Goal: Task Accomplishment & Management: Manage account settings

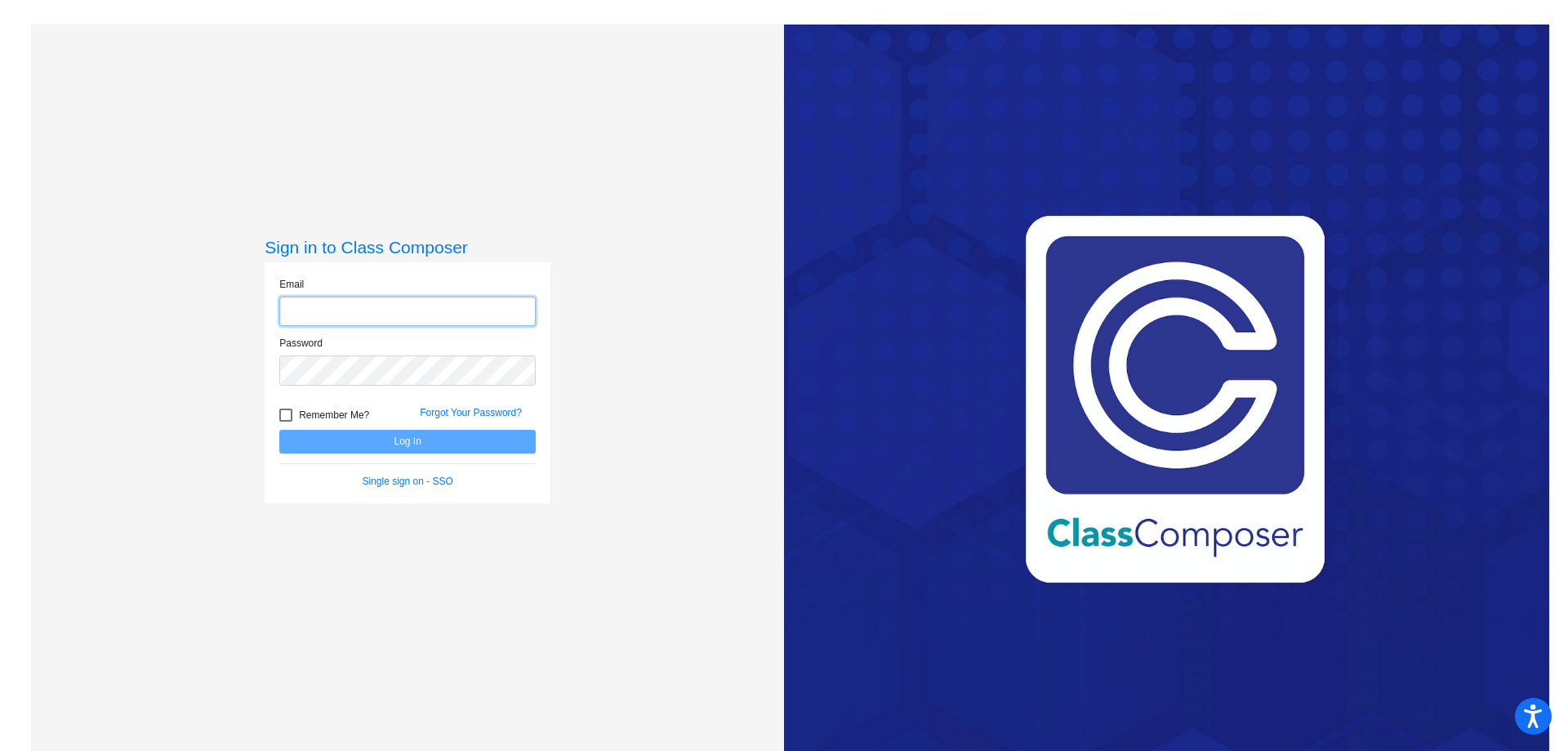
type input "[EMAIL_ADDRESS][DOMAIN_NAME]"
click at [318, 451] on button "Log In" at bounding box center [408, 441] width 256 height 23
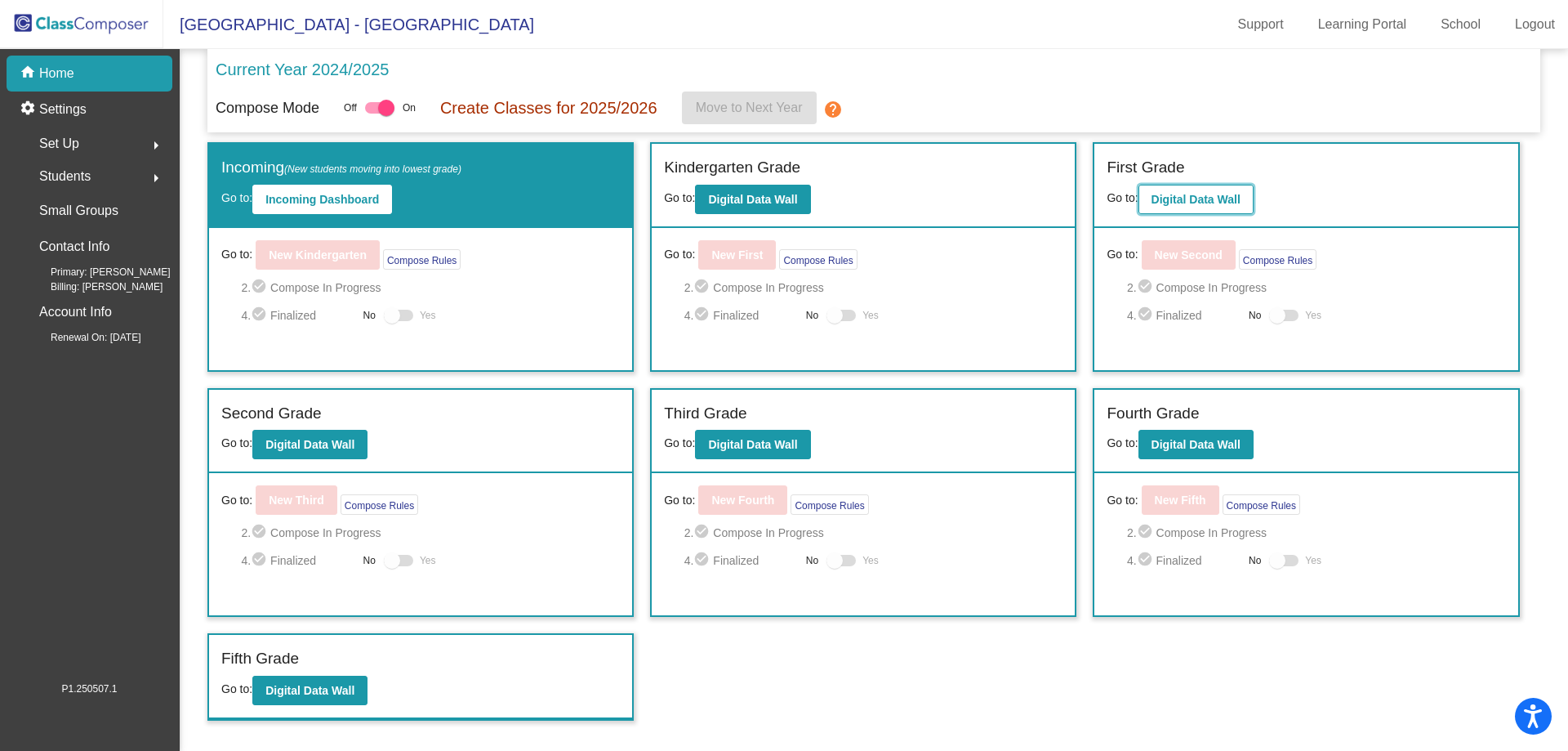
click at [1205, 196] on b "Digital Data Wall" at bounding box center [1196, 200] width 89 height 13
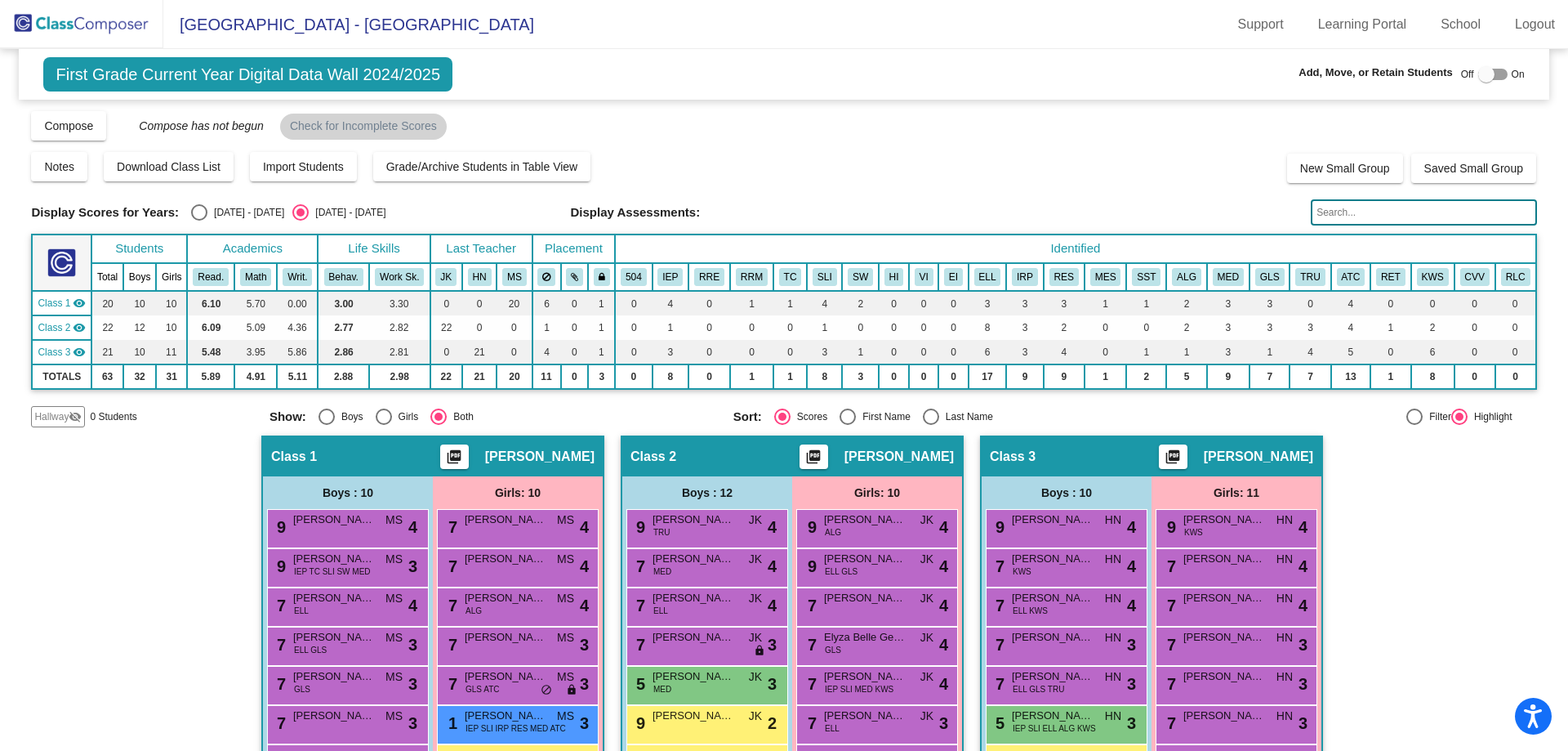
click at [1483, 81] on div at bounding box center [1486, 74] width 17 height 17
checkbox input "true"
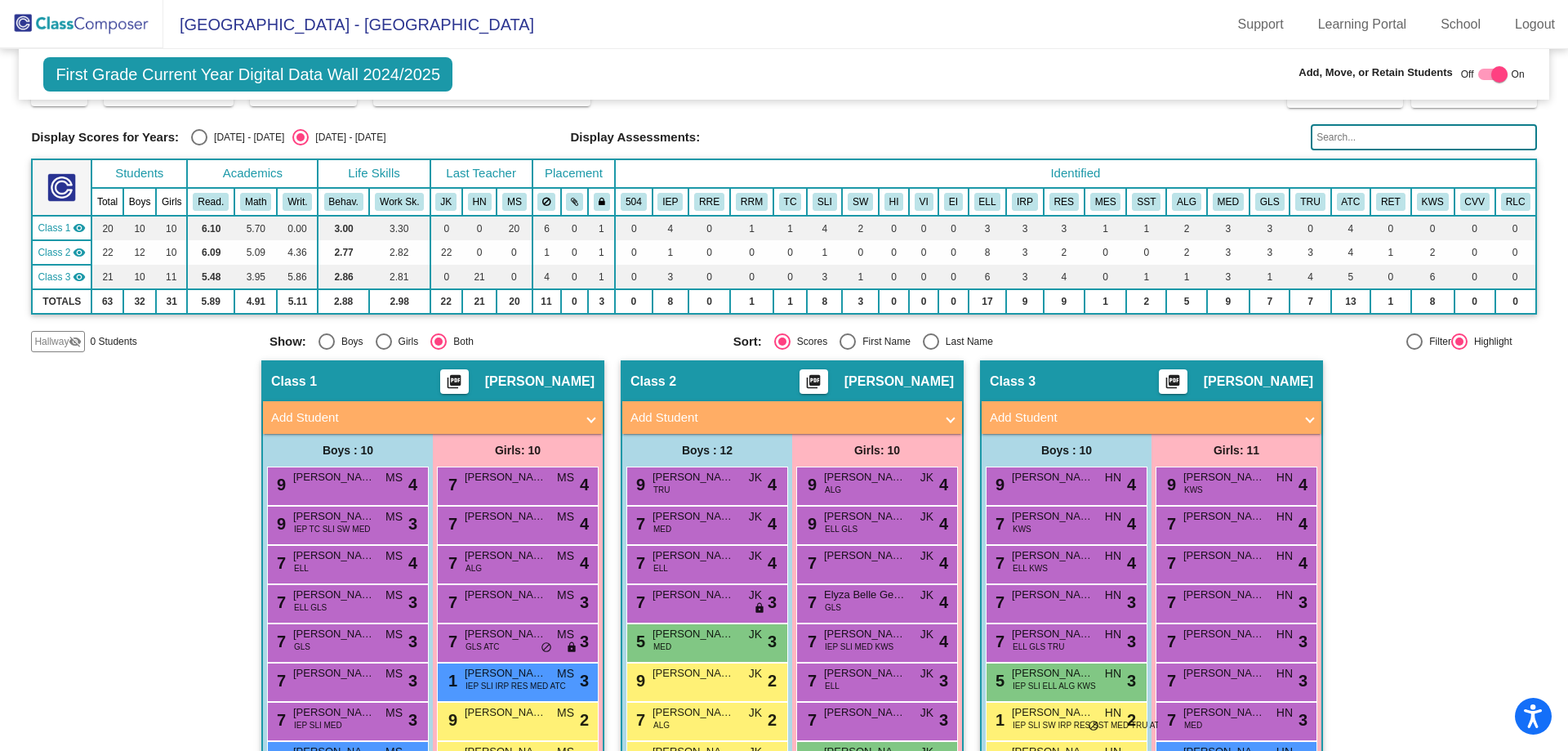
scroll to position [287, 0]
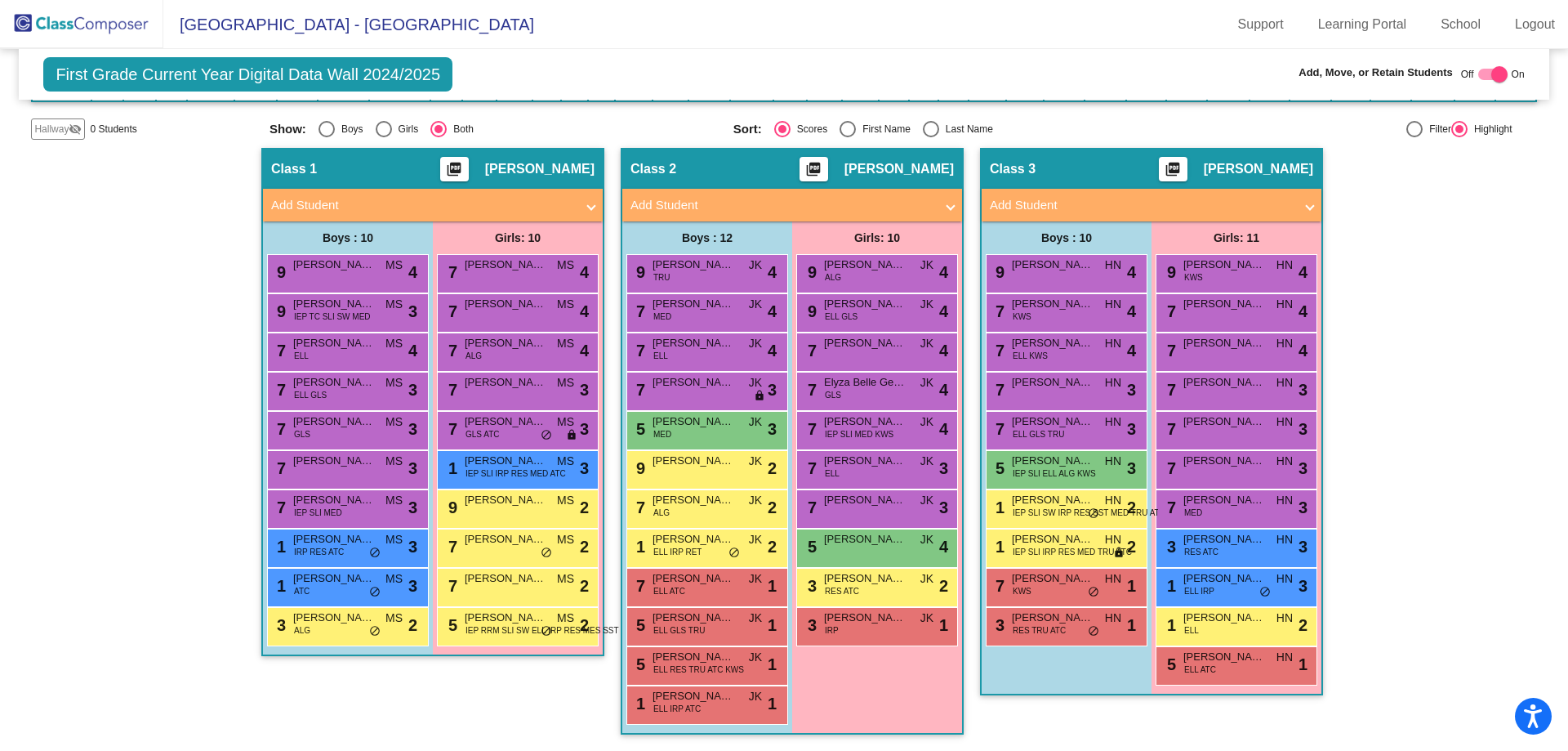
click at [434, 204] on mat-panel-title "Add Student" at bounding box center [423, 206] width 304 height 19
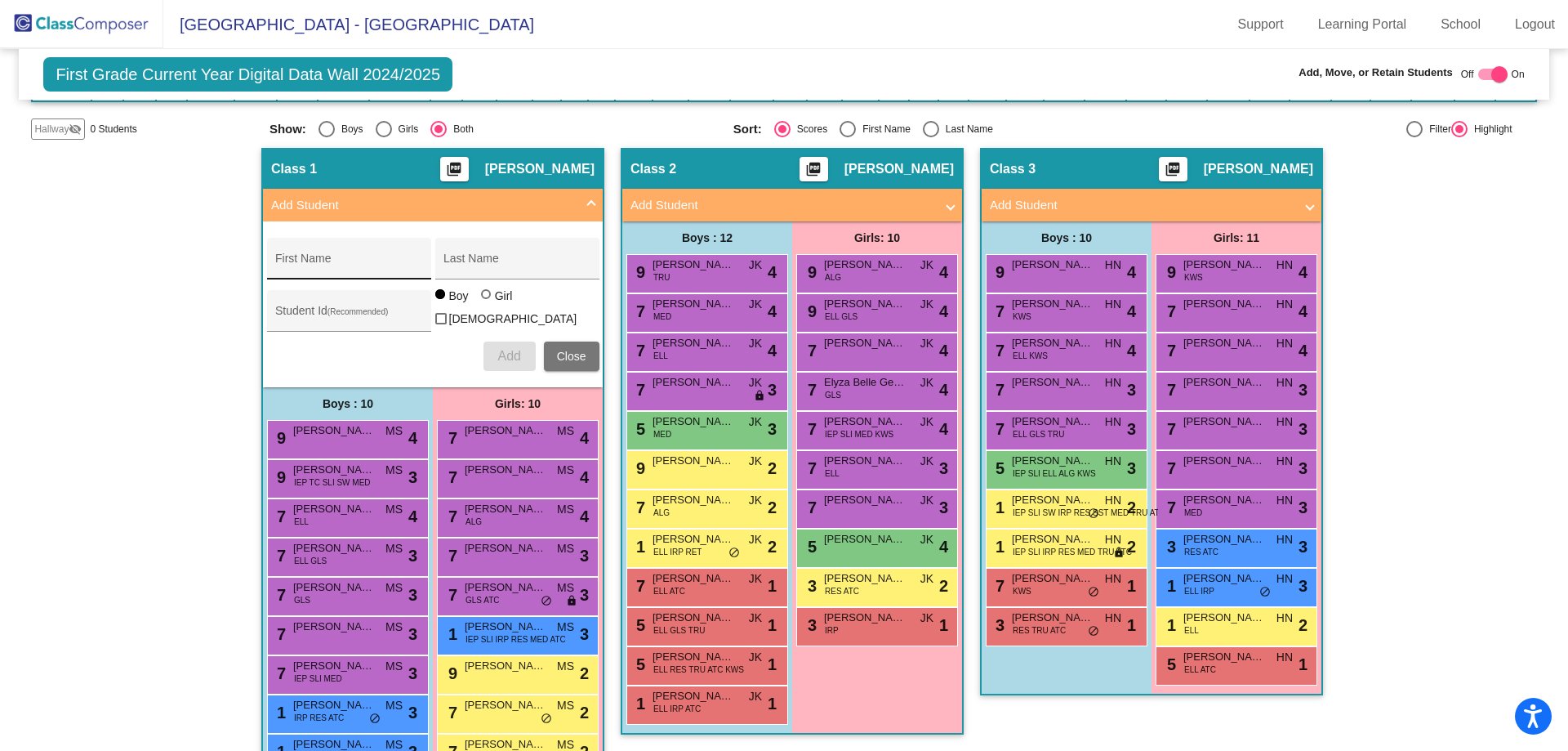
click at [363, 254] on div "First Name" at bounding box center [349, 263] width 147 height 33
type input "Brody"
type input "Melymuka"
click at [504, 357] on span "Add" at bounding box center [509, 356] width 22 height 14
type input "Raidah"
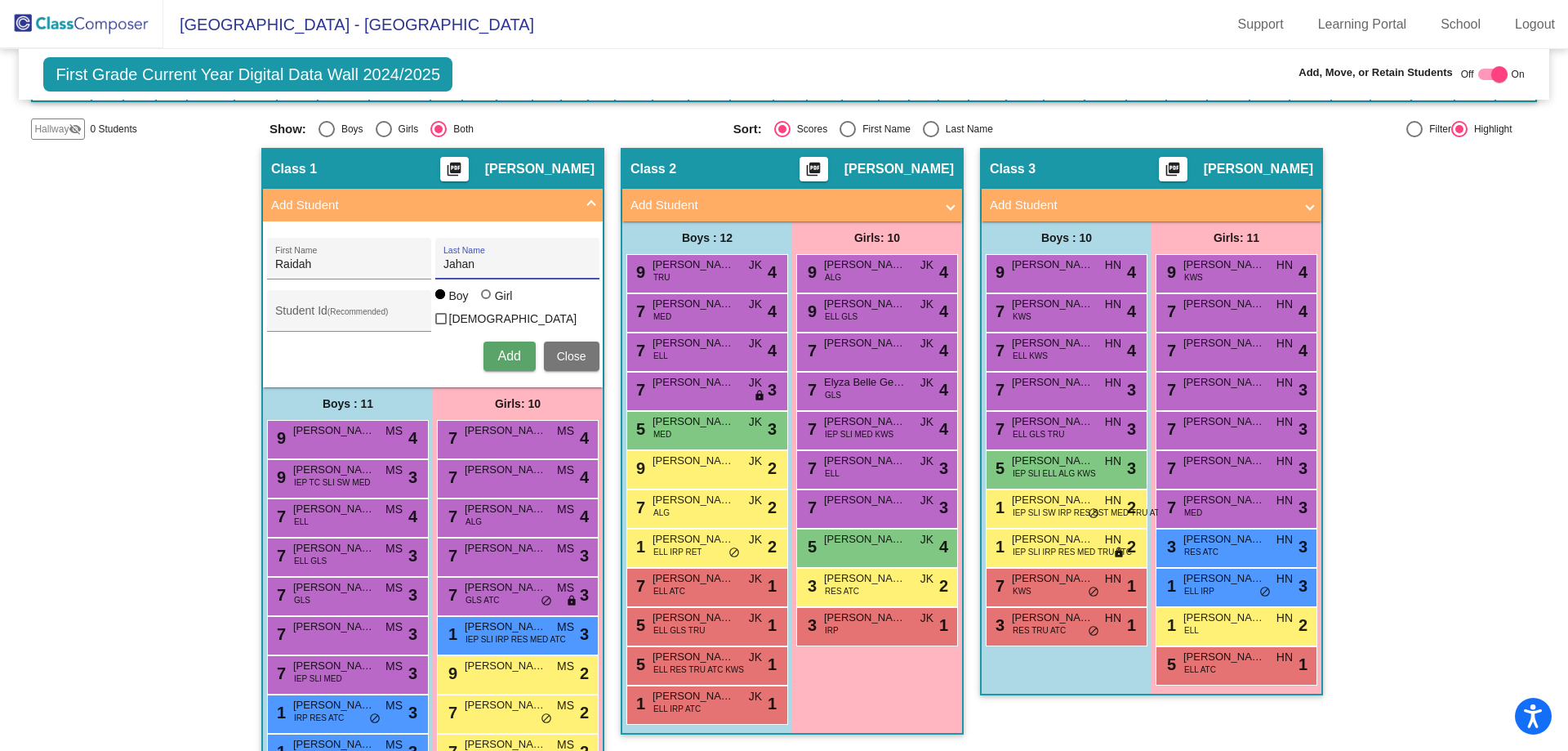
type input "Jahan"
click at [489, 302] on div at bounding box center [488, 296] width 13 height 13
click at [488, 303] on input "Girl" at bounding box center [487, 302] width 1 height 1
radio input "true"
click at [492, 356] on button "Add" at bounding box center [509, 356] width 52 height 29
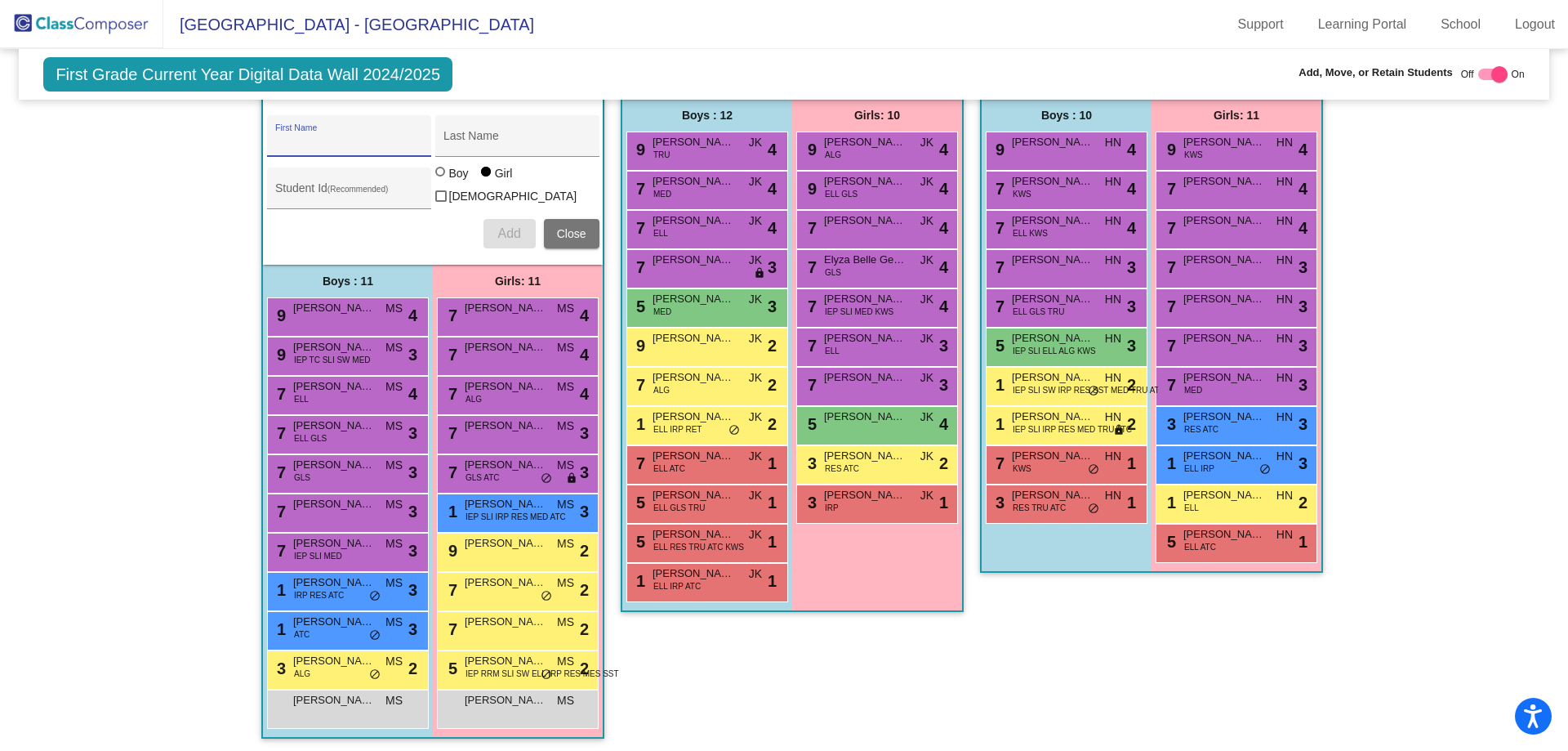
scroll to position [0, 0]
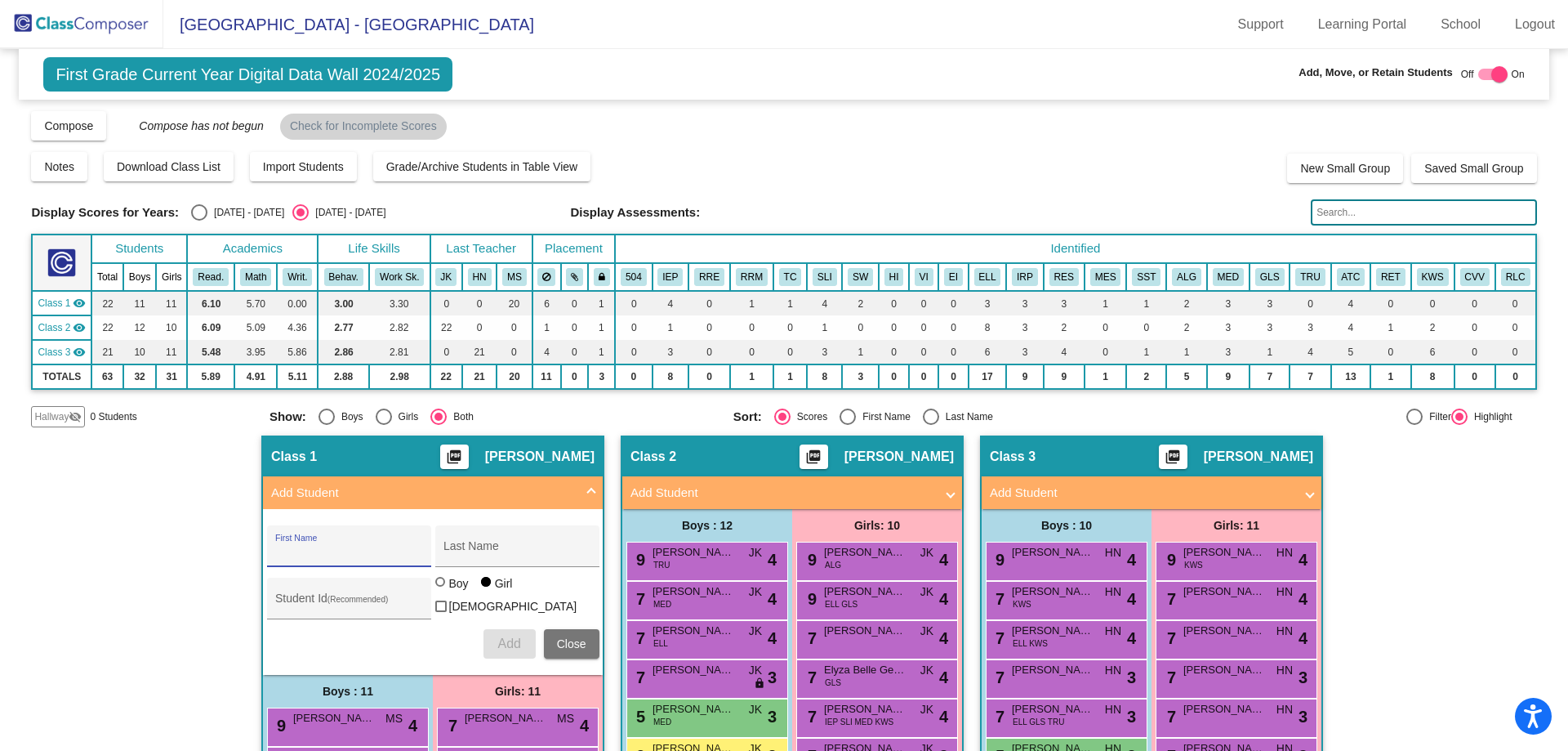
click at [209, 70] on span "First Grade Current Year Digital Data Wall 2024/2025" at bounding box center [248, 74] width 409 height 34
click at [92, 9] on img at bounding box center [82, 24] width 163 height 48
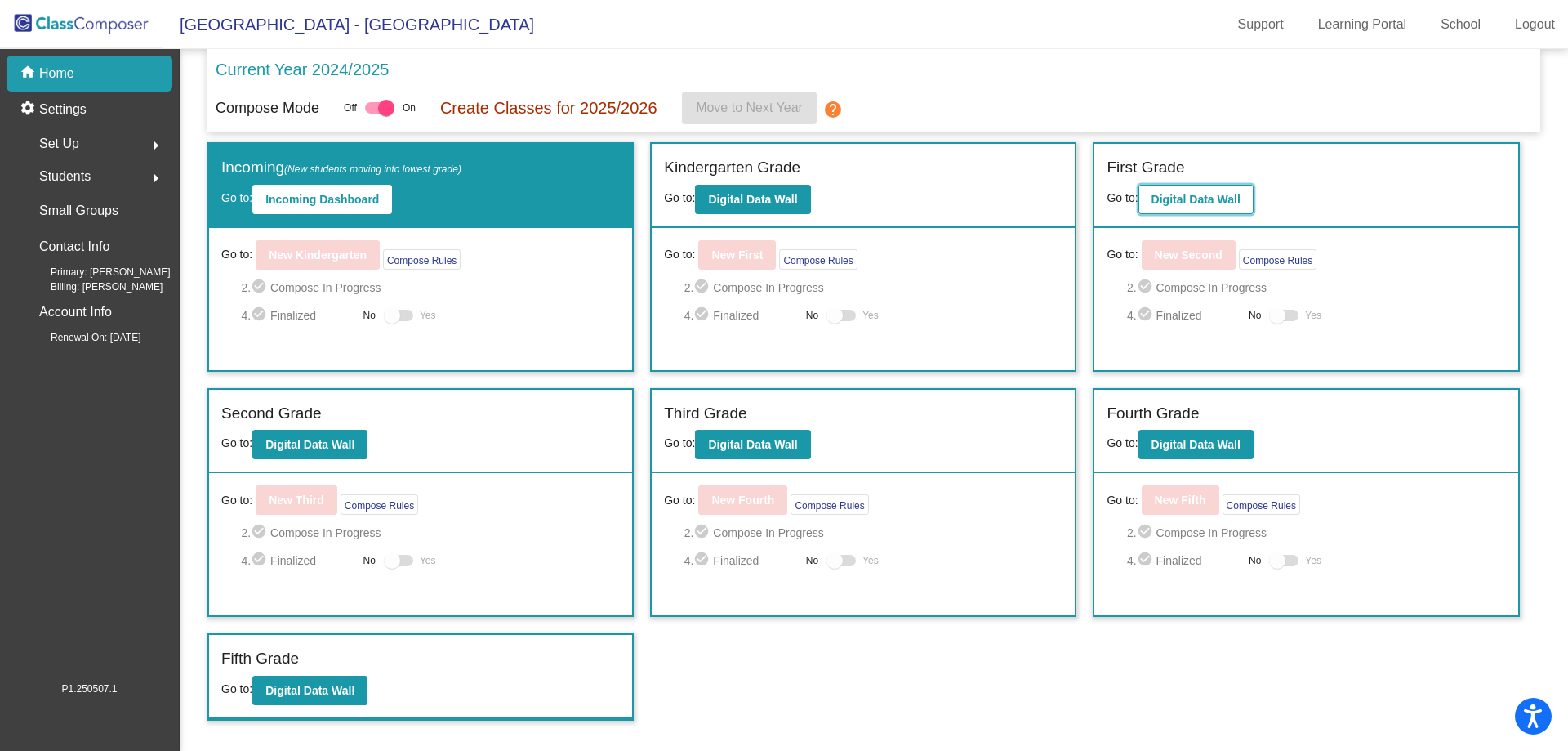
click at [1221, 196] on b "Digital Data Wall" at bounding box center [1196, 200] width 89 height 13
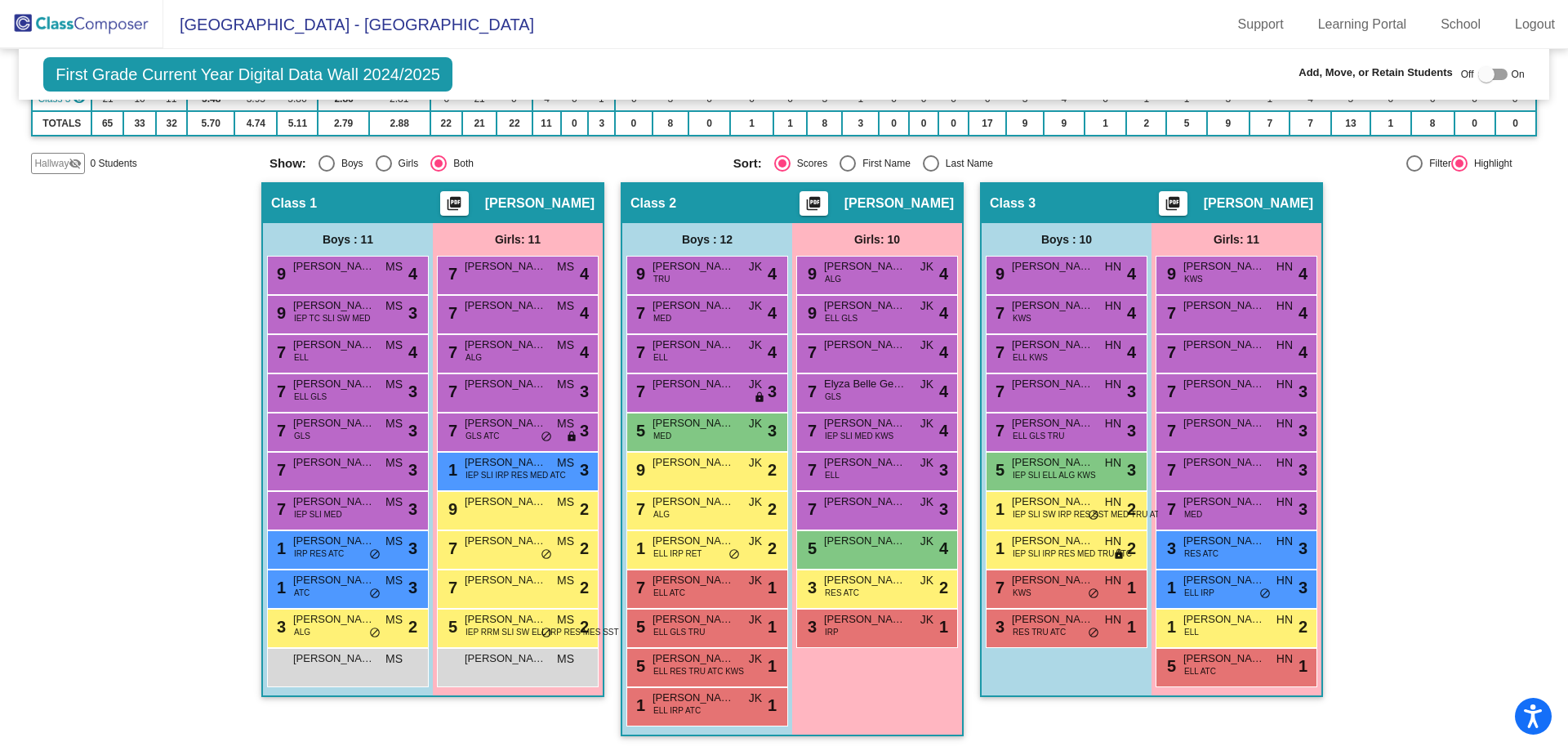
scroll to position [255, 0]
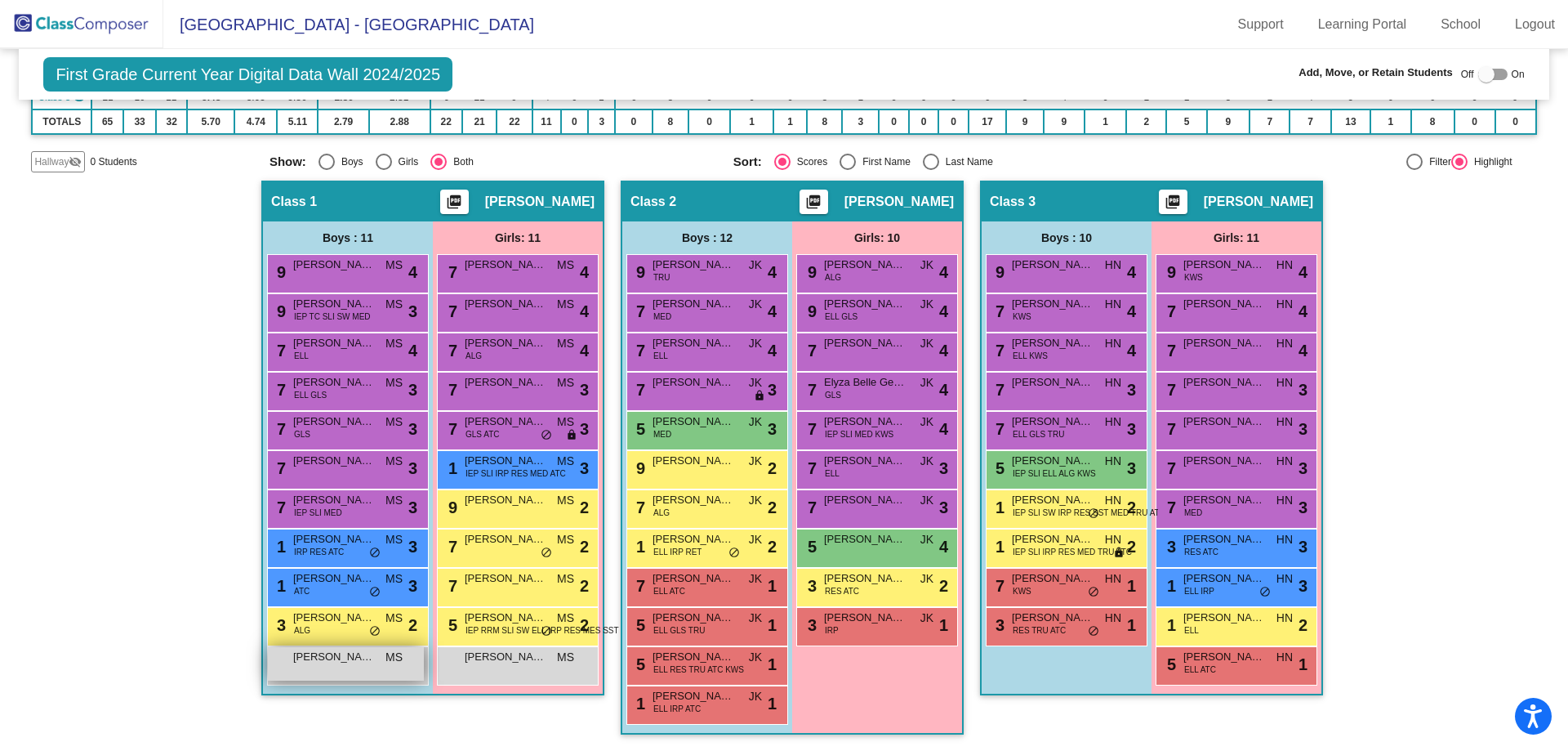
click at [306, 672] on div "[PERSON_NAME] MS lock do_not_disturb_alt" at bounding box center [345, 664] width 156 height 33
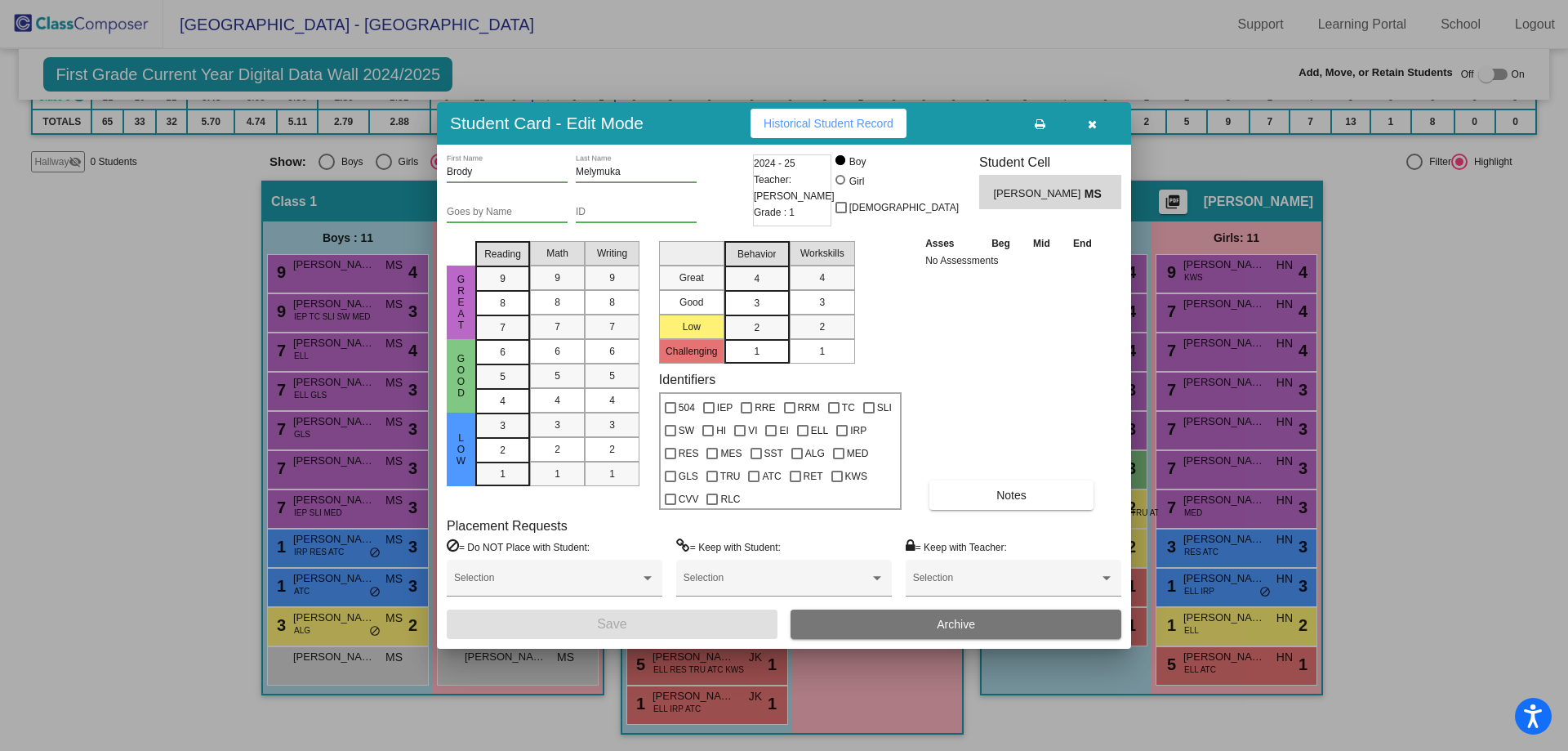
click at [796, 194] on div "2024 - 25 Teacher: [PERSON_NAME] Grade : 1" at bounding box center [792, 190] width 78 height 72
click at [801, 169] on div "2024 - 25 Teacher: [PERSON_NAME] Grade : 1" at bounding box center [792, 190] width 78 height 72
click at [912, 624] on button "Archive" at bounding box center [955, 624] width 330 height 29
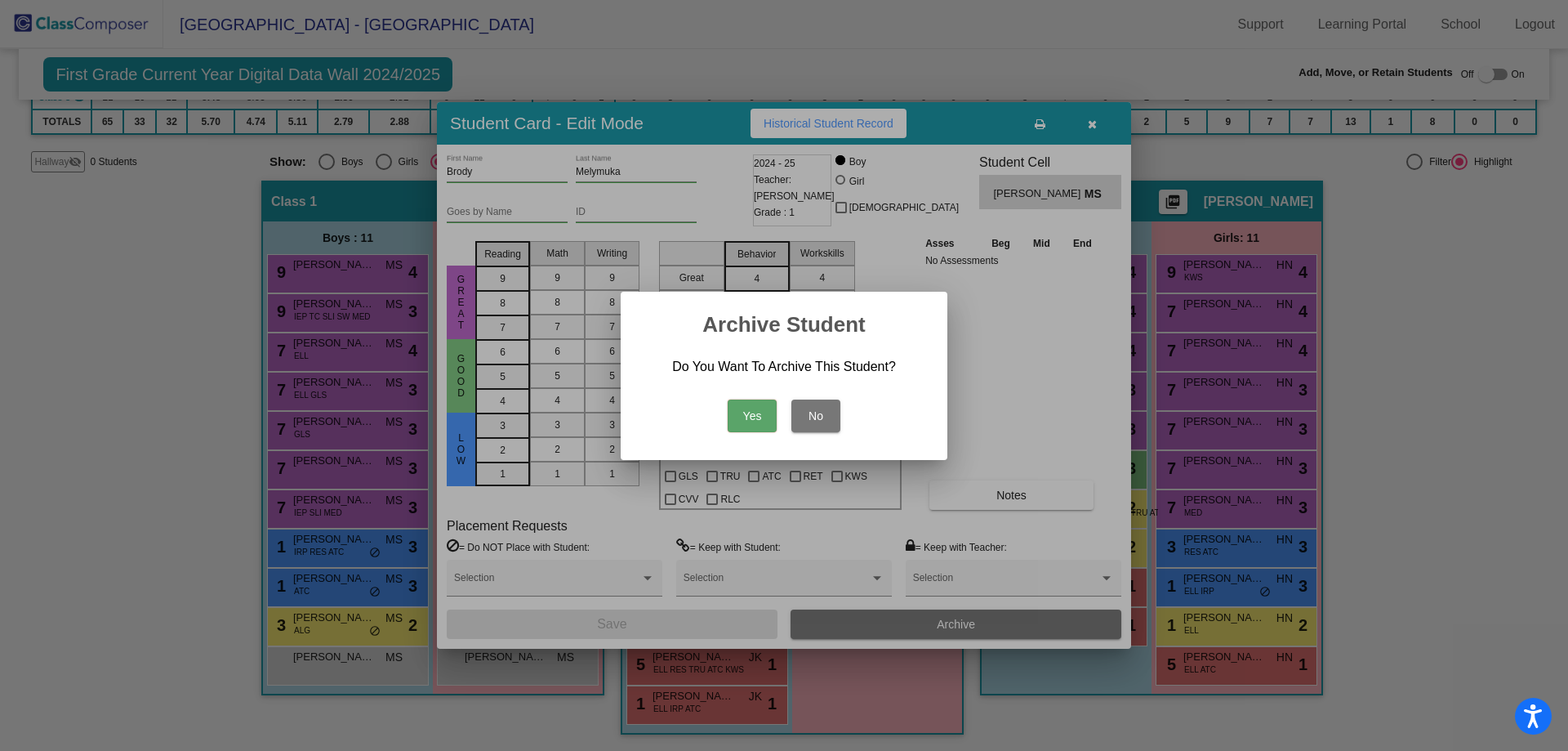
click at [754, 420] on button "Yes" at bounding box center [752, 415] width 49 height 32
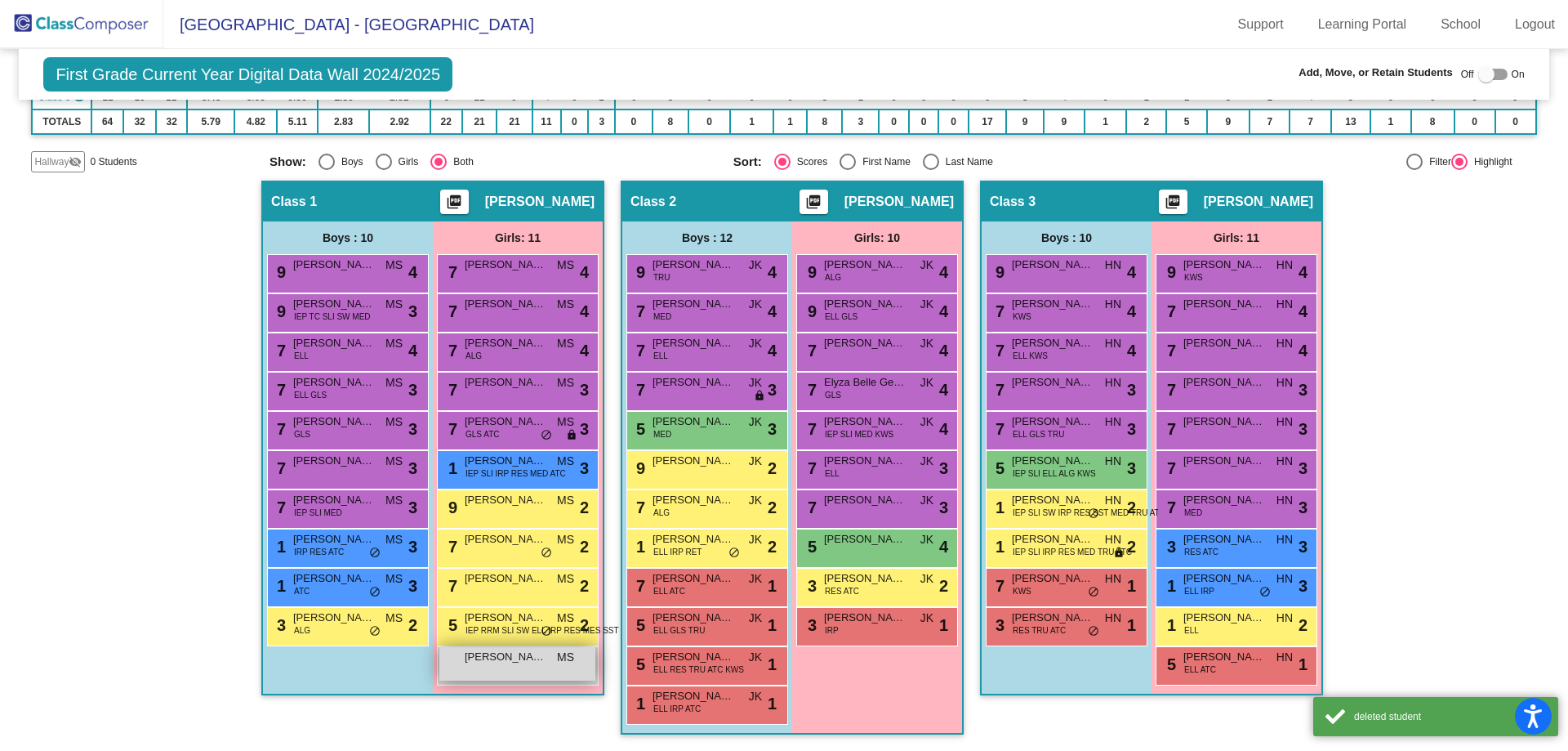
click at [497, 664] on span "[PERSON_NAME]" at bounding box center [505, 657] width 82 height 17
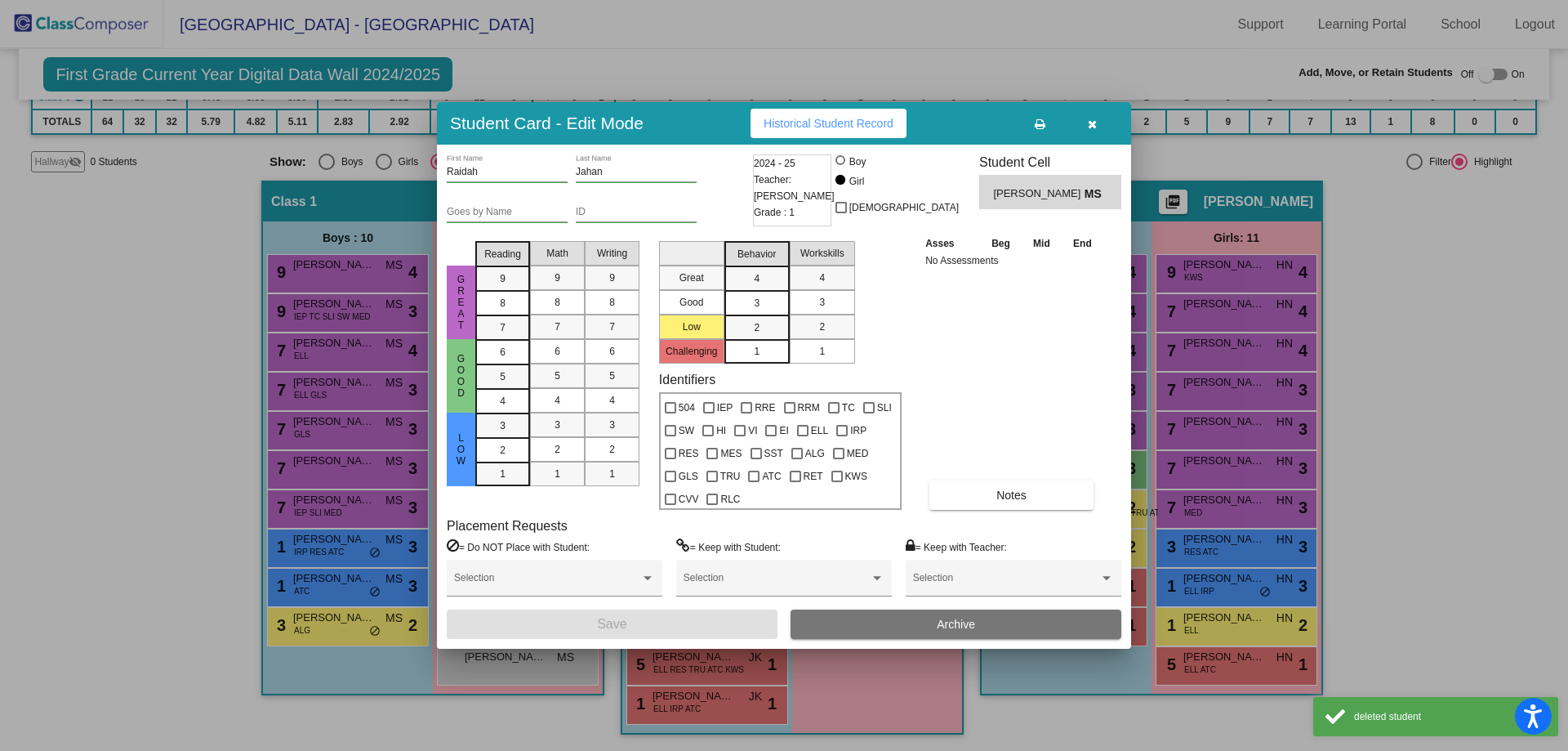
click at [859, 625] on button "Archive" at bounding box center [955, 624] width 330 height 29
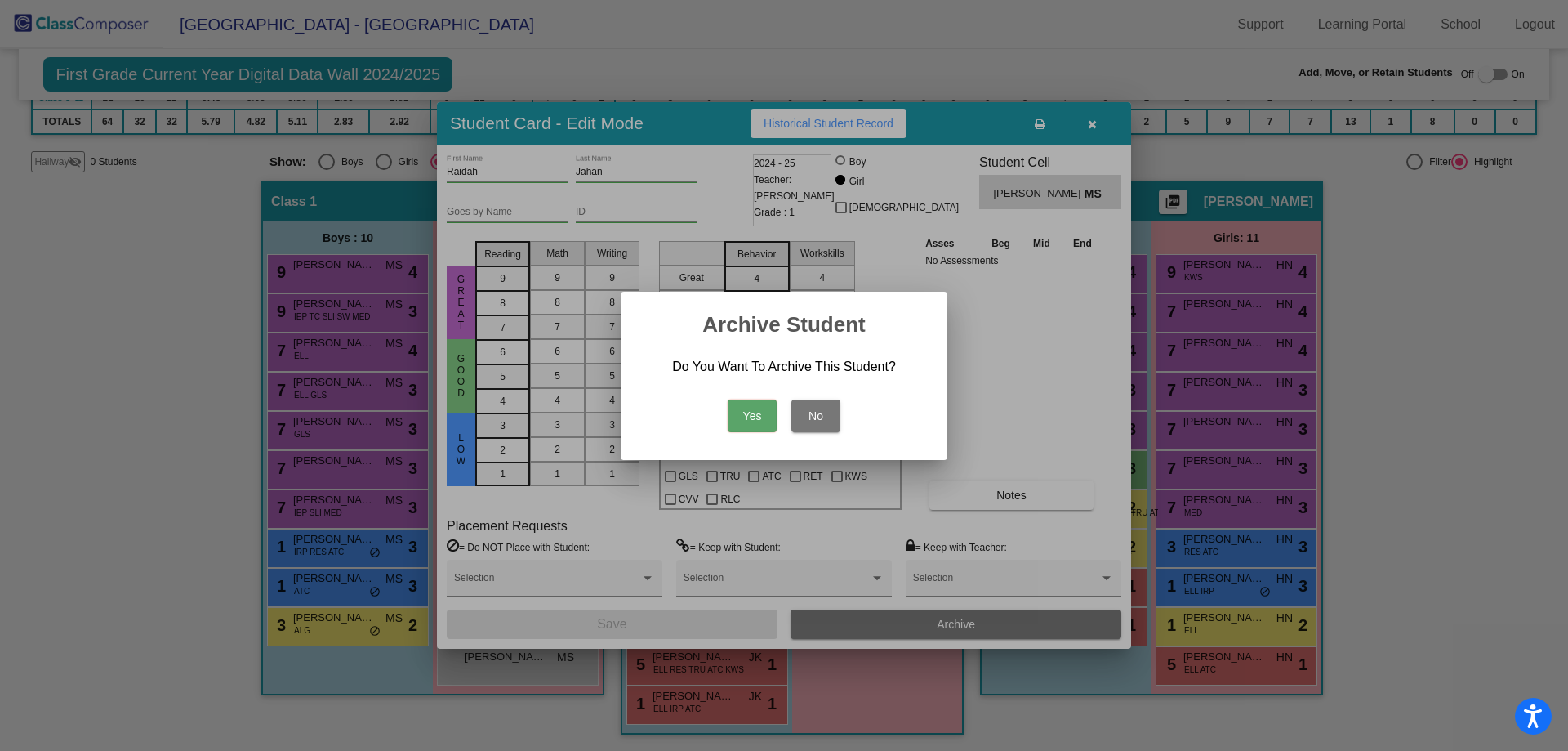
click at [766, 419] on button "Yes" at bounding box center [752, 415] width 49 height 32
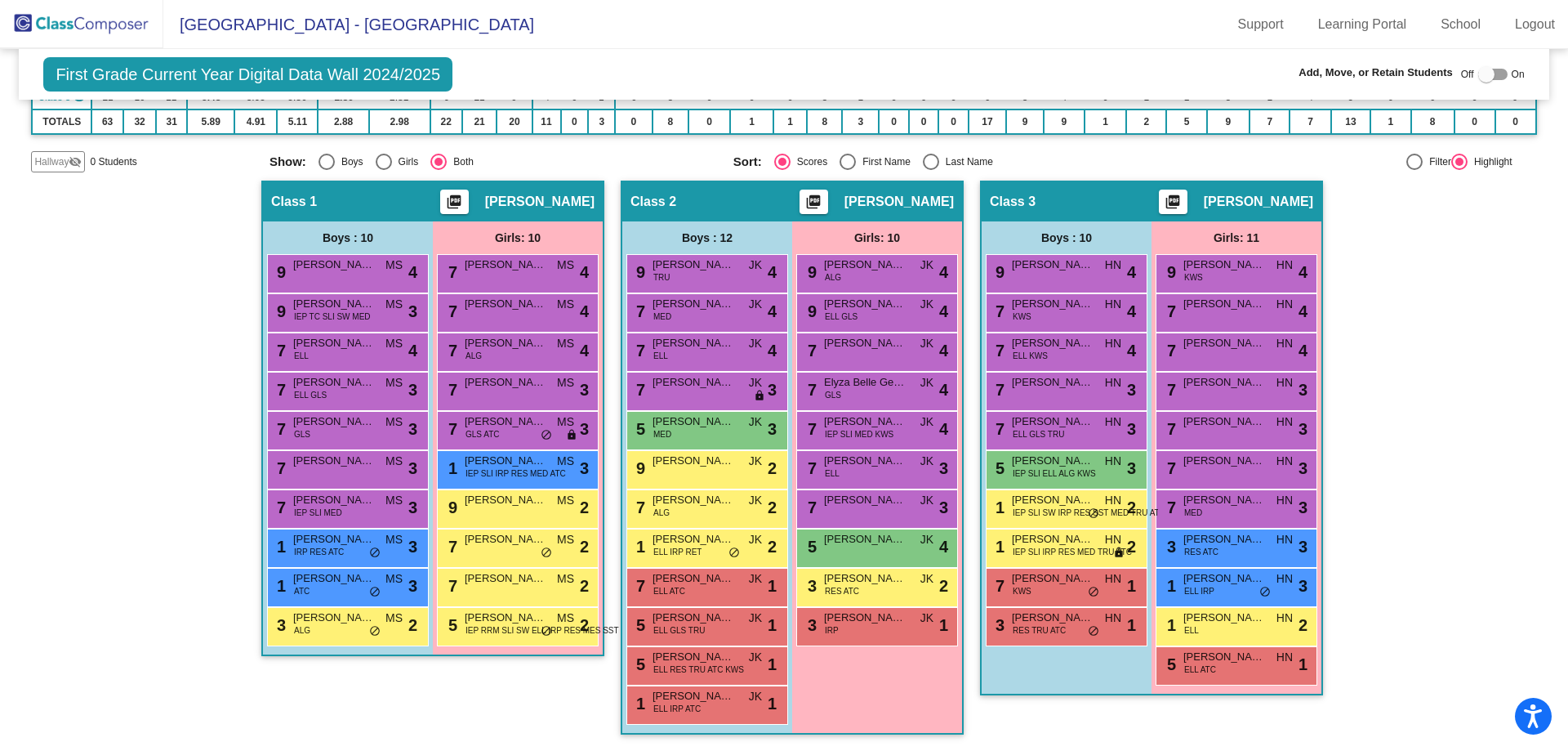
click at [37, 22] on img at bounding box center [82, 24] width 163 height 48
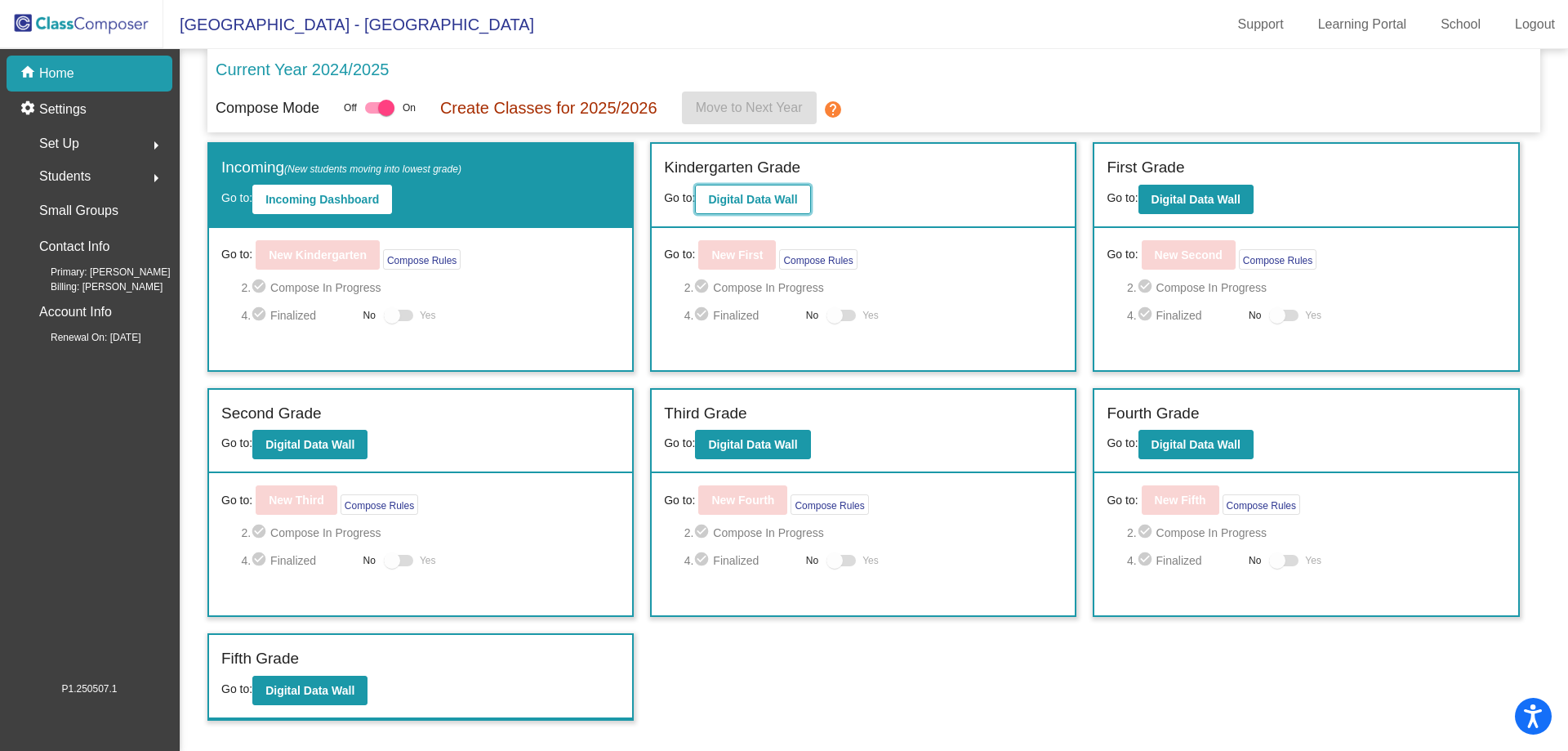
click at [751, 193] on b "Digital Data Wall" at bounding box center [752, 200] width 89 height 13
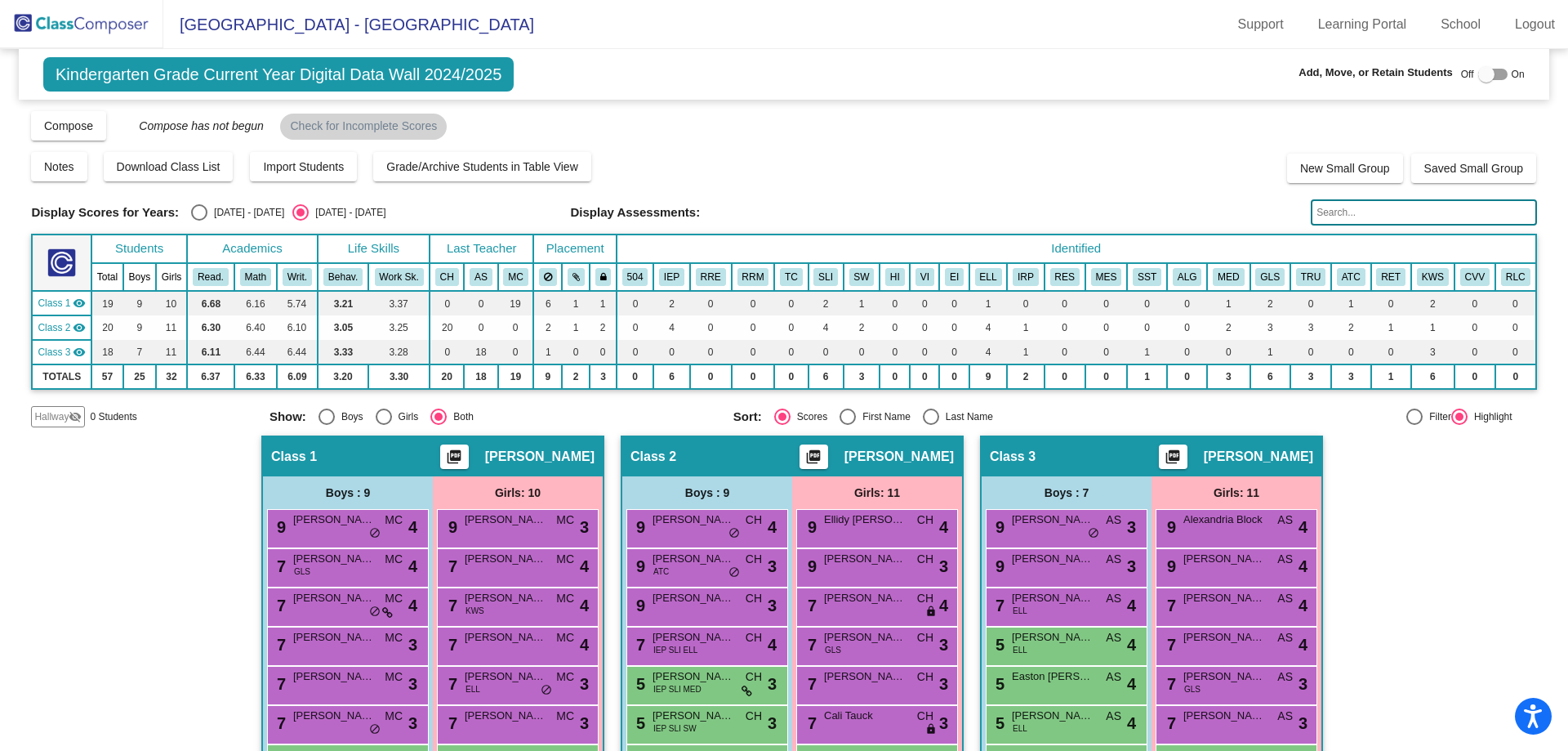
click at [1478, 74] on div at bounding box center [1486, 74] width 17 height 17
checkbox input "true"
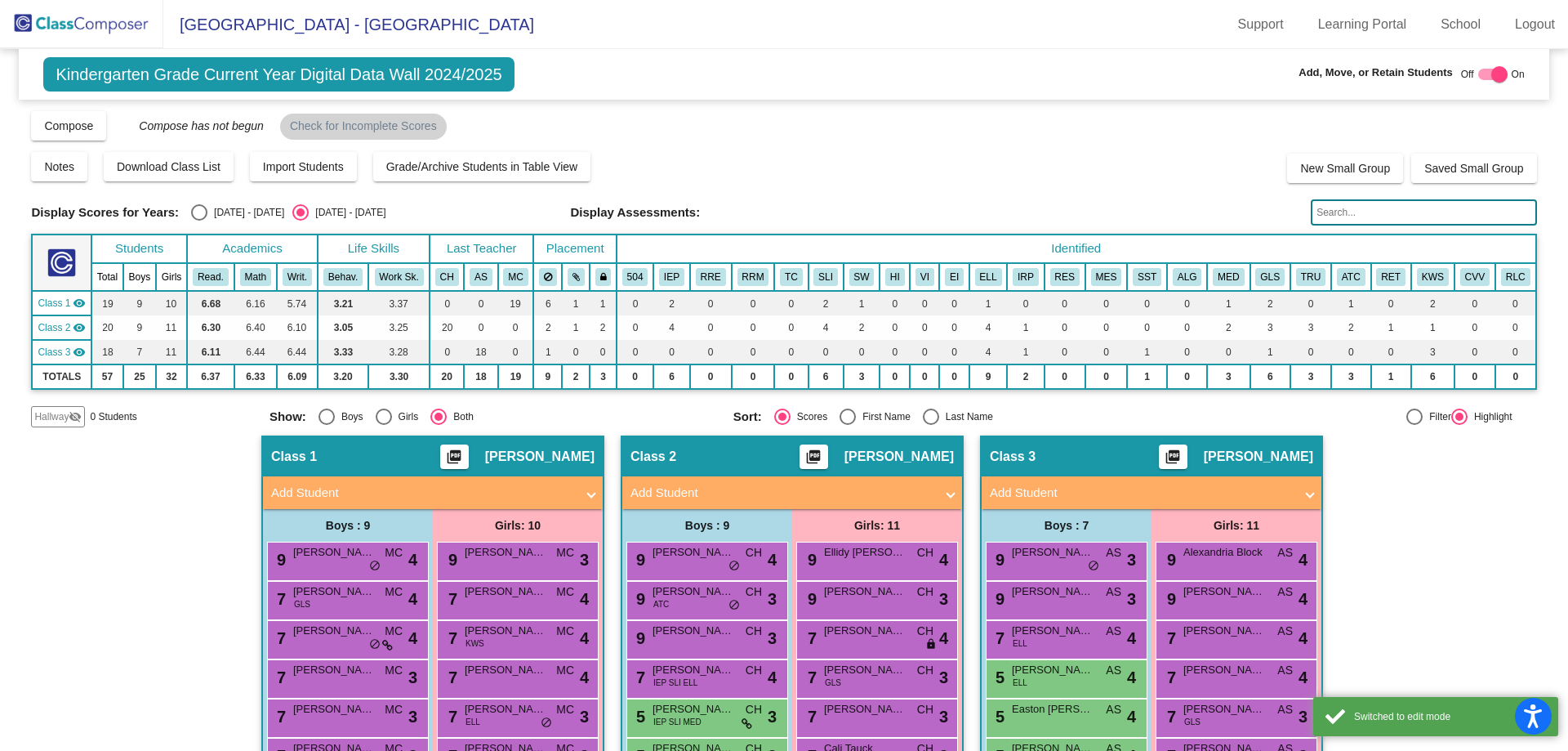
click at [463, 490] on mat-panel-title "Add Student" at bounding box center [423, 493] width 304 height 19
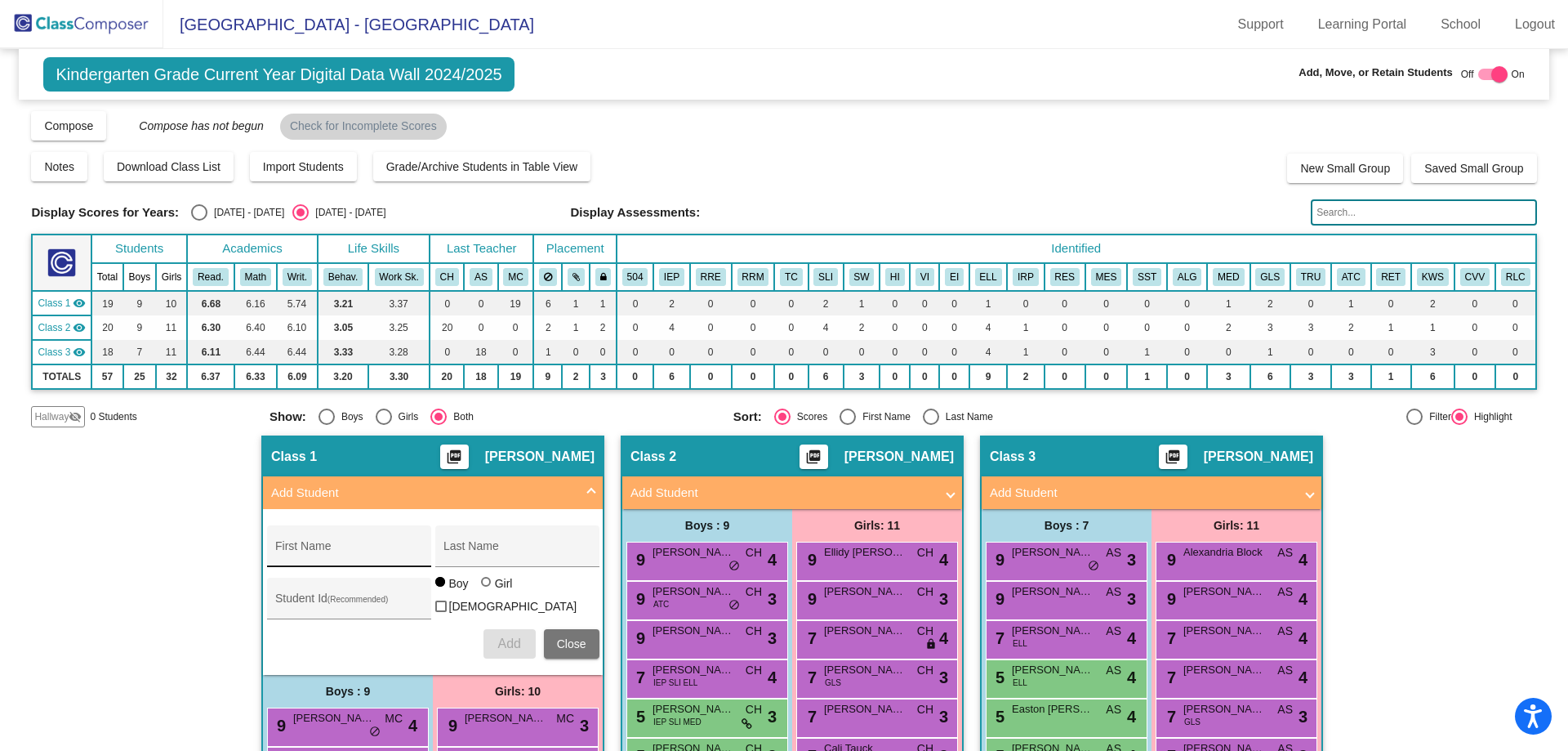
click at [289, 540] on div "First Name" at bounding box center [349, 551] width 147 height 33
type input "Brody"
type input "Melymuka"
click at [489, 634] on button "Add" at bounding box center [509, 644] width 52 height 29
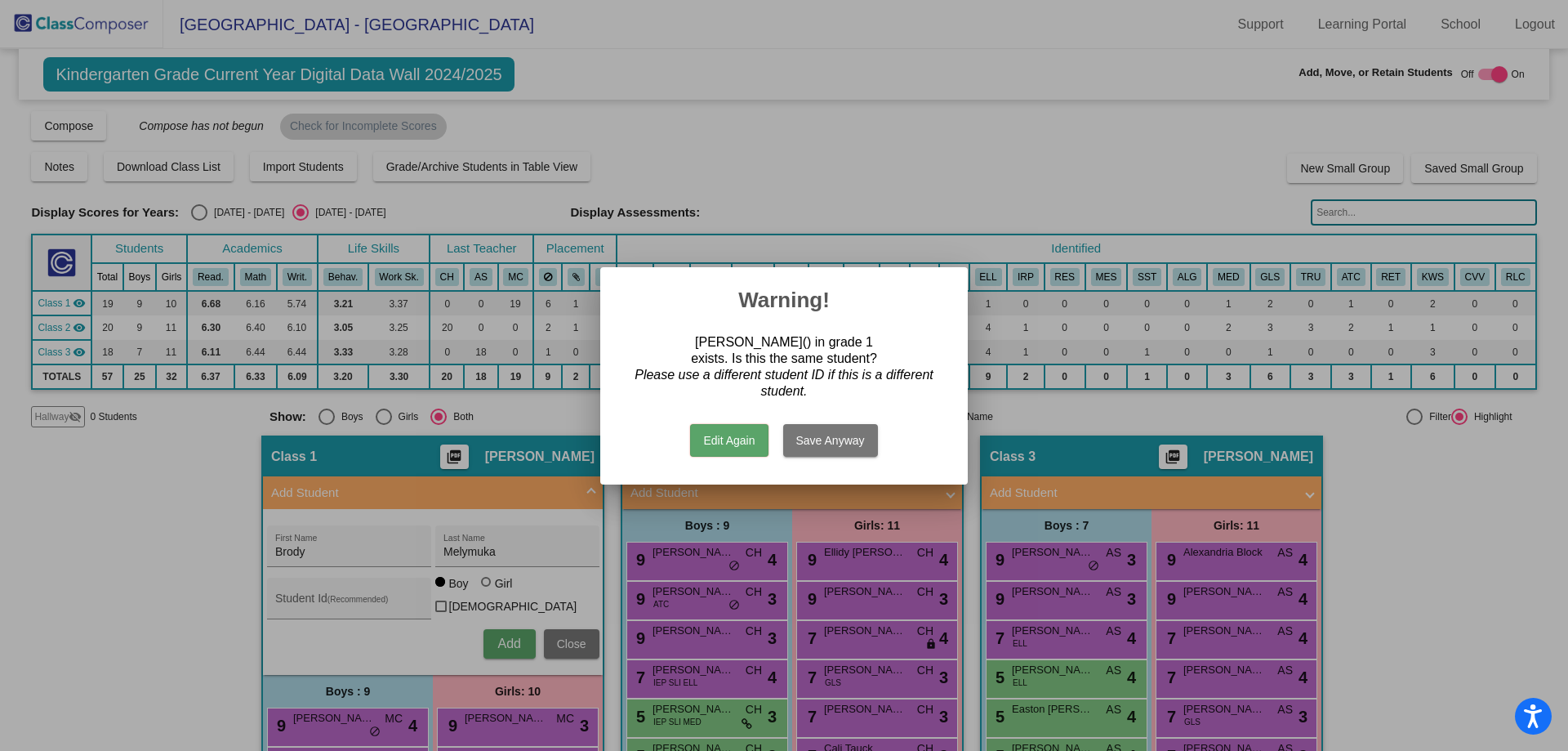
click at [717, 434] on button "Edit Again" at bounding box center [728, 440] width 77 height 32
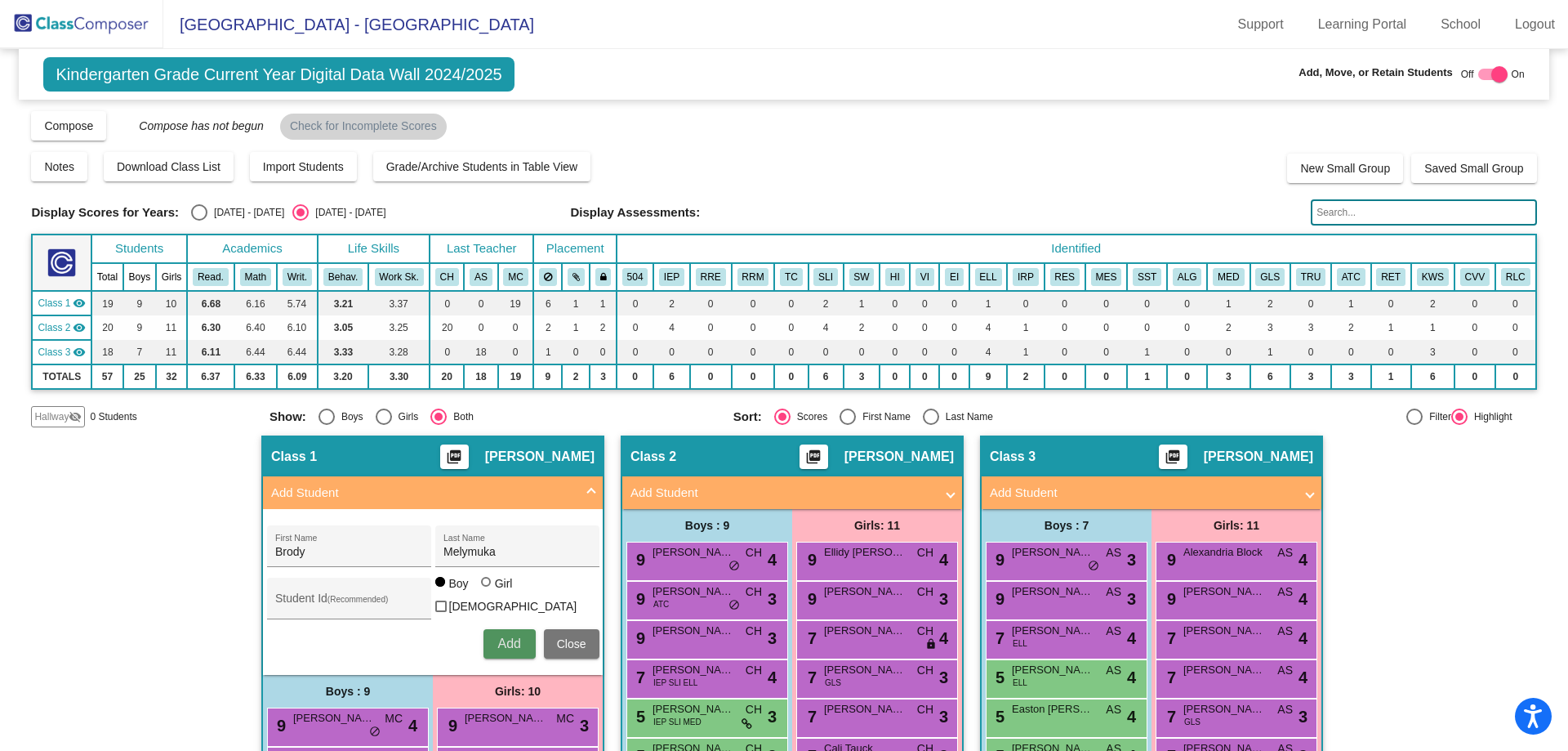
click at [498, 639] on span "Add" at bounding box center [509, 643] width 22 height 14
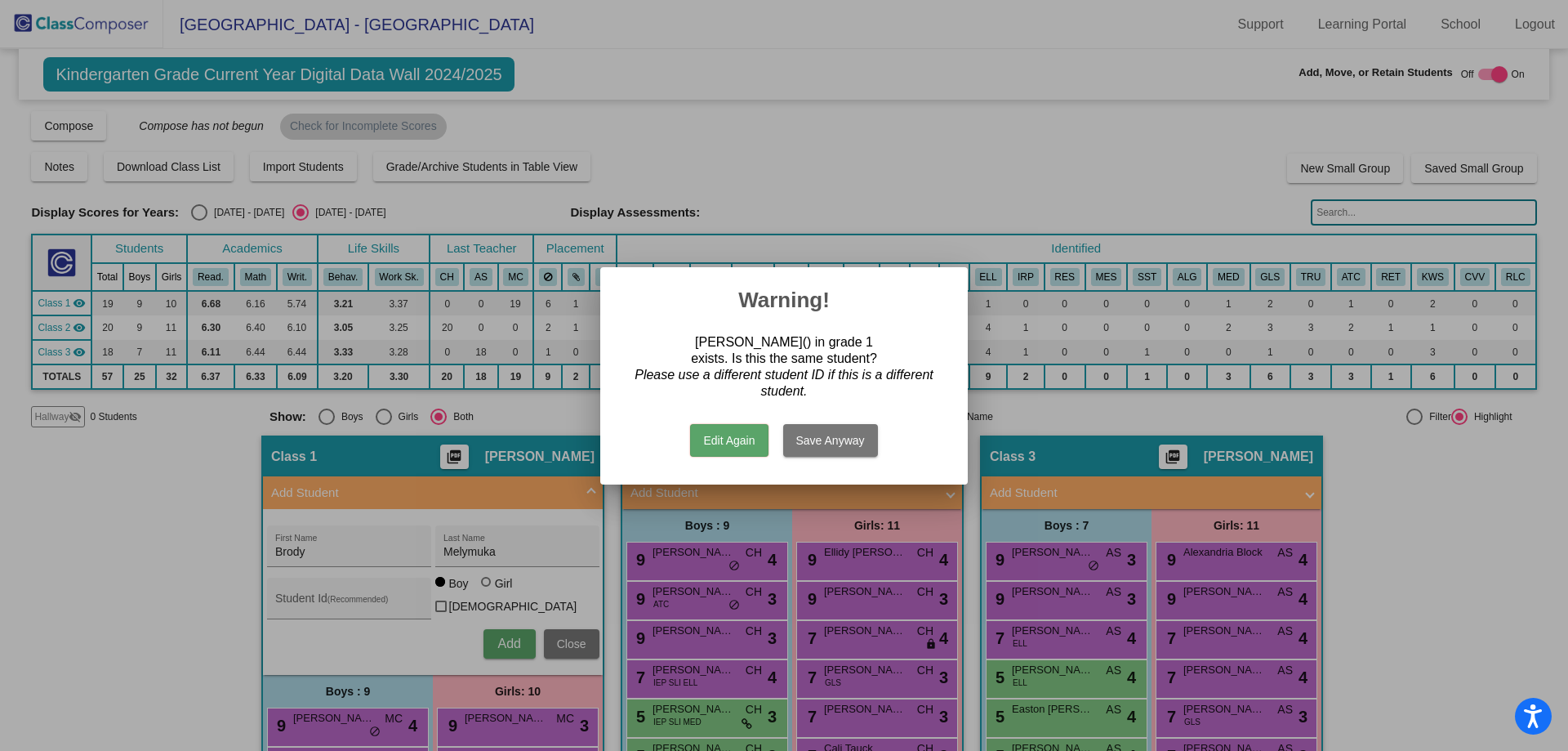
click at [820, 444] on button "Save Anyway" at bounding box center [831, 440] width 95 height 32
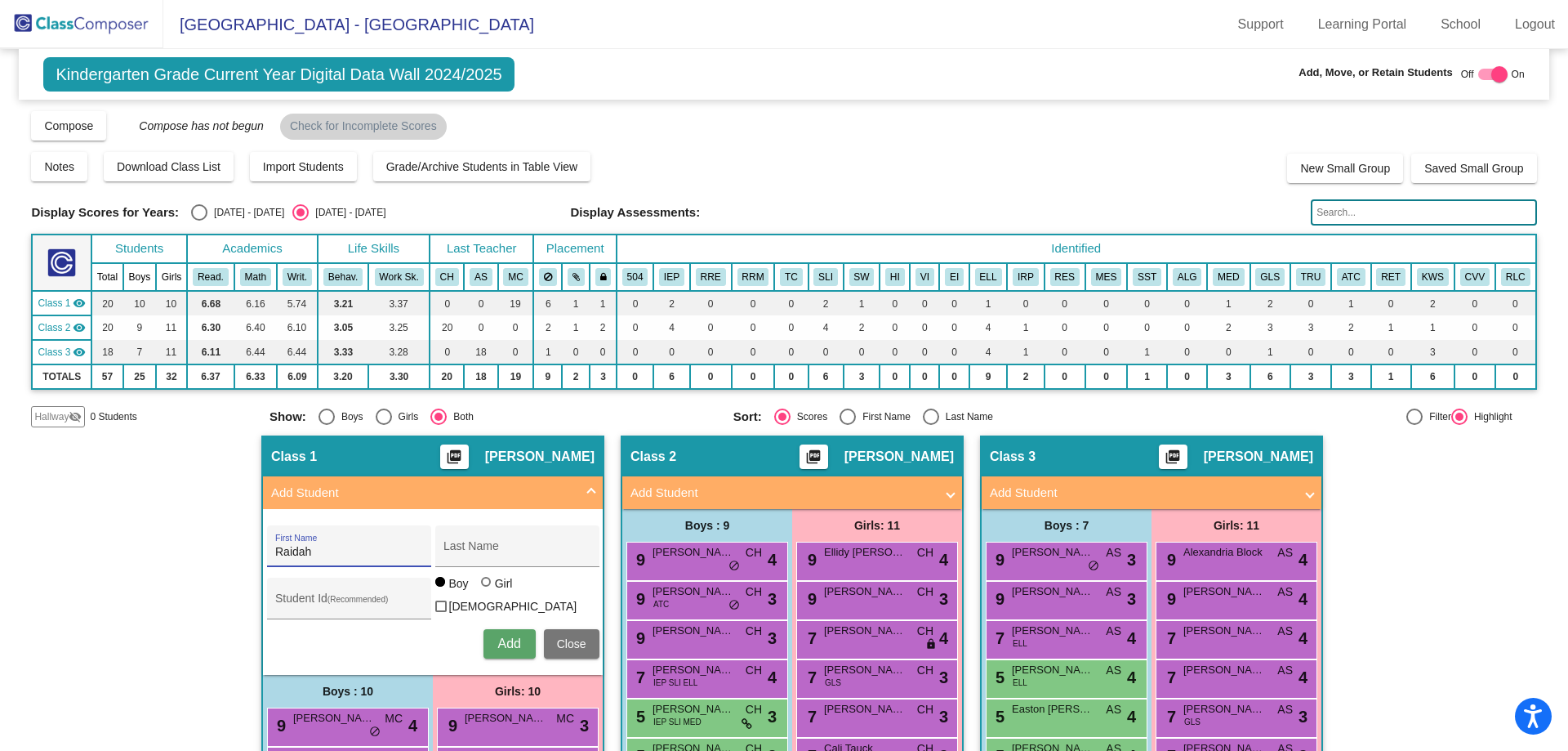
type input "Raidah"
type input "Jahan"
click at [484, 587] on div at bounding box center [486, 582] width 10 height 10
click at [487, 591] on input "Girl" at bounding box center [487, 590] width 1 height 1
radio input "true"
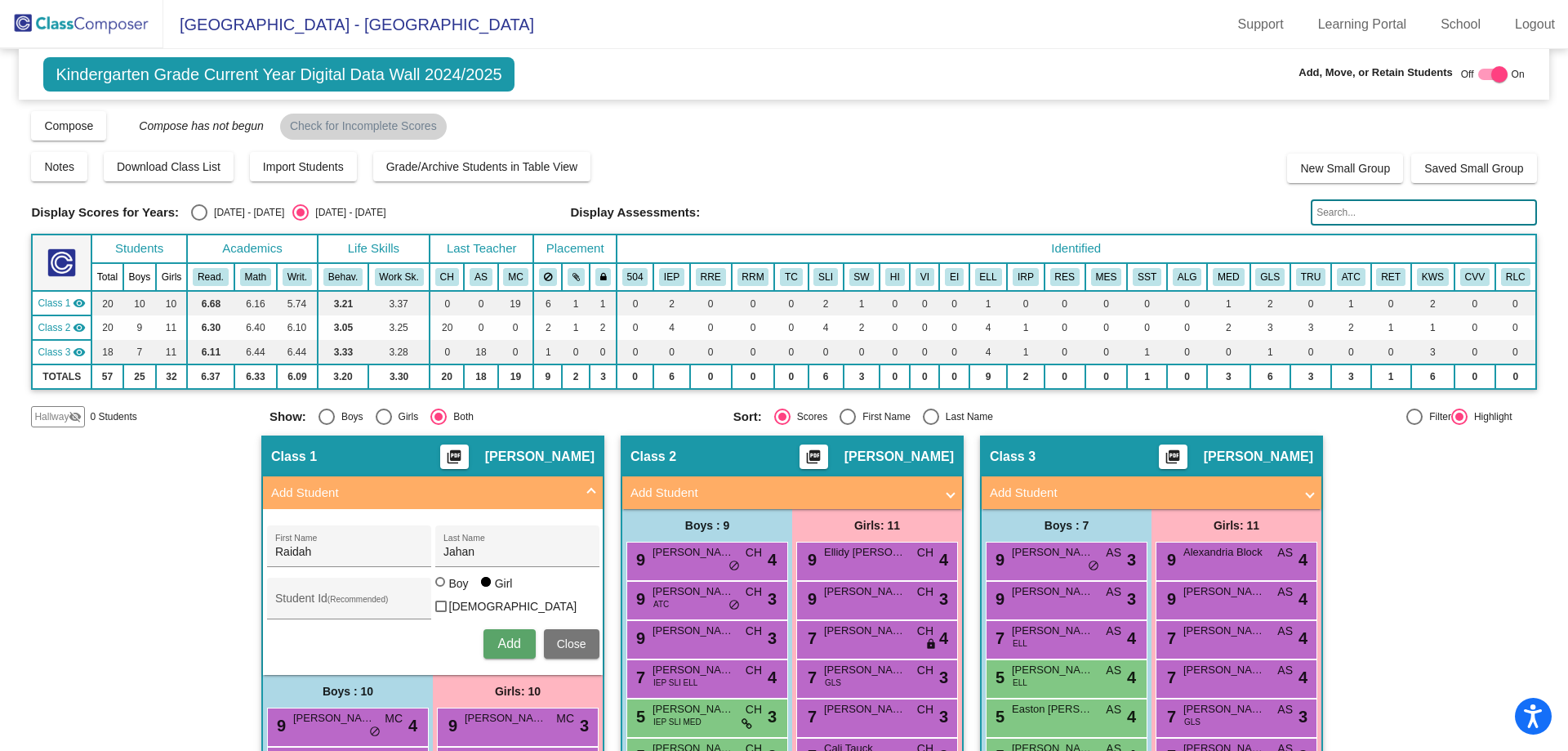
click at [498, 642] on span "Add" at bounding box center [509, 643] width 22 height 14
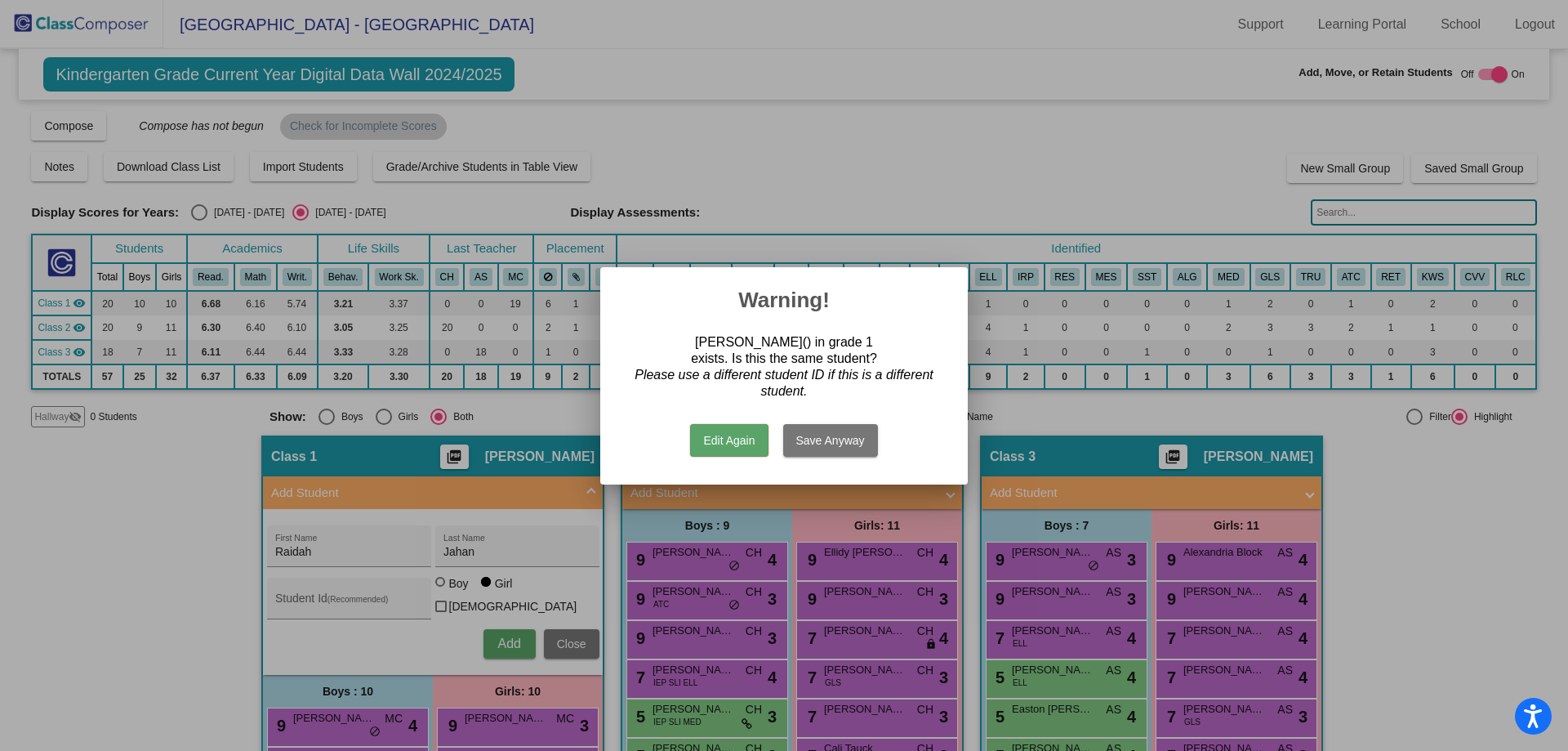
click at [841, 440] on button "Save Anyway" at bounding box center [831, 440] width 95 height 32
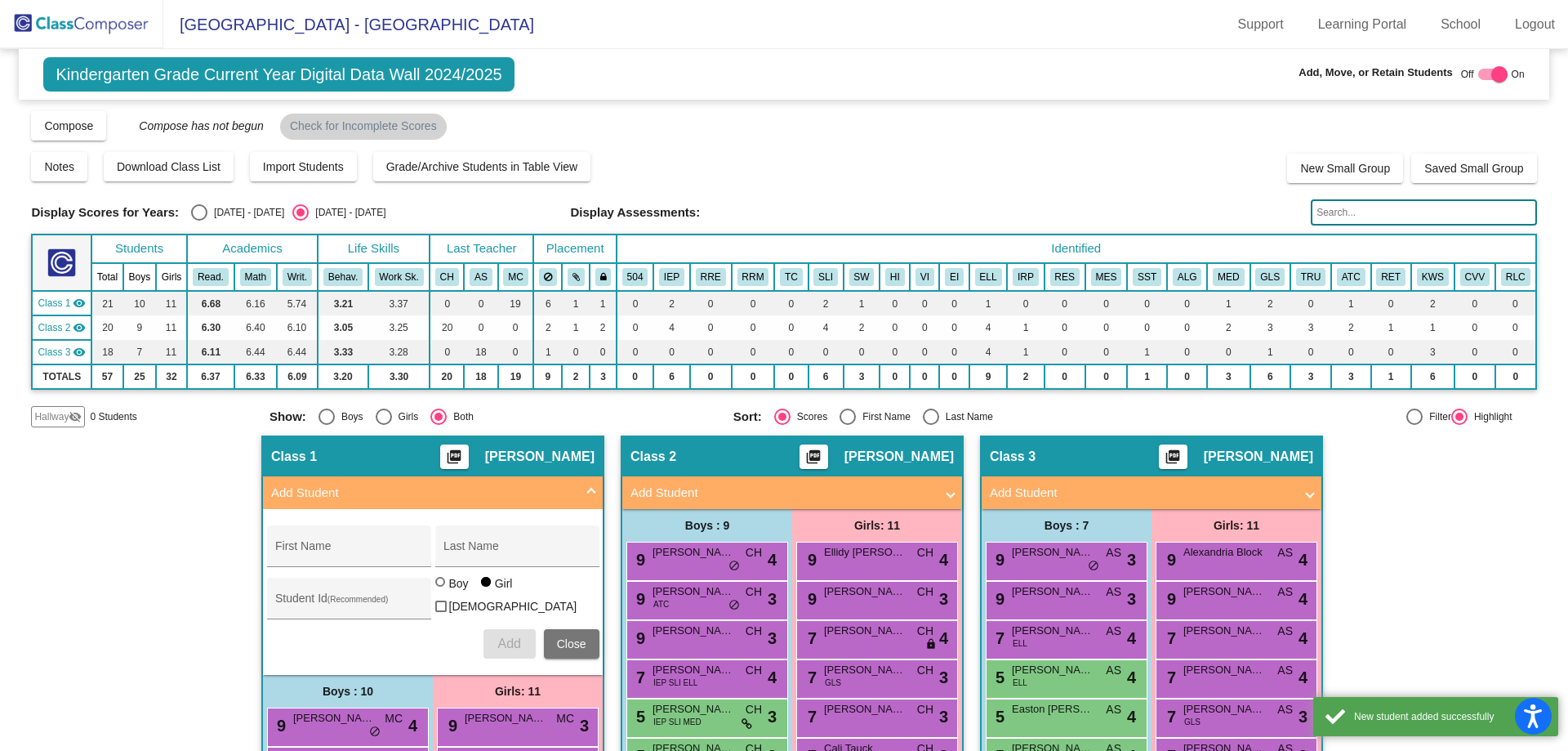
click at [88, 24] on img at bounding box center [82, 24] width 163 height 48
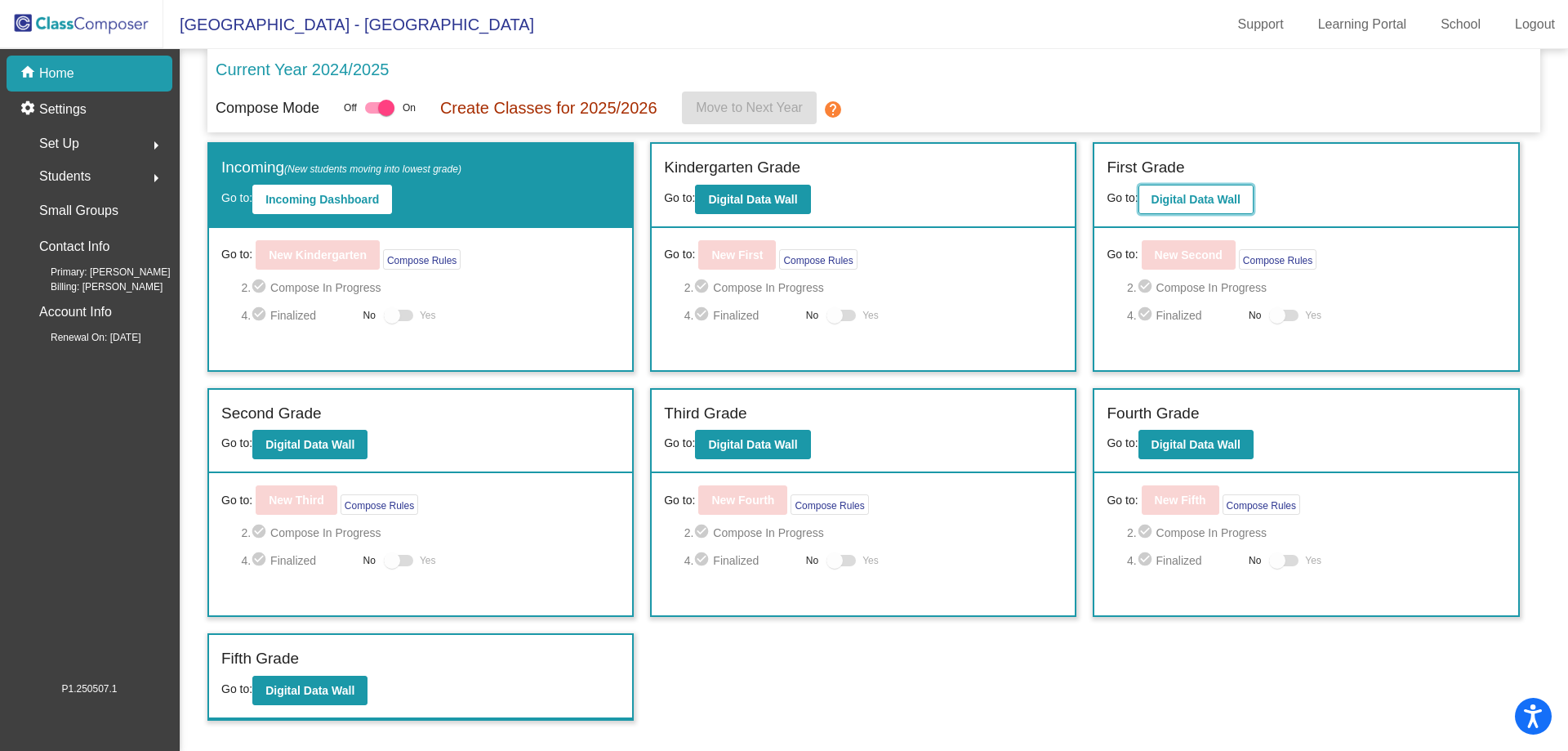
click at [1228, 201] on b "Digital Data Wall" at bounding box center [1196, 200] width 89 height 13
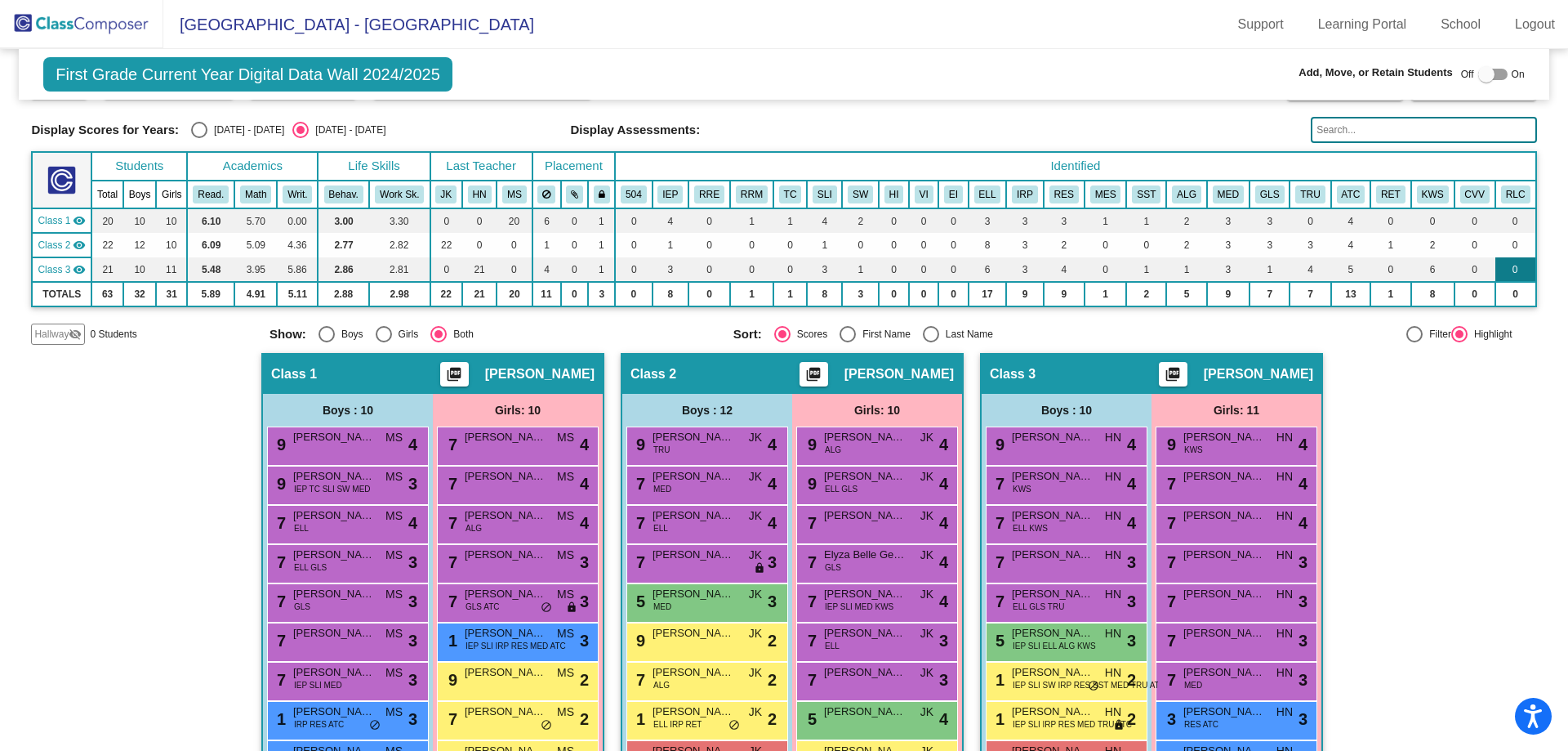
scroll to position [82, 0]
click at [1478, 77] on div at bounding box center [1486, 74] width 17 height 17
checkbox input "true"
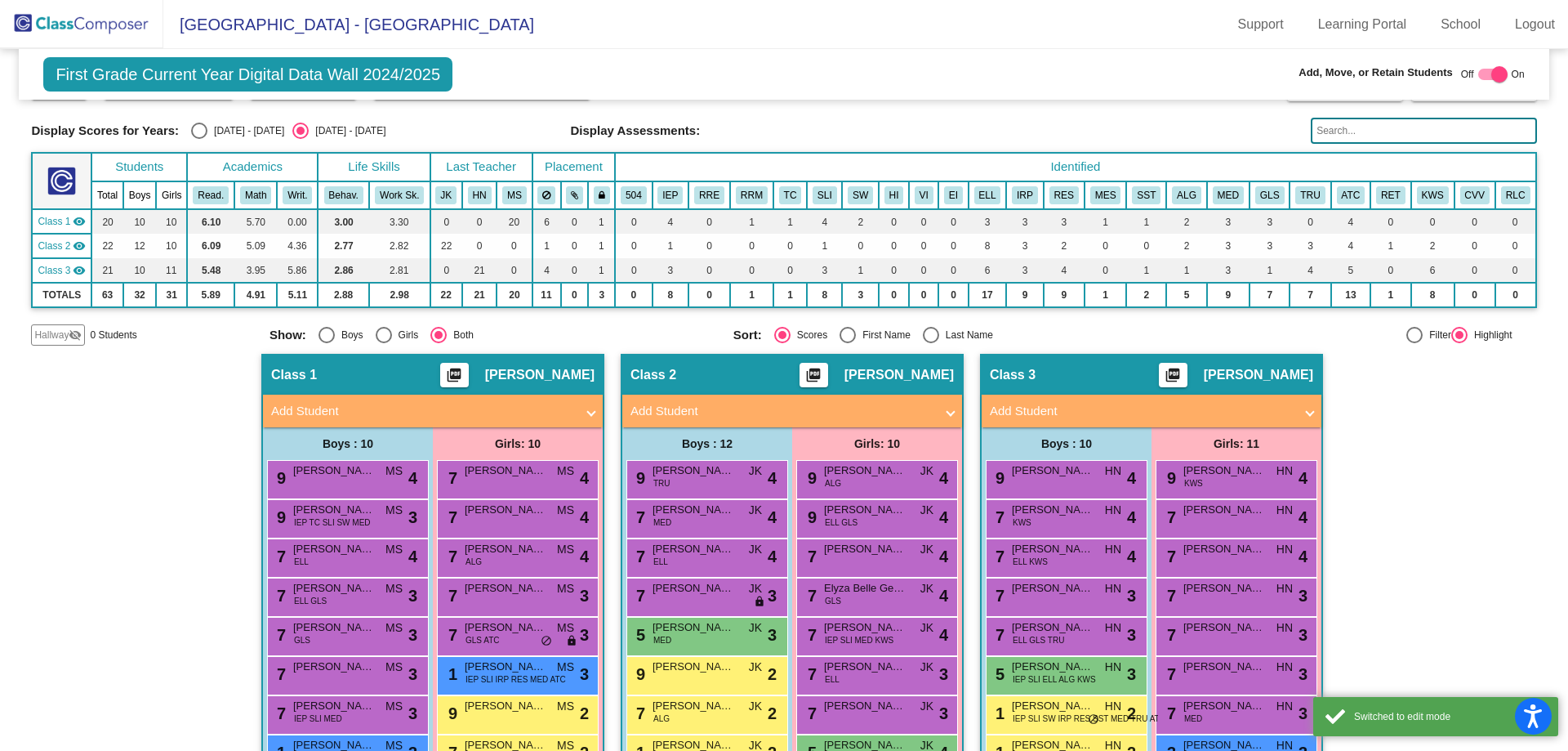
click at [327, 412] on mat-panel-title "Add Student" at bounding box center [423, 411] width 304 height 19
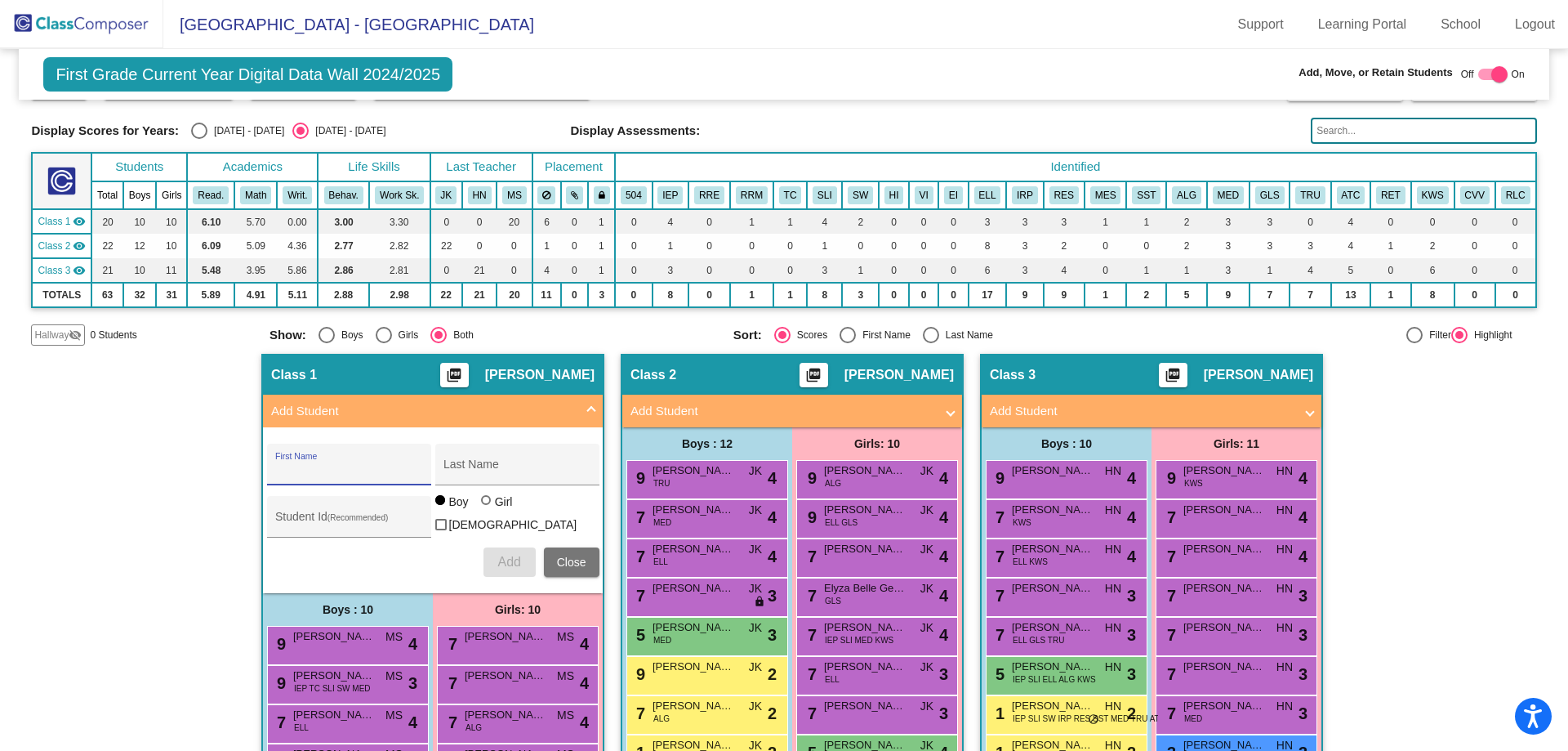
click at [336, 465] on input "First Name" at bounding box center [349, 470] width 147 height 13
type input "Jovana"
type input "[PERSON_NAME]"
click at [484, 505] on div at bounding box center [486, 500] width 10 height 10
click at [487, 508] on input "Girl" at bounding box center [487, 508] width 1 height 1
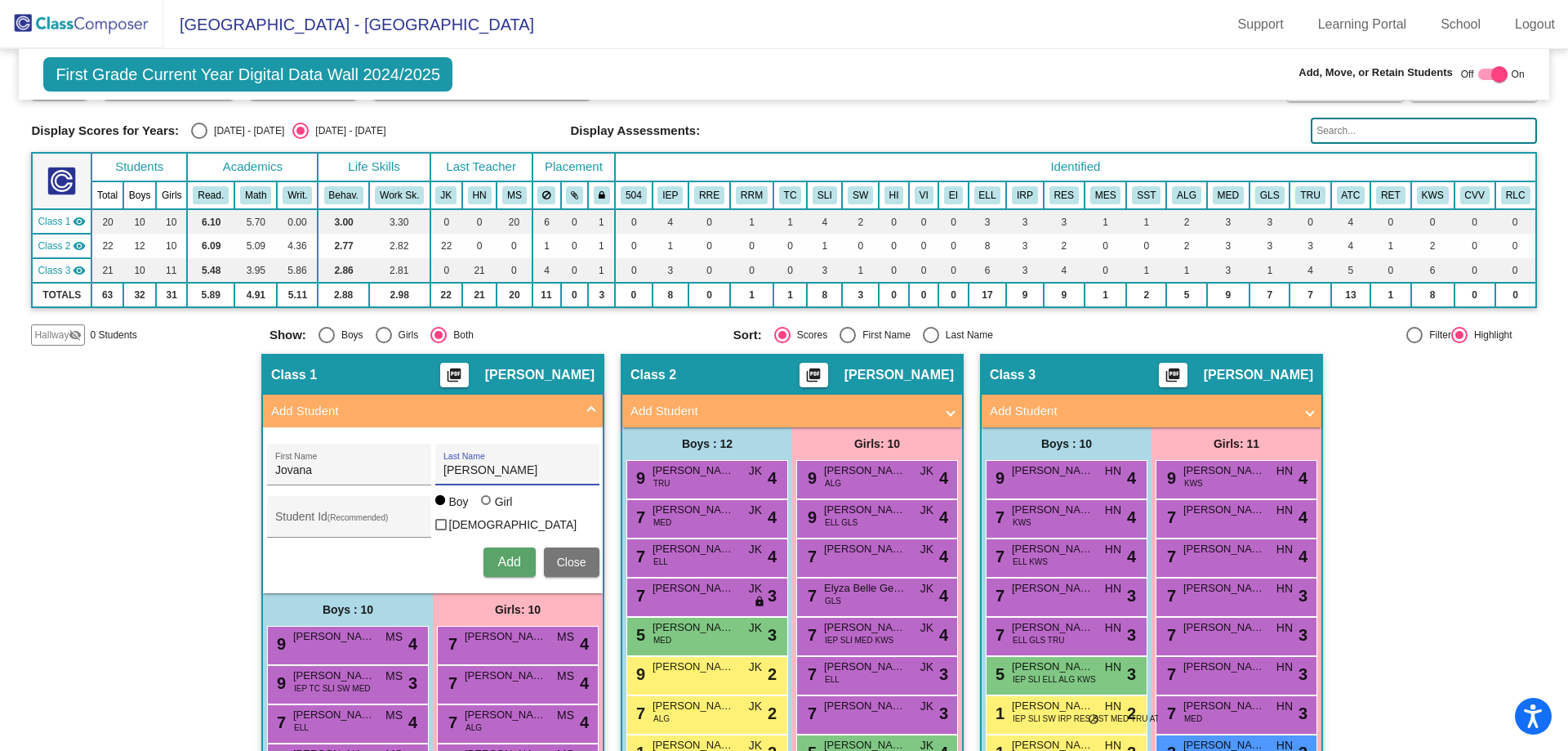
radio input "true"
click at [486, 552] on button "Add" at bounding box center [509, 562] width 52 height 29
click at [75, 23] on img at bounding box center [82, 24] width 163 height 48
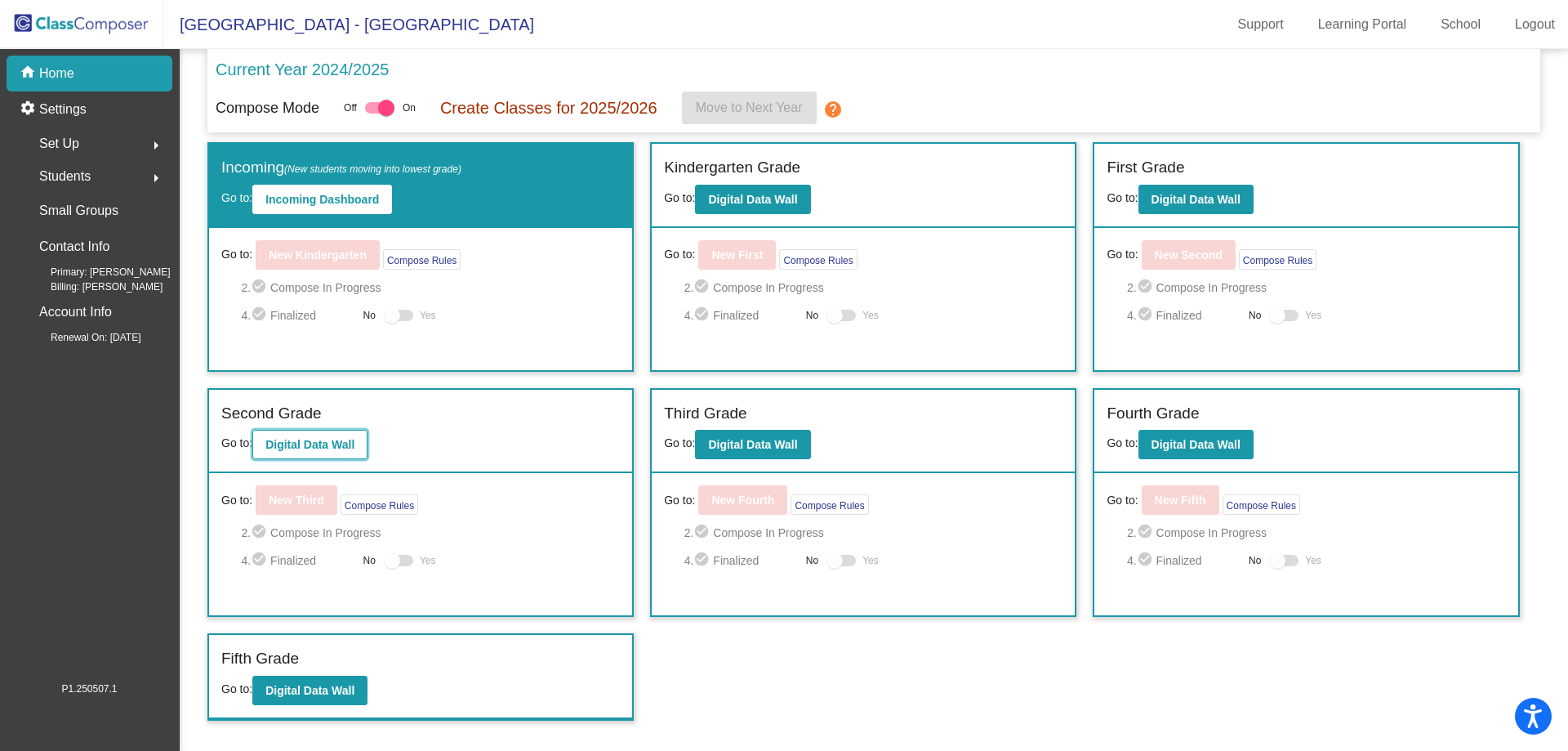
click at [312, 447] on b "Digital Data Wall" at bounding box center [310, 445] width 89 height 13
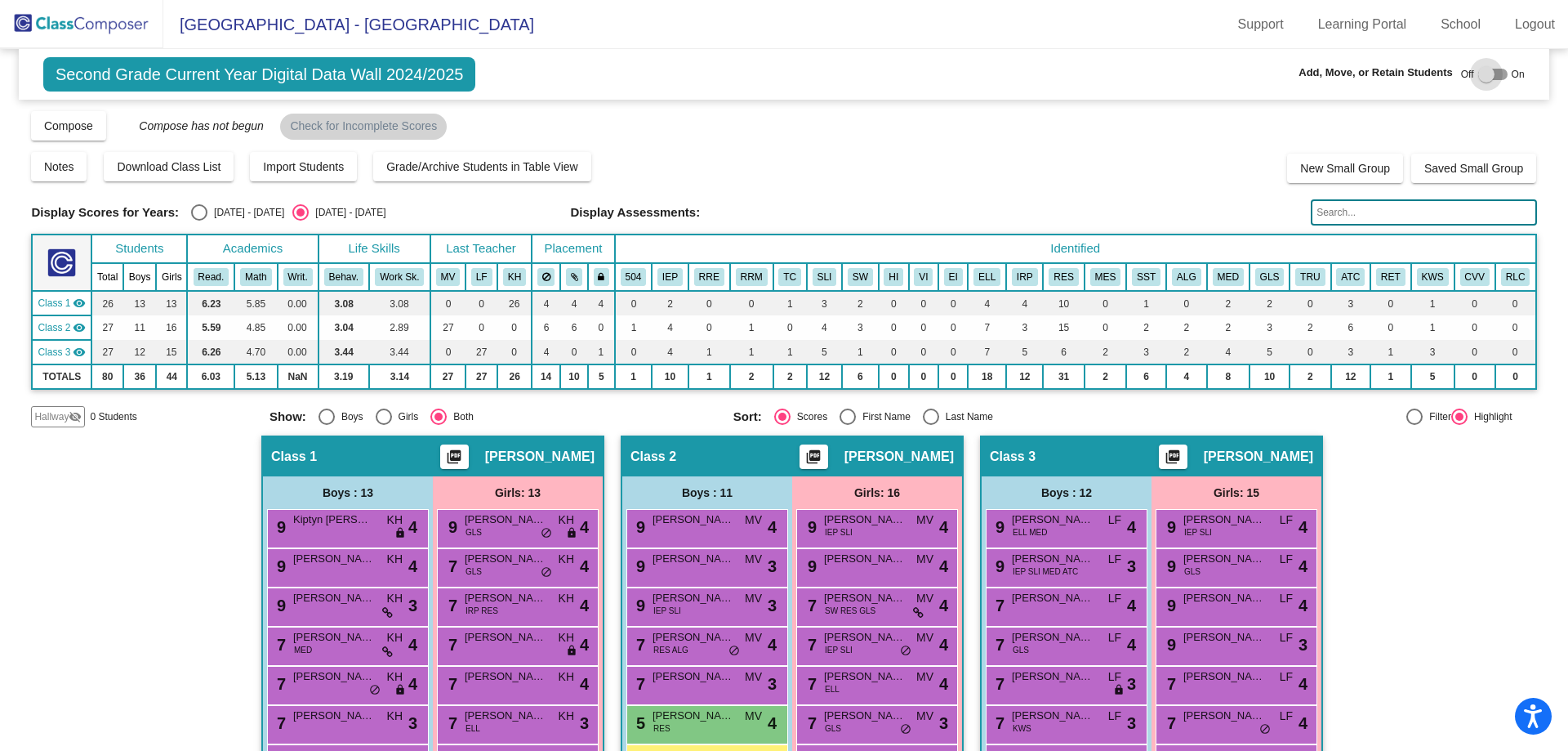
click at [1478, 72] on div at bounding box center [1486, 74] width 17 height 17
checkbox input "true"
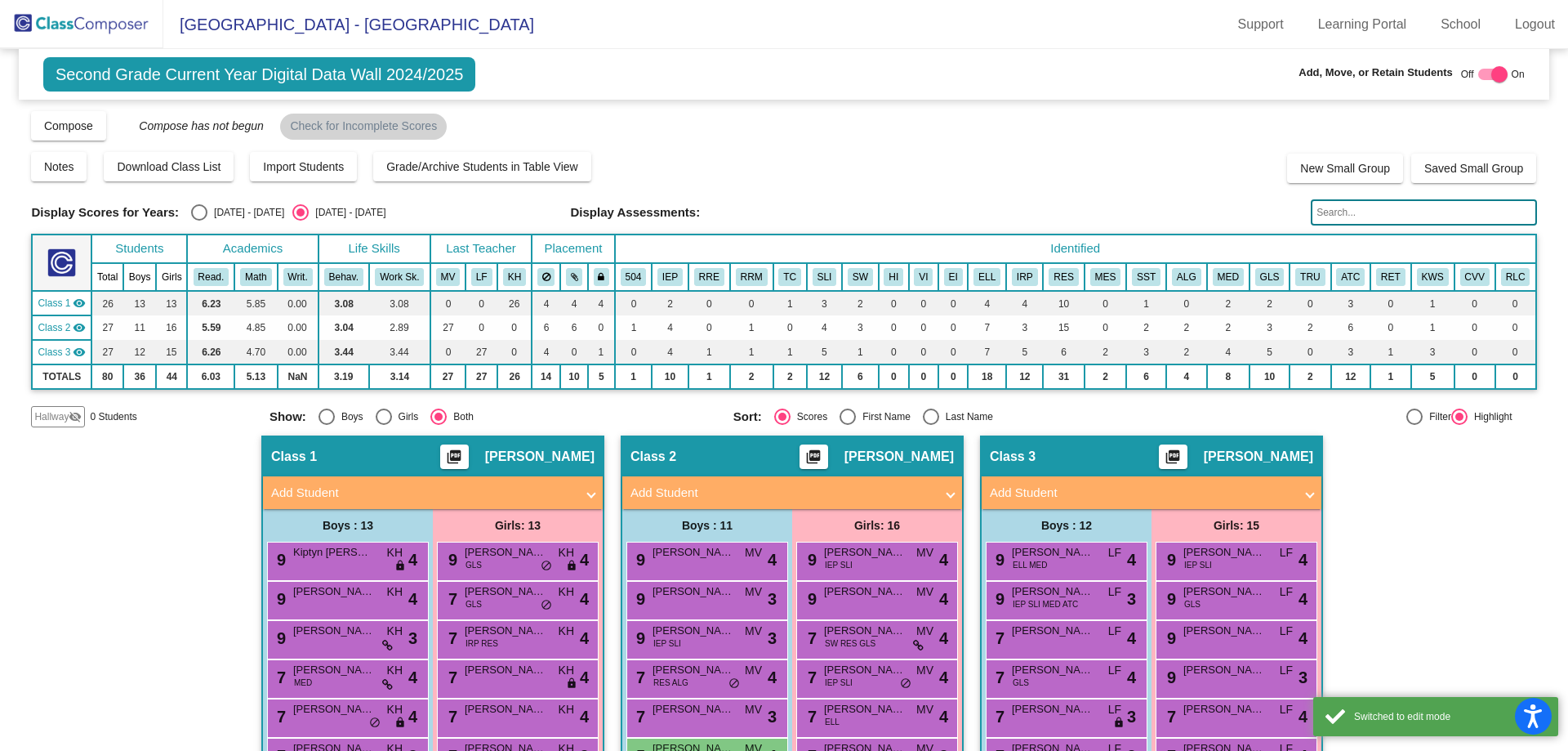
click at [419, 495] on mat-panel-title "Add Student" at bounding box center [423, 493] width 304 height 19
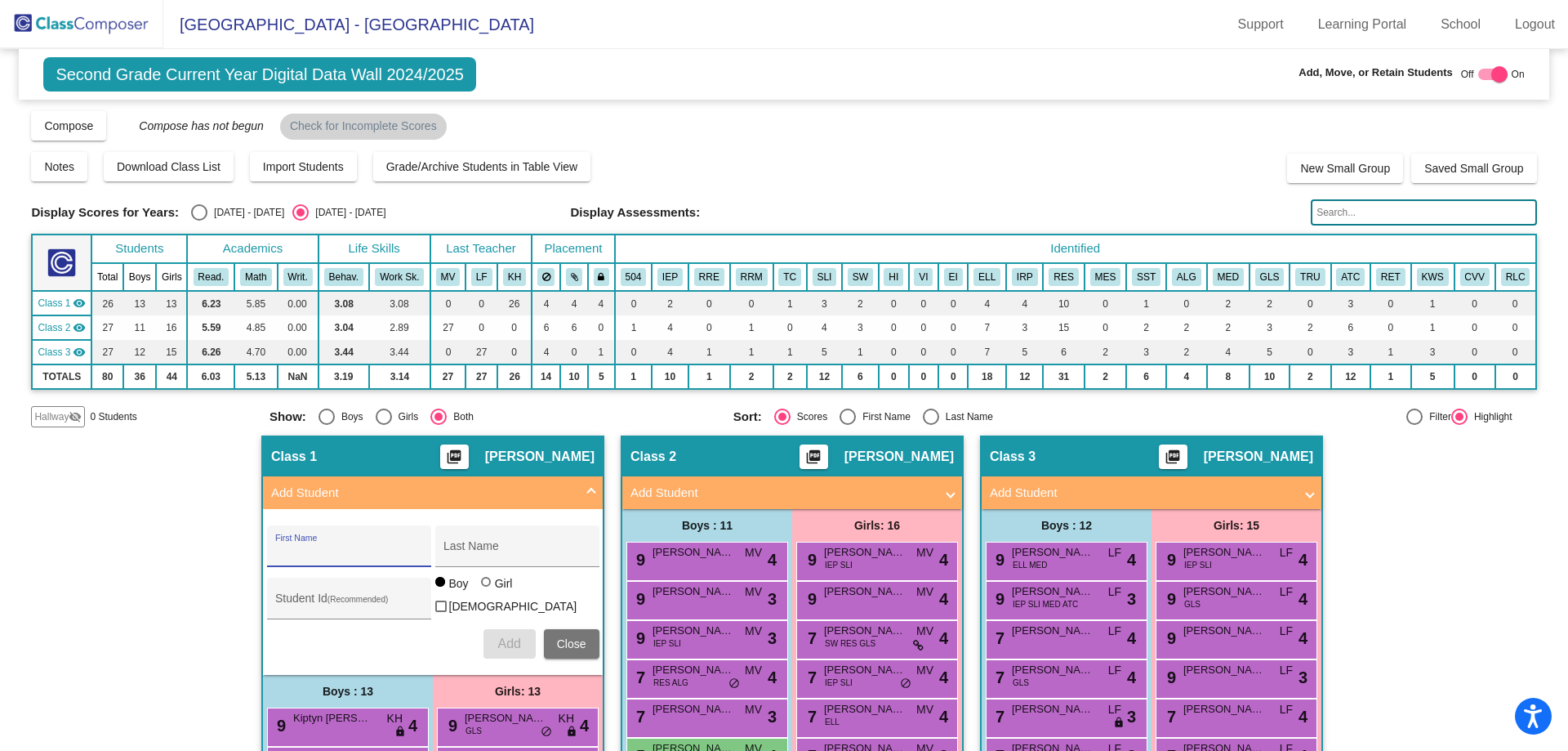
click at [380, 551] on input "First Name" at bounding box center [349, 553] width 147 height 13
type input "[PERSON_NAME]"
type input "Melymuka"
click at [498, 639] on span "Add" at bounding box center [509, 643] width 22 height 14
type input "[PERSON_NAME]"
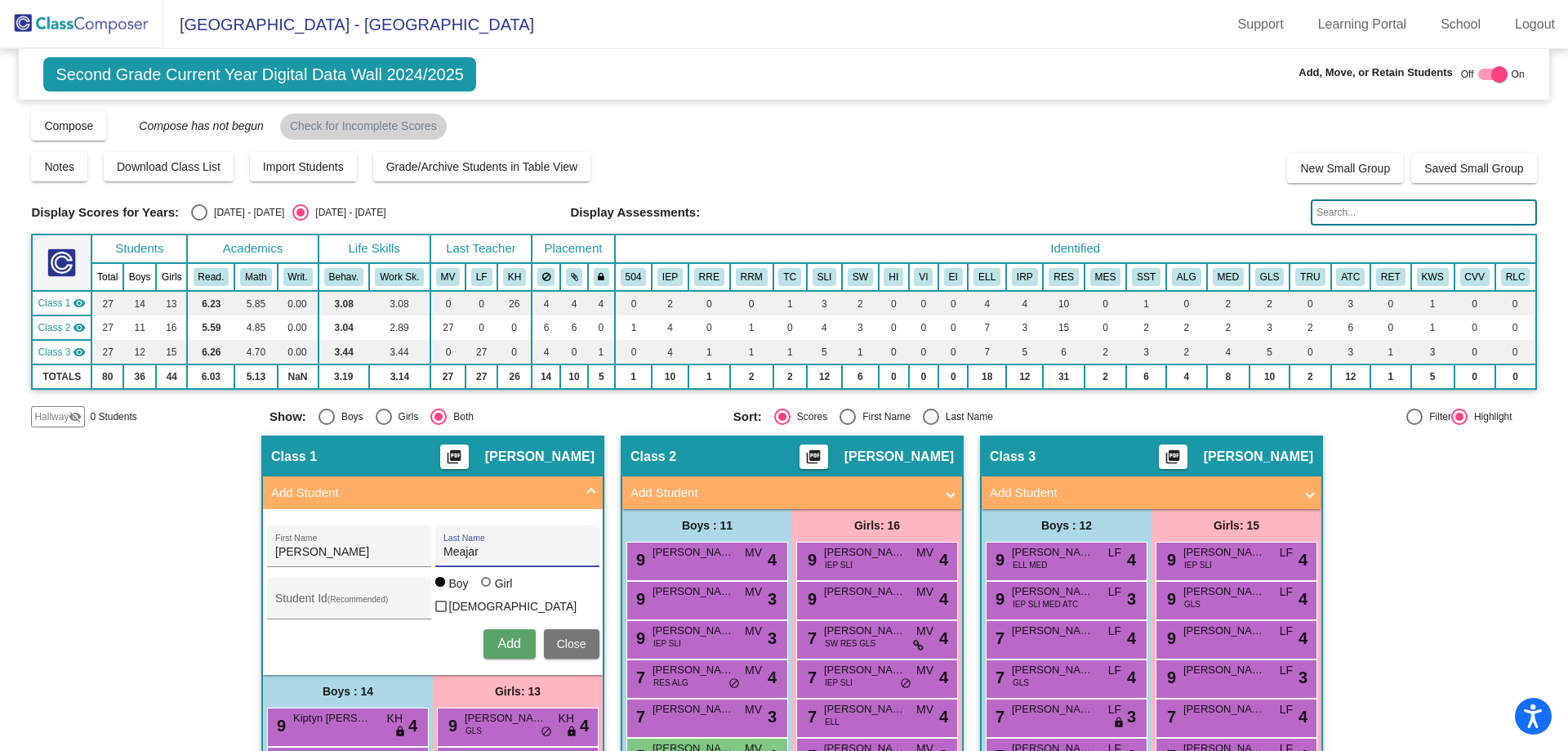
type input "Meajar"
click at [508, 637] on span "Add" at bounding box center [509, 643] width 22 height 14
type input "[PERSON_NAME]"
click at [481, 587] on div at bounding box center [486, 582] width 10 height 10
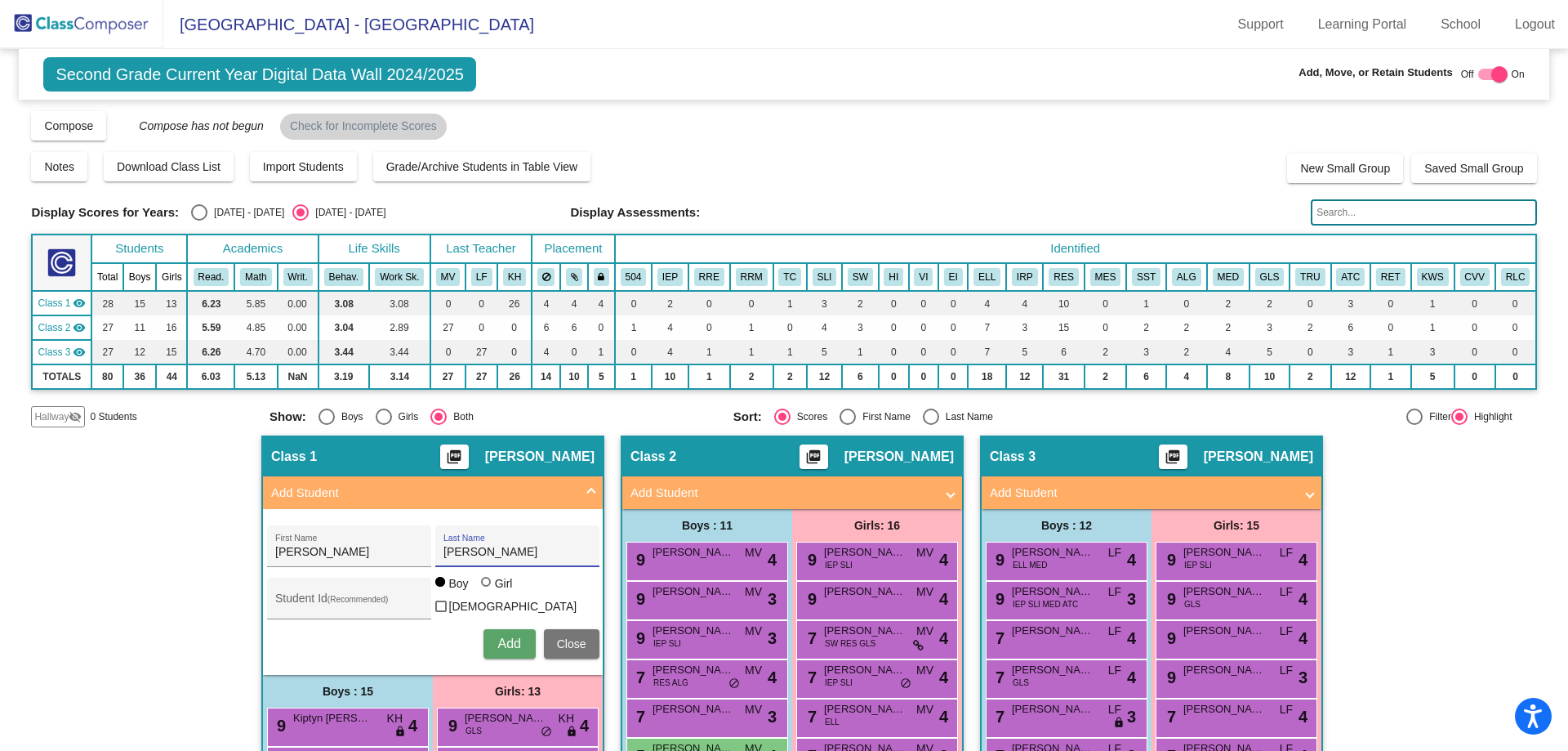
click at [487, 591] on input "Girl" at bounding box center [487, 590] width 1 height 1
radio input "true"
click at [498, 639] on span "Add" at bounding box center [509, 643] width 22 height 14
click at [221, 26] on span "[GEOGRAPHIC_DATA] - [GEOGRAPHIC_DATA]" at bounding box center [349, 24] width 371 height 26
click at [107, 46] on img at bounding box center [82, 24] width 163 height 48
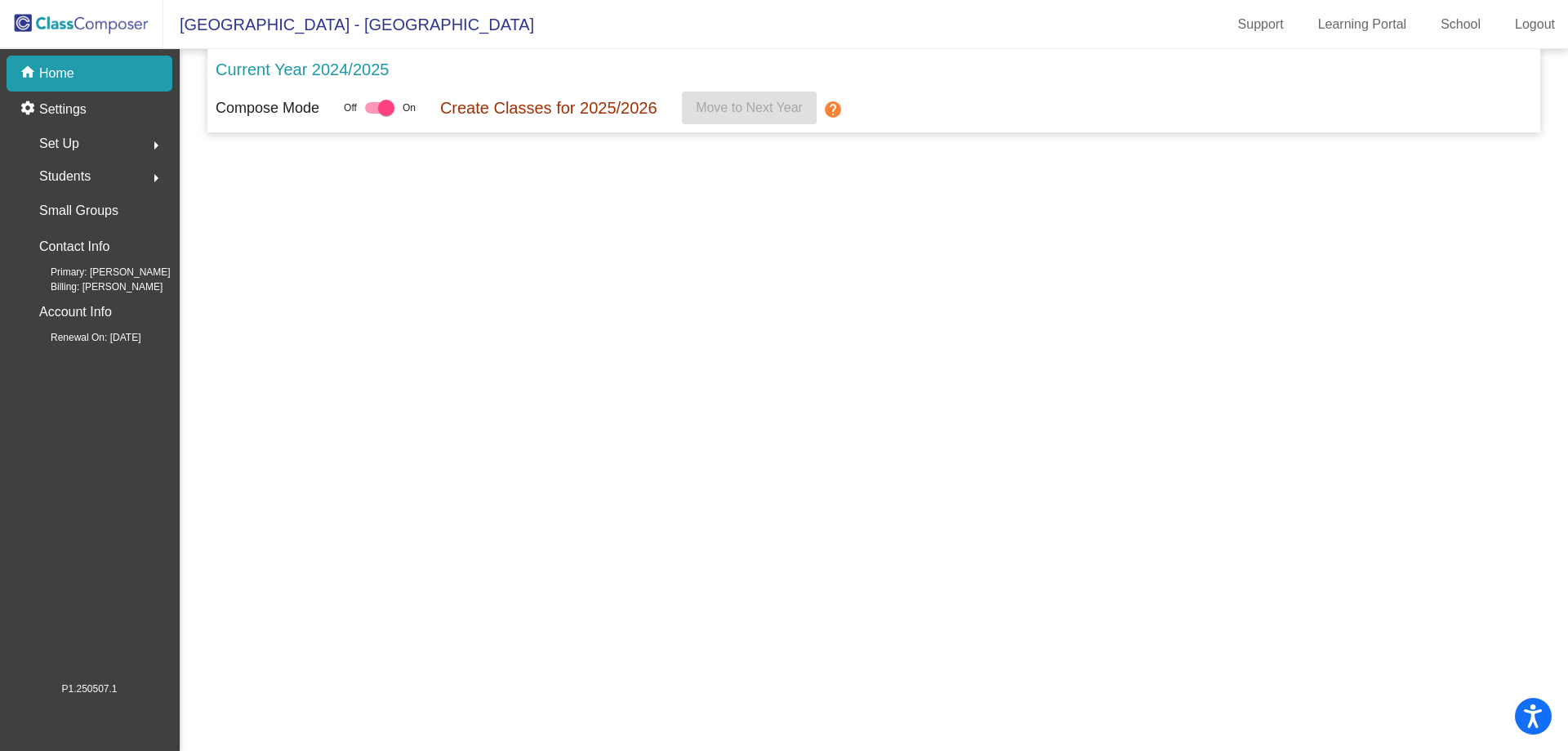
click at [101, 22] on img at bounding box center [82, 24] width 163 height 48
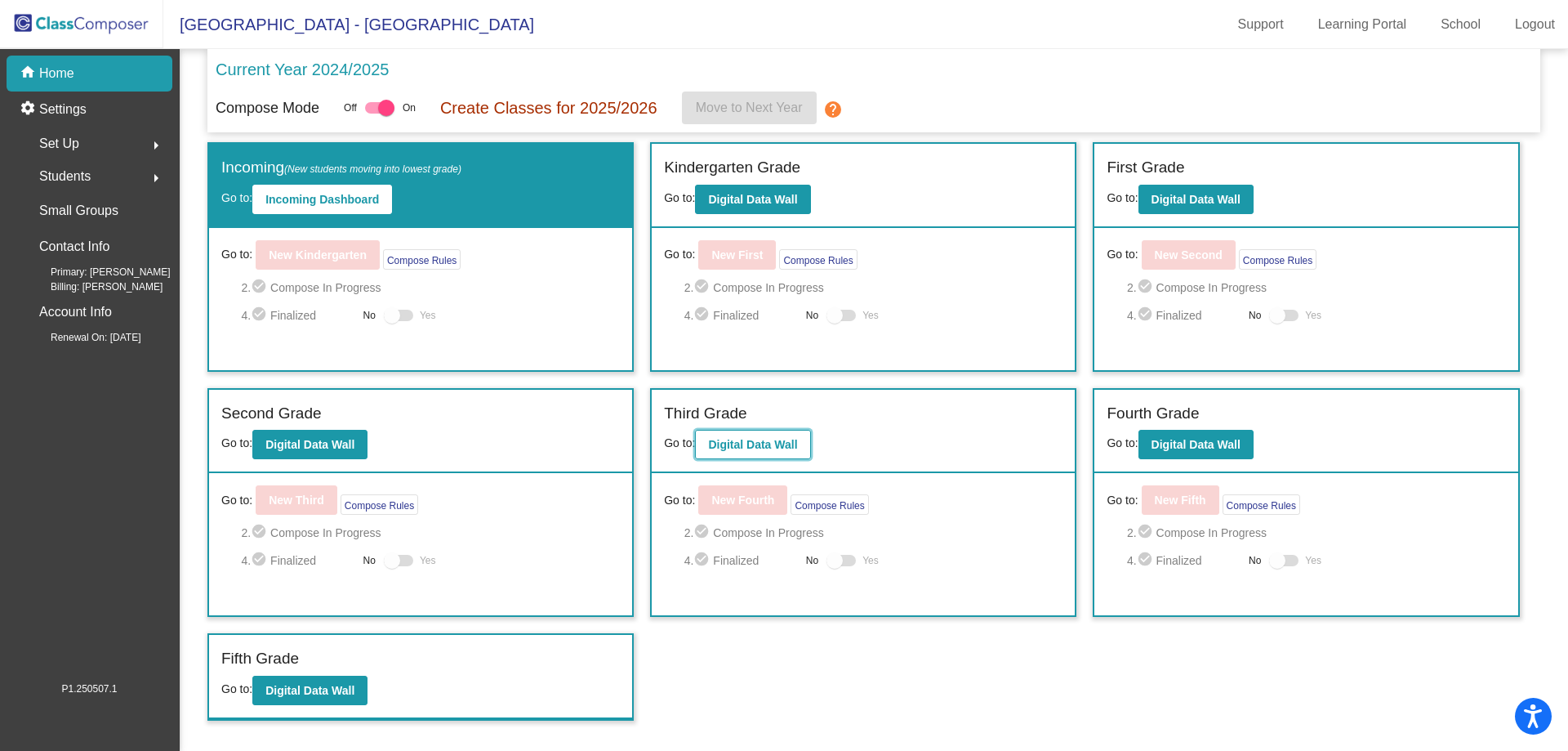
click at [767, 442] on b "Digital Data Wall" at bounding box center [752, 445] width 89 height 13
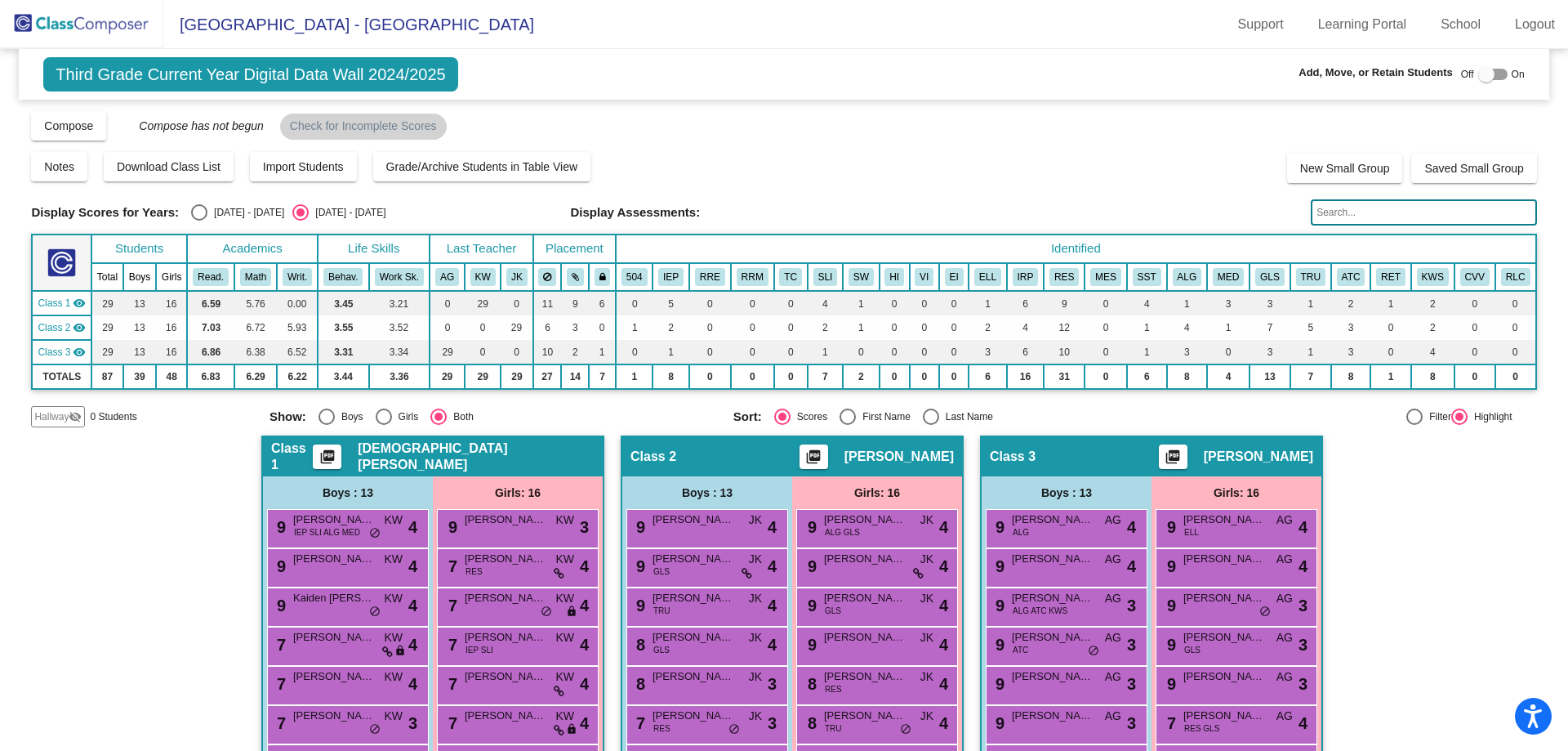
click at [1478, 79] on div at bounding box center [1486, 74] width 17 height 17
checkbox input "true"
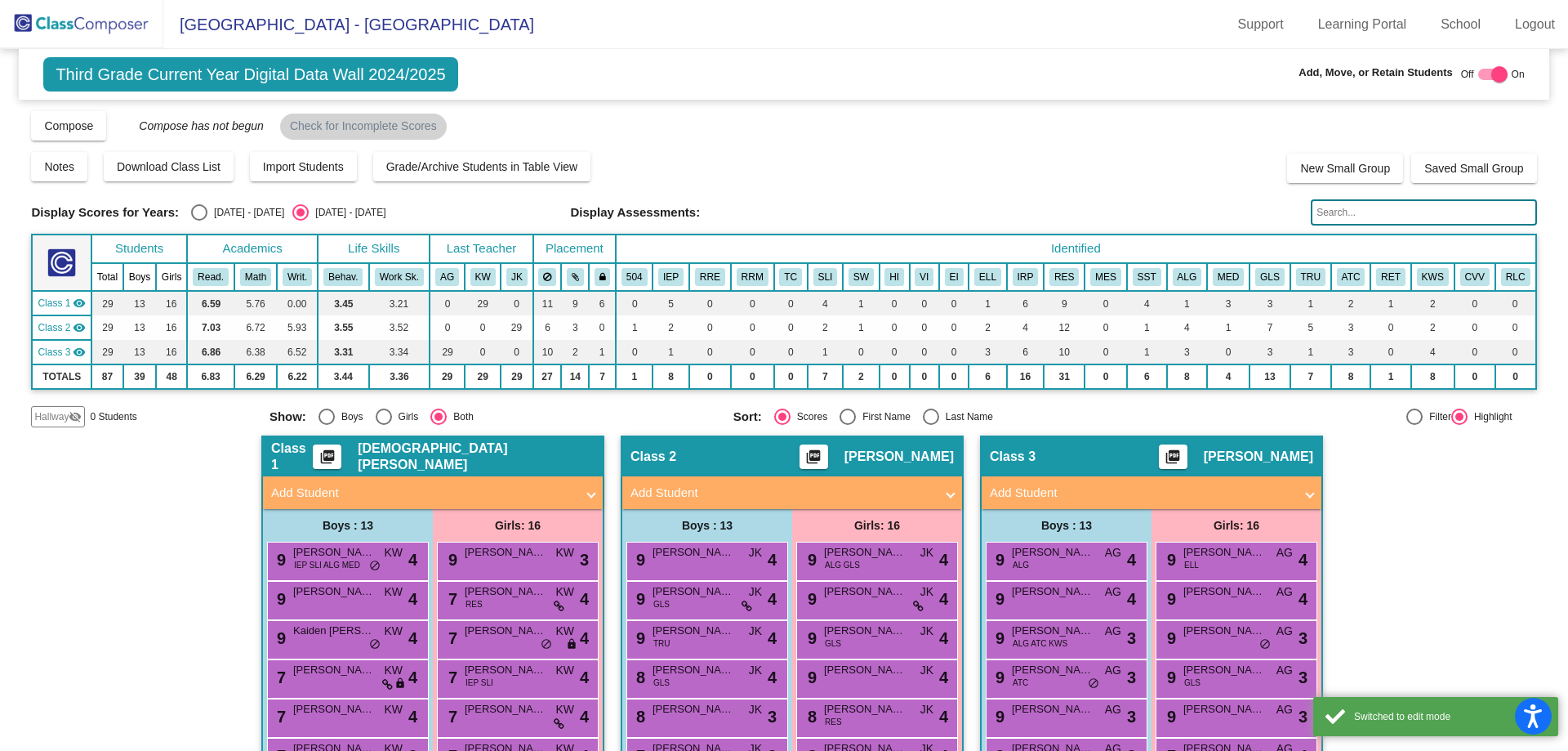
click at [519, 480] on mat-expansion-panel-header "Add Student" at bounding box center [433, 492] width 340 height 32
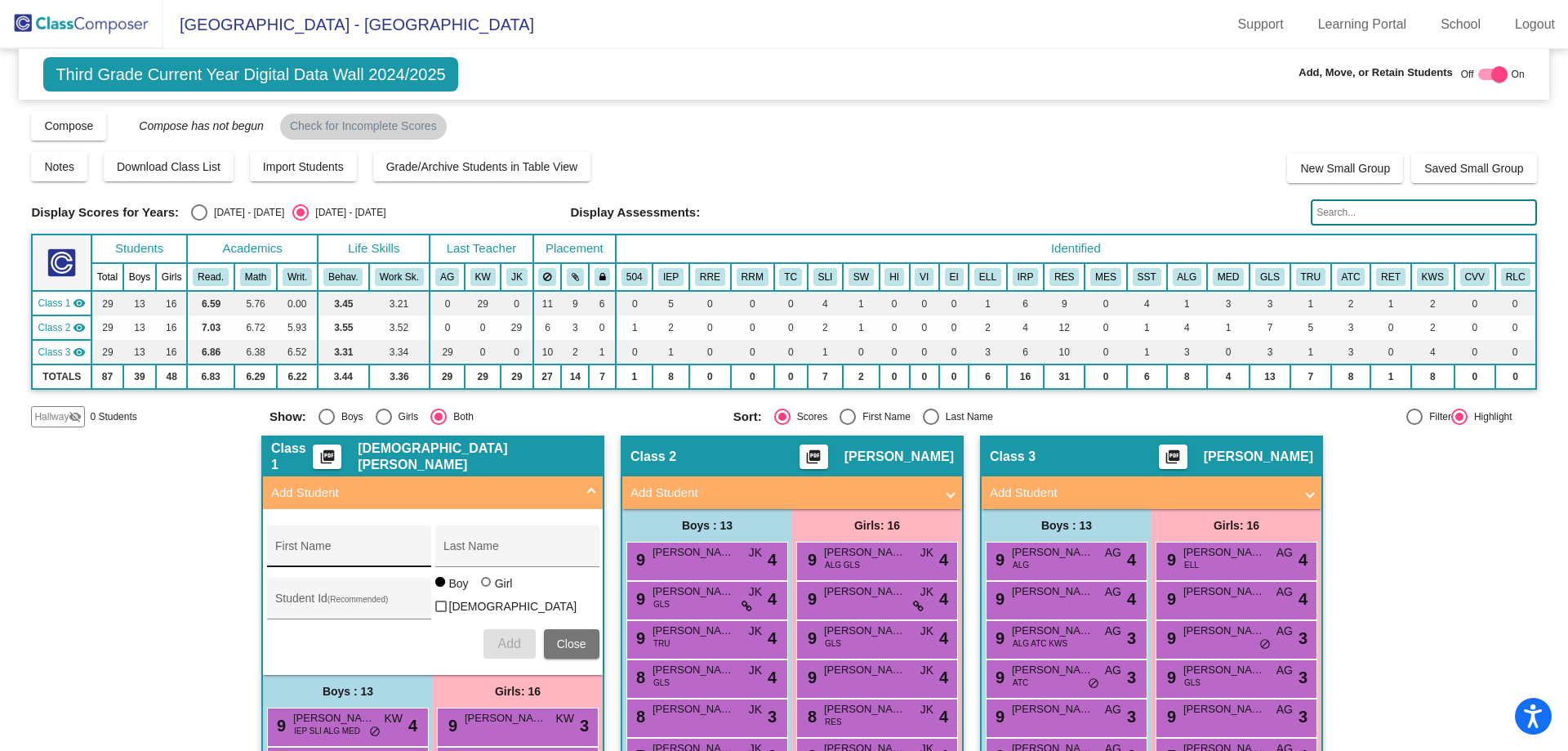
click at [347, 545] on div "First Name" at bounding box center [349, 551] width 147 height 33
type input "Izabella"
type input "[PERSON_NAME]"
click at [482, 587] on div at bounding box center [486, 582] width 10 height 10
click at [487, 590] on input "Girl" at bounding box center [487, 590] width 1 height 1
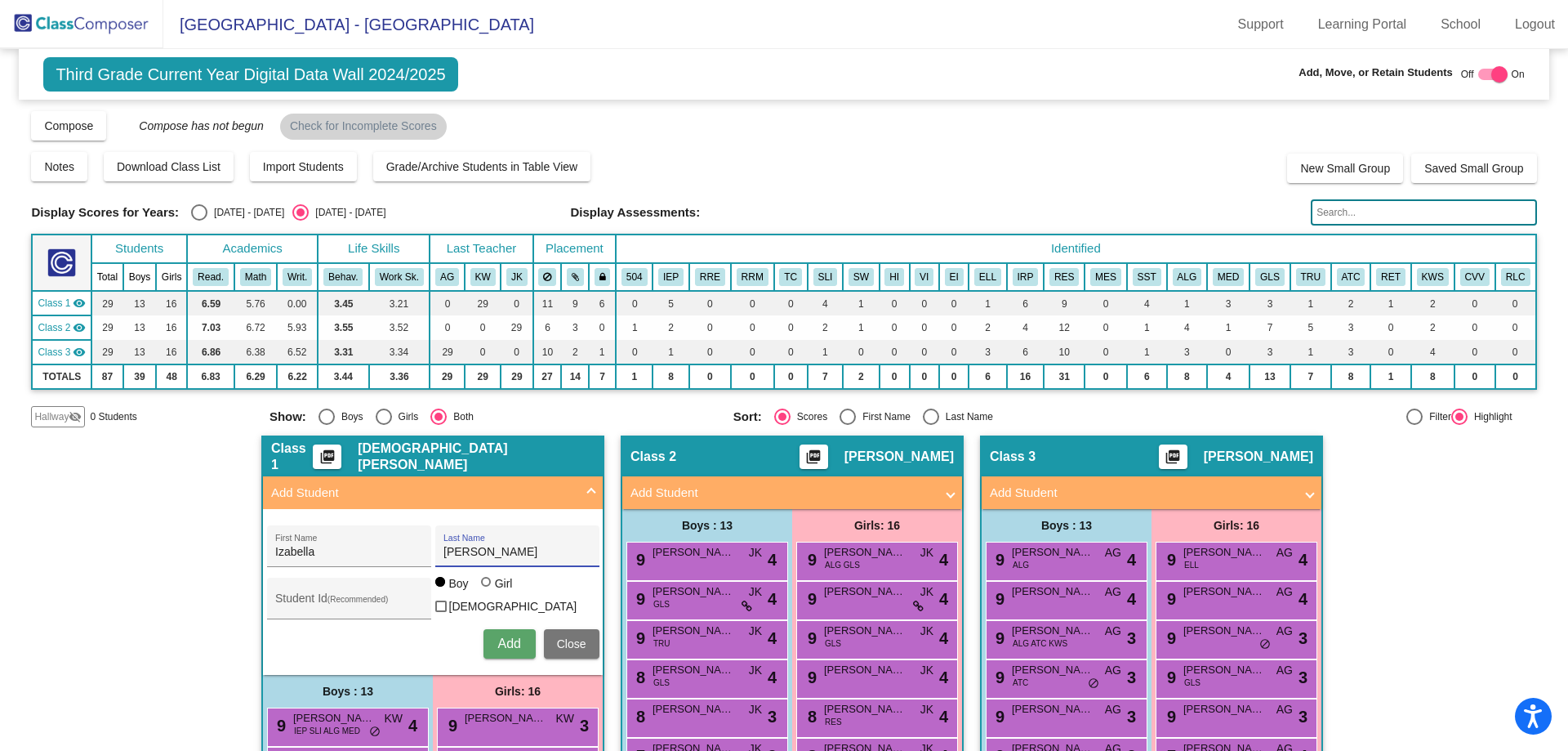
radio input "true"
click at [504, 636] on span "Add" at bounding box center [509, 643] width 22 height 14
type input "Maximus"
type input "[PERSON_NAME]"
click at [435, 587] on div at bounding box center [440, 582] width 10 height 10
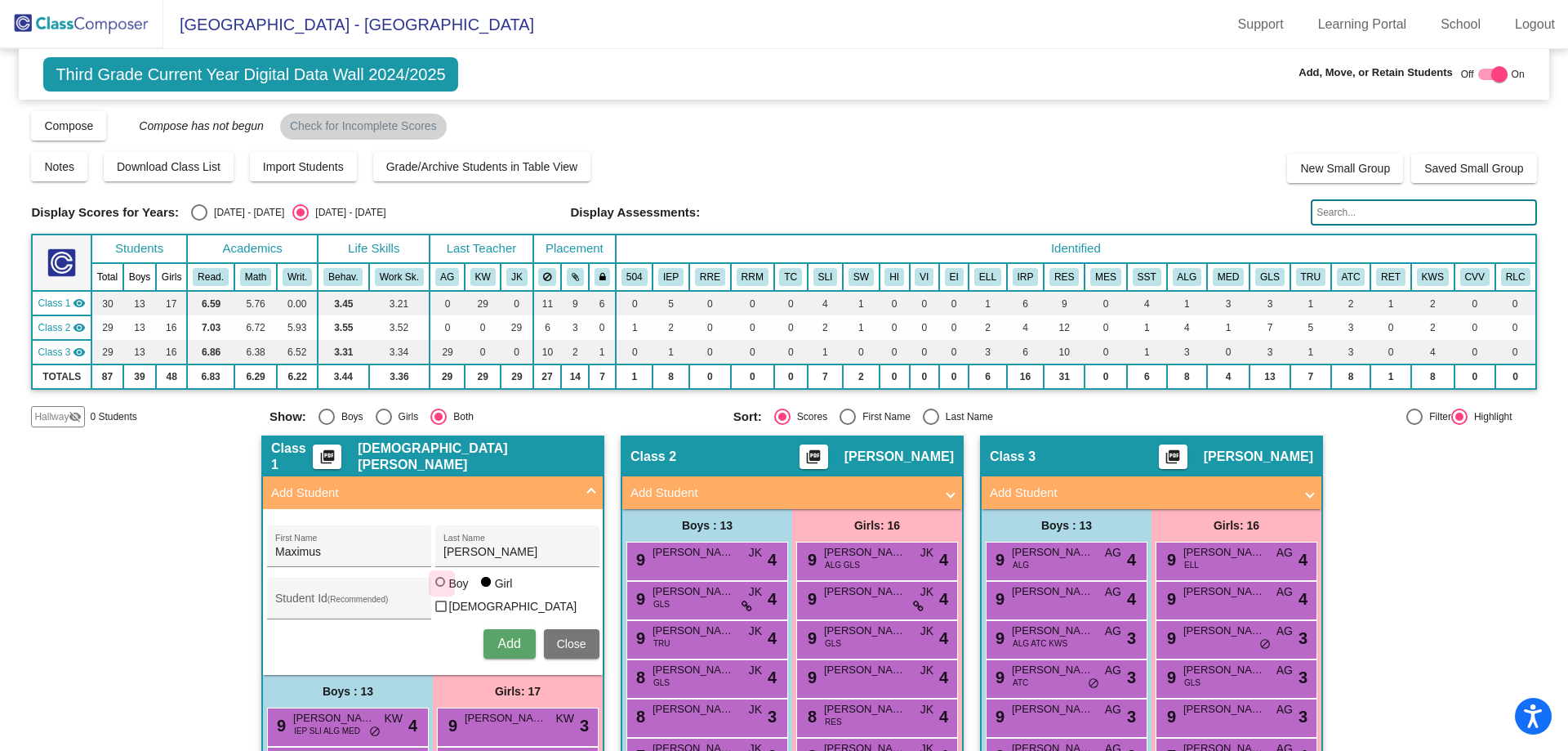
click at [441, 591] on input "Boy" at bounding box center [441, 590] width 1 height 1
radio input "true"
click at [509, 637] on span "Add" at bounding box center [509, 643] width 22 height 14
type input "[PERSON_NAME]"
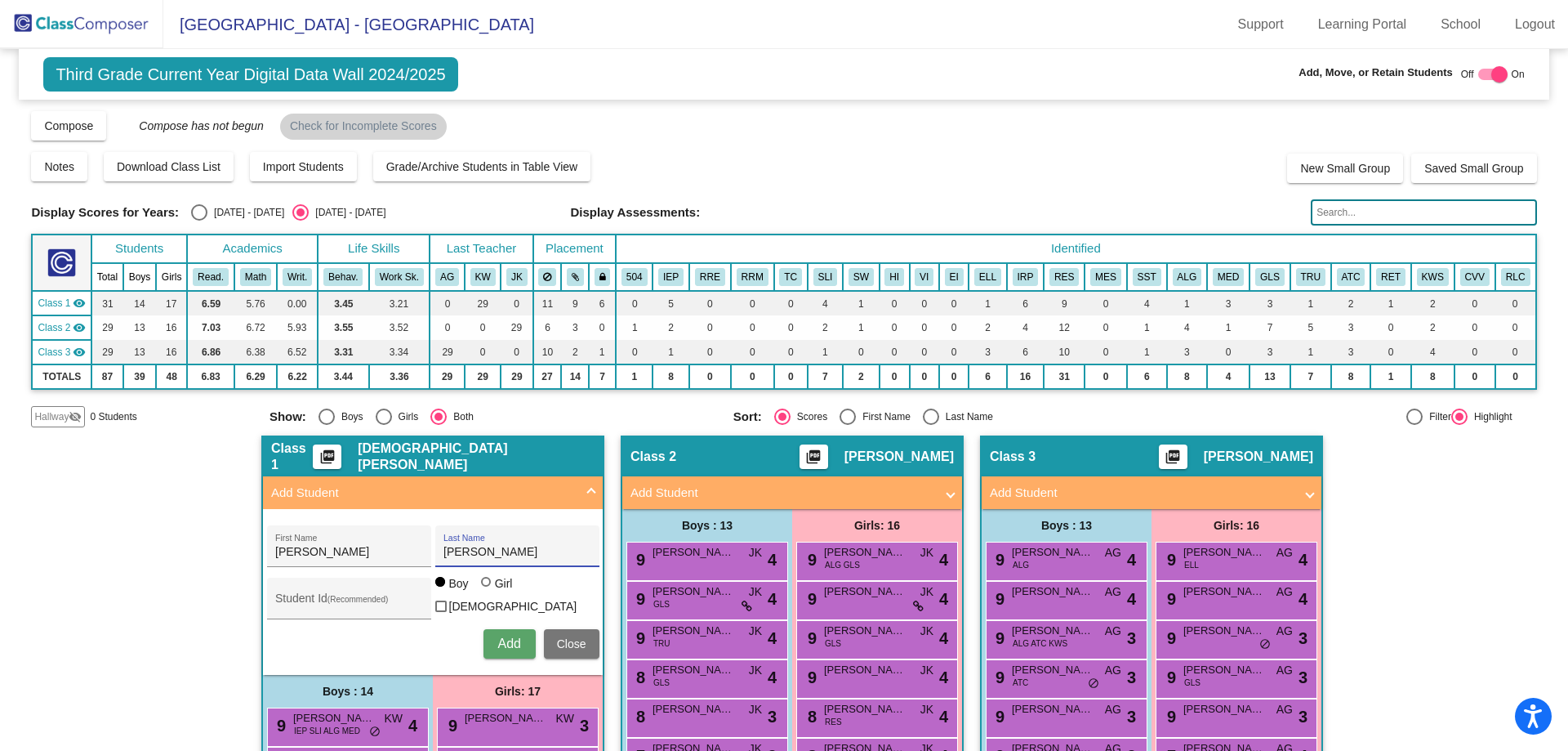
click at [507, 637] on span "Add" at bounding box center [509, 643] width 22 height 14
click at [565, 644] on span "Close" at bounding box center [571, 644] width 29 height 13
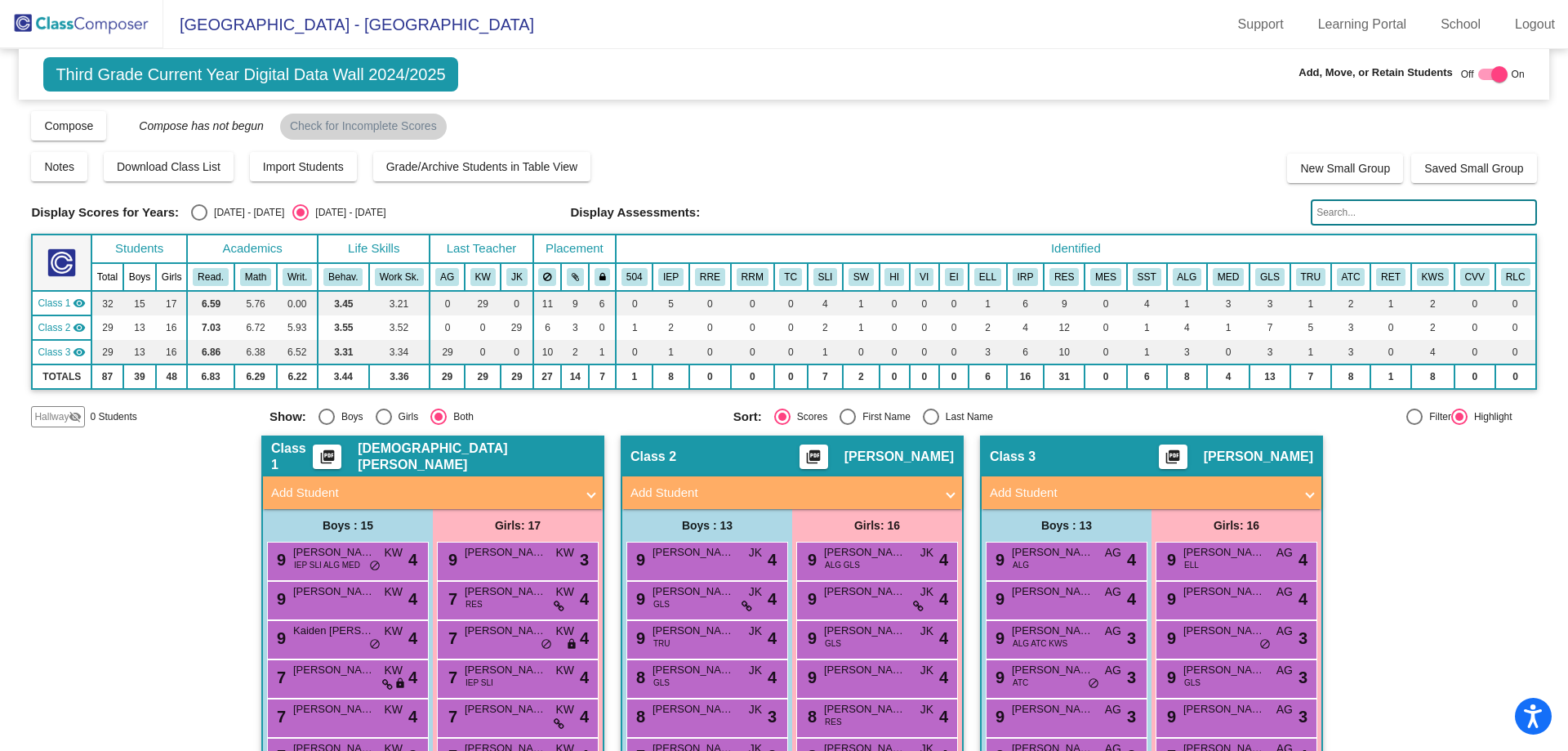
click at [81, 26] on img at bounding box center [82, 24] width 163 height 48
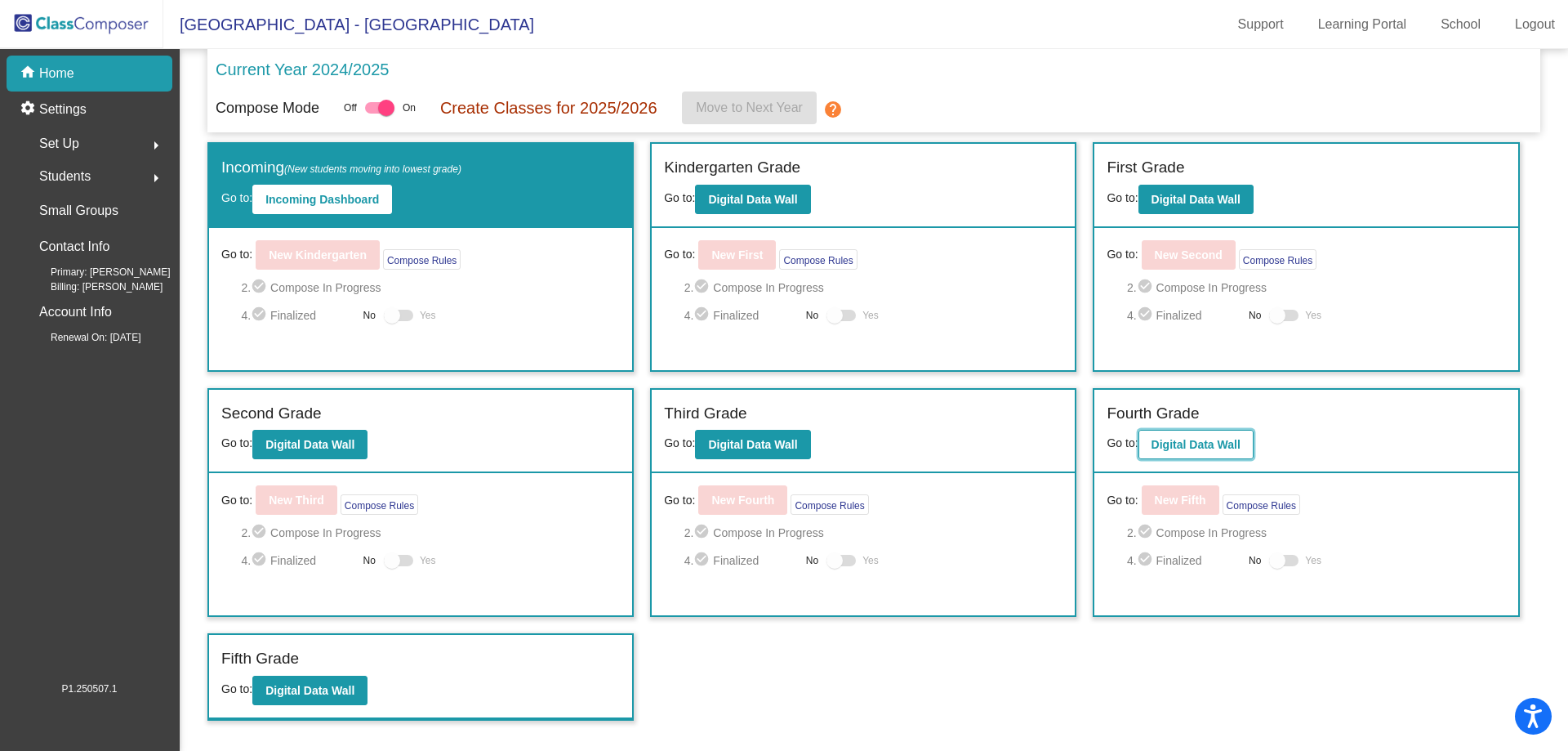
click at [1200, 450] on b "Digital Data Wall" at bounding box center [1196, 445] width 89 height 13
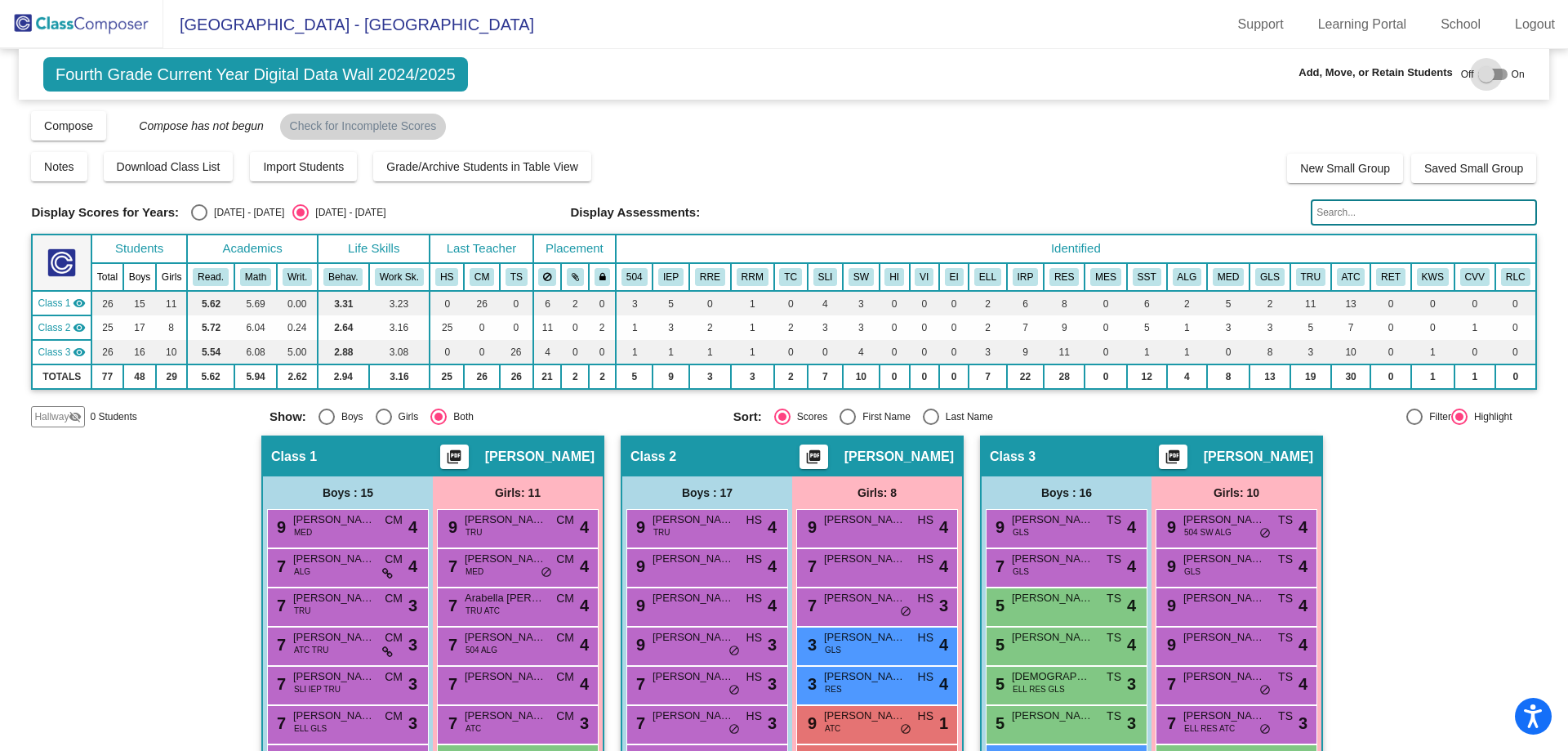
click at [1478, 79] on div at bounding box center [1486, 74] width 17 height 17
checkbox input "true"
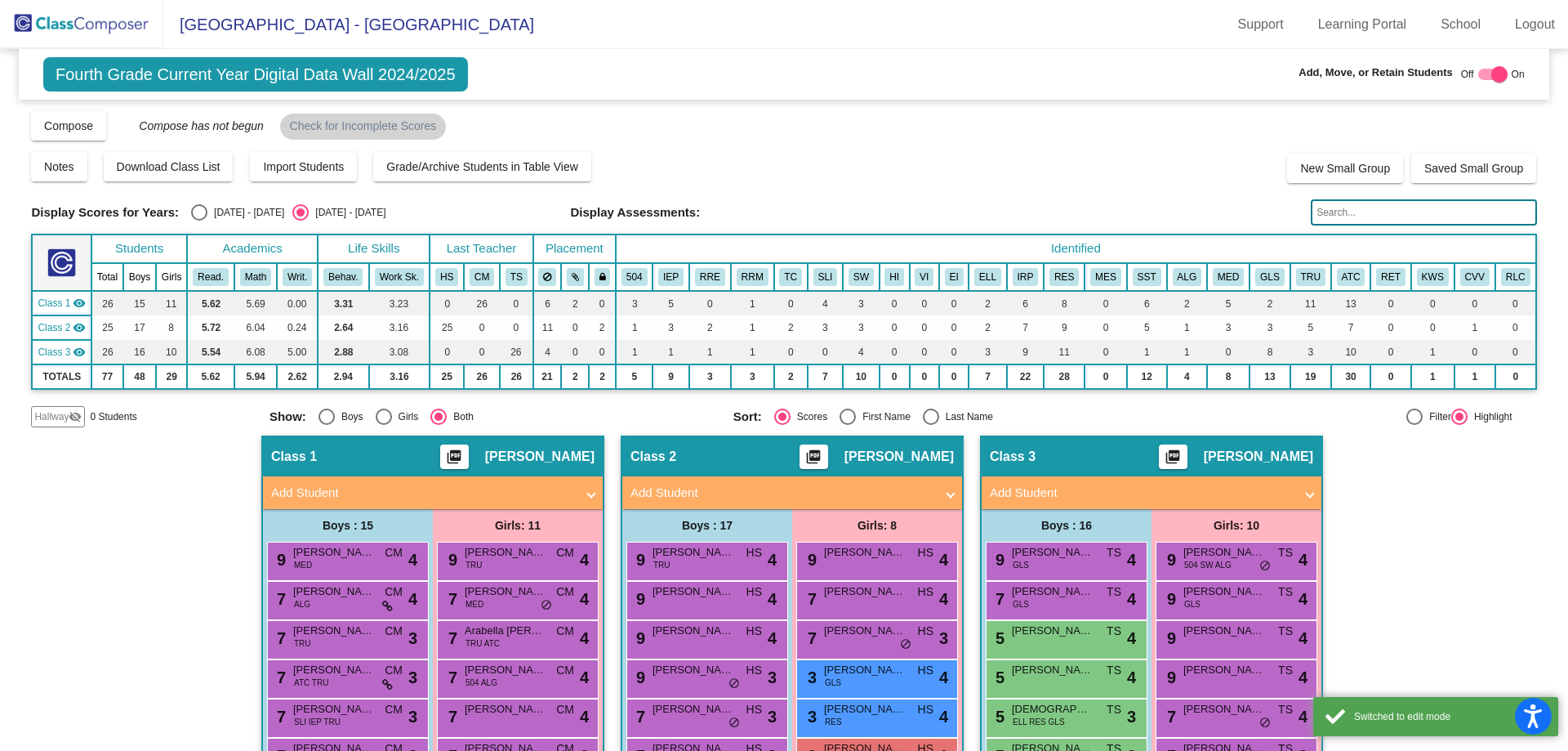
click at [285, 496] on mat-panel-title "Add Student" at bounding box center [423, 493] width 304 height 19
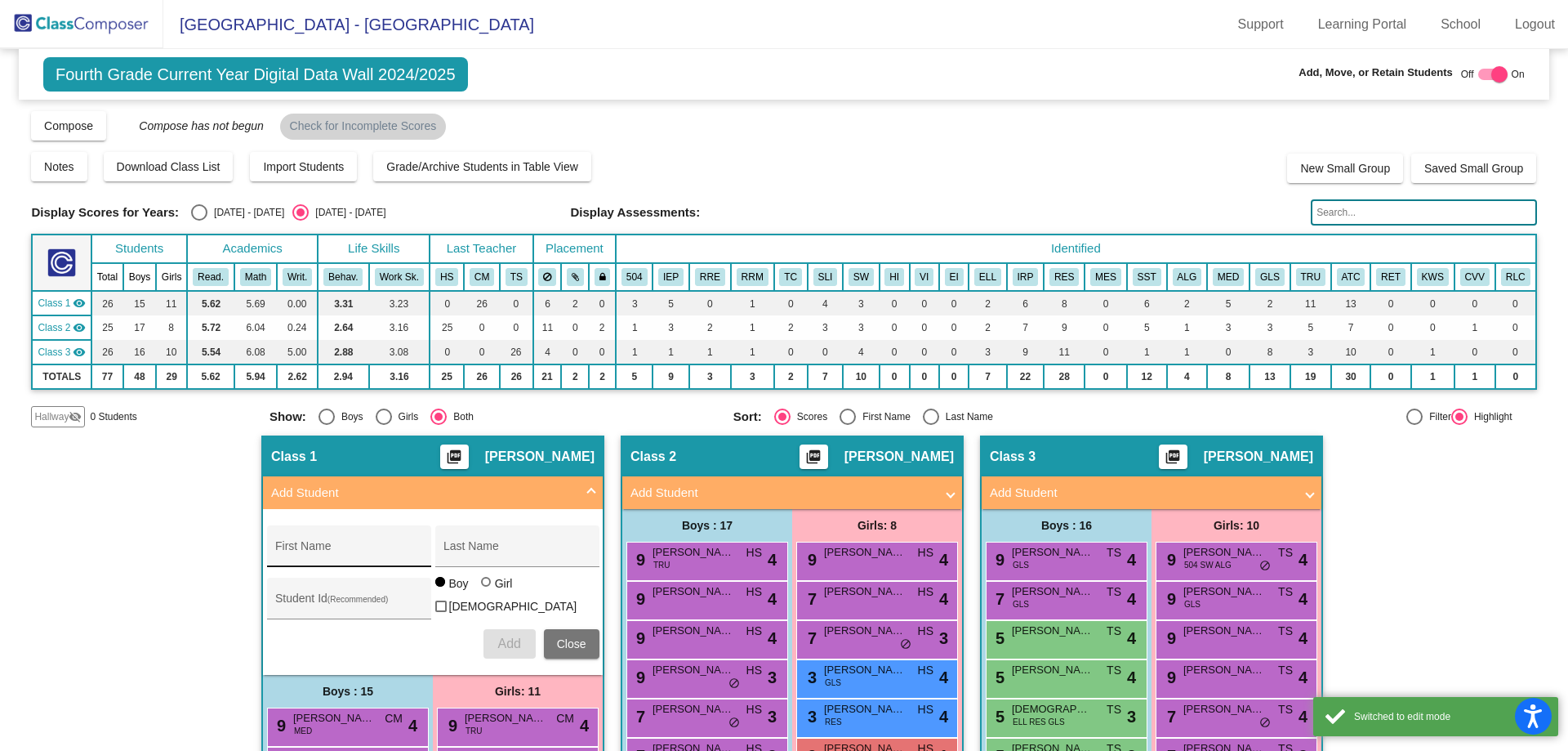
click at [294, 536] on div "First Name" at bounding box center [349, 551] width 147 height 33
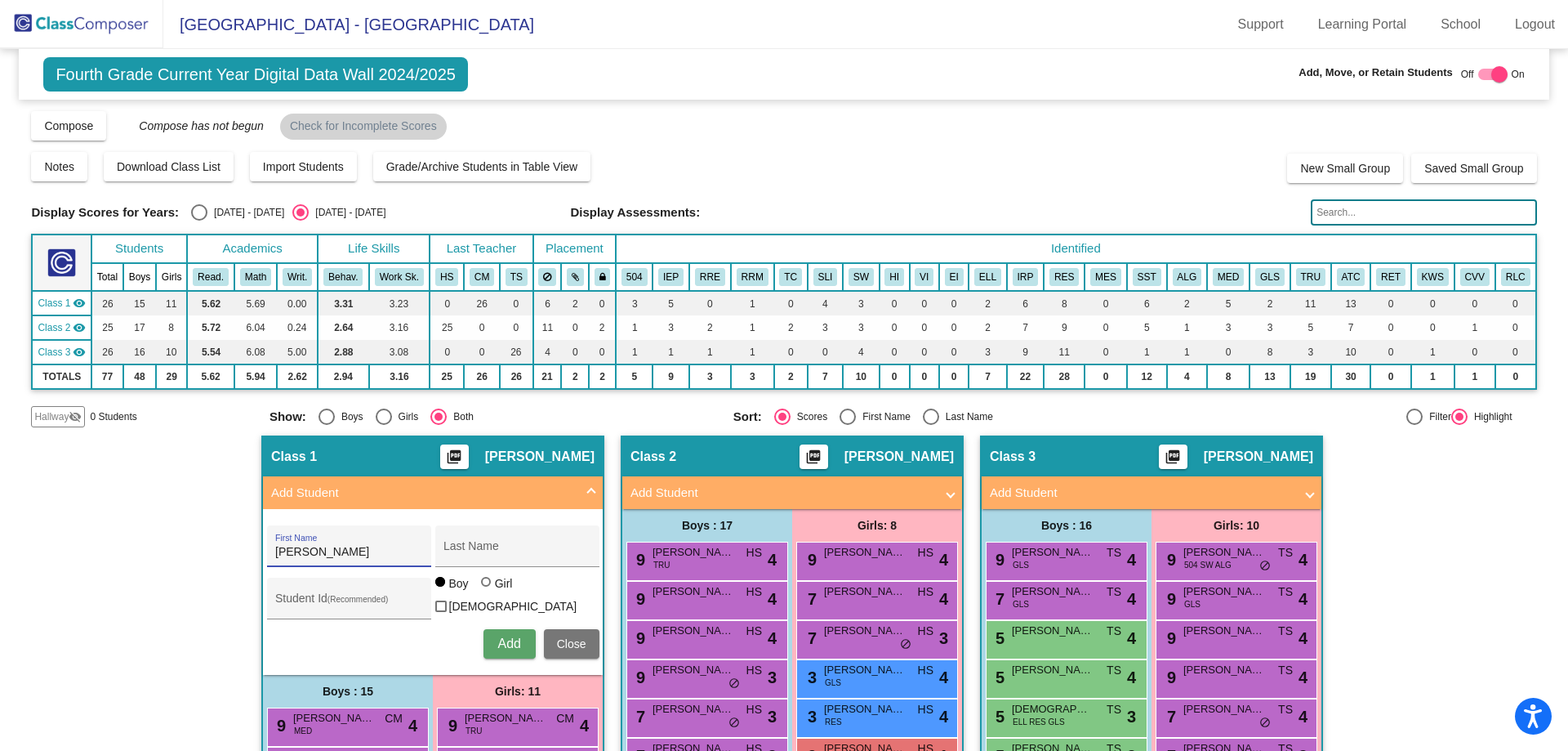
type input "[PERSON_NAME]"
click at [493, 641] on button "Add" at bounding box center [509, 644] width 52 height 29
type input "[PERSON_NAME]"
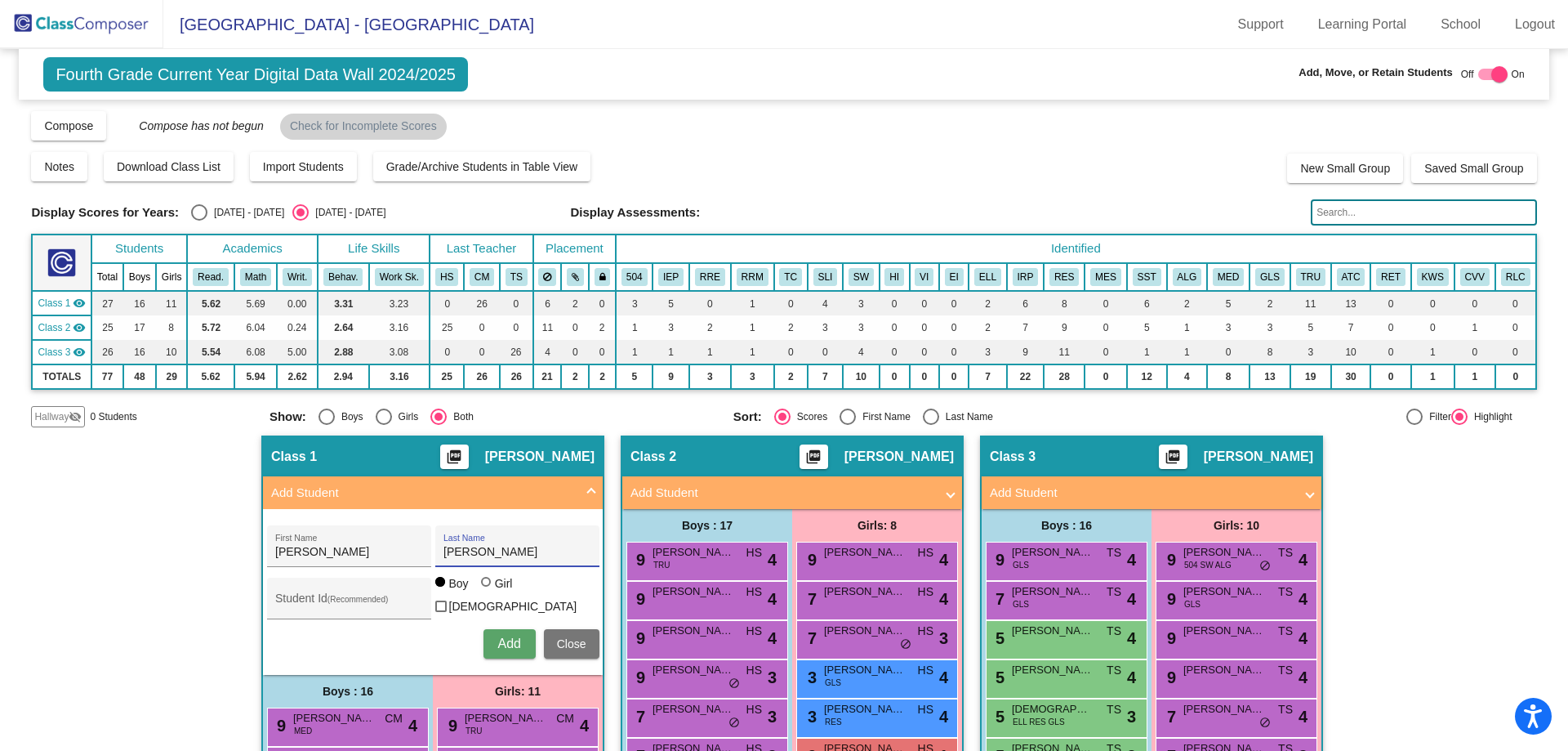
click at [484, 640] on button "Add" at bounding box center [509, 644] width 52 height 29
type input "Ava"
type input "[PERSON_NAME]"
click at [481, 587] on div at bounding box center [486, 582] width 10 height 10
click at [487, 591] on input "Girl" at bounding box center [487, 590] width 1 height 1
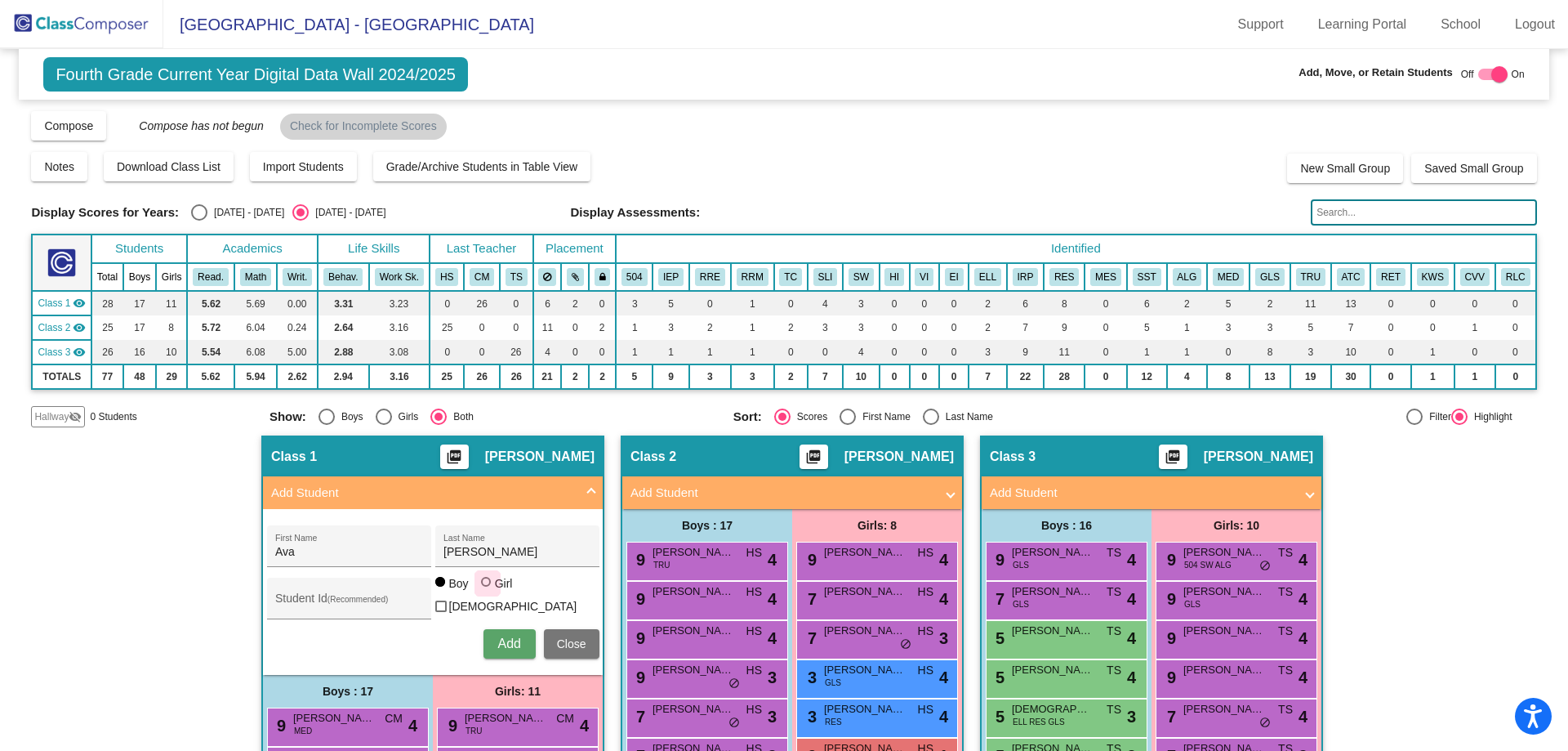
radio input "true"
click at [485, 637] on button "Add" at bounding box center [509, 644] width 52 height 29
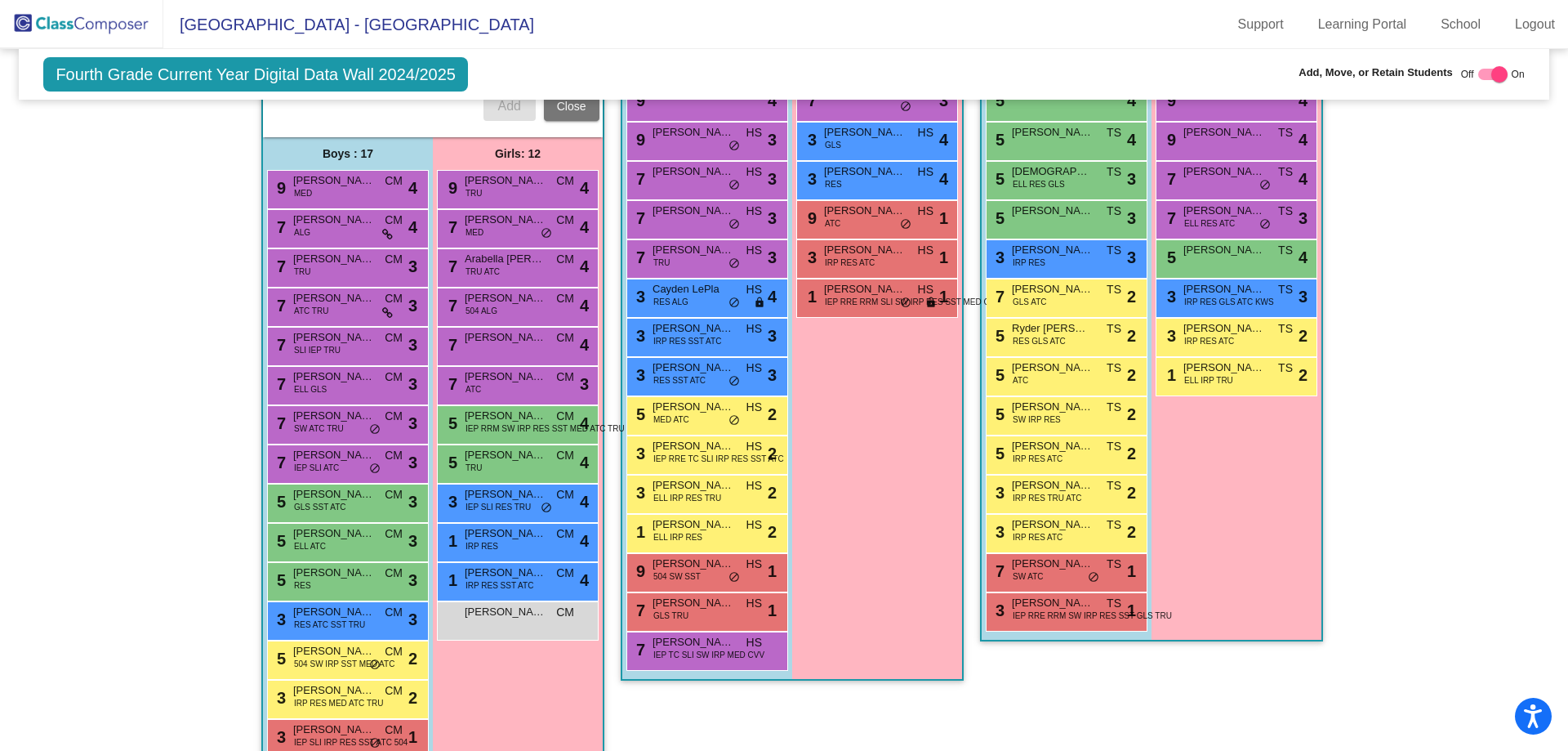
scroll to position [645, 0]
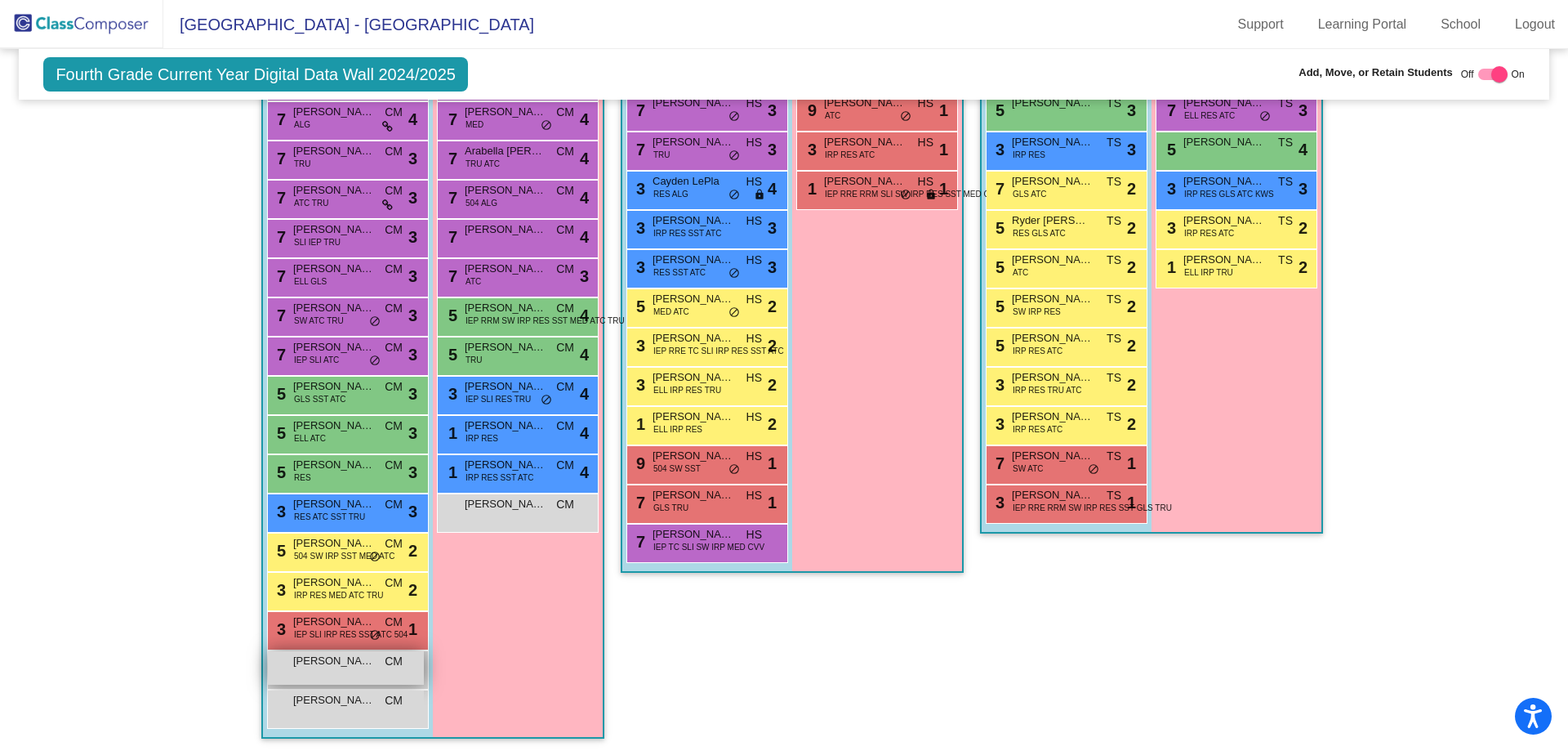
click at [293, 665] on span "[PERSON_NAME]" at bounding box center [334, 661] width 82 height 17
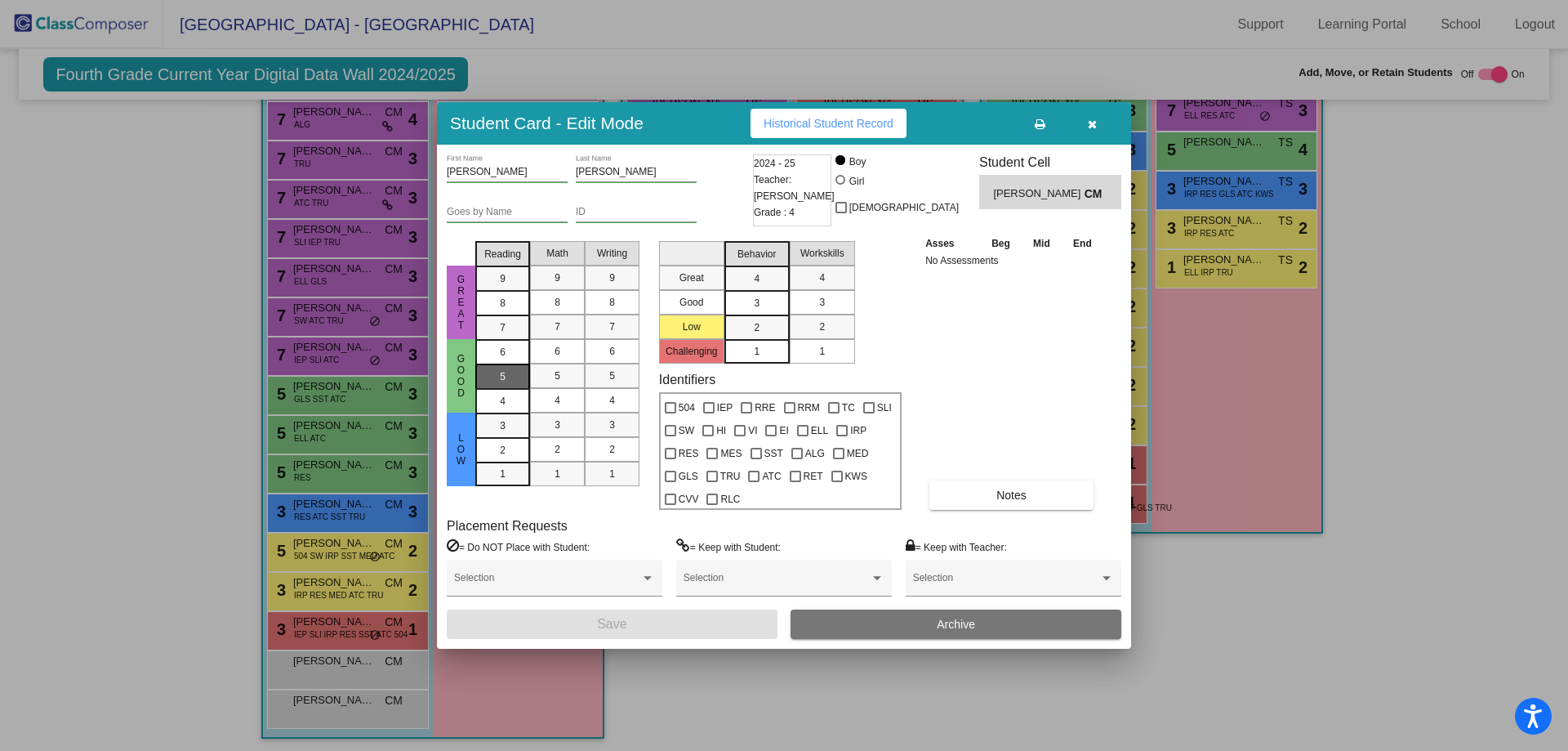
click at [513, 365] on div "5" at bounding box center [503, 351] width 32 height 24
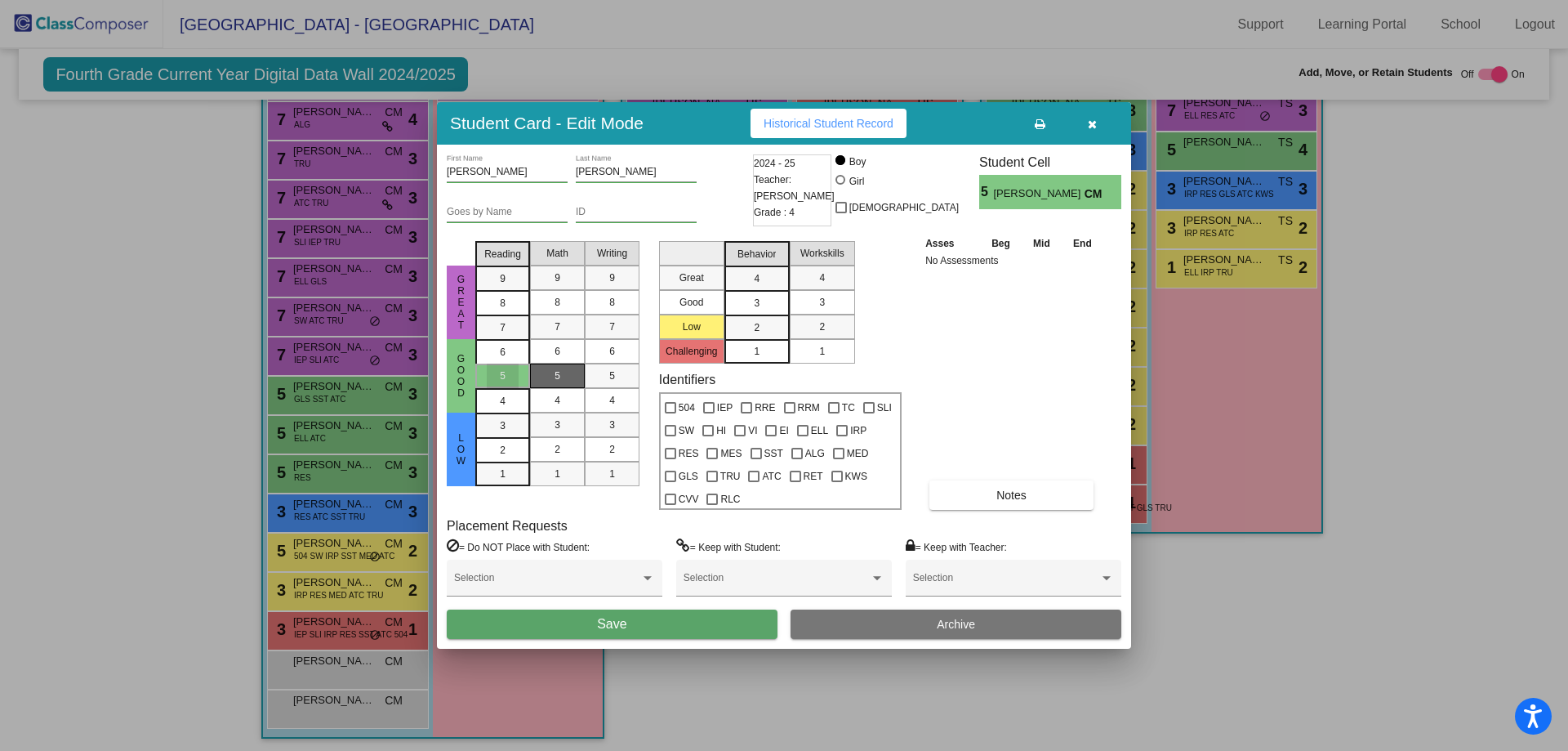
click at [551, 376] on div "5" at bounding box center [558, 376] width 32 height 24
click at [598, 376] on div "5" at bounding box center [612, 376] width 32 height 24
click at [747, 291] on div "3" at bounding box center [757, 278] width 32 height 24
click at [837, 301] on div "3" at bounding box center [822, 301] width 32 height 24
click at [719, 615] on button "Save" at bounding box center [612, 624] width 330 height 29
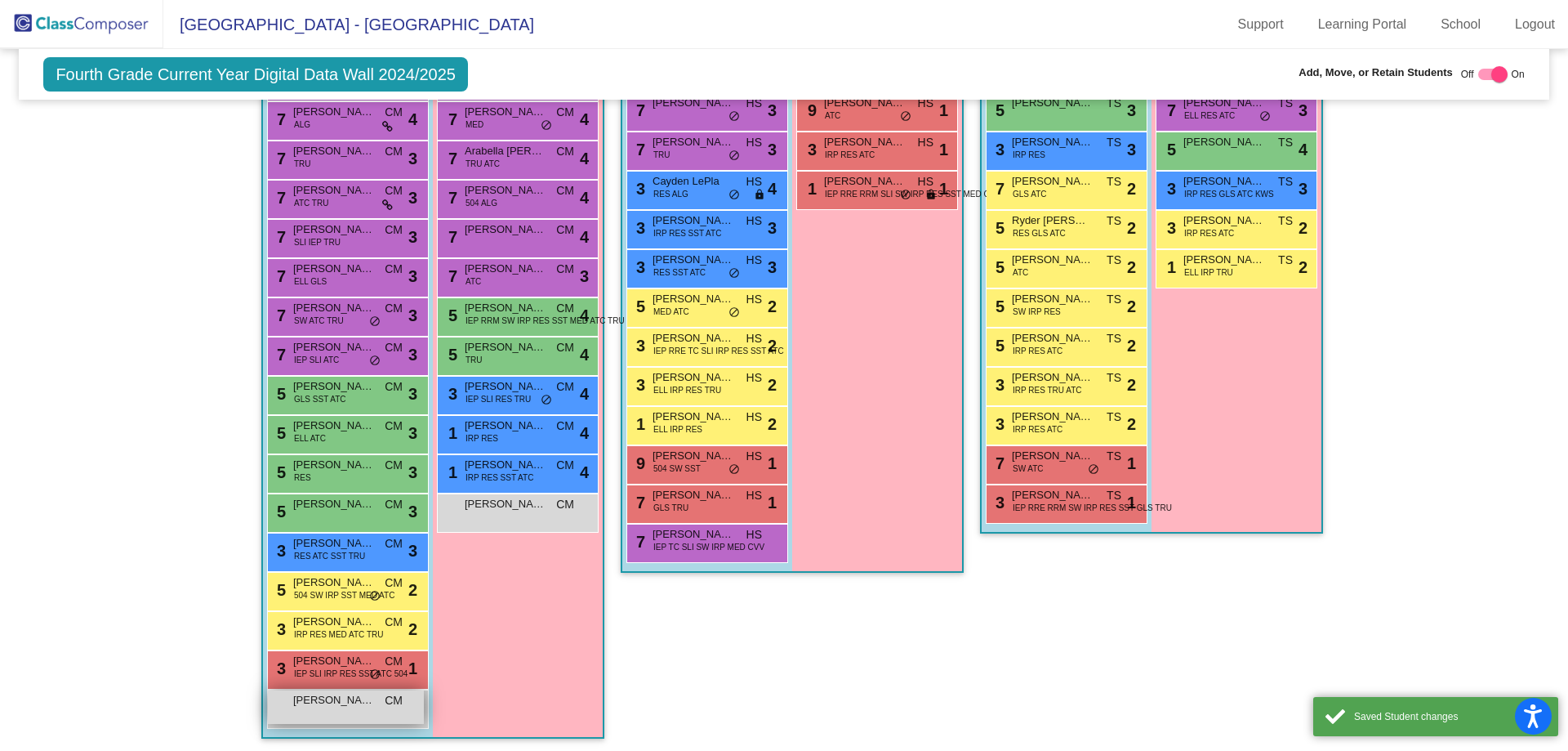
click at [350, 700] on span "[PERSON_NAME]" at bounding box center [334, 700] width 82 height 17
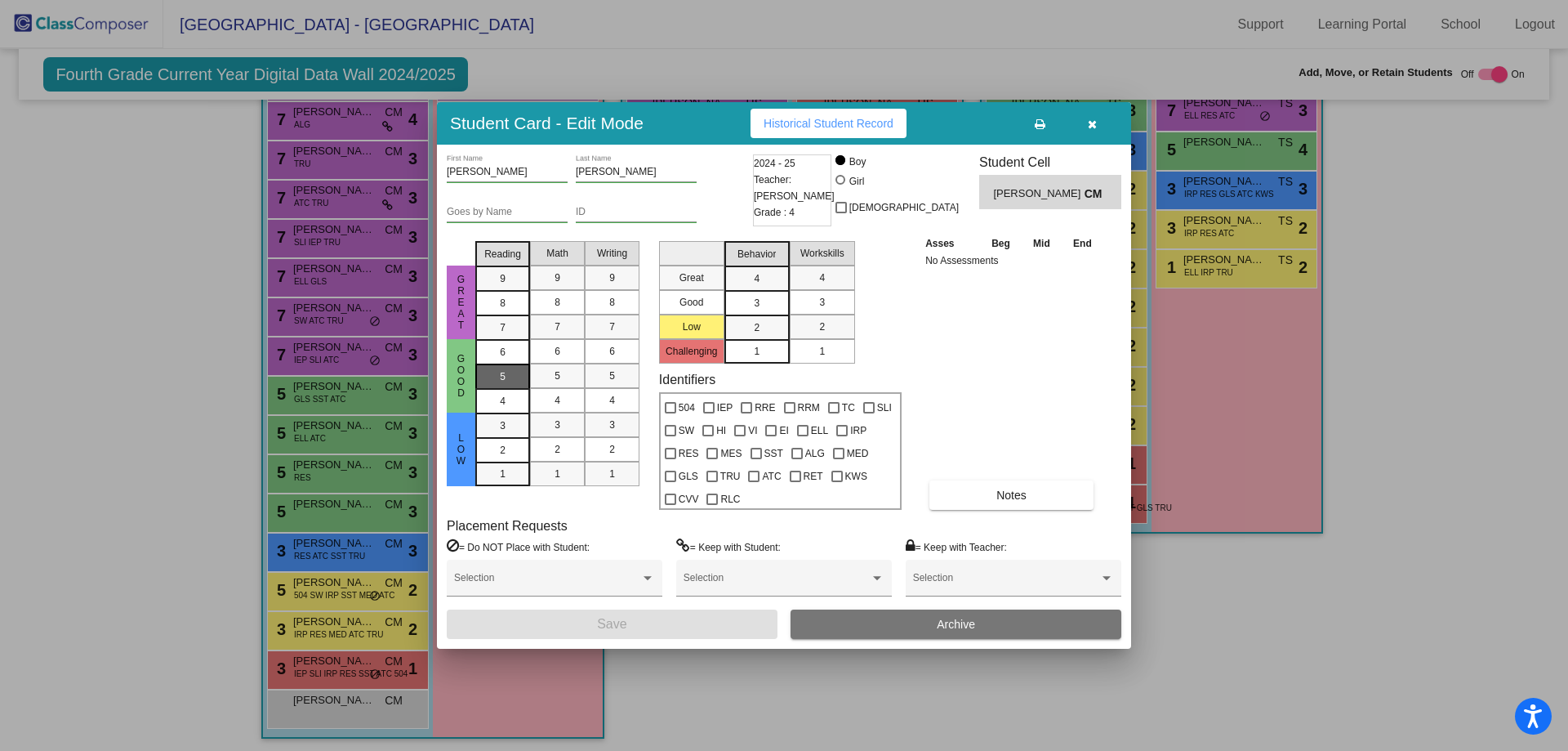
click at [494, 365] on div "5" at bounding box center [503, 351] width 32 height 24
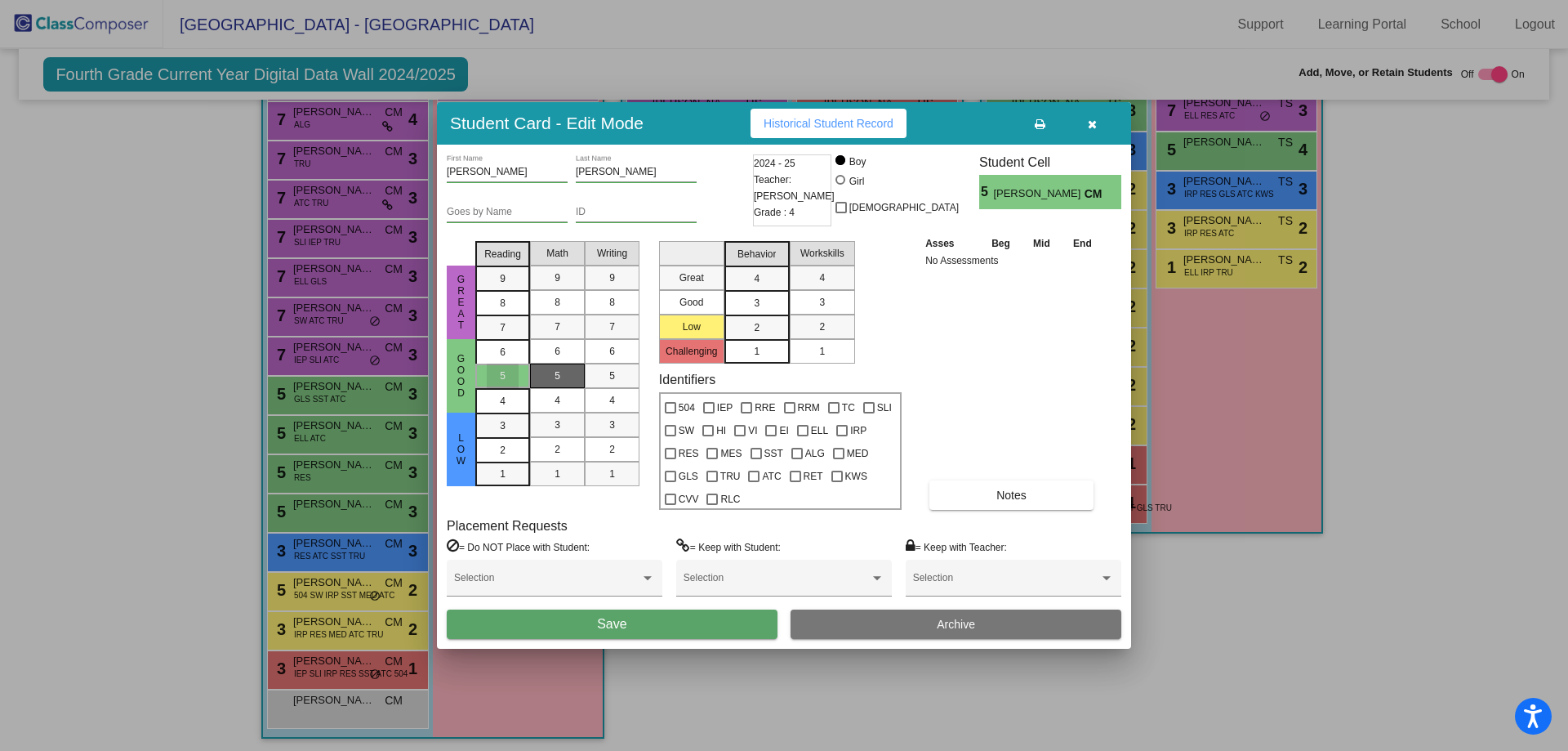
click at [556, 373] on span "5" at bounding box center [557, 376] width 6 height 15
click at [608, 369] on div "5" at bounding box center [612, 376] width 32 height 24
click at [742, 291] on div "3" at bounding box center [757, 278] width 32 height 24
drag, startPoint x: 817, startPoint y: 304, endPoint x: 811, endPoint y: 315, distance: 12.5
click at [818, 303] on div "3" at bounding box center [822, 301] width 32 height 24
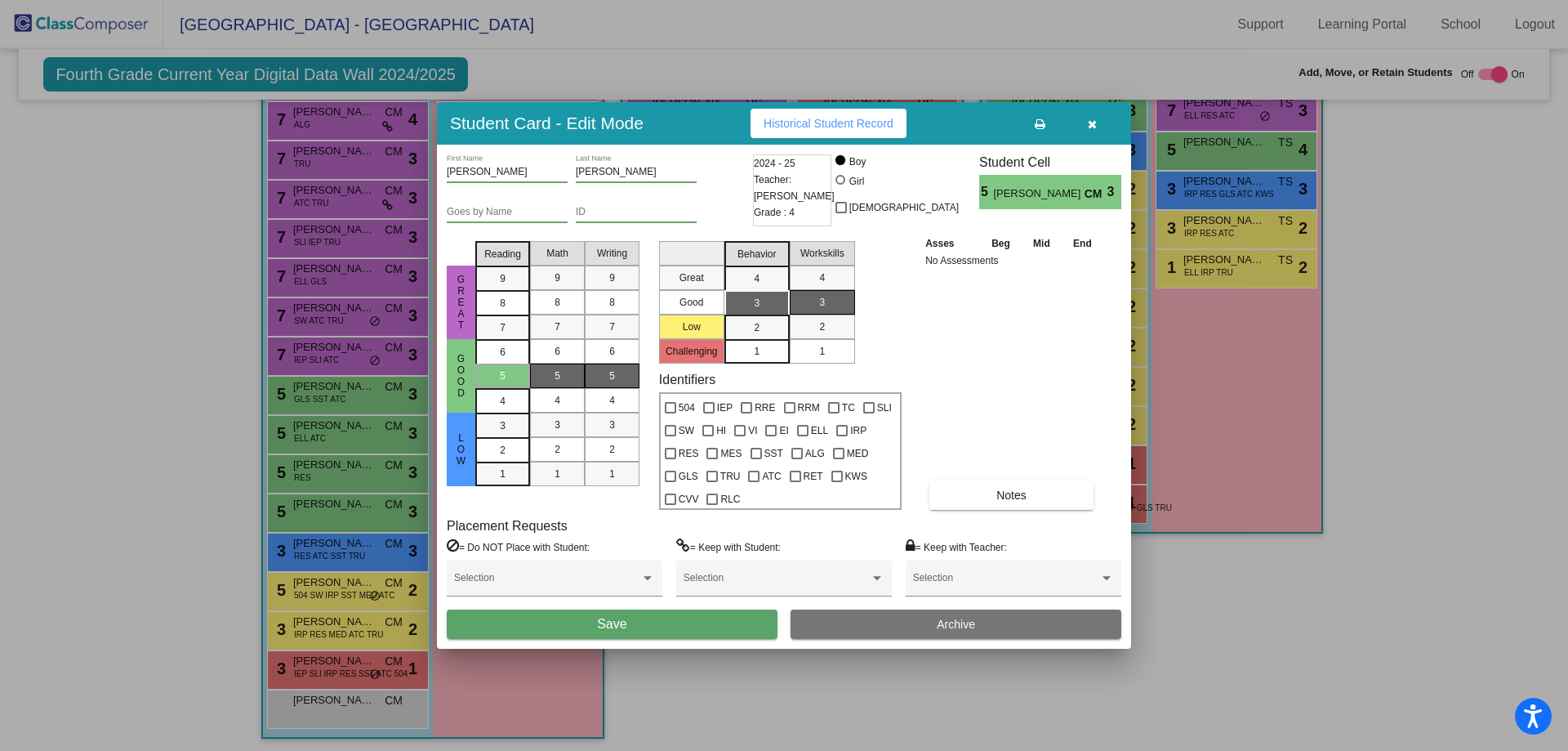
click at [599, 629] on span "Save" at bounding box center [611, 624] width 29 height 14
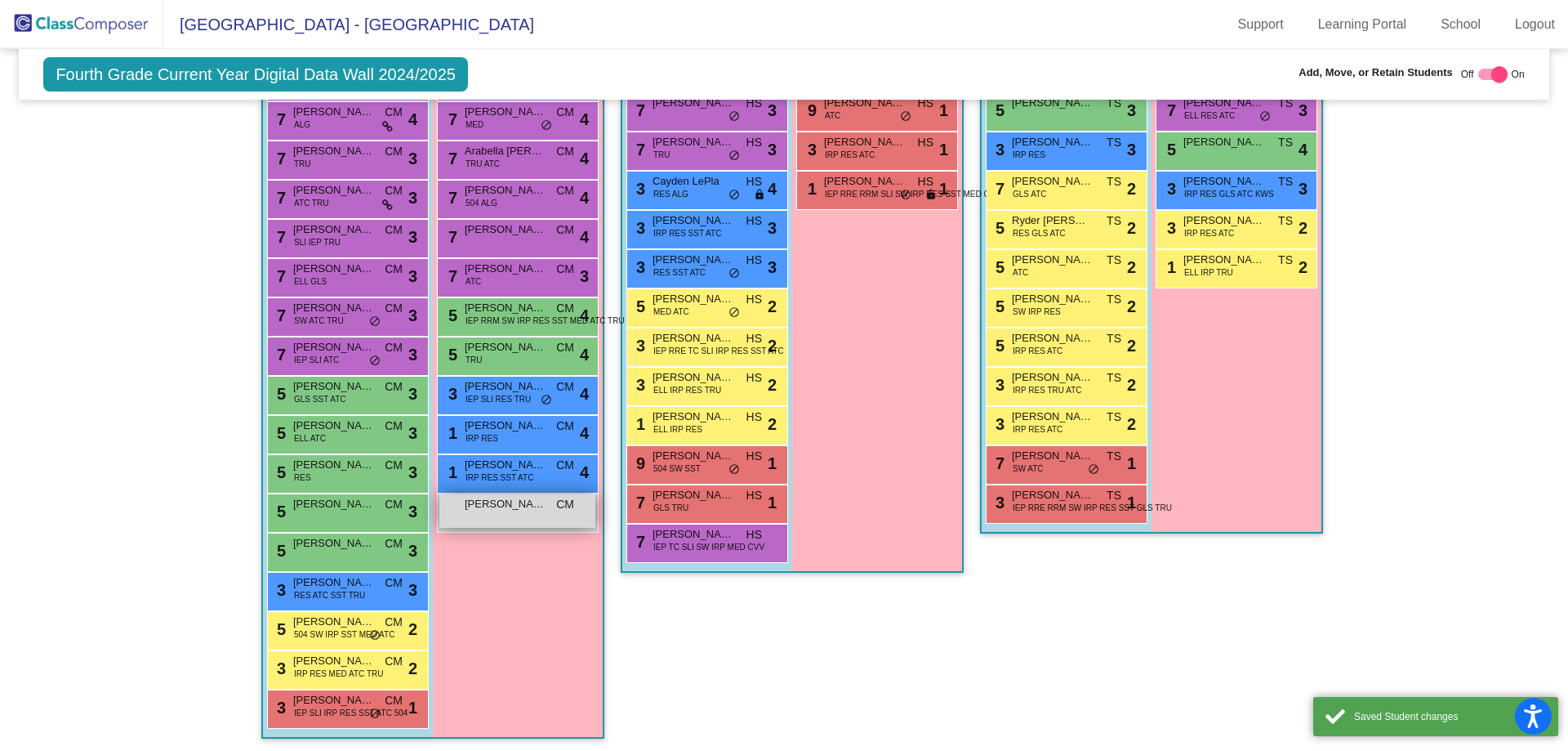
click at [486, 510] on div "[PERSON_NAME] CM lock do_not_disturb_alt" at bounding box center [517, 511] width 156 height 33
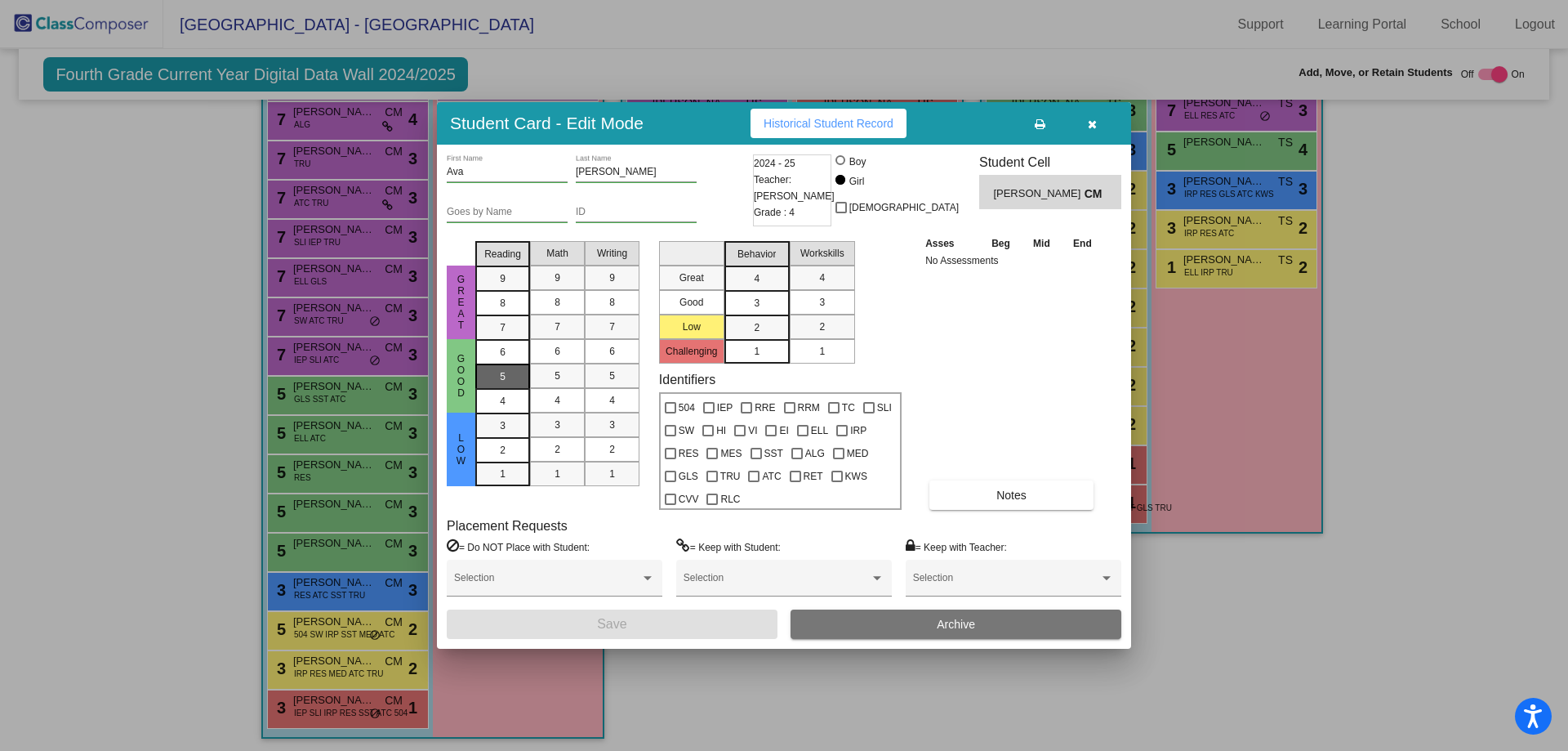
click at [499, 365] on div "5" at bounding box center [503, 351] width 32 height 24
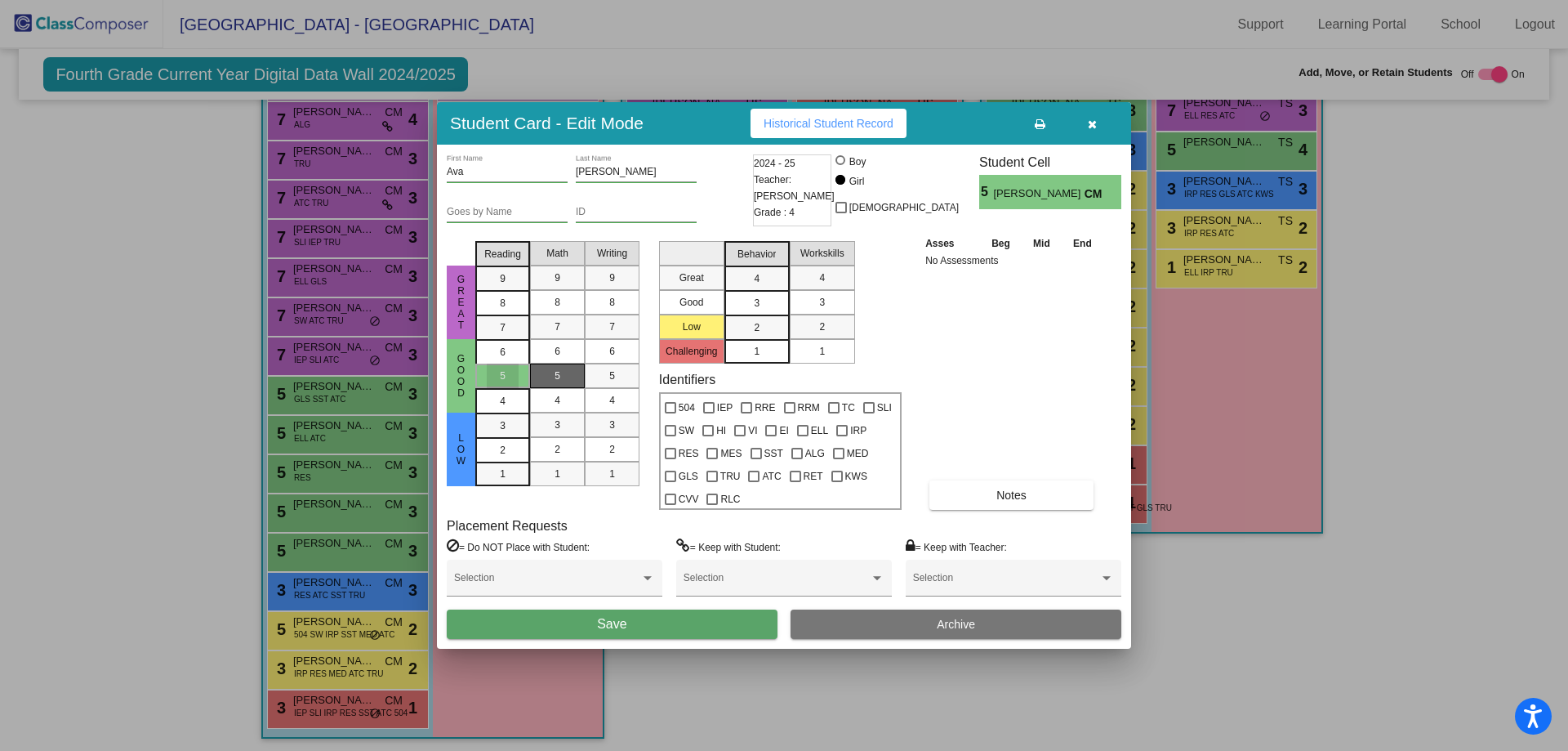
click at [541, 374] on mat-list-option "5" at bounding box center [558, 376] width 55 height 24
click at [602, 370] on div "5" at bounding box center [612, 376] width 32 height 24
click at [767, 291] on div "3" at bounding box center [757, 278] width 32 height 24
click at [826, 297] on div "3" at bounding box center [822, 301] width 32 height 24
click at [608, 629] on span "Save" at bounding box center [611, 624] width 29 height 14
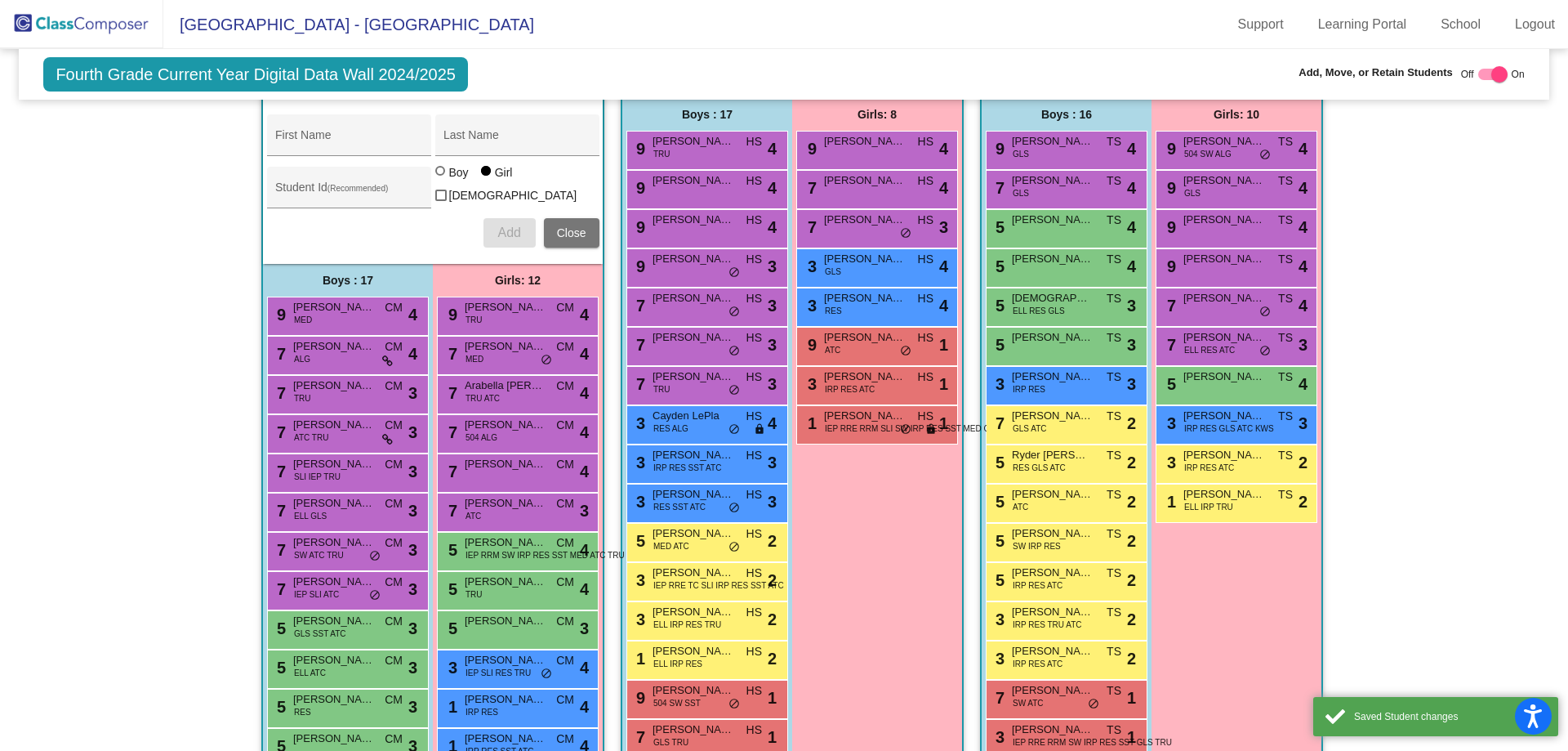
scroll to position [0, 0]
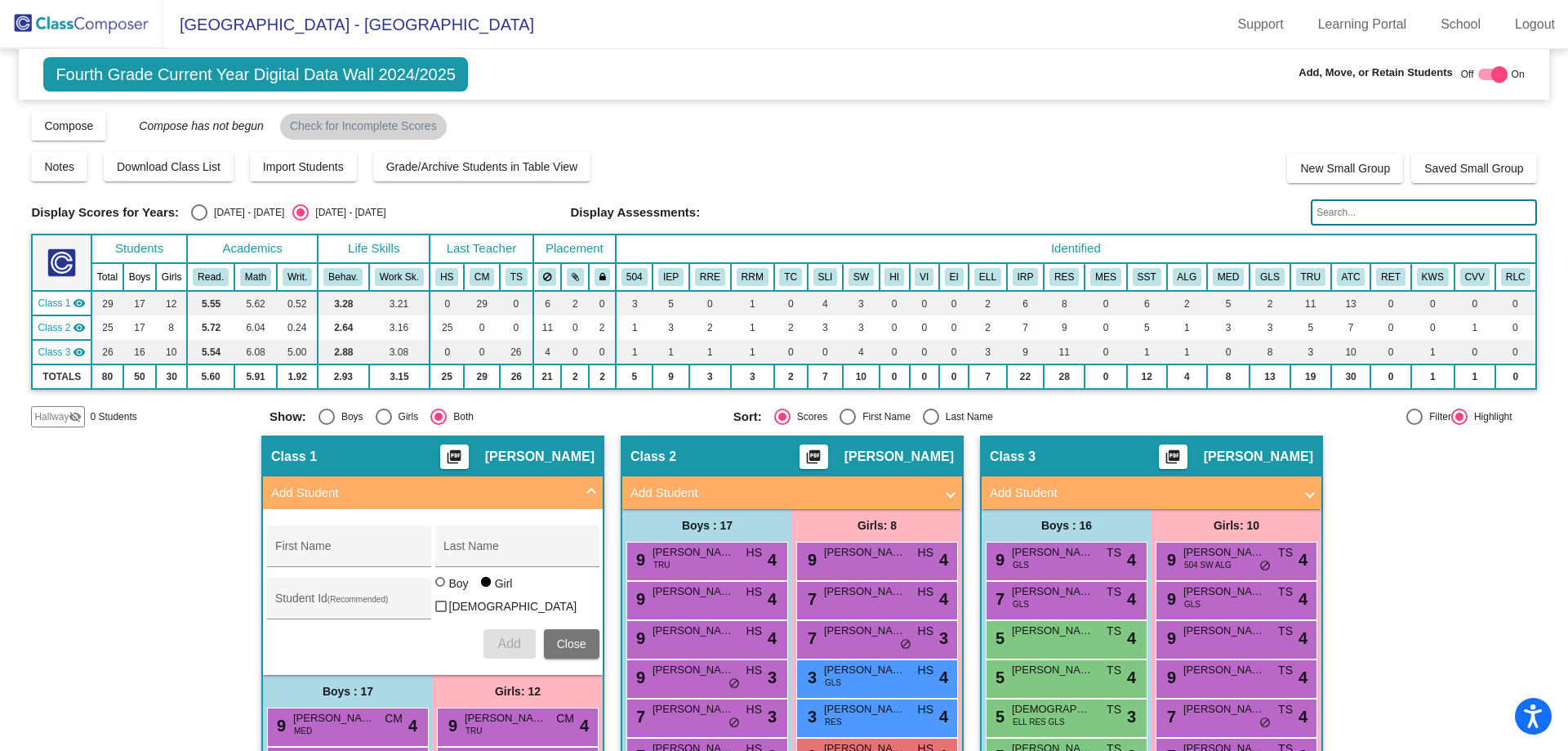
click at [74, 22] on img at bounding box center [82, 24] width 163 height 48
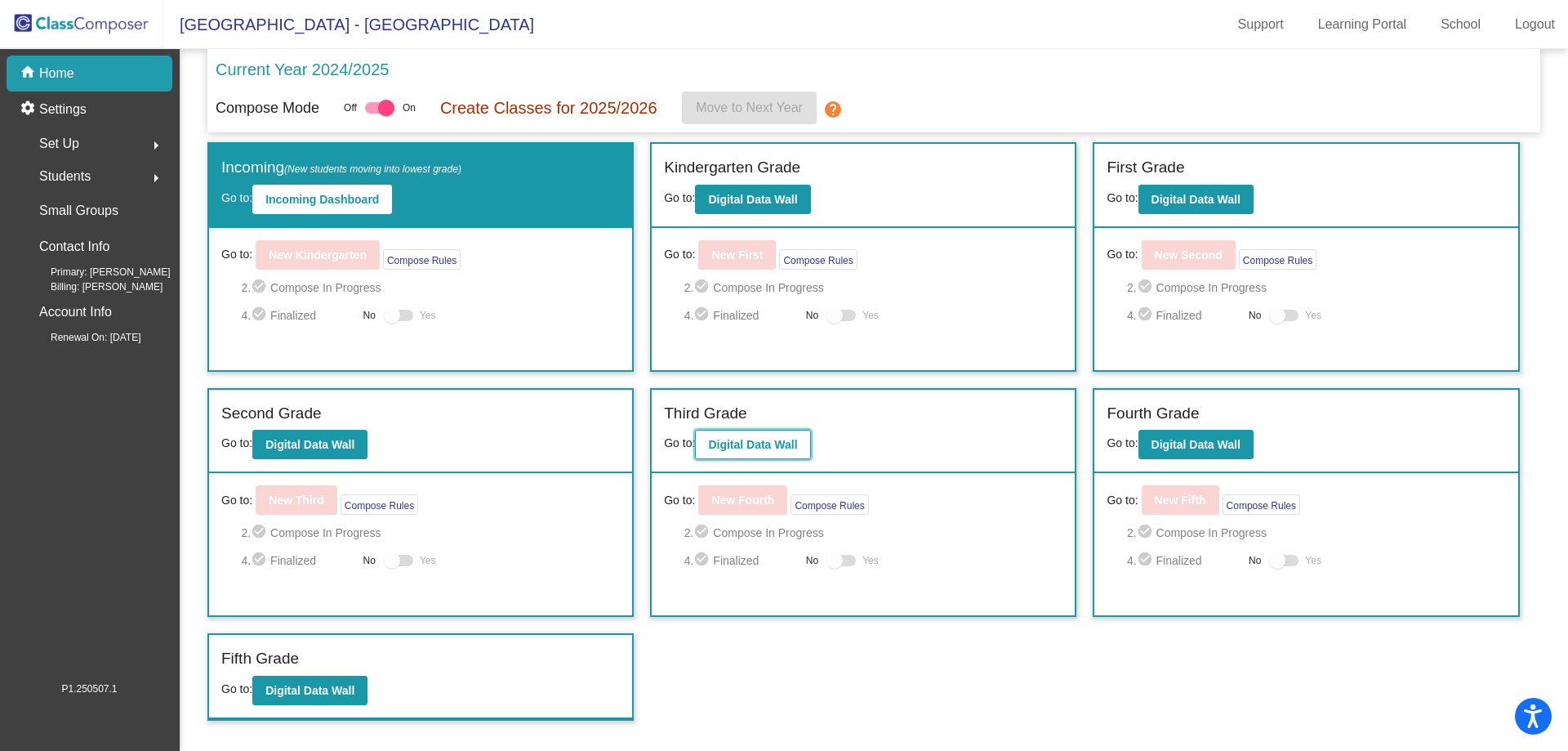
click at [779, 453] on button "Digital Data Wall" at bounding box center [752, 444] width 115 height 29
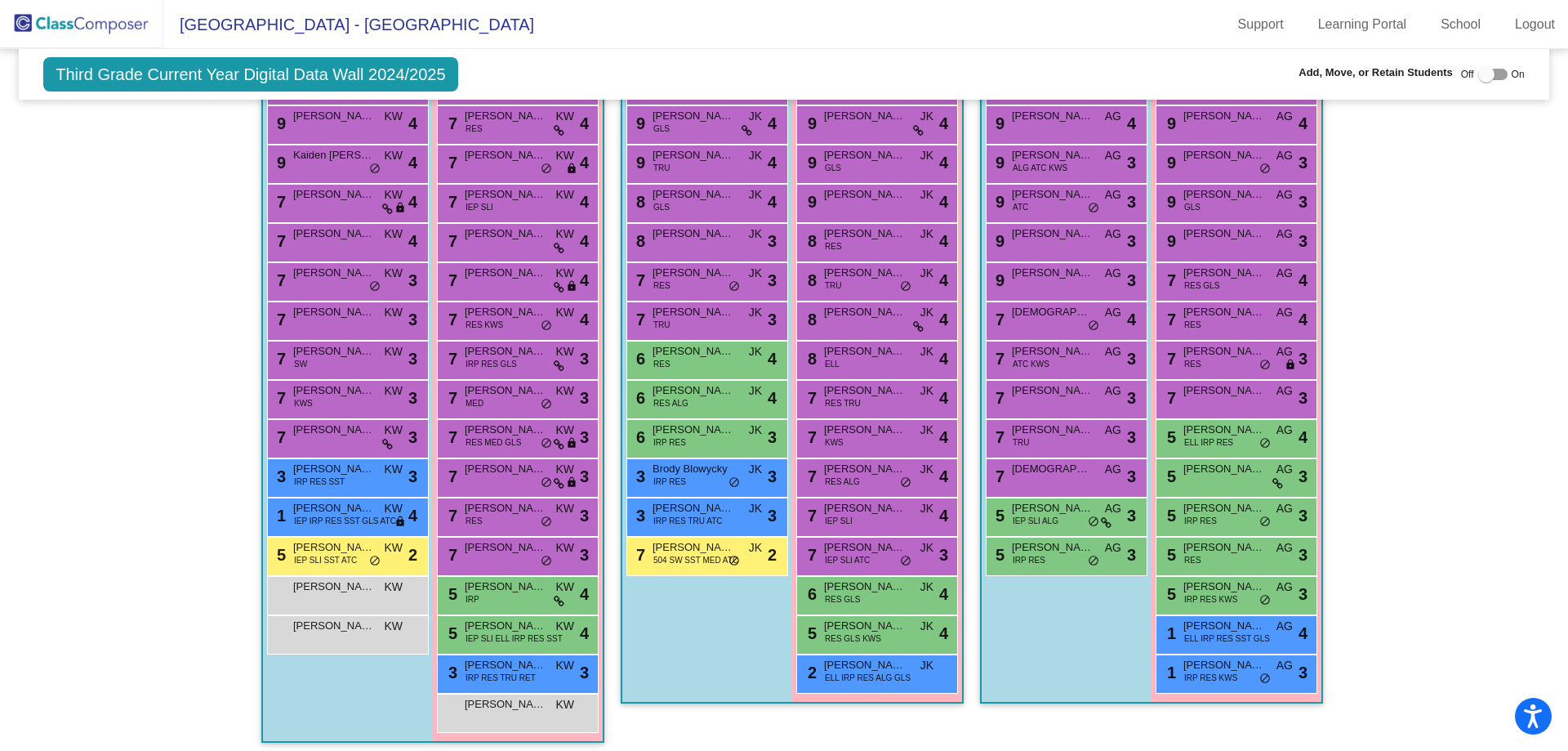
scroll to position [451, 0]
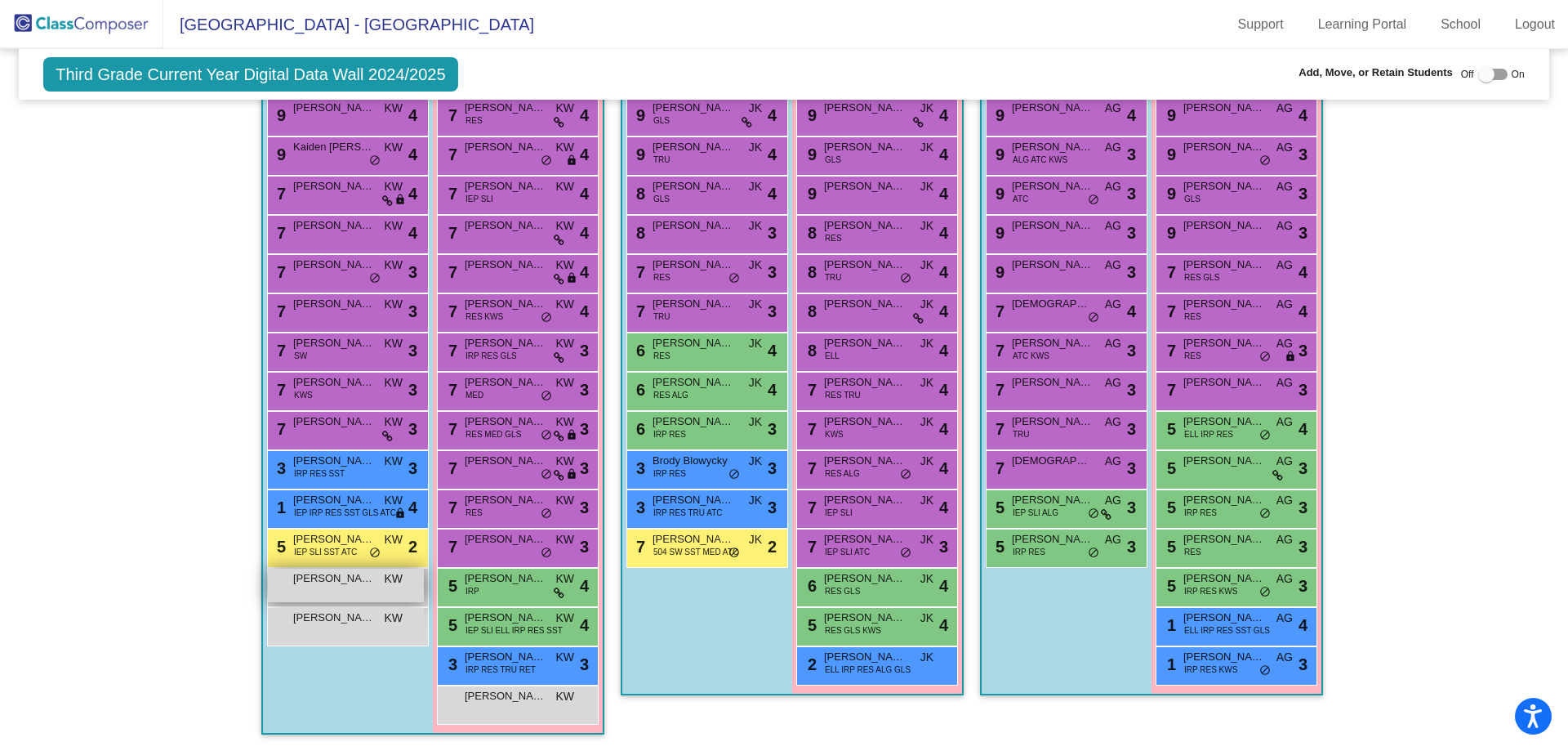
click at [381, 592] on div "[PERSON_NAME] KW lock do_not_disturb_alt" at bounding box center [345, 585] width 156 height 33
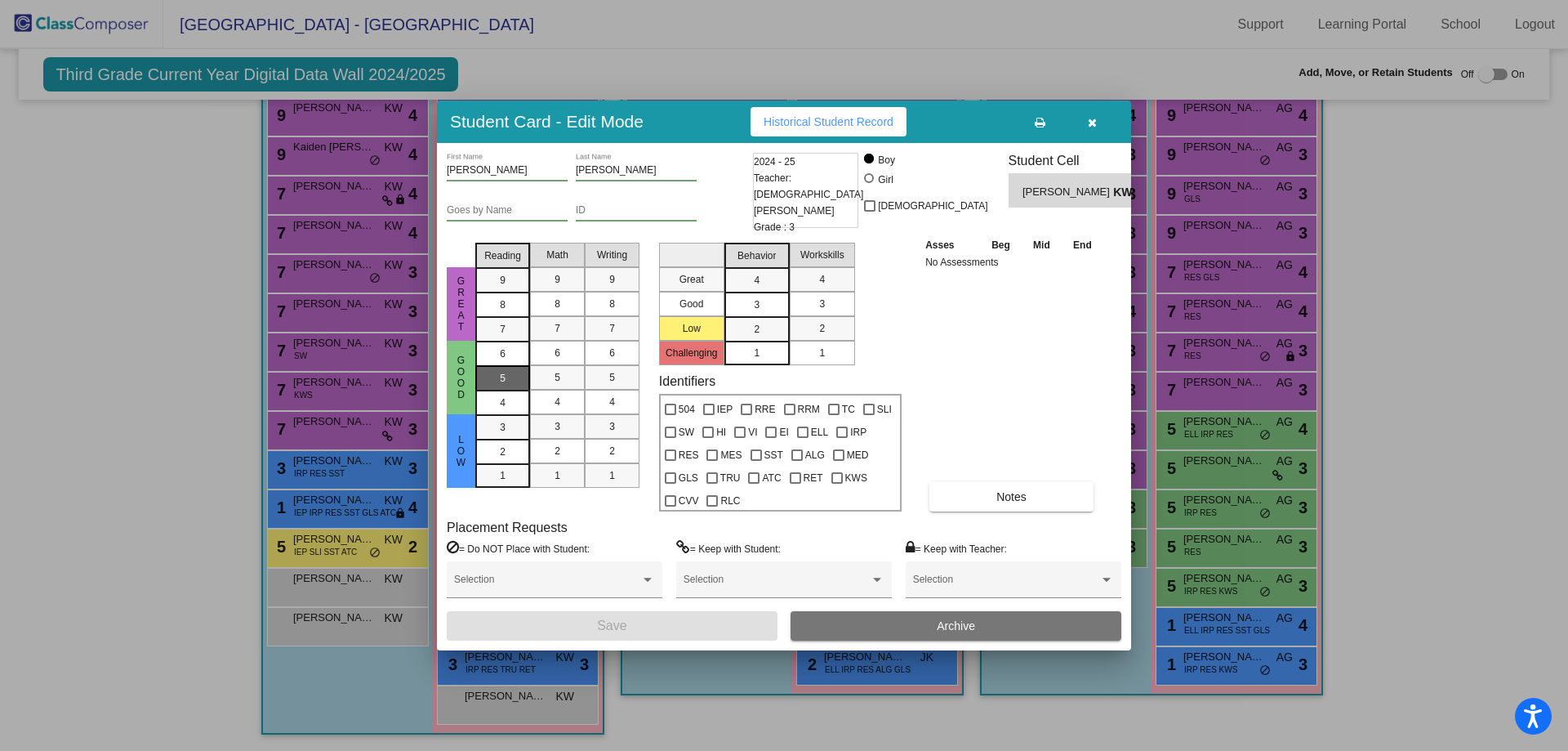
click at [514, 366] on div "5" at bounding box center [503, 353] width 32 height 24
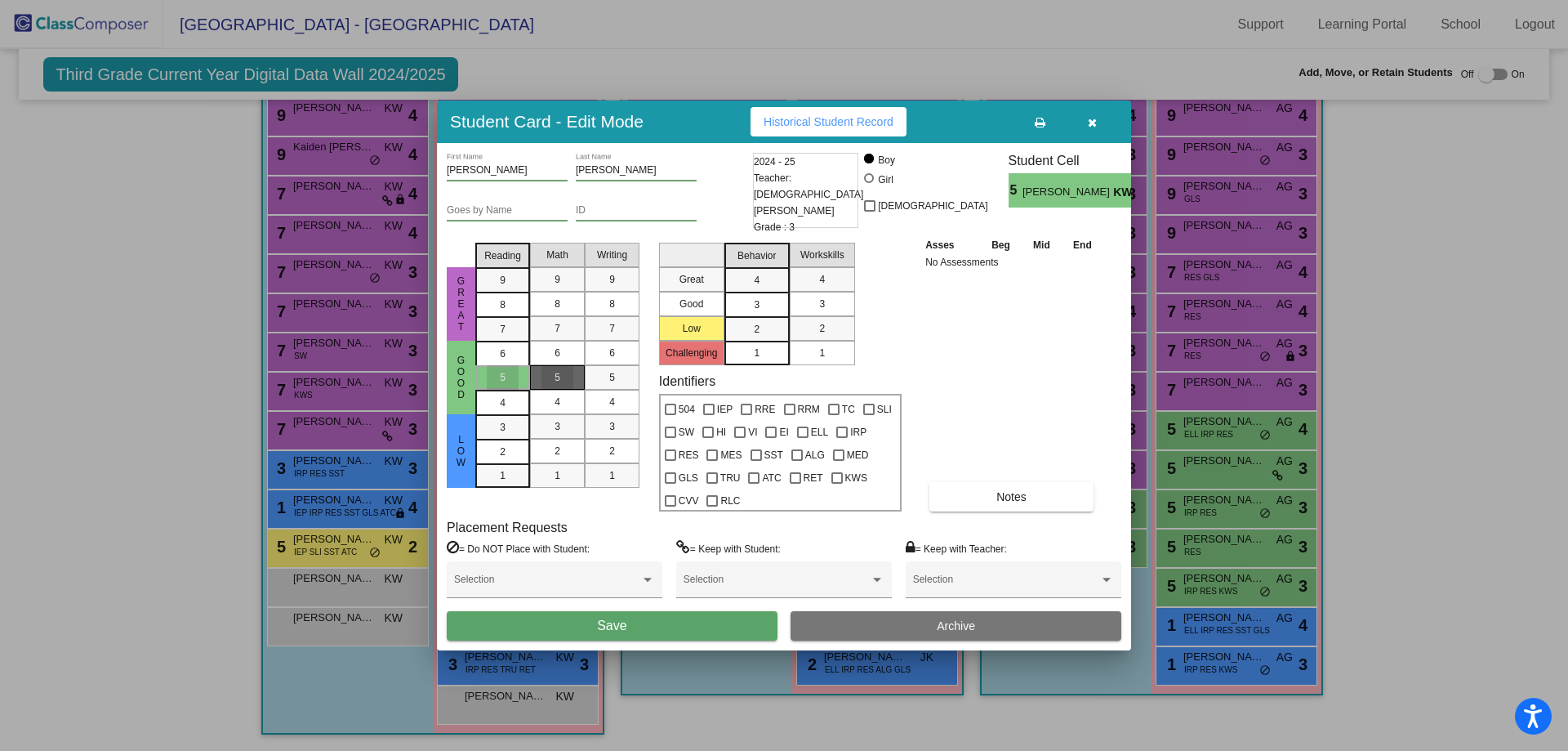
click at [548, 366] on div "5" at bounding box center [558, 377] width 32 height 24
click at [601, 367] on div "5" at bounding box center [612, 377] width 32 height 24
click at [762, 292] on div "3" at bounding box center [757, 280] width 32 height 24
click at [830, 299] on div "3" at bounding box center [822, 303] width 32 height 24
click at [625, 615] on button "Save" at bounding box center [612, 625] width 330 height 29
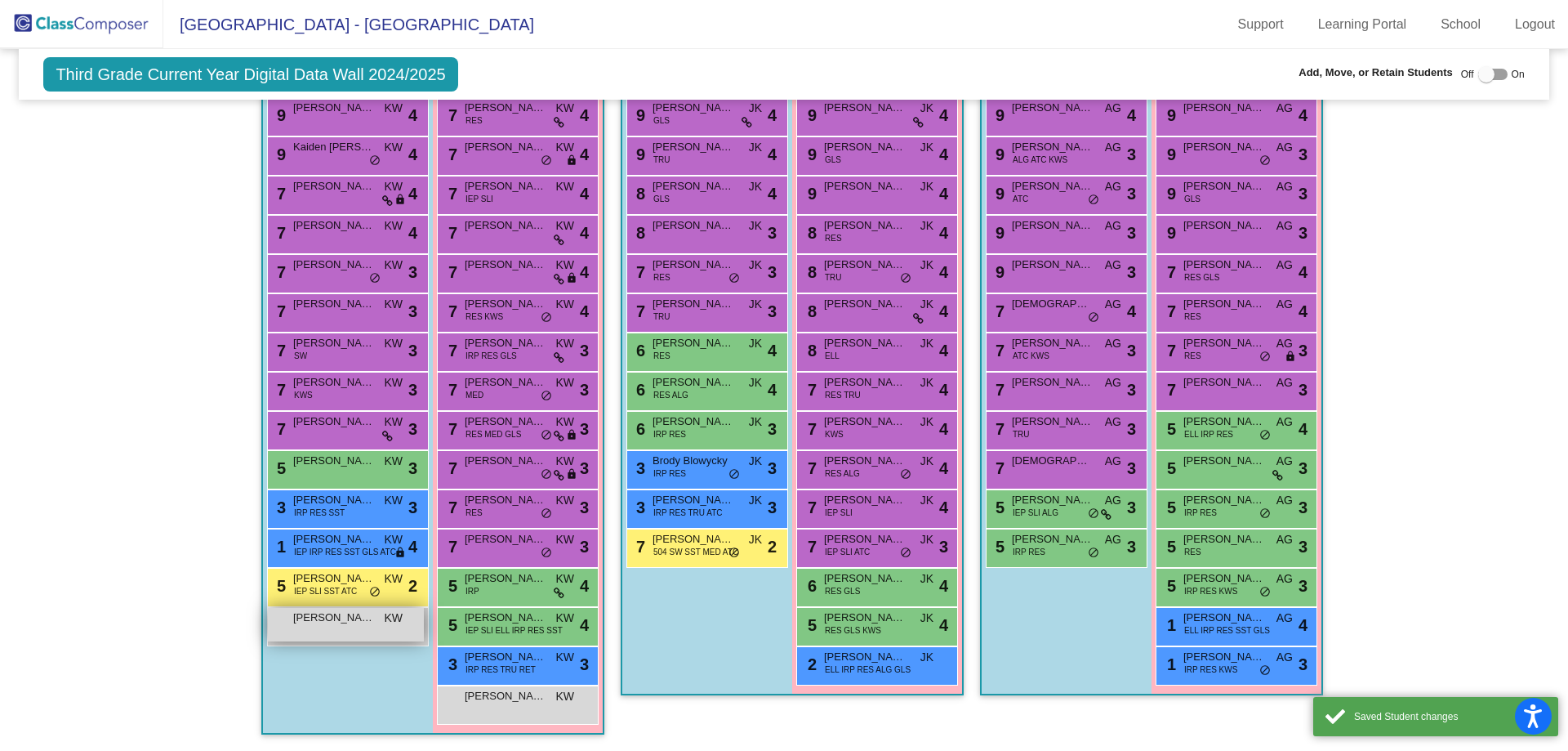
click at [319, 623] on span "[PERSON_NAME]" at bounding box center [334, 618] width 82 height 17
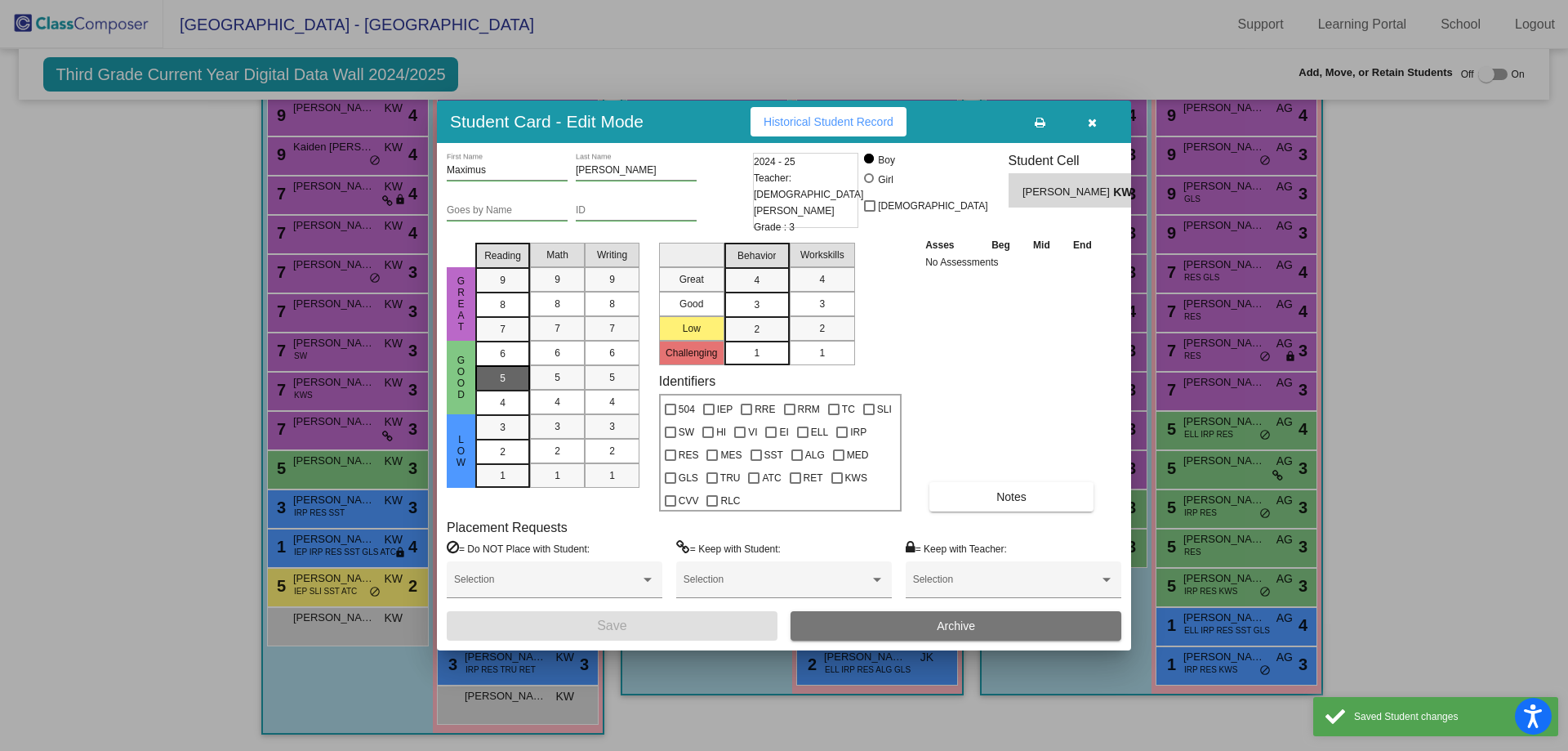
click at [519, 379] on mat-list-option "5" at bounding box center [503, 377] width 55 height 24
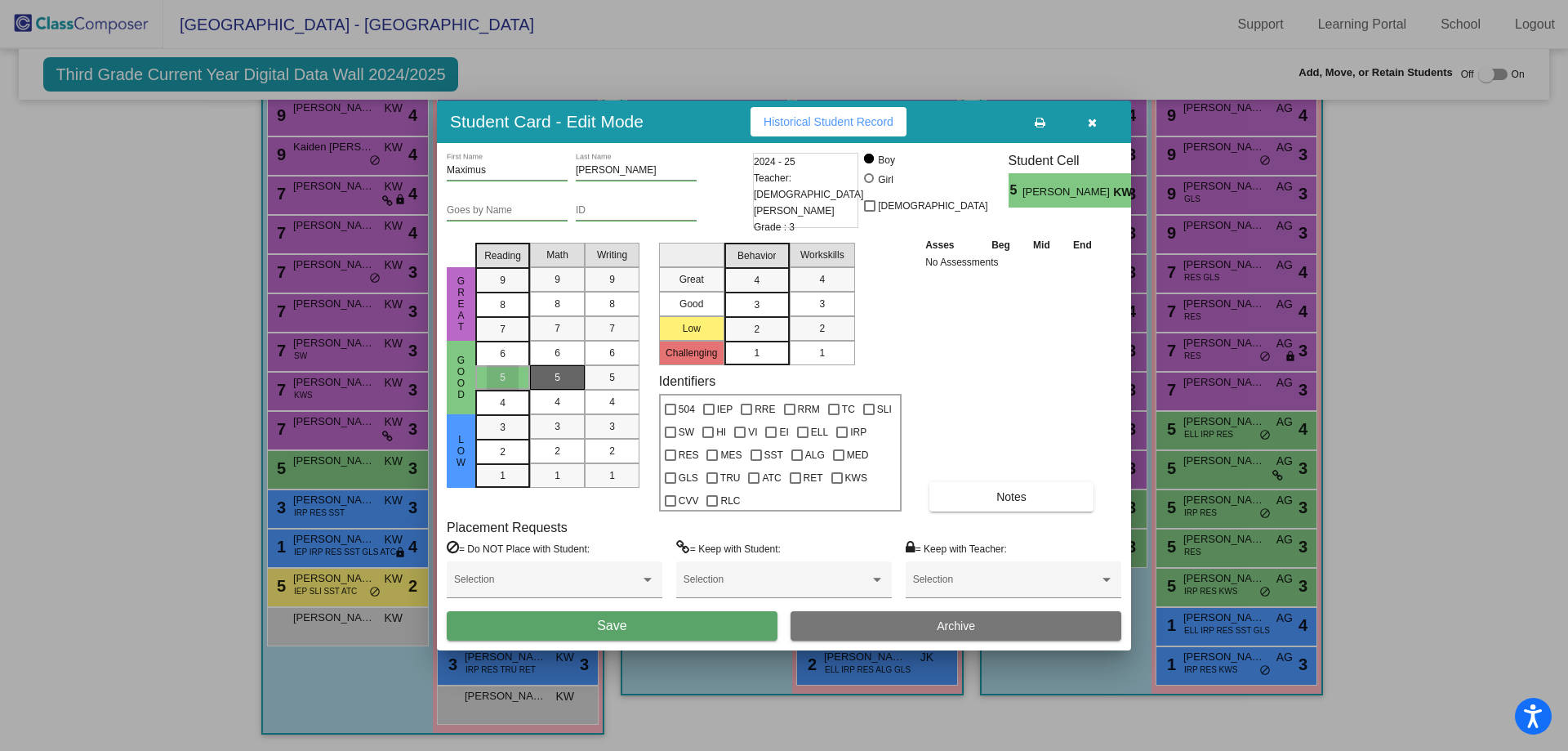
click at [547, 368] on div "5" at bounding box center [558, 377] width 32 height 24
click at [593, 369] on mat-list-option "5" at bounding box center [613, 377] width 55 height 24
click at [753, 292] on div "3" at bounding box center [757, 280] width 32 height 24
click at [812, 303] on div "3" at bounding box center [822, 303] width 32 height 24
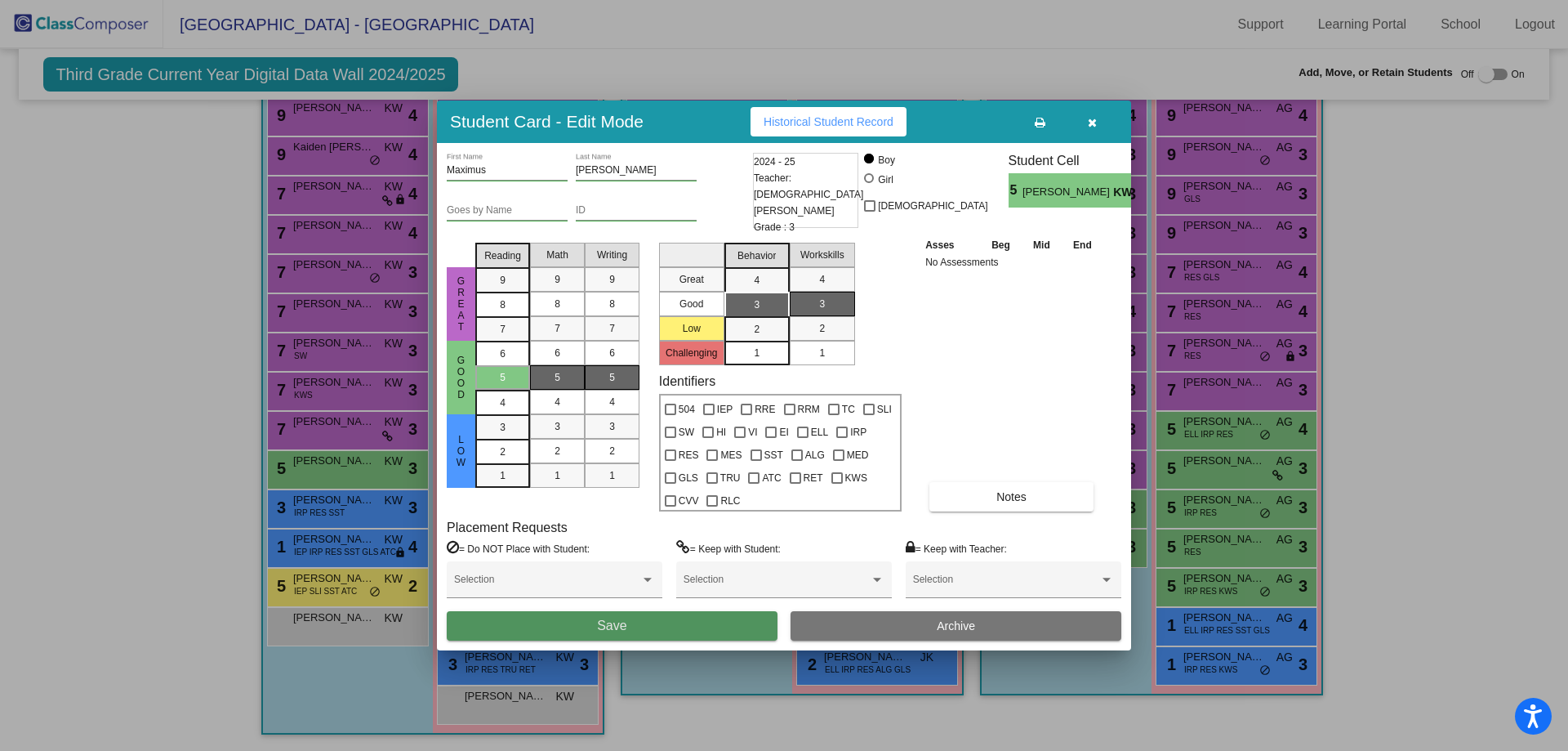
click at [653, 617] on button "Save" at bounding box center [612, 625] width 330 height 29
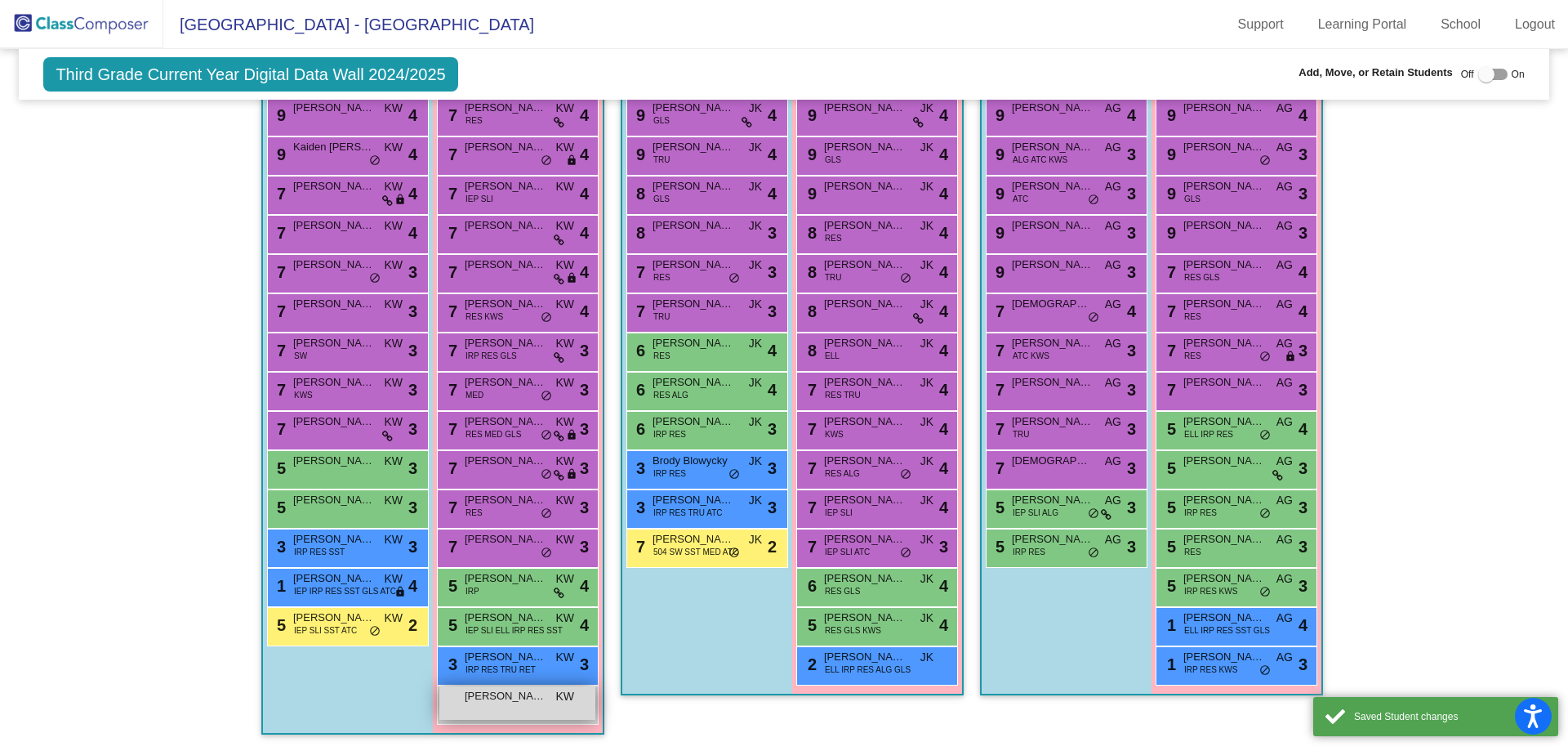
click at [507, 710] on div "[PERSON_NAME] KW lock do_not_disturb_alt" at bounding box center [517, 703] width 156 height 33
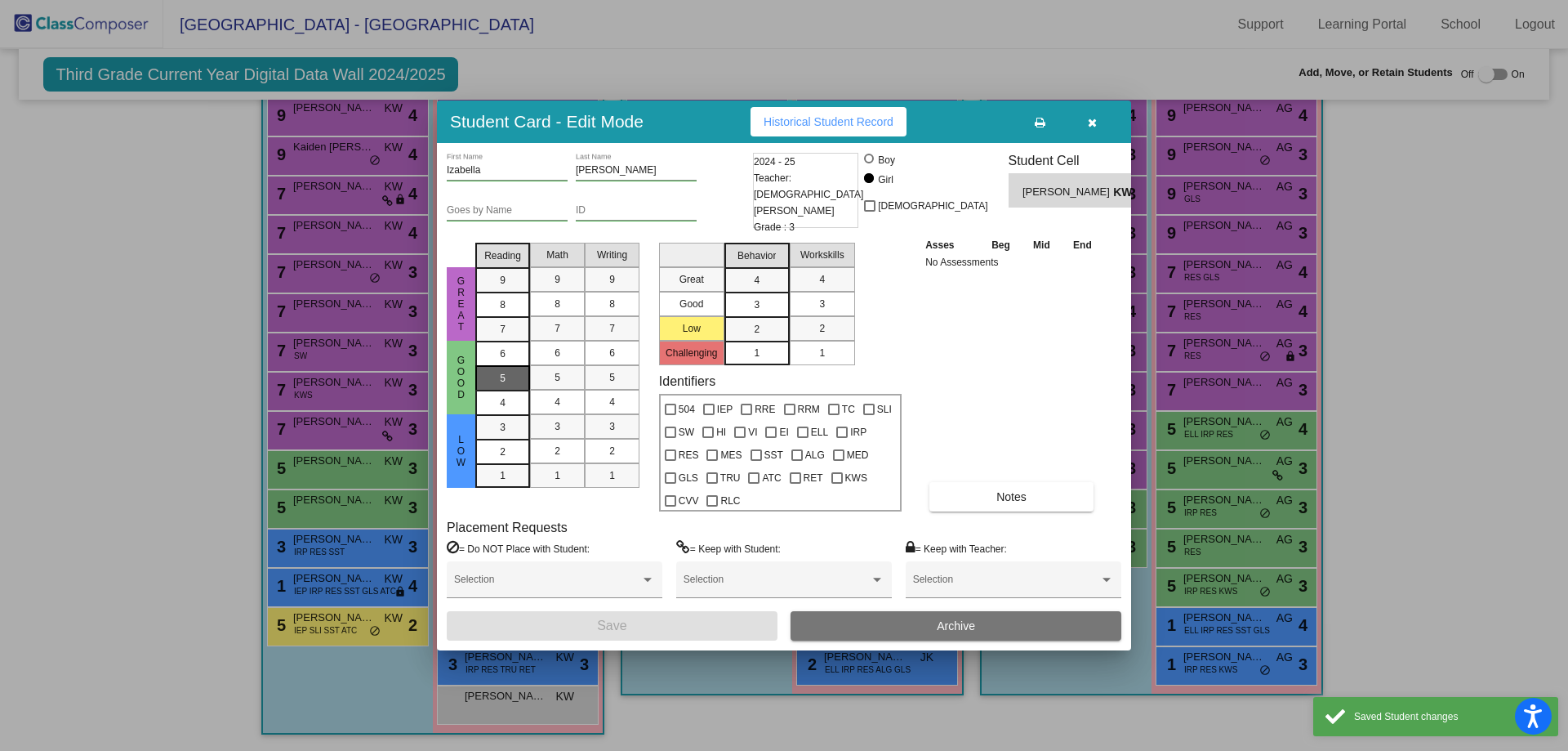
click at [510, 366] on div "5" at bounding box center [503, 353] width 32 height 24
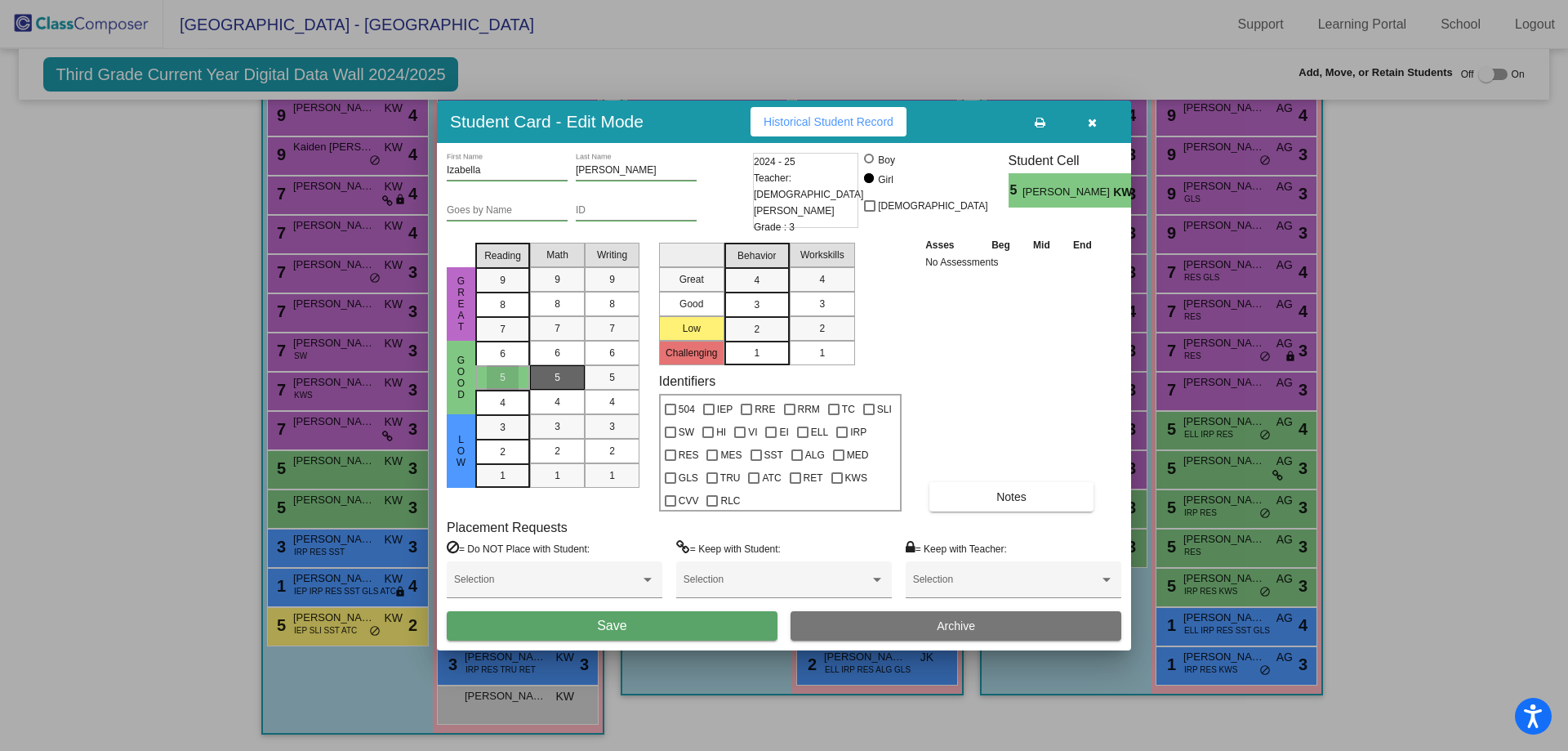
click at [553, 371] on div "5" at bounding box center [558, 377] width 32 height 24
drag, startPoint x: 605, startPoint y: 380, endPoint x: 653, endPoint y: 377, distance: 48.1
click at [606, 380] on div "5" at bounding box center [612, 377] width 32 height 24
click at [742, 292] on div "3" at bounding box center [757, 280] width 32 height 24
drag, startPoint x: 810, startPoint y: 302, endPoint x: 800, endPoint y: 319, distance: 19.7
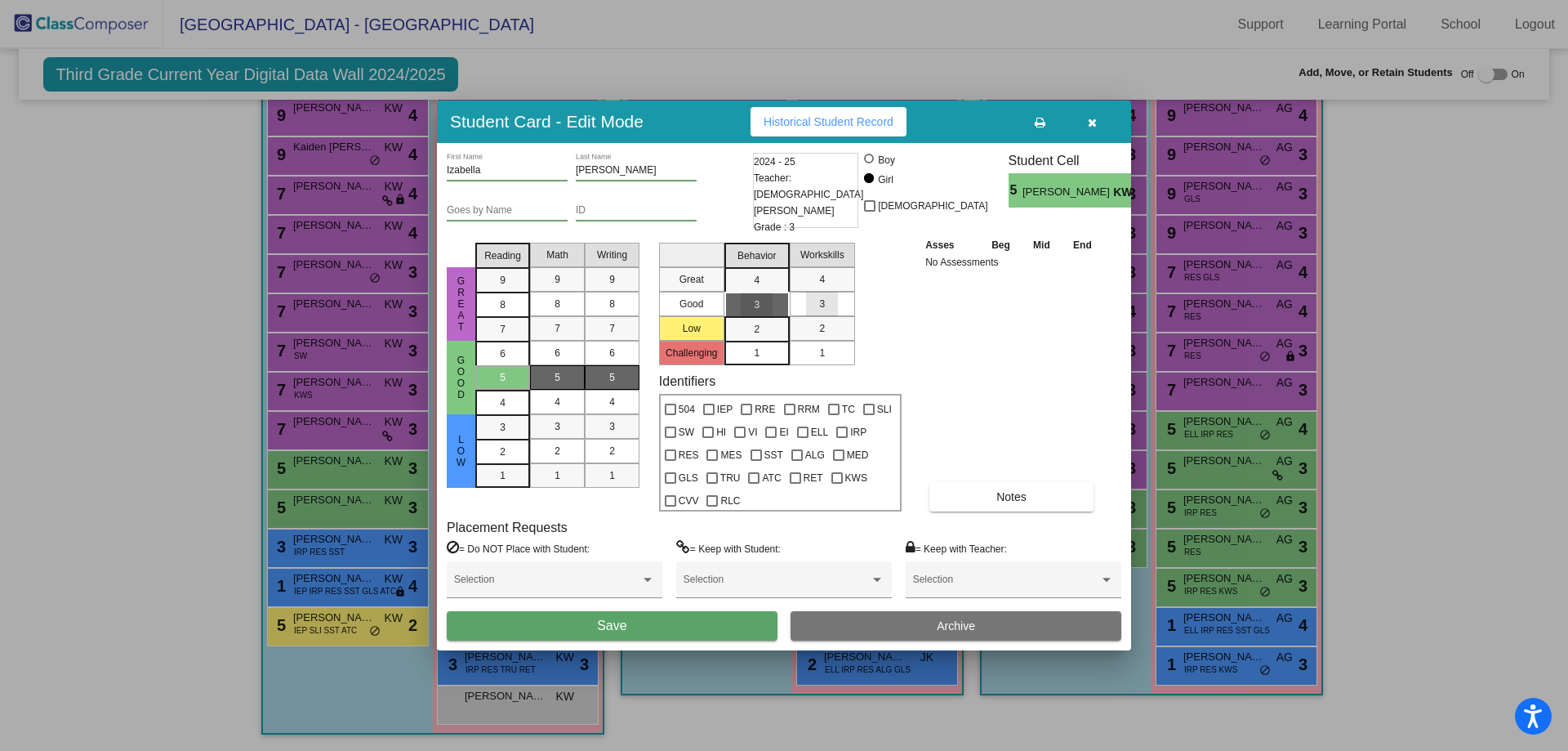
click at [811, 302] on div "3" at bounding box center [822, 303] width 32 height 24
click at [615, 632] on button "Save" at bounding box center [612, 625] width 330 height 29
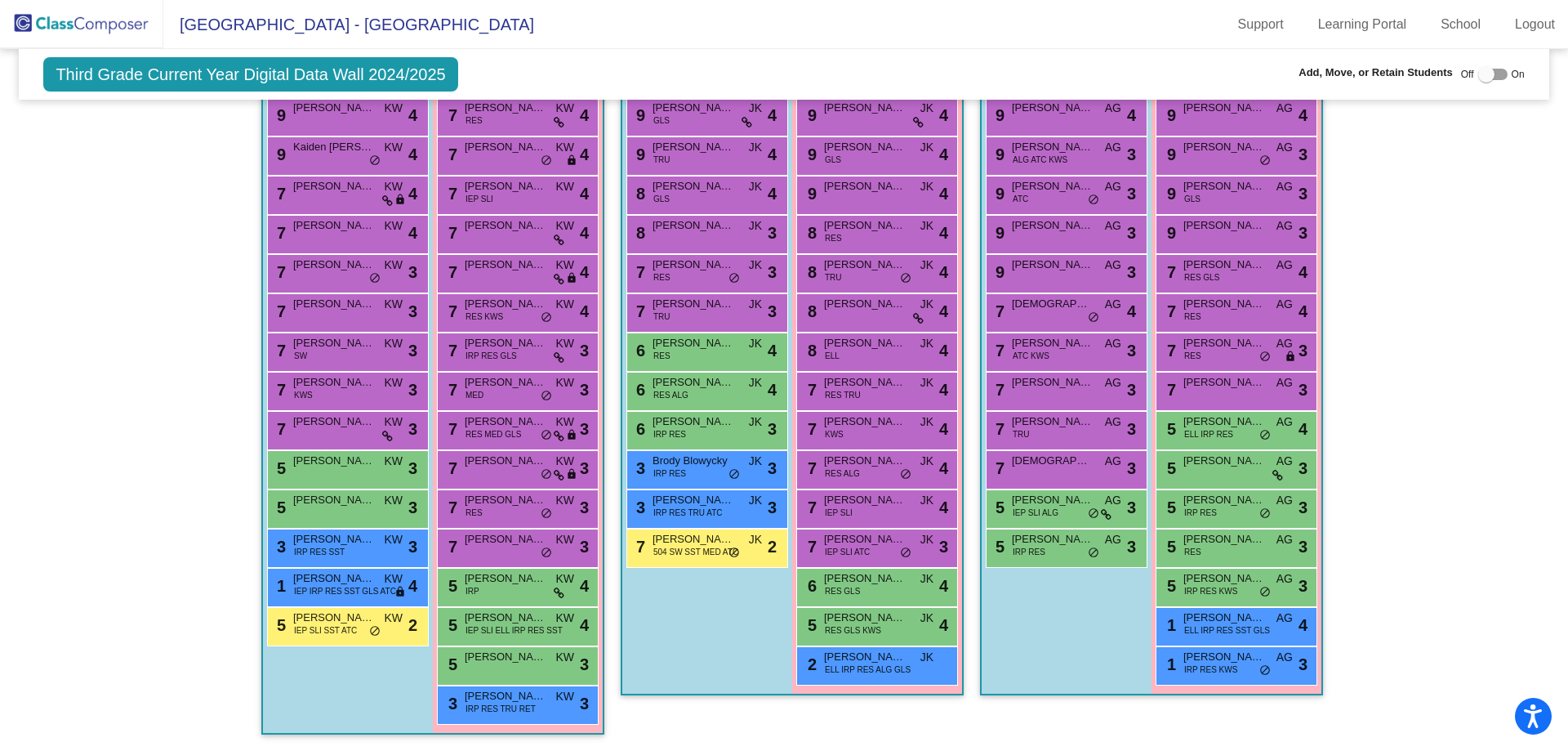
click at [35, 22] on img at bounding box center [82, 24] width 163 height 48
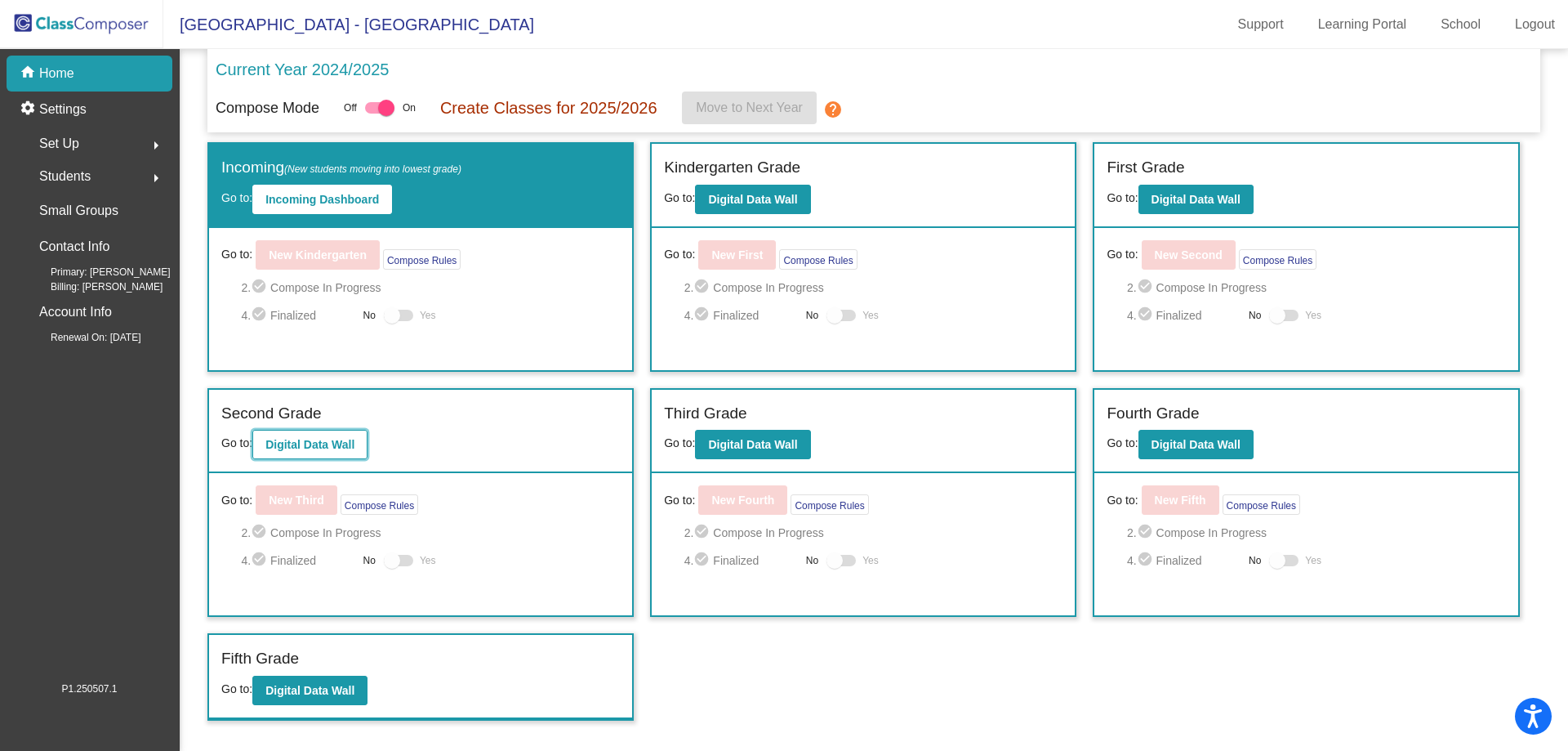
click at [312, 445] on b "Digital Data Wall" at bounding box center [310, 445] width 89 height 13
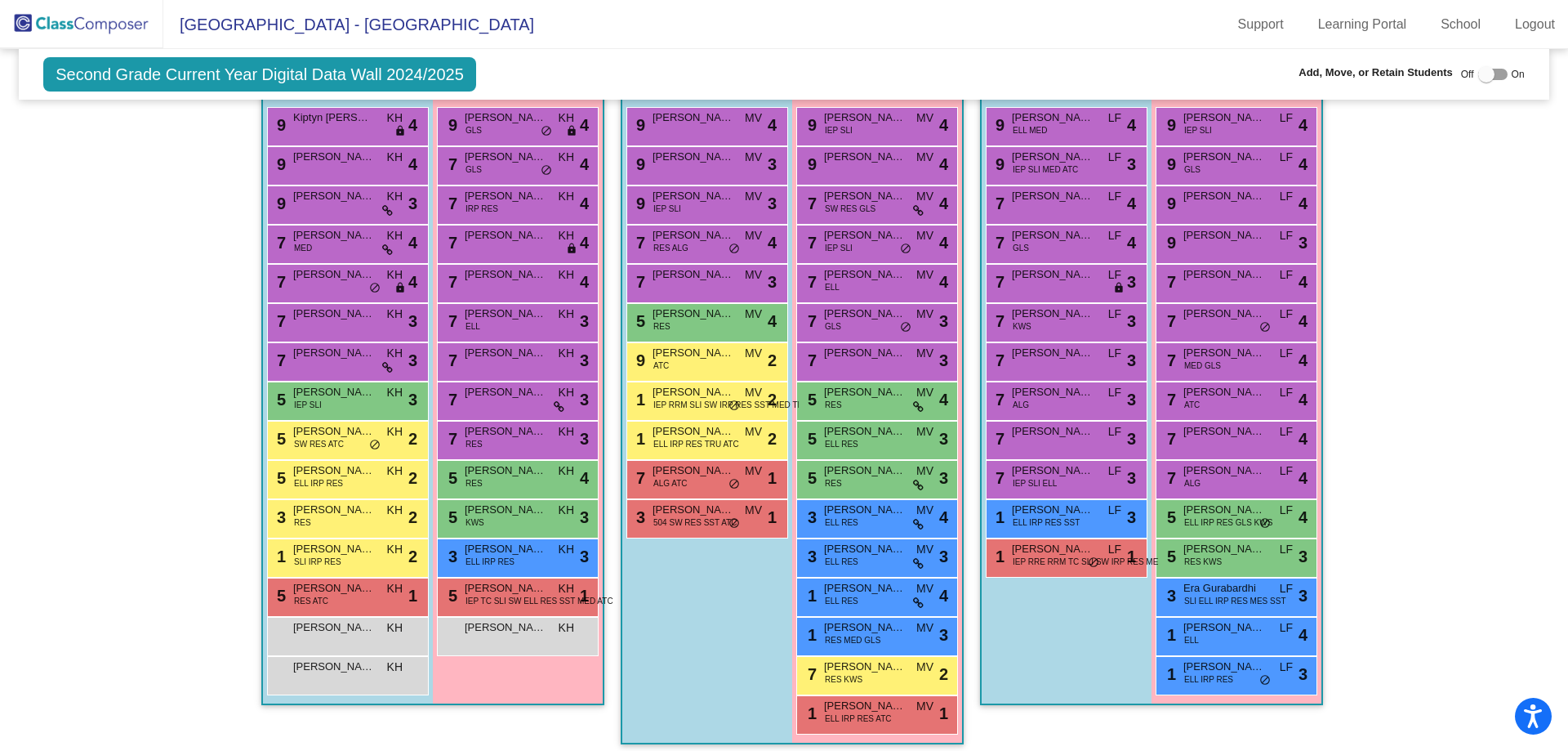
scroll to position [412, 0]
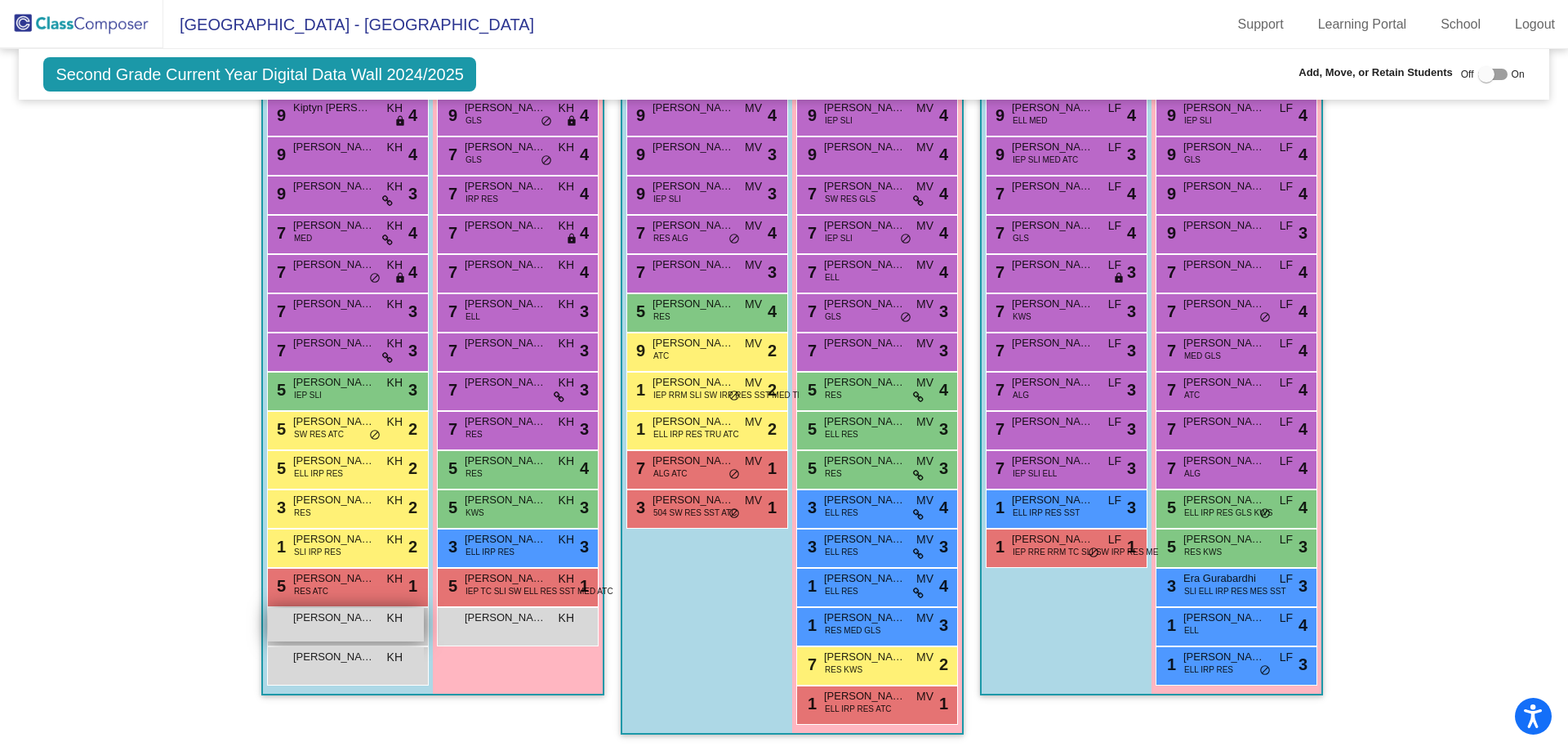
click at [291, 630] on div "[PERSON_NAME] KH lock do_not_disturb_alt" at bounding box center [345, 624] width 156 height 33
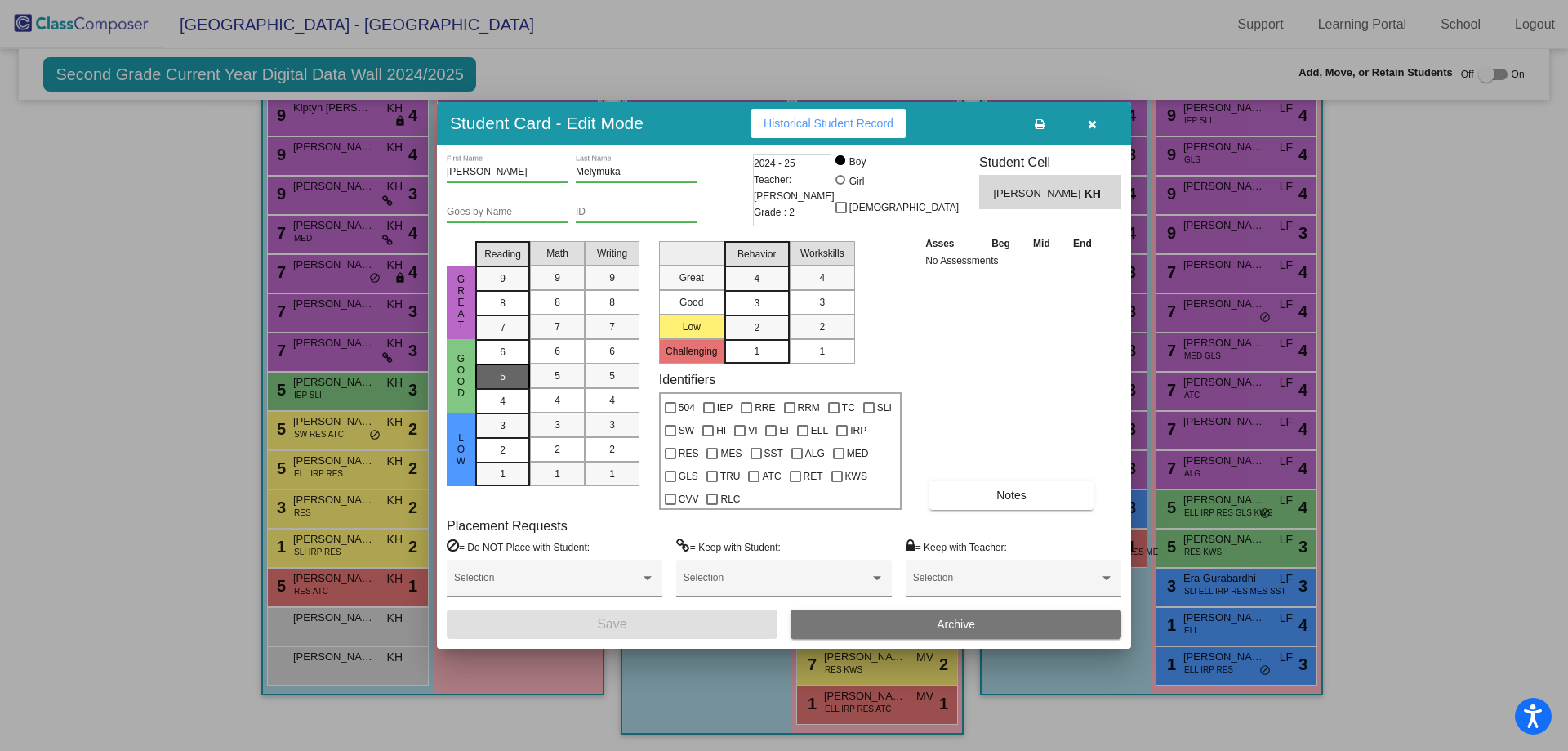
click at [504, 360] on span "5" at bounding box center [503, 352] width 6 height 15
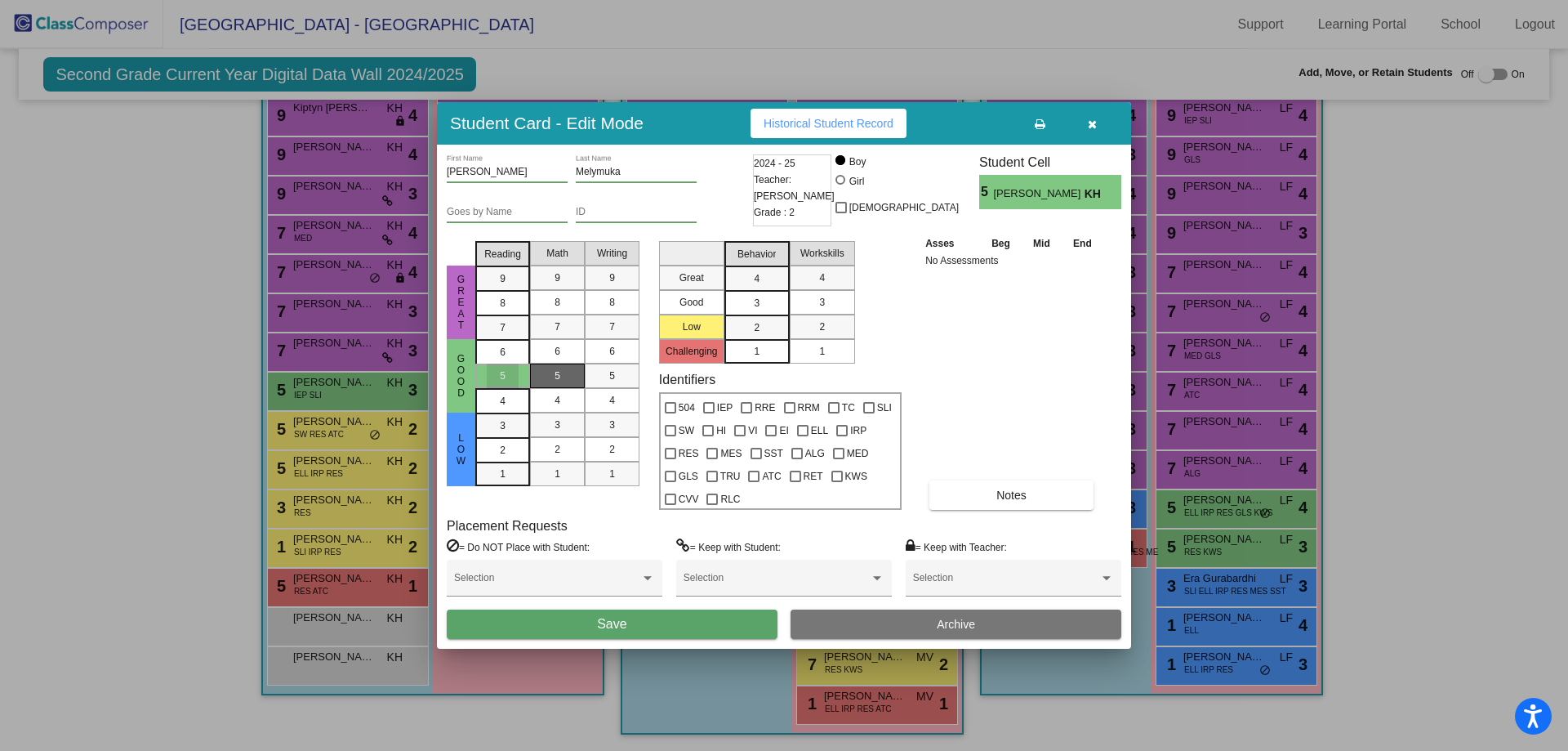
click at [548, 371] on div "5" at bounding box center [558, 376] width 32 height 24
click at [606, 372] on div "5" at bounding box center [612, 376] width 32 height 24
click at [752, 291] on div "3" at bounding box center [757, 278] width 32 height 24
click at [831, 306] on div "3" at bounding box center [822, 301] width 32 height 24
click at [627, 621] on span "Save" at bounding box center [611, 624] width 29 height 14
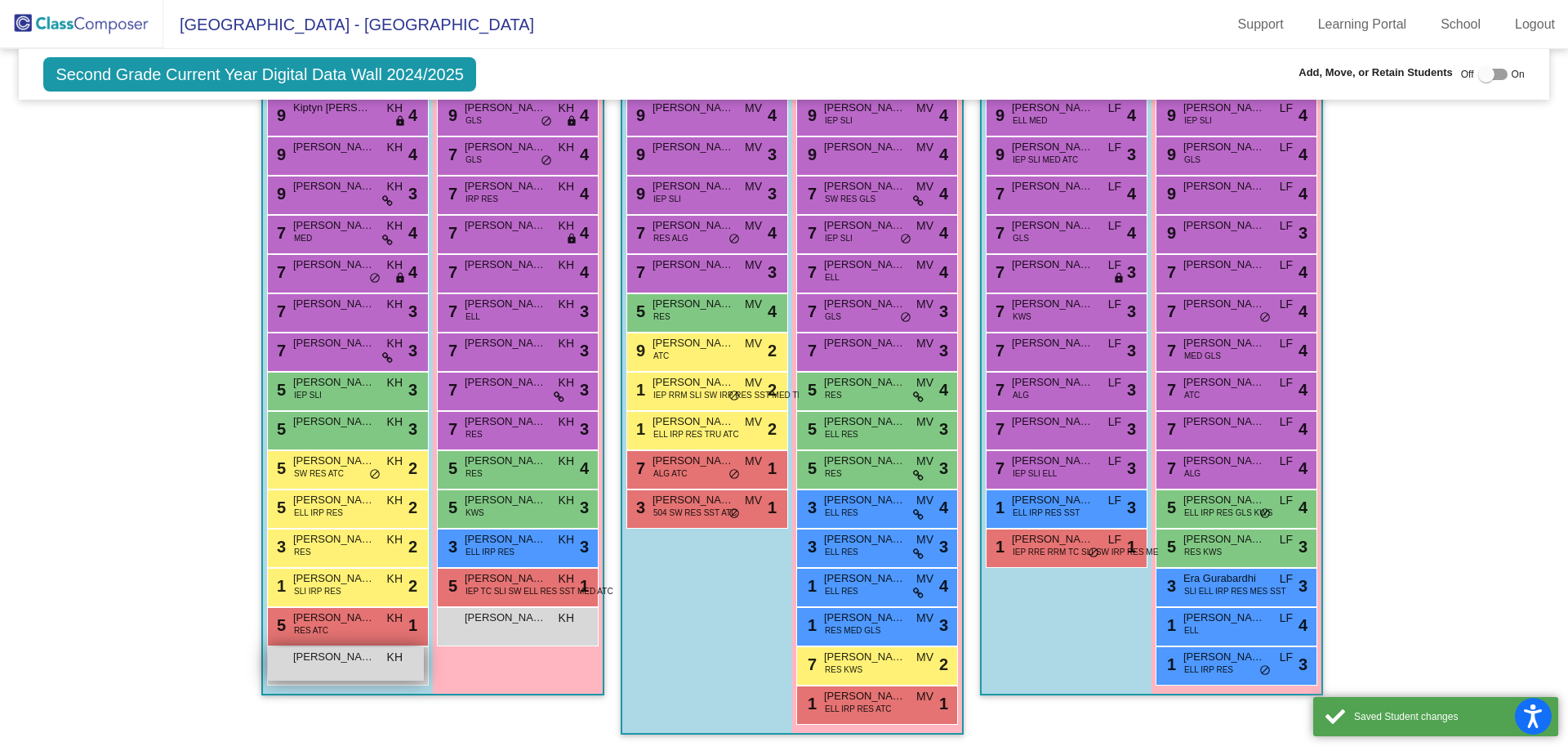
click at [368, 674] on div "[PERSON_NAME] KH lock do_not_disturb_alt" at bounding box center [345, 664] width 156 height 33
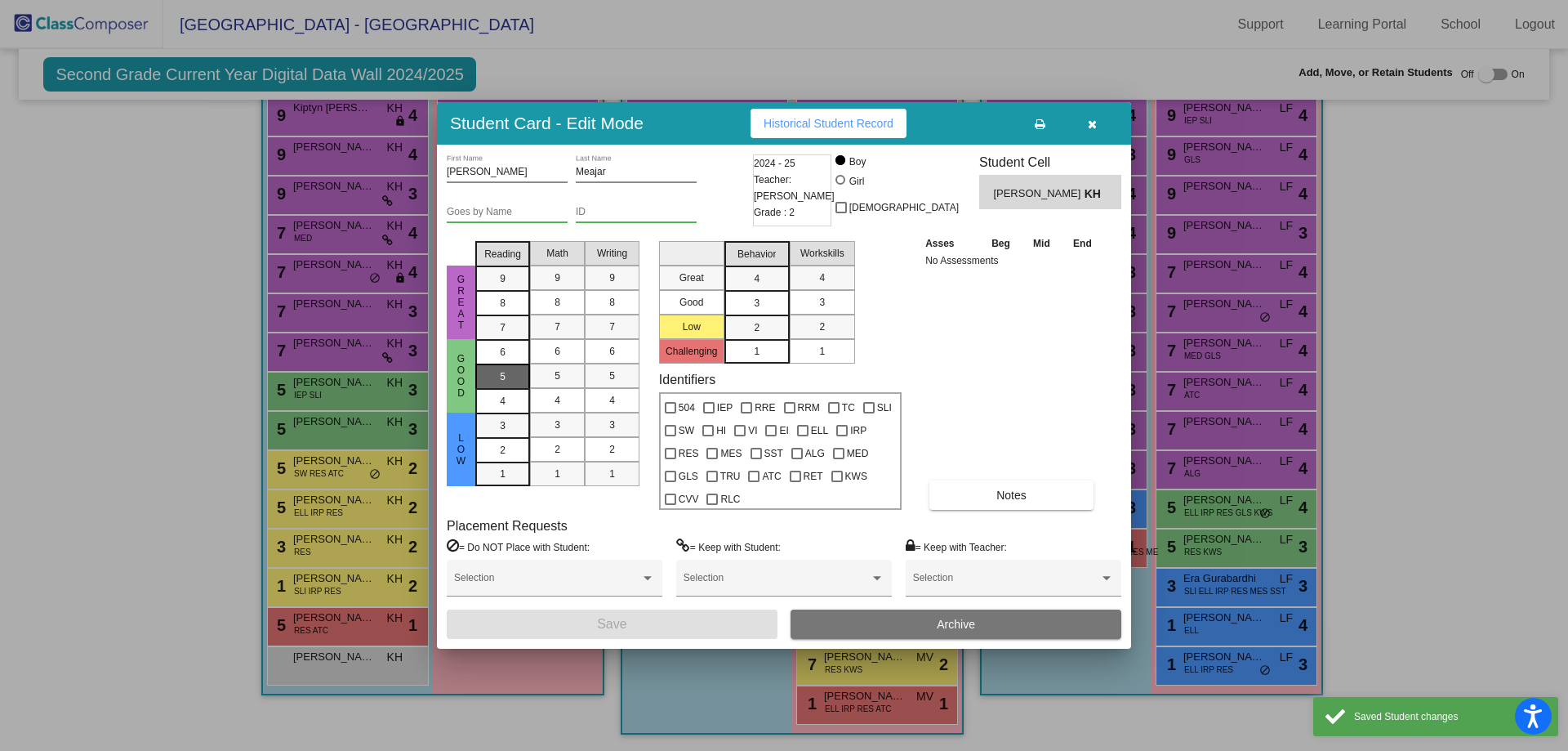
click at [517, 365] on div "5" at bounding box center [503, 351] width 32 height 24
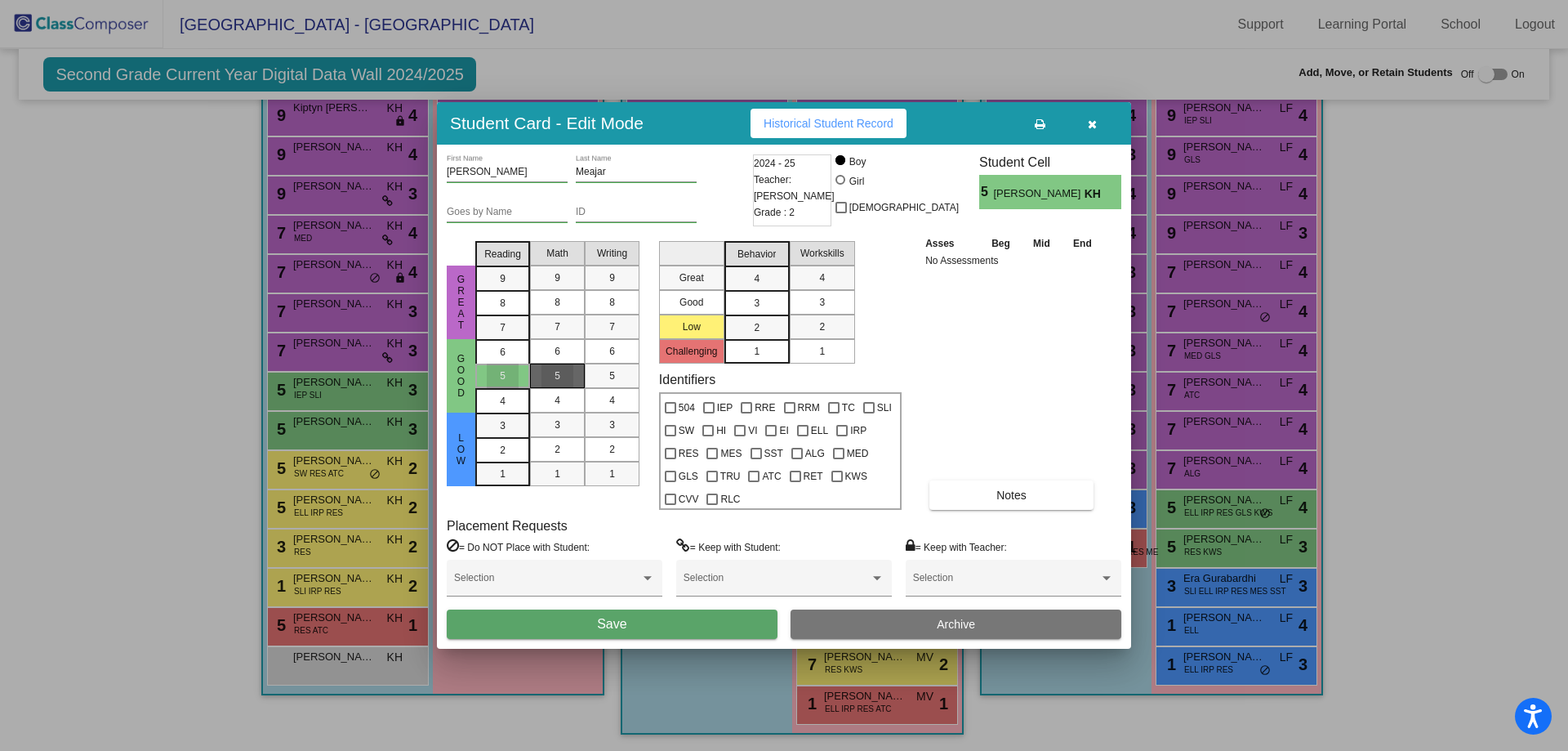
click at [549, 373] on div "5" at bounding box center [558, 376] width 32 height 24
click at [614, 375] on span "5" at bounding box center [612, 376] width 6 height 15
click at [738, 299] on mat-list-option "3" at bounding box center [757, 301] width 66 height 24
click at [810, 297] on div "3" at bounding box center [822, 301] width 32 height 24
click at [579, 635] on button "Save" at bounding box center [612, 624] width 330 height 29
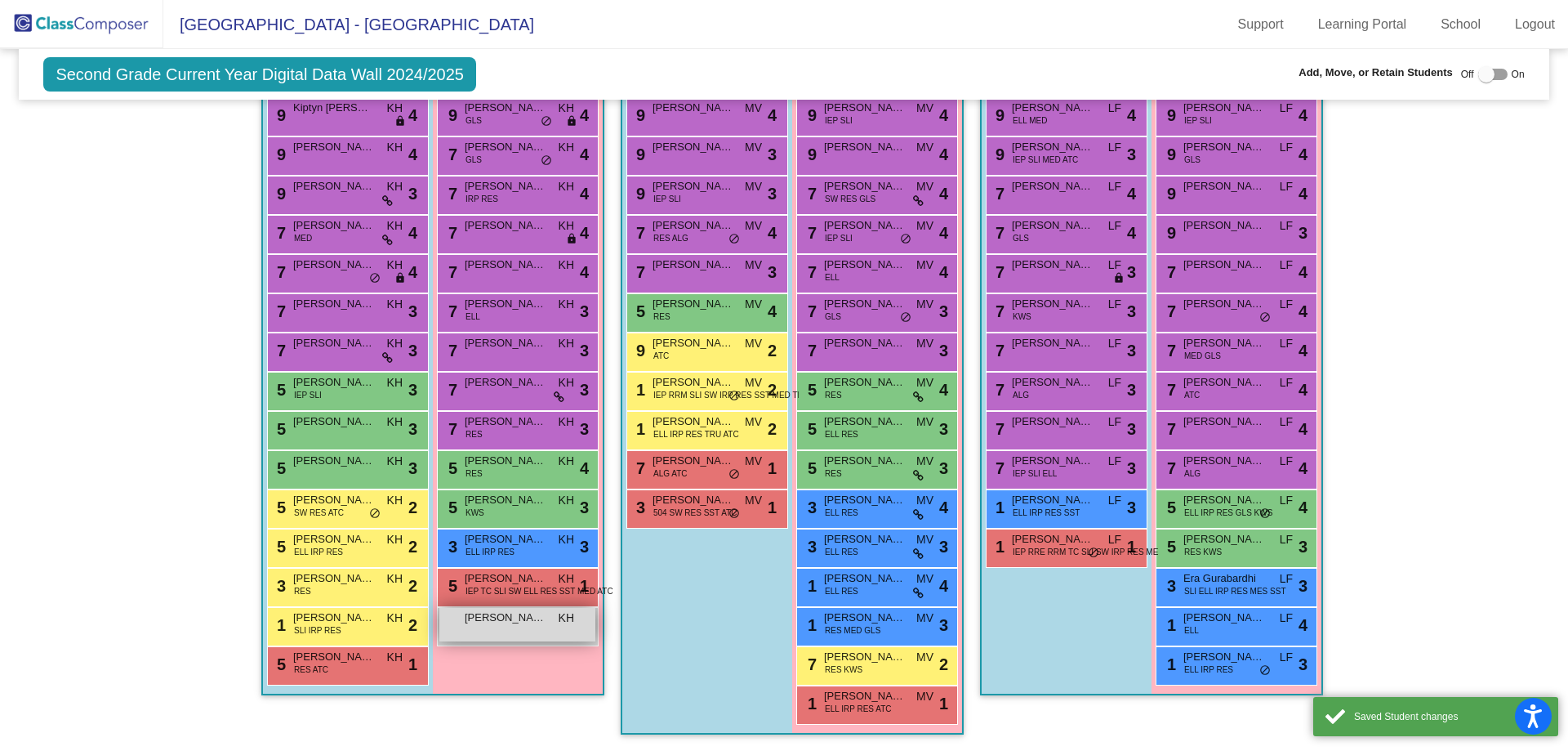
click at [514, 623] on span "[PERSON_NAME]" at bounding box center [505, 618] width 82 height 17
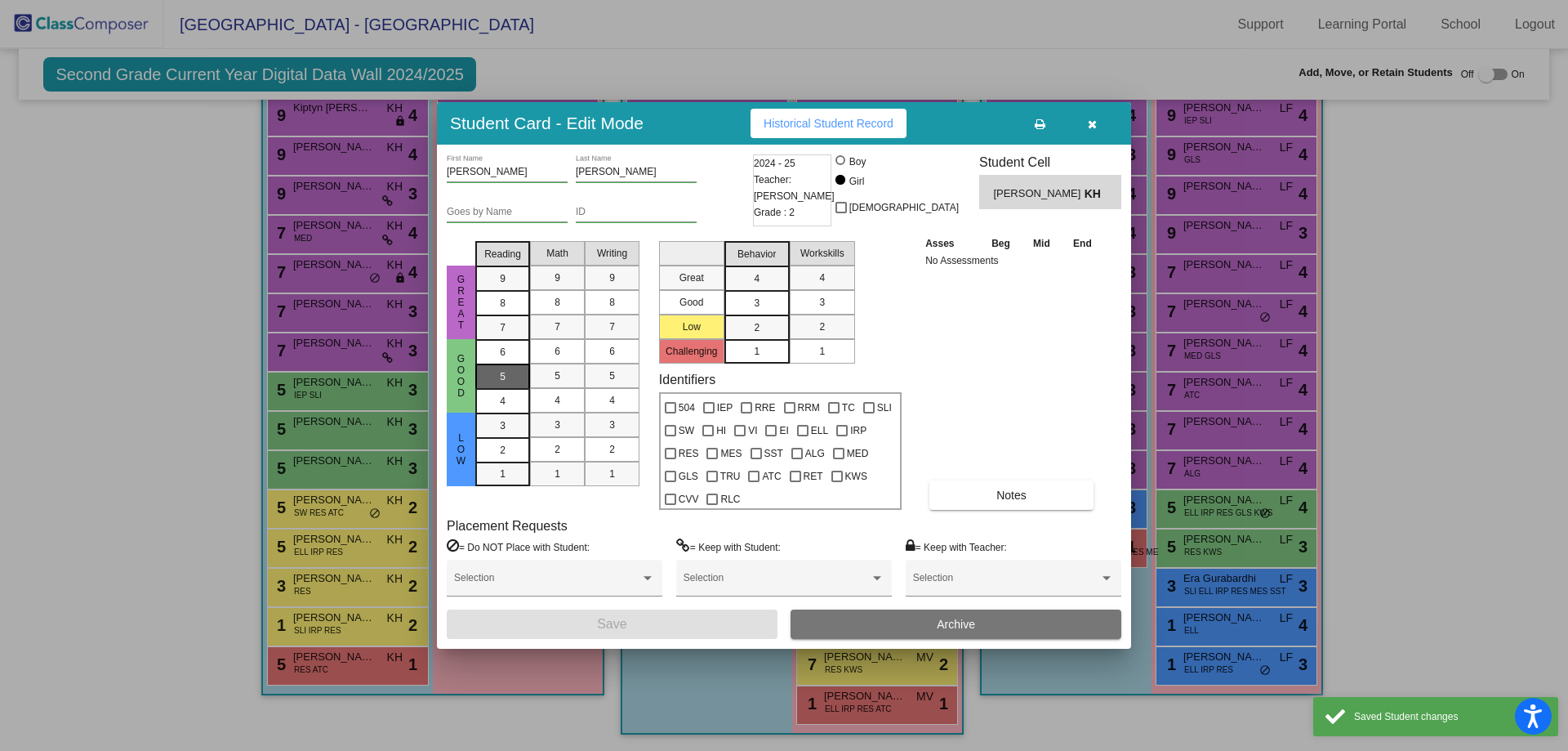
click at [494, 365] on div "5" at bounding box center [503, 351] width 32 height 24
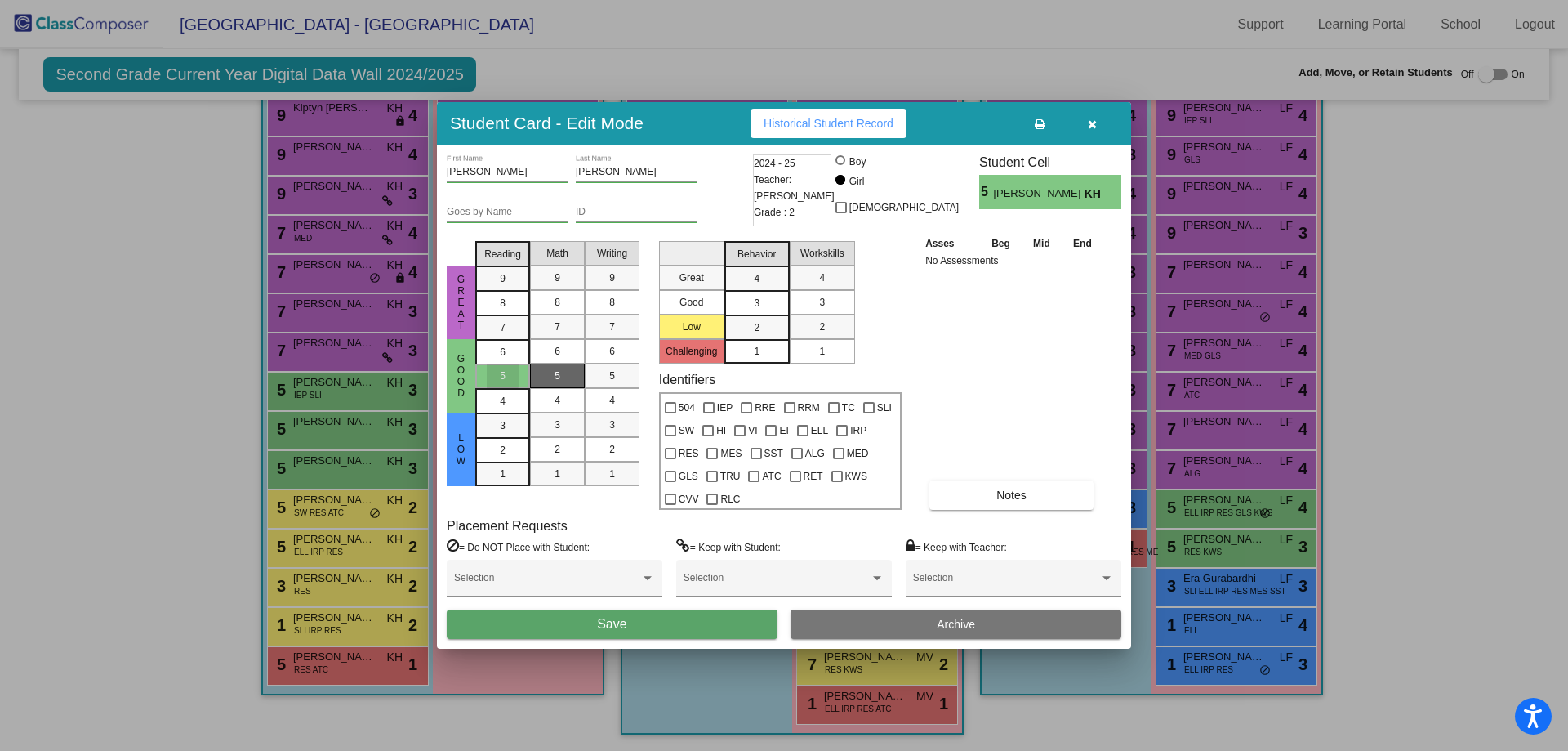
drag, startPoint x: 546, startPoint y: 368, endPoint x: 579, endPoint y: 369, distance: 33.0
click at [547, 368] on div "5" at bounding box center [558, 376] width 32 height 24
click at [603, 365] on div "5" at bounding box center [612, 376] width 32 height 24
click at [753, 291] on div "3" at bounding box center [757, 278] width 32 height 24
click at [825, 305] on span "3" at bounding box center [821, 302] width 6 height 15
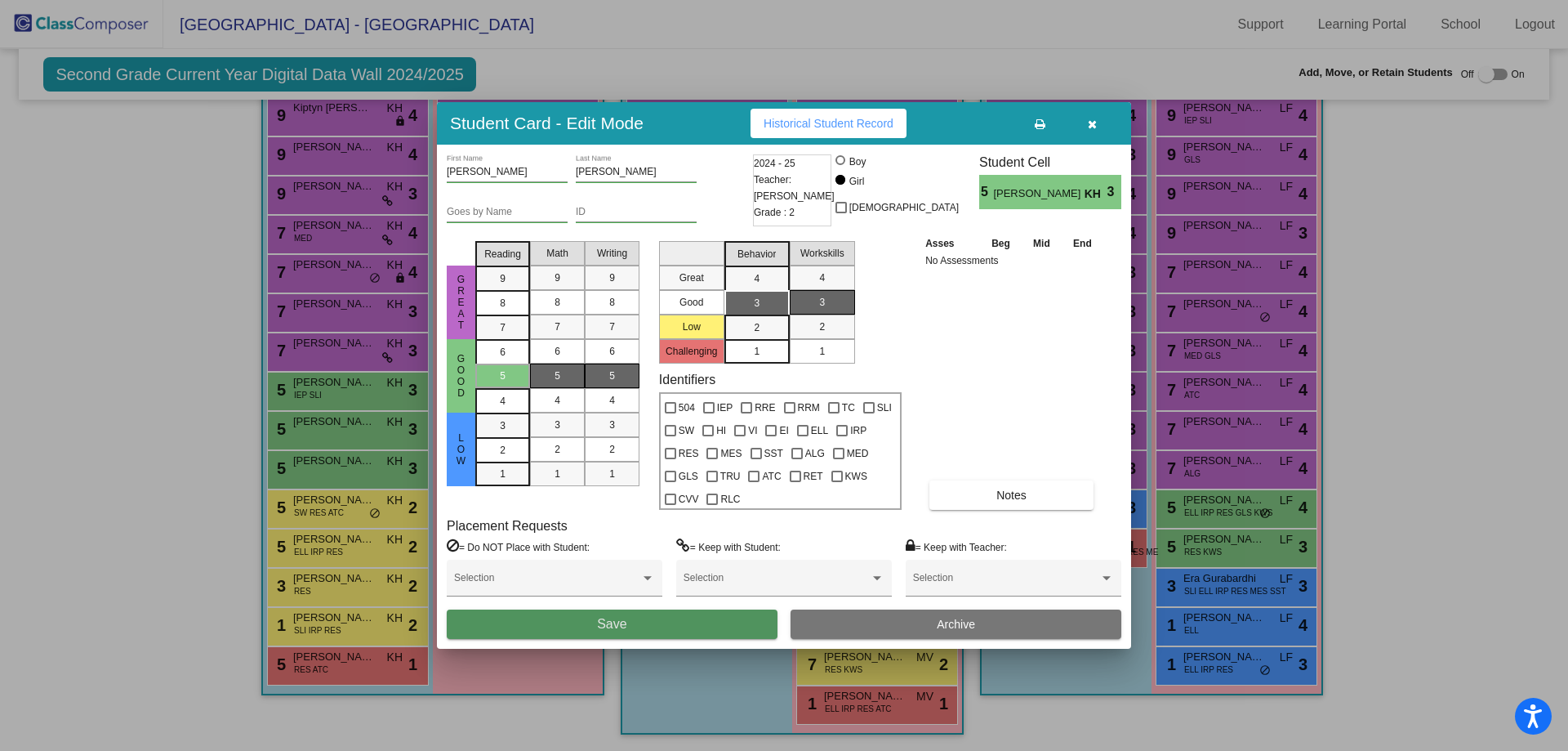
click at [603, 627] on span "Save" at bounding box center [611, 624] width 29 height 14
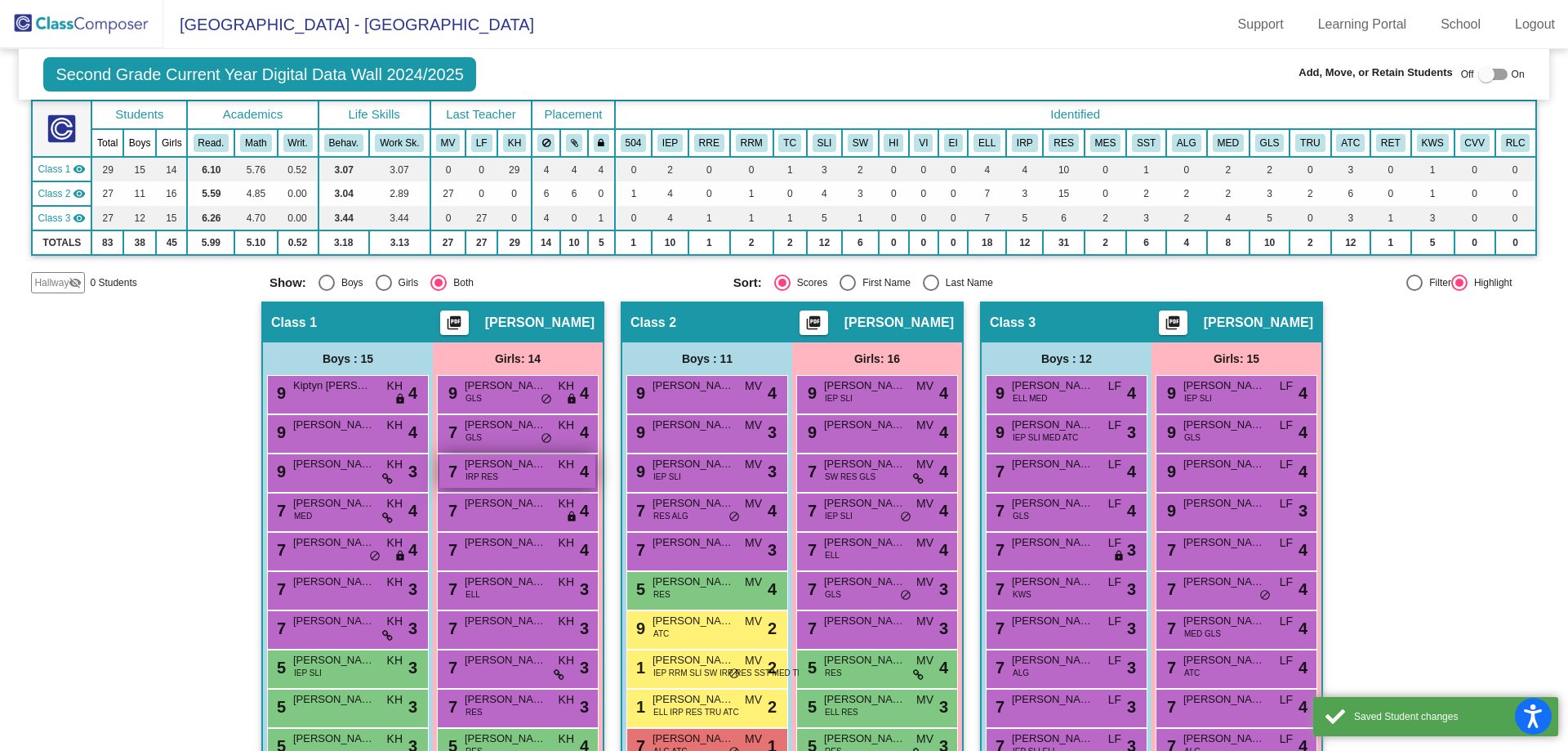
scroll to position [0, 0]
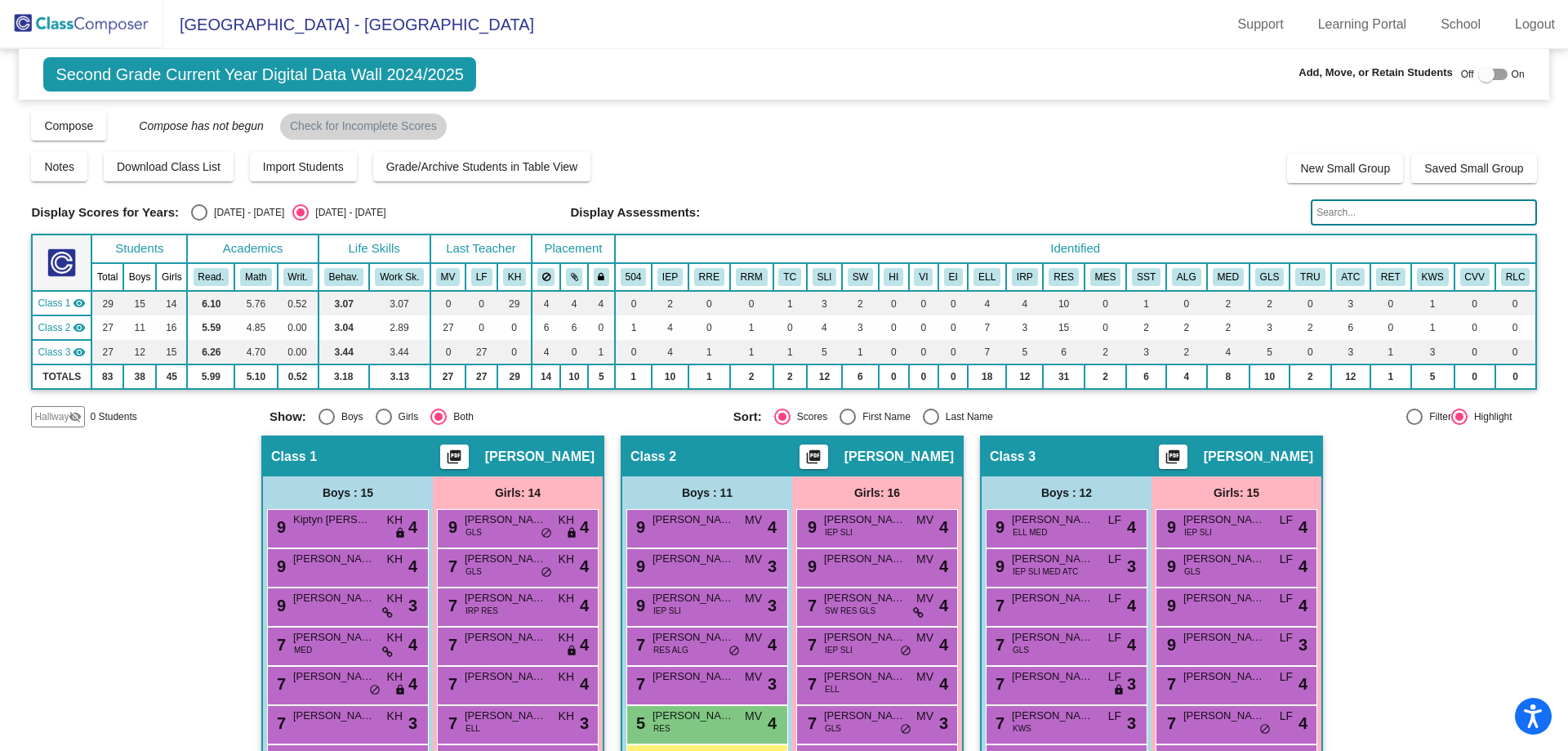
click at [61, 27] on img at bounding box center [82, 24] width 163 height 48
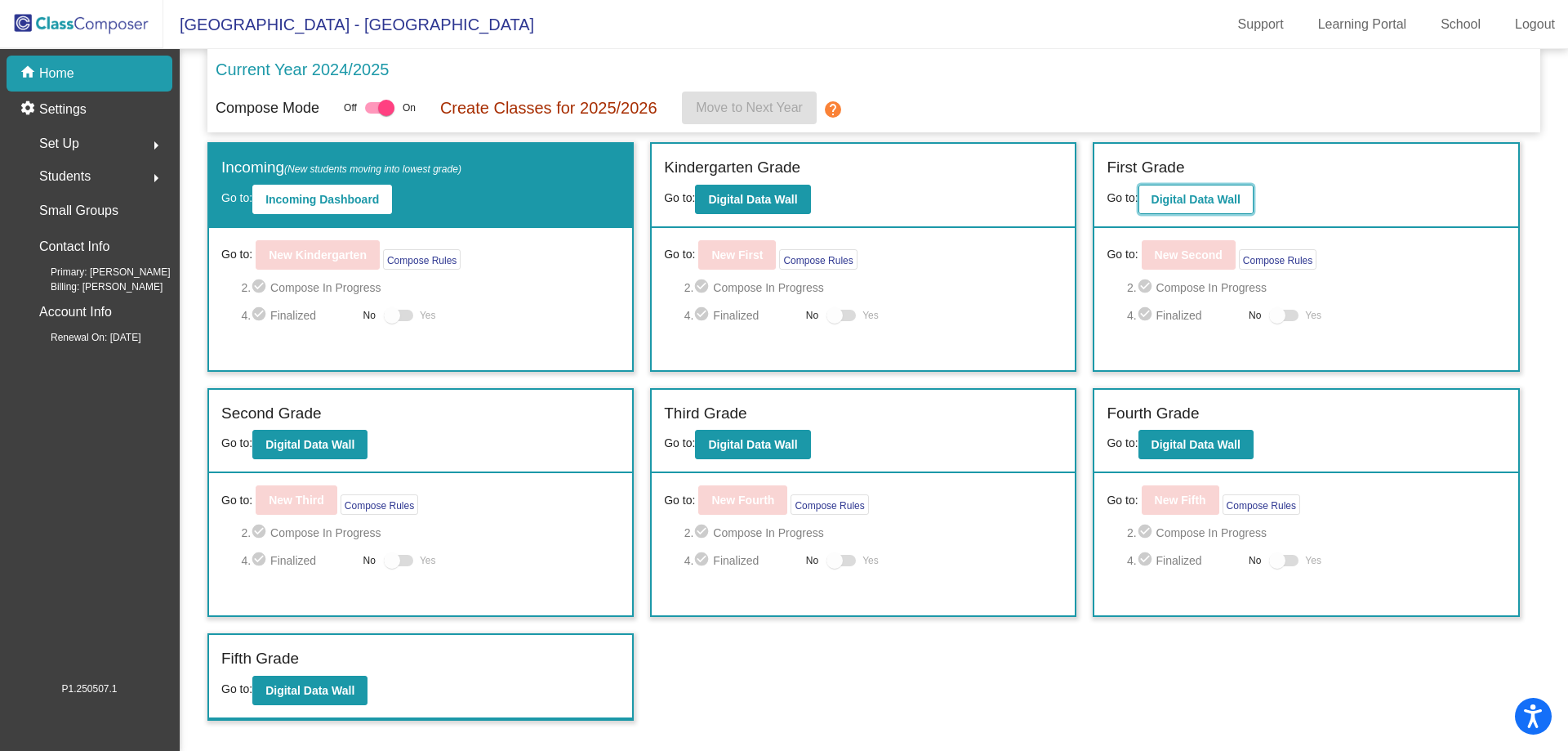
click at [1196, 196] on b "Digital Data Wall" at bounding box center [1196, 200] width 89 height 13
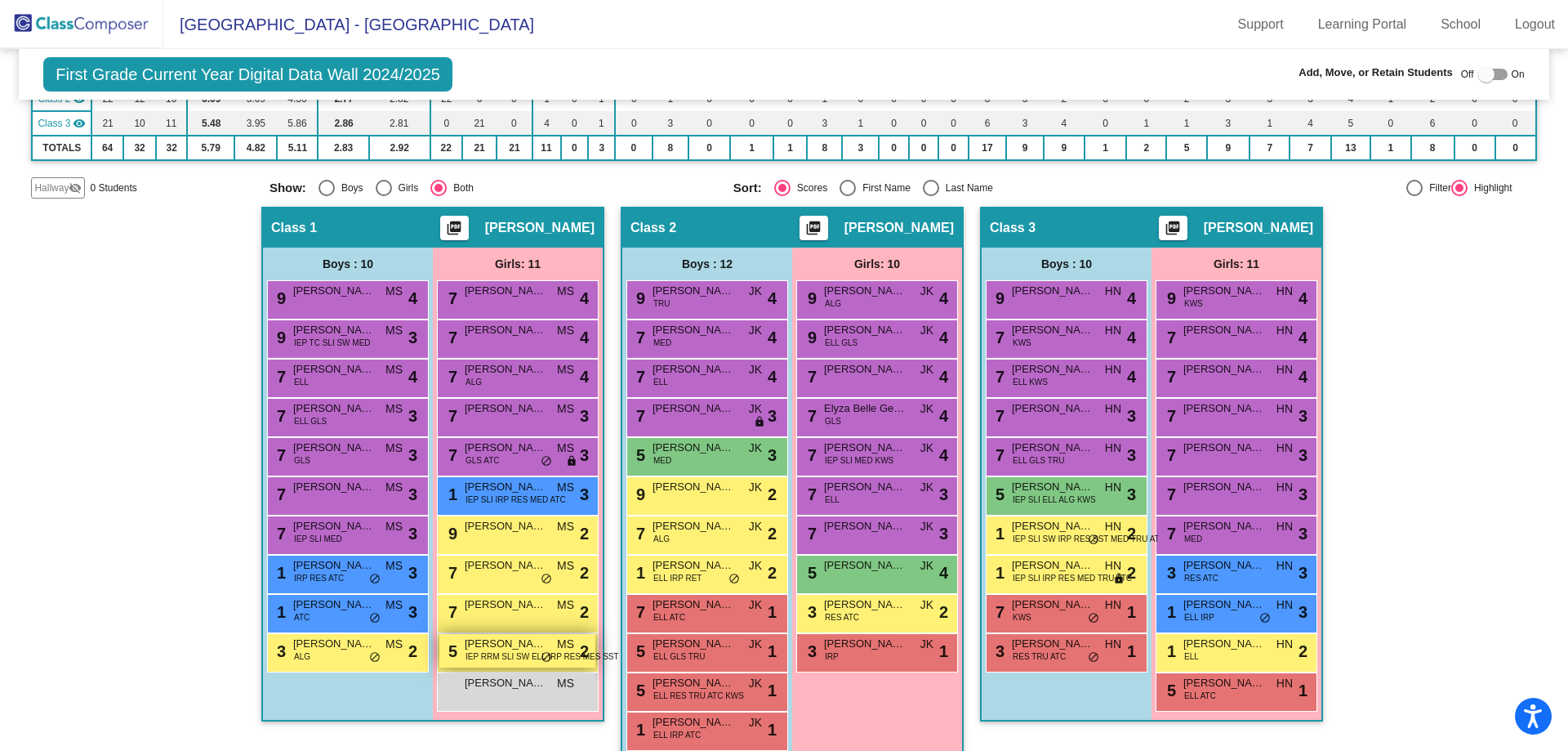
scroll to position [255, 0]
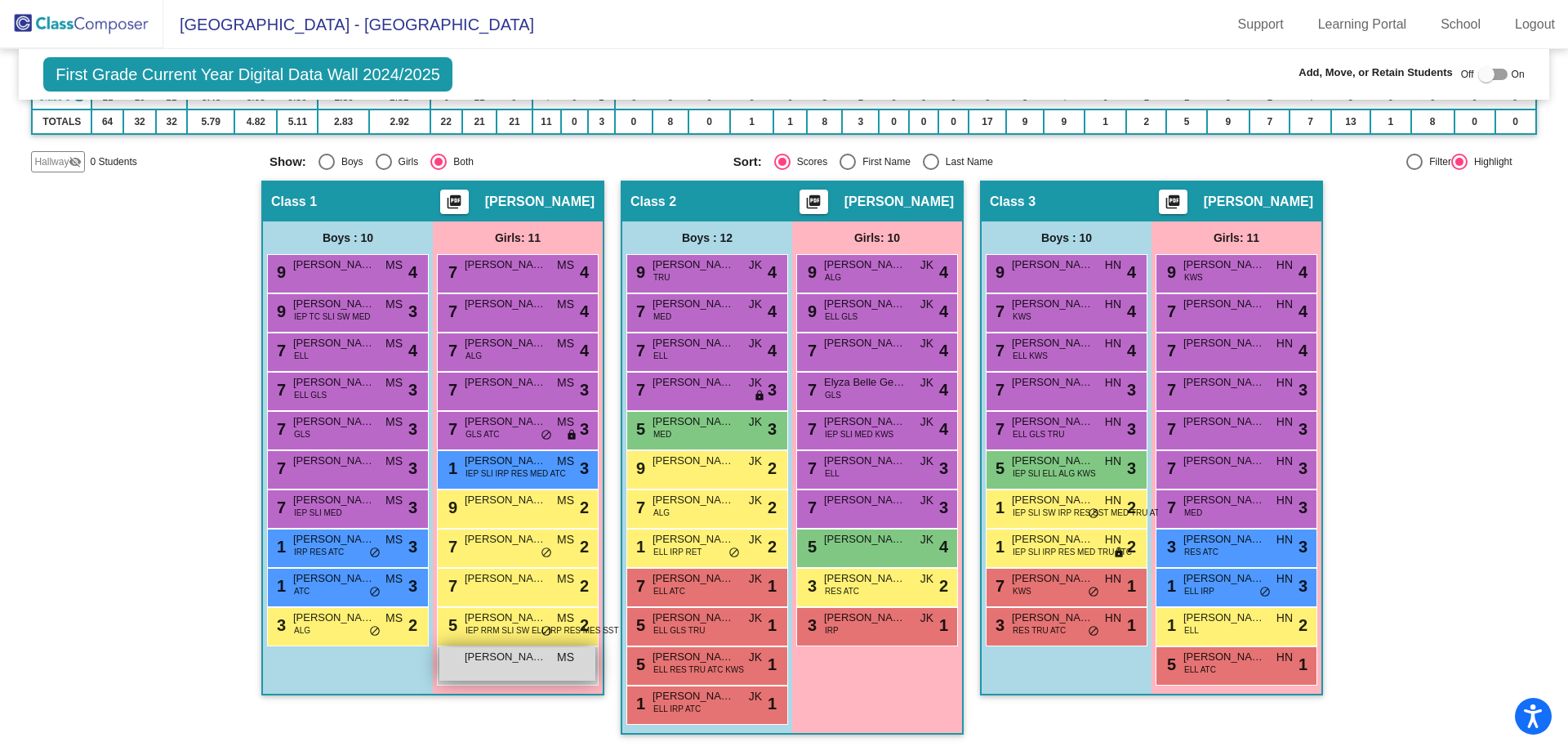
click at [484, 664] on span "[PERSON_NAME]" at bounding box center [505, 657] width 82 height 17
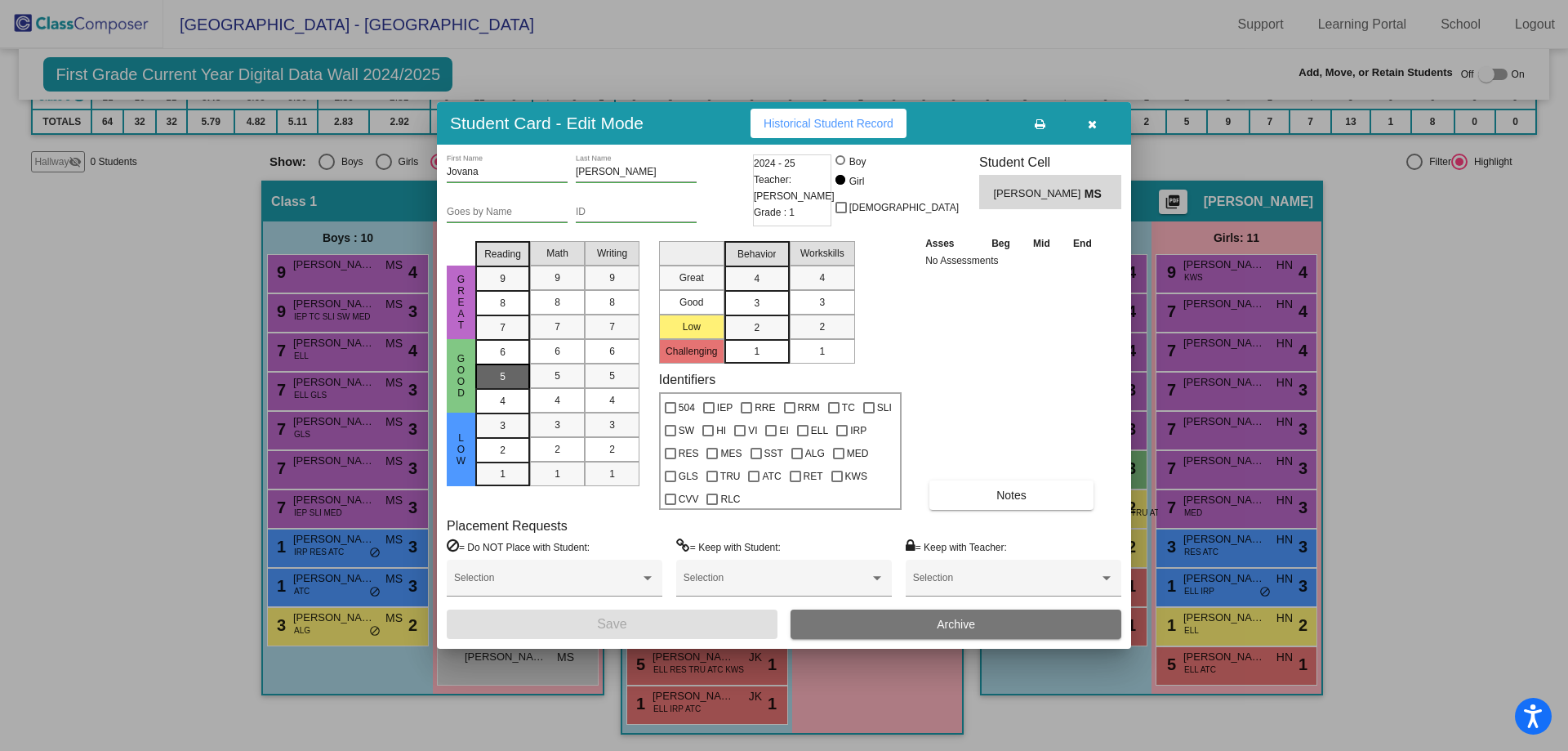
click at [517, 365] on div "5" at bounding box center [503, 351] width 32 height 24
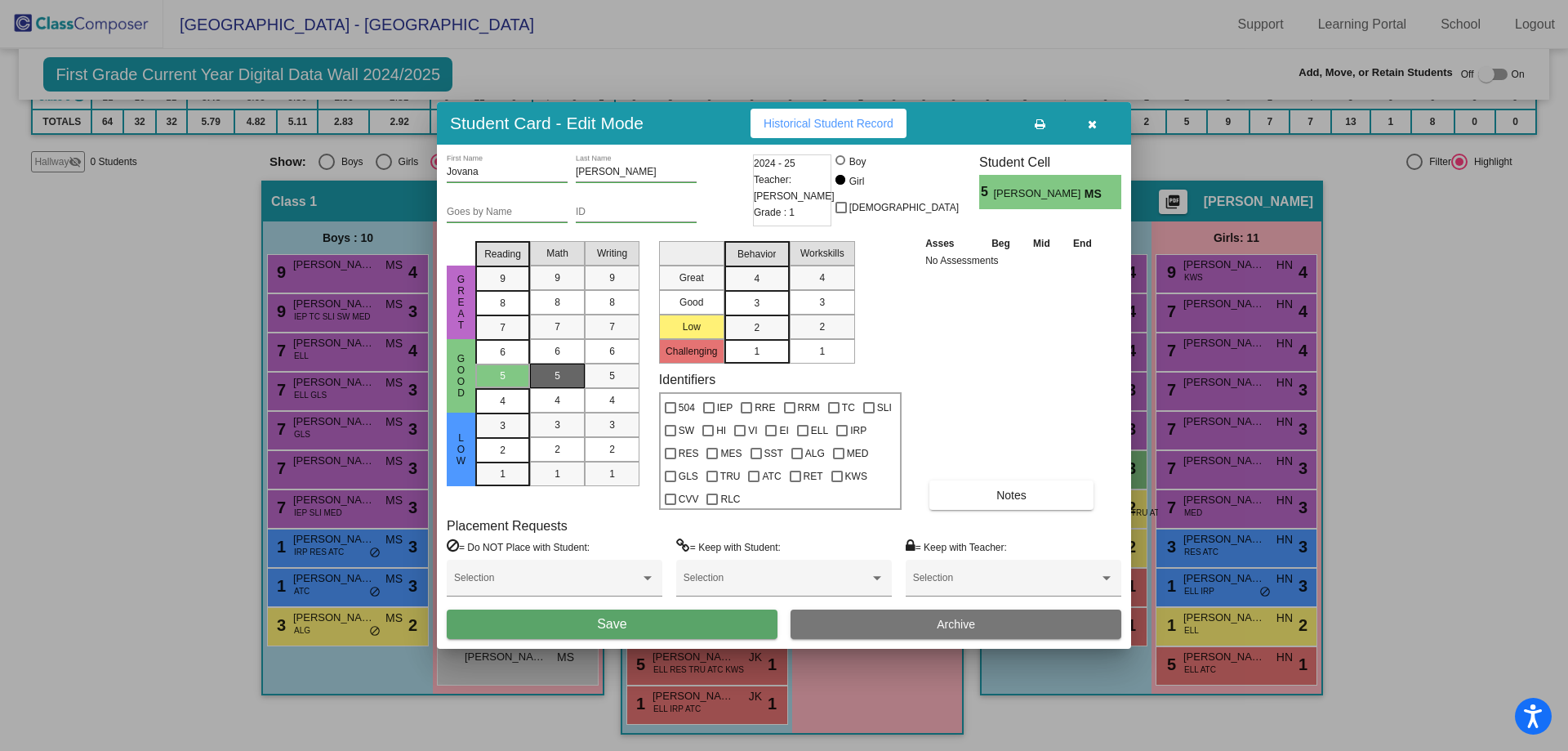
click at [551, 370] on div "5" at bounding box center [558, 376] width 32 height 24
click at [629, 371] on mat-list-option "5" at bounding box center [613, 376] width 55 height 24
click at [747, 291] on div "3" at bounding box center [757, 278] width 32 height 24
click at [811, 298] on div "3" at bounding box center [822, 301] width 32 height 24
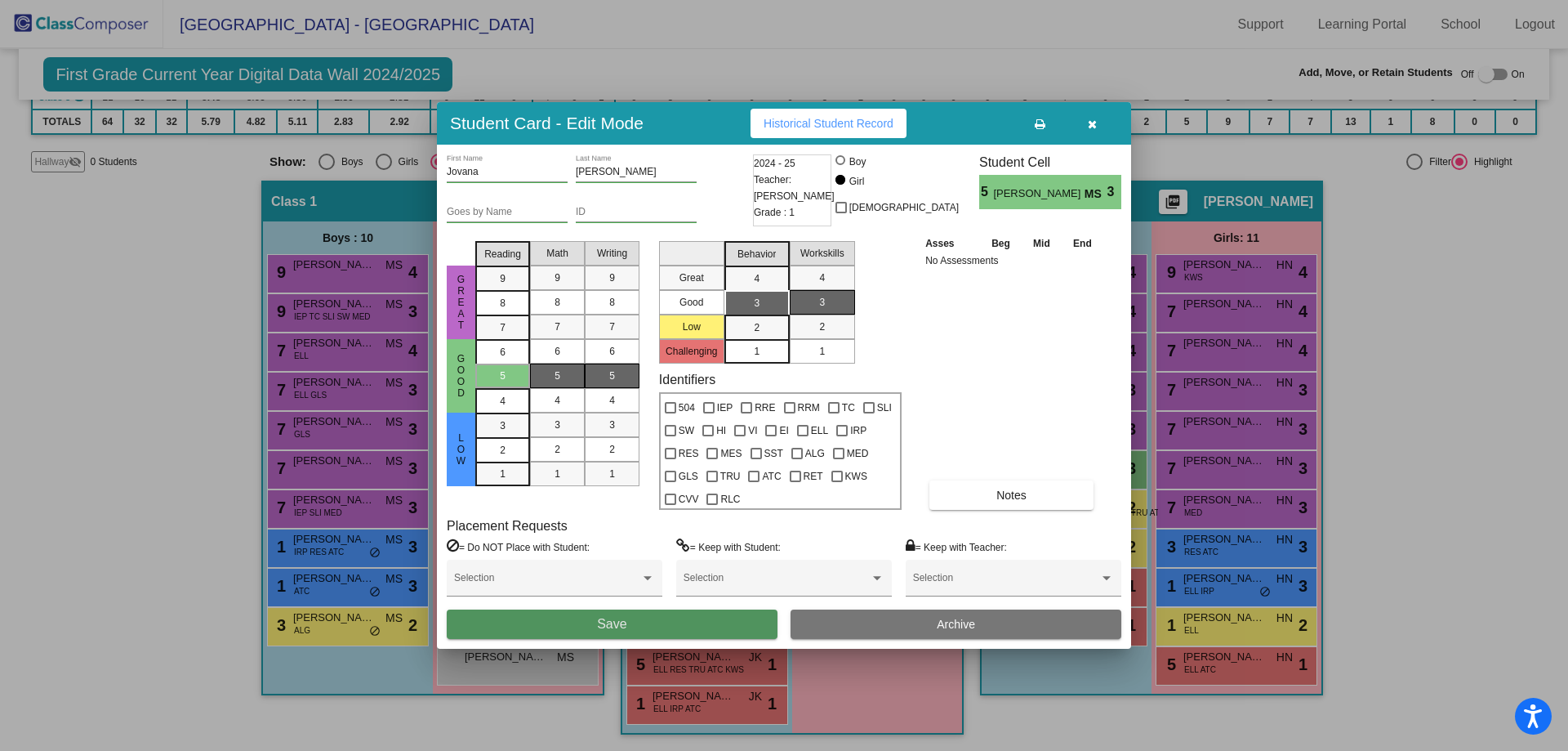
click at [707, 625] on button "Save" at bounding box center [612, 624] width 330 height 29
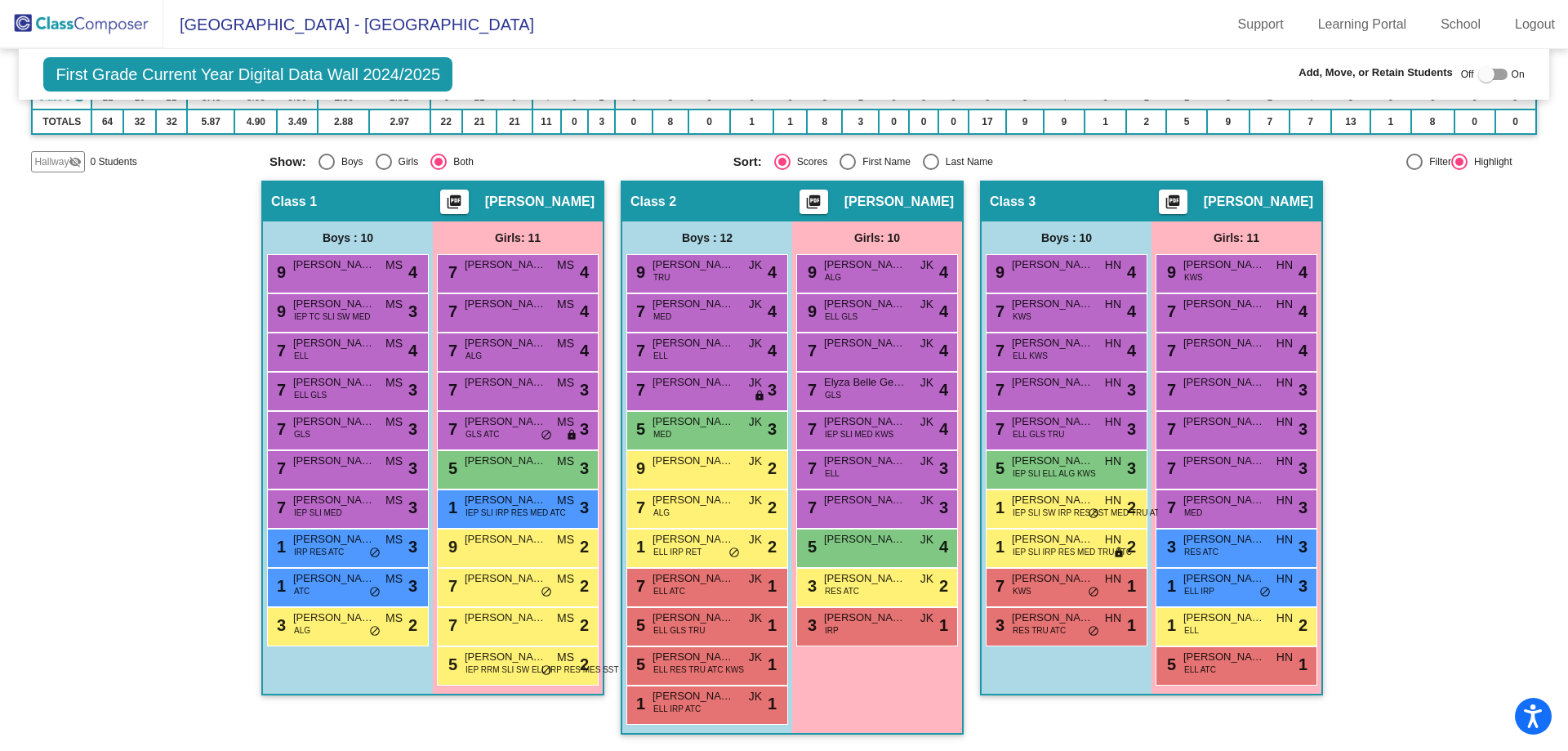
click at [31, 18] on img at bounding box center [82, 24] width 163 height 48
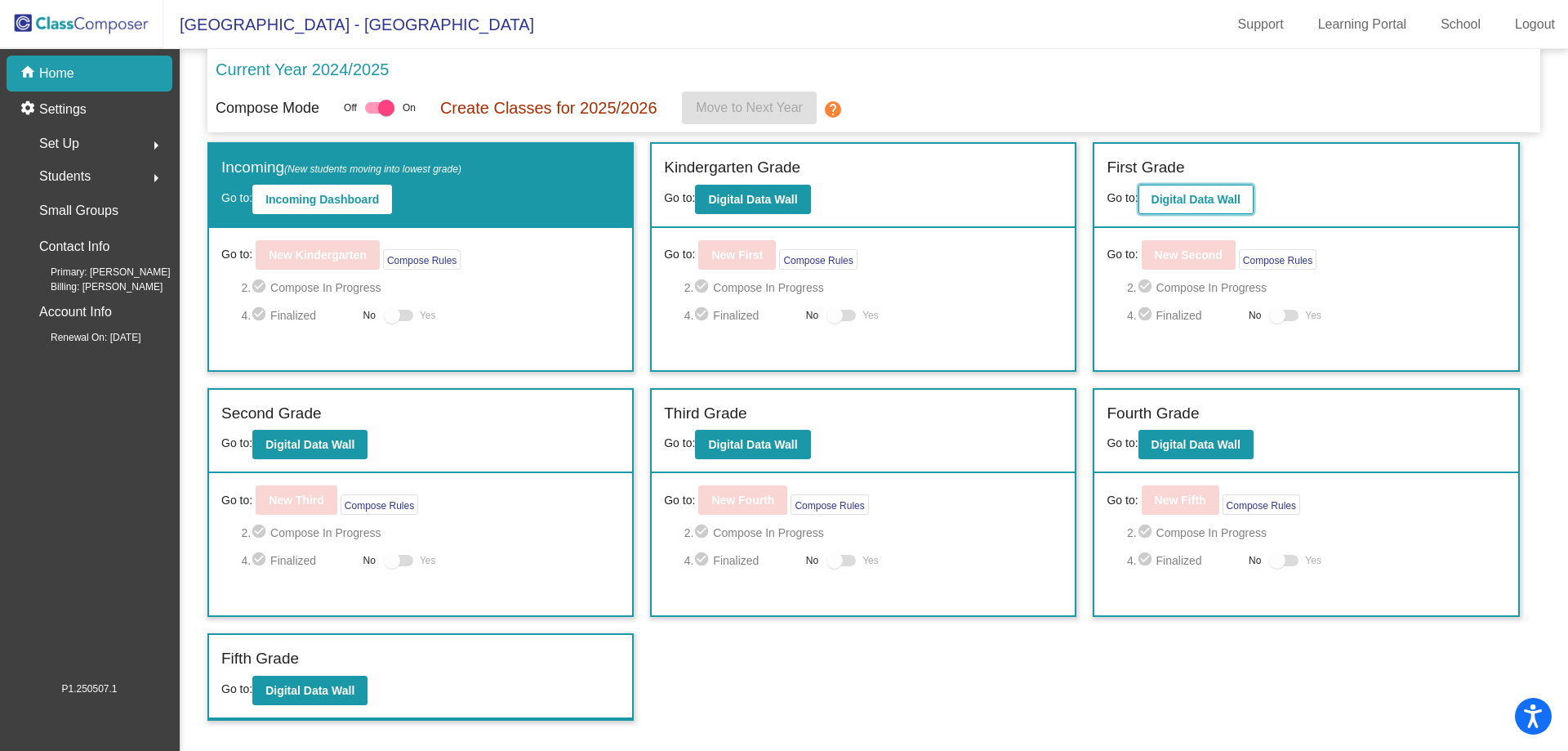
click at [1213, 202] on b "Digital Data Wall" at bounding box center [1196, 200] width 89 height 13
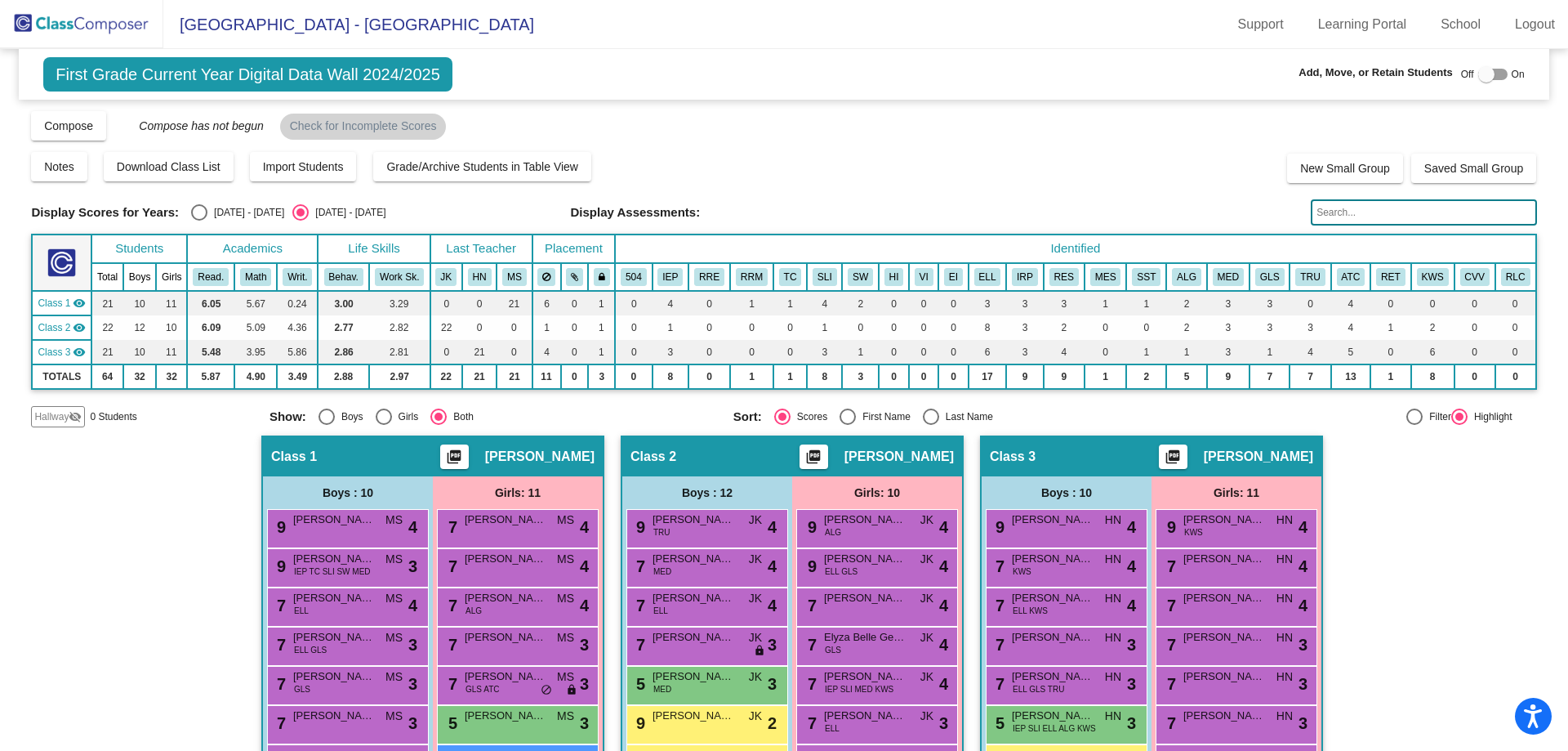
click at [19, 24] on img at bounding box center [82, 24] width 163 height 48
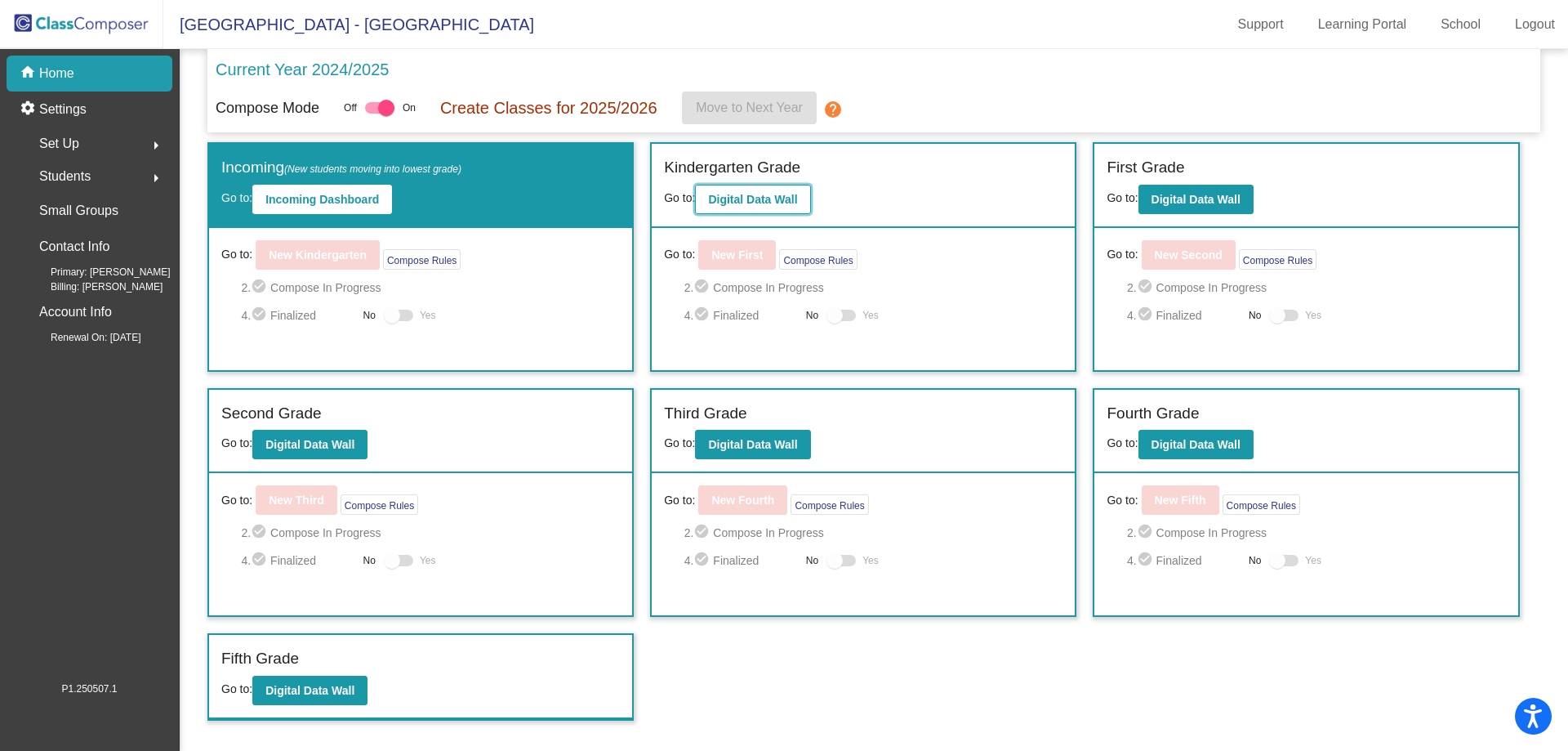
click at [785, 197] on b "Digital Data Wall" at bounding box center [752, 200] width 89 height 13
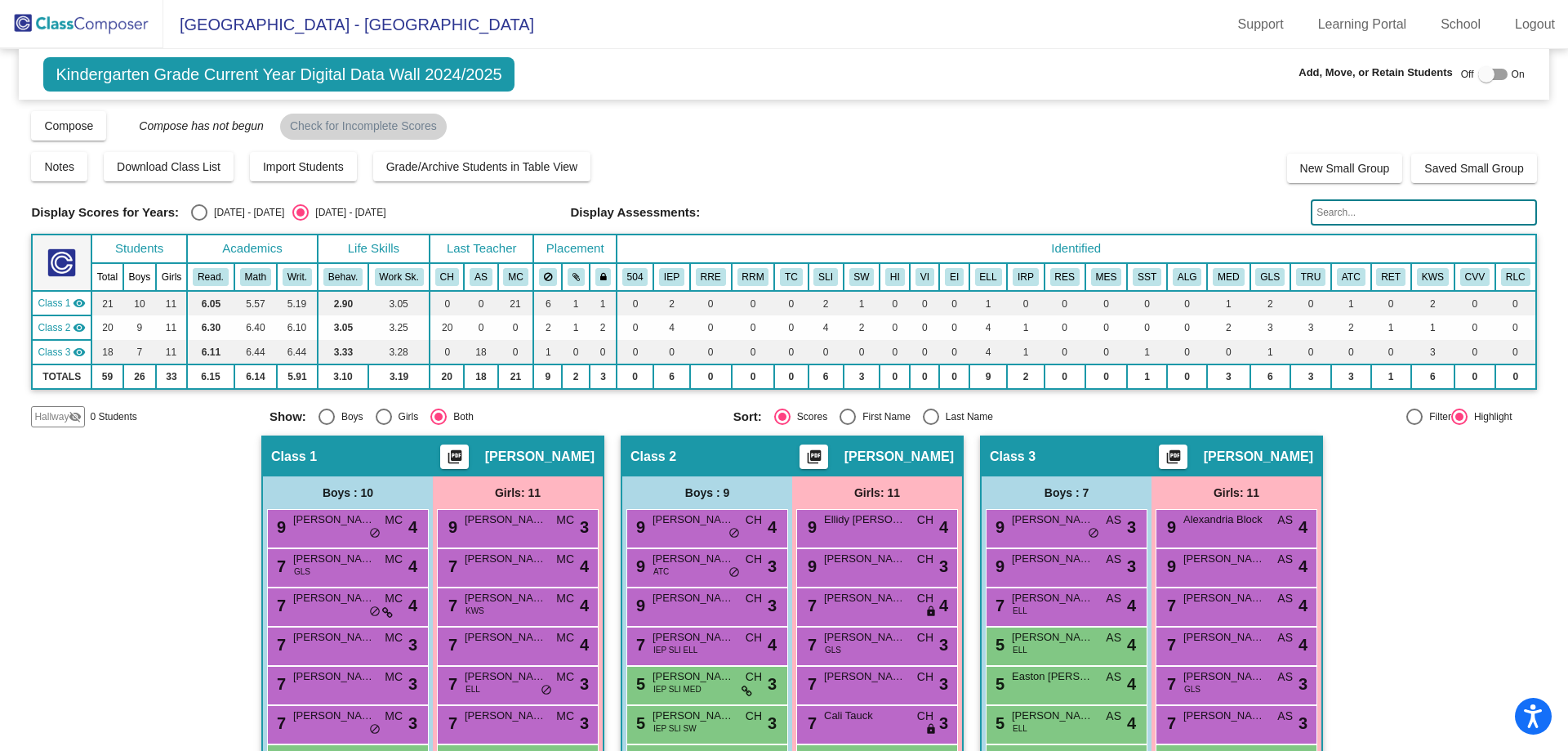
click at [1366, 221] on input "text" at bounding box center [1423, 211] width 226 height 26
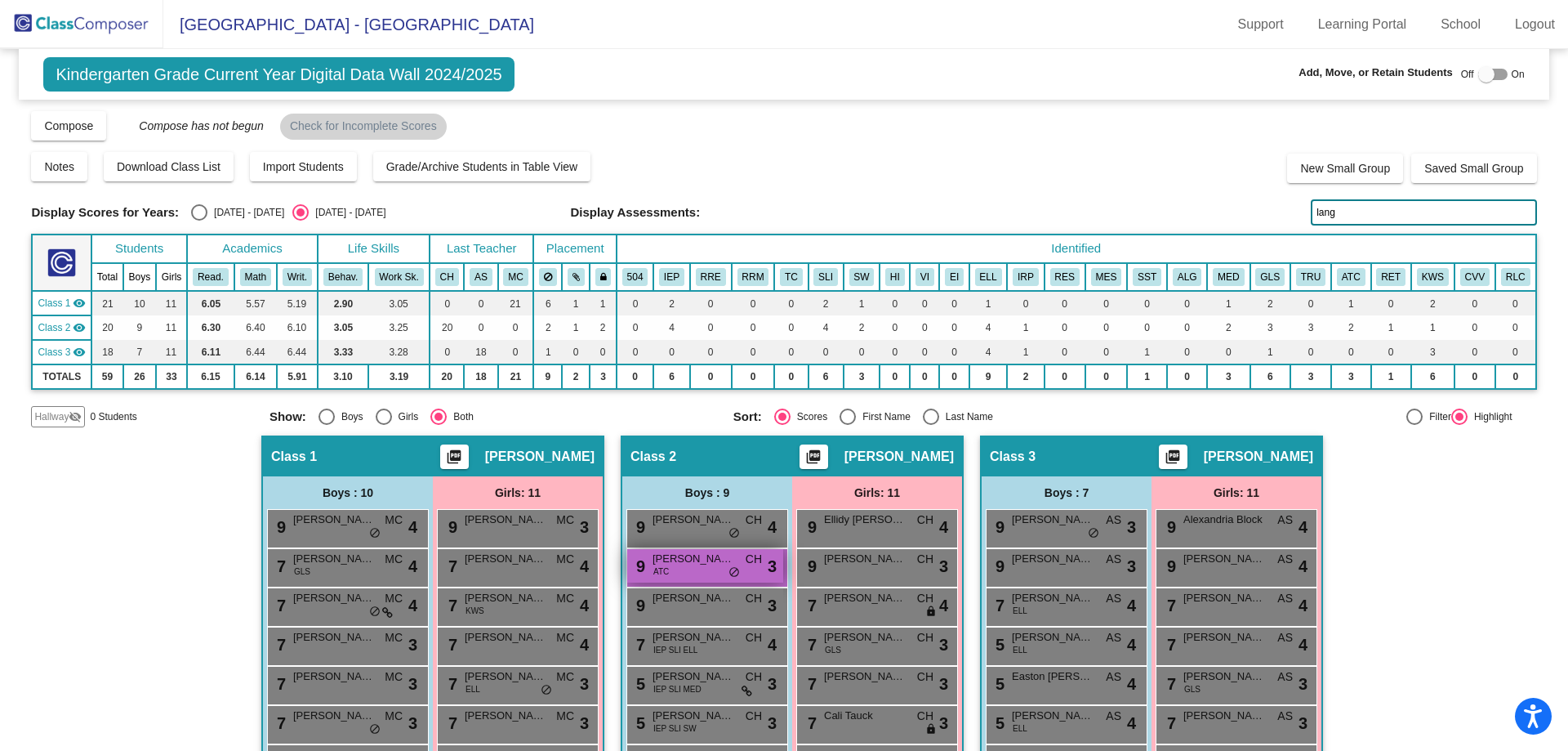
click at [677, 564] on span "[PERSON_NAME]" at bounding box center [693, 559] width 82 height 17
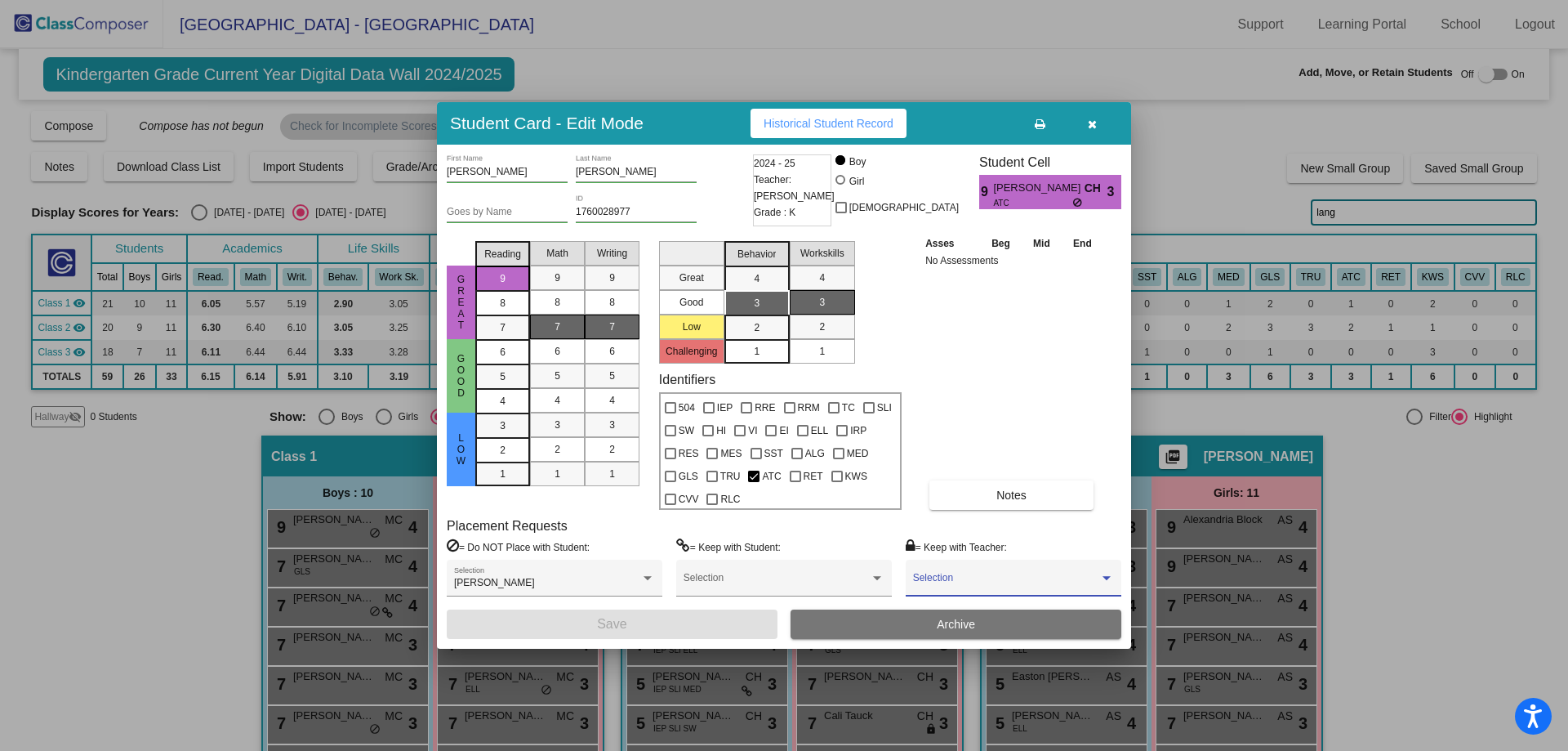
click at [940, 578] on span at bounding box center [1006, 584] width 186 height 12
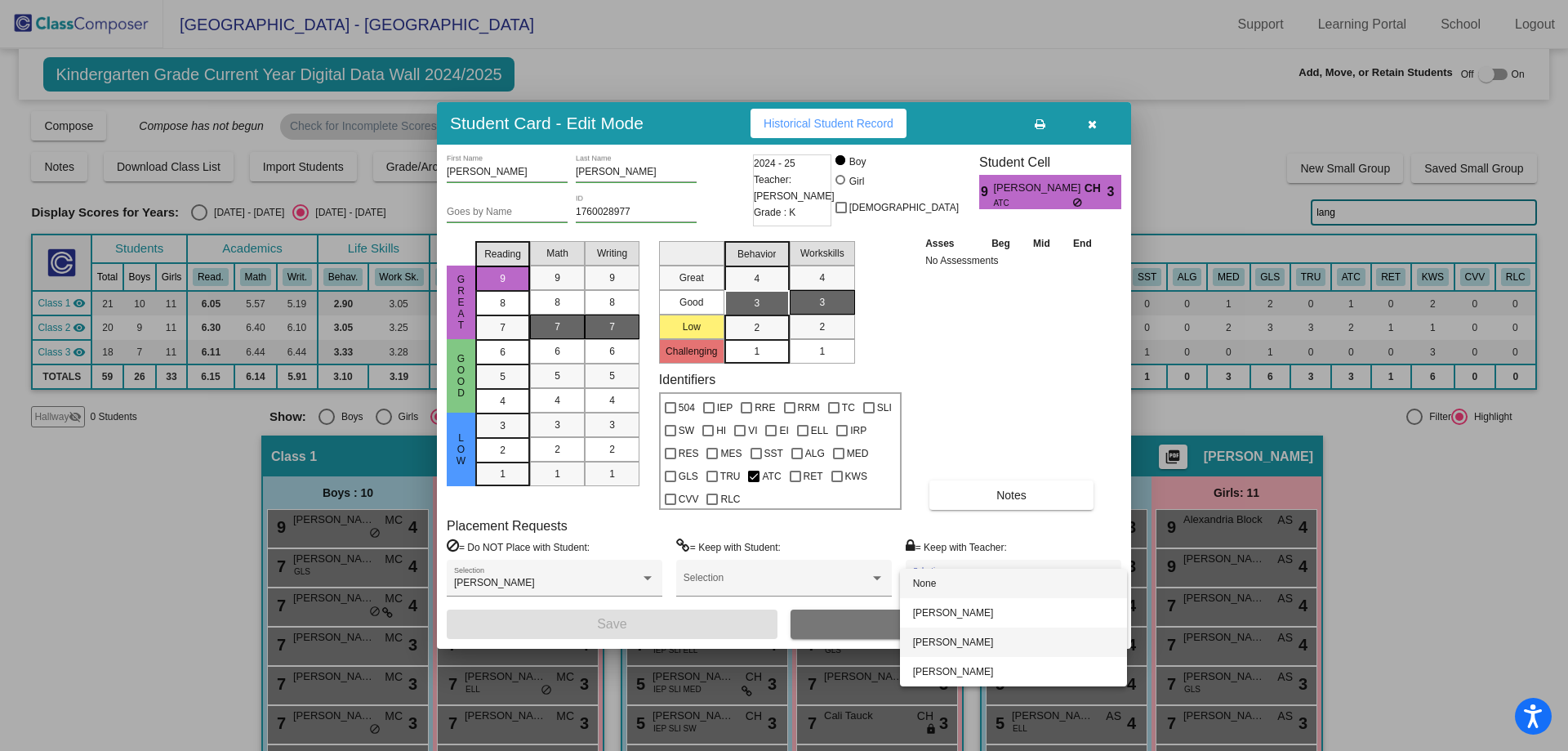
click at [943, 651] on span "[PERSON_NAME]" at bounding box center [1013, 642] width 201 height 29
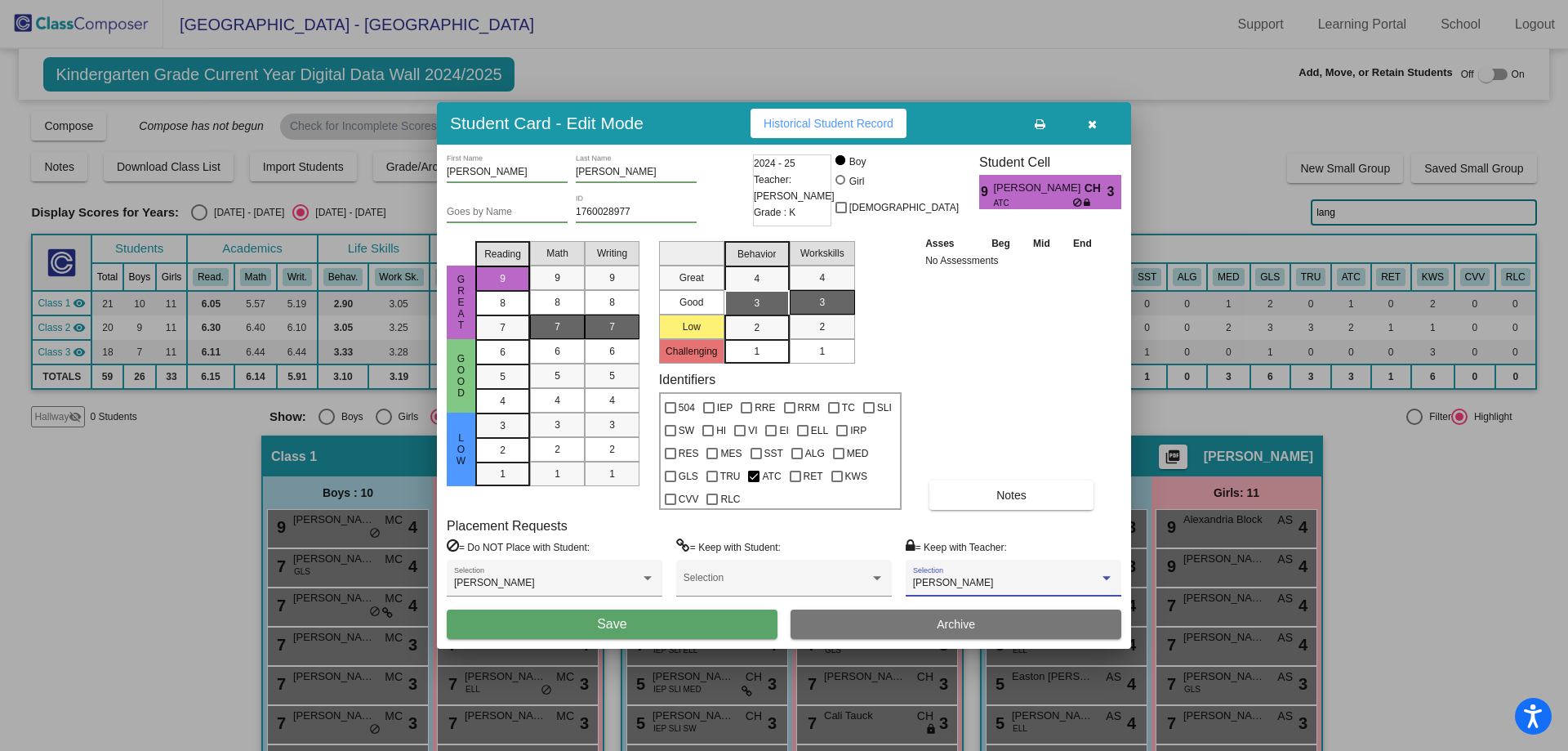
click at [669, 629] on button "Save" at bounding box center [612, 624] width 330 height 29
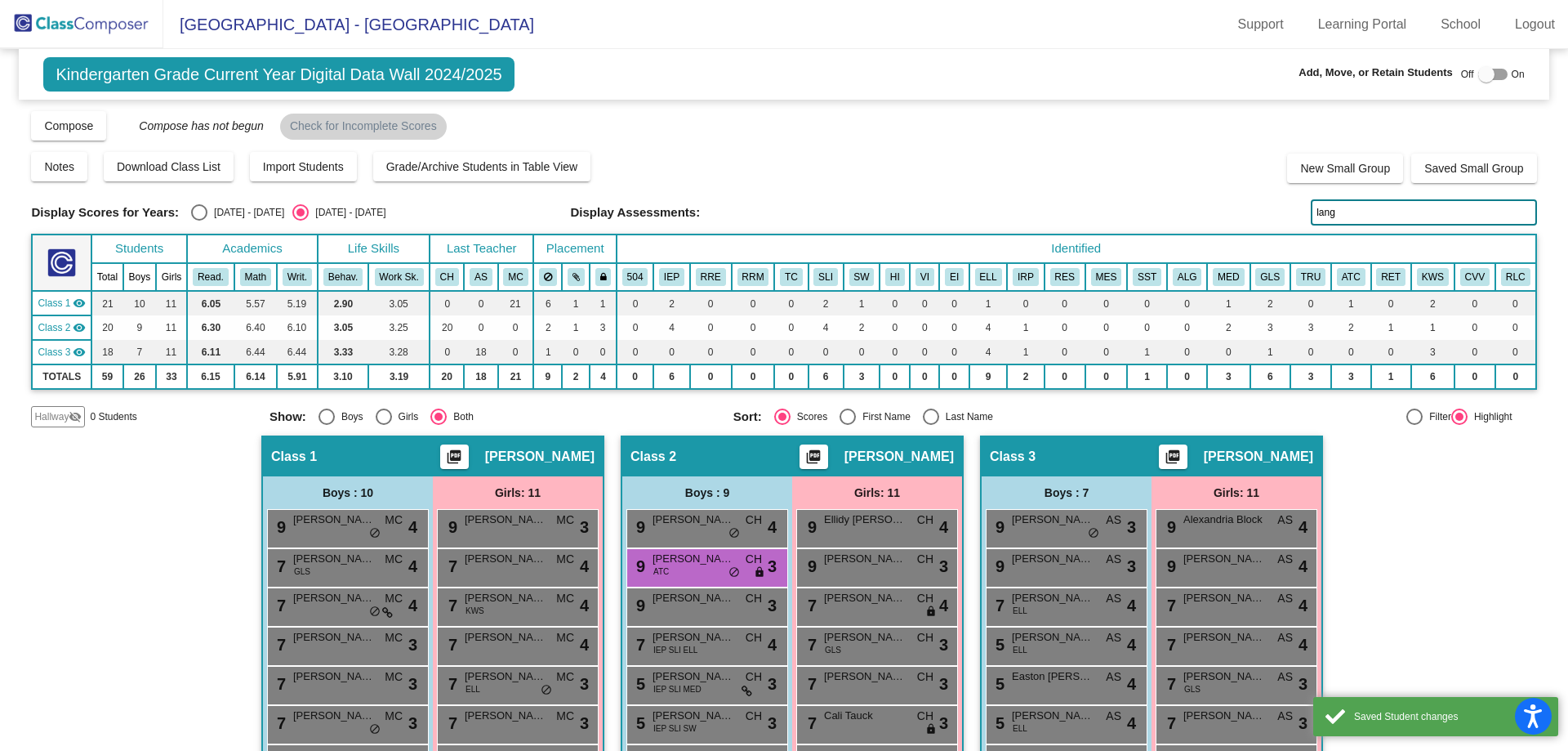
click at [1450, 204] on input "lang" at bounding box center [1423, 211] width 226 height 26
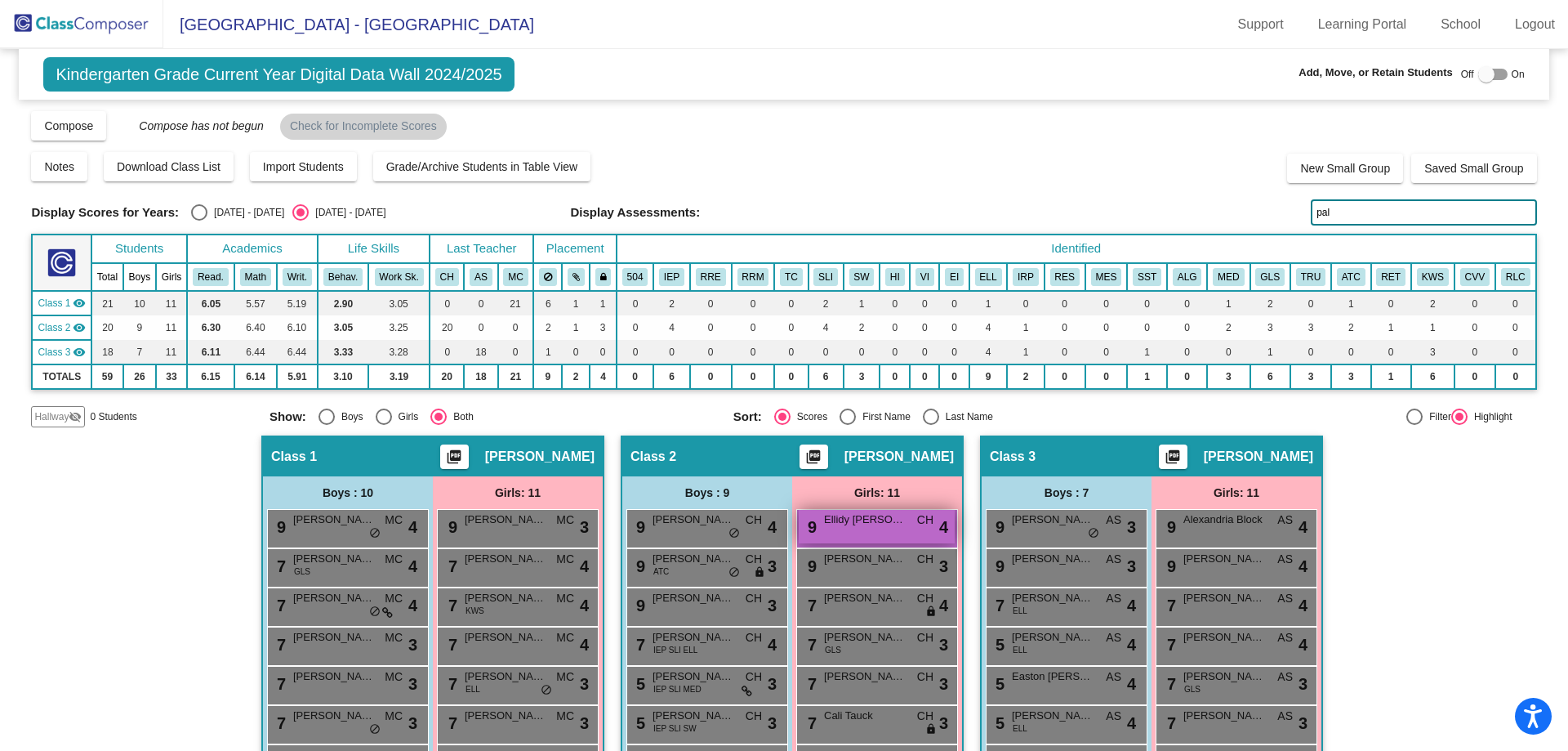
click at [899, 530] on div "9 Ellidy [PERSON_NAME] lock do_not_disturb_alt 4" at bounding box center [876, 526] width 156 height 33
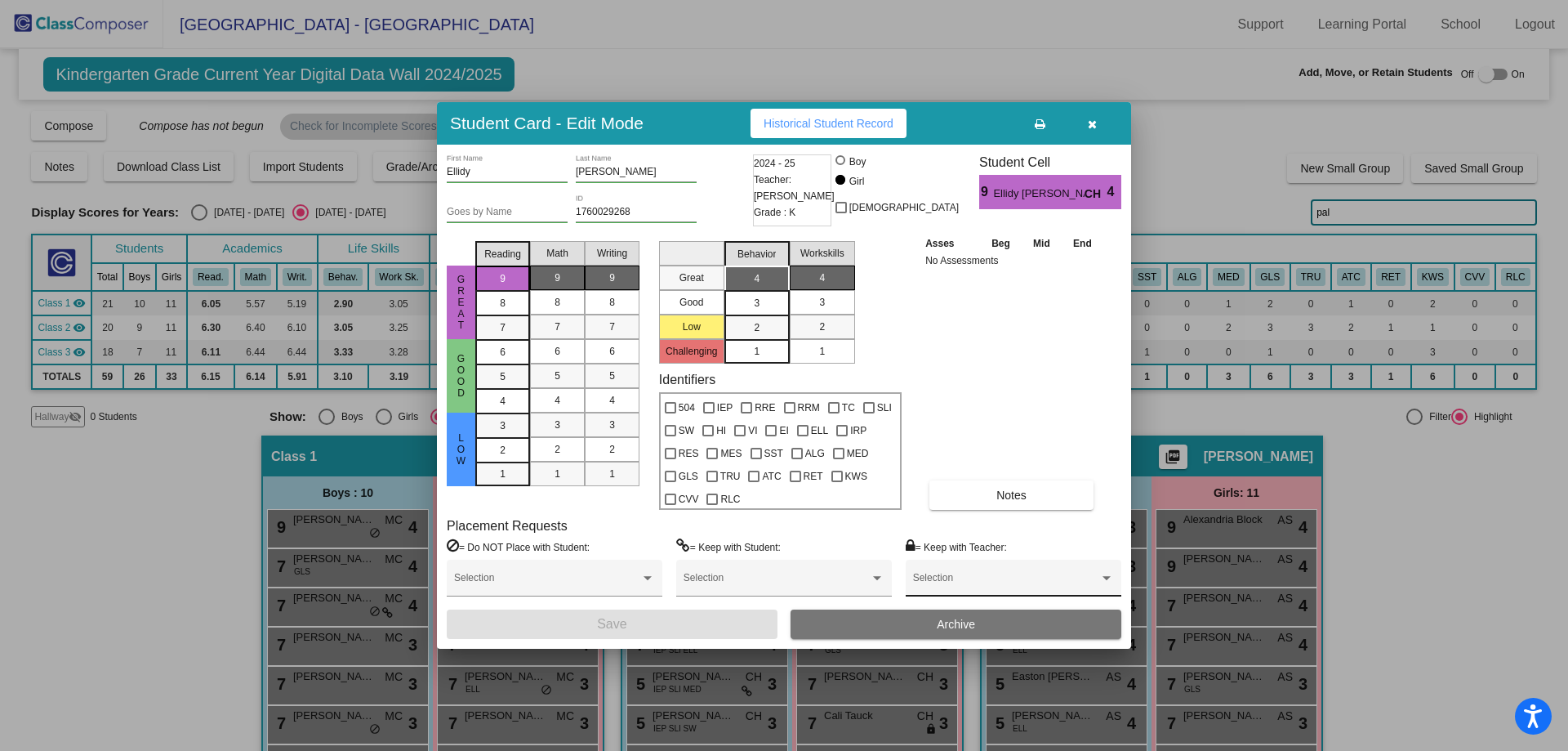
click at [940, 574] on div "Selection" at bounding box center [1013, 581] width 201 height 29
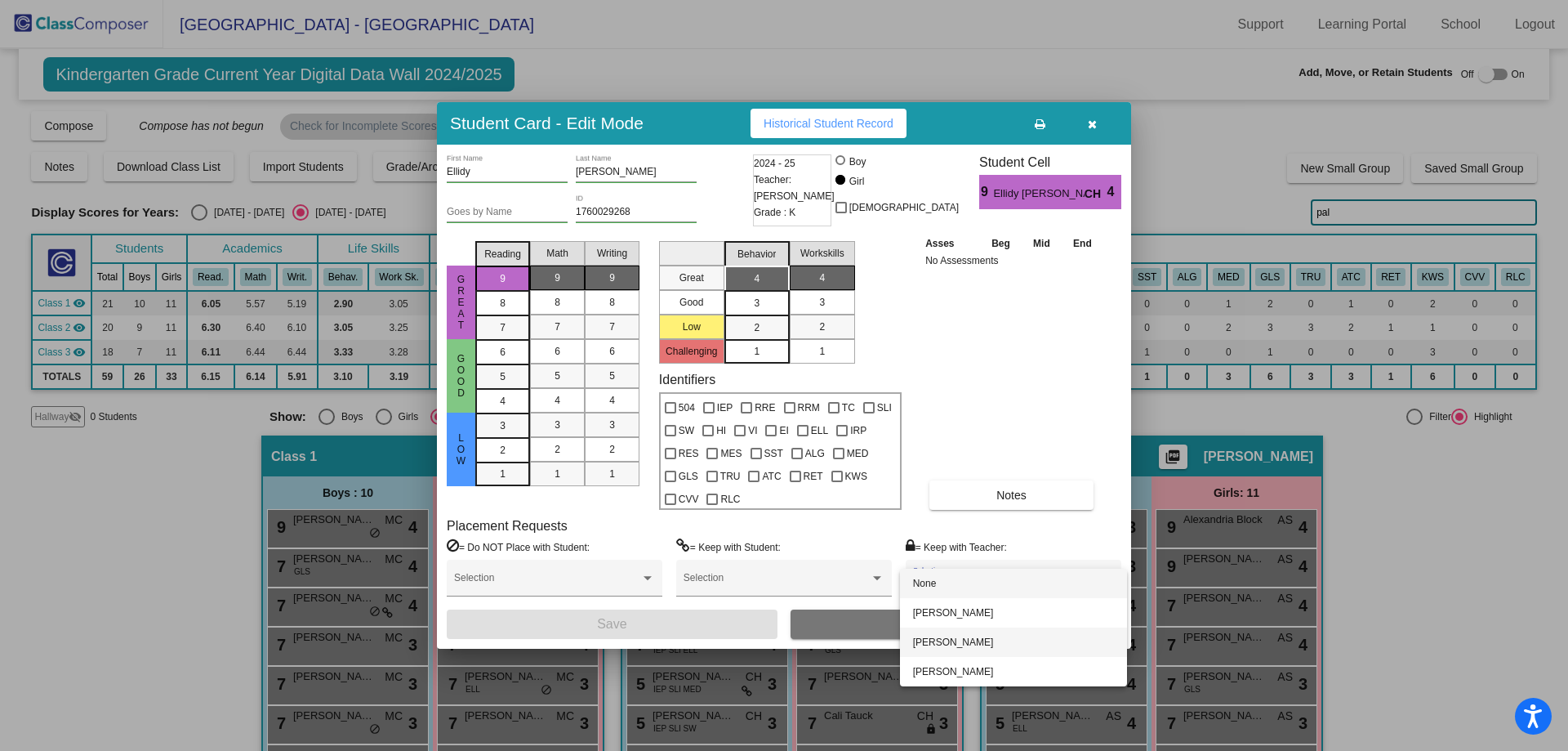
click at [935, 637] on span "[PERSON_NAME]" at bounding box center [1013, 642] width 201 height 29
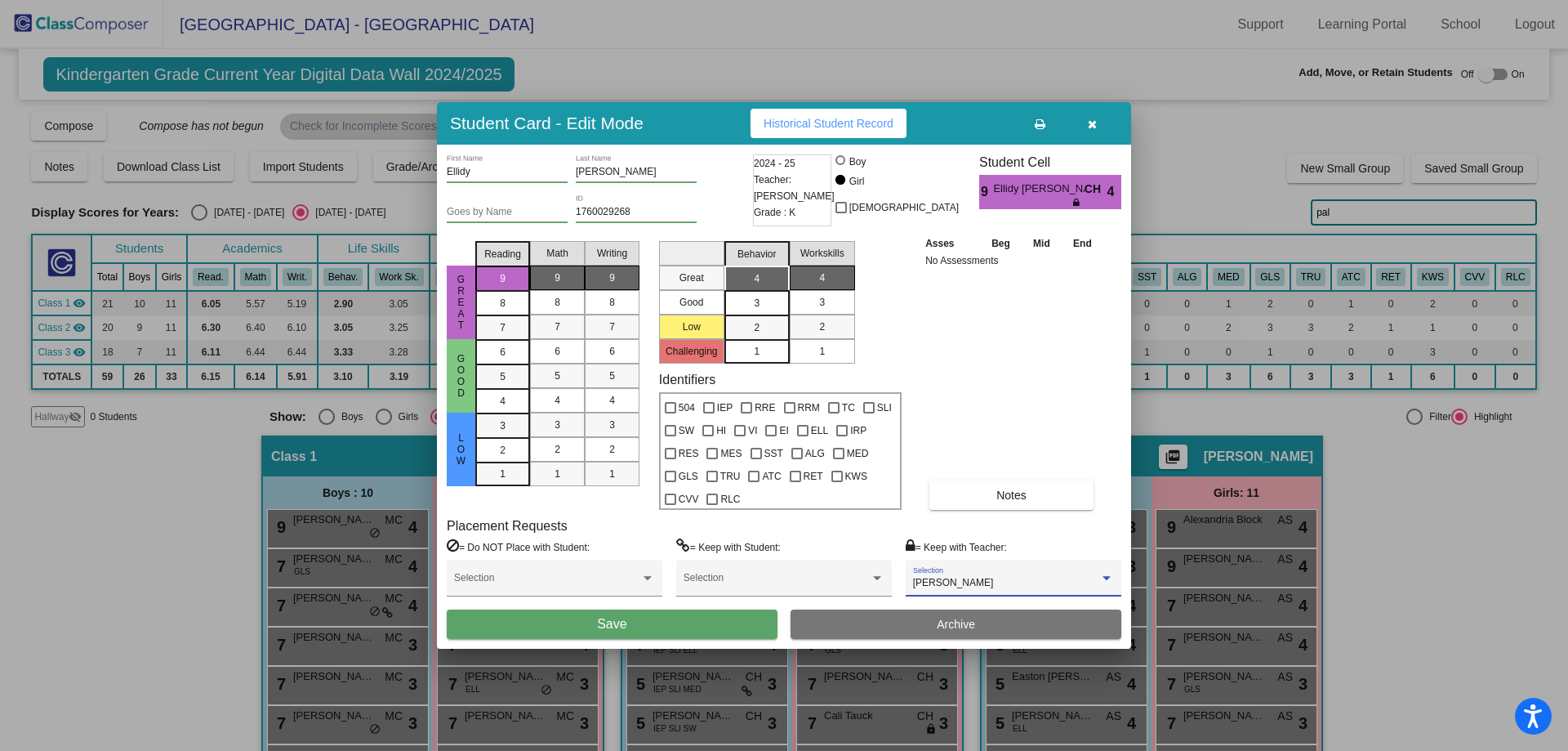
click at [752, 629] on button "Save" at bounding box center [612, 624] width 330 height 29
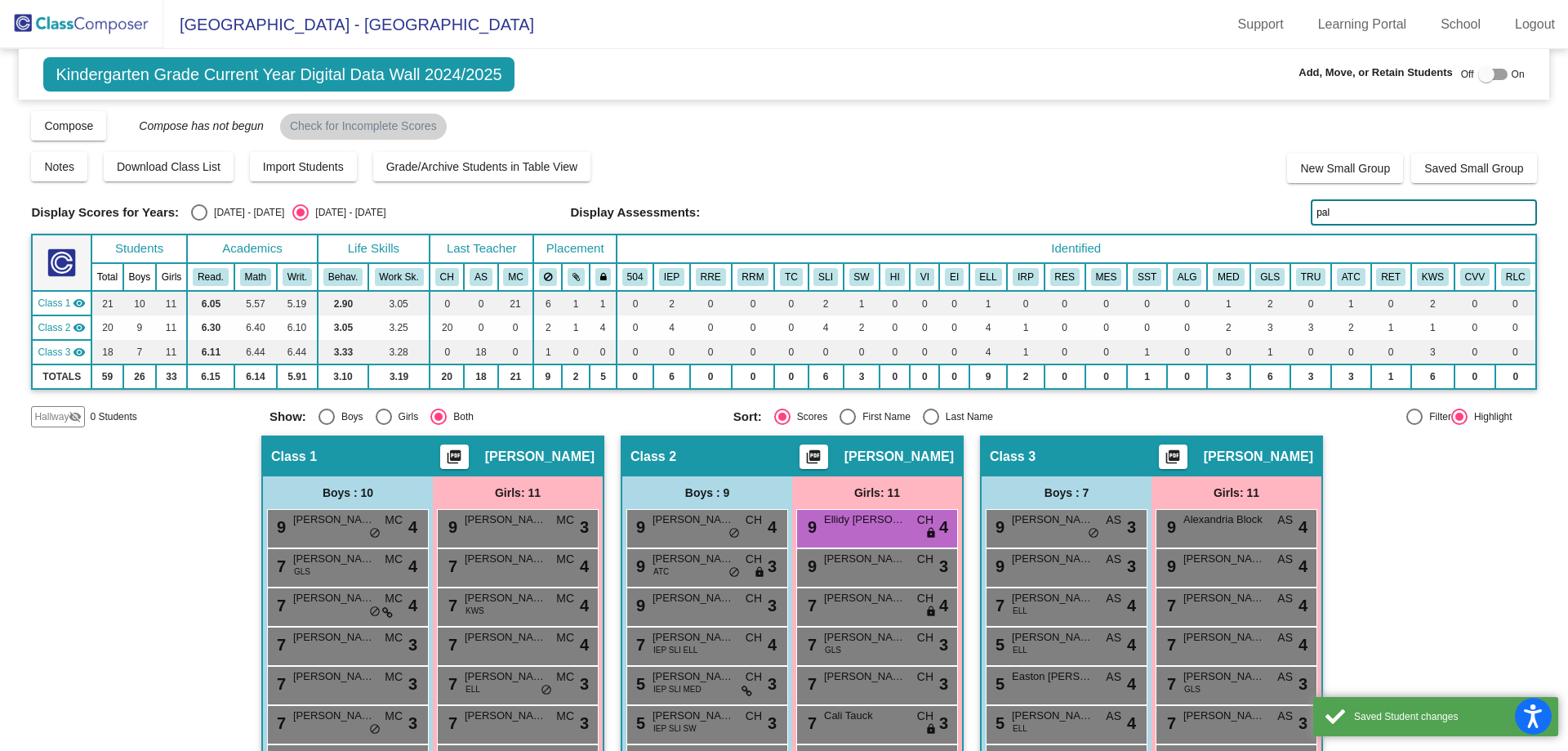
click at [1355, 221] on input "pal" at bounding box center [1423, 211] width 226 height 26
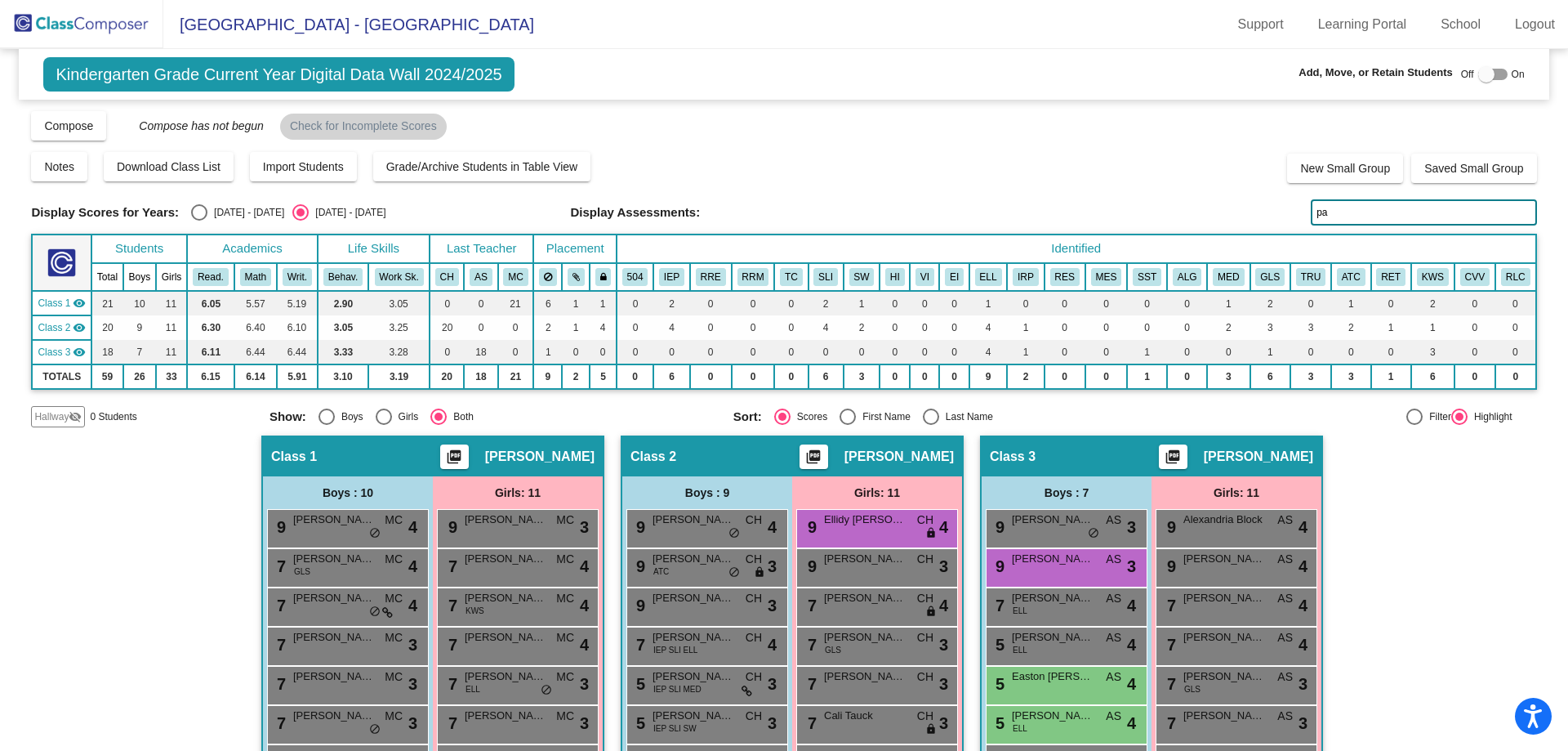
type input "p"
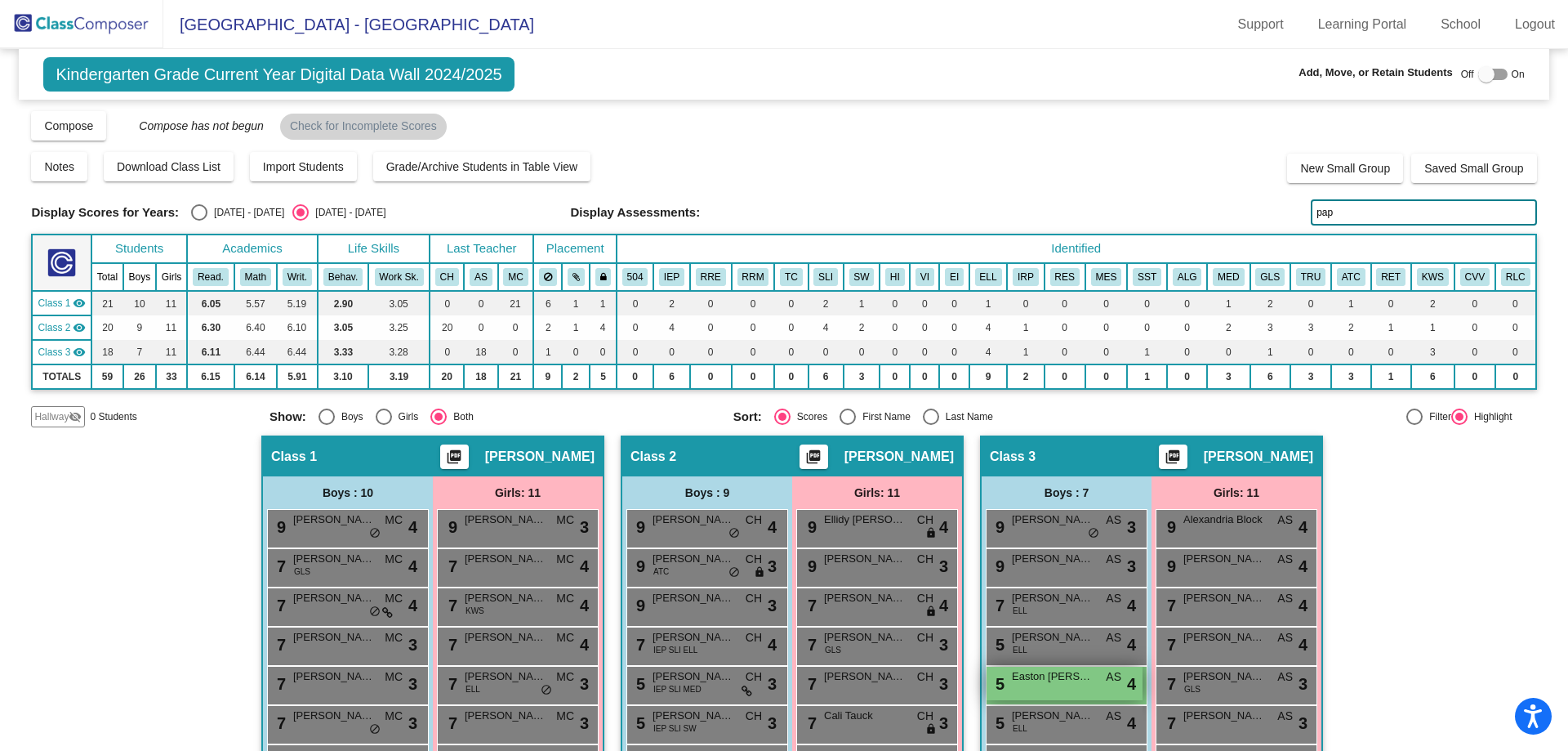
click at [1053, 679] on span "Easton [PERSON_NAME]" at bounding box center [1053, 677] width 82 height 17
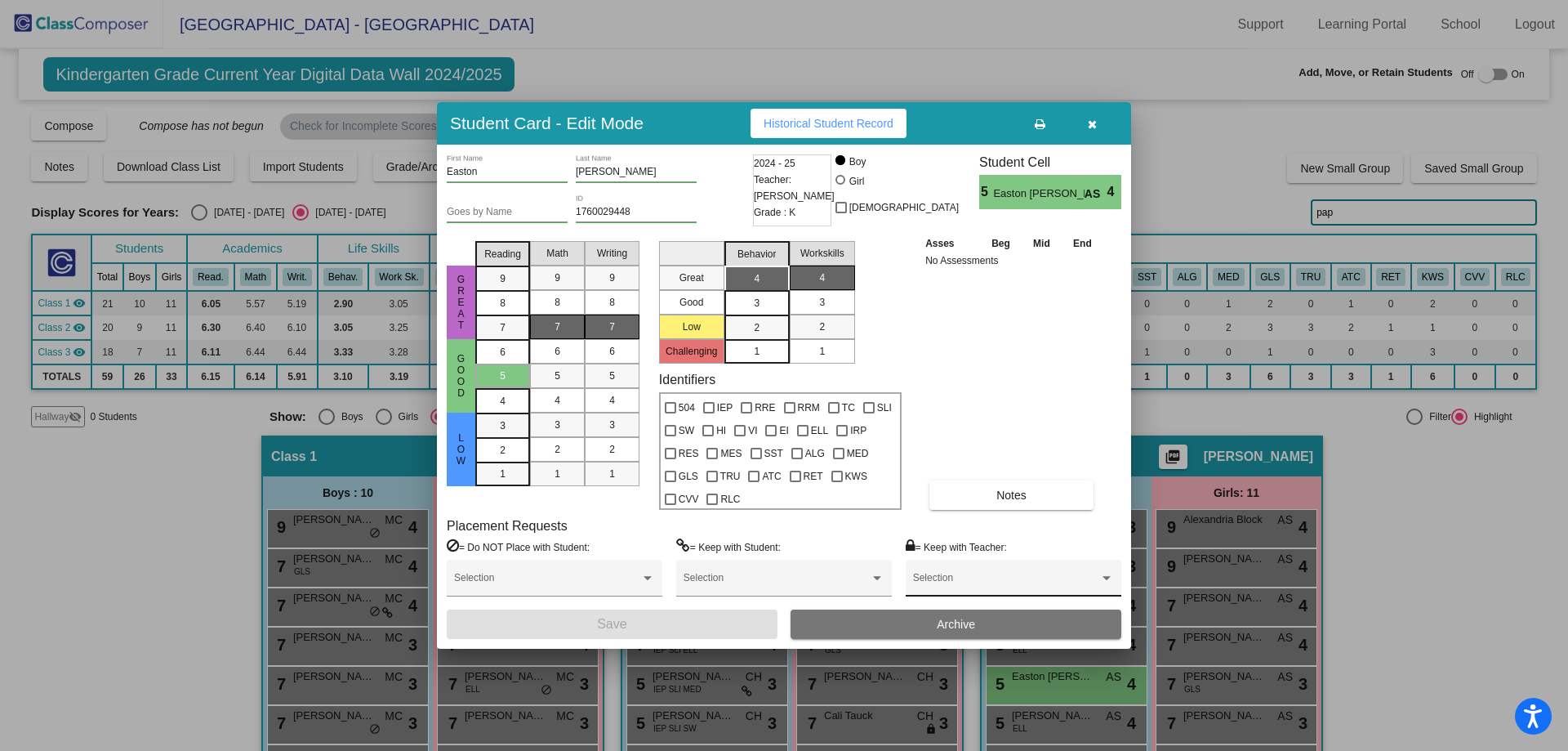
click at [937, 592] on div "Selection" at bounding box center [1013, 581] width 201 height 29
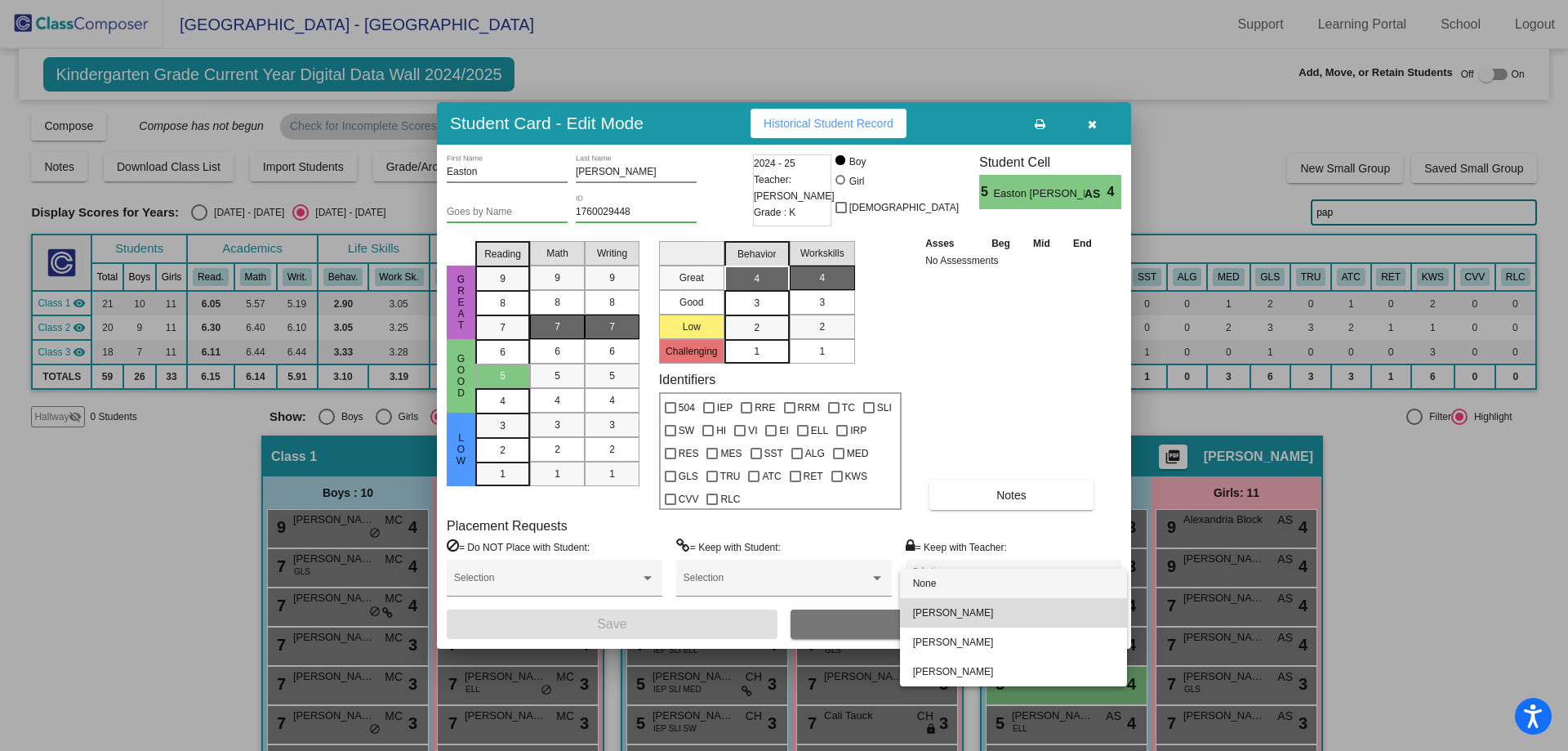
click at [937, 620] on span "[PERSON_NAME]" at bounding box center [1013, 612] width 201 height 29
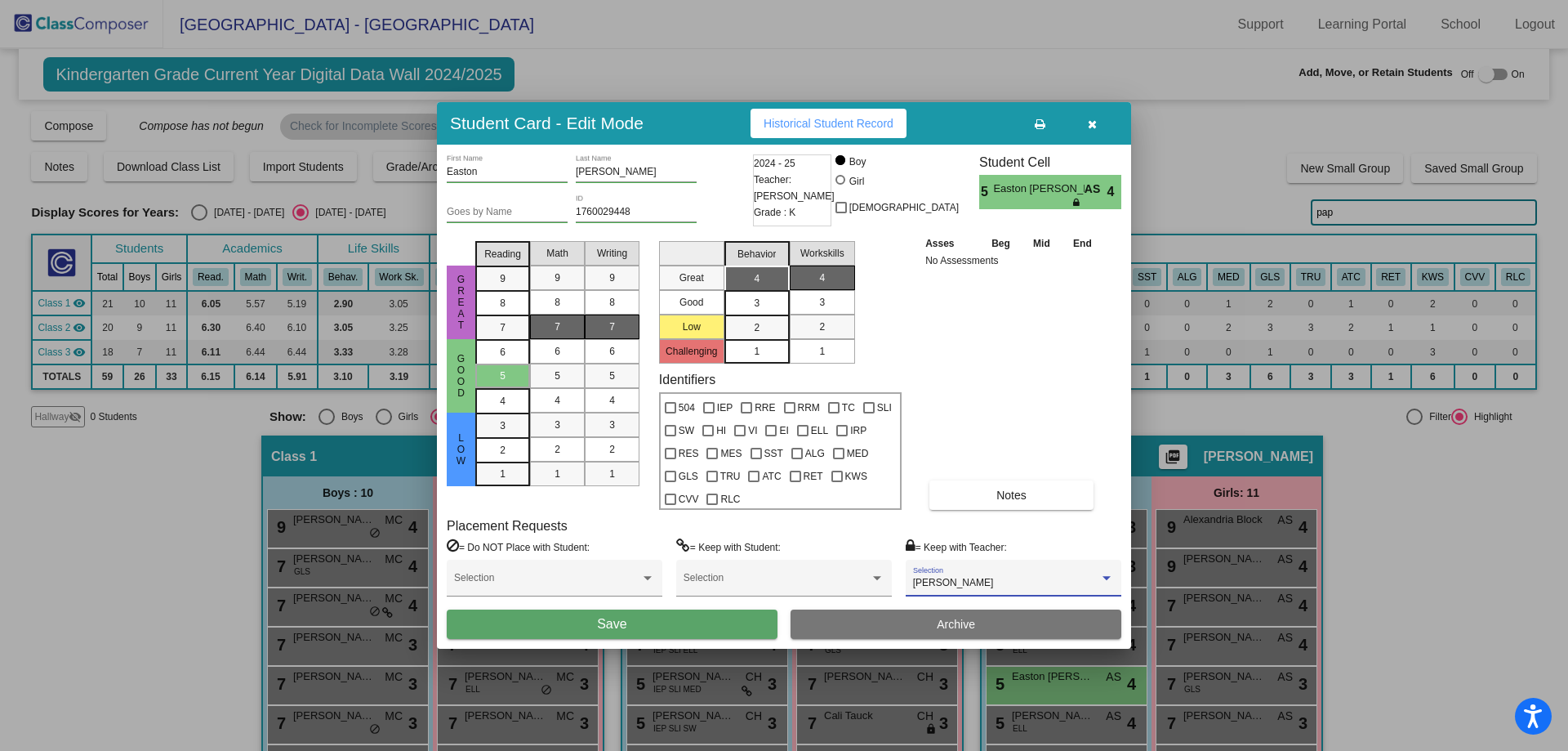
click at [662, 620] on button "Save" at bounding box center [612, 624] width 330 height 29
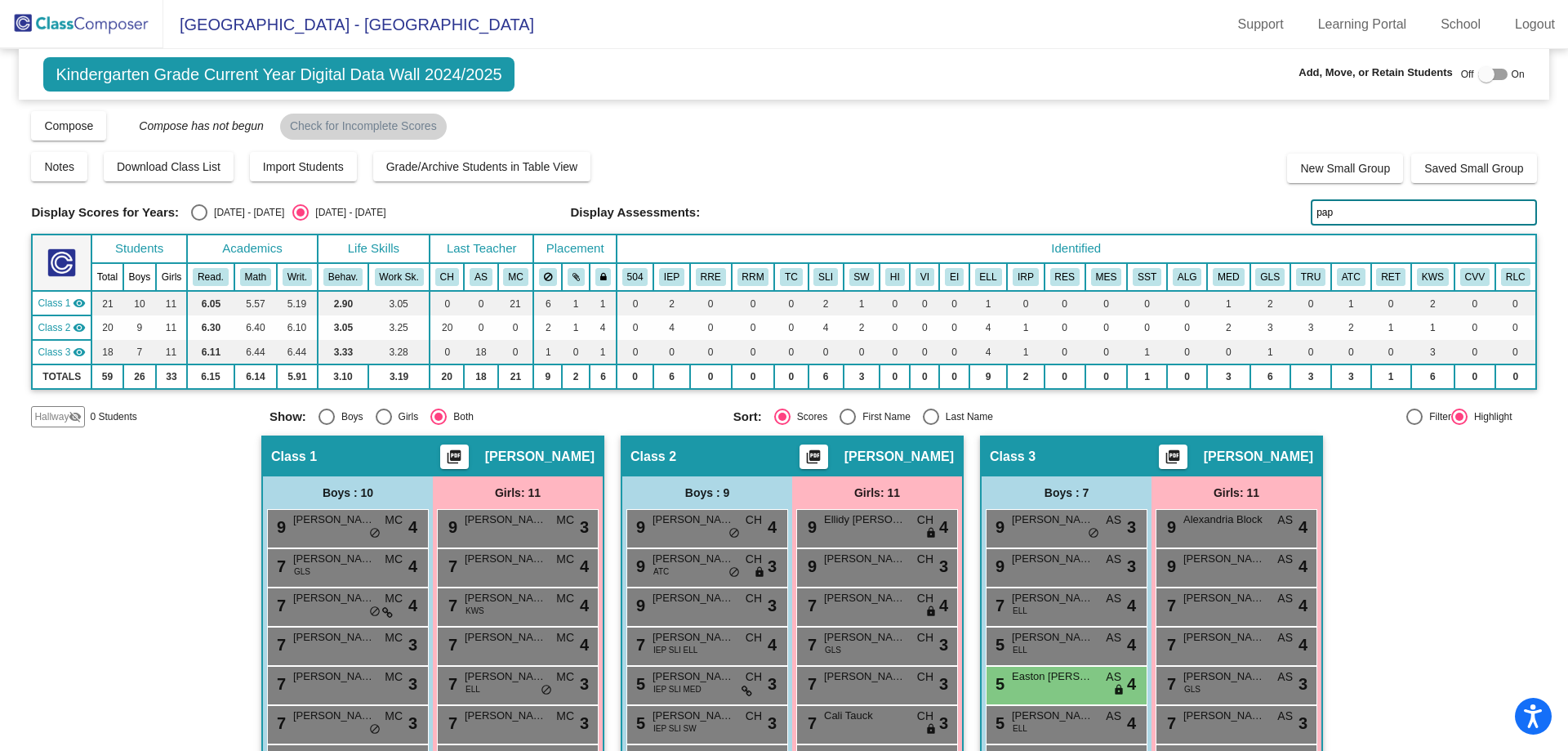
click at [1328, 217] on input "pap" at bounding box center [1423, 211] width 226 height 26
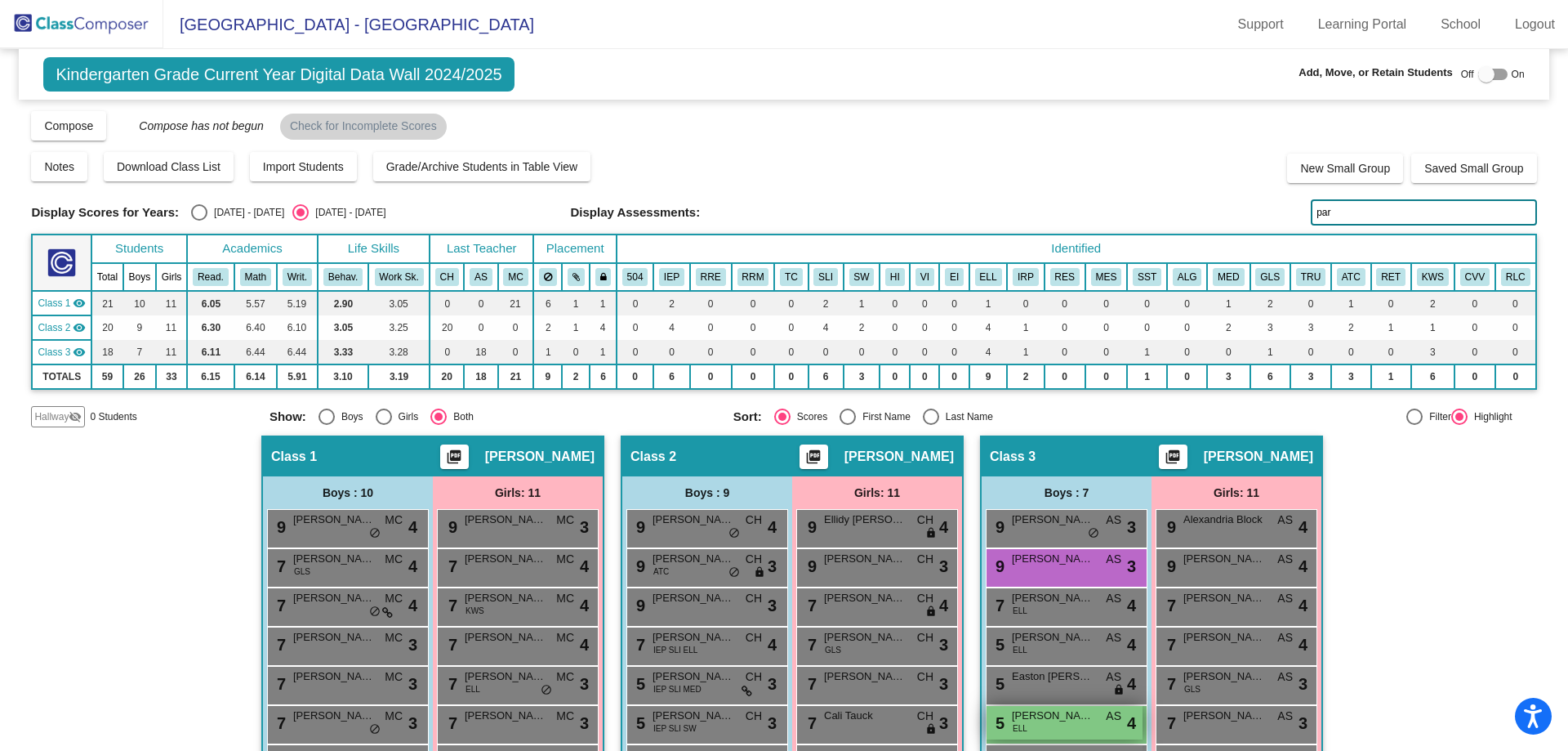
click at [1049, 727] on div "5 [PERSON_NAME] ELL AS lock do_not_disturb_alt 4" at bounding box center [1064, 723] width 156 height 33
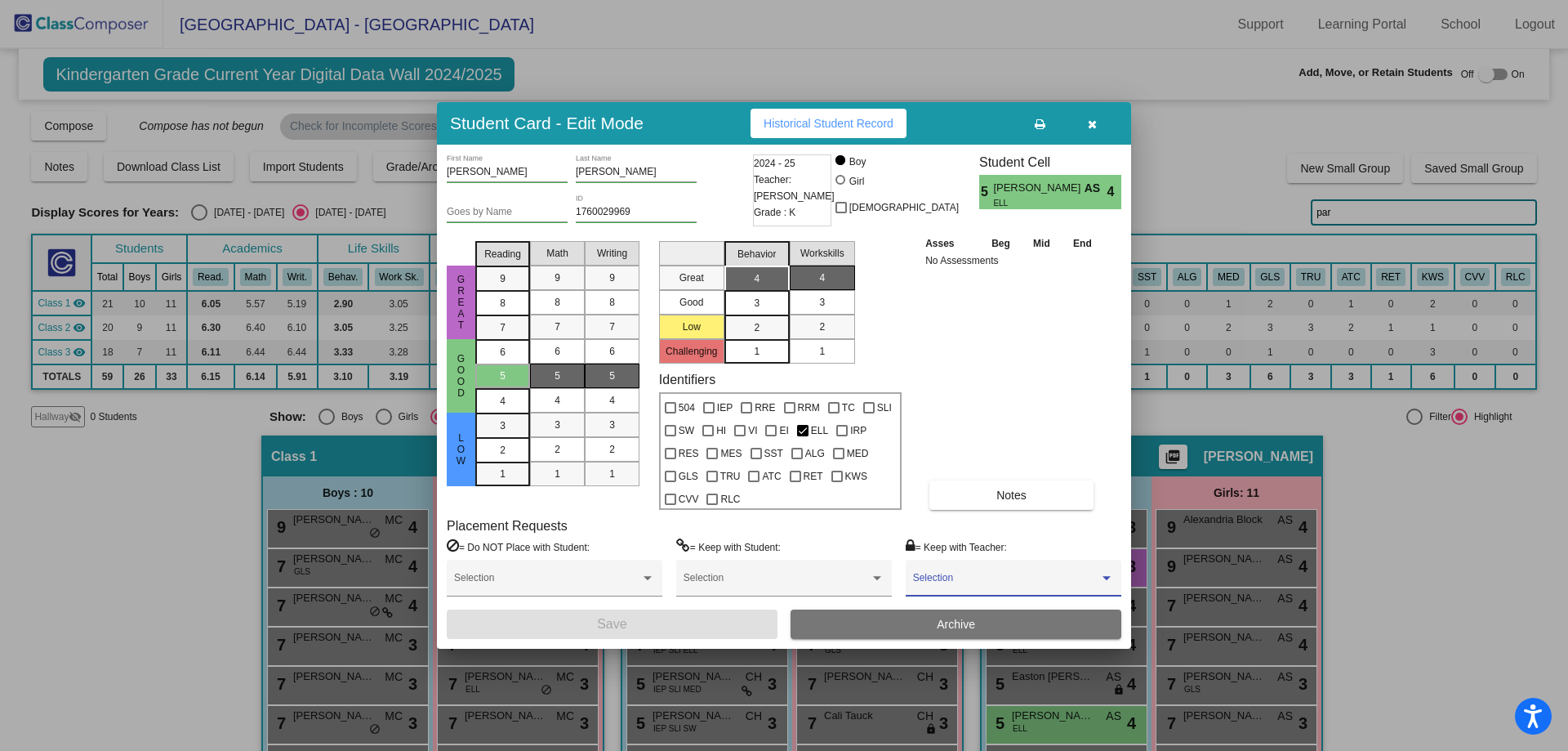
click at [994, 580] on span at bounding box center [1006, 584] width 186 height 12
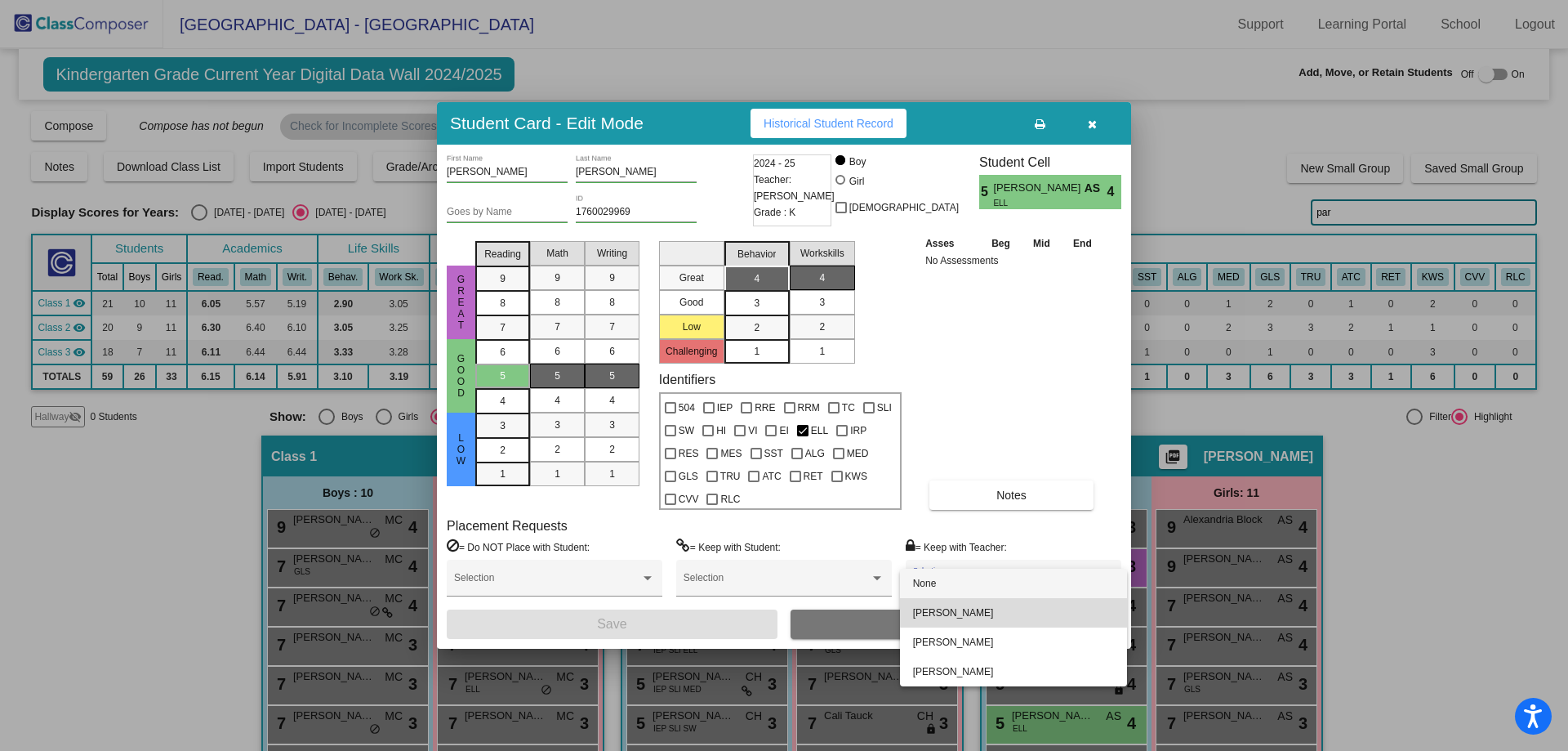
click at [989, 608] on span "[PERSON_NAME]" at bounding box center [1013, 612] width 201 height 29
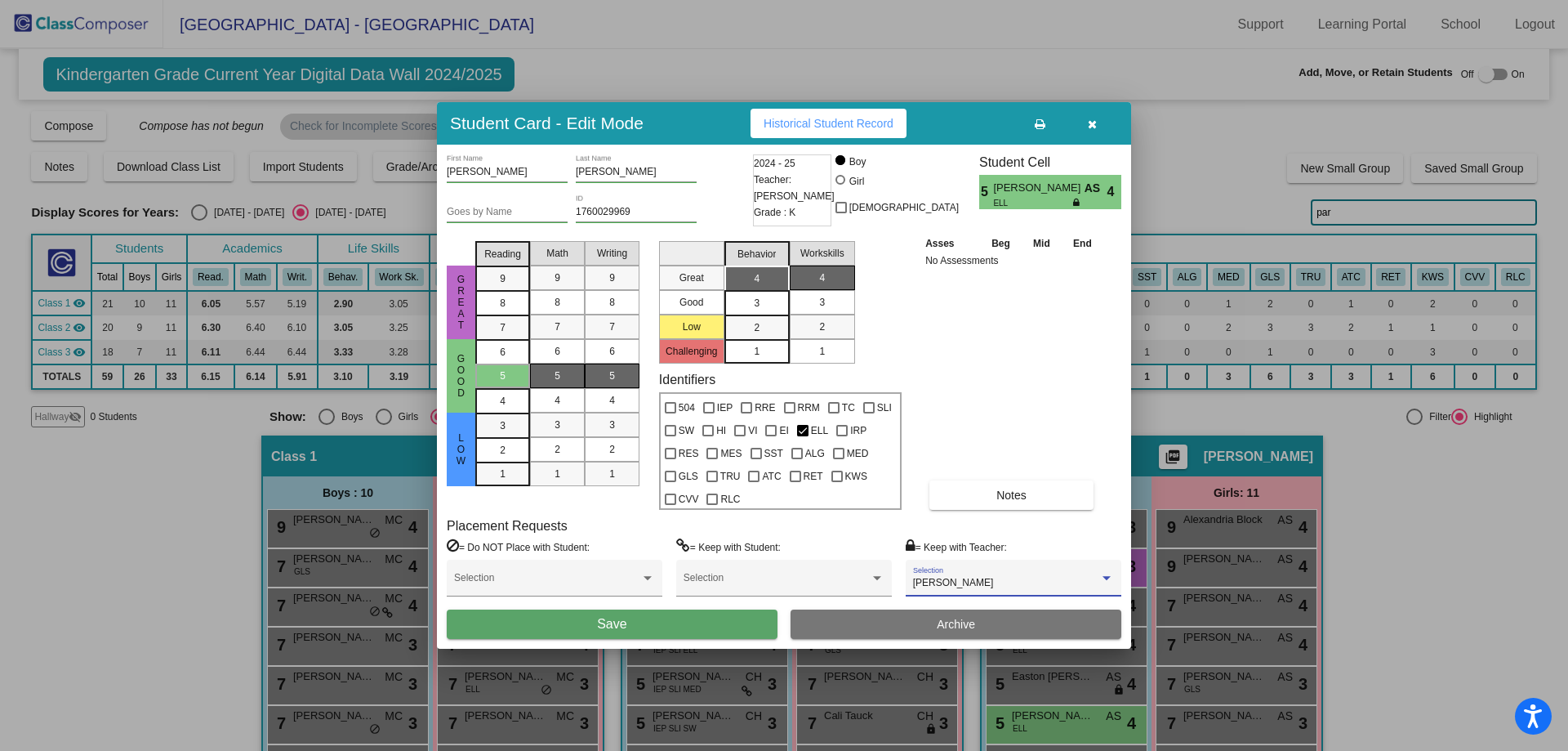
click at [687, 624] on button "Save" at bounding box center [612, 624] width 330 height 29
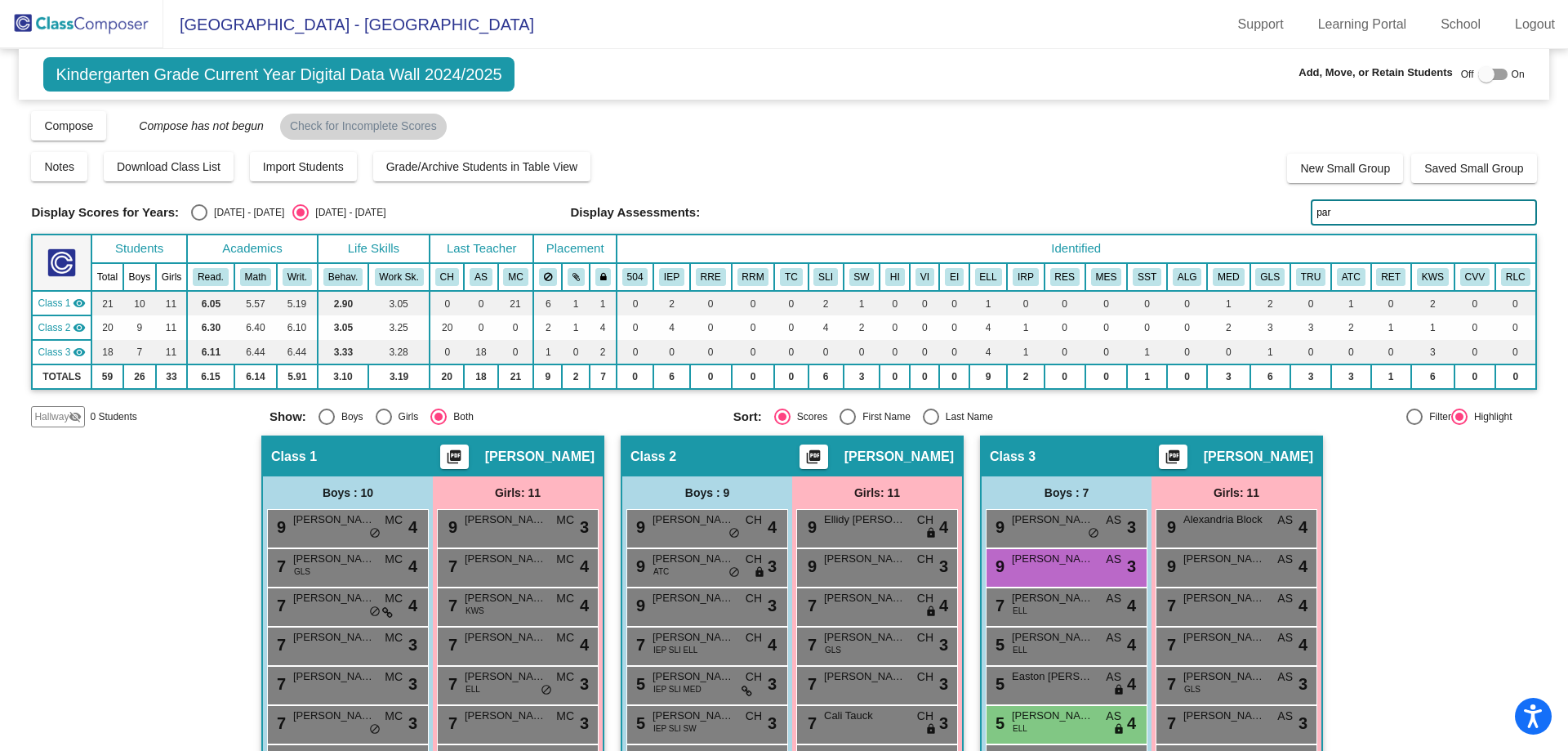
click at [1362, 210] on input "par" at bounding box center [1423, 211] width 226 height 26
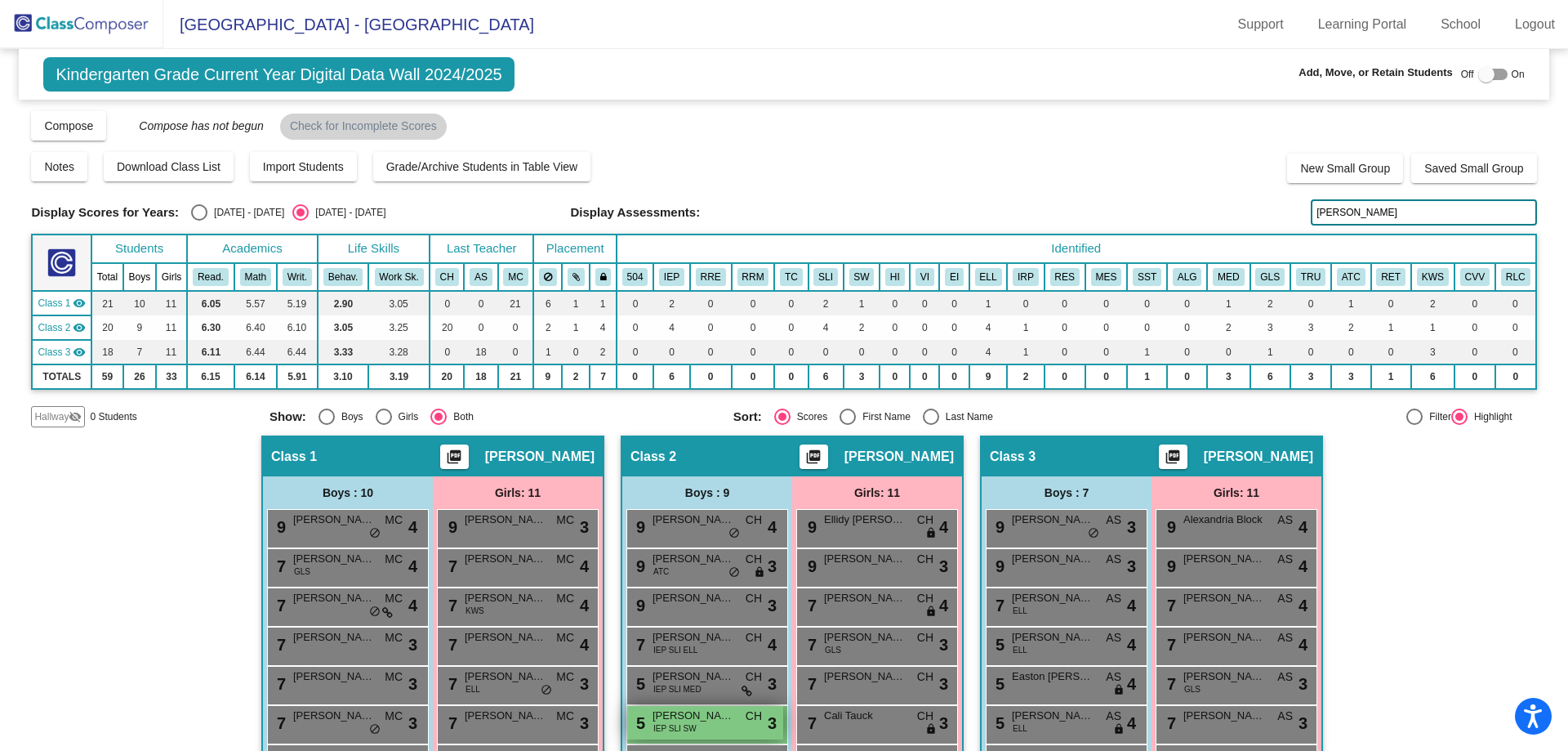
type input "[PERSON_NAME]"
click at [722, 724] on span "[PERSON_NAME]" at bounding box center [693, 716] width 82 height 17
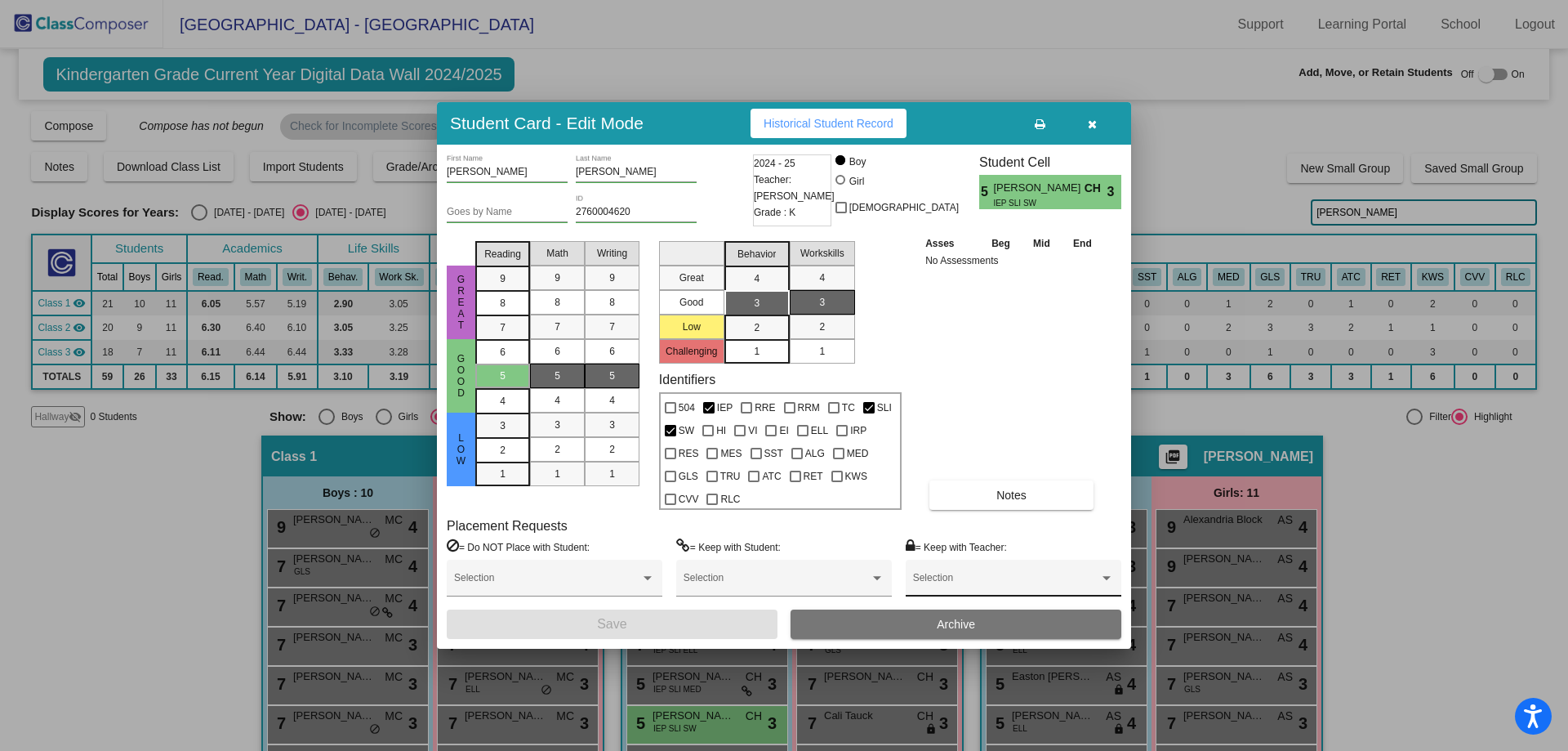
click at [924, 572] on div "Selection" at bounding box center [1013, 581] width 201 height 29
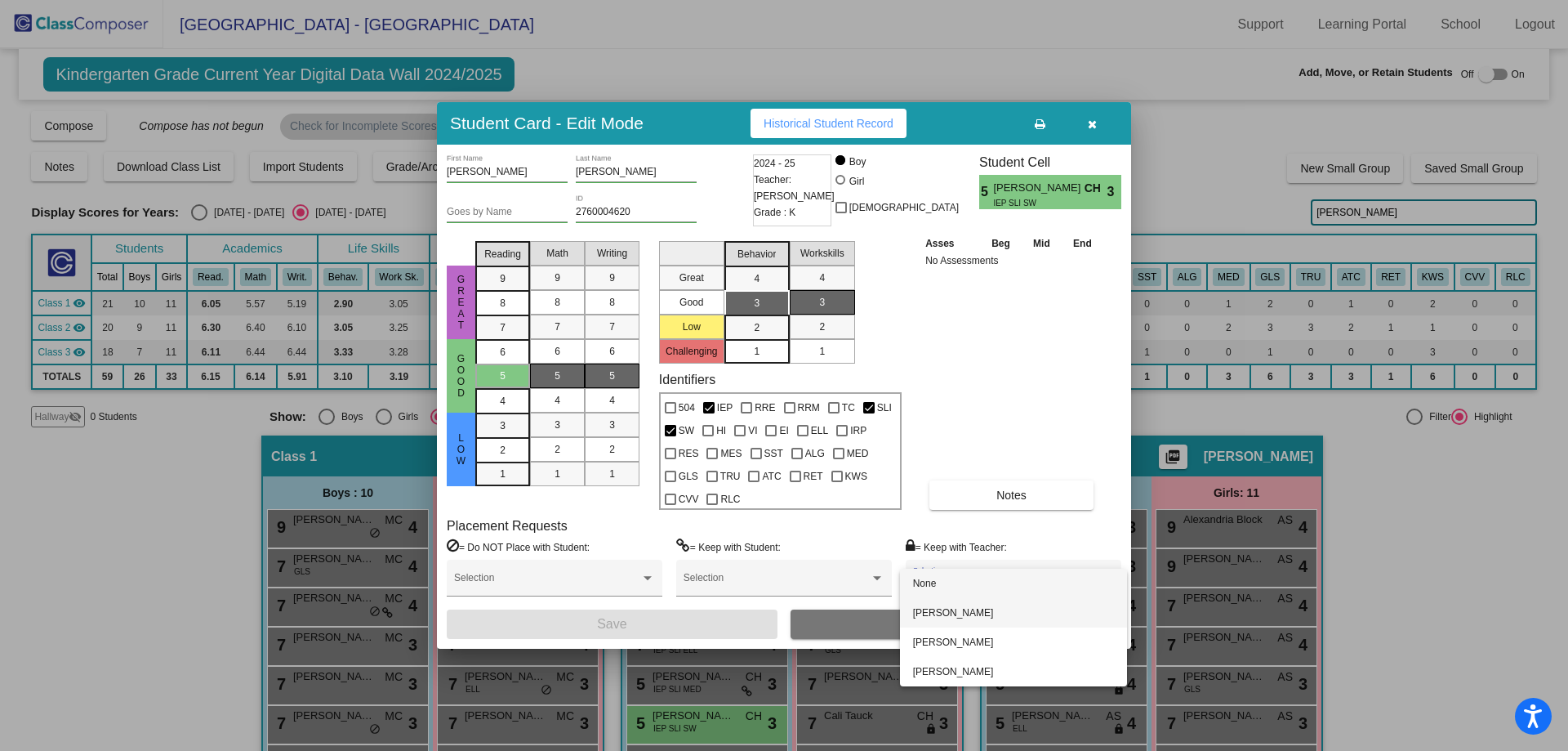
click at [925, 616] on span "[PERSON_NAME]" at bounding box center [1013, 612] width 201 height 29
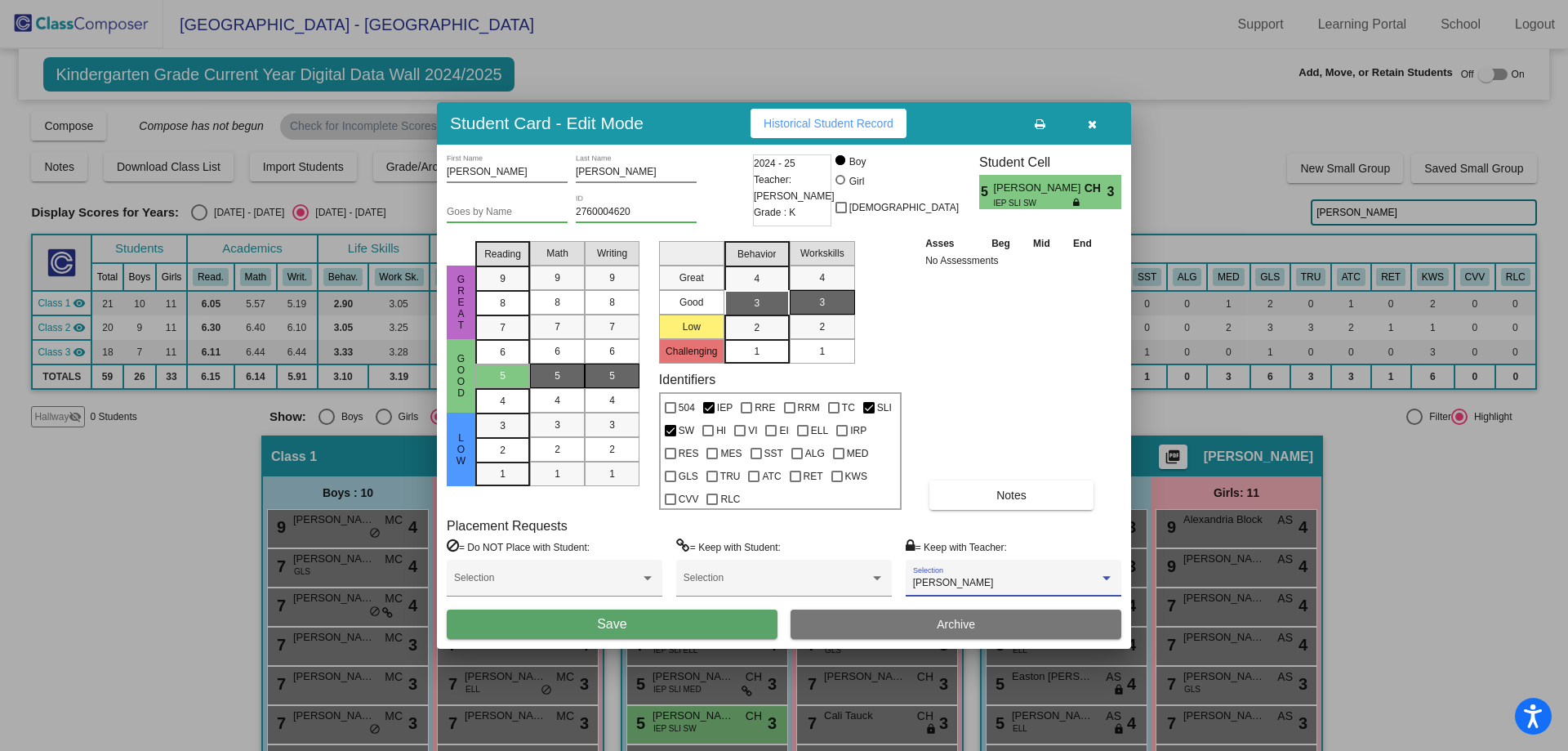
click at [652, 619] on button "Save" at bounding box center [612, 624] width 330 height 29
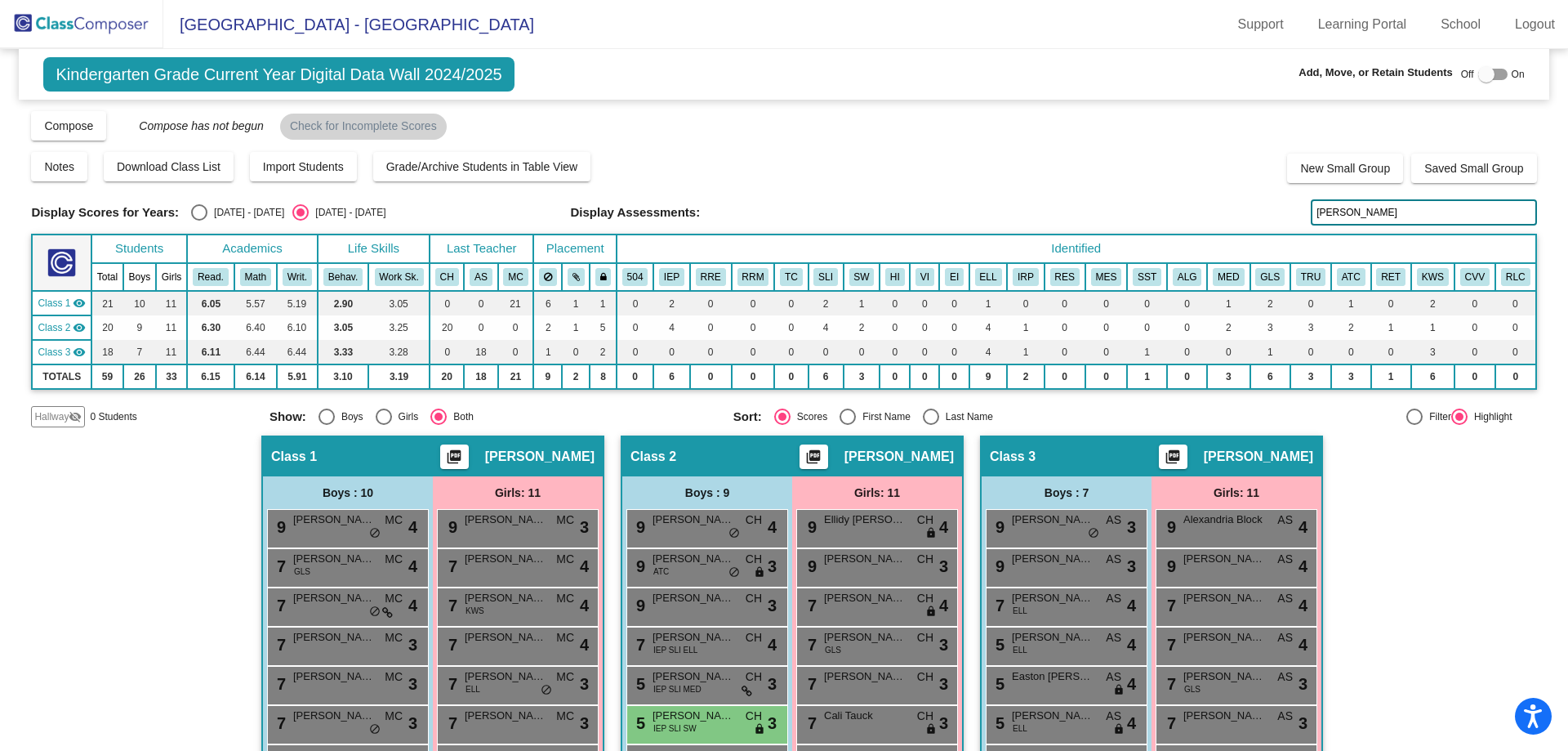
click at [79, 27] on img at bounding box center [82, 24] width 163 height 48
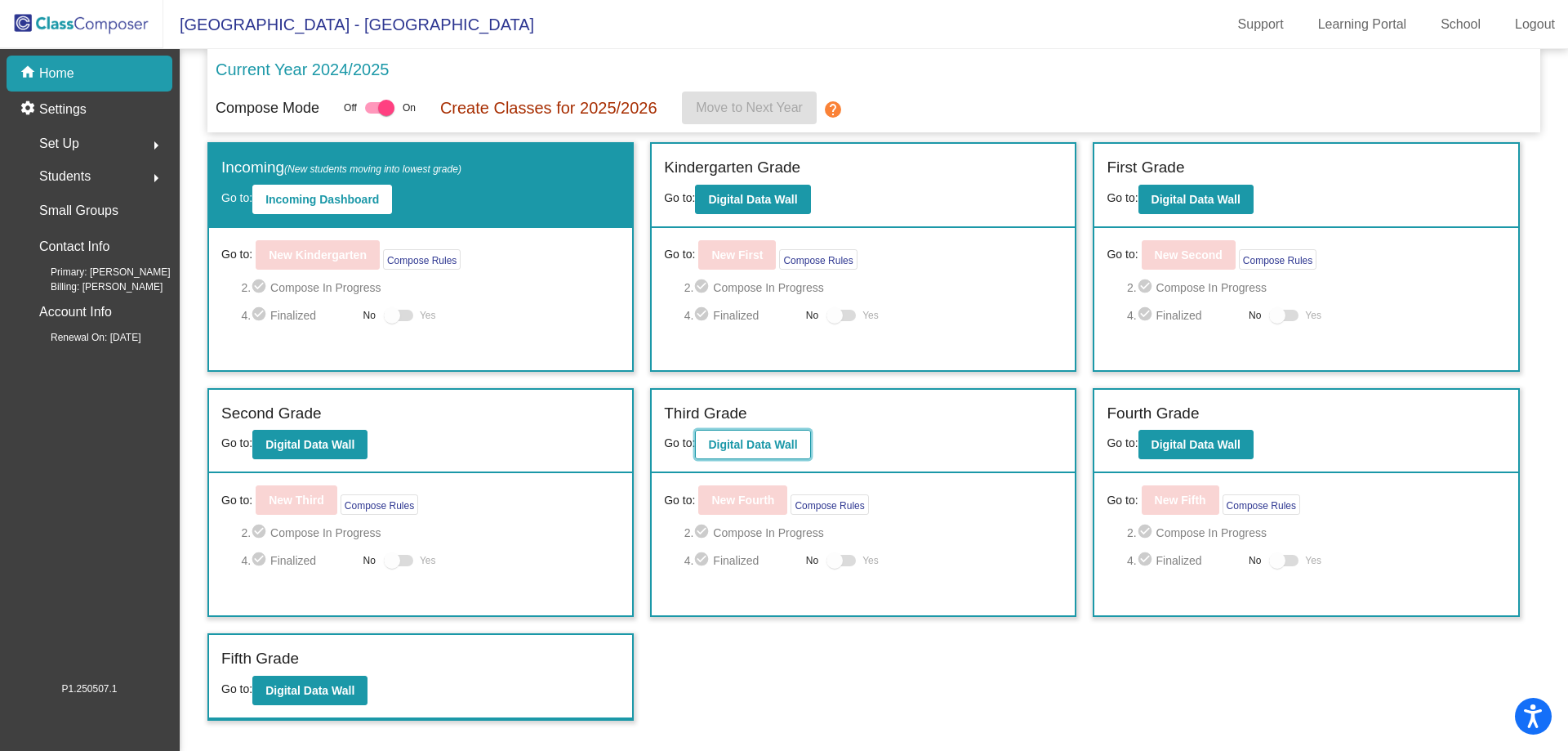
click at [767, 445] on b "Digital Data Wall" at bounding box center [752, 445] width 89 height 13
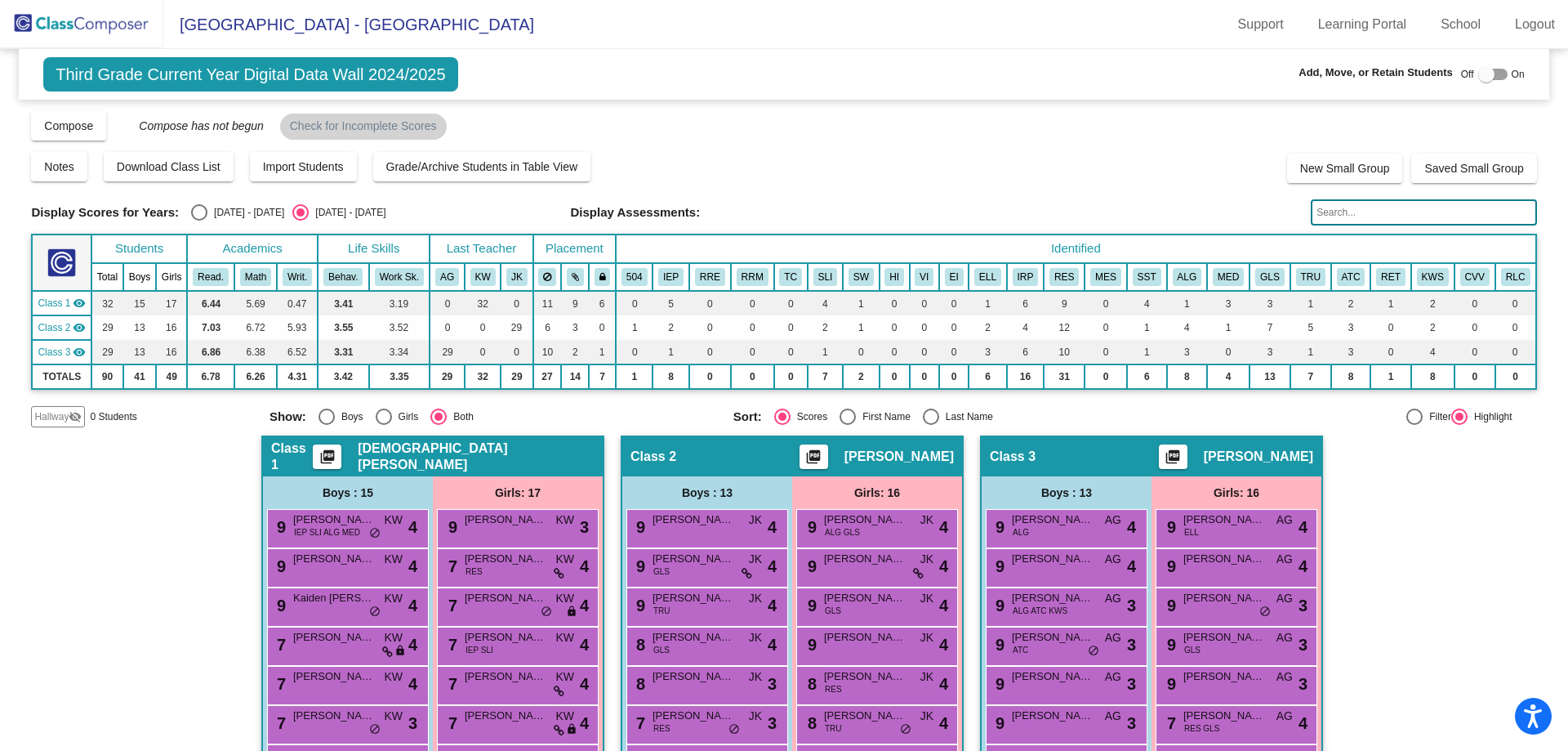
click at [1352, 207] on input "text" at bounding box center [1423, 211] width 226 height 26
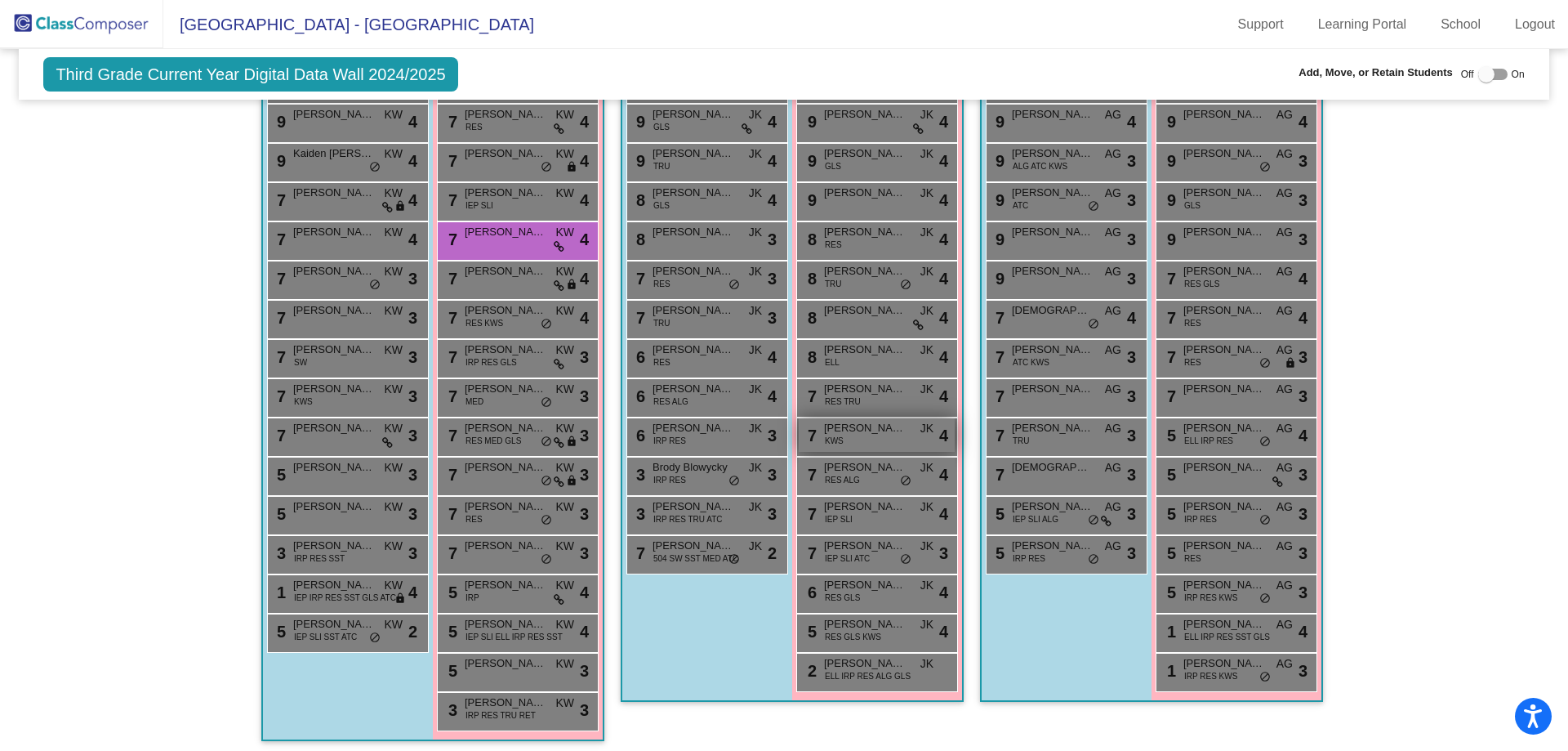
scroll to position [451, 0]
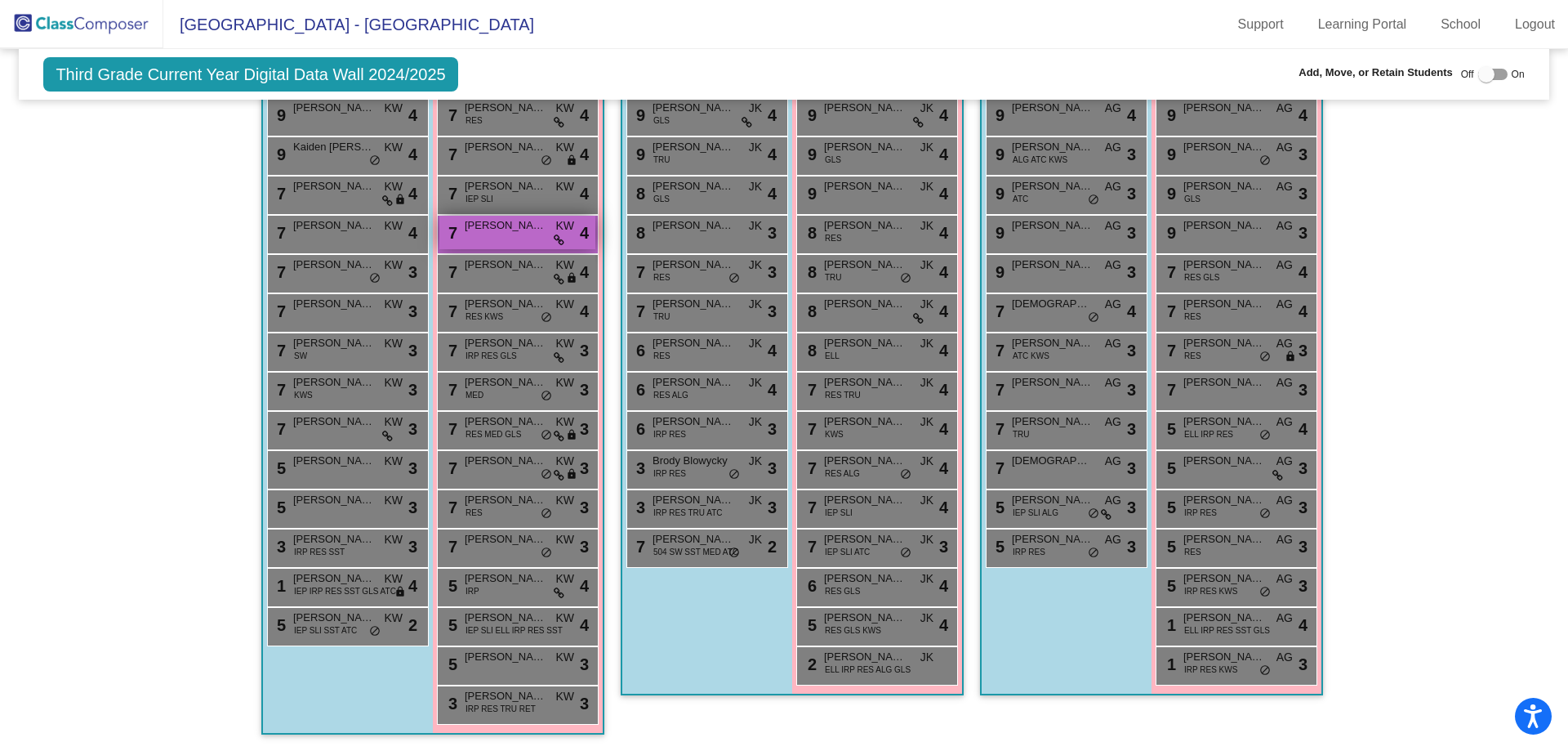
click at [485, 231] on span "[PERSON_NAME]" at bounding box center [505, 226] width 82 height 17
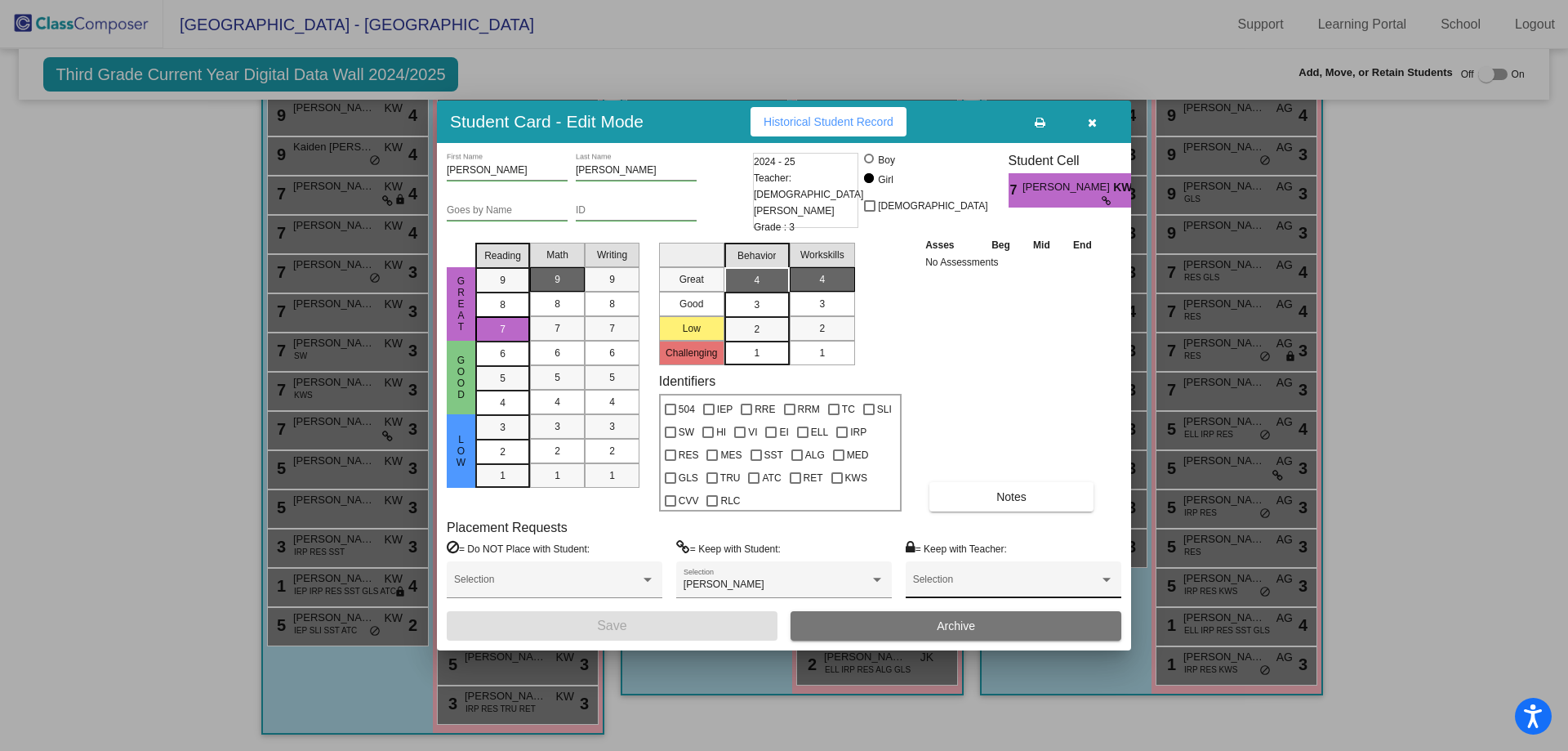
click at [975, 577] on div "Selection" at bounding box center [1013, 583] width 201 height 29
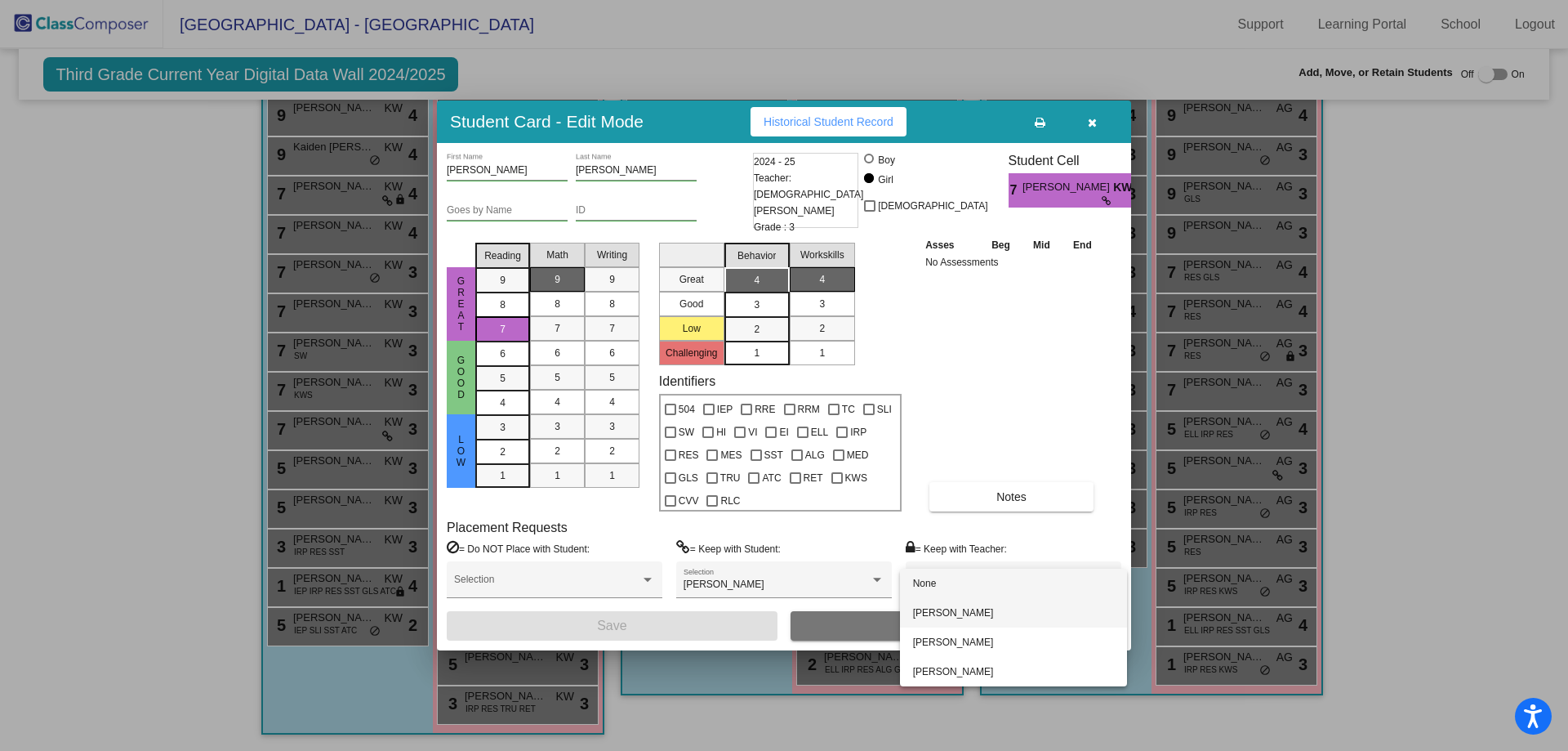
click at [965, 612] on span "[PERSON_NAME]" at bounding box center [1013, 612] width 201 height 29
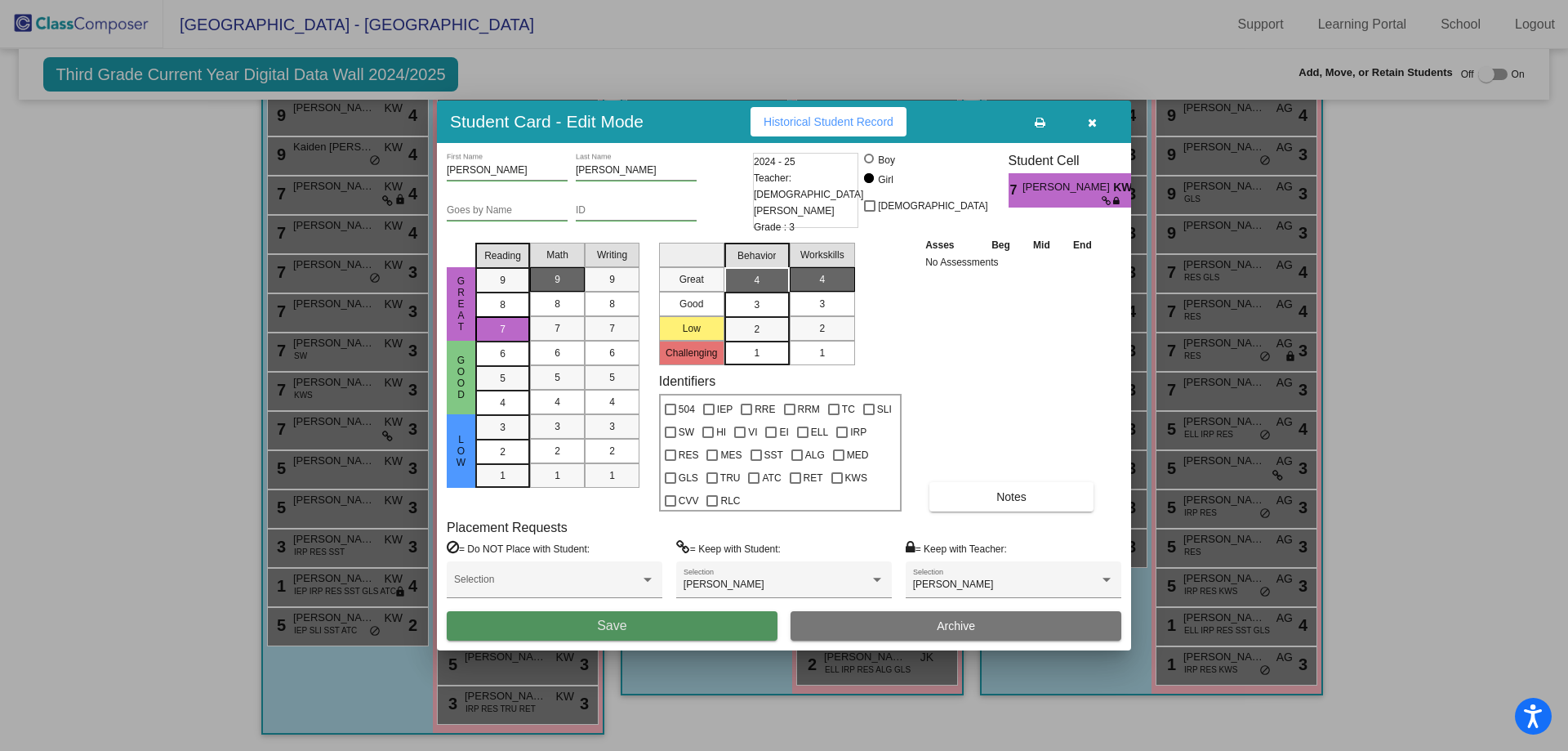
click at [710, 621] on button "Save" at bounding box center [612, 625] width 330 height 29
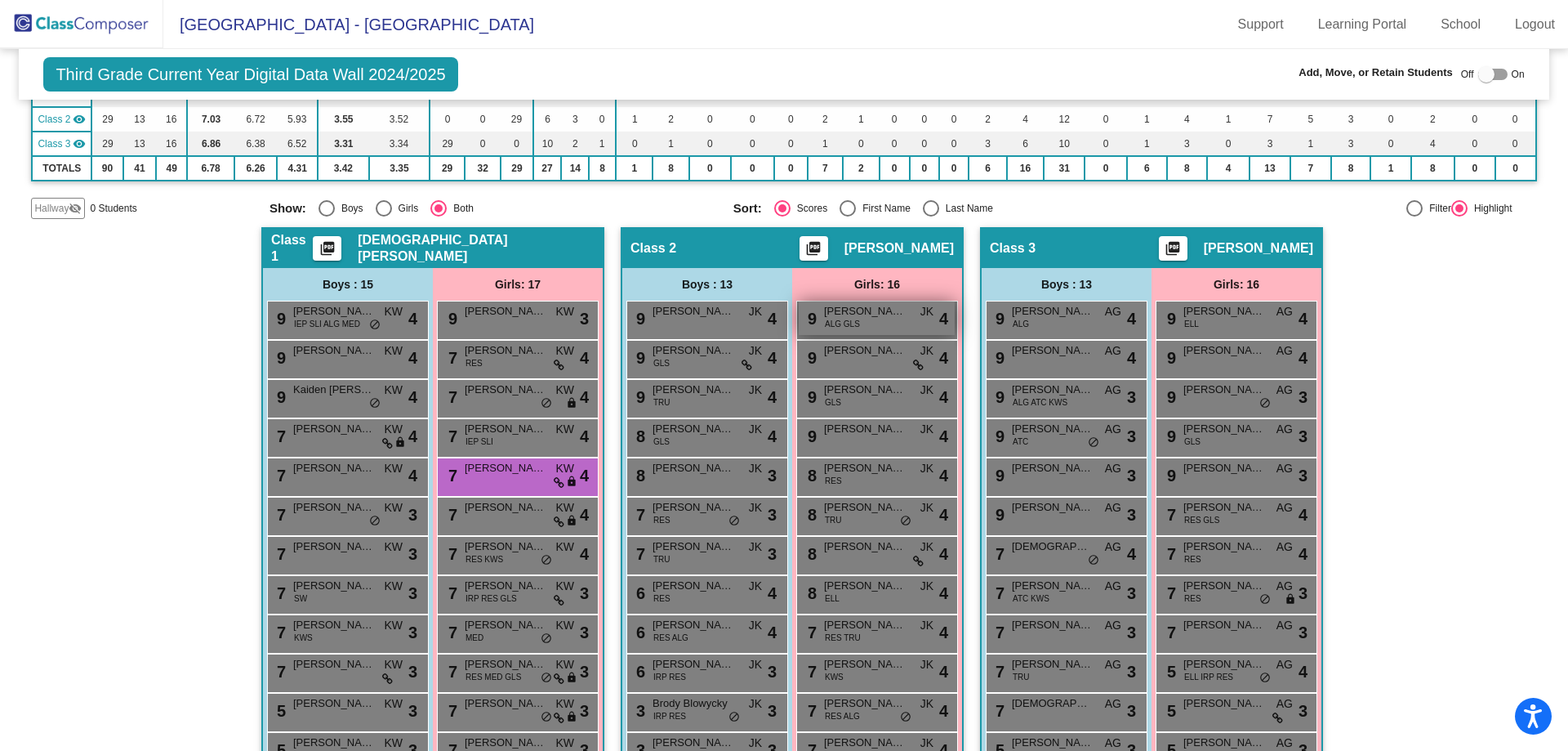
scroll to position [0, 0]
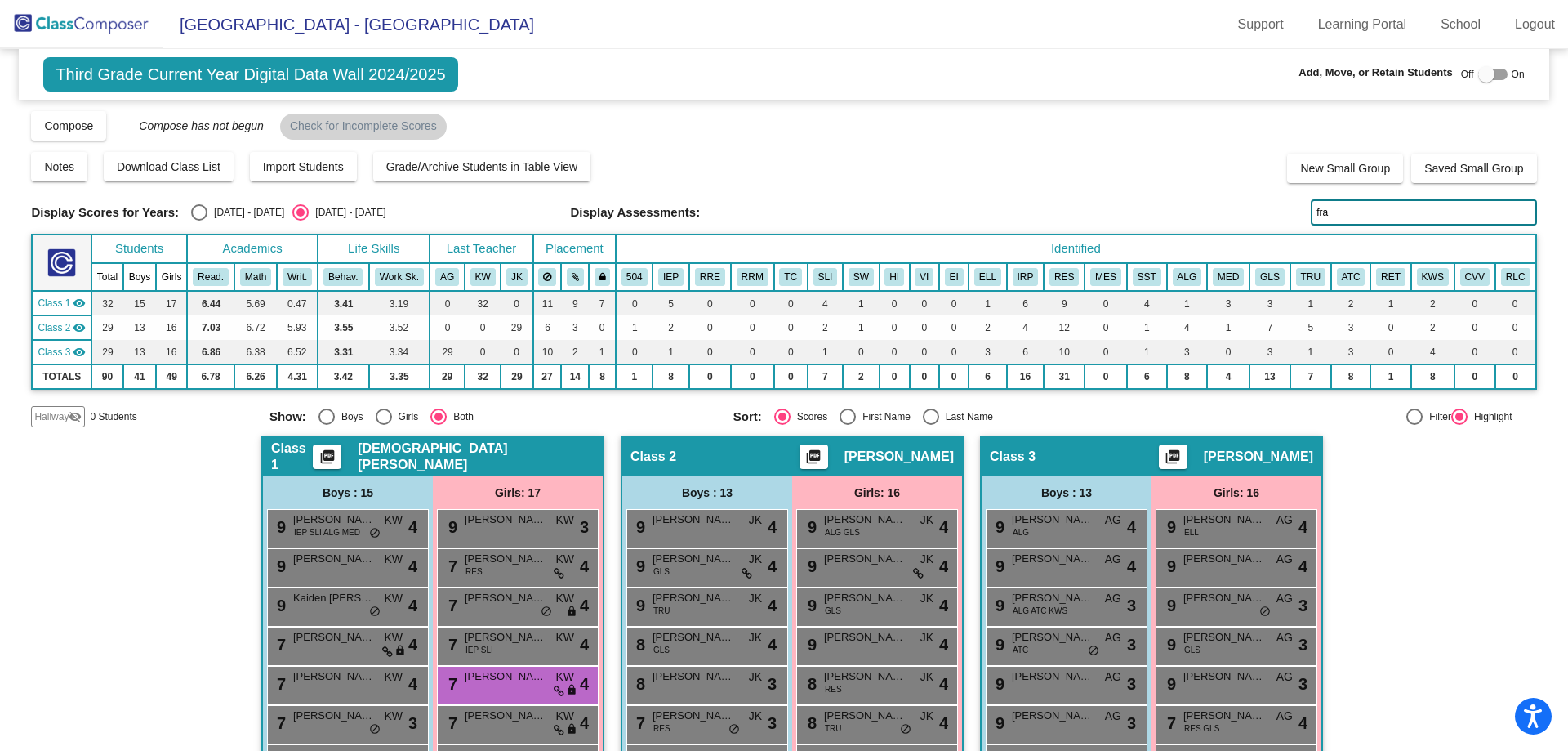
click at [1330, 211] on input "fra" at bounding box center [1423, 211] width 226 height 26
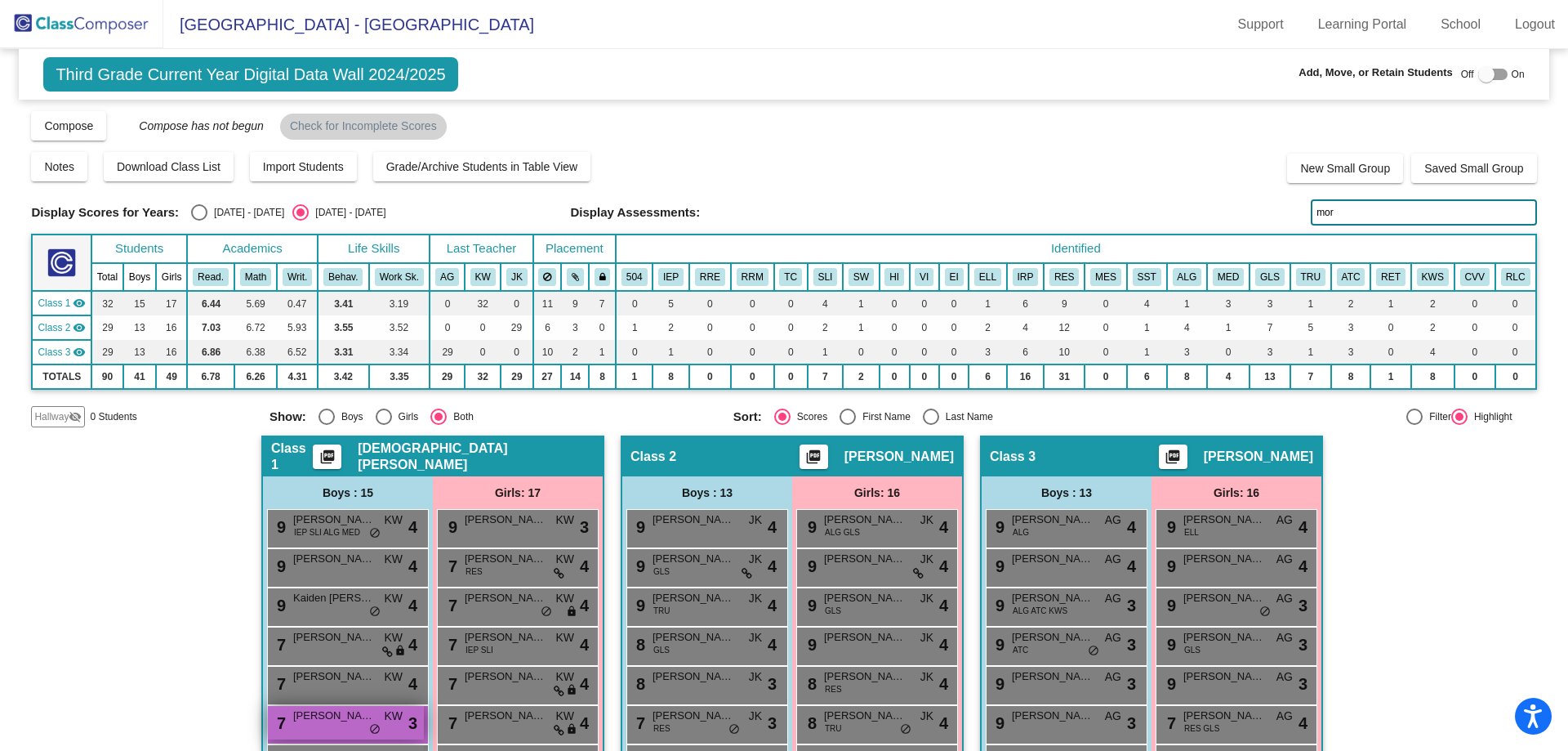
click at [296, 725] on div "7 [PERSON_NAME] KW lock do_not_disturb_alt 3" at bounding box center [345, 723] width 156 height 33
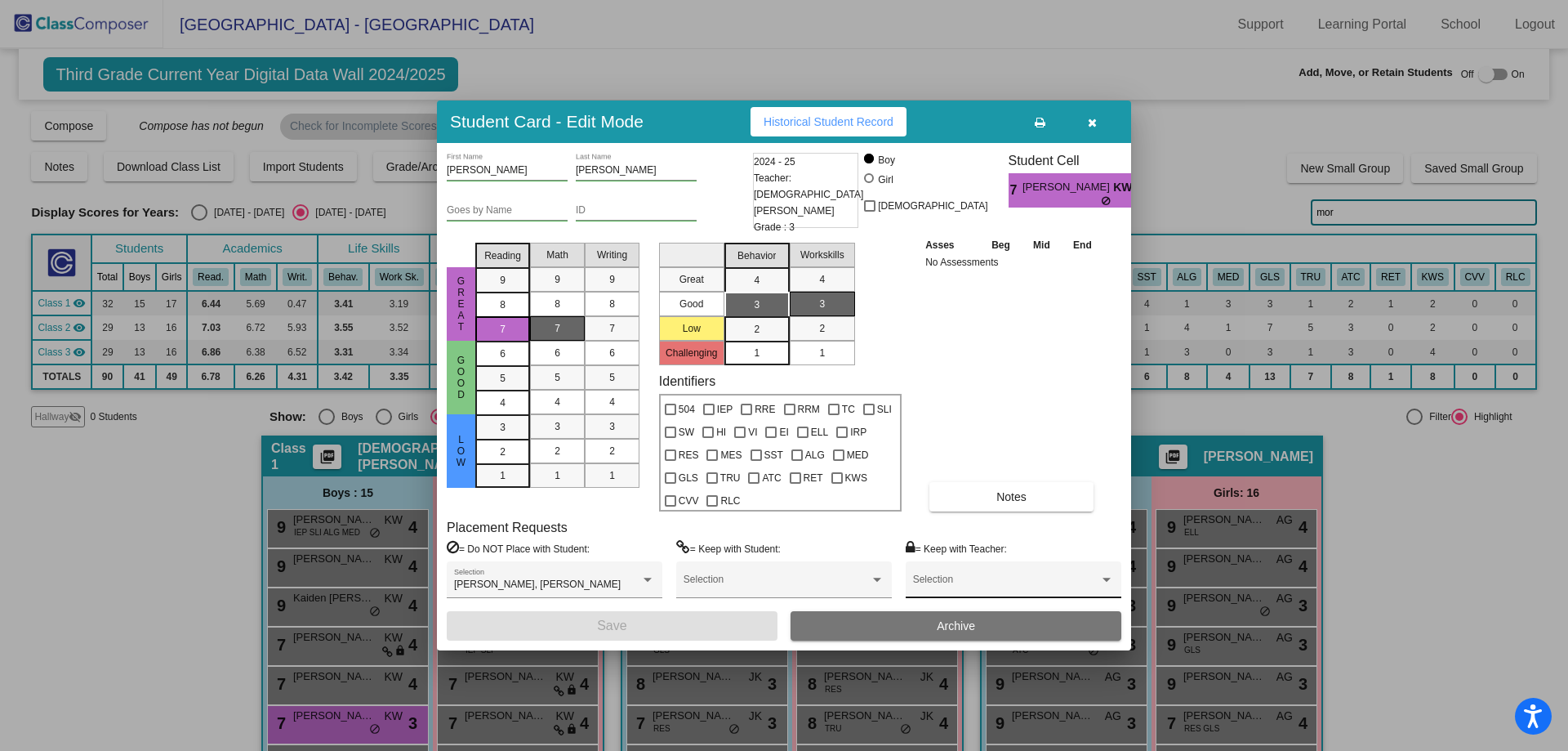
click at [925, 581] on span at bounding box center [1006, 585] width 186 height 12
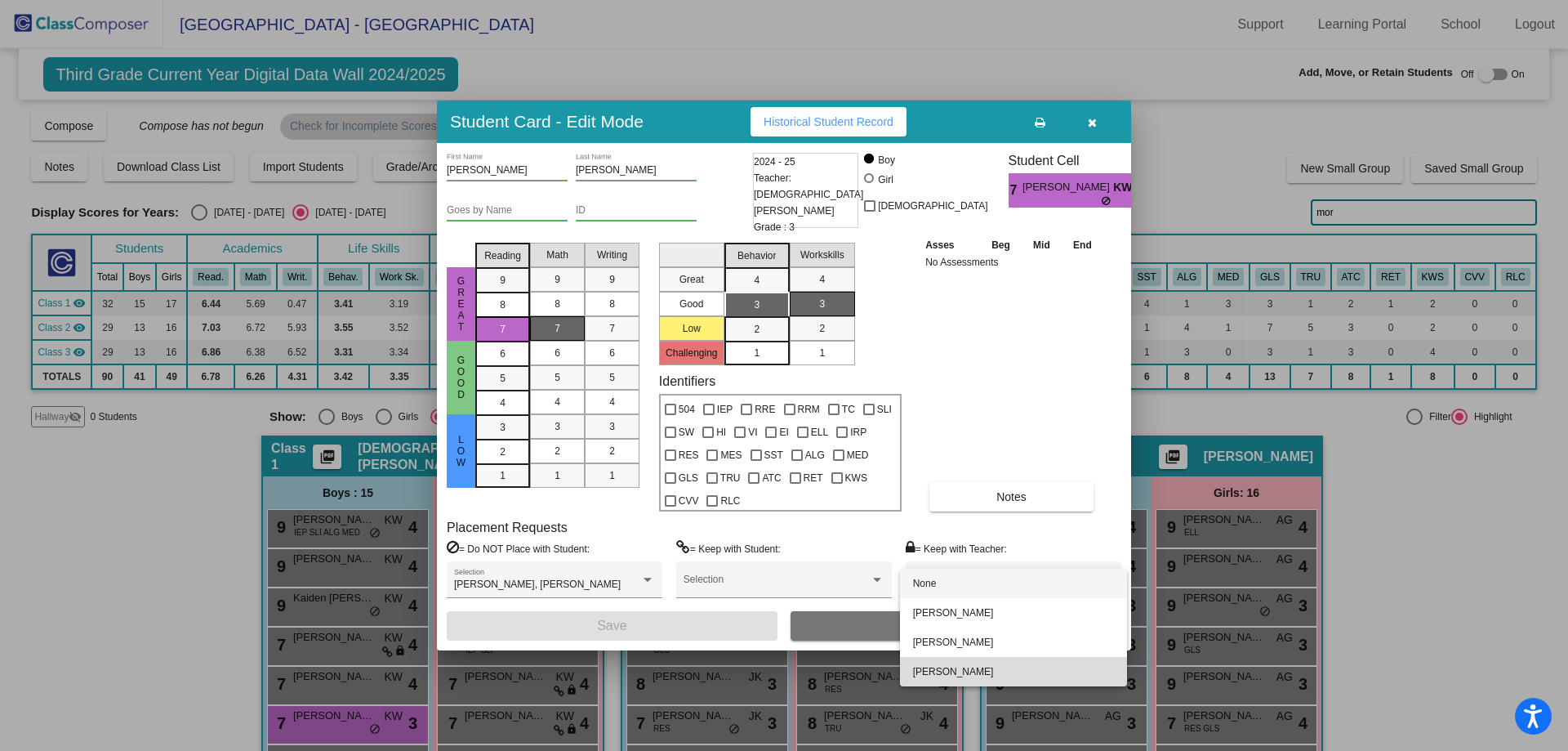
click at [923, 669] on span "[PERSON_NAME]" at bounding box center [1013, 671] width 201 height 29
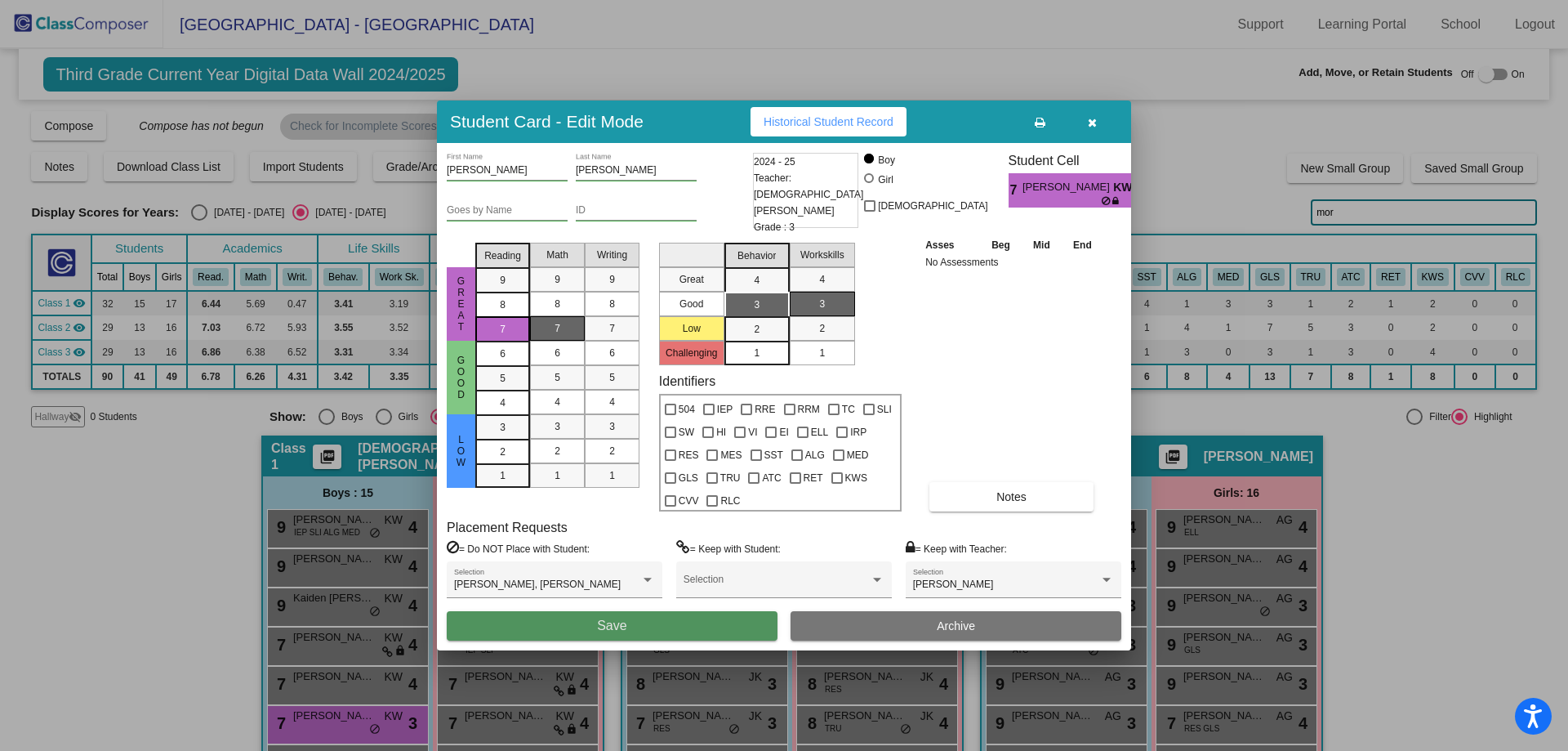
click at [705, 626] on button "Save" at bounding box center [612, 625] width 330 height 29
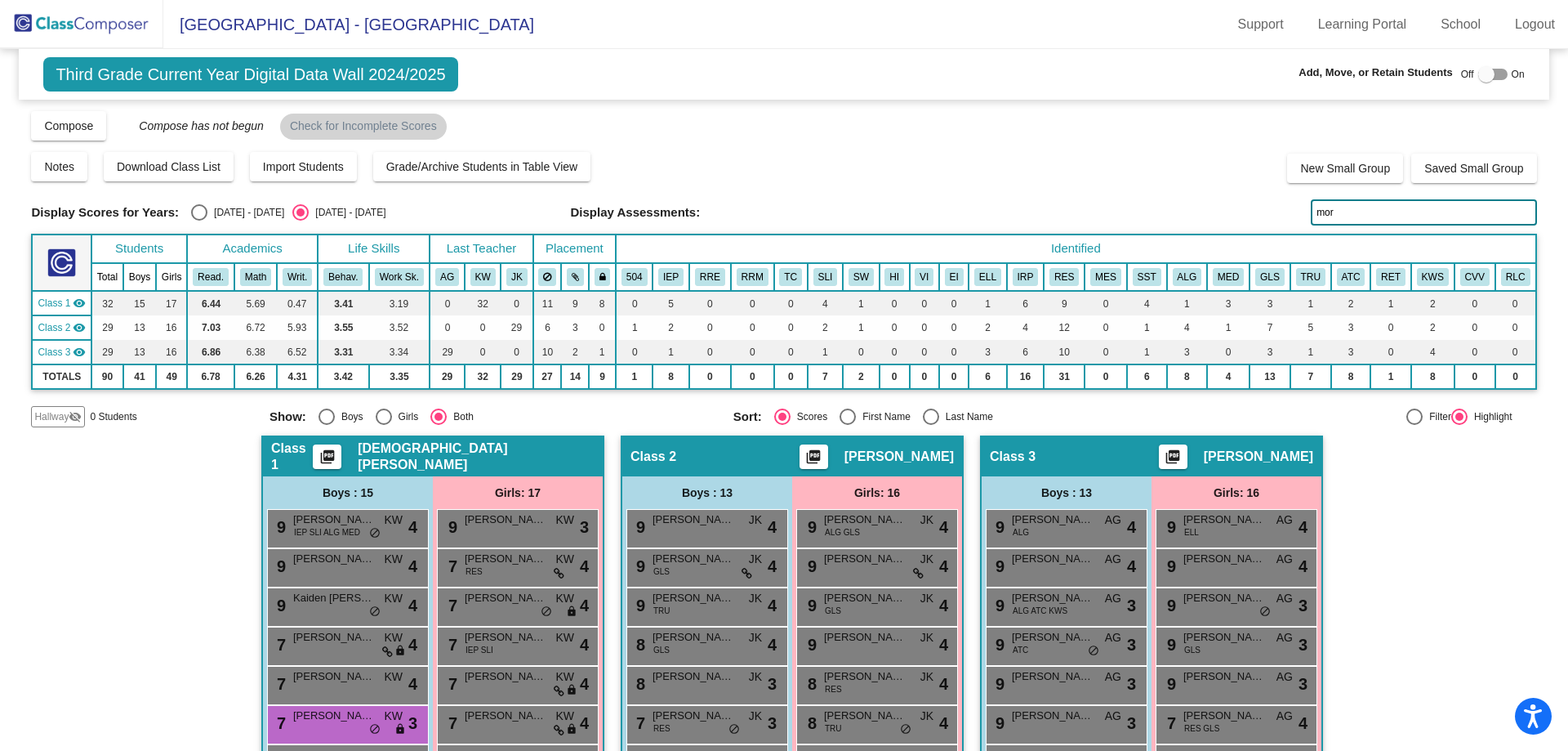
click at [1357, 216] on input "mor" at bounding box center [1423, 211] width 226 height 26
click at [1356, 216] on input "mor" at bounding box center [1423, 211] width 226 height 26
click at [346, 684] on div "7 [PERSON_NAME] KW lock do_not_disturb_alt 4" at bounding box center [345, 684] width 156 height 33
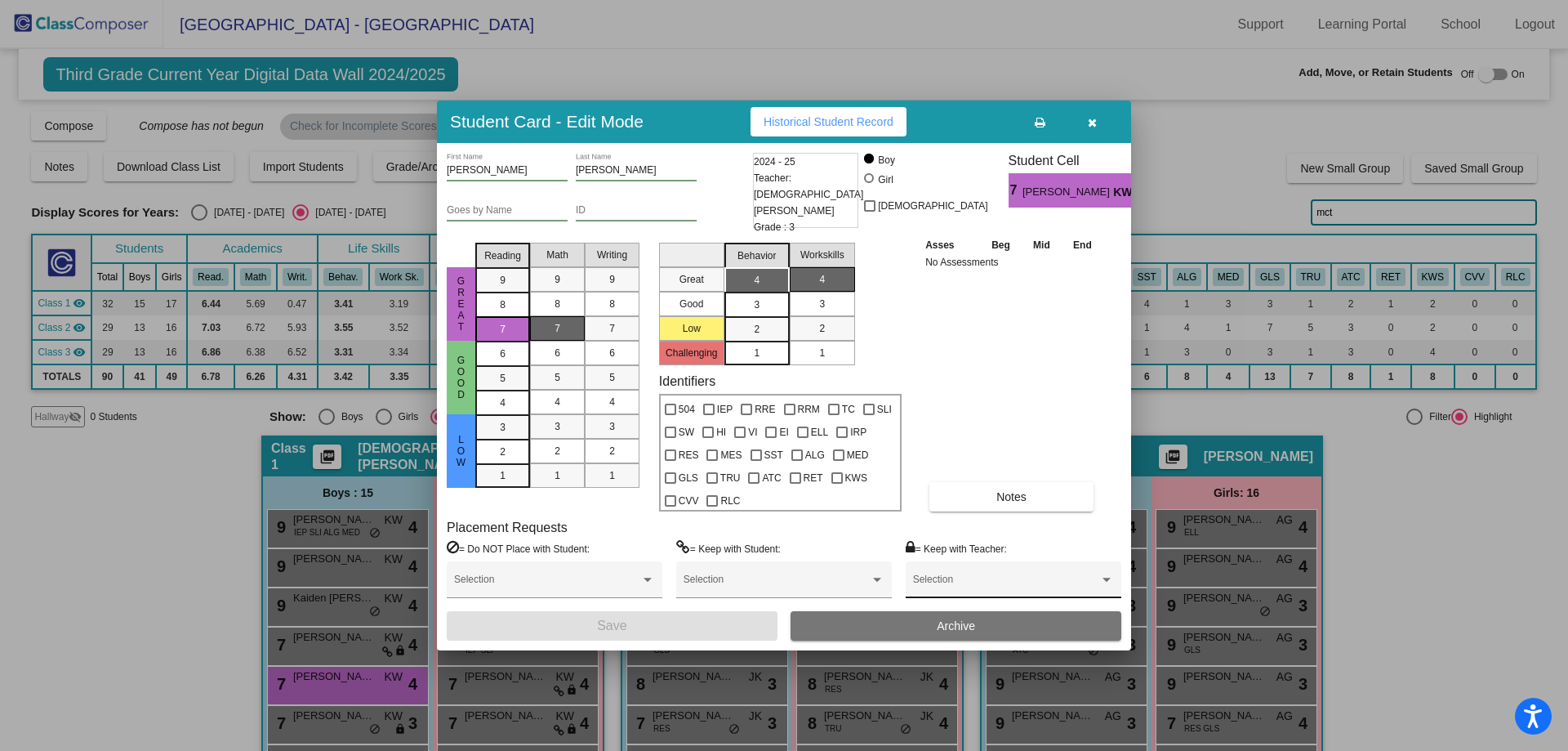
click at [959, 564] on div "Selection" at bounding box center [1013, 579] width 216 height 37
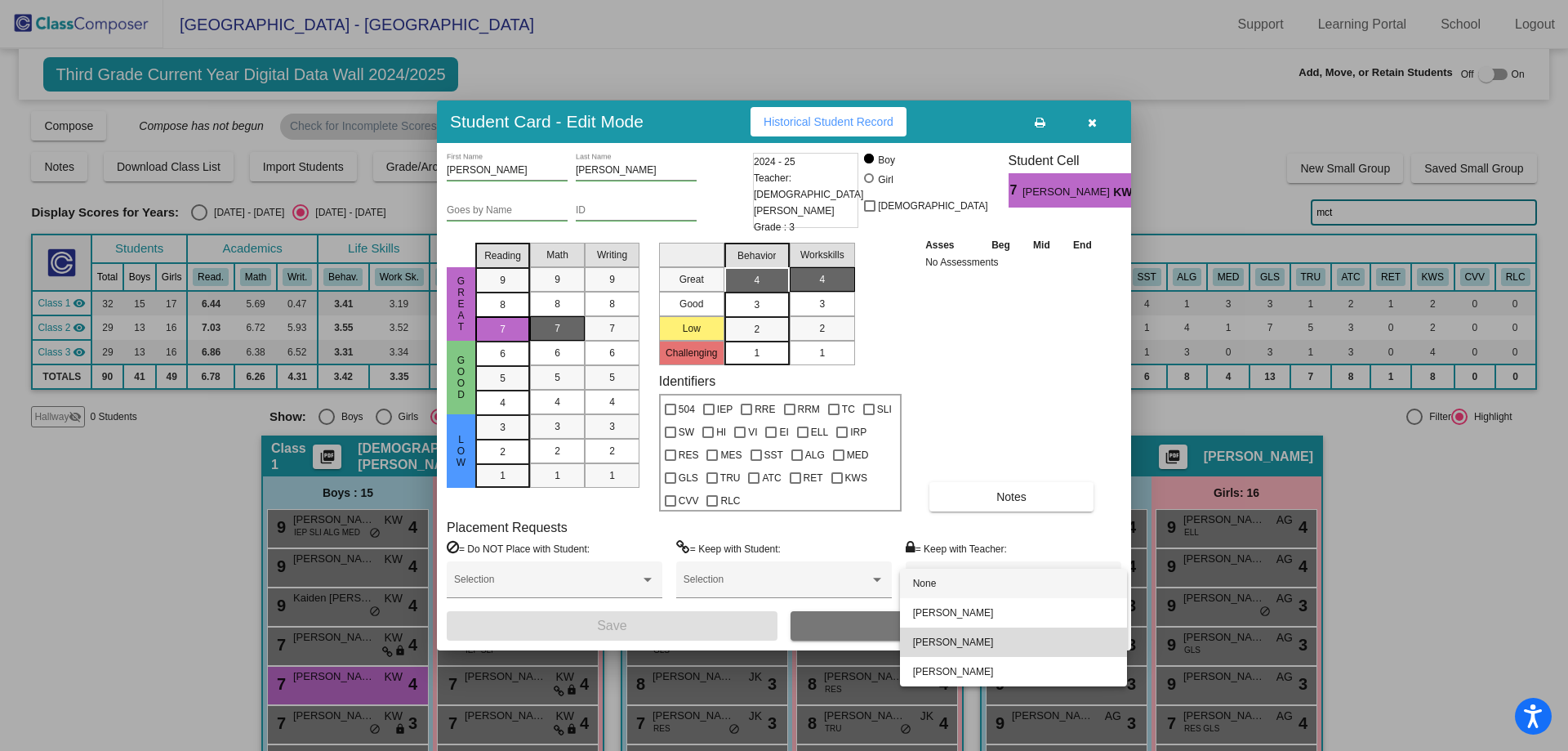
click at [953, 644] on span "[PERSON_NAME]" at bounding box center [1013, 642] width 201 height 29
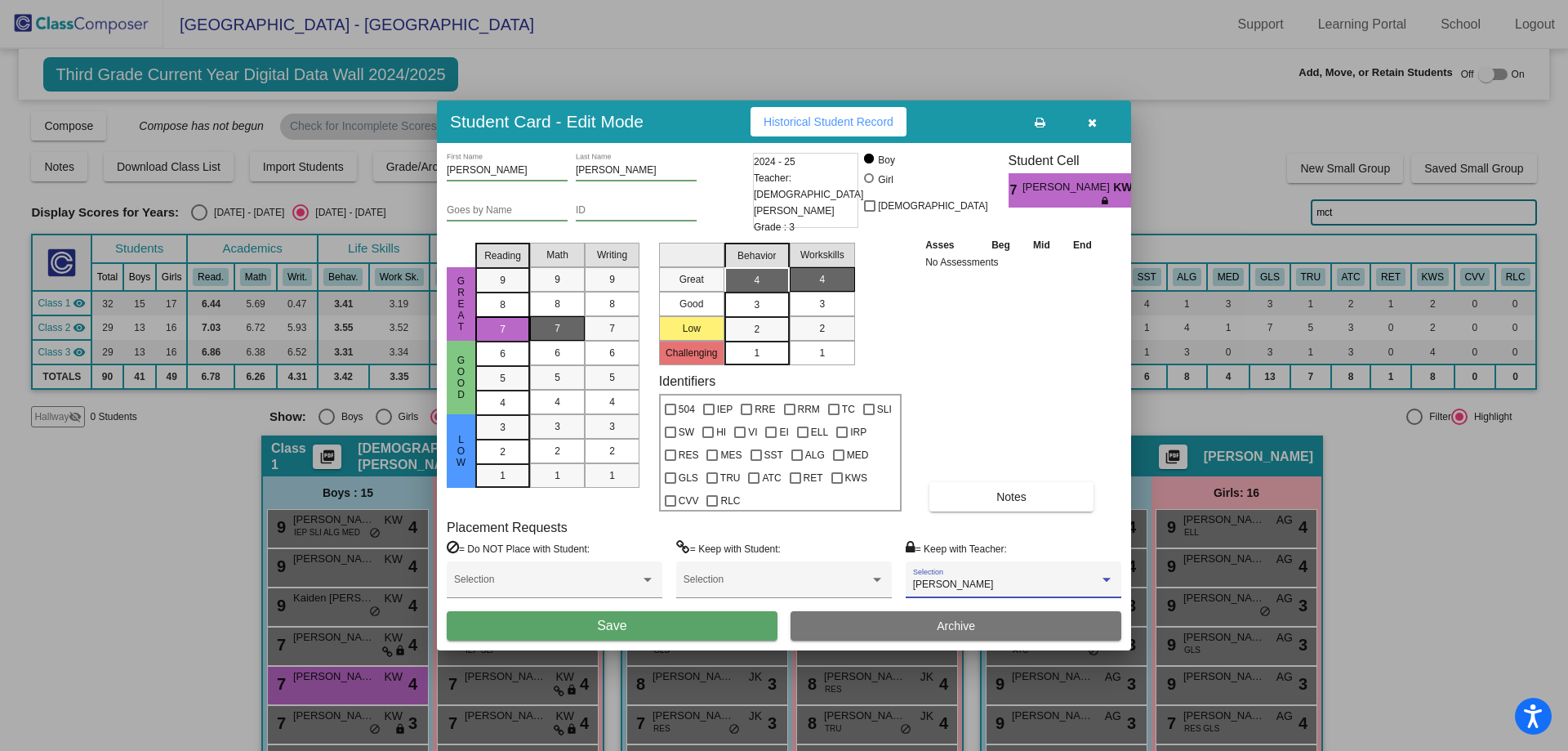
click at [716, 623] on button "Save" at bounding box center [612, 625] width 330 height 29
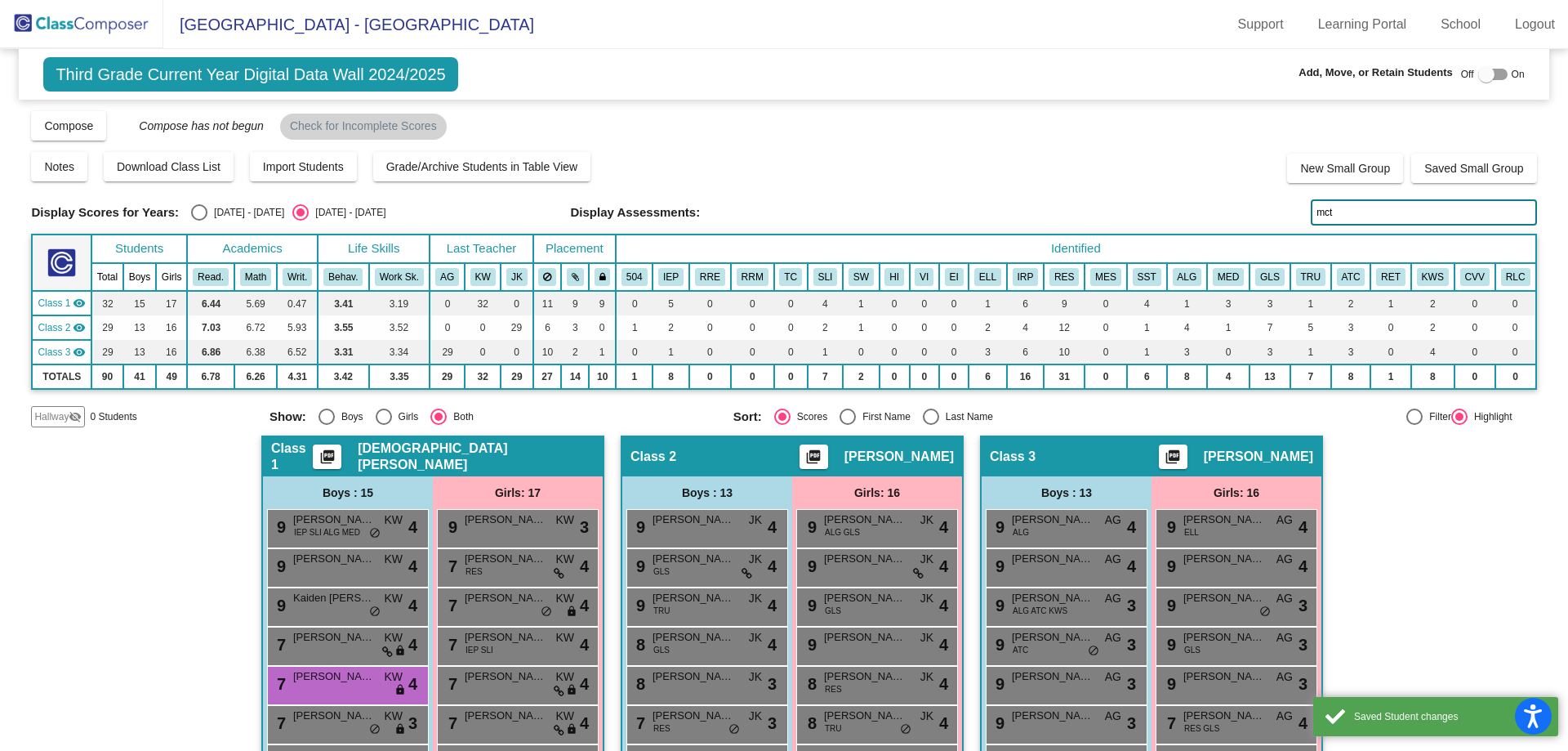
click at [1351, 209] on input "mct" at bounding box center [1423, 211] width 226 height 26
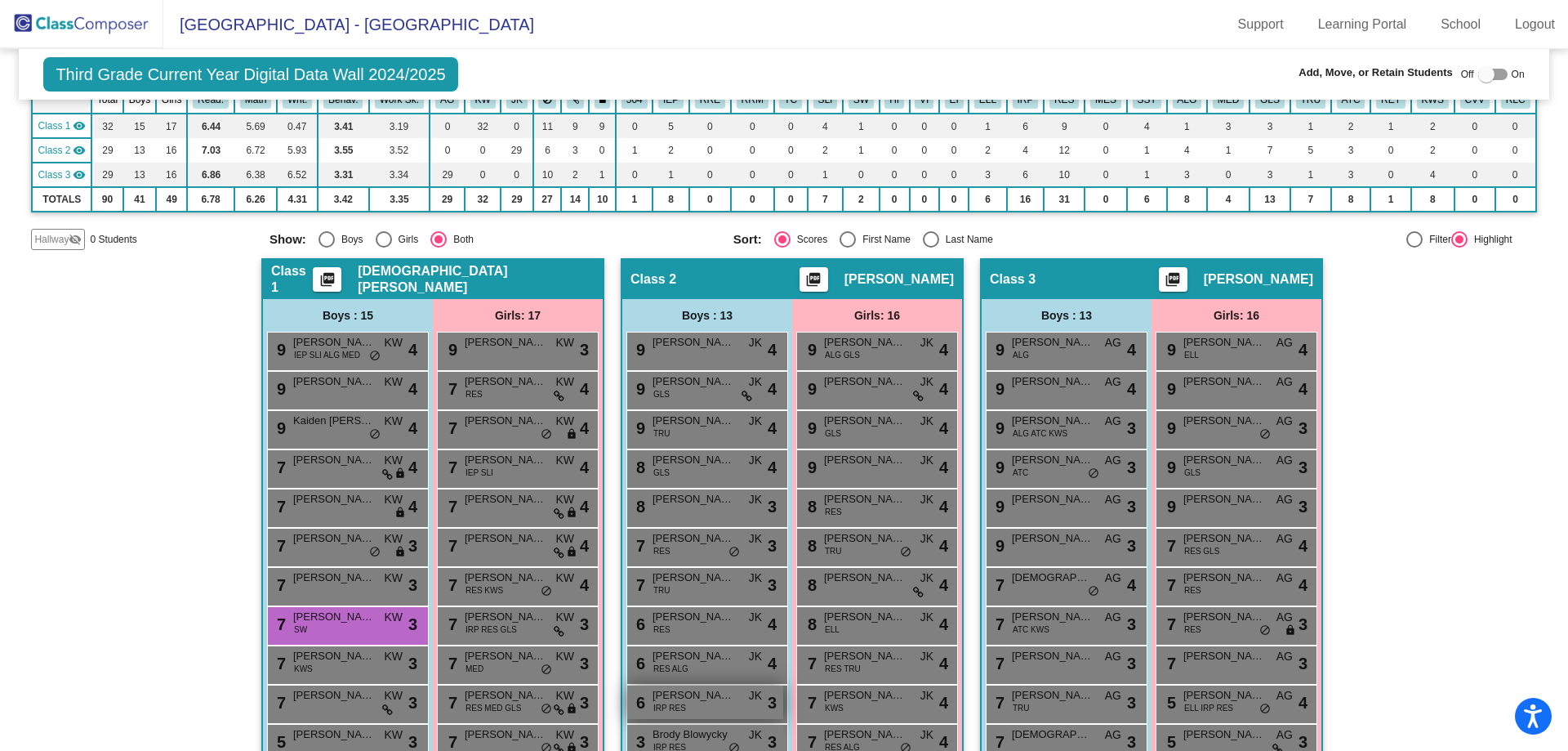
scroll to position [245, 0]
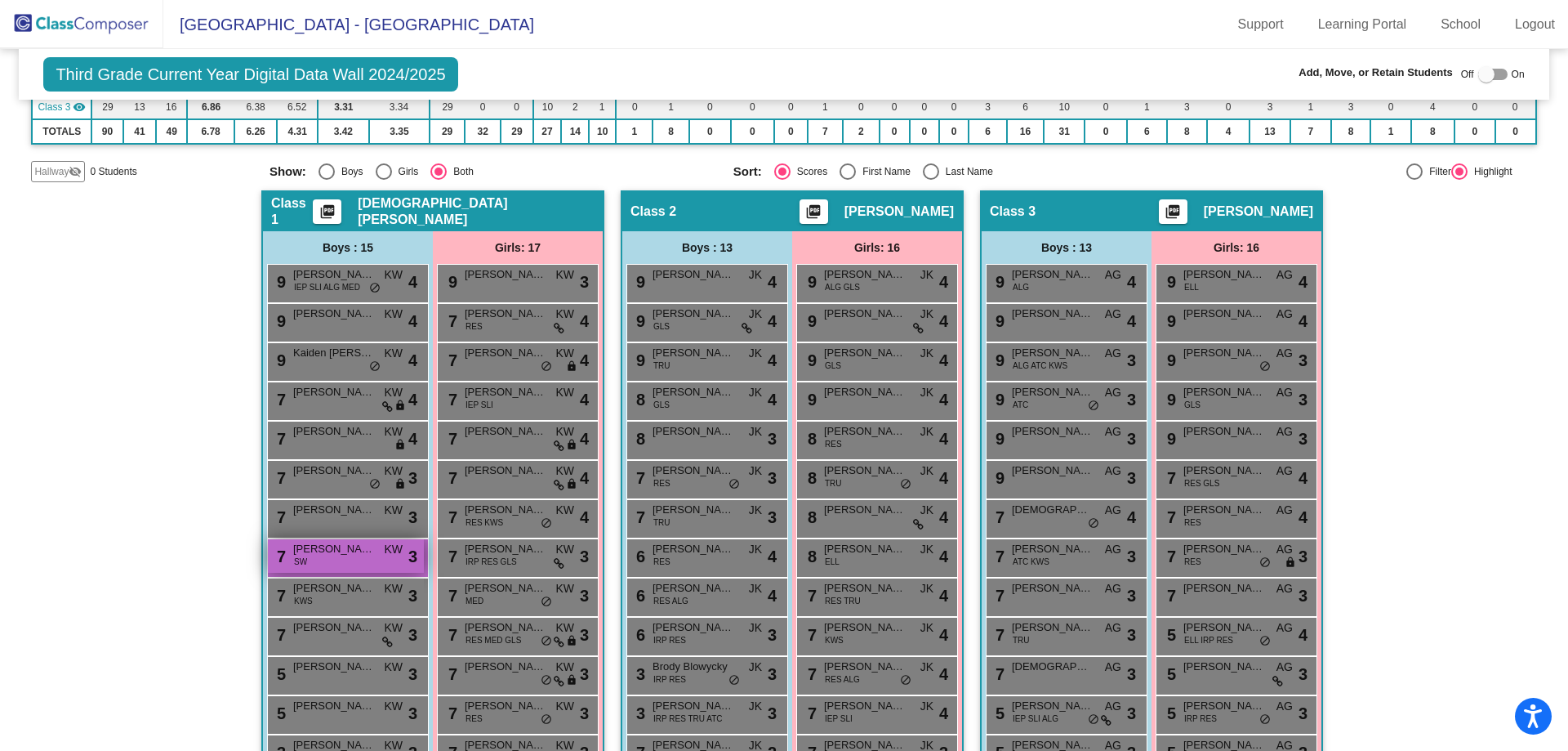
click at [297, 562] on span "SW" at bounding box center [300, 561] width 13 height 12
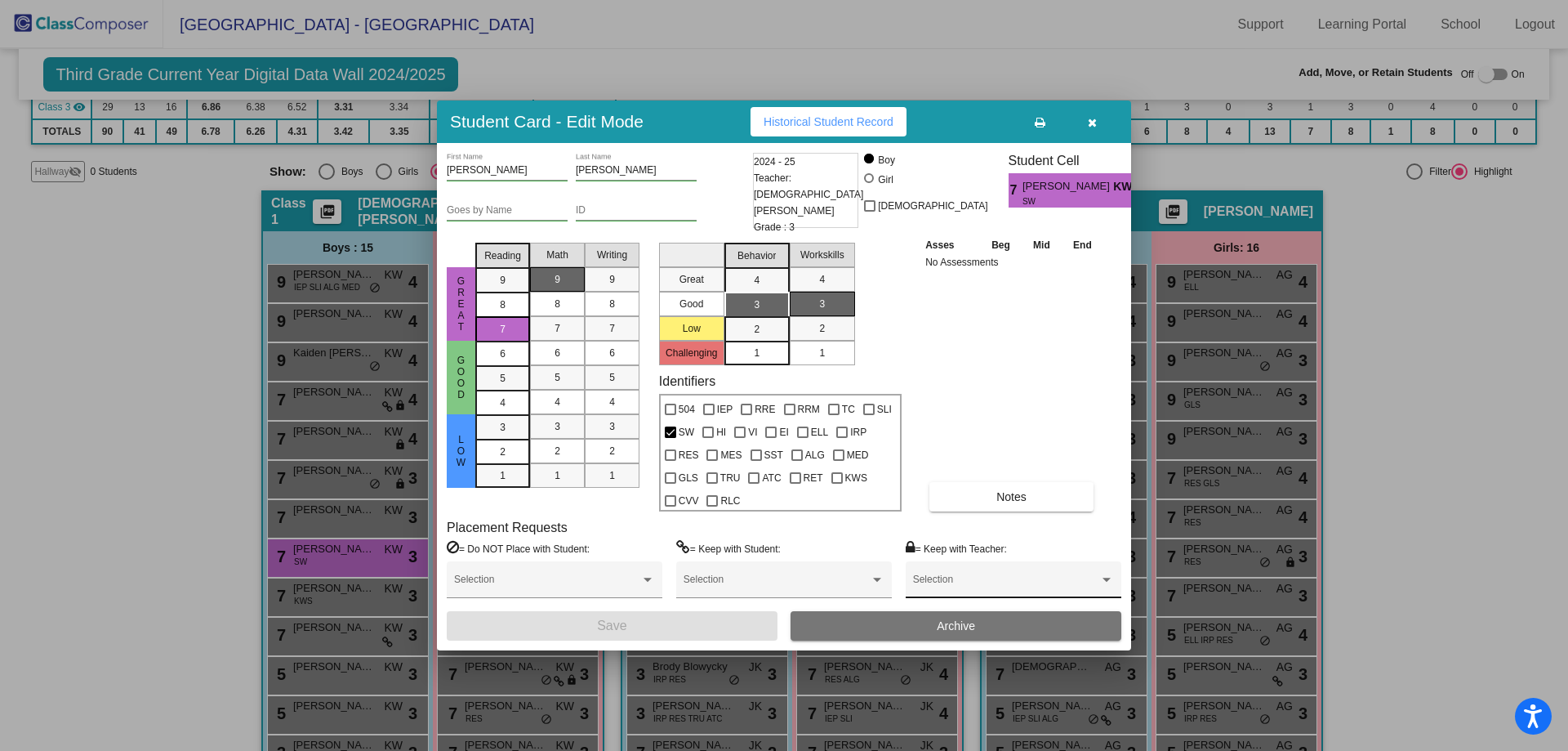
click at [957, 571] on div "Selection" at bounding box center [1013, 583] width 201 height 29
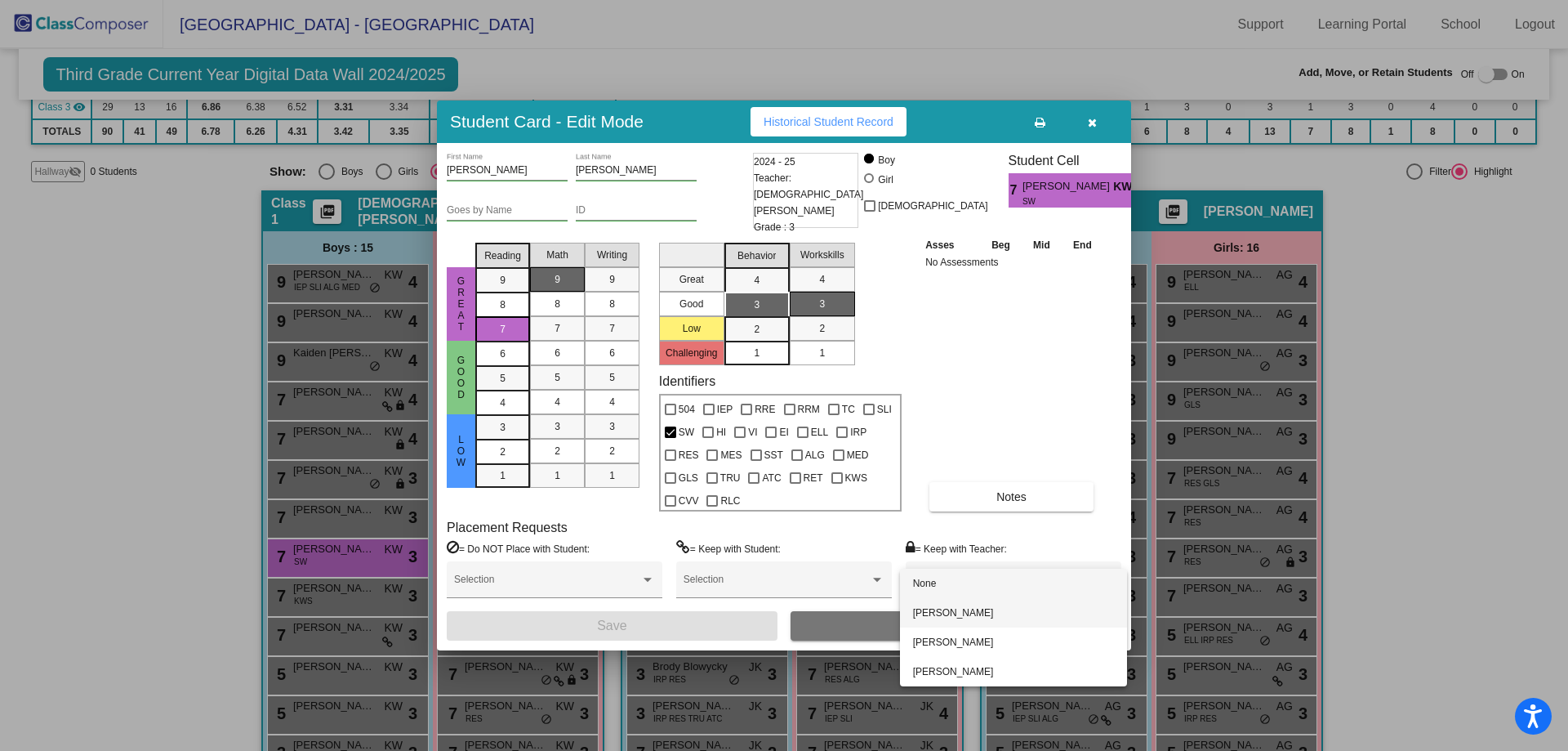
click at [947, 617] on span "[PERSON_NAME]" at bounding box center [1013, 612] width 201 height 29
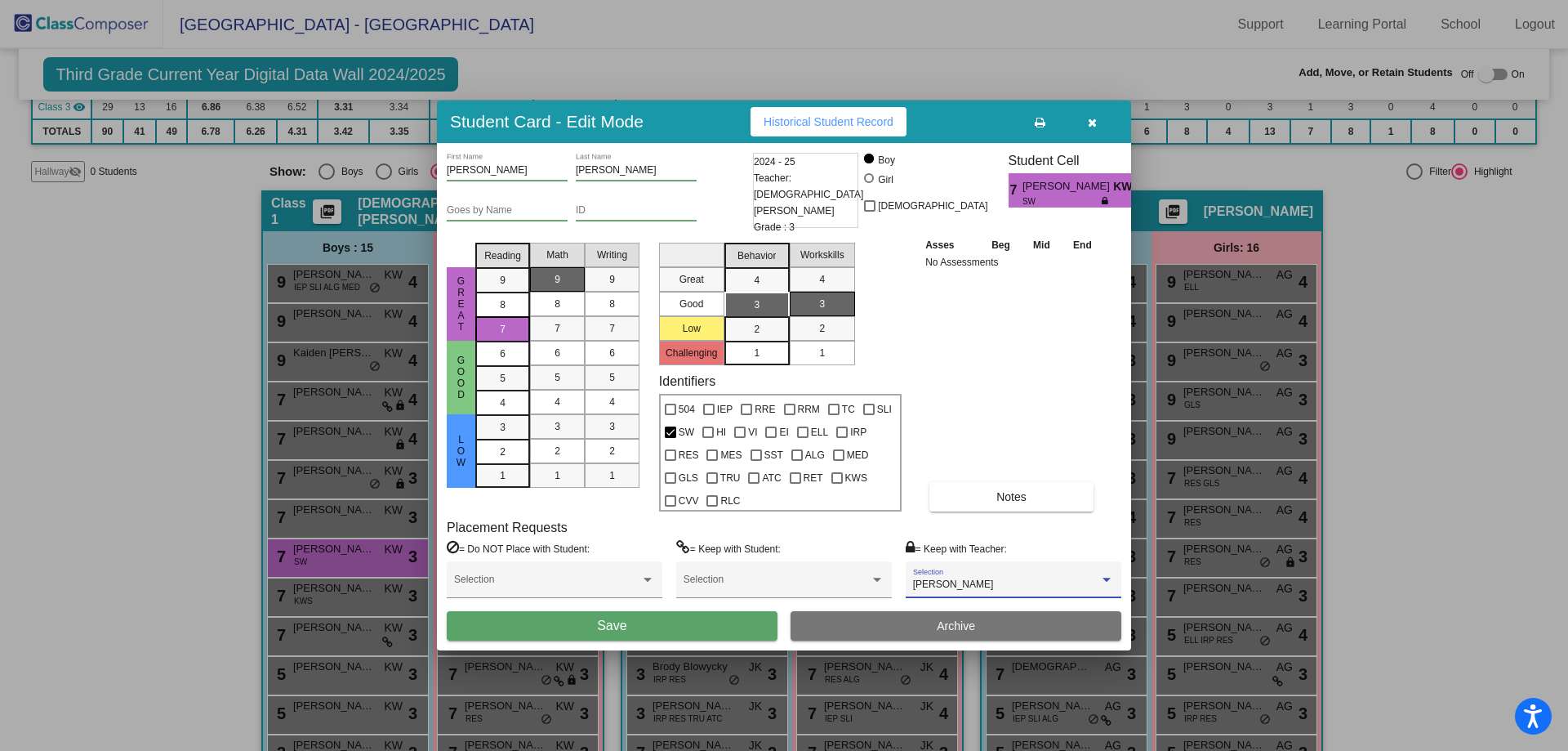
click at [682, 626] on button "Save" at bounding box center [612, 625] width 330 height 29
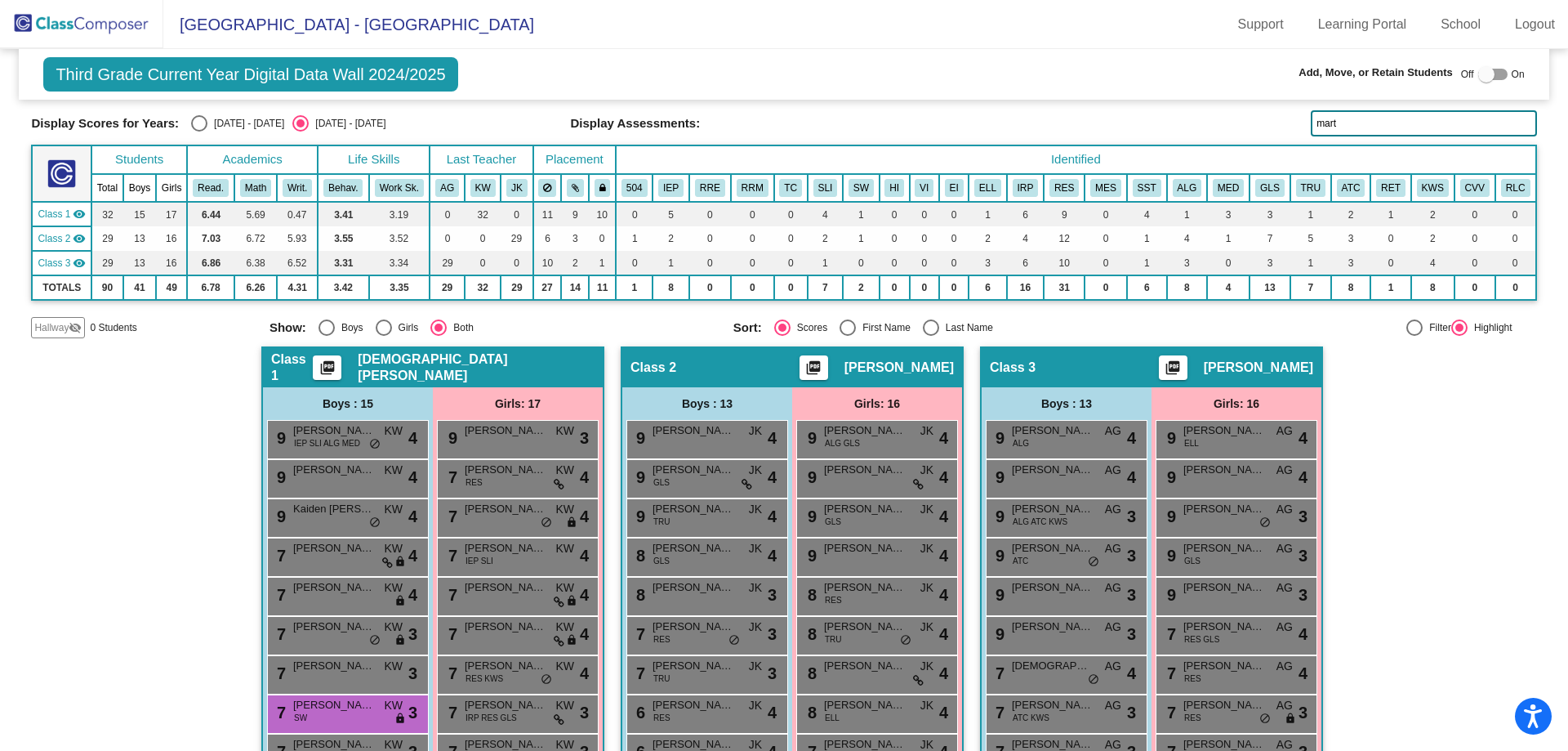
scroll to position [0, 0]
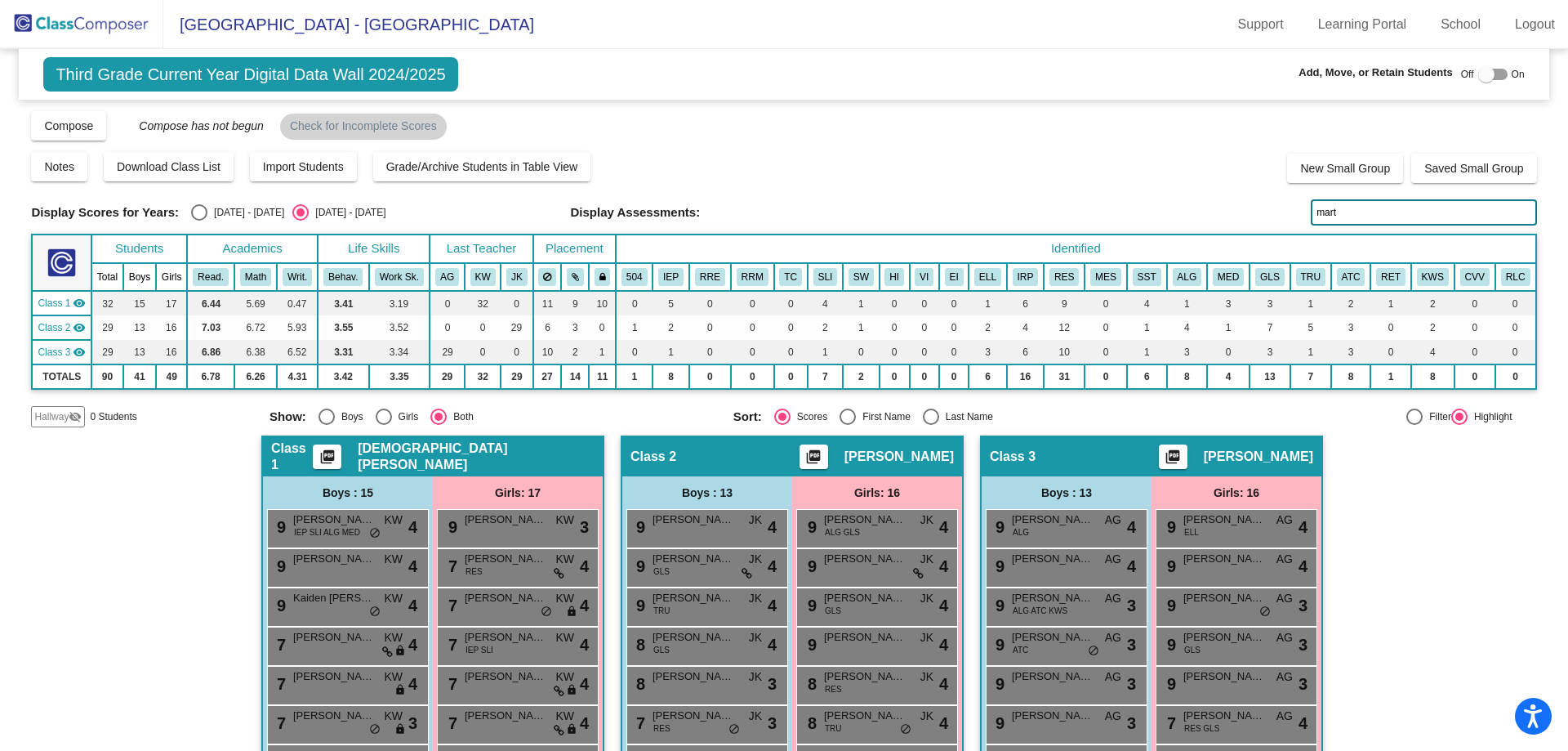
click at [1359, 215] on input "mart" at bounding box center [1423, 211] width 226 height 26
click at [1218, 530] on div "9 [PERSON_NAME] ELL AG lock do_not_disturb_alt 4" at bounding box center [1236, 526] width 156 height 33
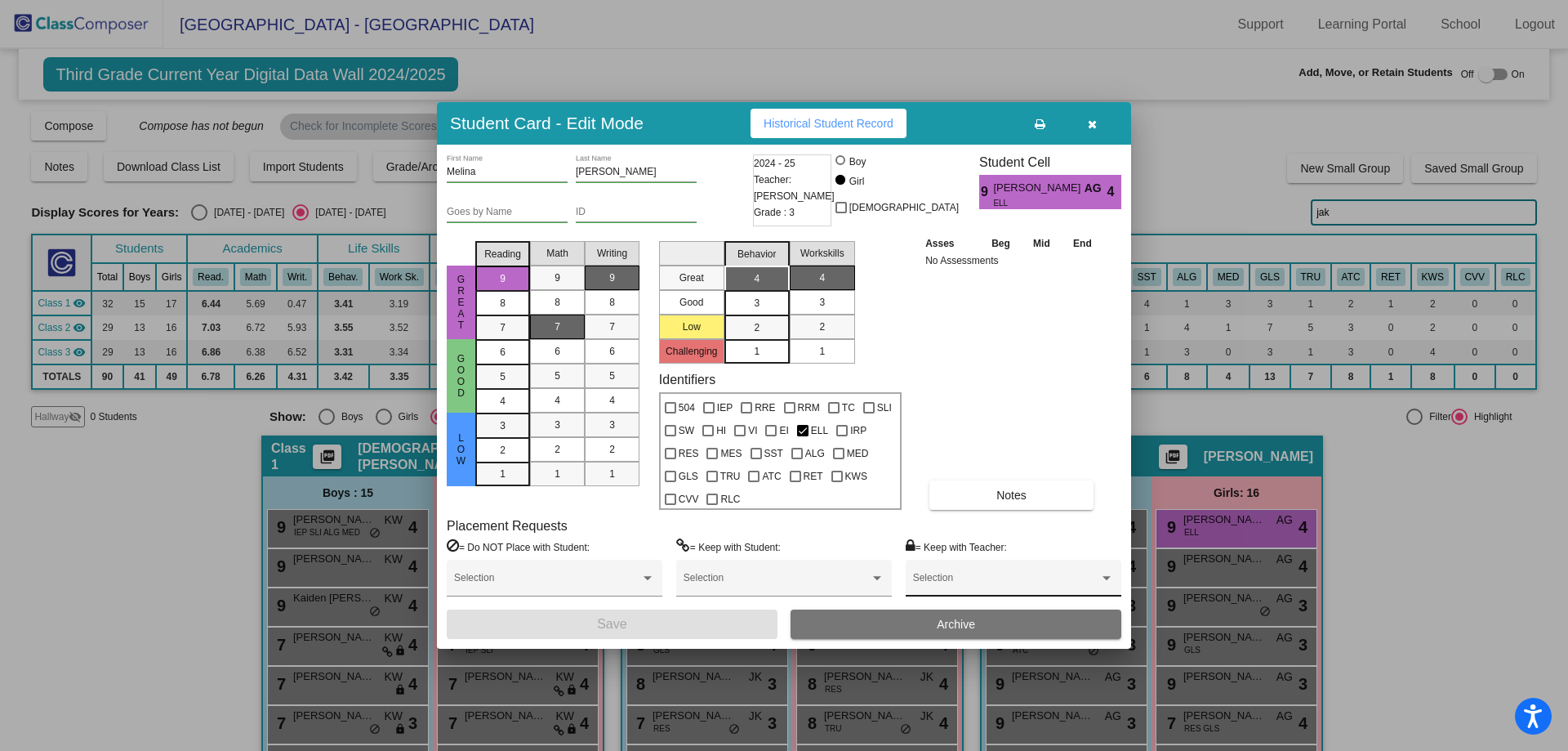
click at [965, 577] on div "Selection" at bounding box center [1013, 581] width 201 height 29
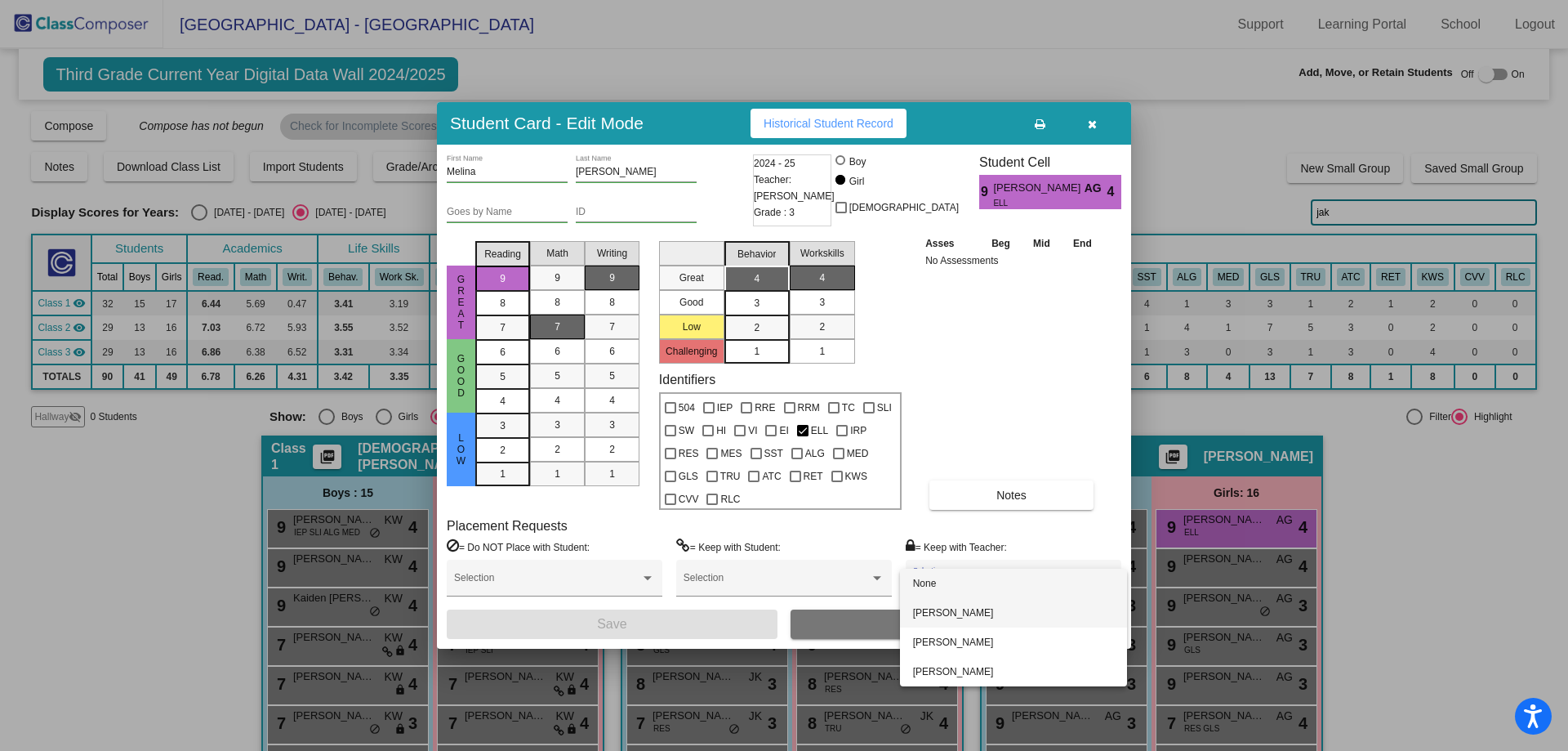
click at [961, 613] on span "[PERSON_NAME]" at bounding box center [1013, 612] width 201 height 29
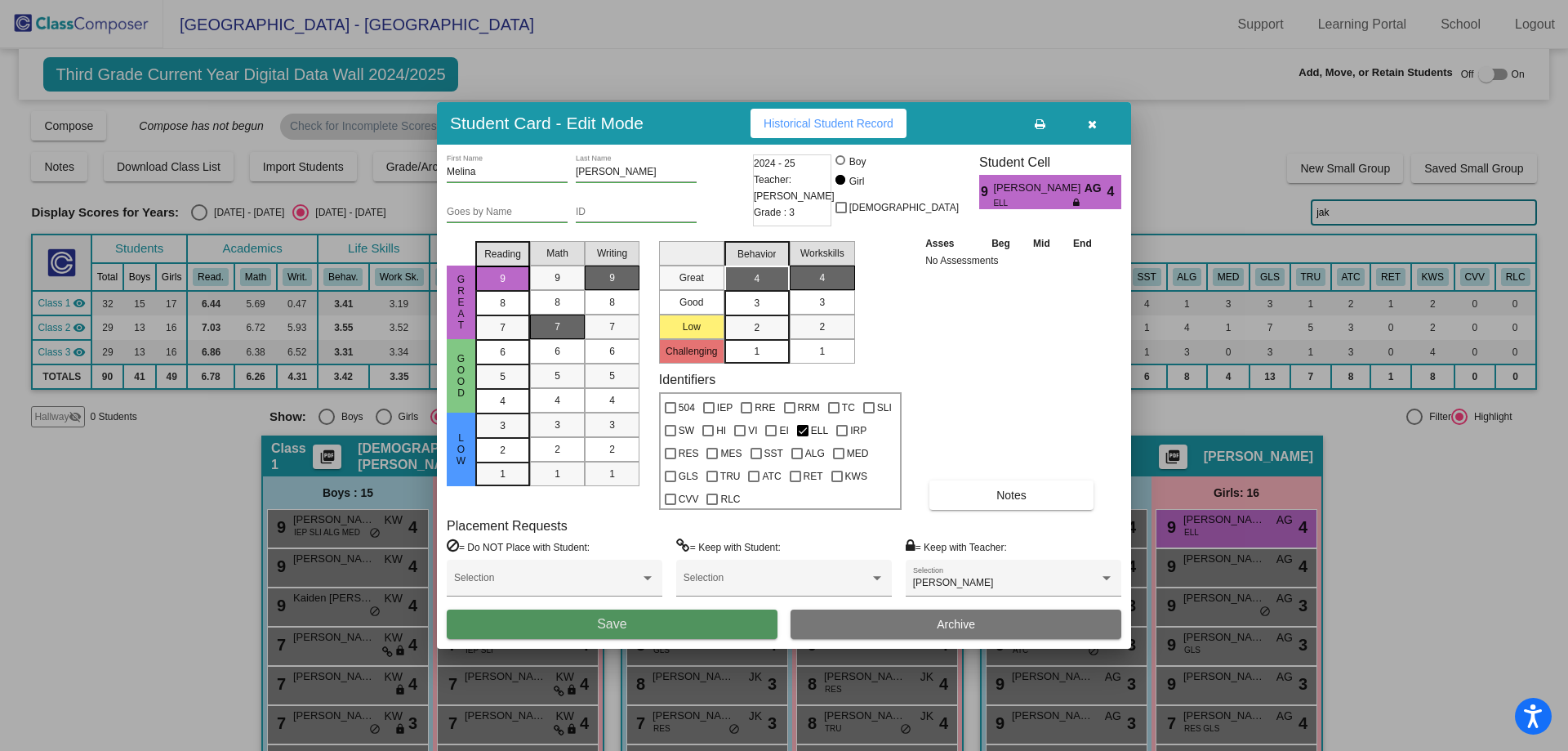
click at [680, 627] on button "Save" at bounding box center [612, 624] width 330 height 29
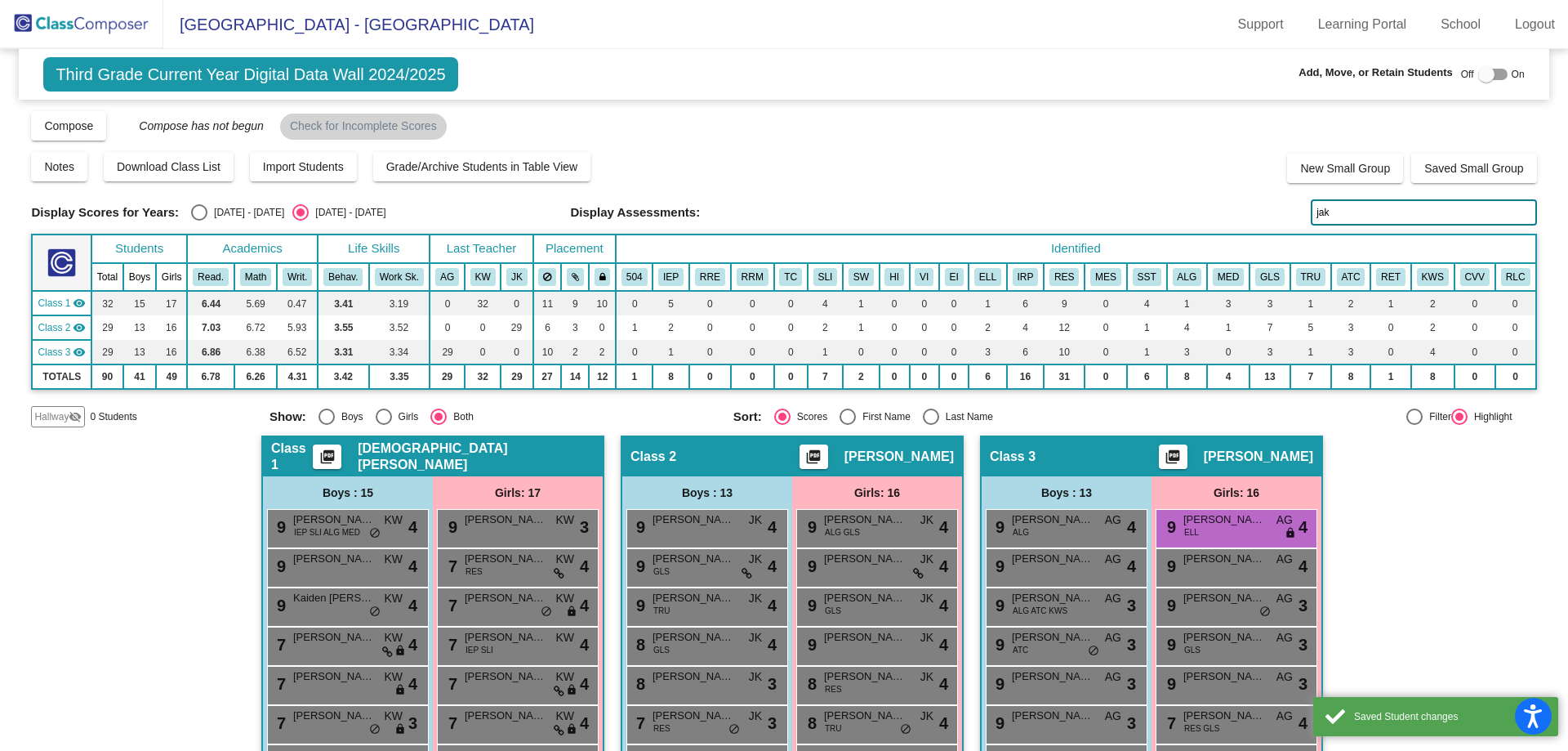
click at [1397, 207] on input "jak" at bounding box center [1423, 211] width 226 height 26
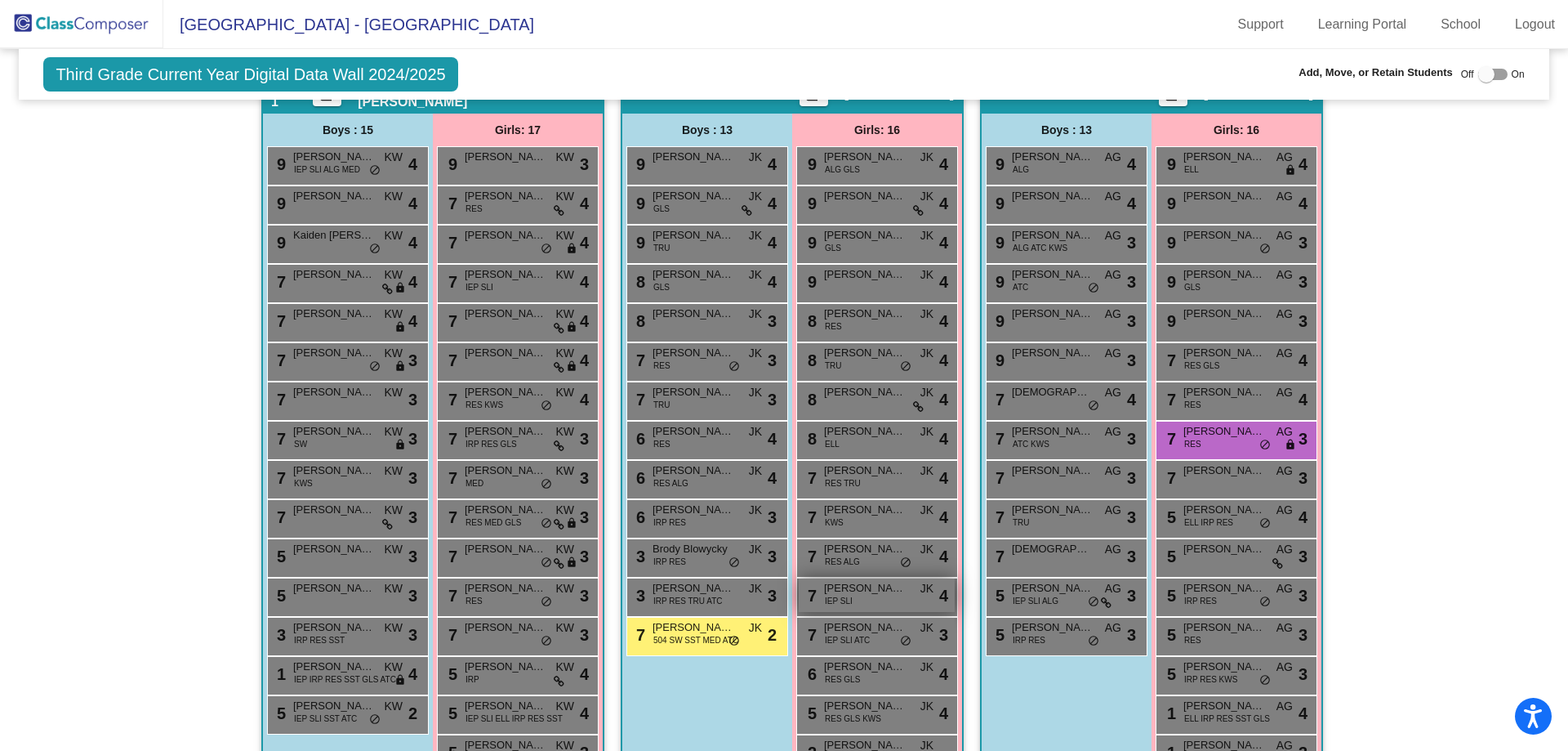
scroll to position [451, 0]
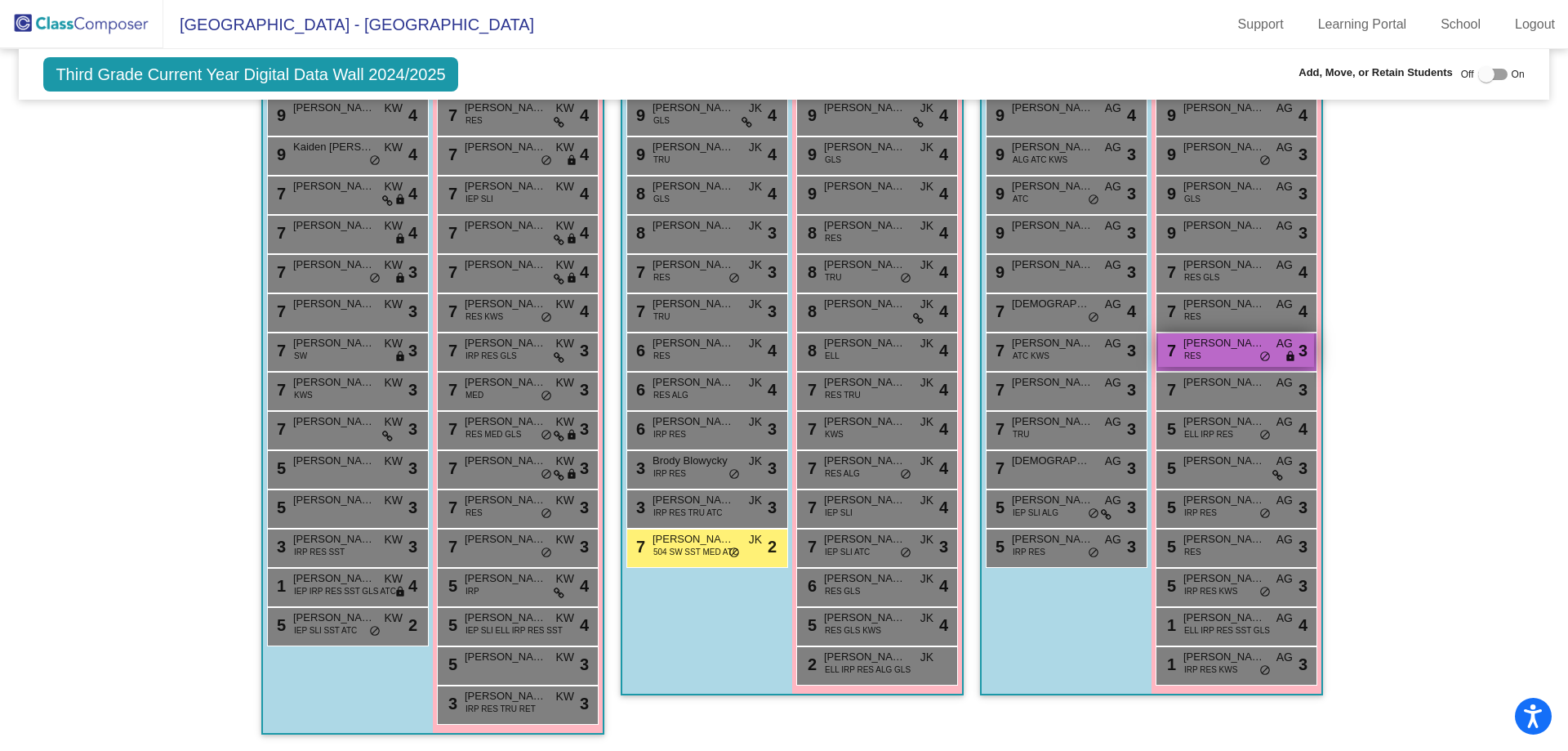
click at [1234, 357] on div "7 [PERSON_NAME] RES AG lock do_not_disturb_alt 3" at bounding box center [1236, 350] width 156 height 33
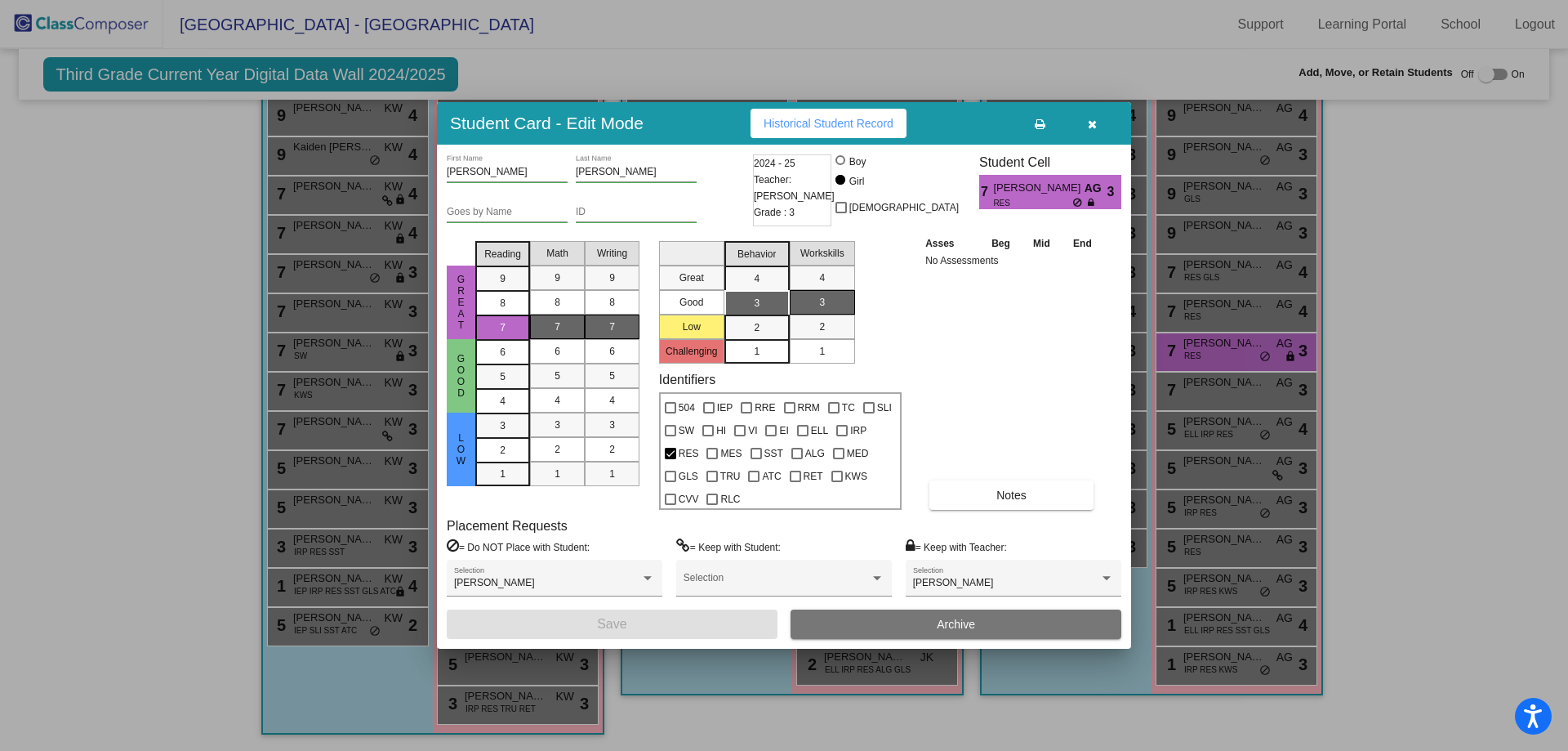
click at [1407, 425] on div at bounding box center [784, 376] width 1568 height 751
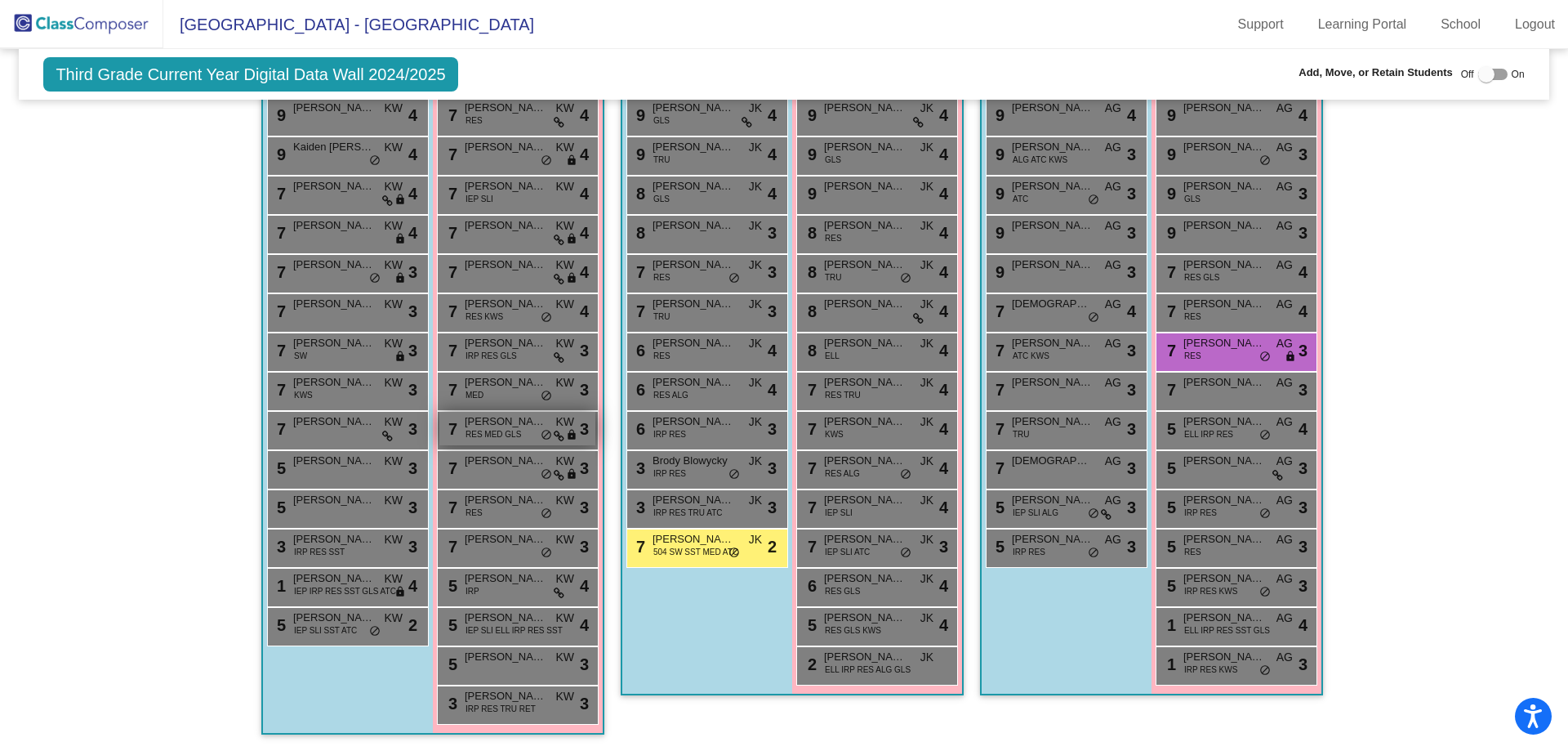
click at [495, 431] on span "RES MED GLS" at bounding box center [493, 434] width 56 height 12
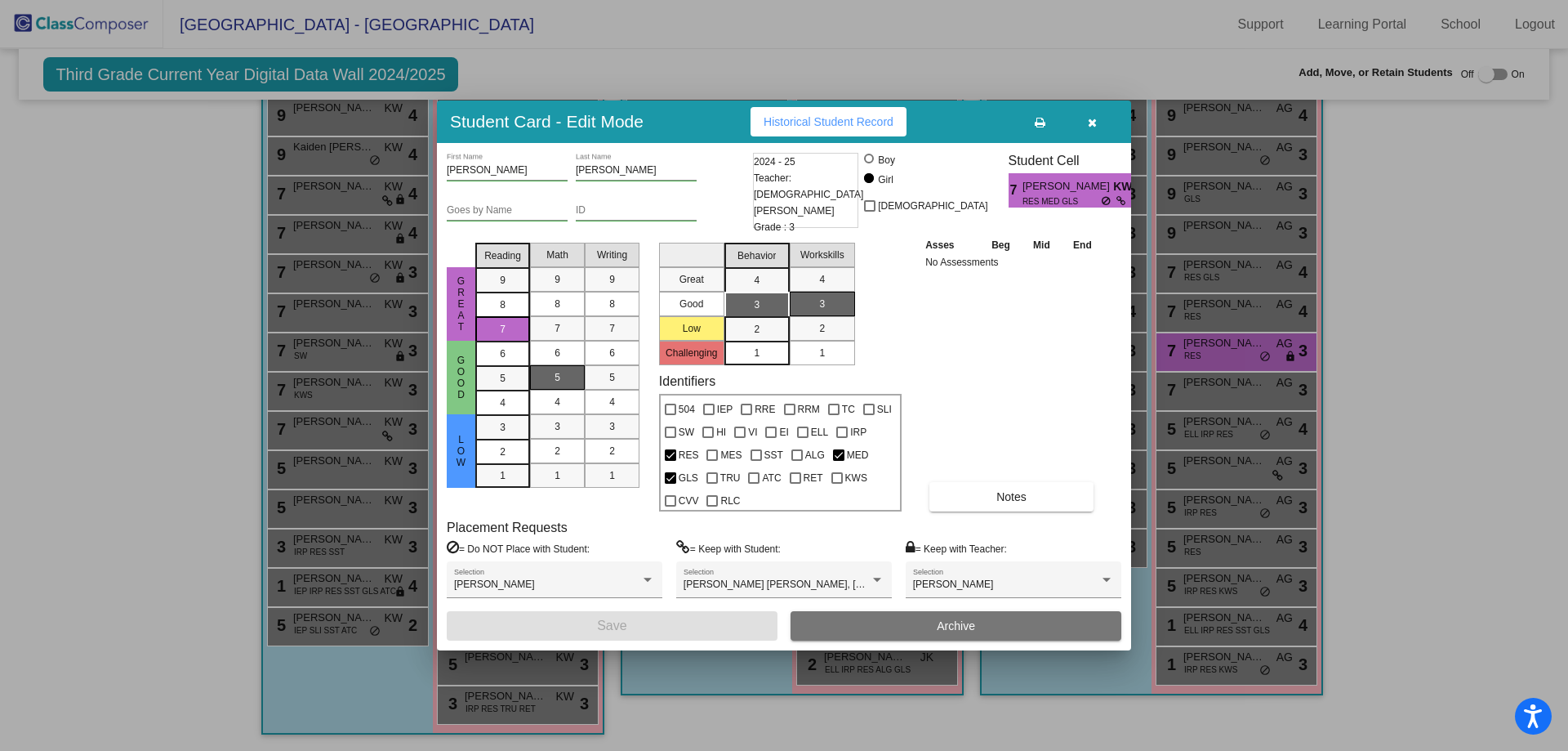
click at [197, 361] on div at bounding box center [784, 376] width 1568 height 751
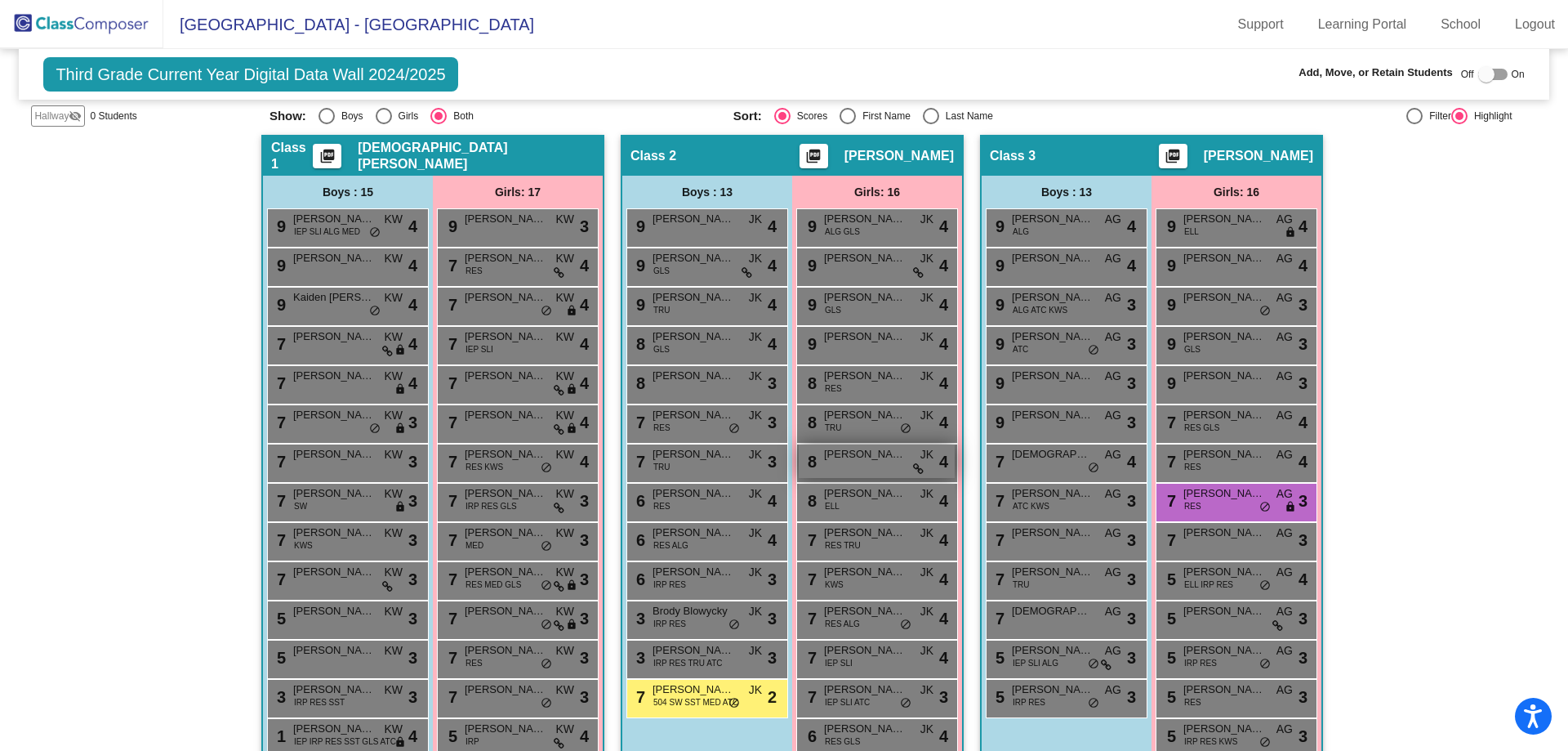
scroll to position [327, 0]
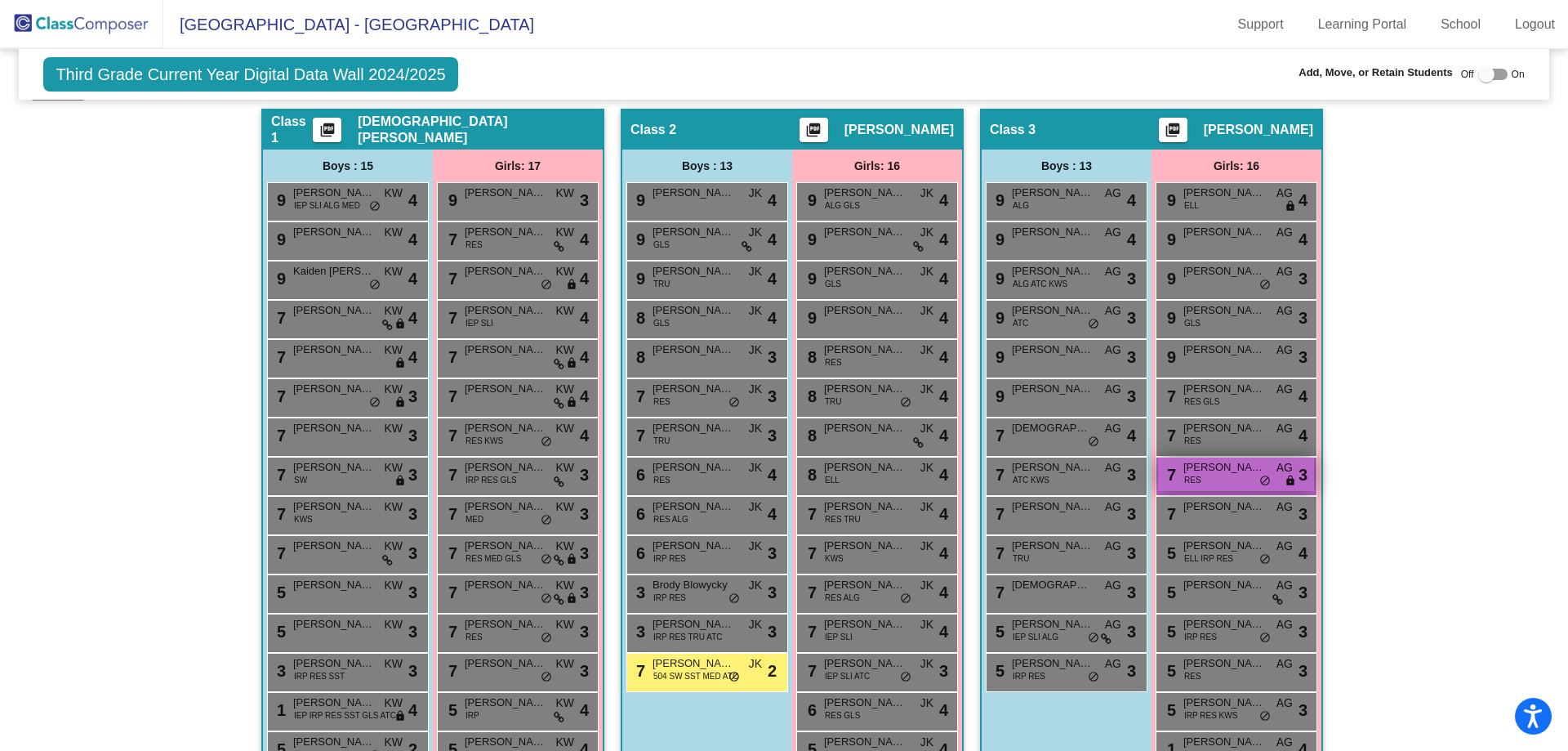
click at [1211, 480] on div "7 [PERSON_NAME] RES AG lock do_not_disturb_alt 3" at bounding box center [1236, 475] width 156 height 33
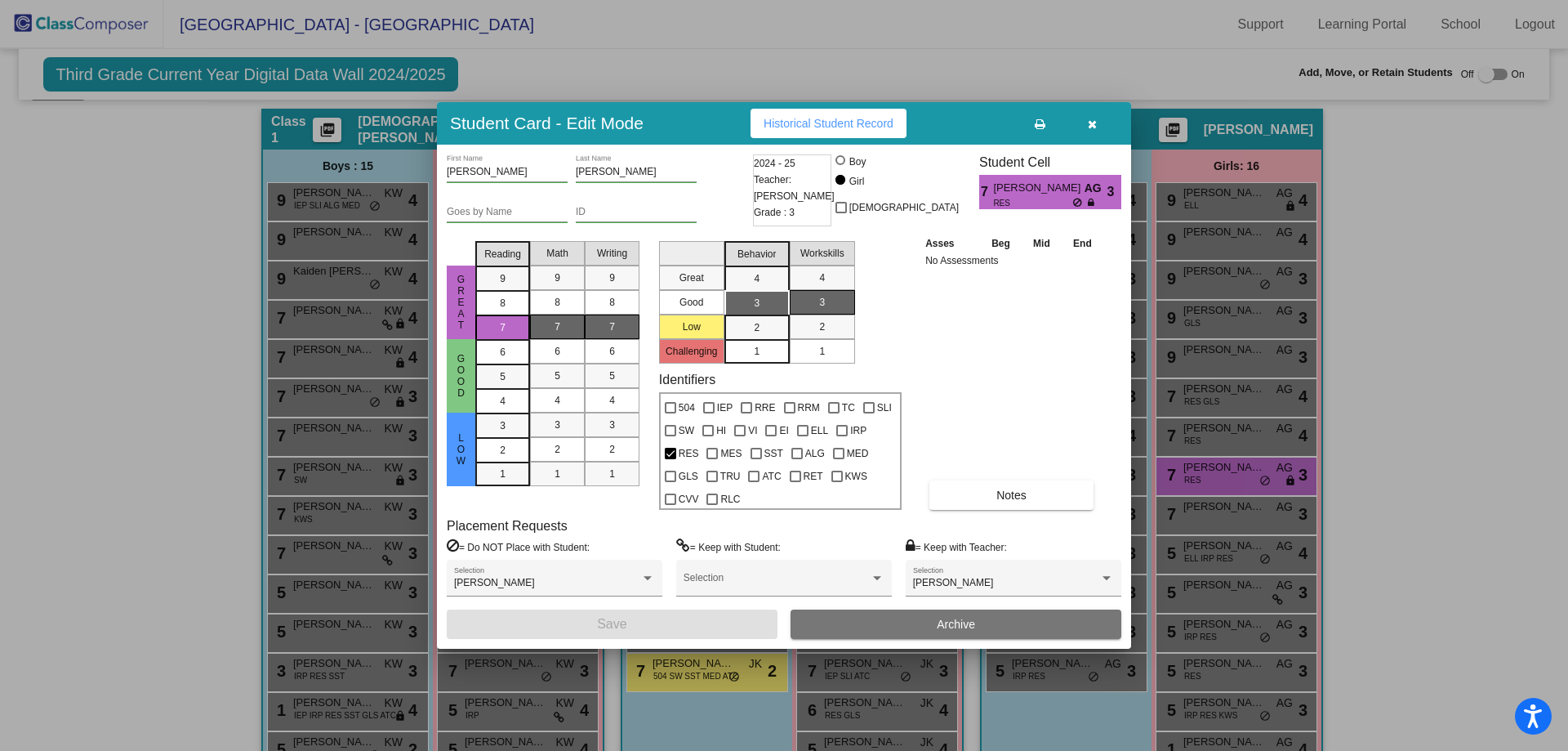
click at [1094, 127] on icon "button" at bounding box center [1092, 124] width 9 height 12
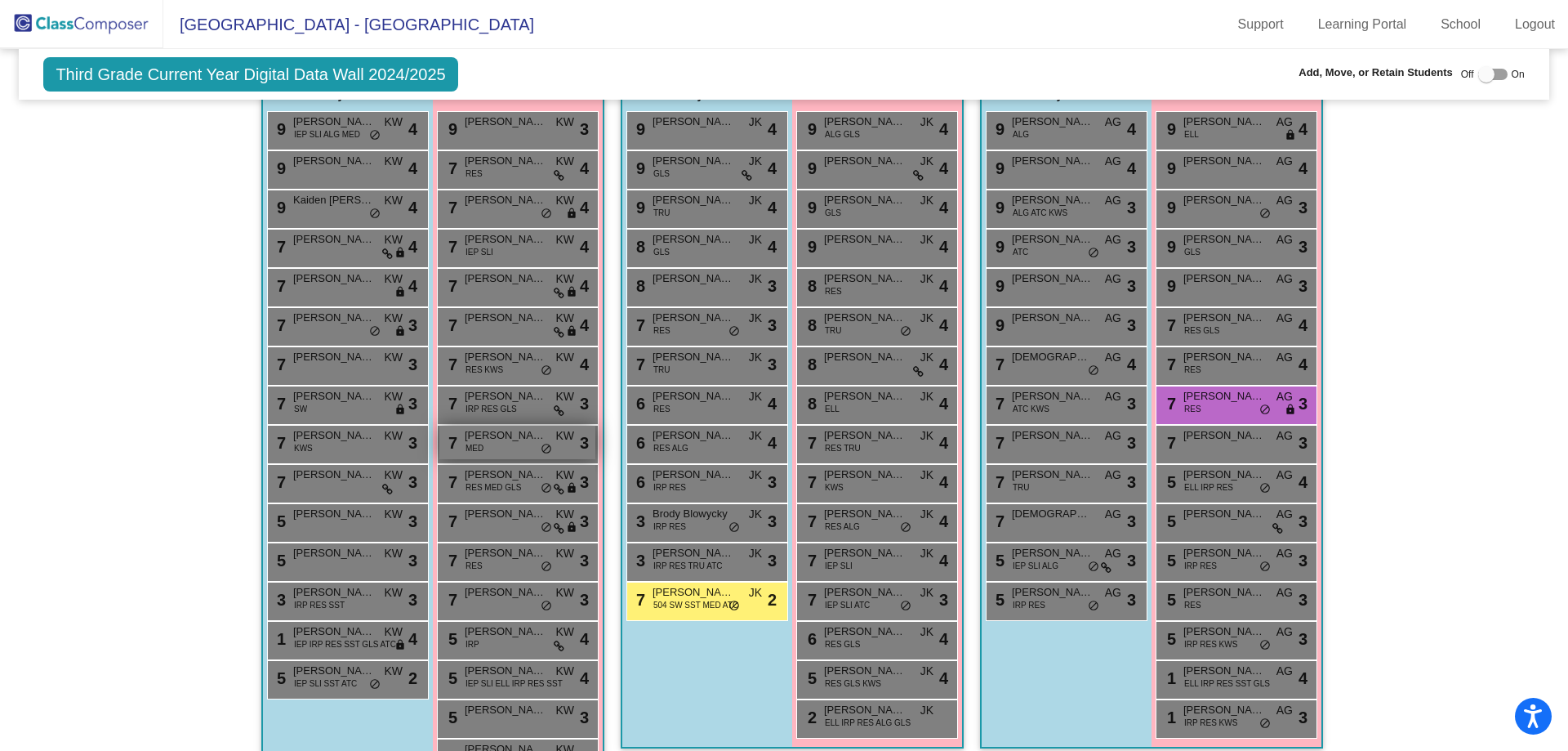
scroll to position [370, 0]
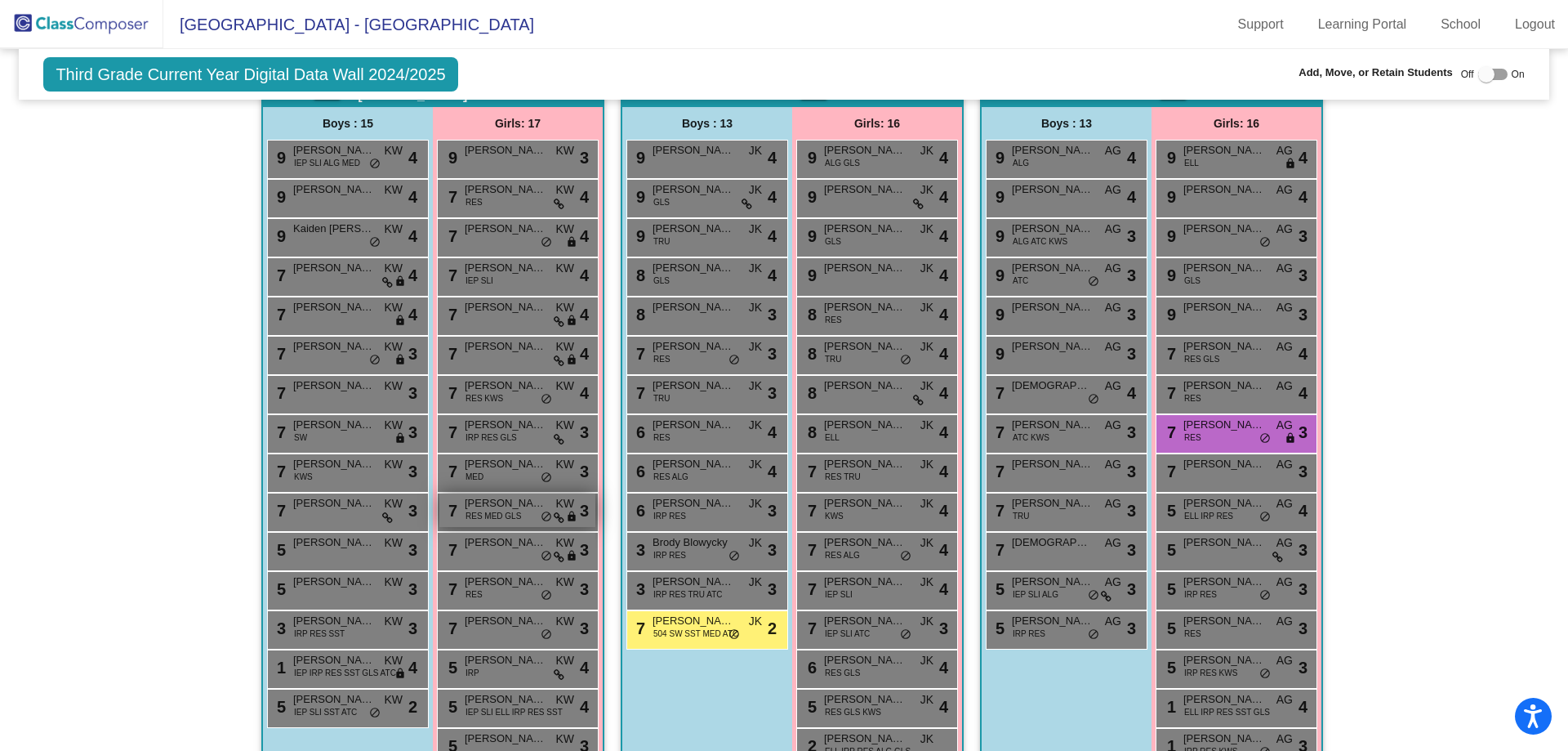
click at [502, 512] on span "RES MED GLS" at bounding box center [493, 515] width 56 height 12
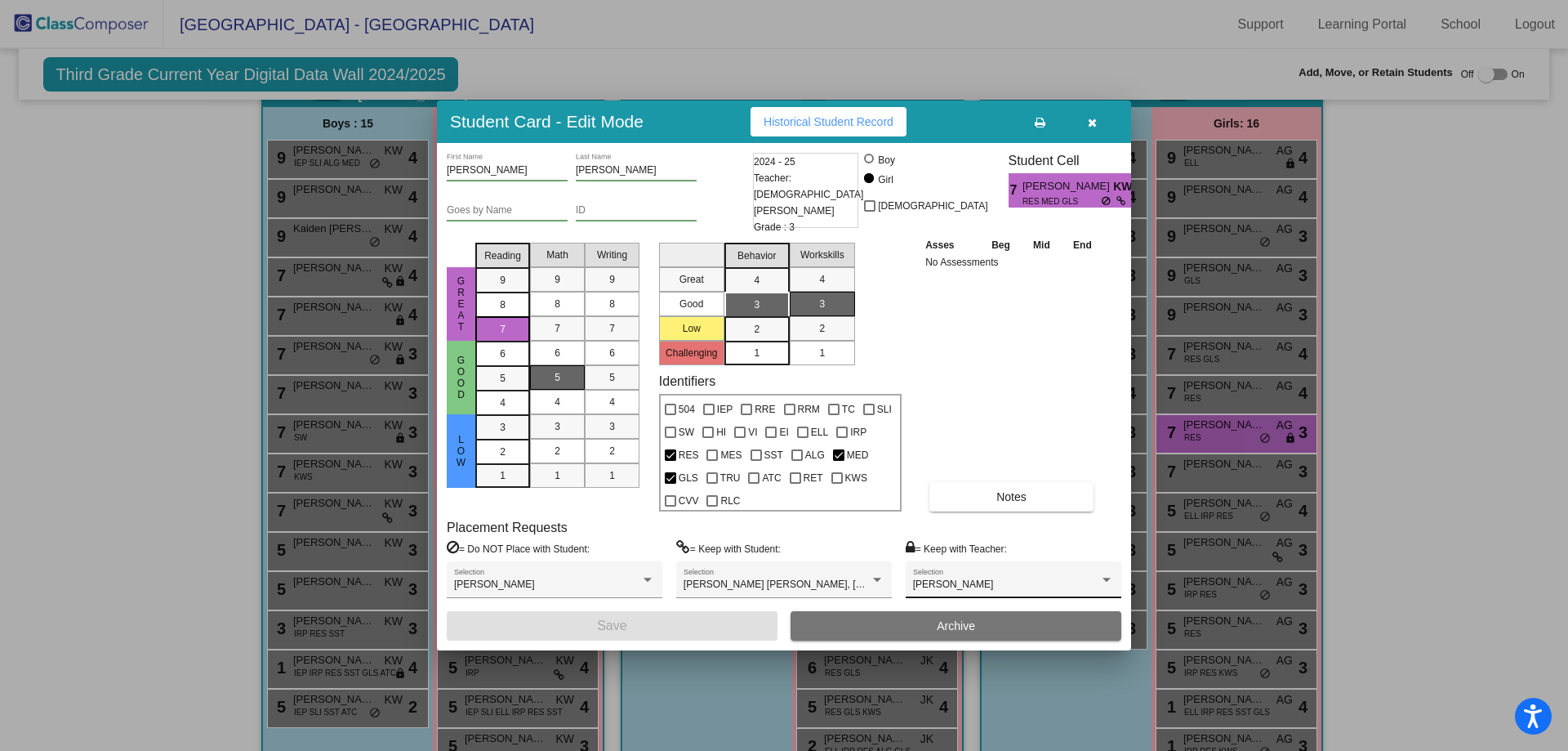
click at [937, 577] on div "[PERSON_NAME] Selection" at bounding box center [1013, 583] width 201 height 29
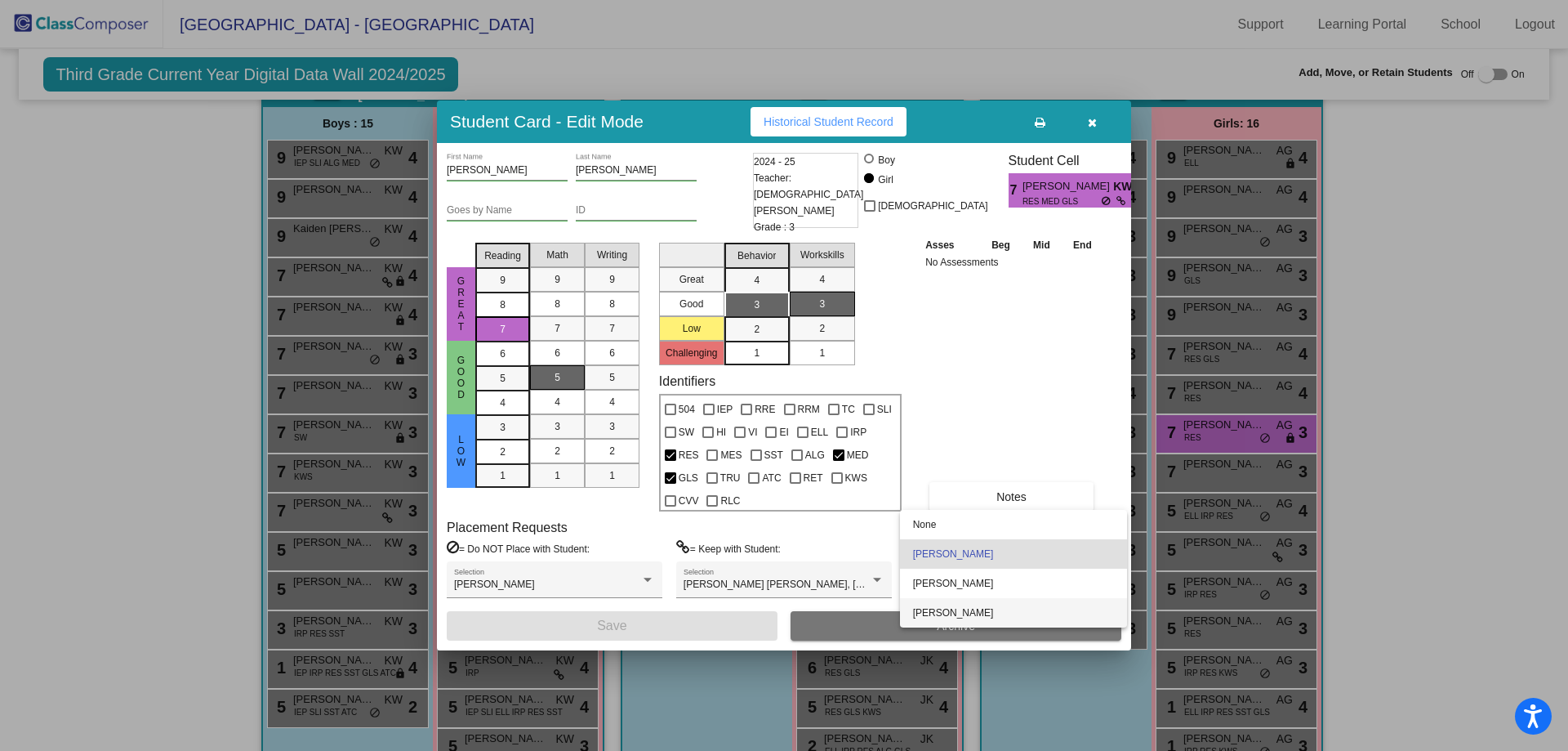
click at [935, 611] on span "[PERSON_NAME]" at bounding box center [1013, 612] width 201 height 29
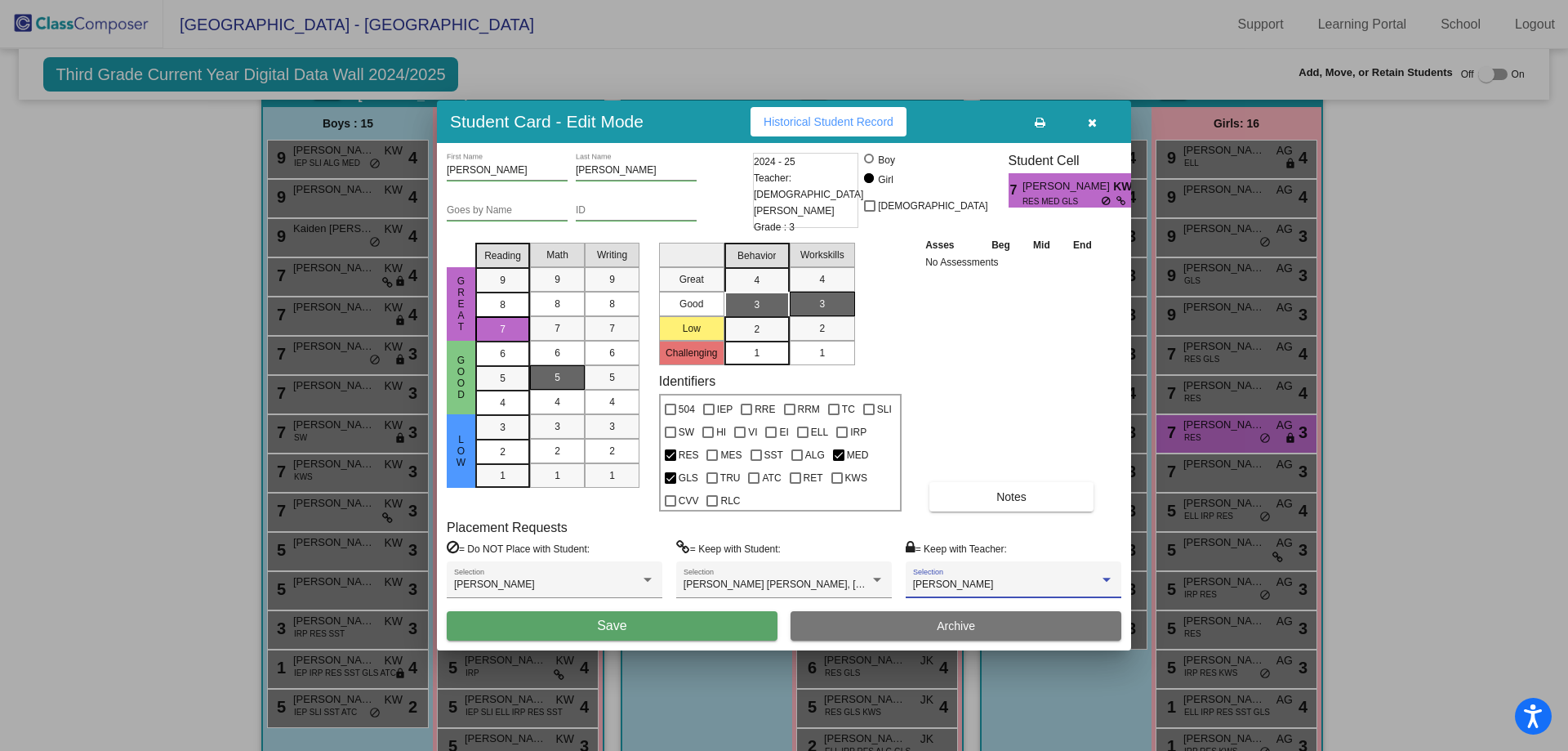
click at [742, 623] on button "Save" at bounding box center [612, 625] width 330 height 29
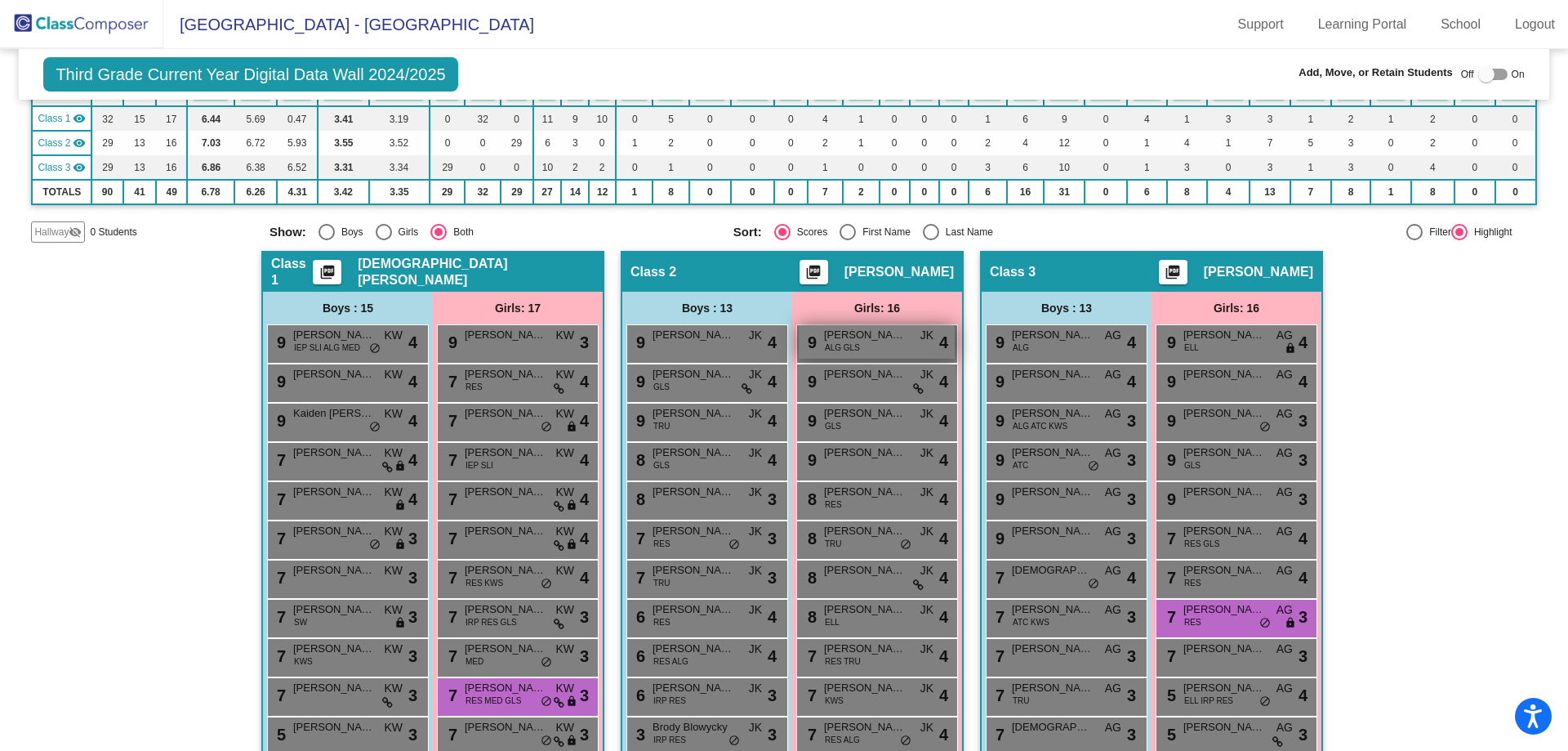
scroll to position [0, 0]
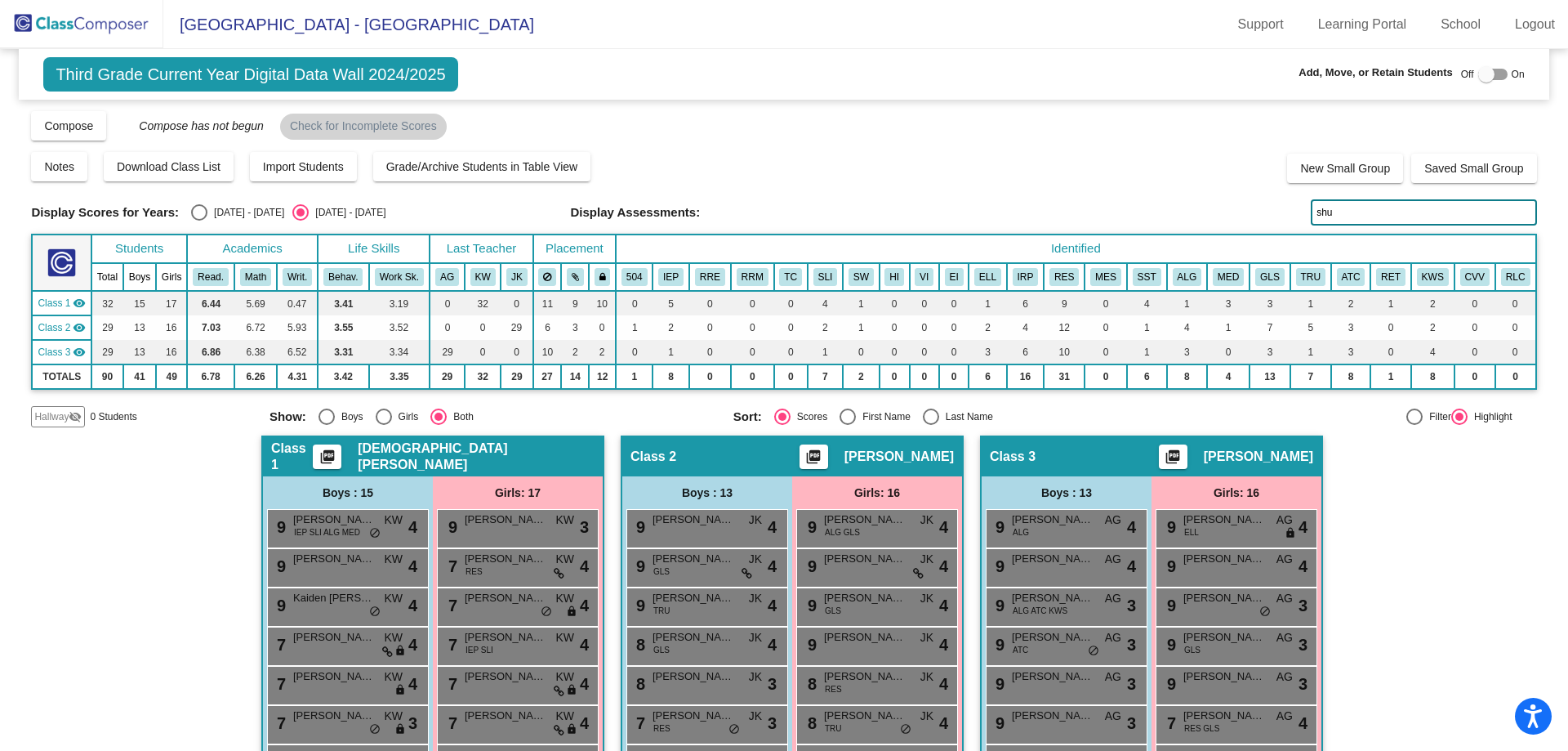
click at [1368, 212] on input "shu" at bounding box center [1423, 211] width 226 height 26
click at [888, 684] on div "8 [PERSON_NAME] RES JK lock do_not_disturb_alt 4" at bounding box center [876, 684] width 156 height 33
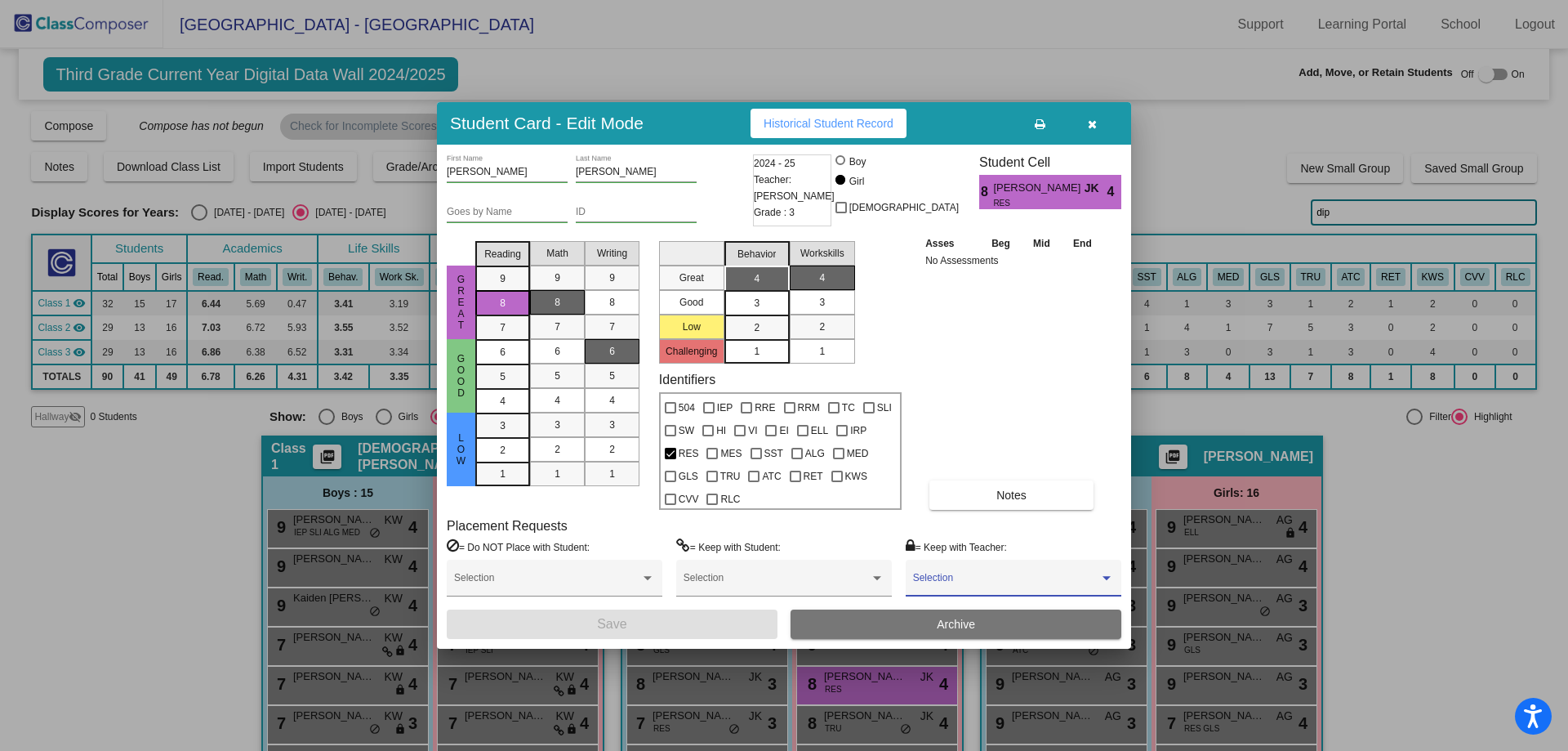
click at [1024, 584] on span at bounding box center [1006, 584] width 186 height 12
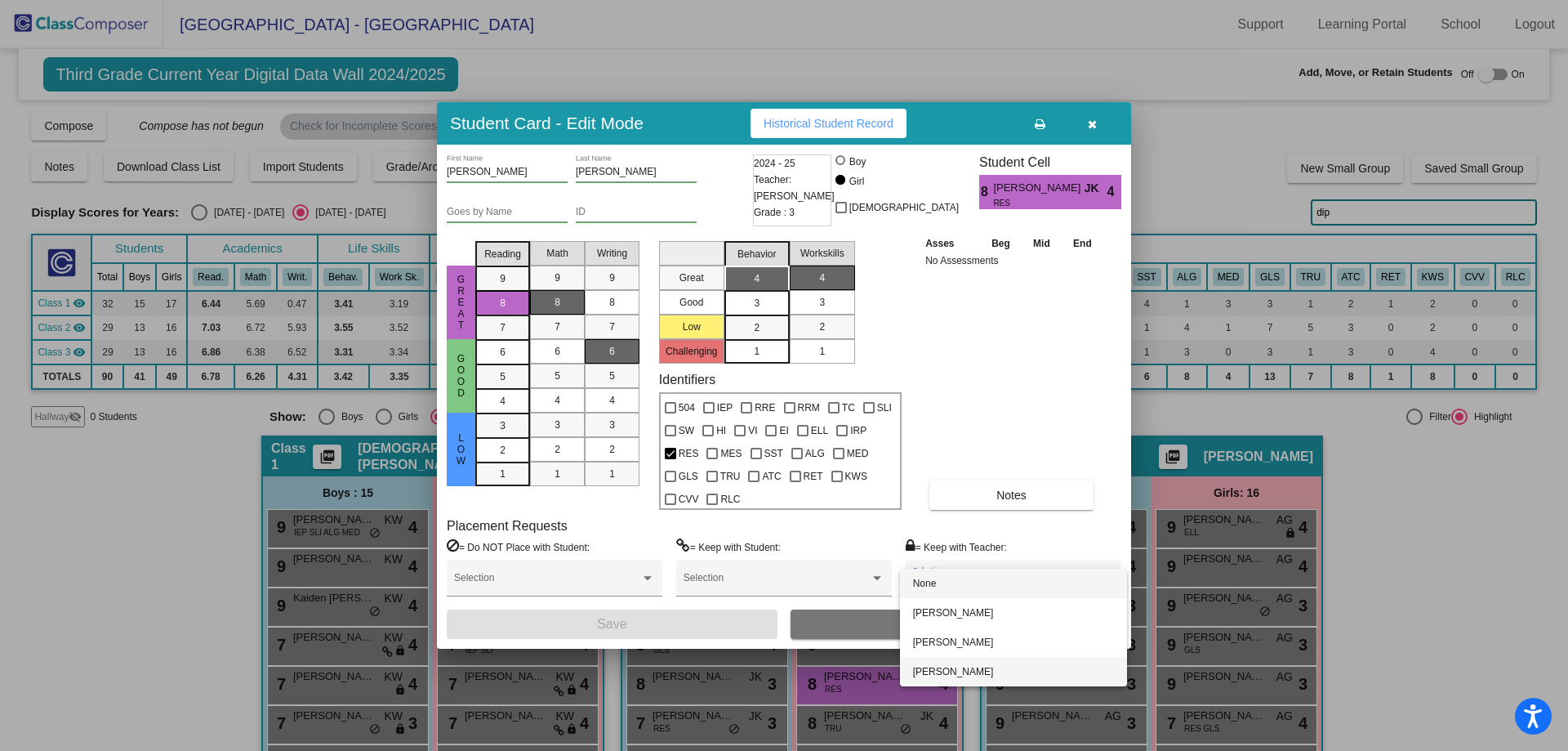
click at [981, 670] on span "[PERSON_NAME]" at bounding box center [1013, 671] width 201 height 29
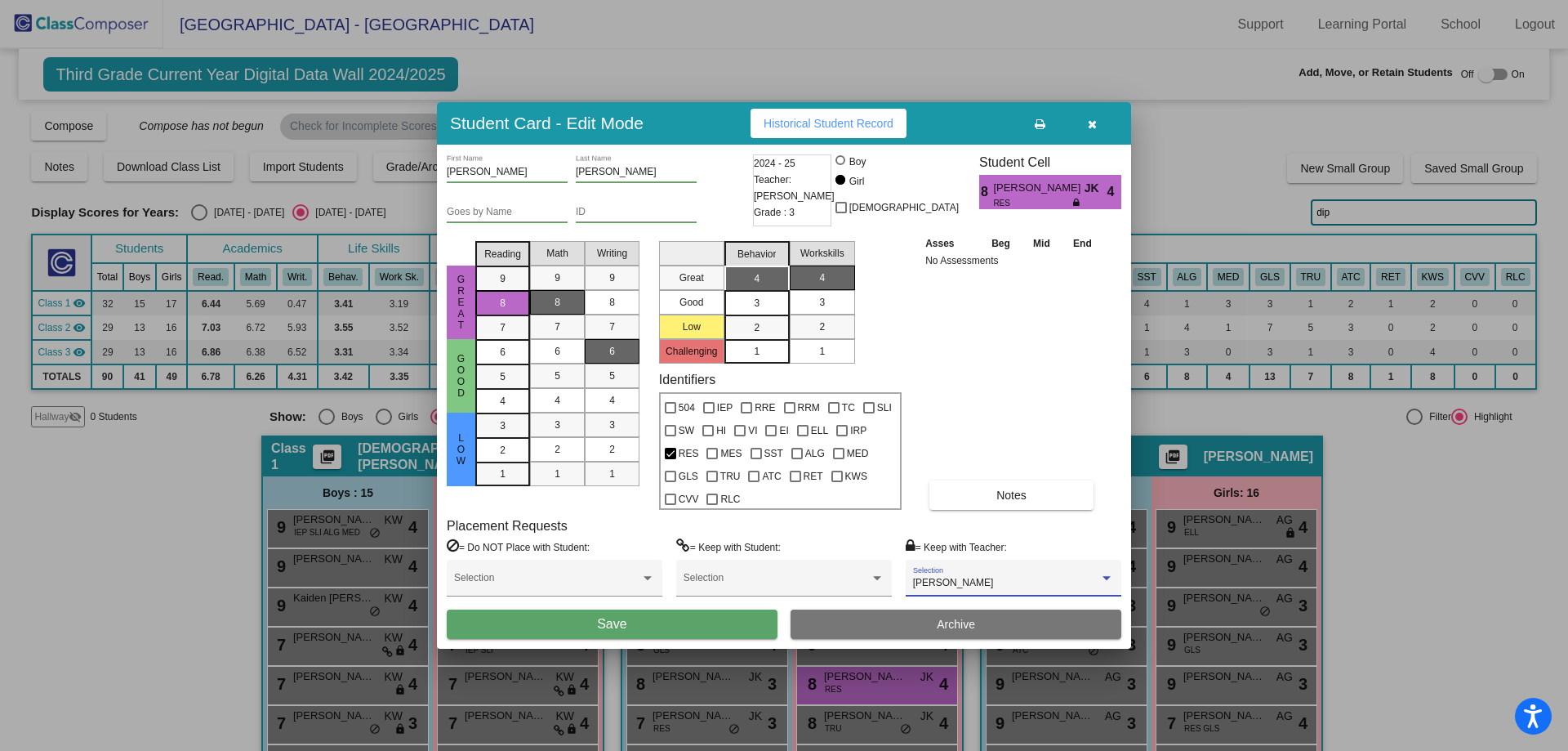
click at [729, 625] on button "Save" at bounding box center [612, 624] width 330 height 29
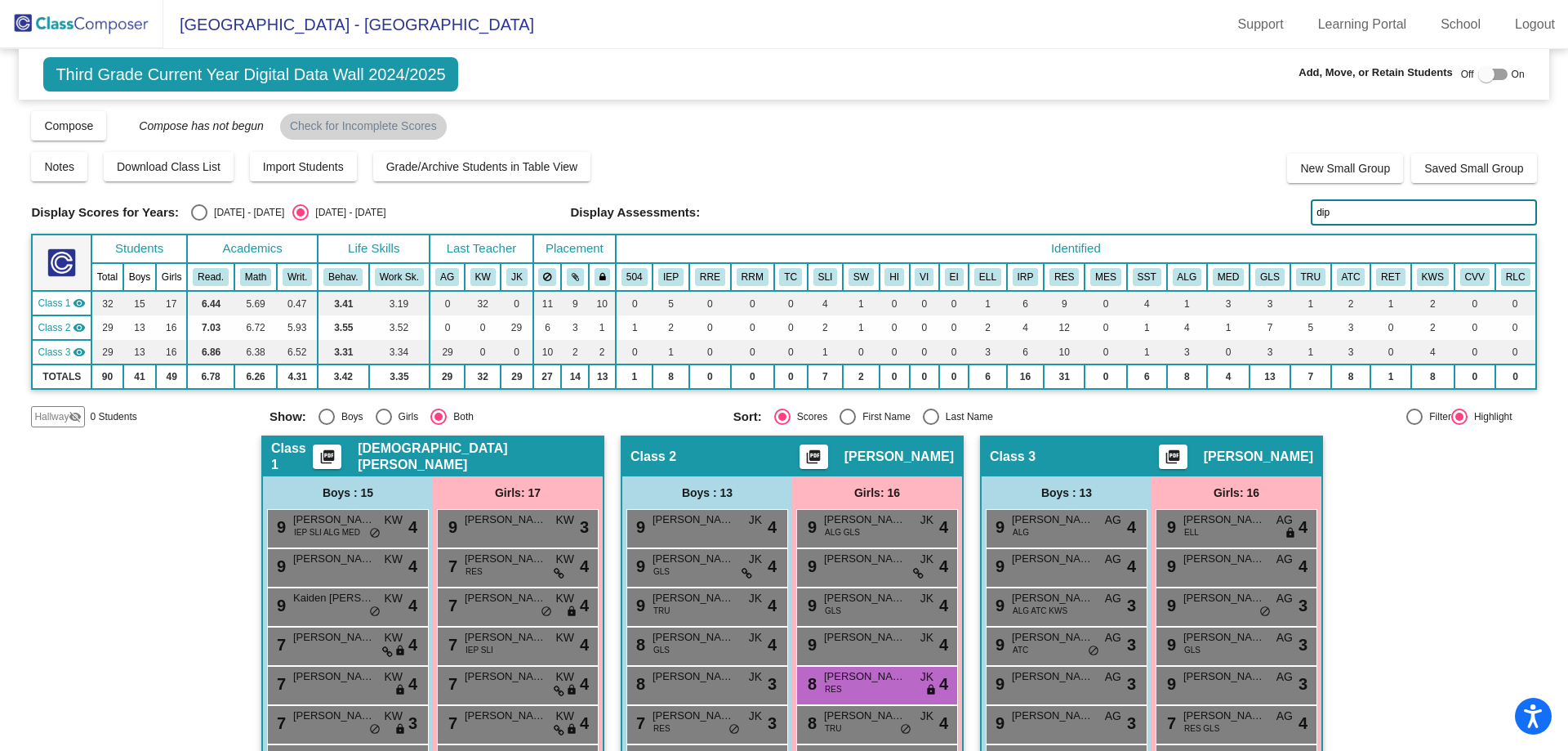
click at [1339, 215] on input "dip" at bounding box center [1423, 211] width 226 height 26
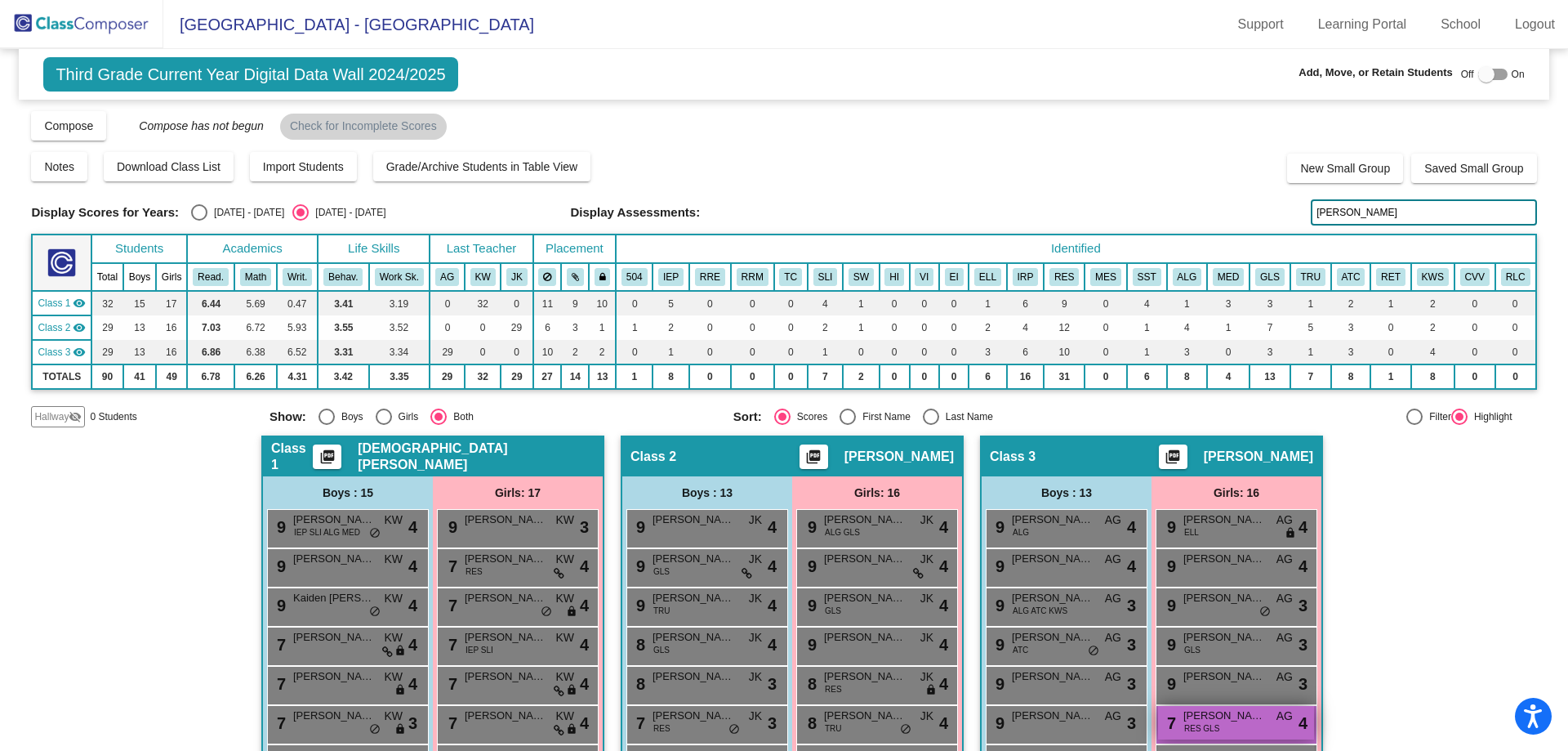
click at [1228, 724] on div "7 [PERSON_NAME] RES GLS AG lock do_not_disturb_alt 4" at bounding box center [1236, 723] width 156 height 33
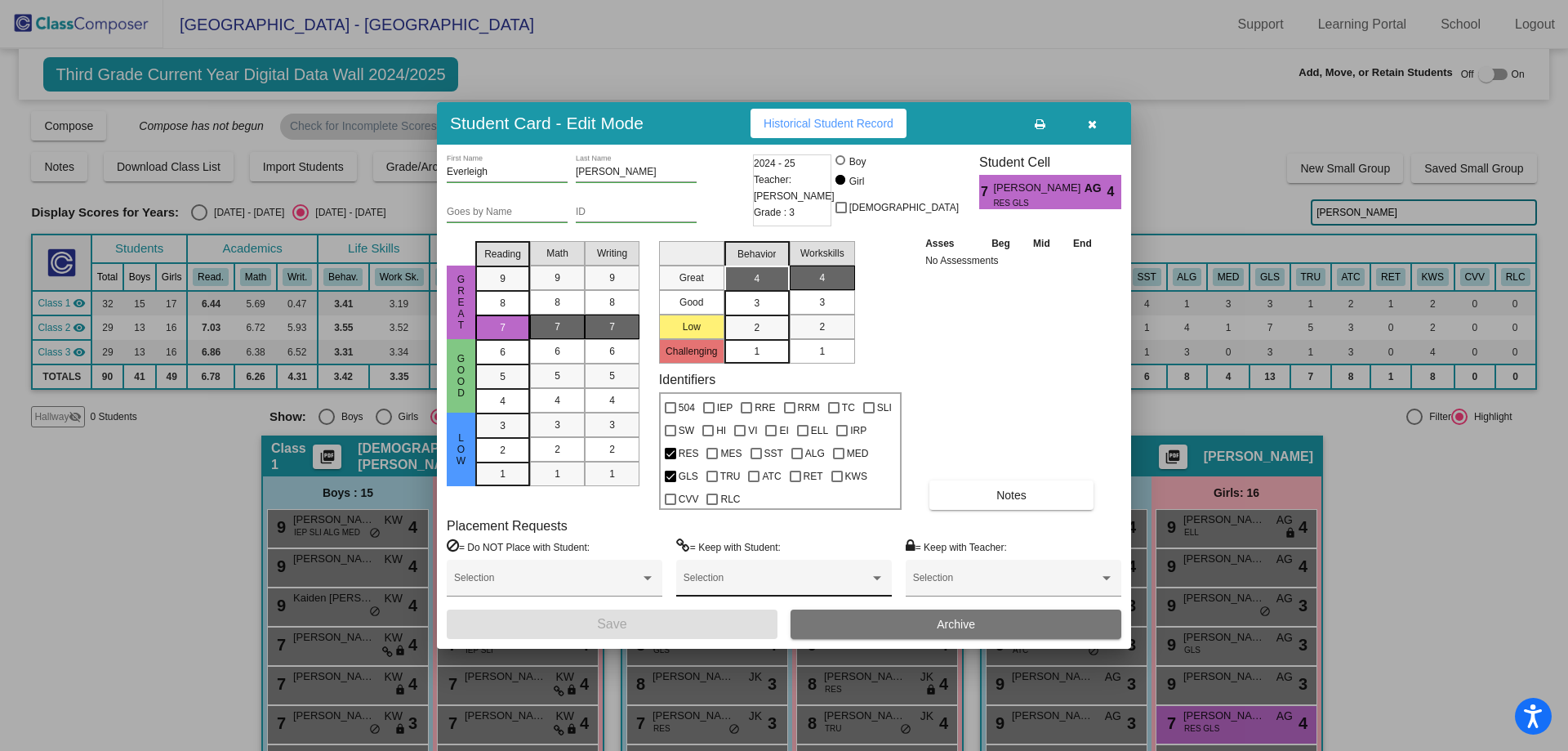
click at [702, 569] on div "Selection" at bounding box center [783, 581] width 201 height 29
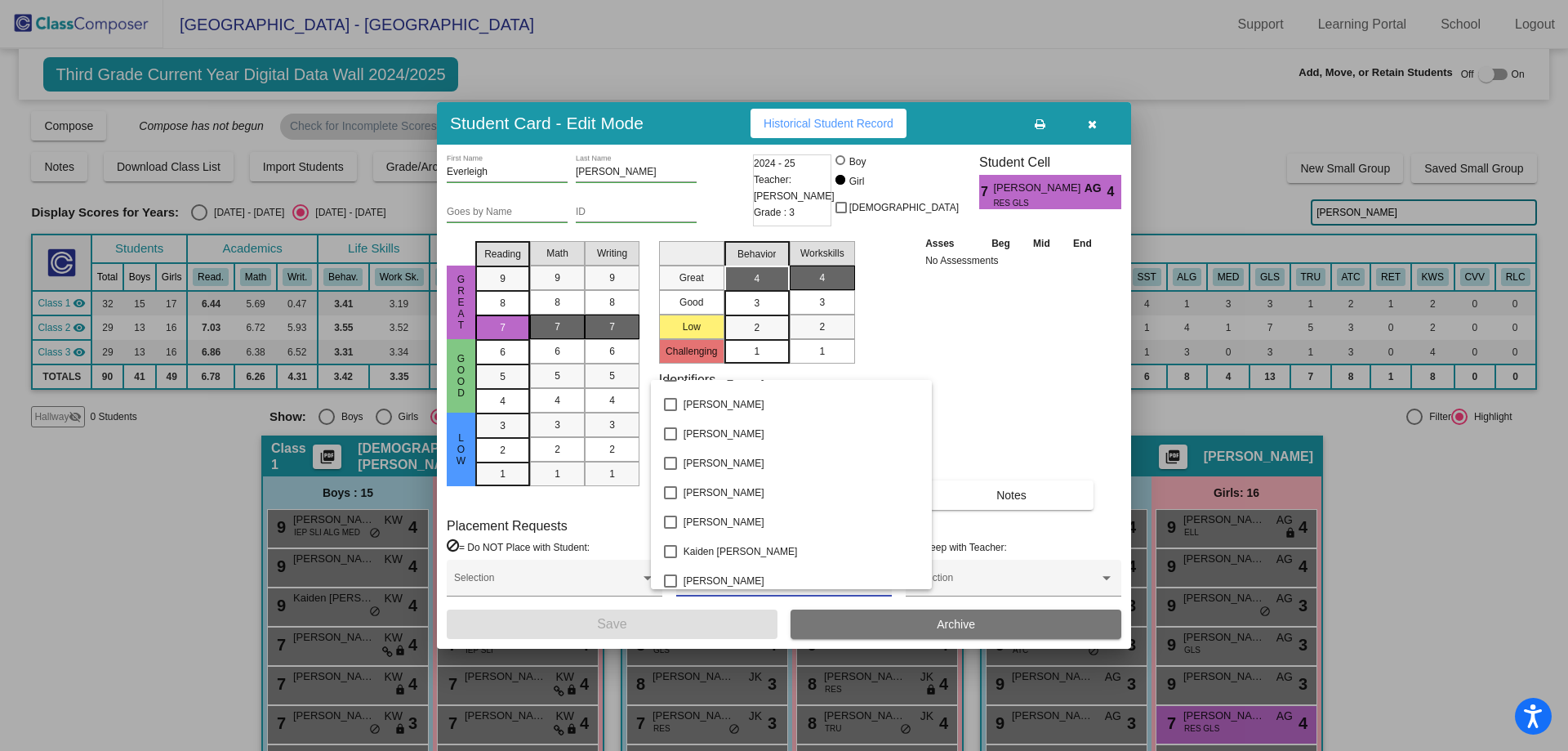
scroll to position [1307, 0]
click at [684, 500] on span "[PERSON_NAME]" at bounding box center [801, 499] width 236 height 29
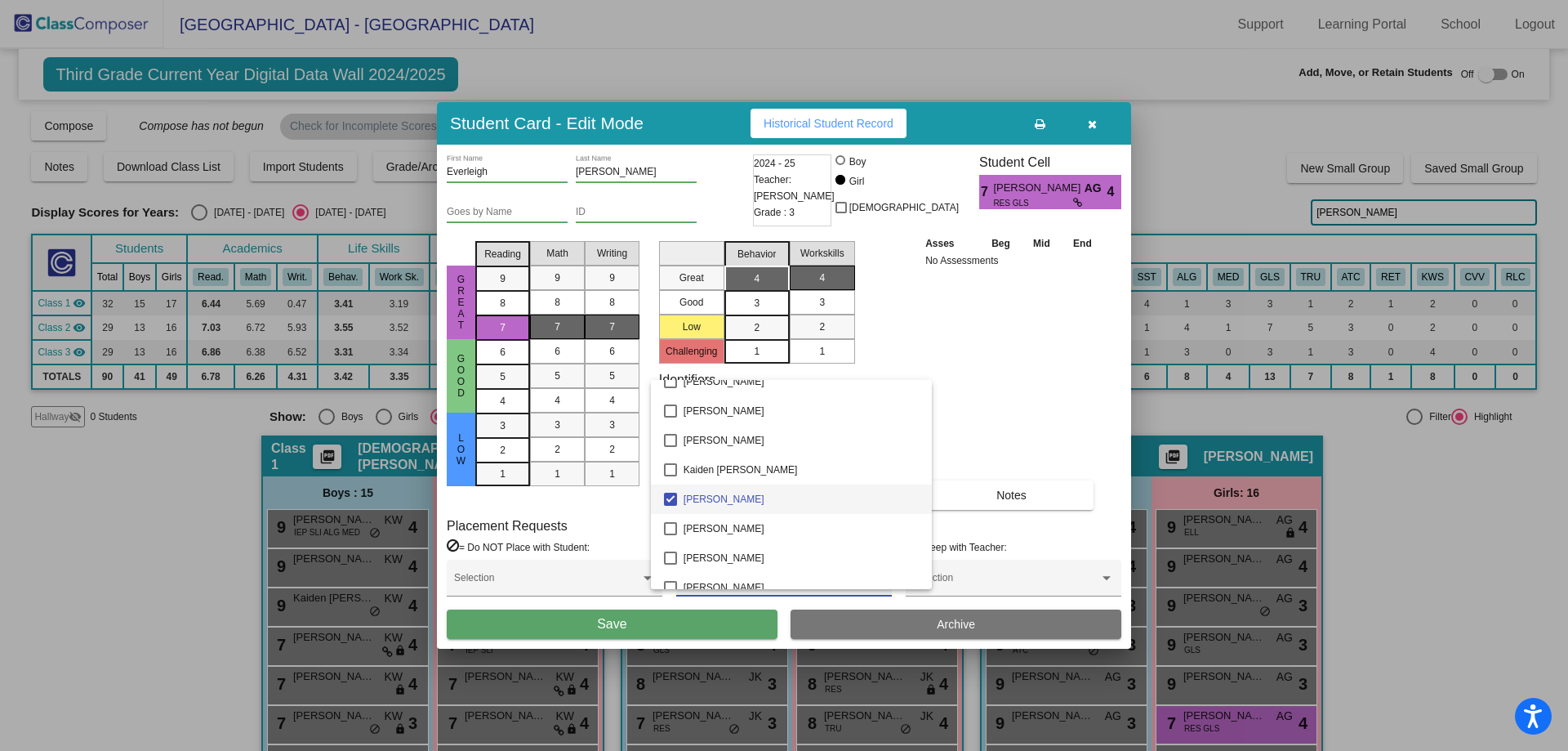
click at [563, 633] on div at bounding box center [784, 376] width 1568 height 751
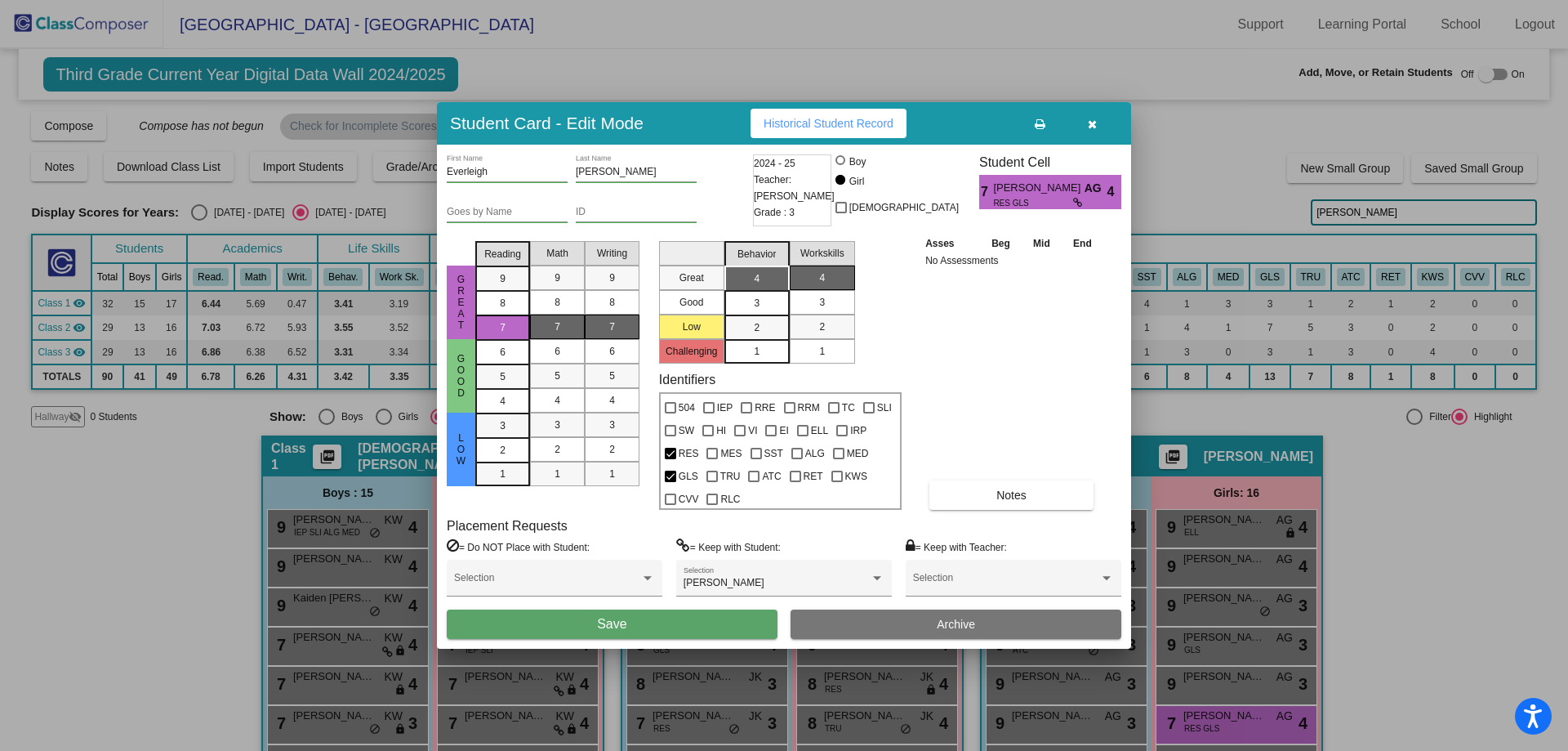
click at [563, 633] on button "Save" at bounding box center [612, 624] width 330 height 29
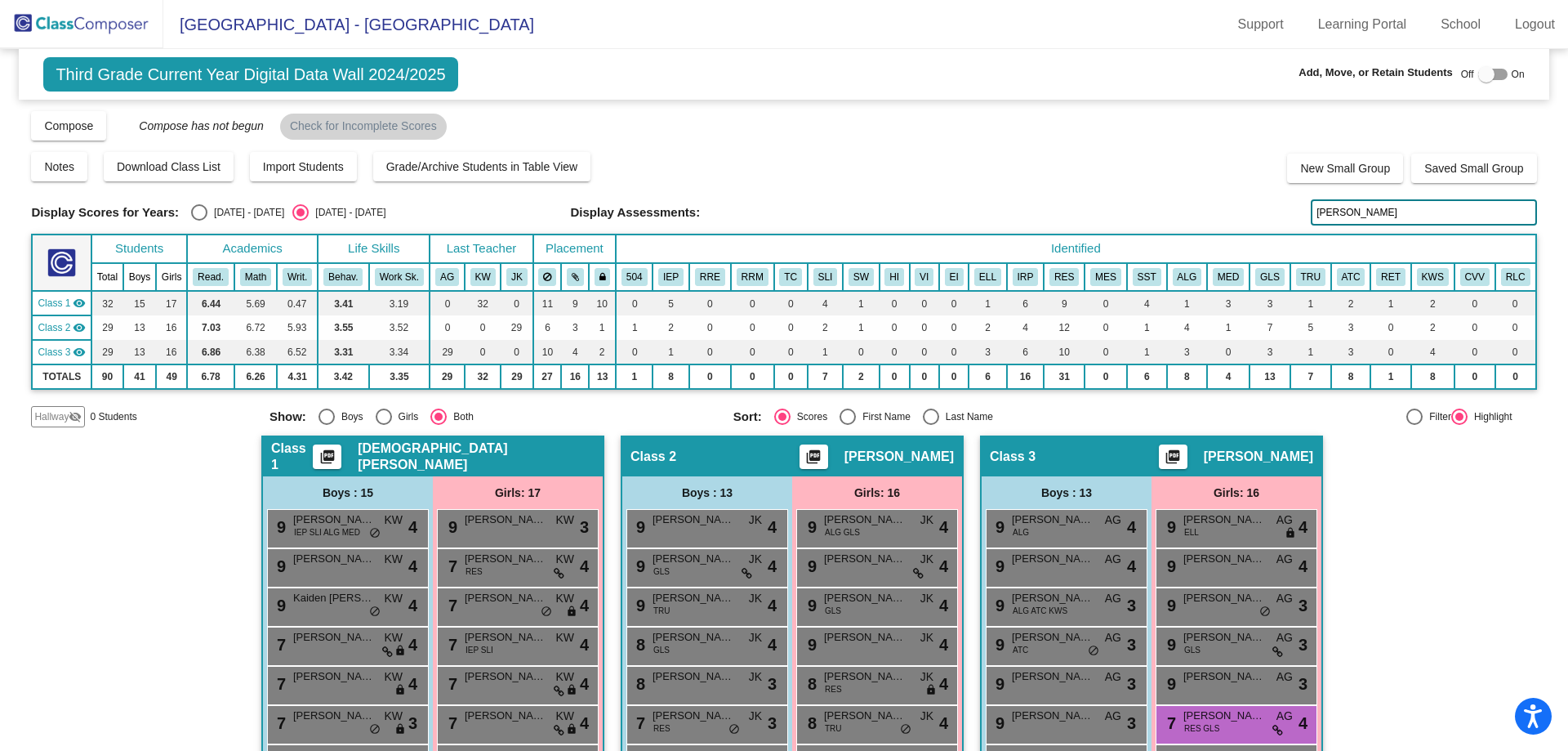
click at [1364, 208] on input "[PERSON_NAME]" at bounding box center [1423, 211] width 226 height 26
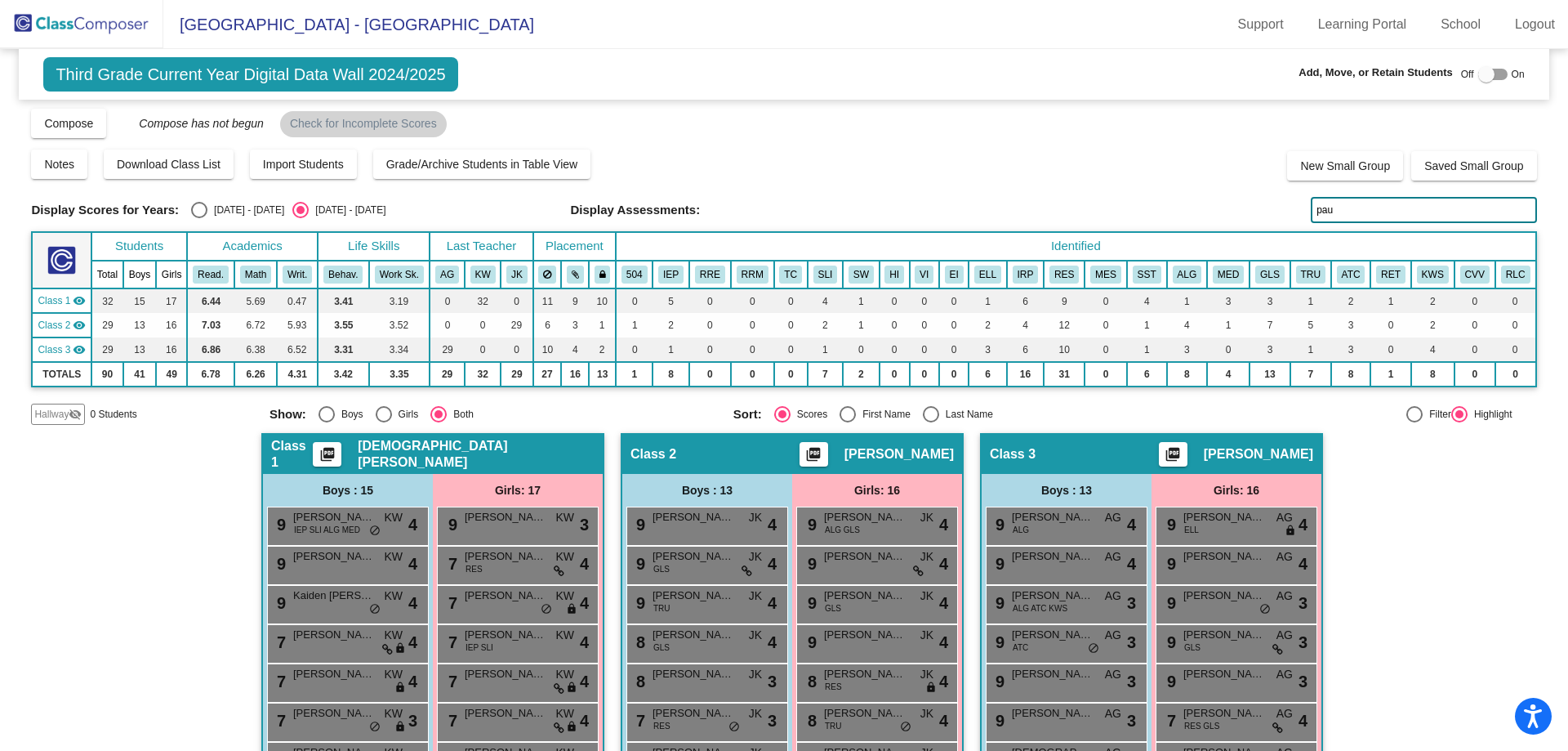
scroll to position [0, 0]
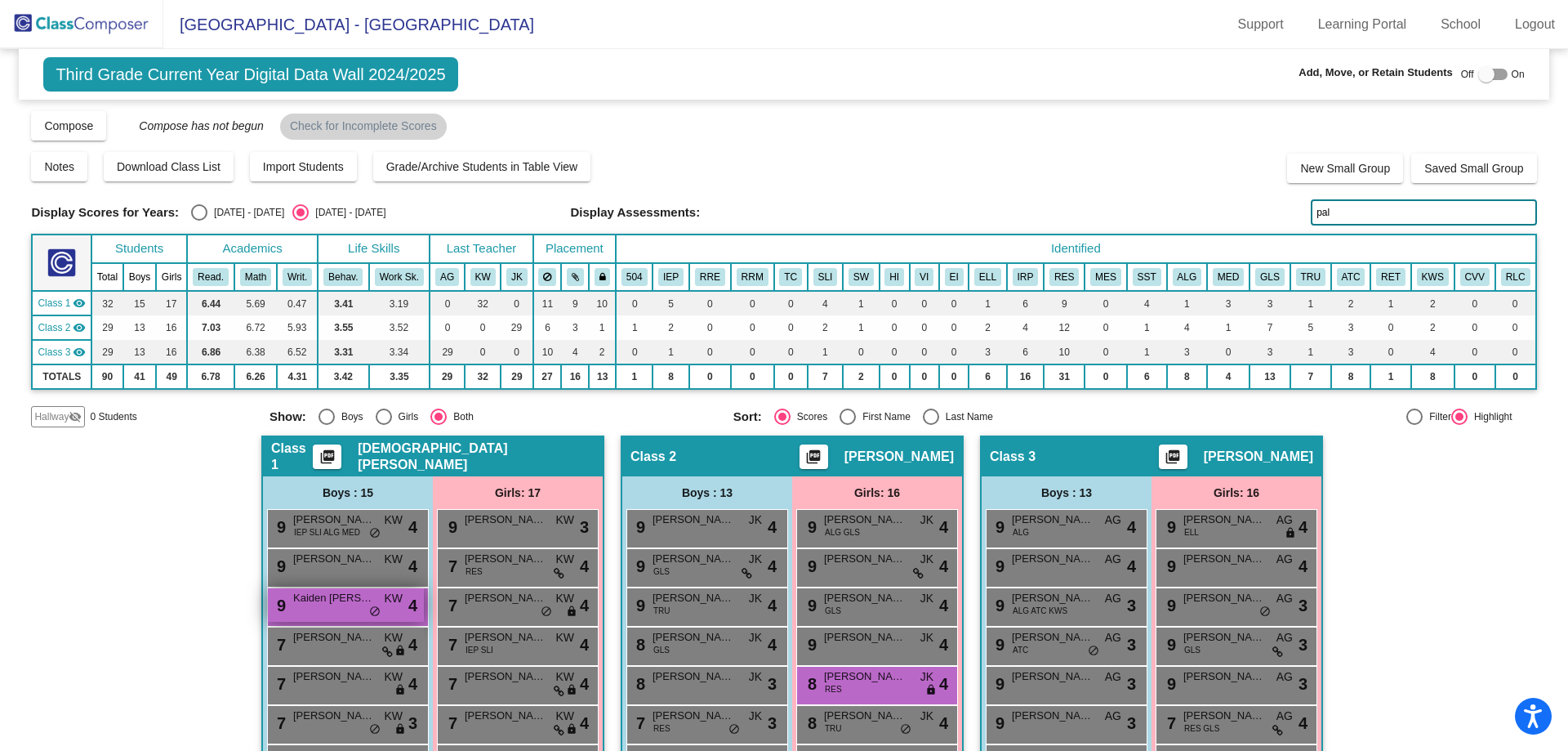
click at [305, 604] on span "Kaiden [PERSON_NAME]" at bounding box center [334, 599] width 82 height 17
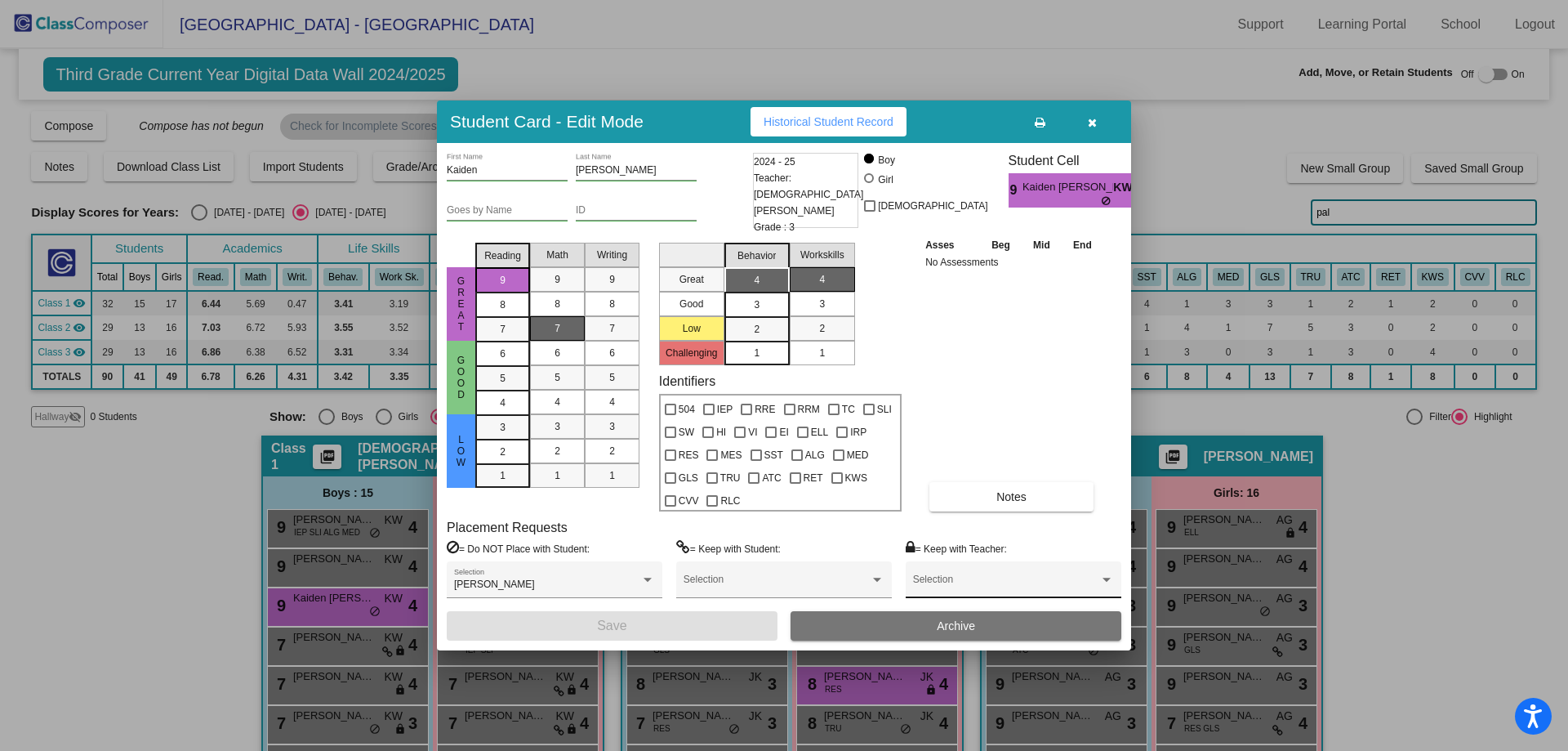
click at [952, 570] on div "Selection" at bounding box center [1013, 583] width 201 height 29
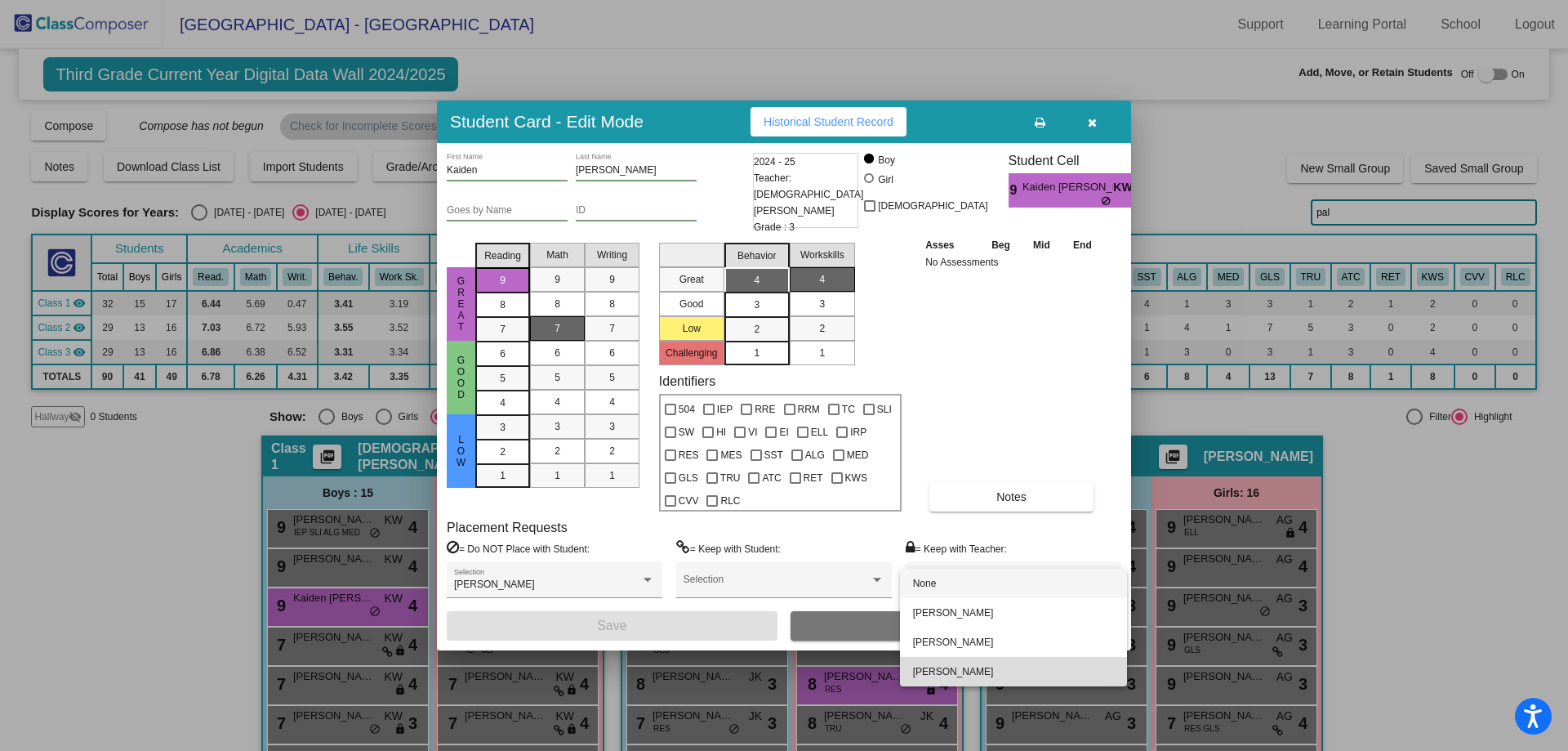
click at [947, 665] on span "[PERSON_NAME]" at bounding box center [1013, 671] width 201 height 29
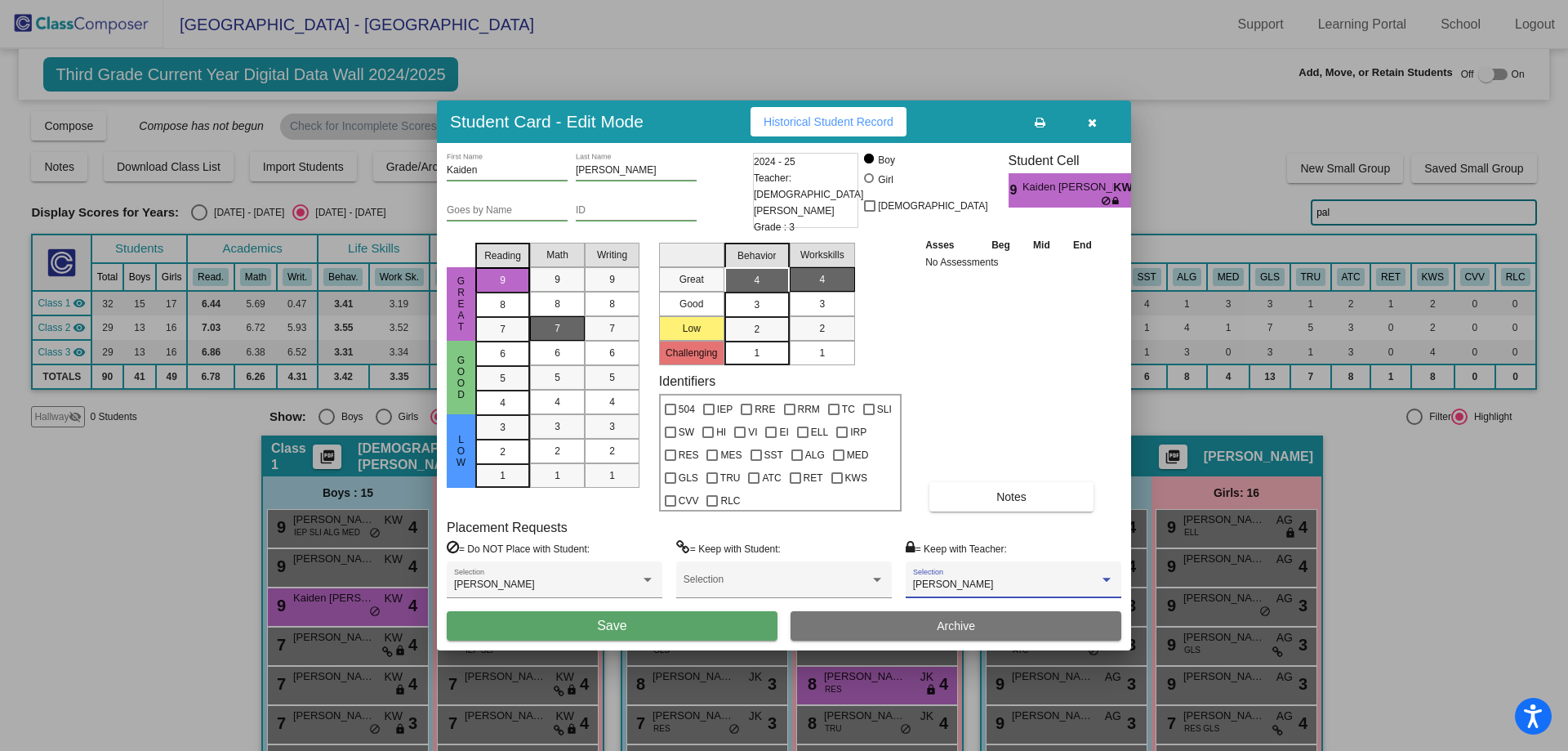
click at [627, 633] on button "Save" at bounding box center [612, 625] width 330 height 29
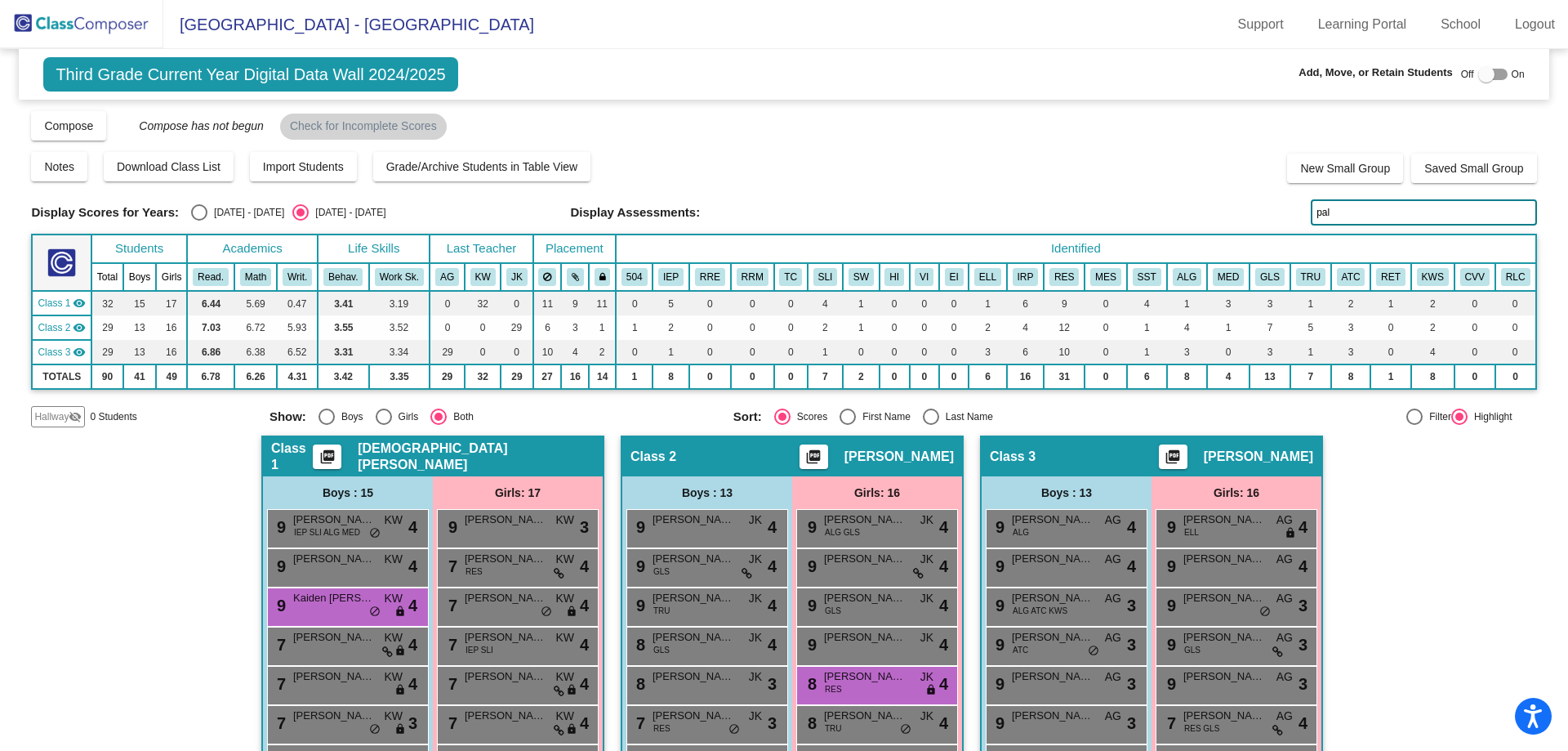
click at [1330, 211] on input "pal" at bounding box center [1423, 211] width 226 height 26
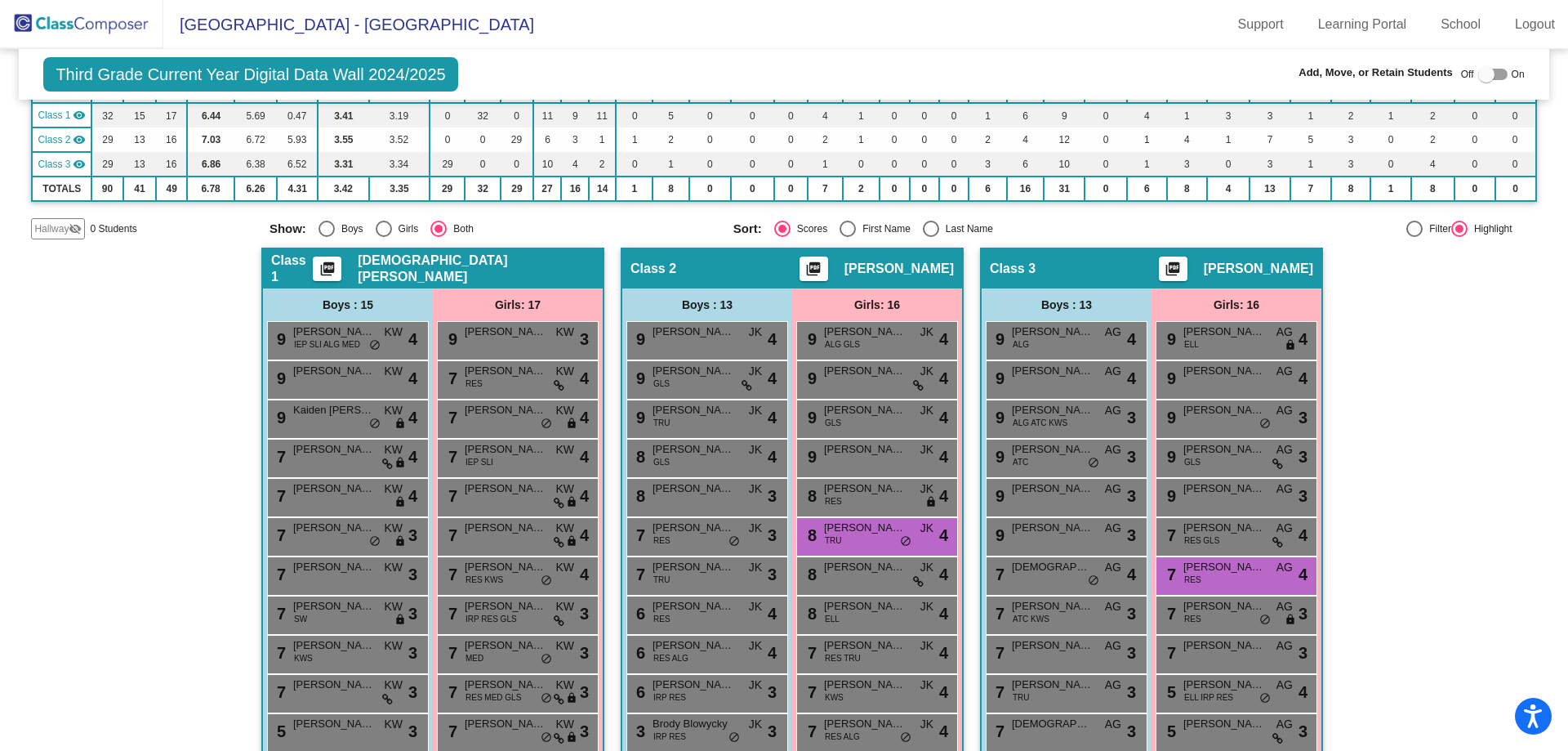
click at [1196, 517] on div "9 [PERSON_NAME] AG lock do_not_disturb_alt 3" at bounding box center [1237, 497] width 161 height 39
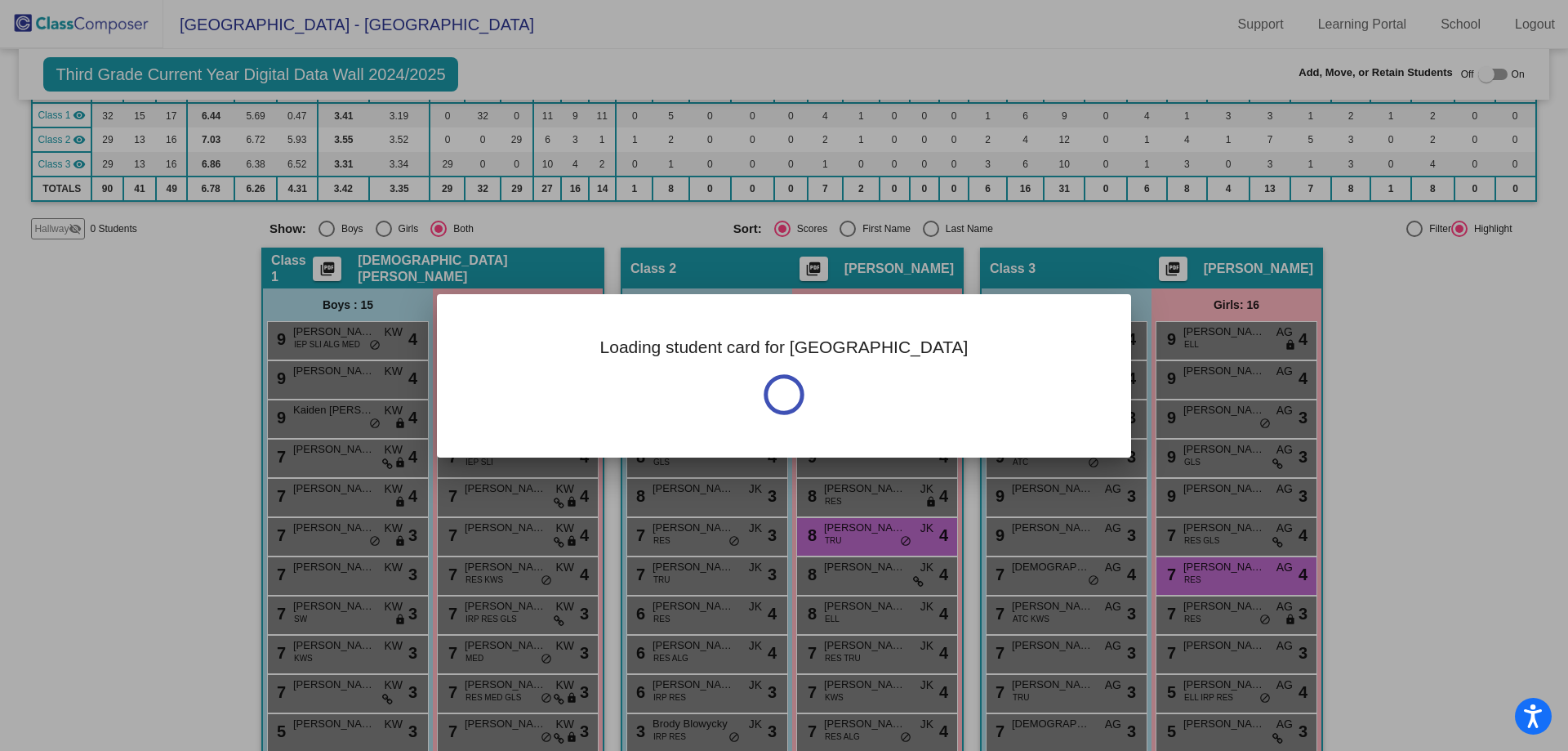
scroll to position [163, 0]
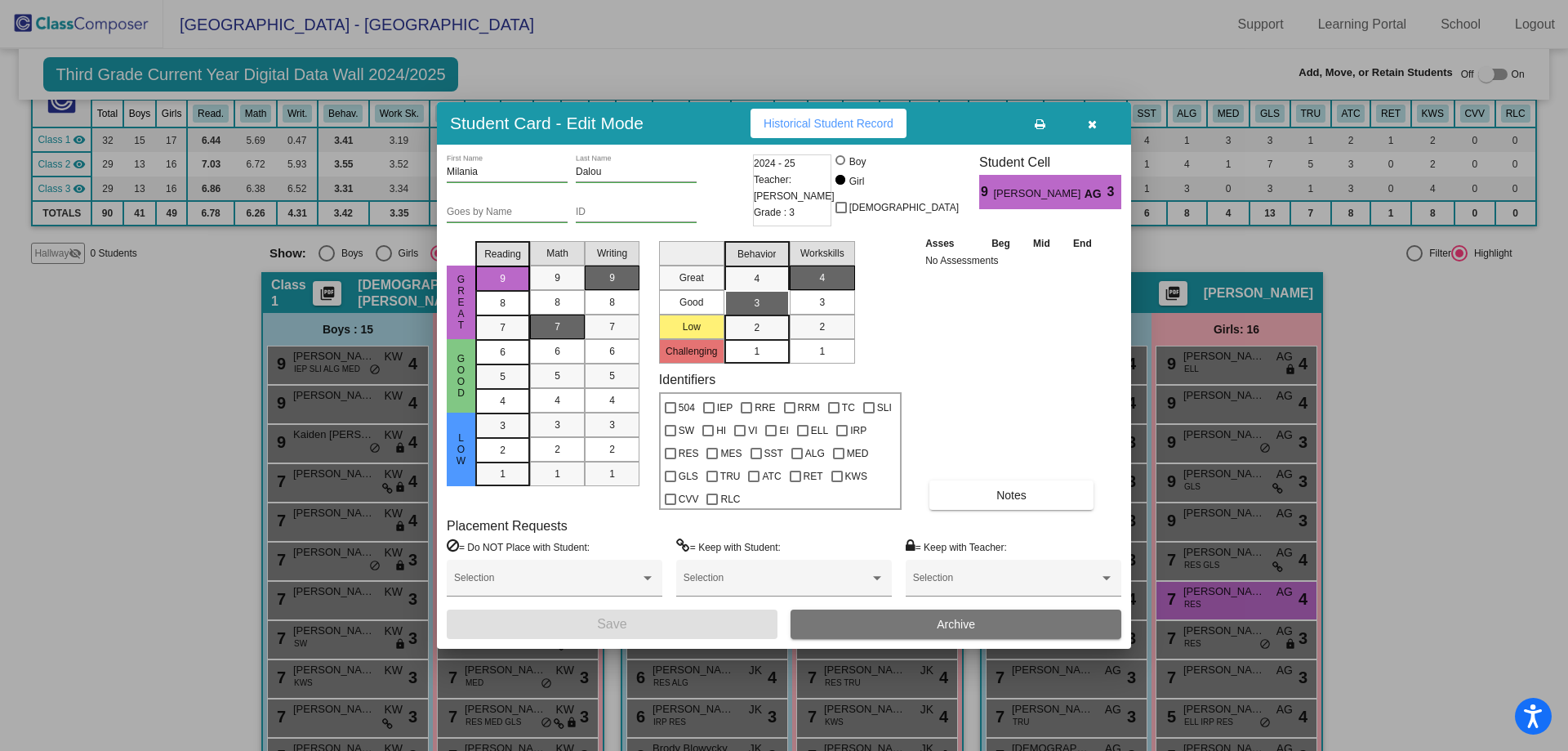
click at [1088, 123] on icon "button" at bounding box center [1092, 124] width 9 height 12
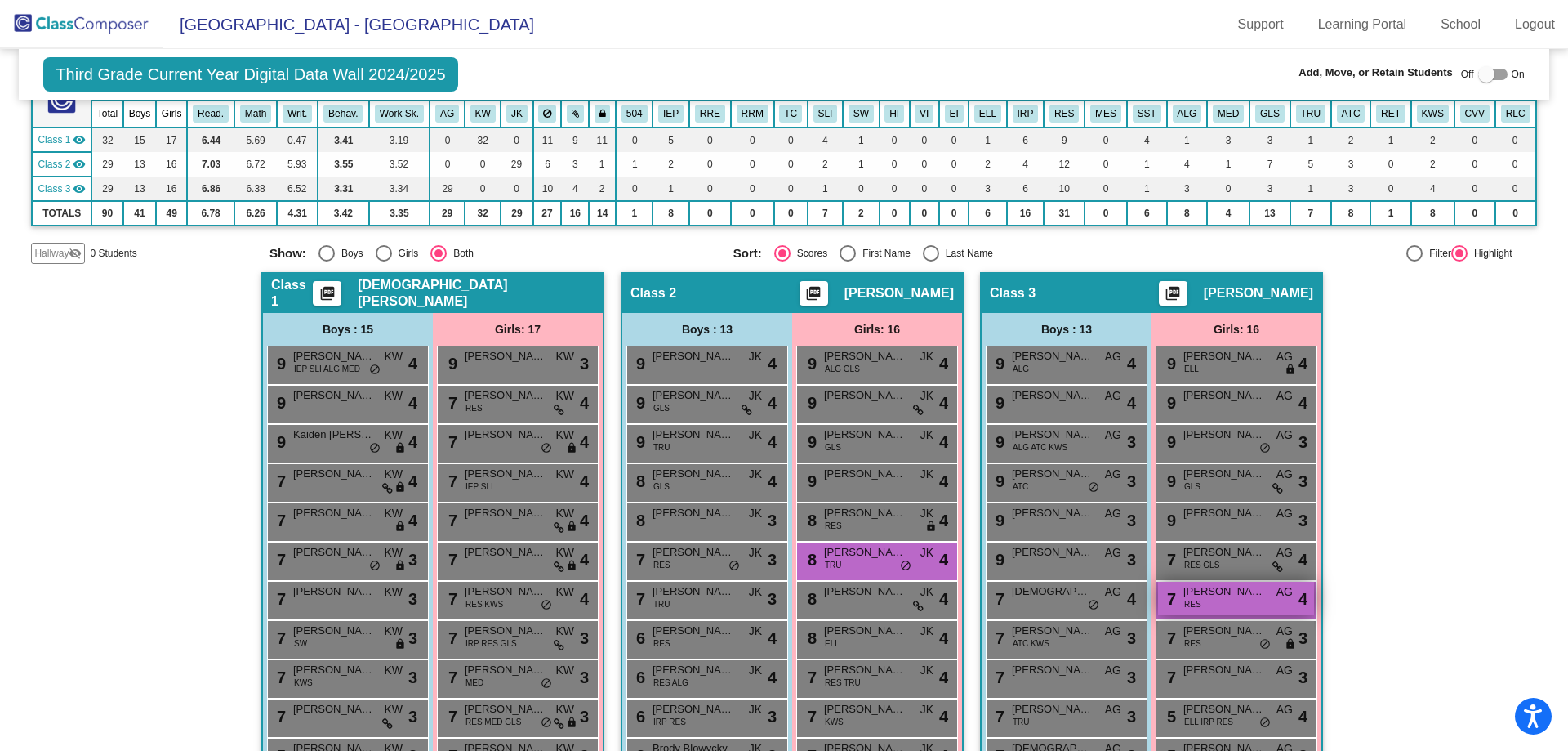
click at [1201, 602] on div "7 [PERSON_NAME] RES AG lock do_not_disturb_alt 4" at bounding box center [1236, 599] width 156 height 33
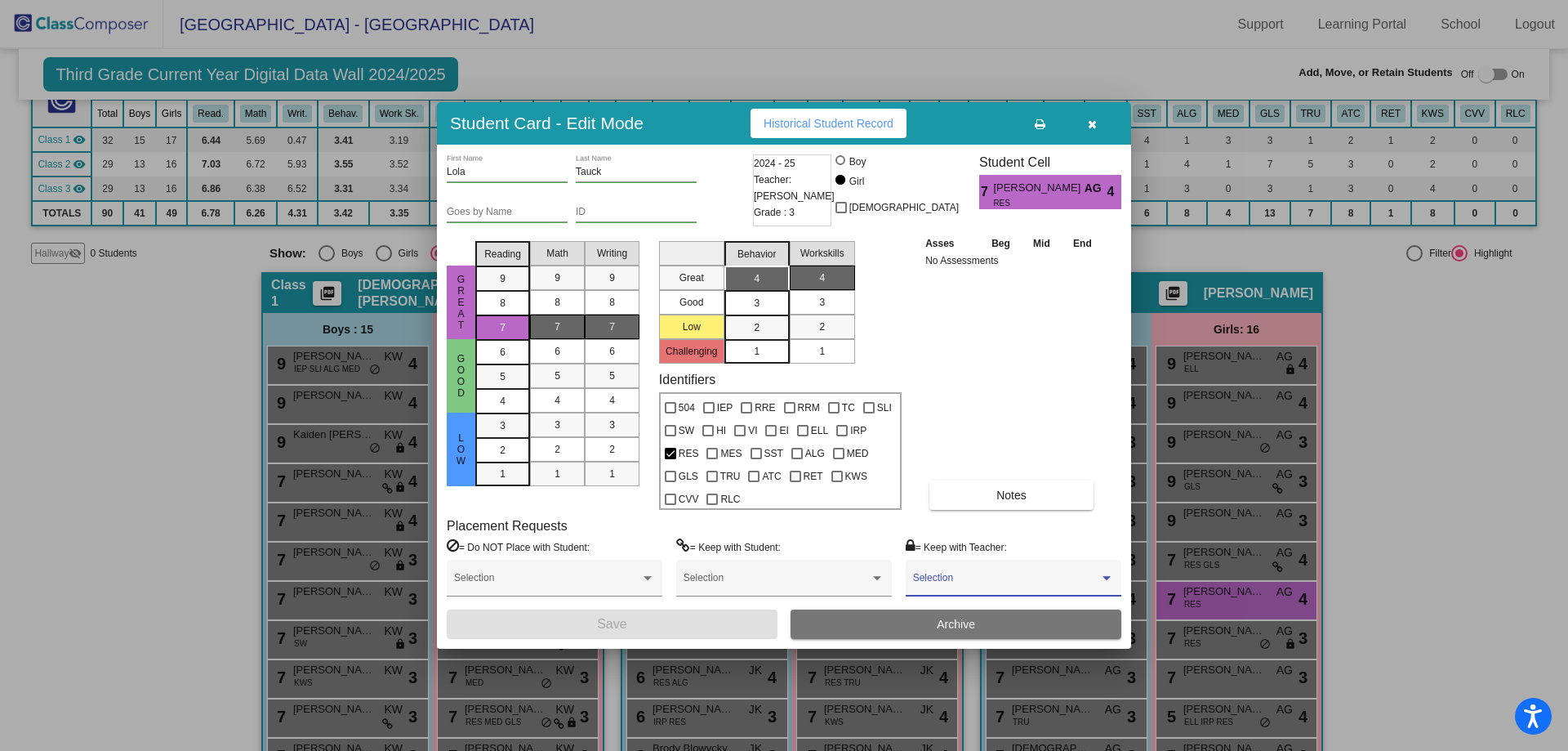
click at [960, 584] on span at bounding box center [1006, 584] width 186 height 12
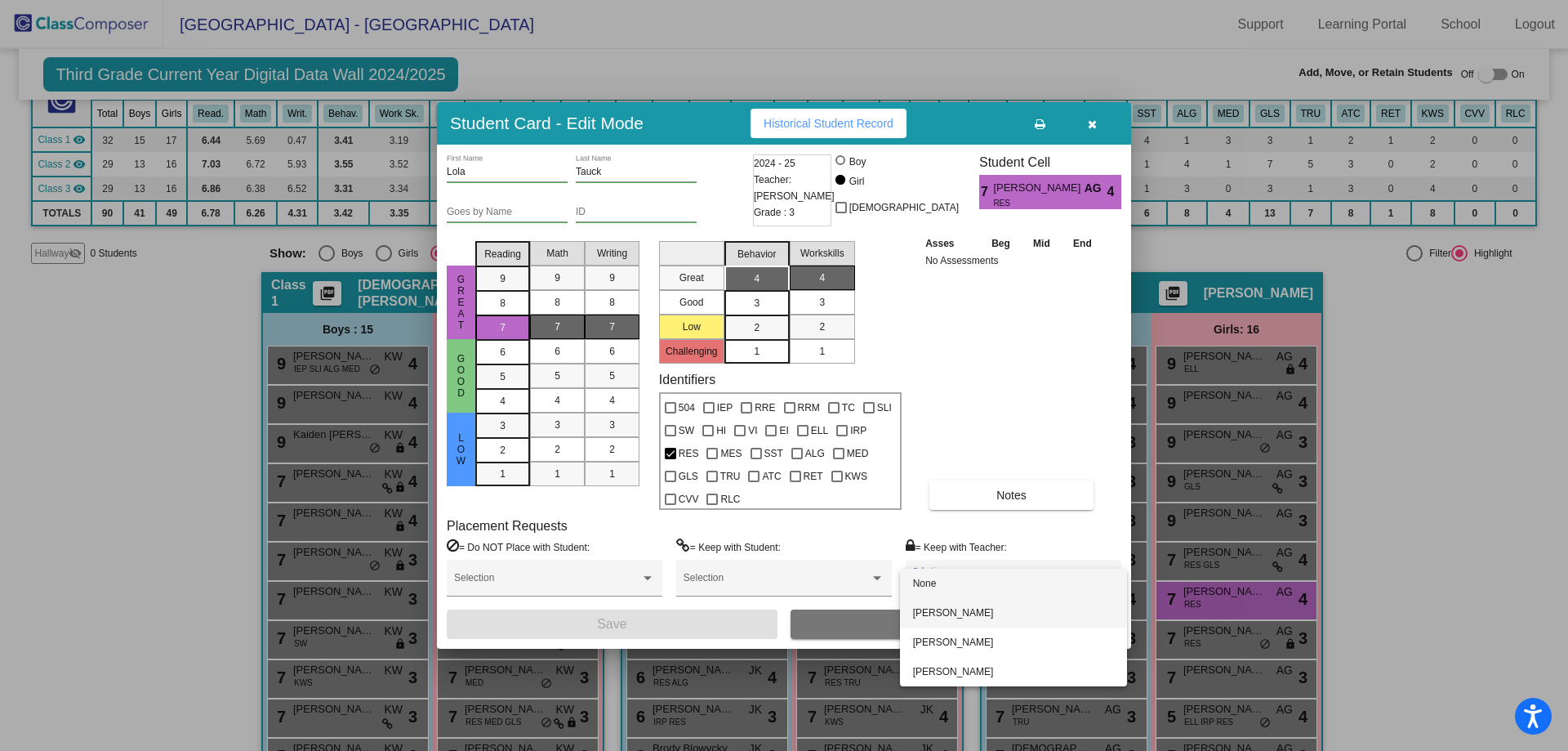
click at [955, 611] on span "[PERSON_NAME]" at bounding box center [1013, 612] width 201 height 29
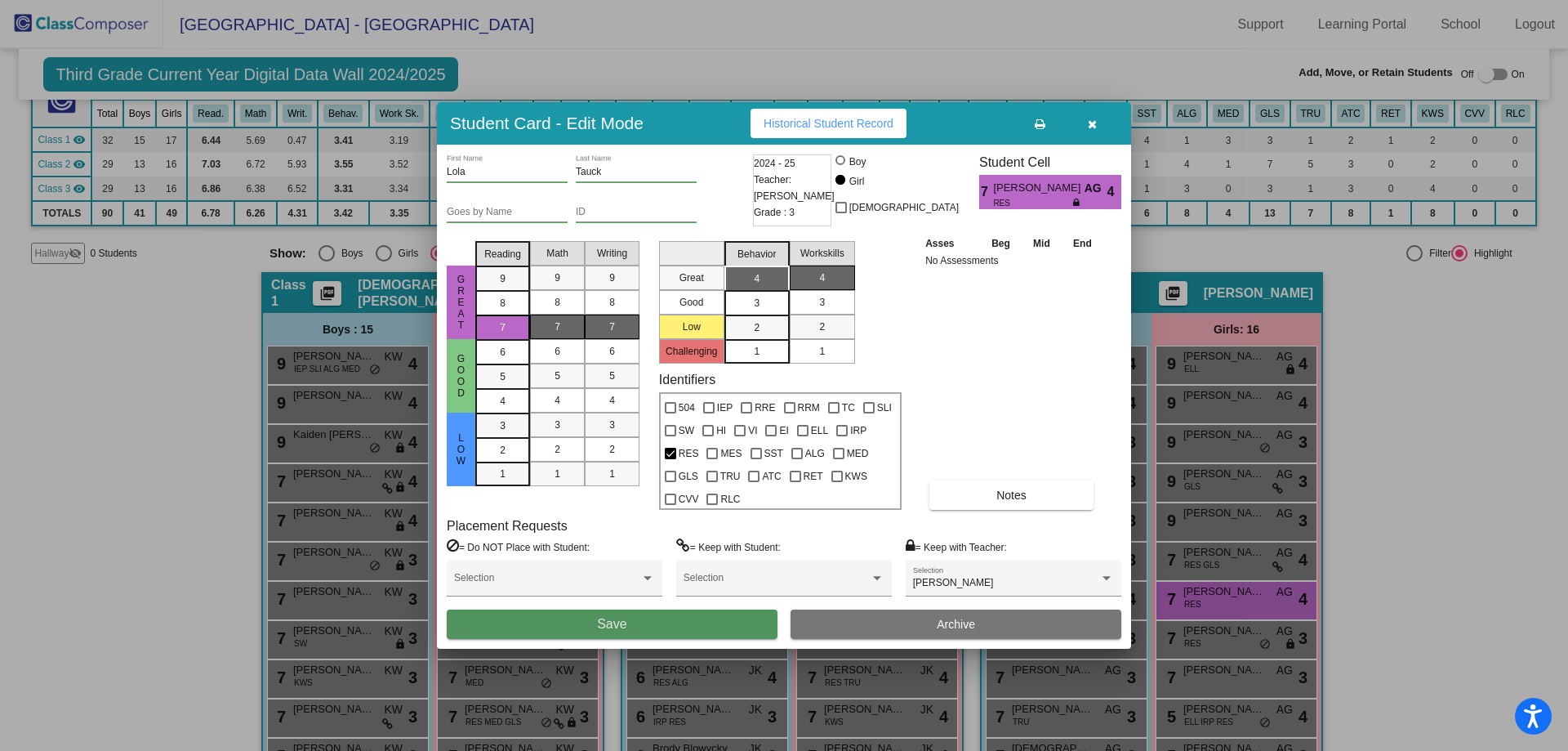
click at [736, 621] on button "Save" at bounding box center [612, 624] width 330 height 29
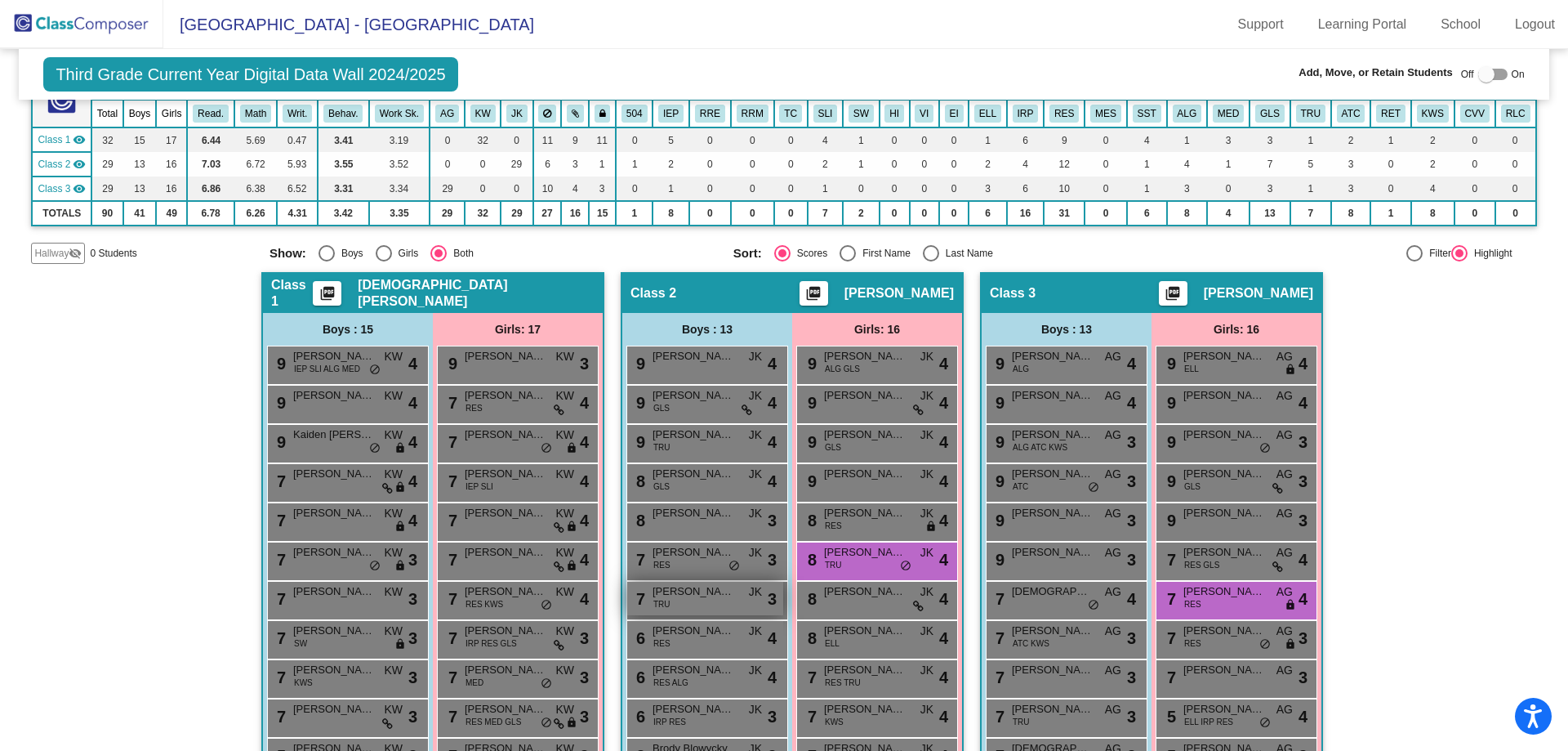
scroll to position [0, 0]
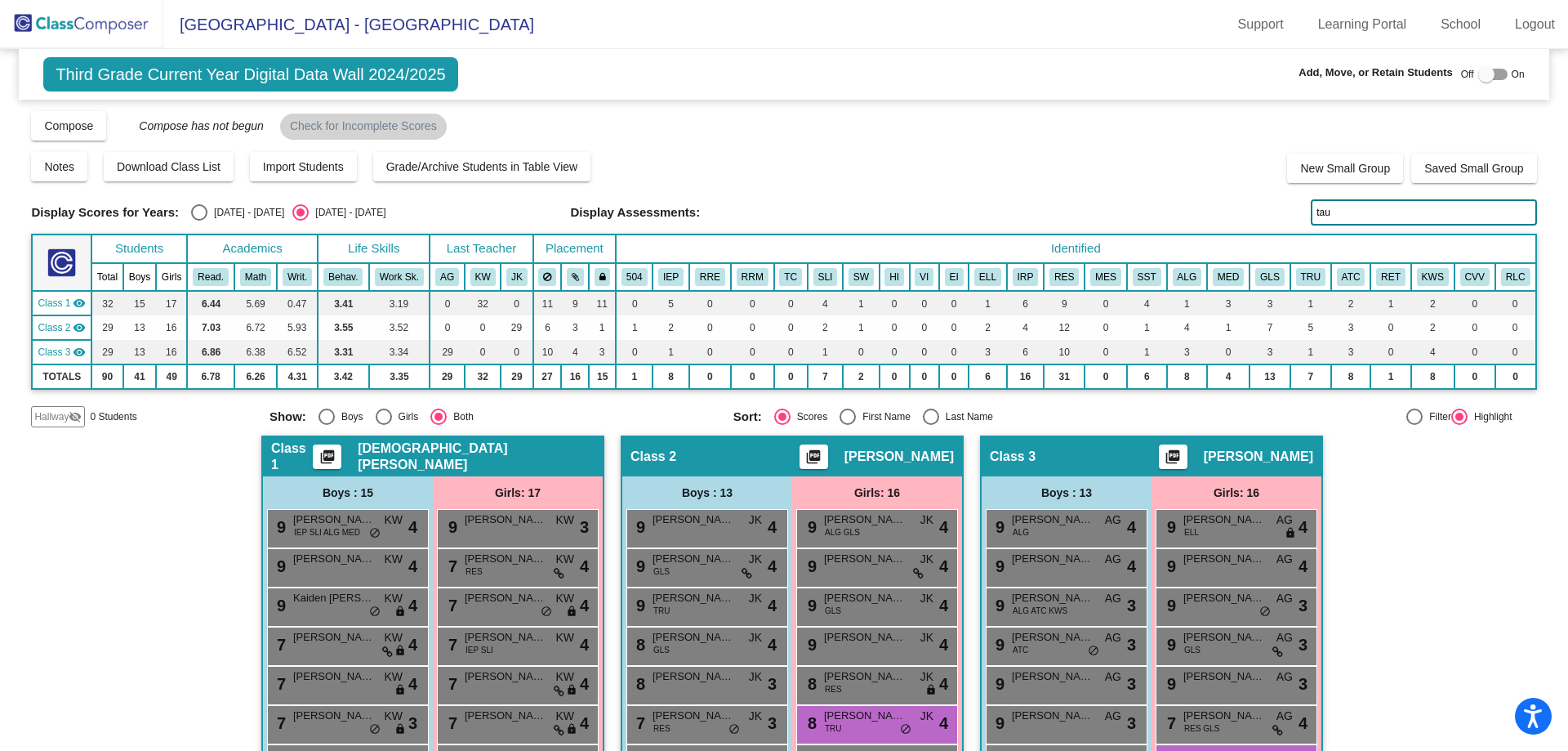
click at [1373, 213] on input "tau" at bounding box center [1423, 211] width 226 height 26
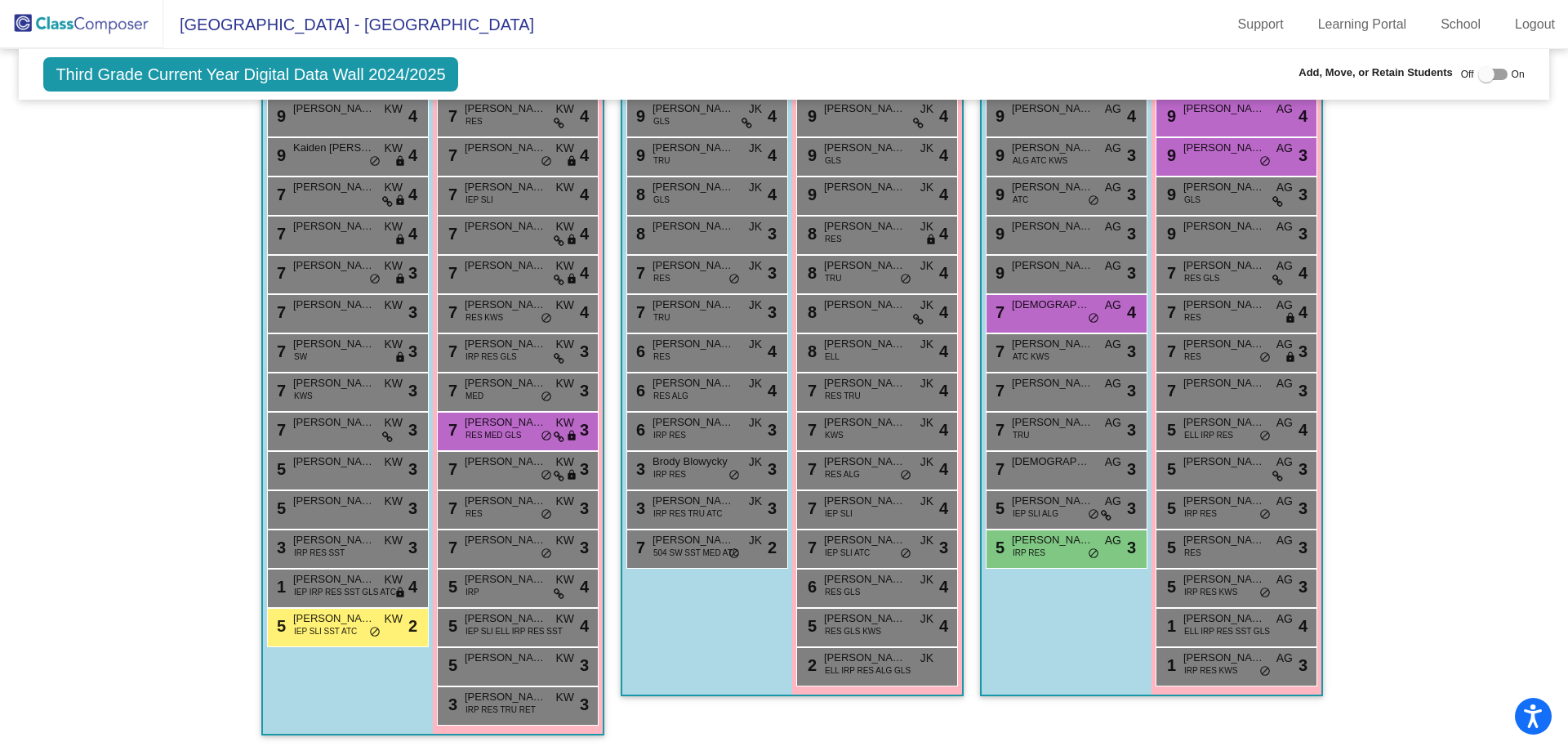
scroll to position [451, 0]
click at [1038, 548] on span "IRP RES" at bounding box center [1029, 552] width 32 height 12
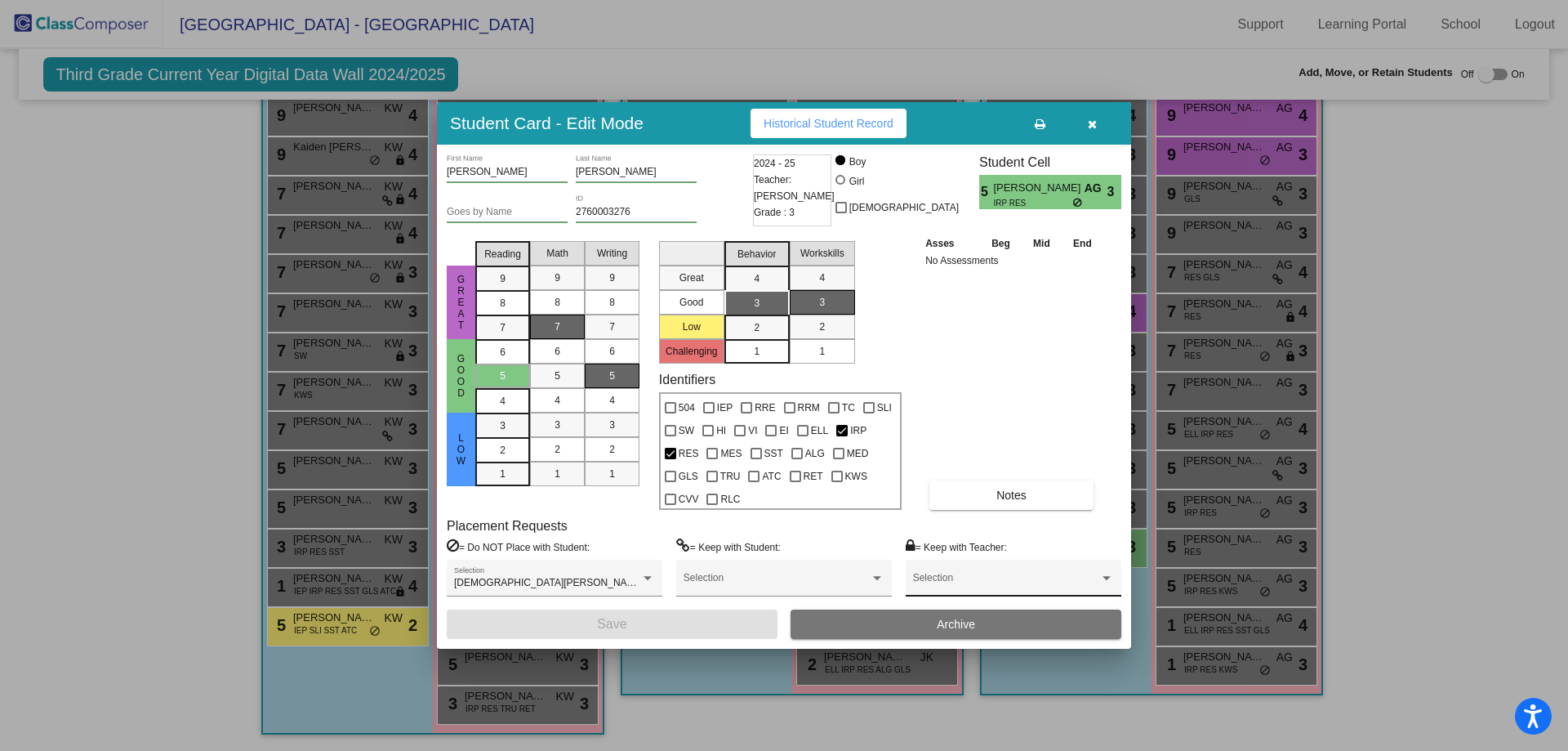
click at [1025, 584] on span at bounding box center [1006, 584] width 186 height 12
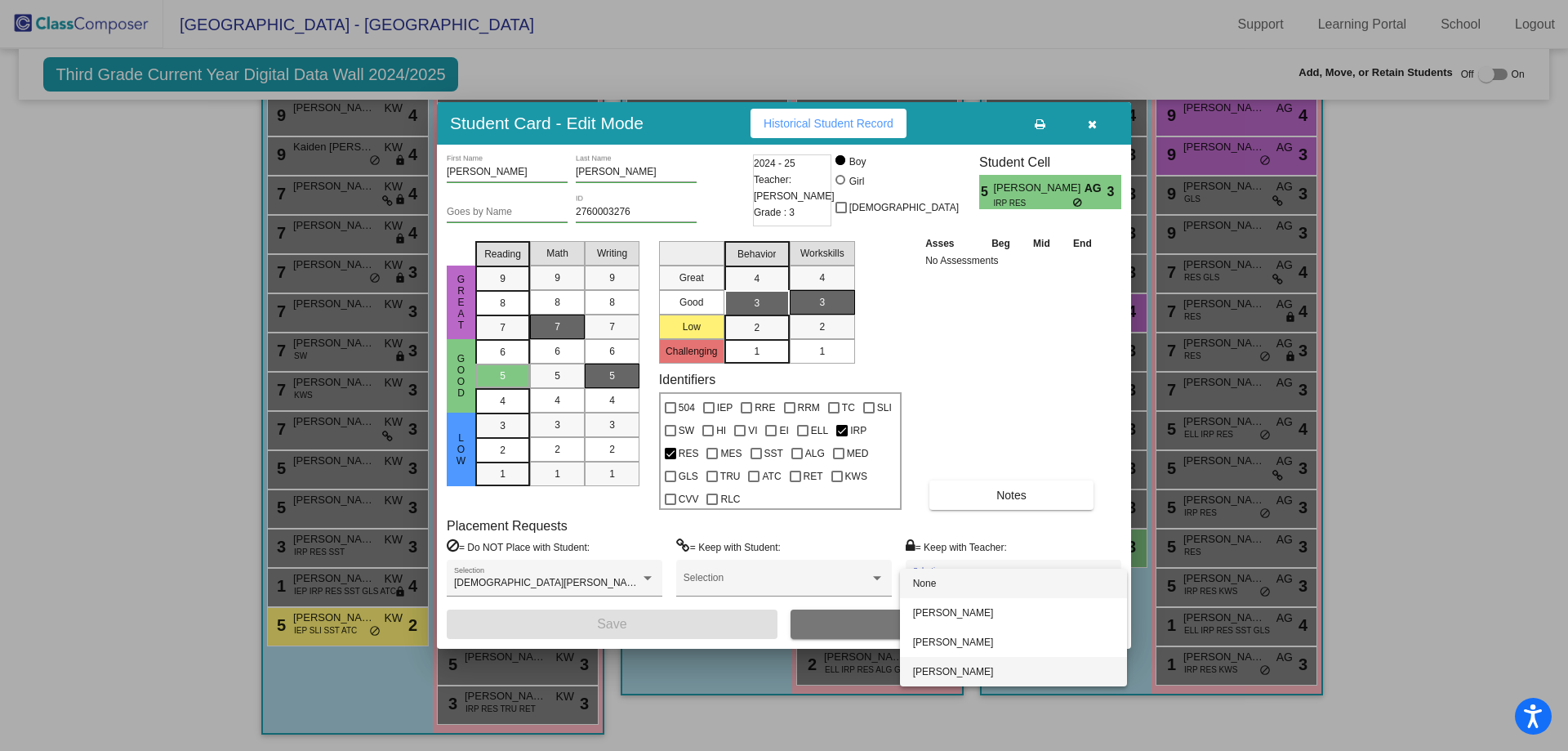
click at [980, 676] on span "[PERSON_NAME]" at bounding box center [1013, 671] width 201 height 29
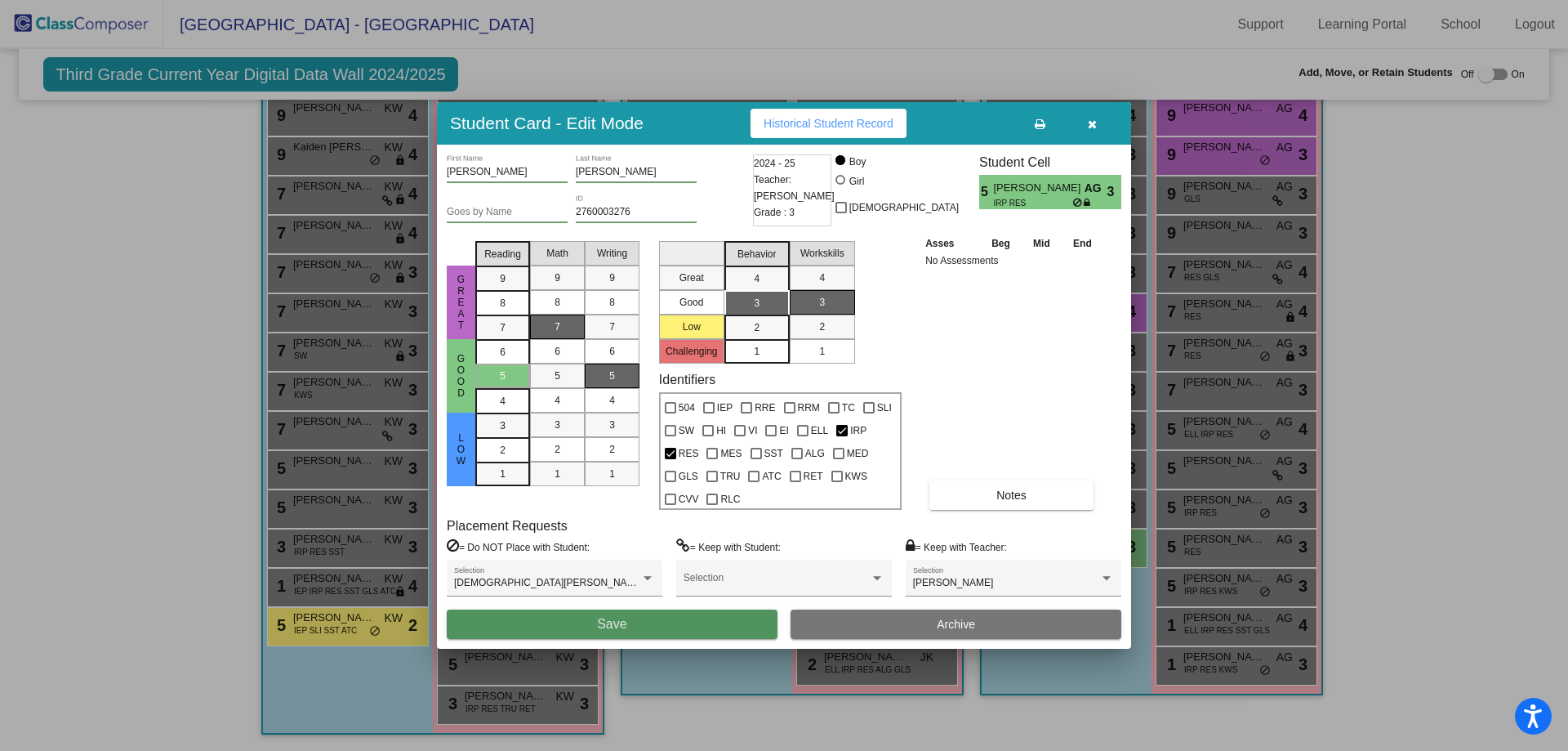
click at [670, 624] on button "Save" at bounding box center [612, 624] width 330 height 29
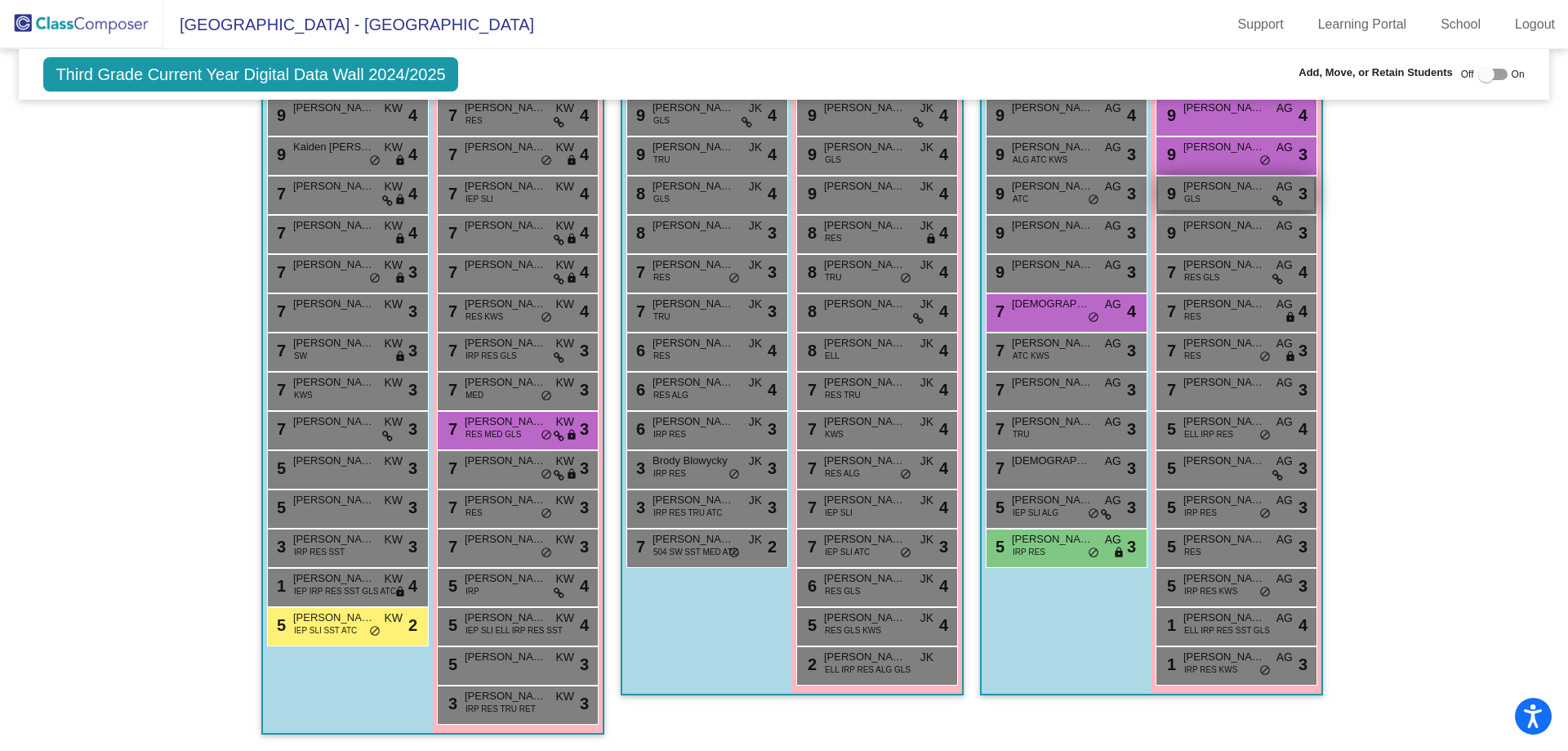
click at [1231, 185] on span "[PERSON_NAME]" at bounding box center [1224, 187] width 82 height 17
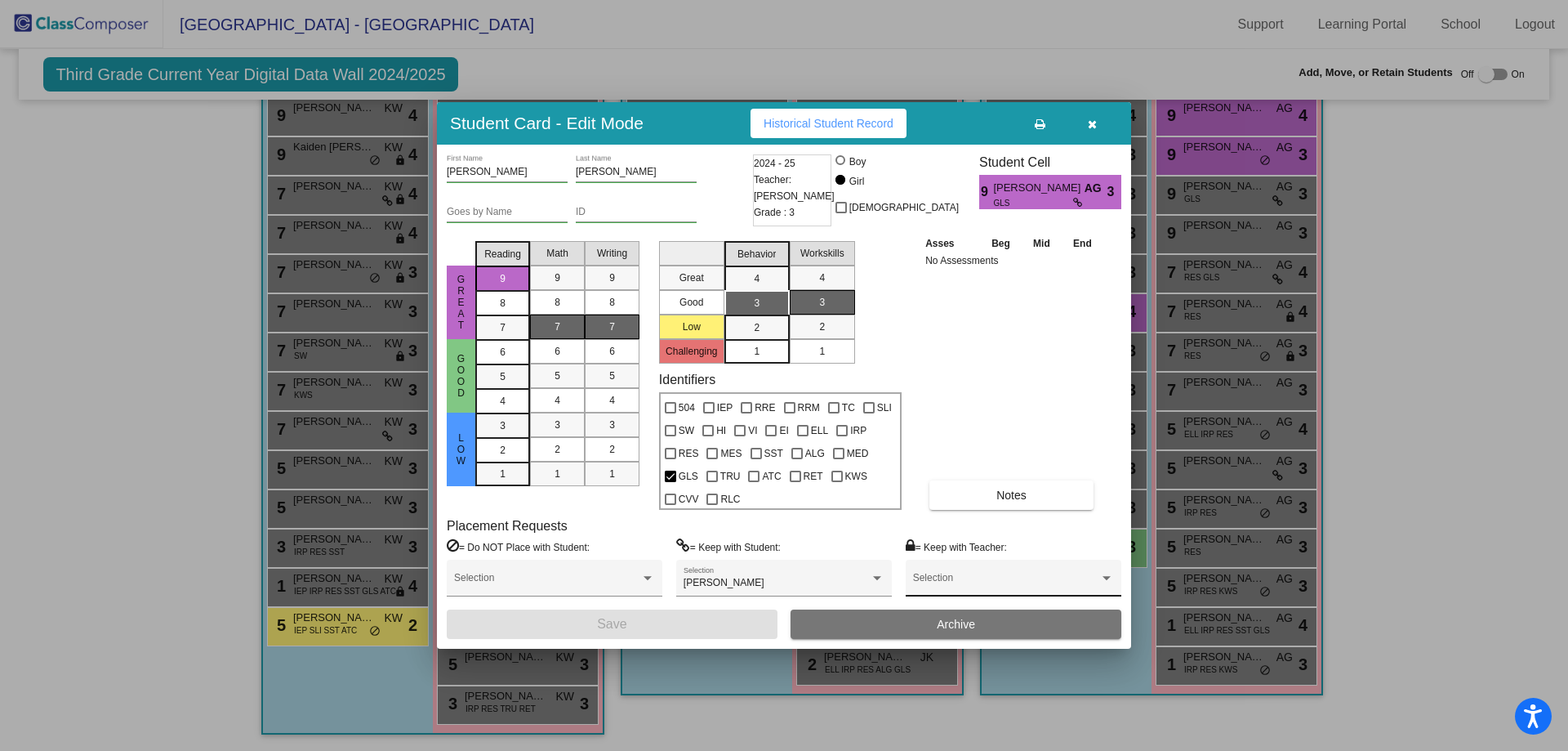
click at [969, 572] on div "Selection" at bounding box center [1013, 581] width 201 height 29
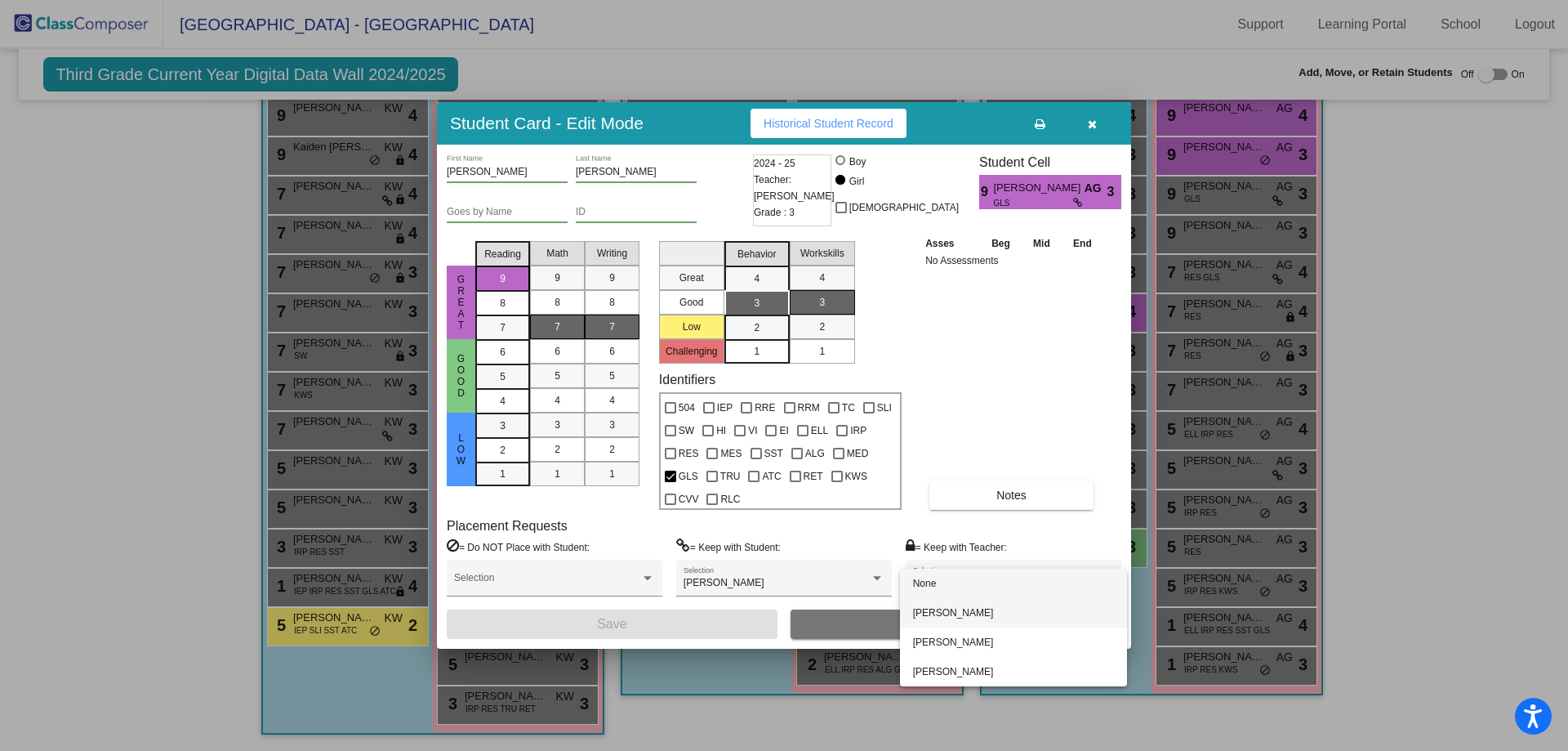
click at [964, 614] on span "[PERSON_NAME]" at bounding box center [1013, 612] width 201 height 29
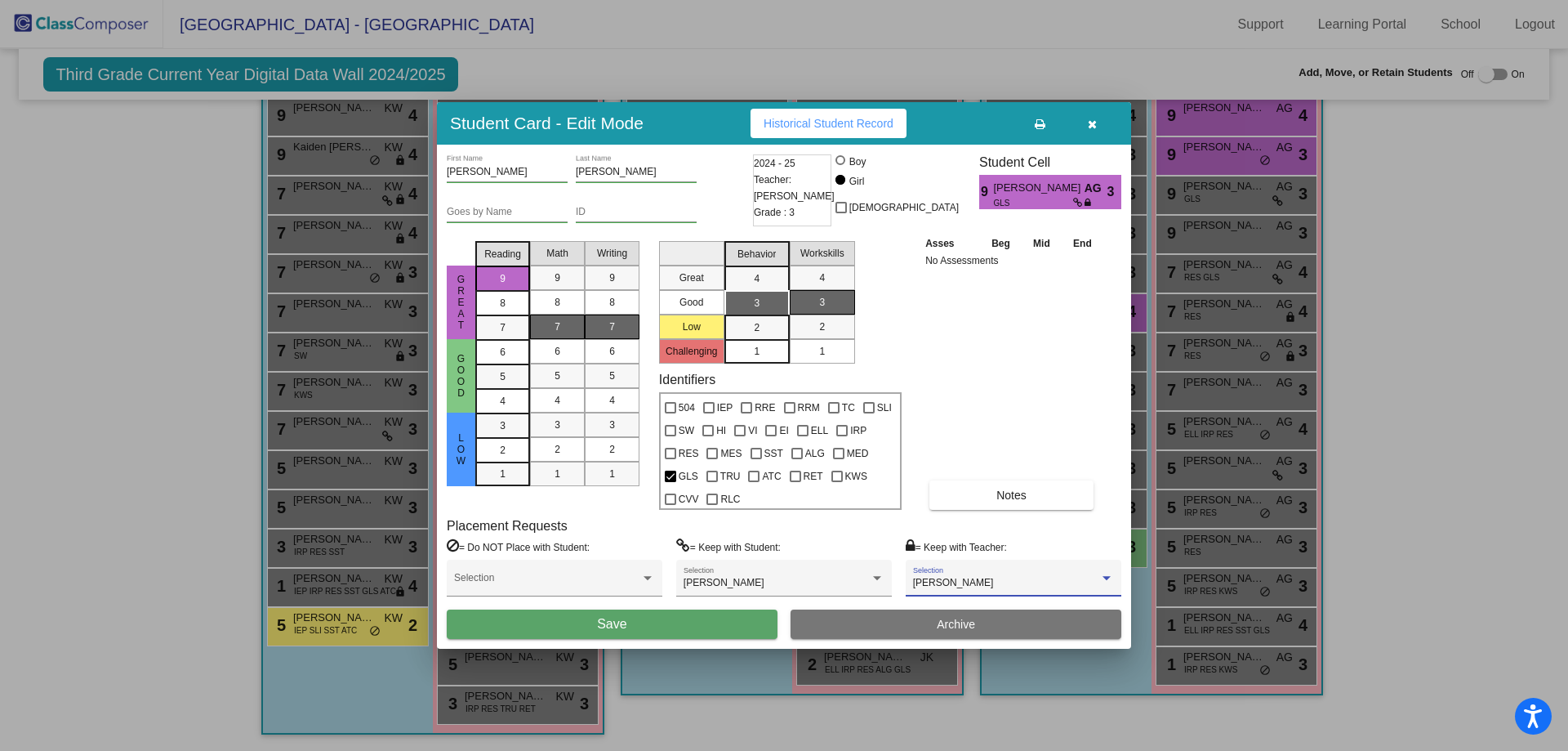
click at [715, 624] on button "Save" at bounding box center [612, 624] width 330 height 29
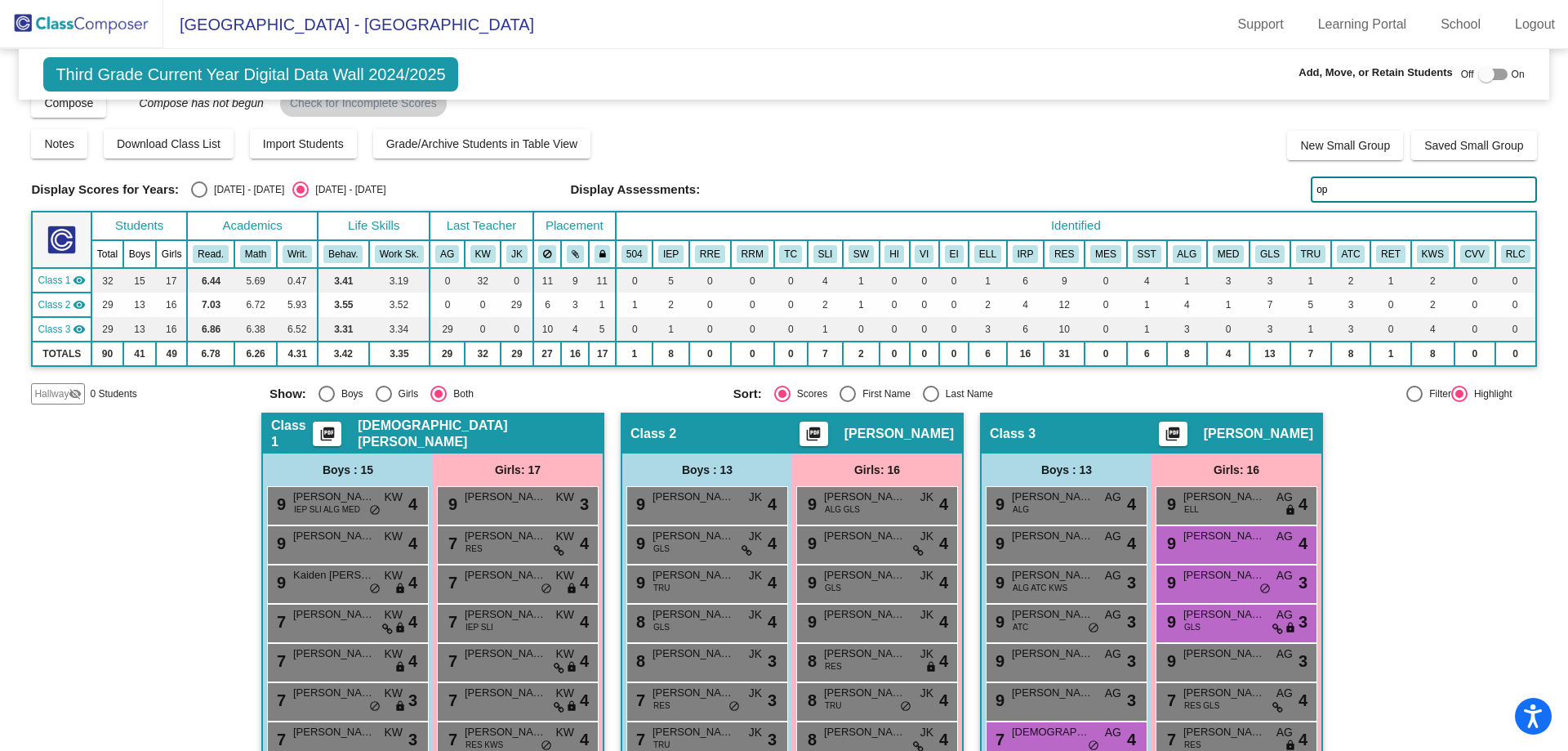
scroll to position [0, 0]
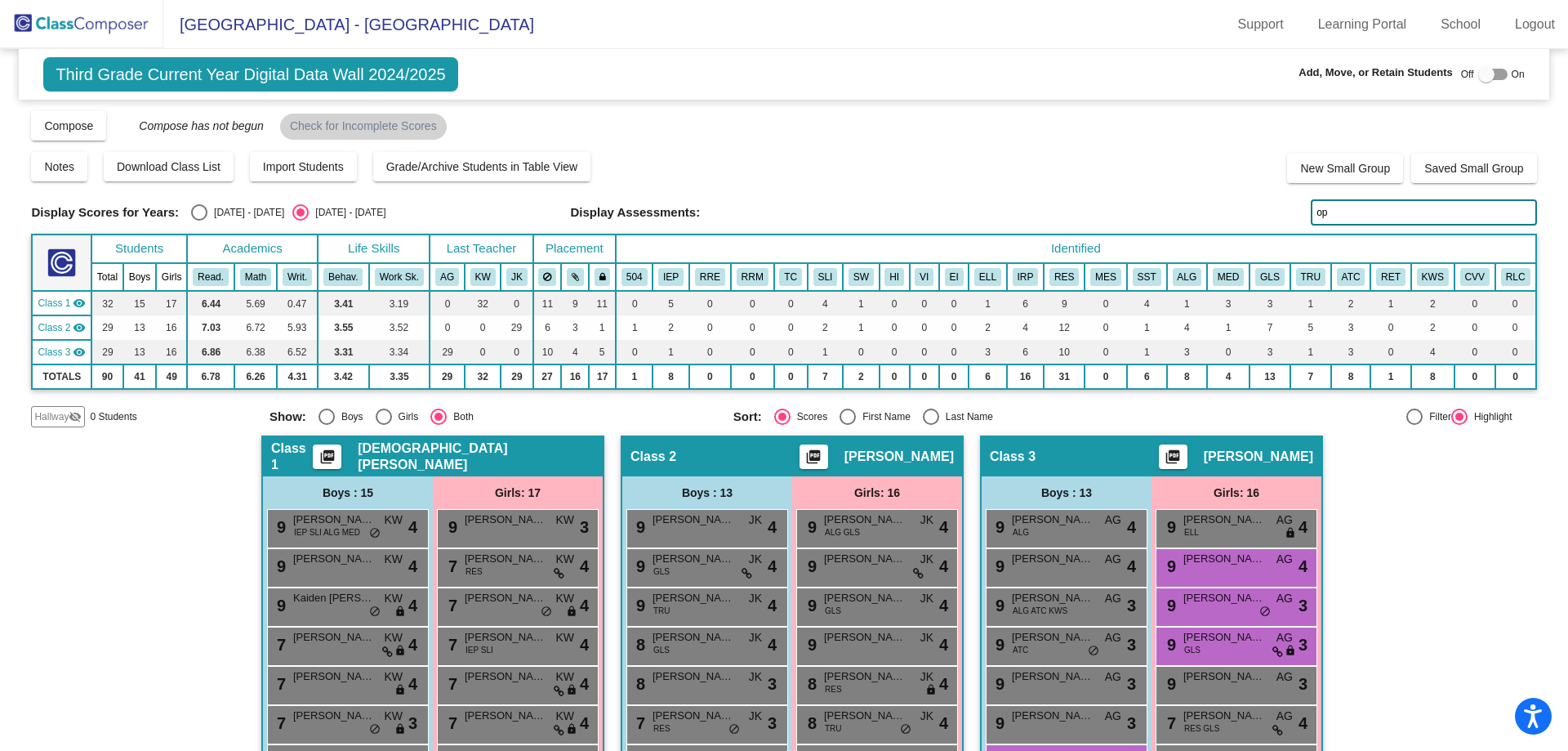
click at [1337, 218] on input "op" at bounding box center [1423, 211] width 226 height 26
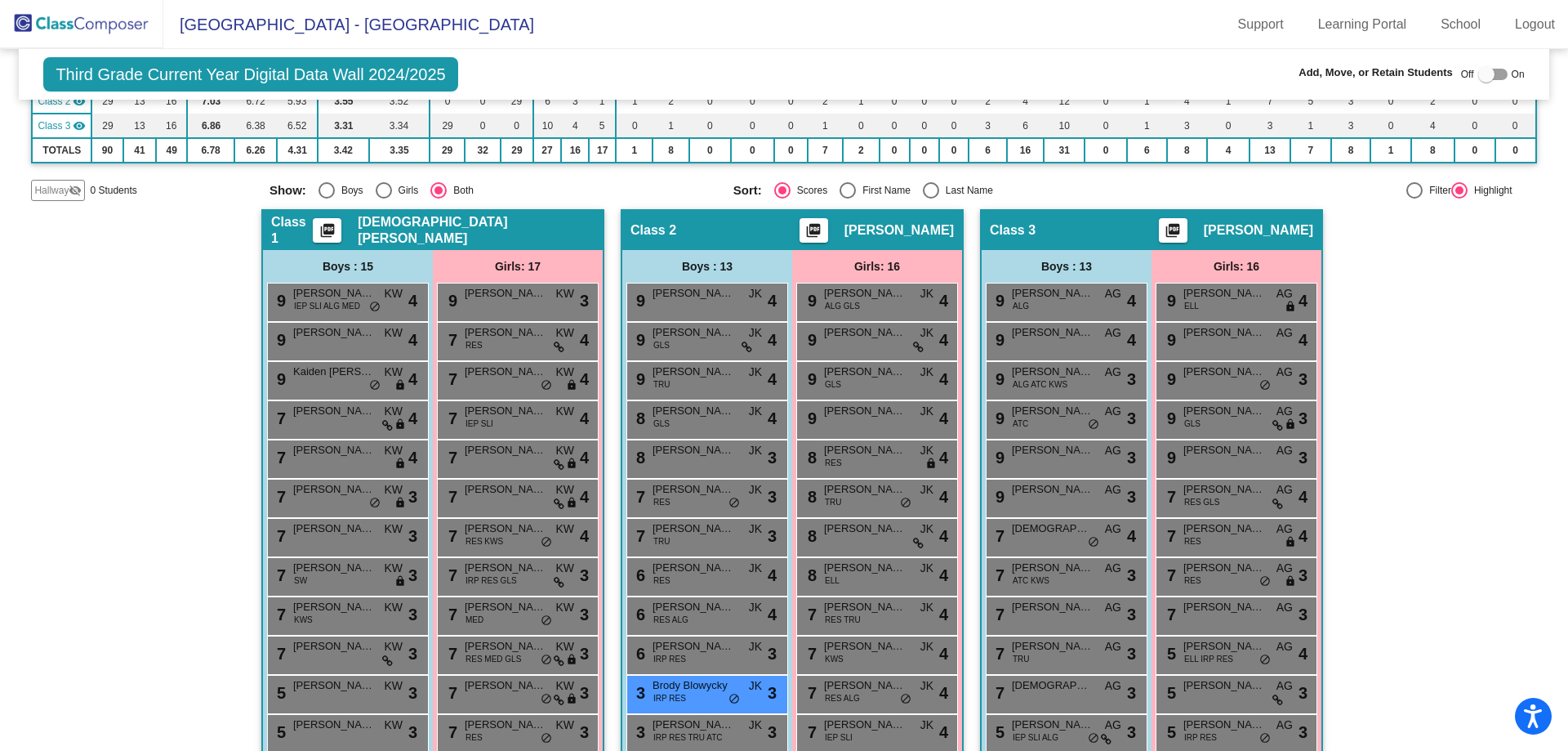
scroll to position [327, 0]
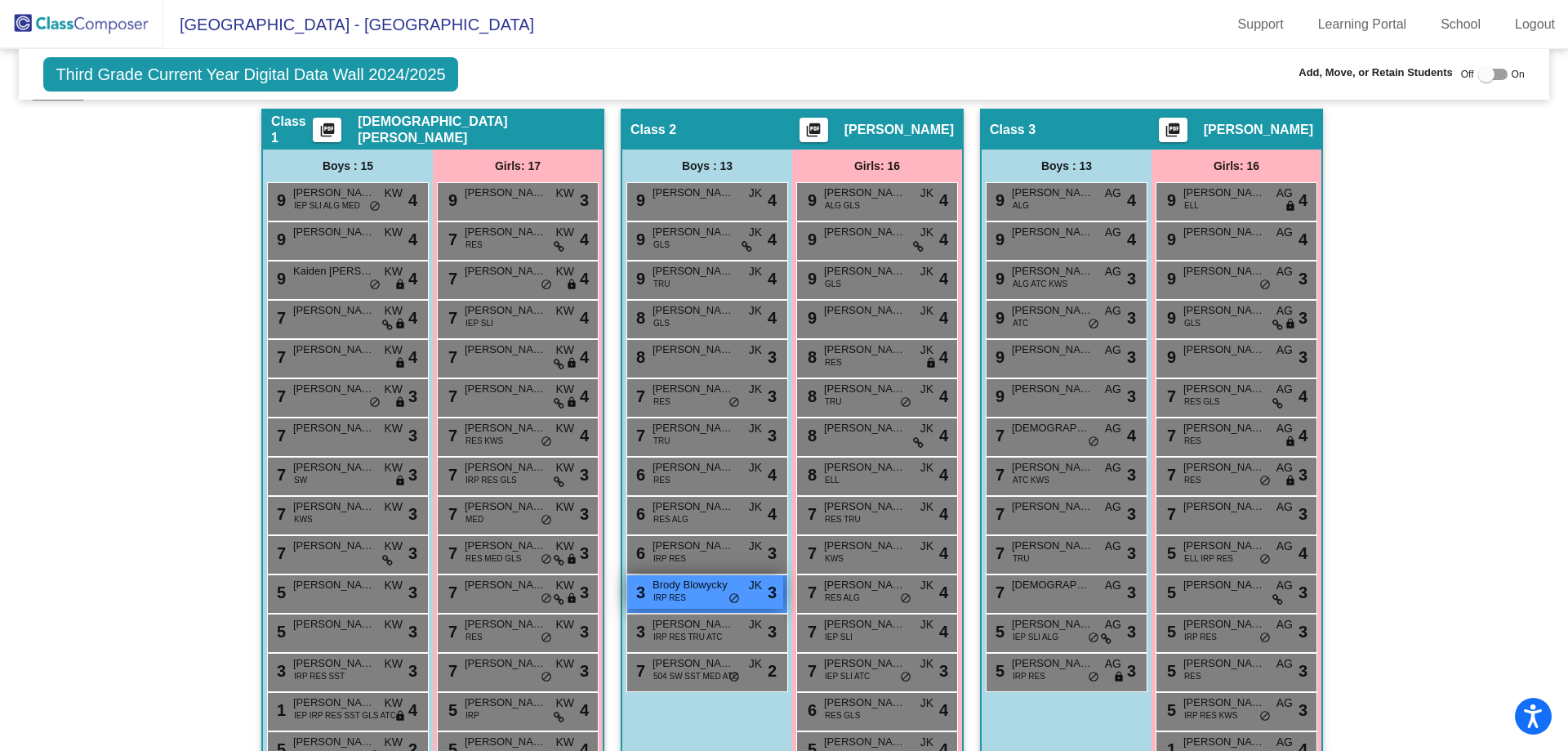
click at [658, 598] on span "IRP RES" at bounding box center [669, 598] width 32 height 12
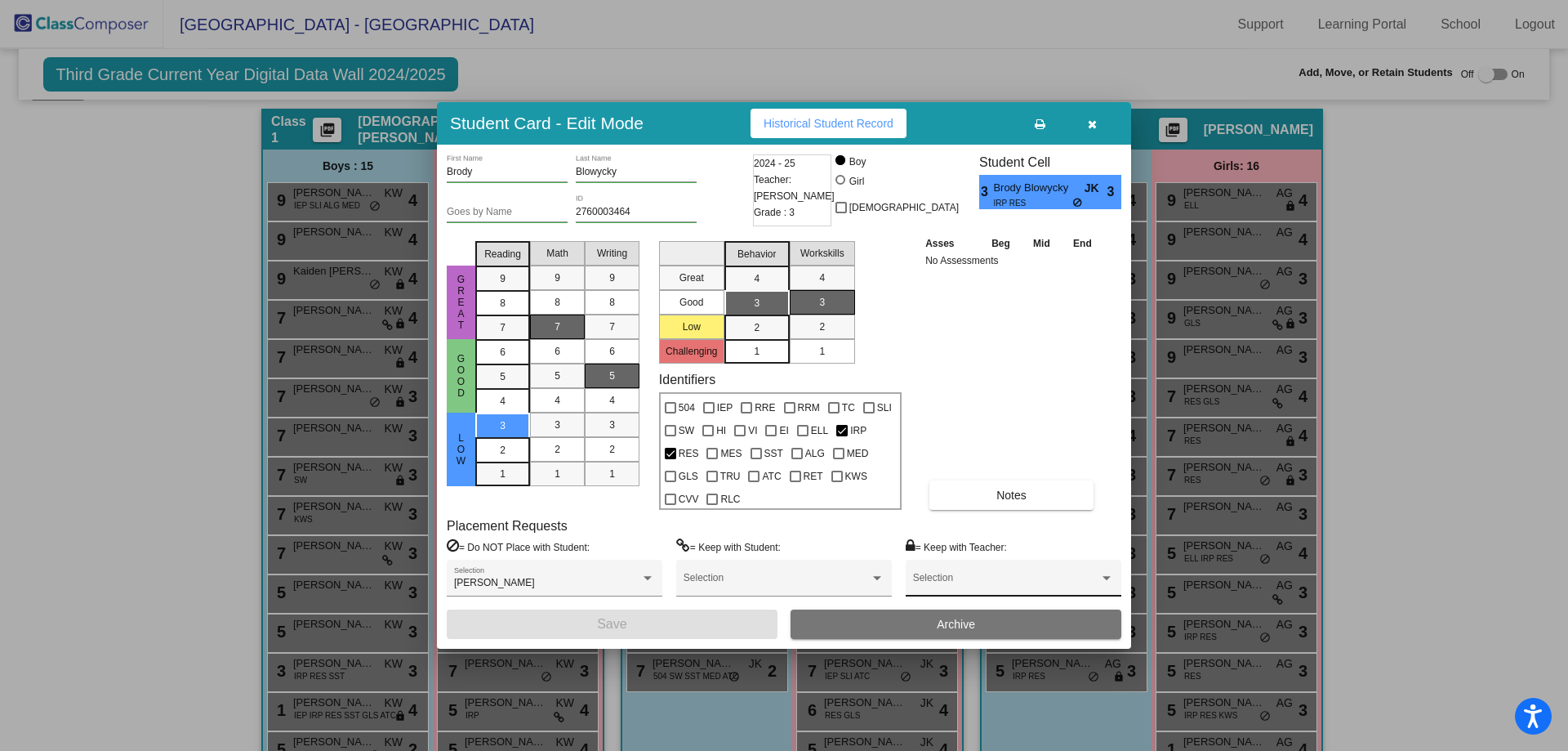
click at [928, 575] on div "Selection" at bounding box center [1013, 581] width 201 height 29
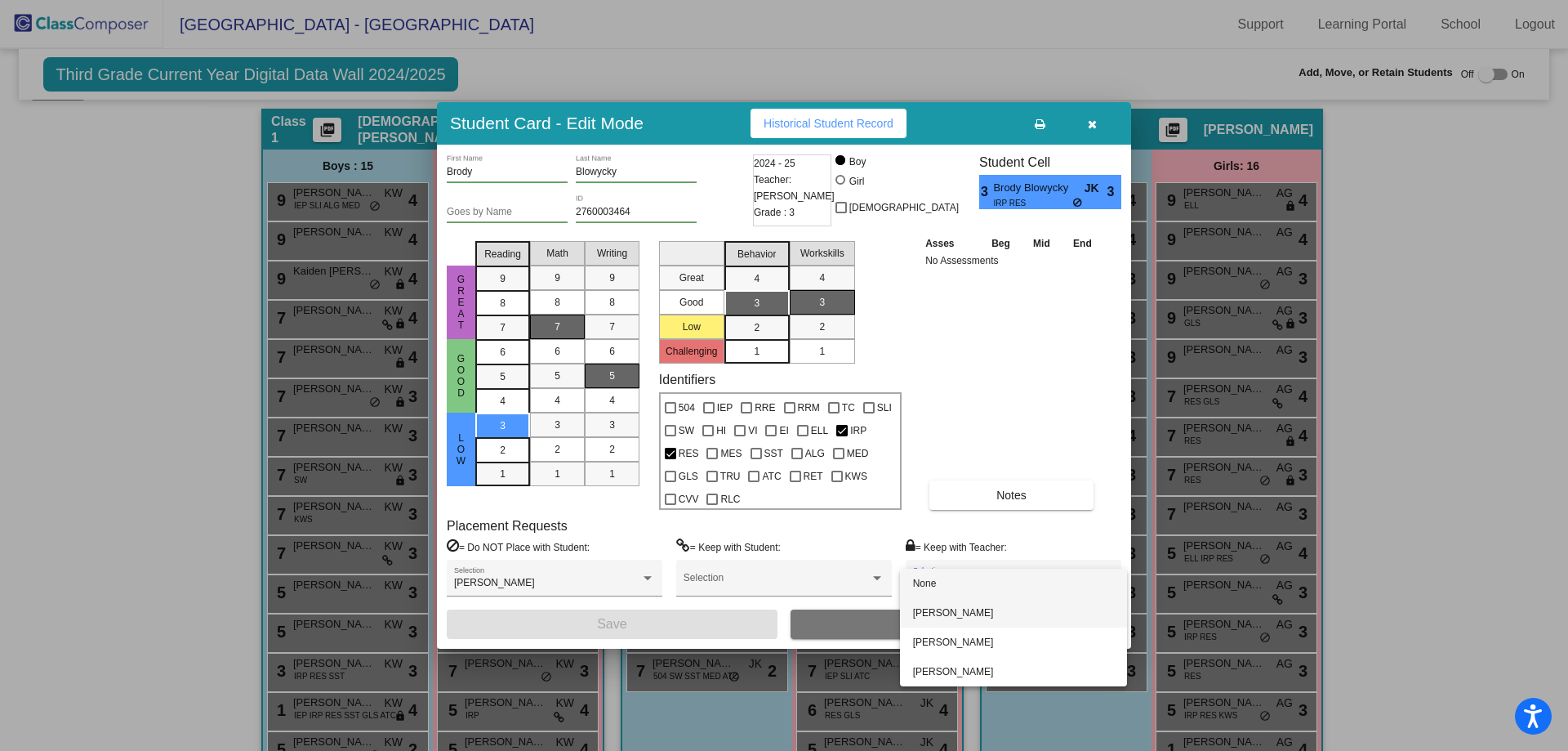
click at [972, 617] on span "[PERSON_NAME]" at bounding box center [1013, 612] width 201 height 29
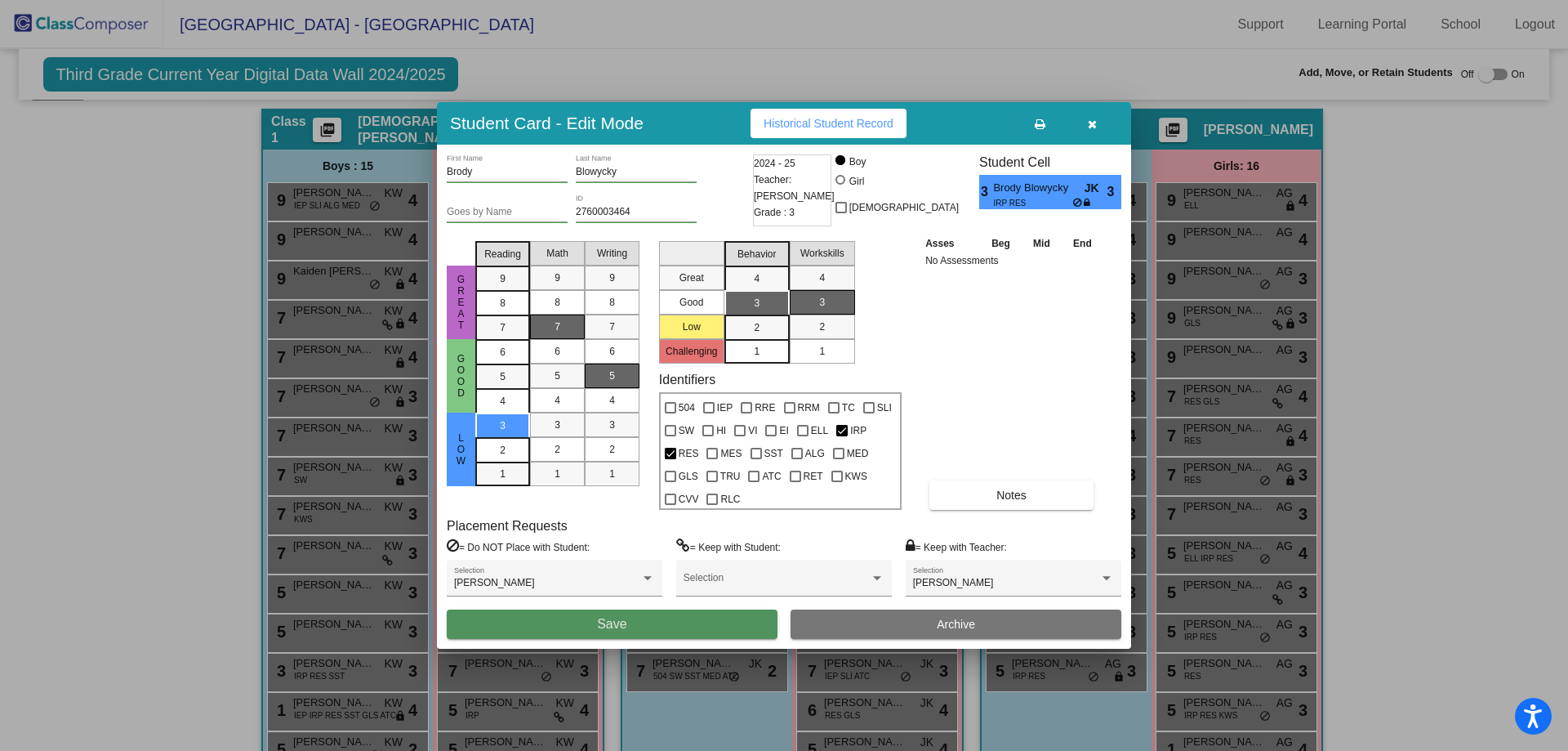
click at [580, 635] on button "Save" at bounding box center [612, 624] width 330 height 29
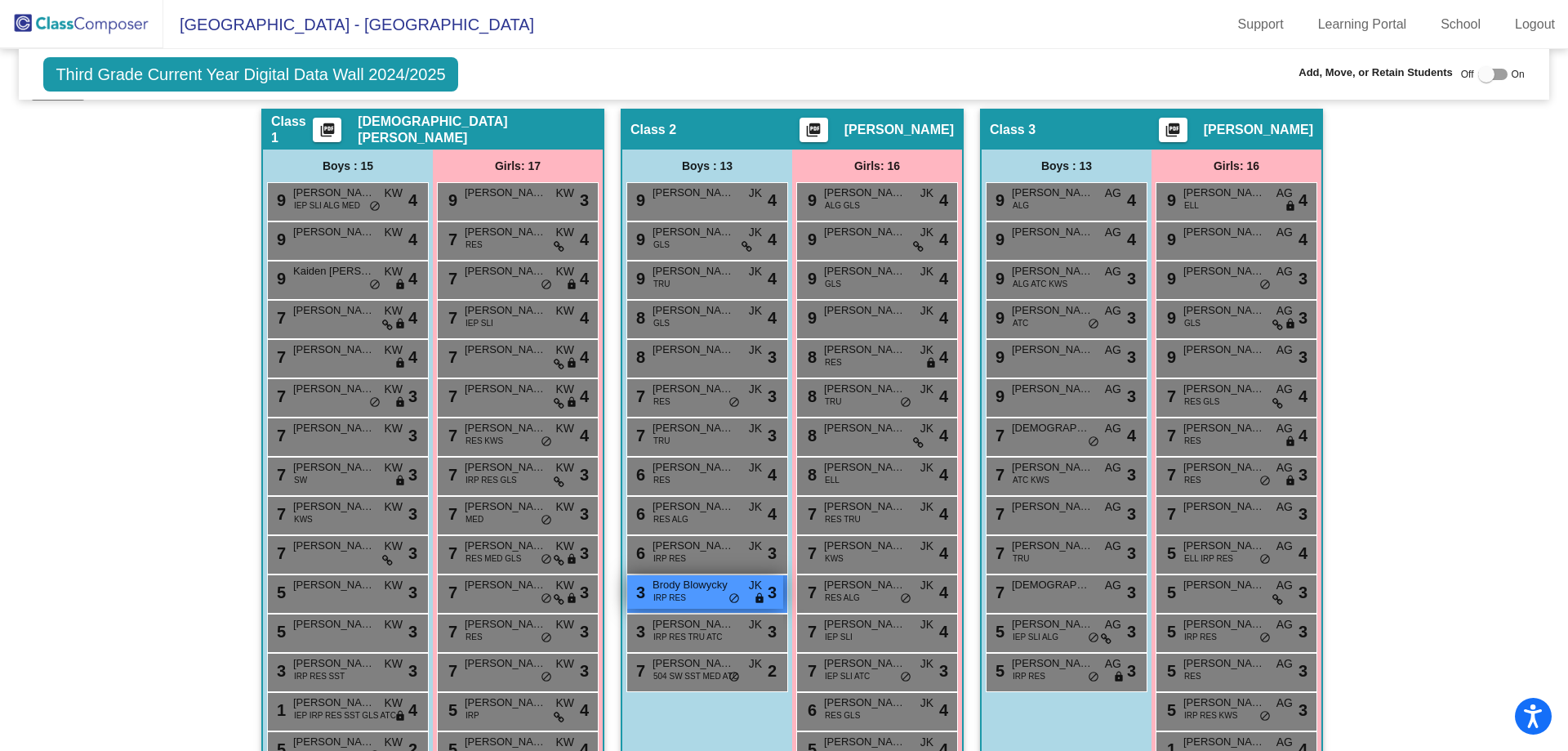
click at [672, 590] on span "Brody Blowycky" at bounding box center [693, 585] width 82 height 17
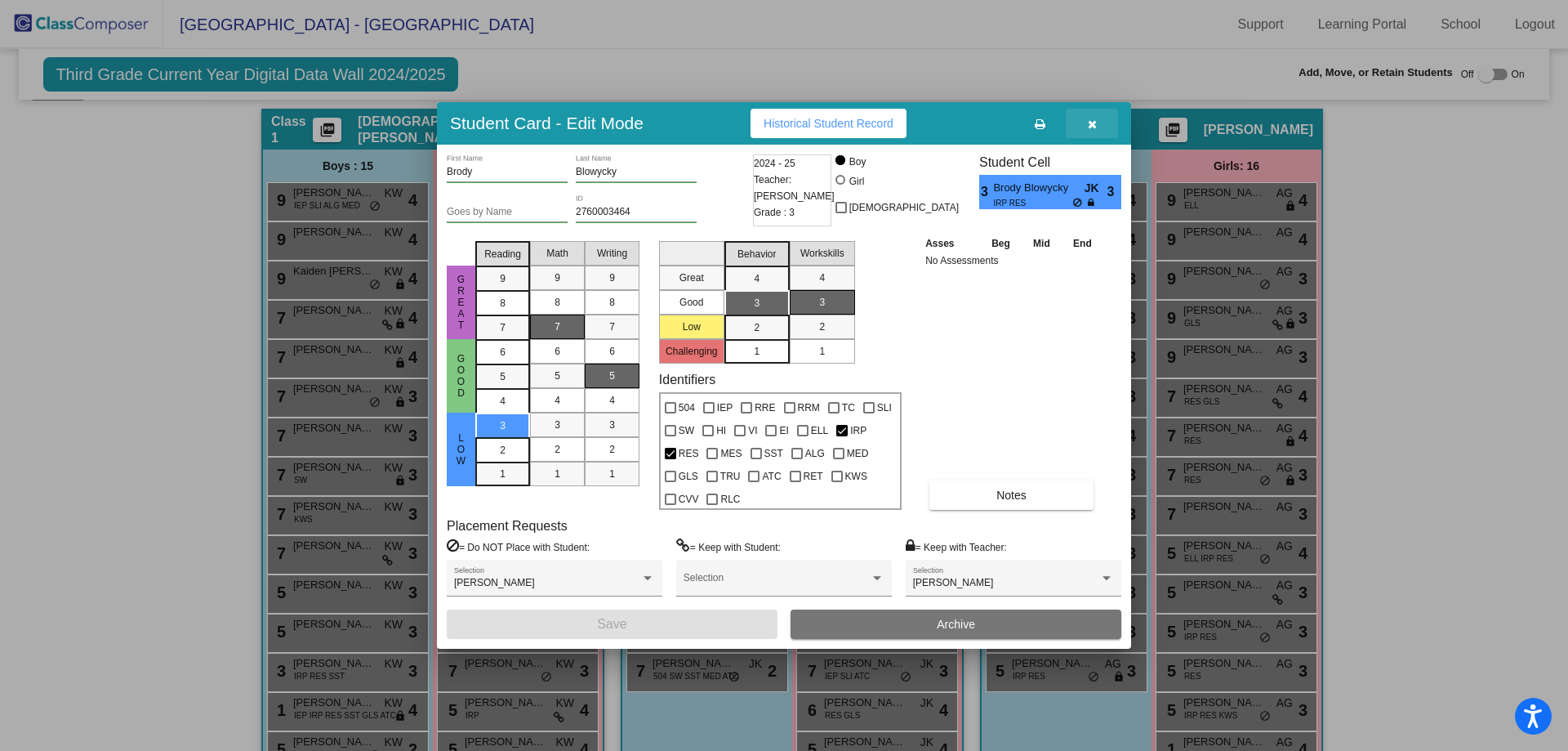
click at [1096, 125] on icon "button" at bounding box center [1092, 124] width 9 height 12
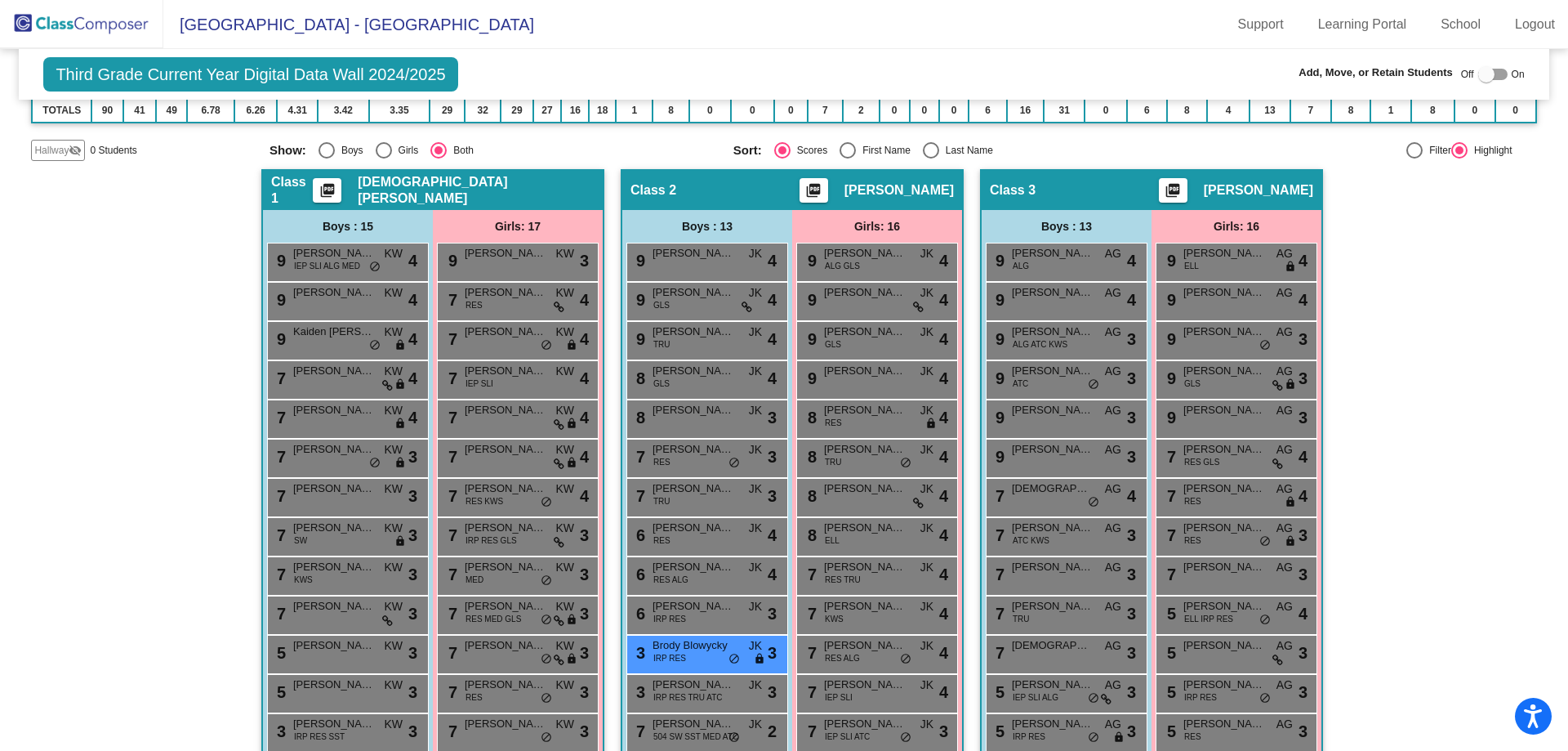
scroll to position [0, 0]
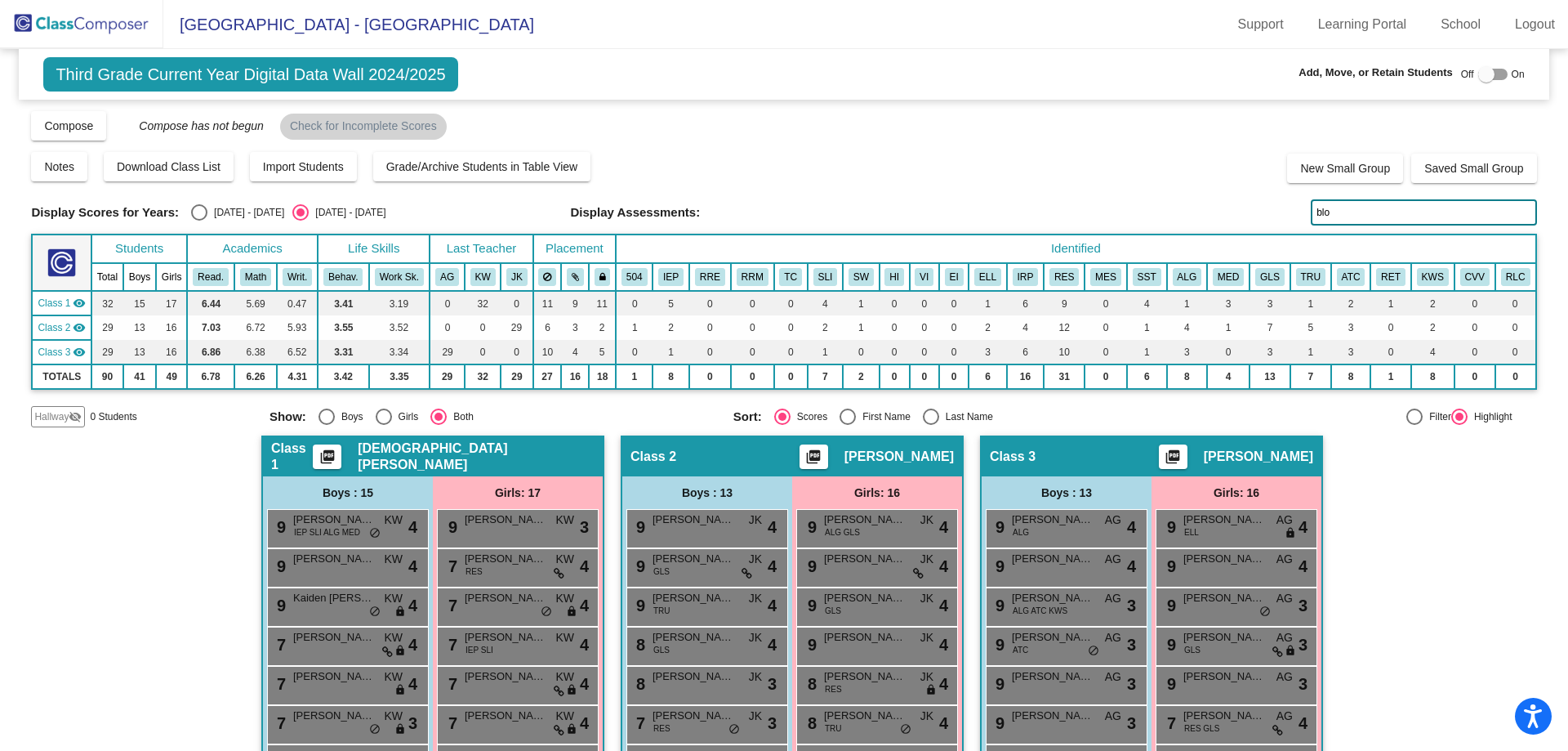
click at [1360, 211] on input "blo" at bounding box center [1423, 211] width 226 height 26
click at [855, 562] on span "[PERSON_NAME]" at bounding box center [865, 559] width 82 height 17
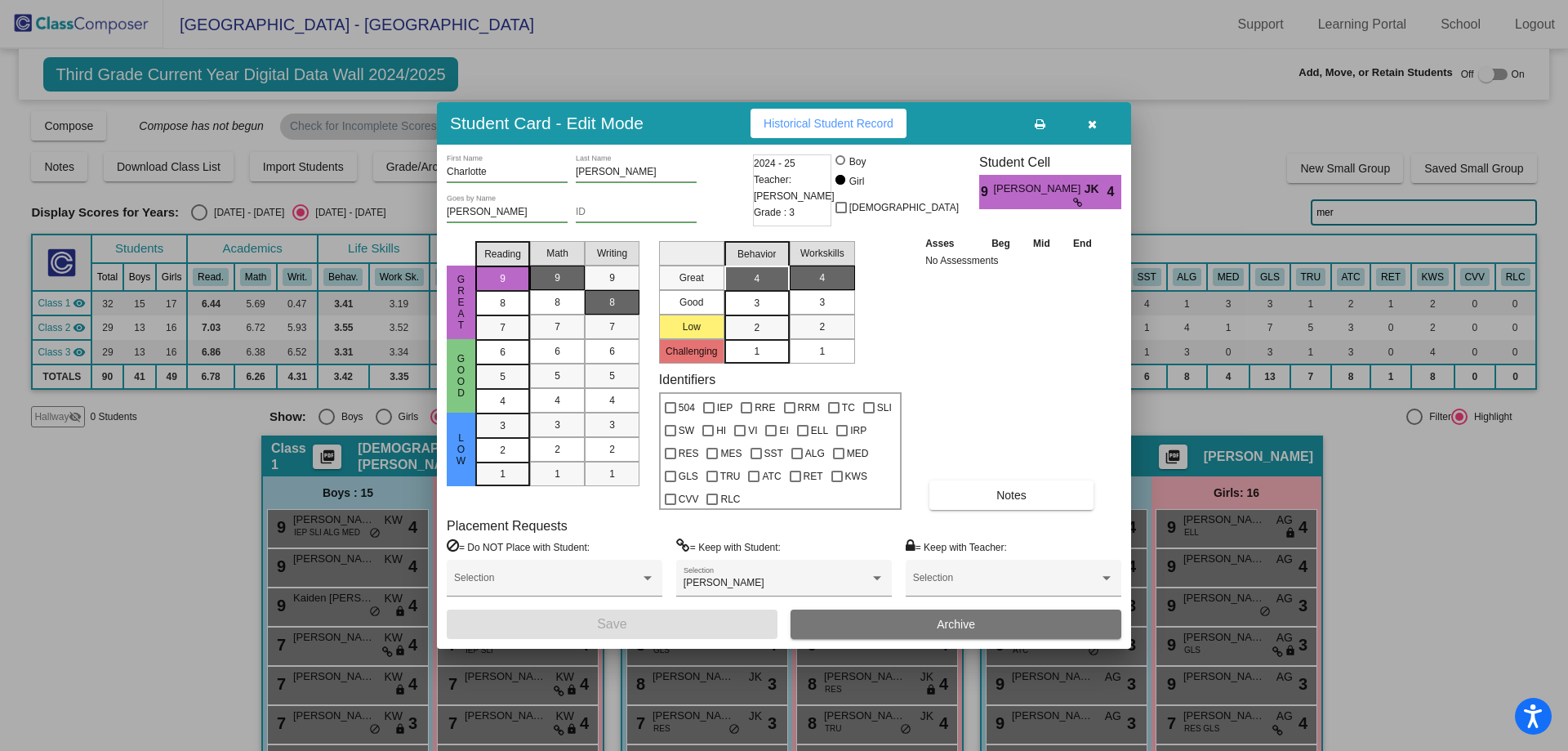
click at [1089, 120] on icon "button" at bounding box center [1092, 124] width 9 height 12
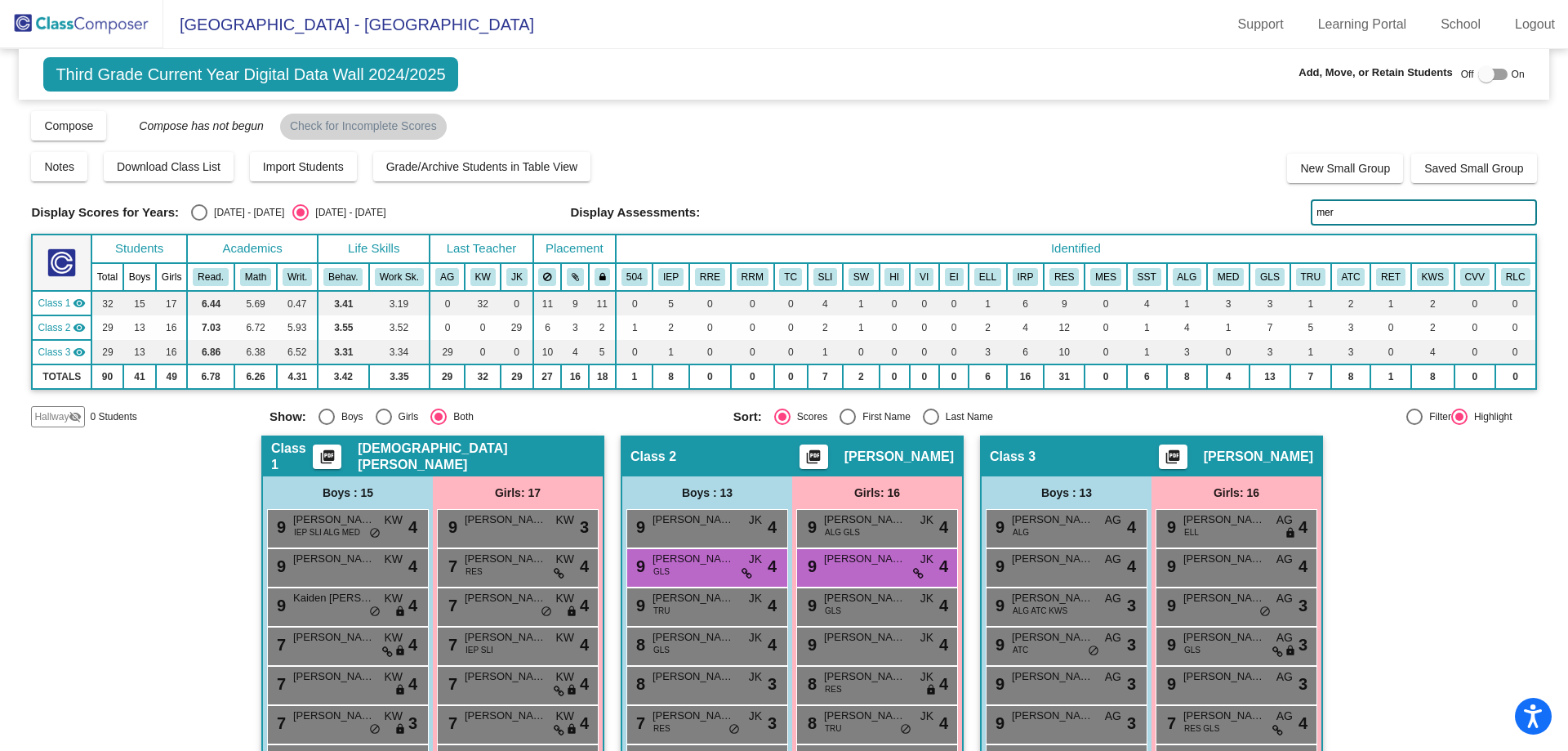
drag, startPoint x: 1354, startPoint y: 212, endPoint x: 1243, endPoint y: 217, distance: 111.1
click at [1247, 217] on div "Display Scores for Years: [DATE] - [DATE] [DATE] - [DATE] Display Assessments: …" at bounding box center [783, 211] width 1506 height 26
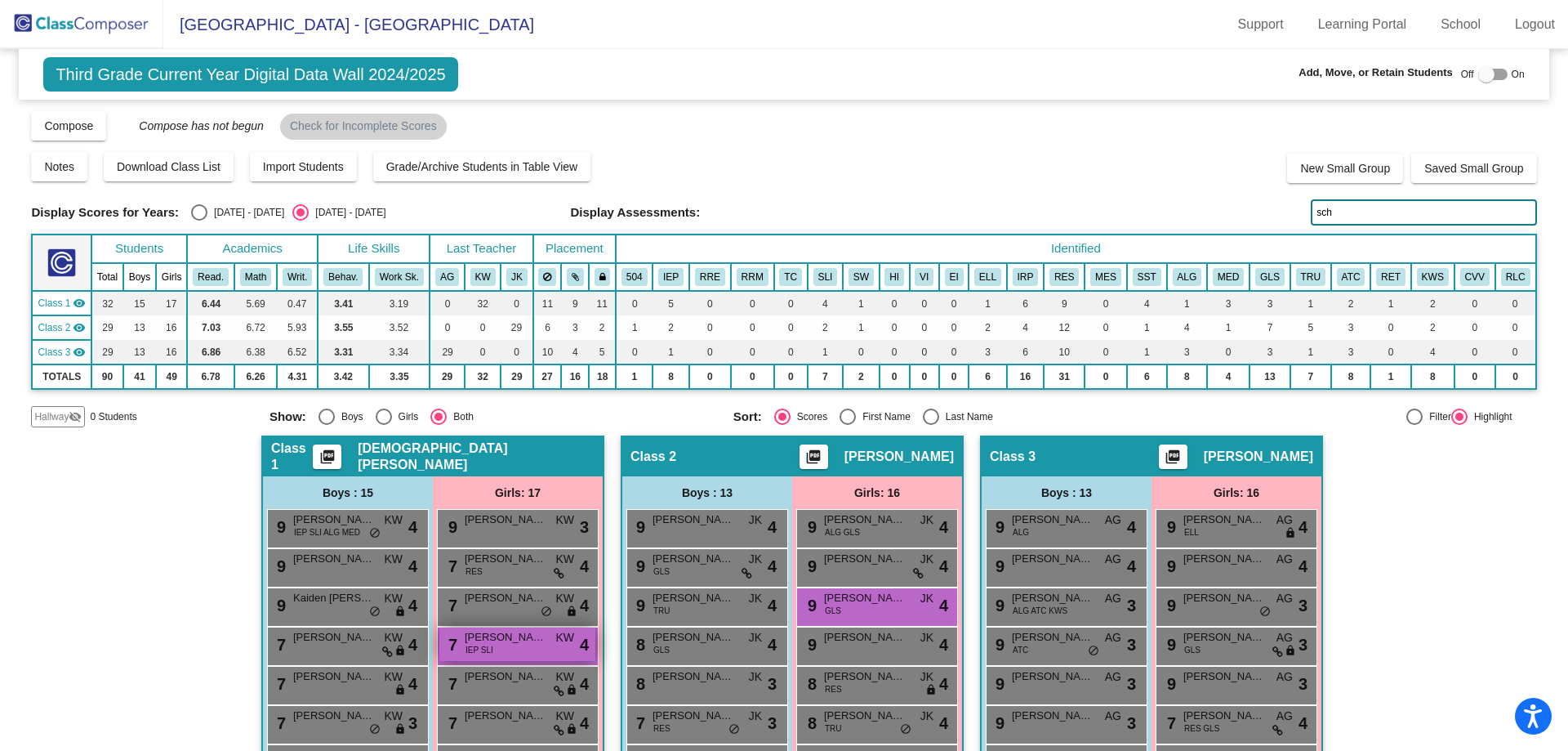
type input "sch"
click at [483, 641] on span "[PERSON_NAME]" at bounding box center [505, 638] width 82 height 17
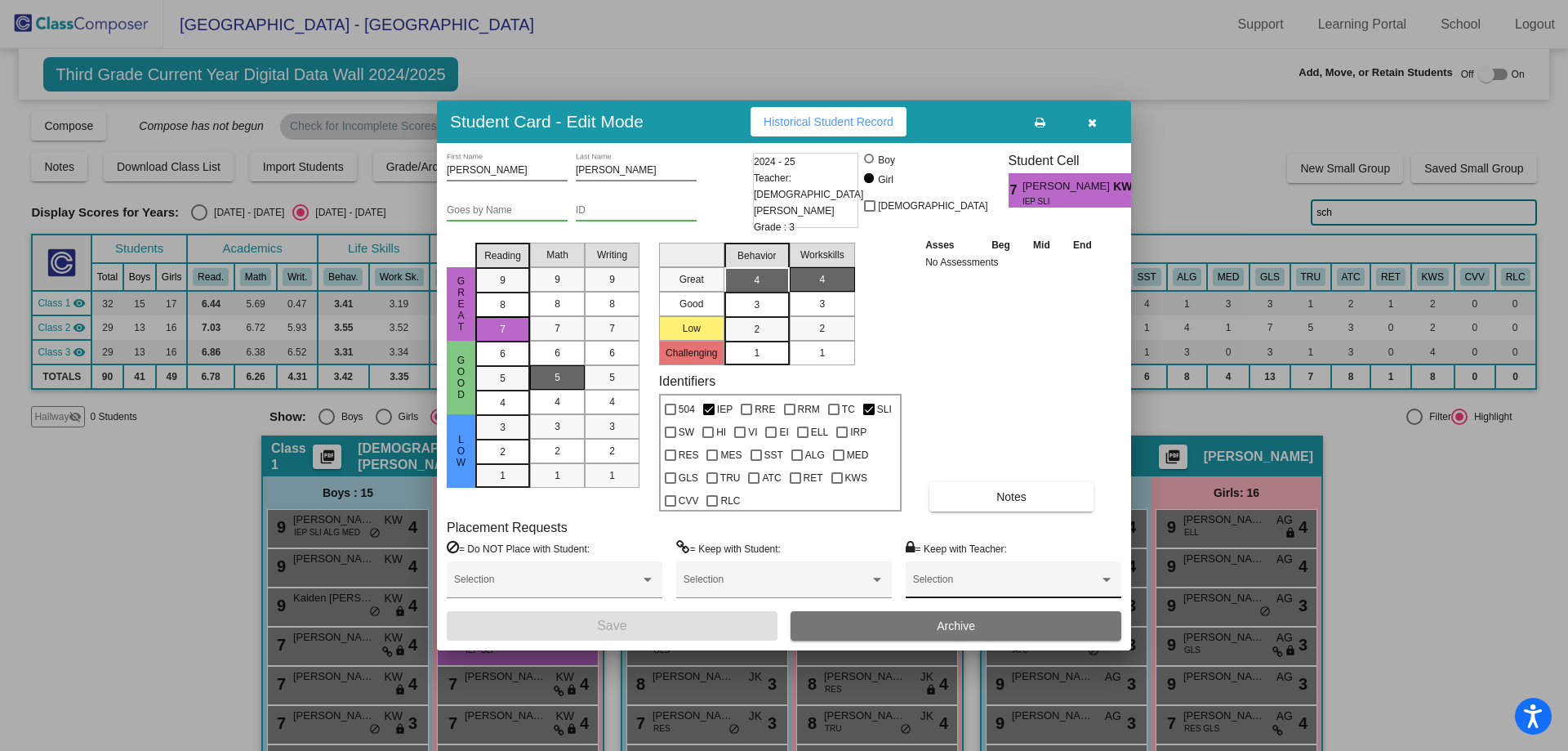
click at [954, 575] on div "Selection" at bounding box center [1013, 583] width 201 height 29
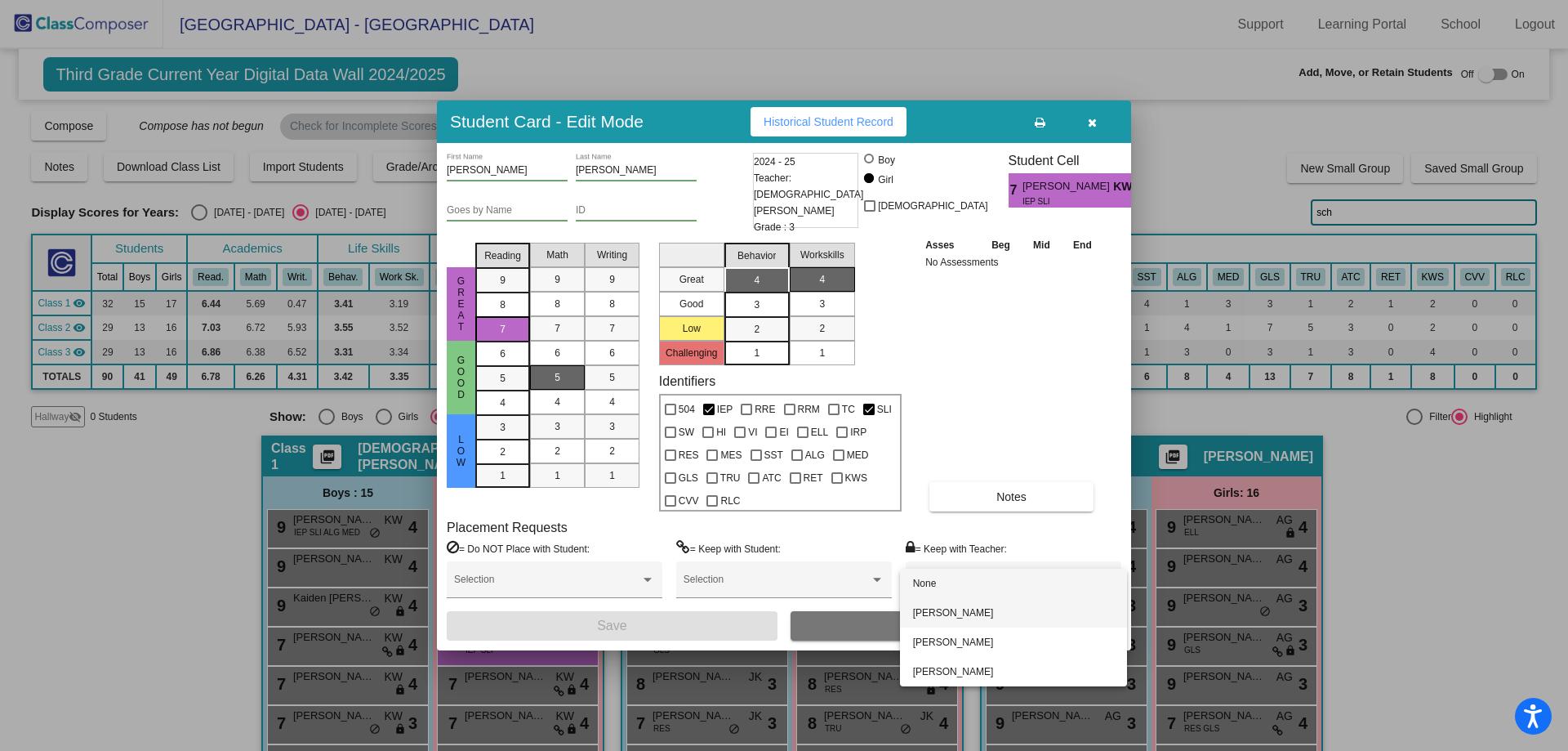
click at [936, 612] on span "[PERSON_NAME]" at bounding box center [1013, 612] width 201 height 29
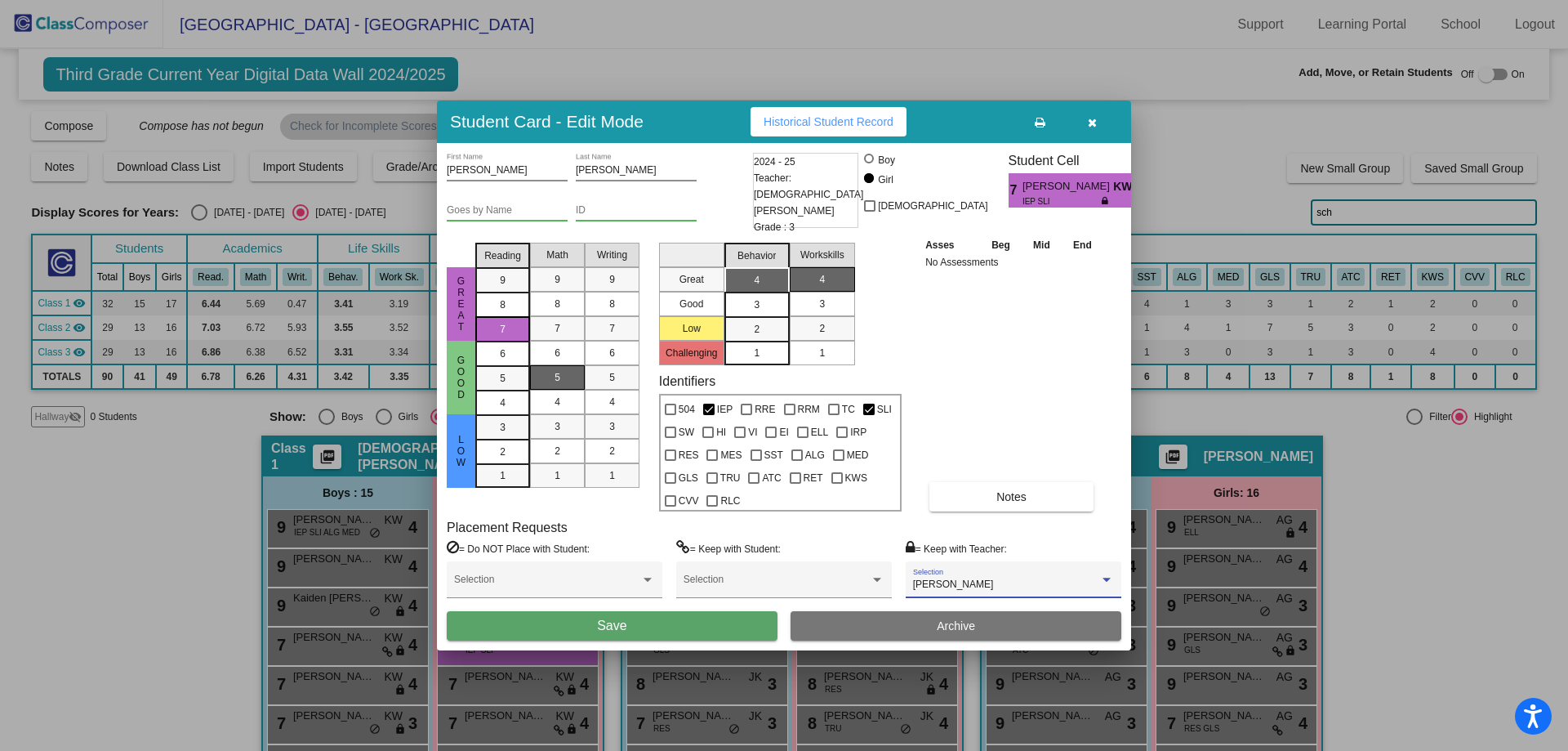
click at [698, 622] on button "Save" at bounding box center [612, 625] width 330 height 29
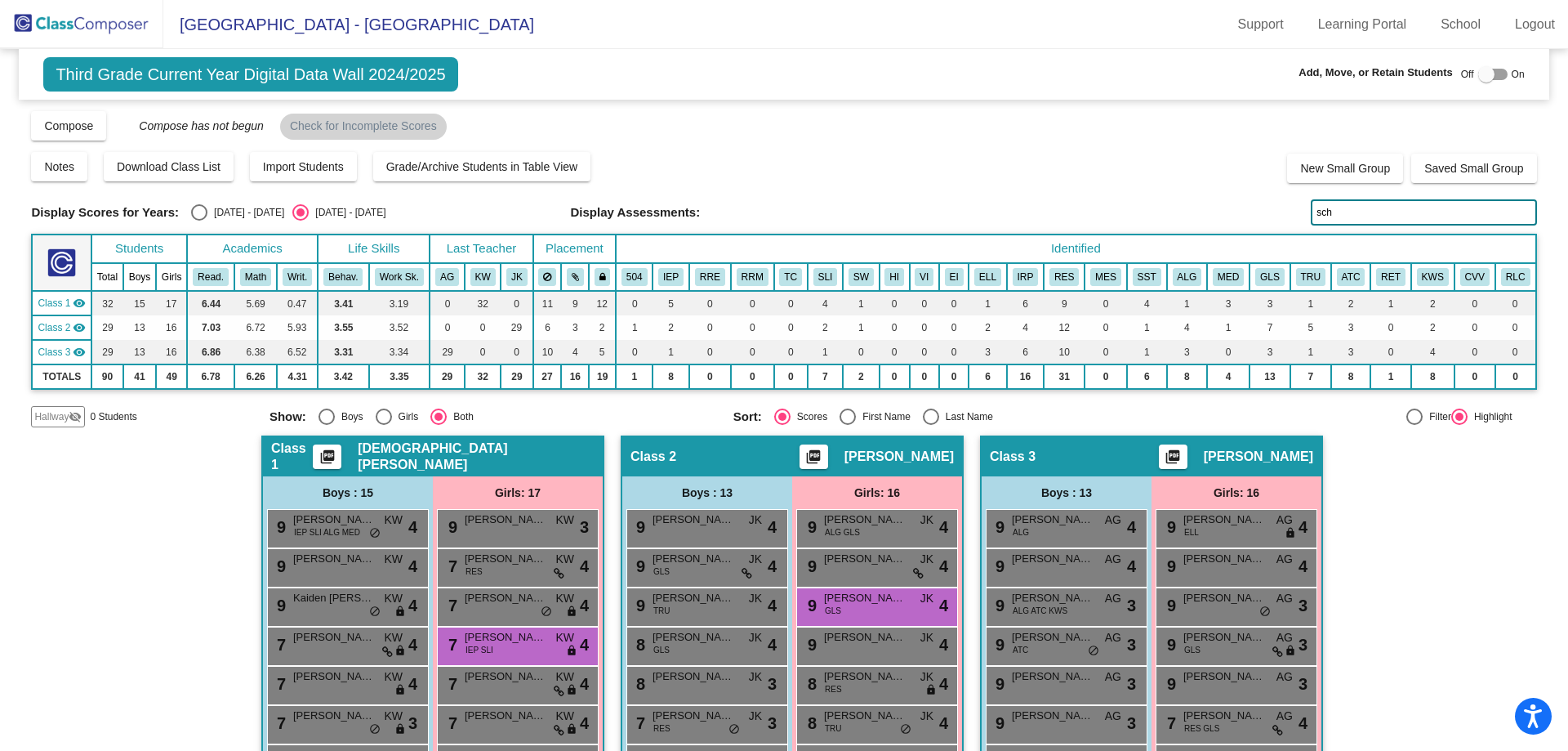
click at [88, 27] on img at bounding box center [82, 24] width 163 height 48
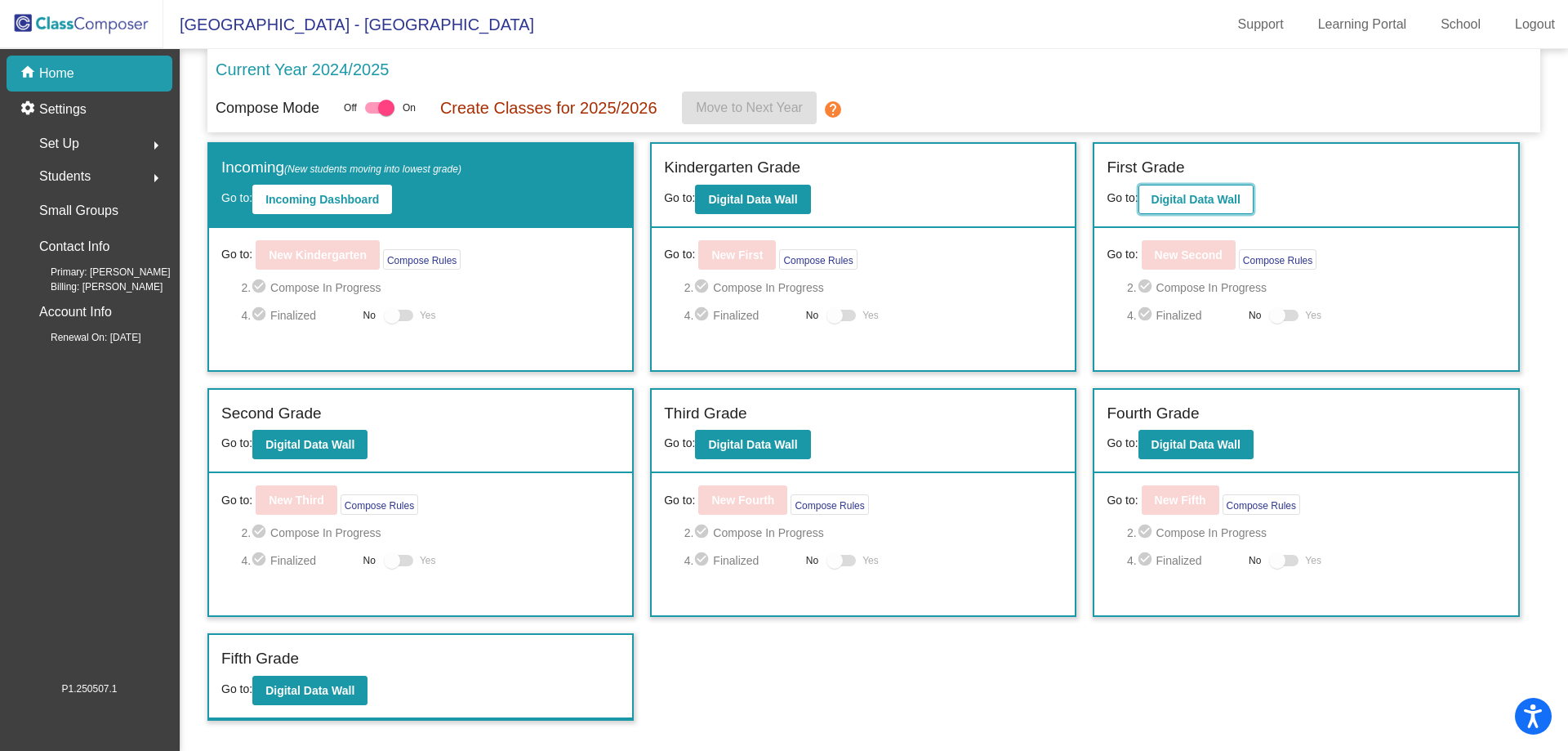
click at [1157, 194] on b "Digital Data Wall" at bounding box center [1196, 200] width 89 height 13
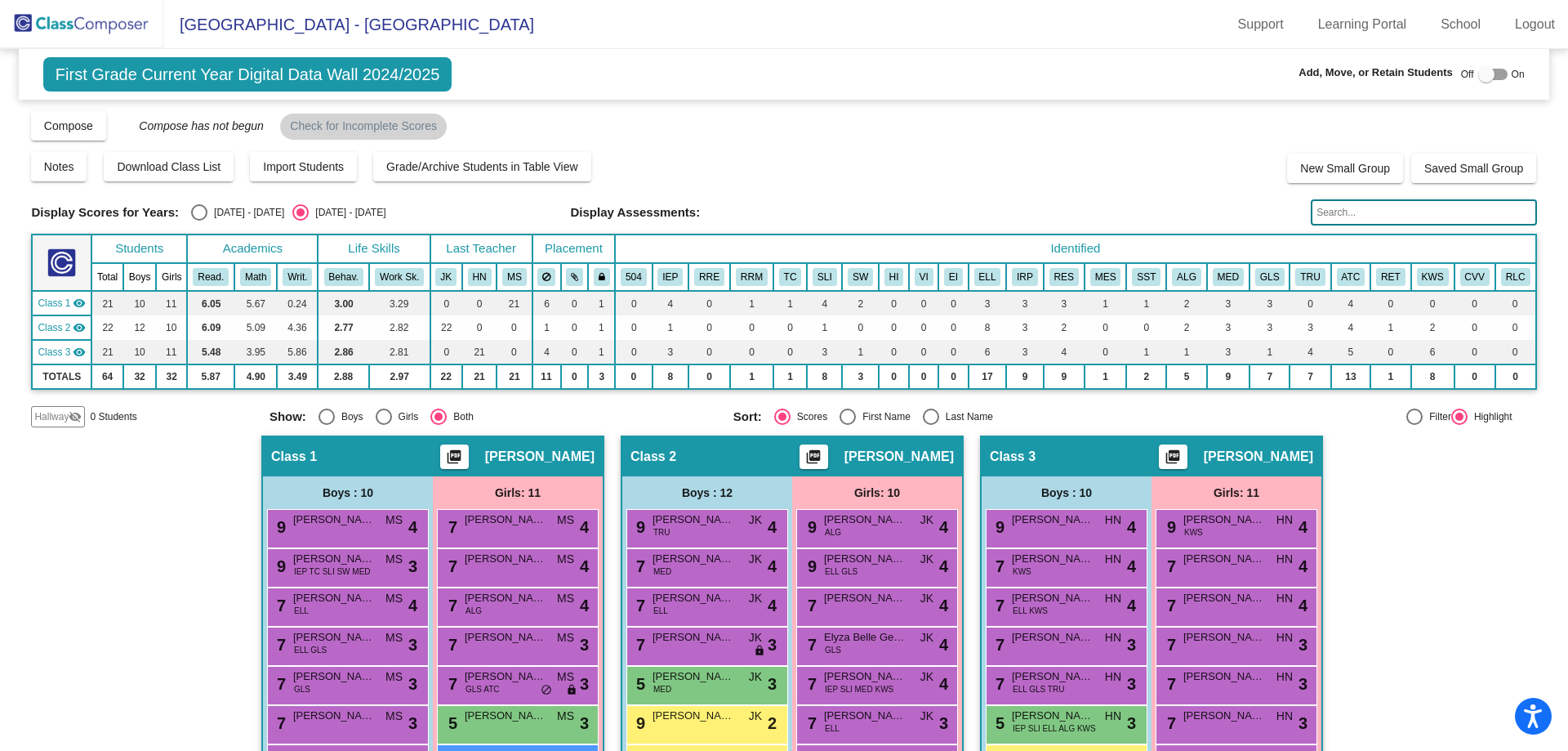
click at [1425, 201] on input "text" at bounding box center [1423, 211] width 226 height 26
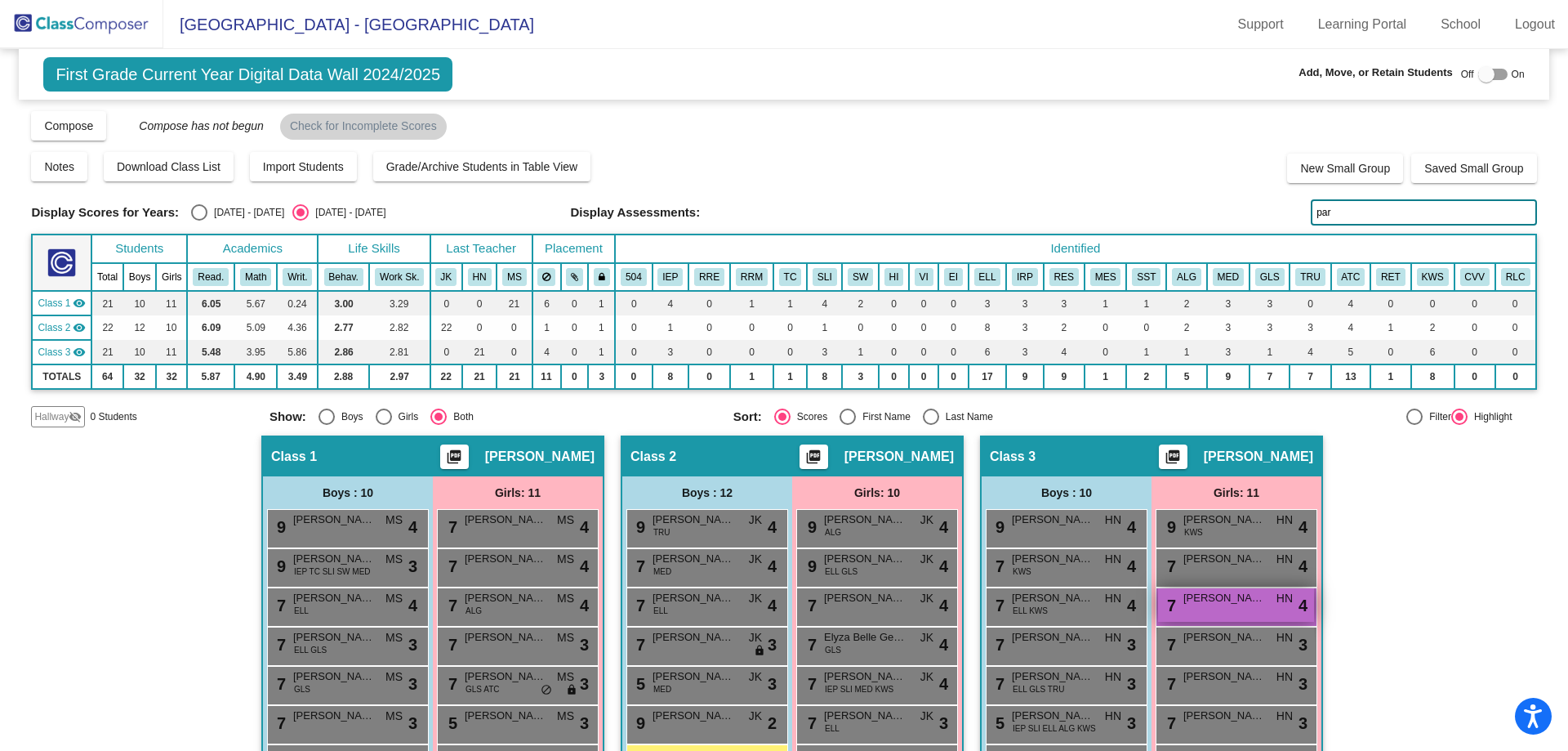
click at [1233, 610] on div "7 [PERSON_NAME] HN lock do_not_disturb_alt 4" at bounding box center [1236, 605] width 156 height 33
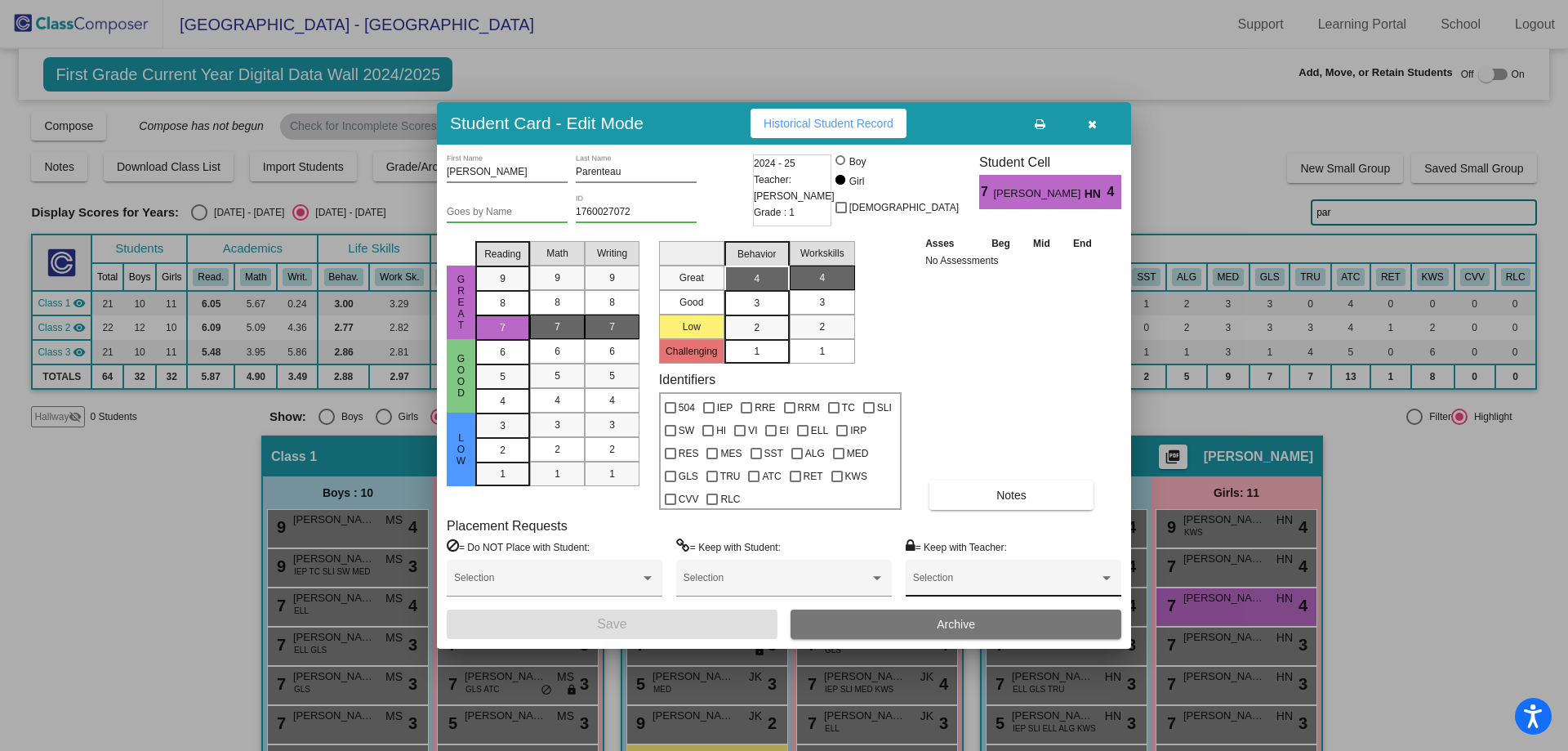
click at [952, 568] on div "Selection" at bounding box center [1013, 581] width 201 height 29
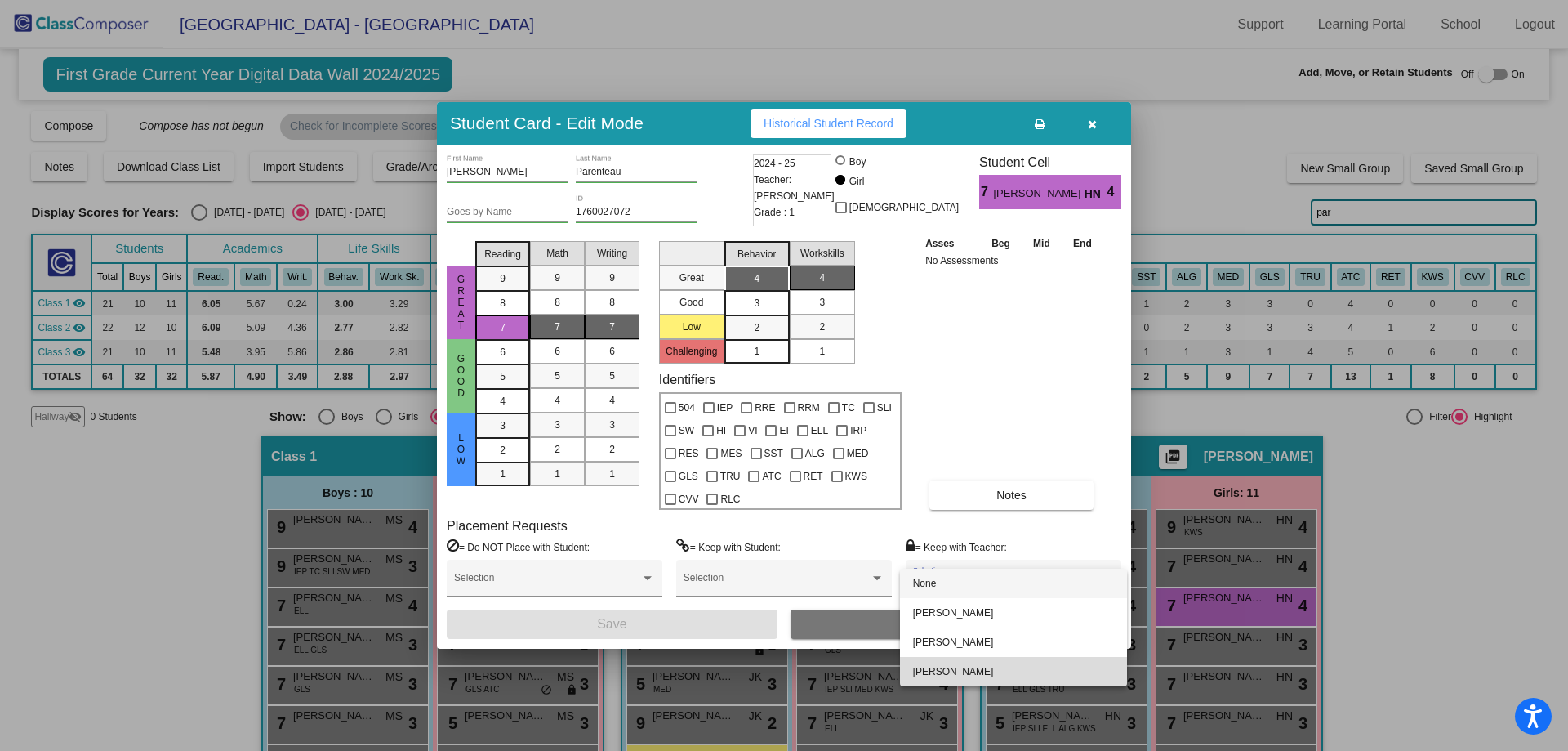
click at [944, 673] on span "[PERSON_NAME]" at bounding box center [1013, 671] width 201 height 29
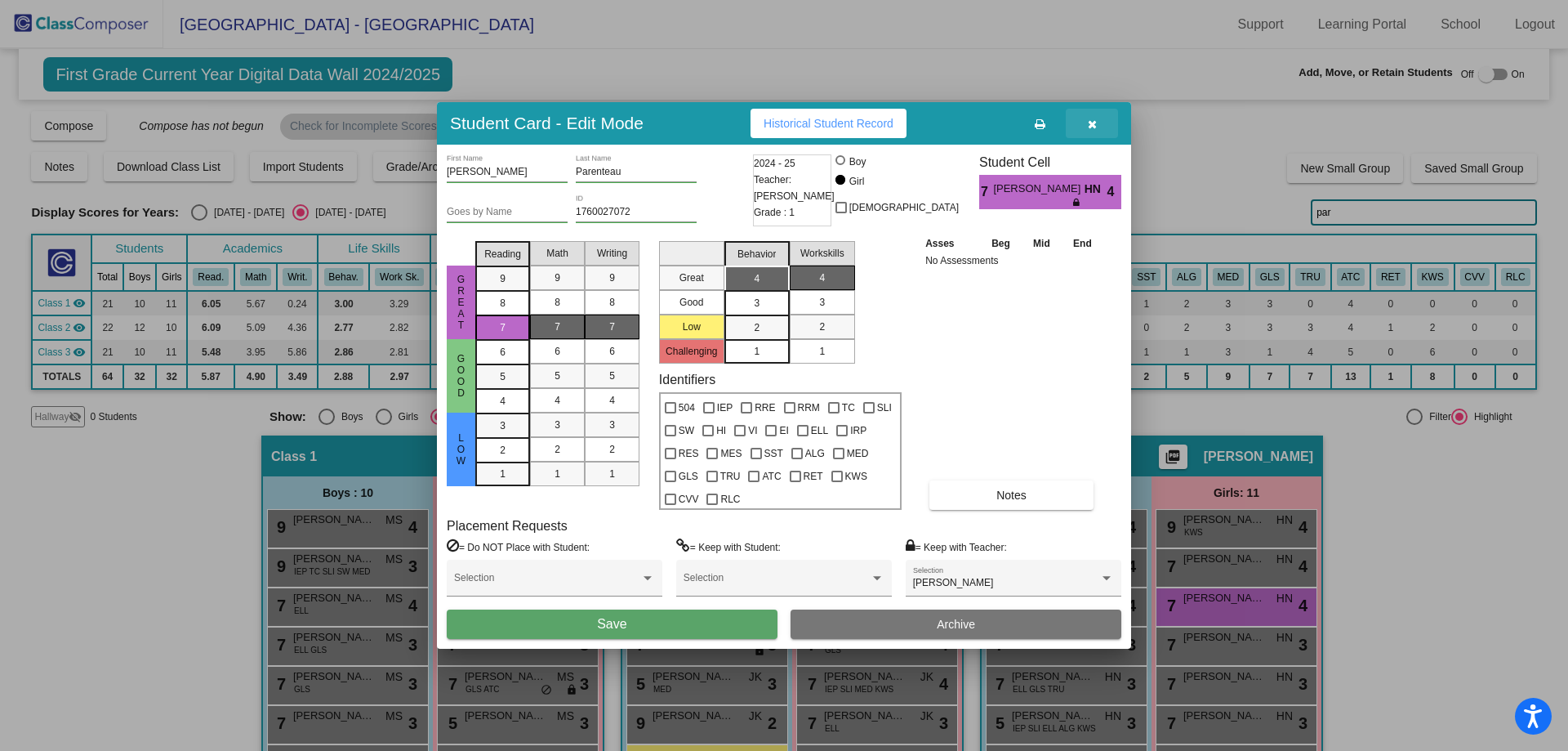
click at [1092, 126] on icon "button" at bounding box center [1092, 124] width 9 height 12
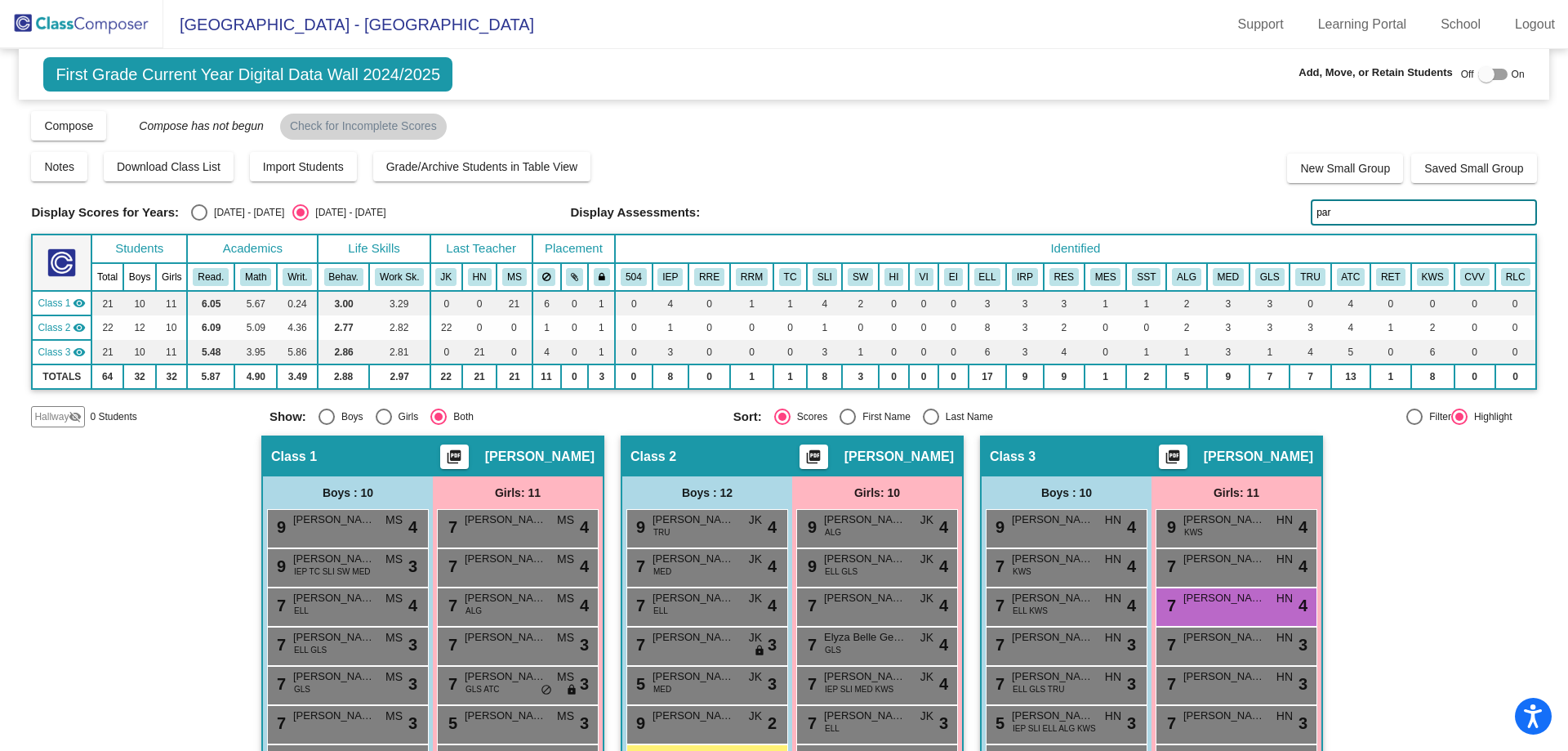
click at [1336, 214] on input "par" at bounding box center [1423, 211] width 226 height 26
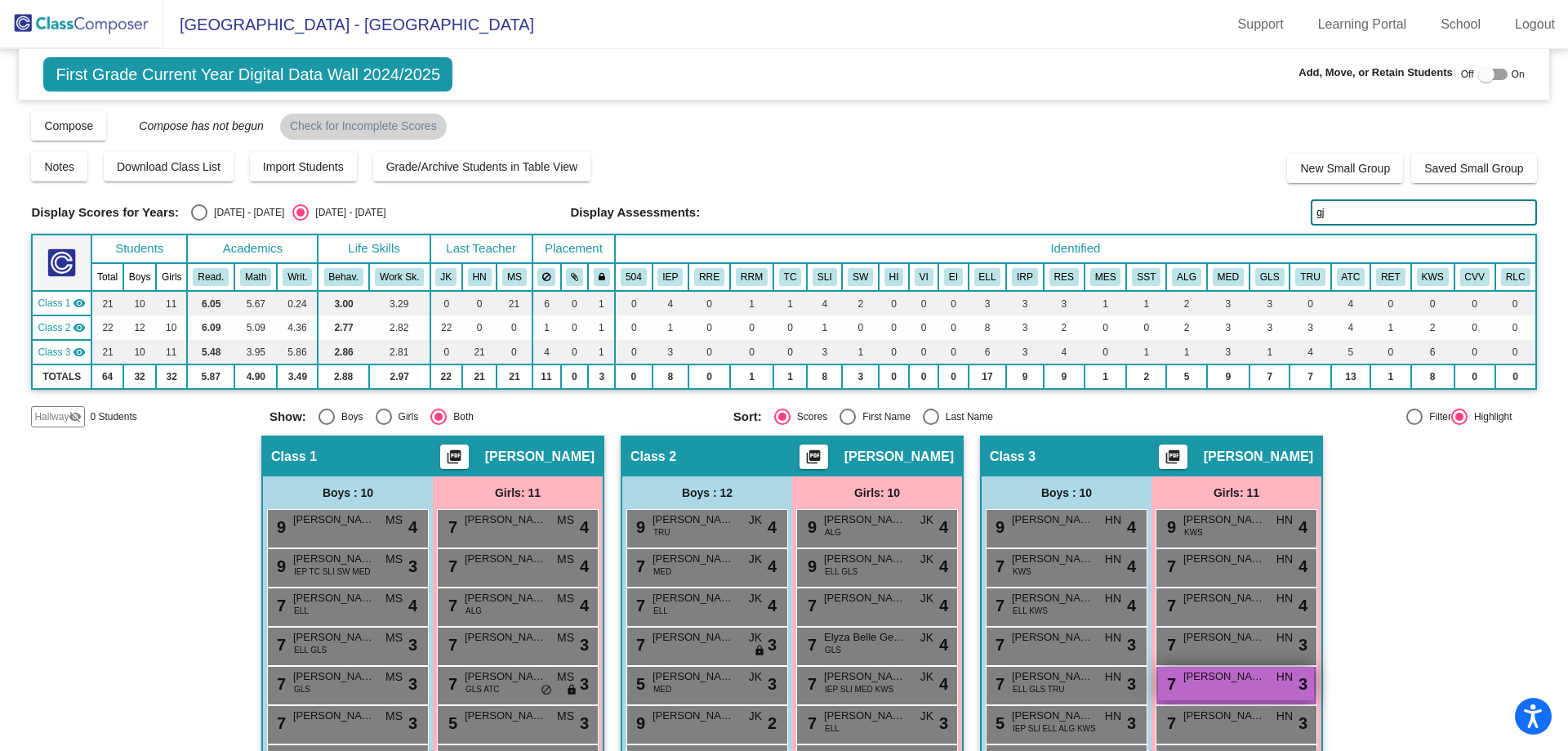
click at [1206, 682] on span "[PERSON_NAME]" at bounding box center [1224, 677] width 82 height 17
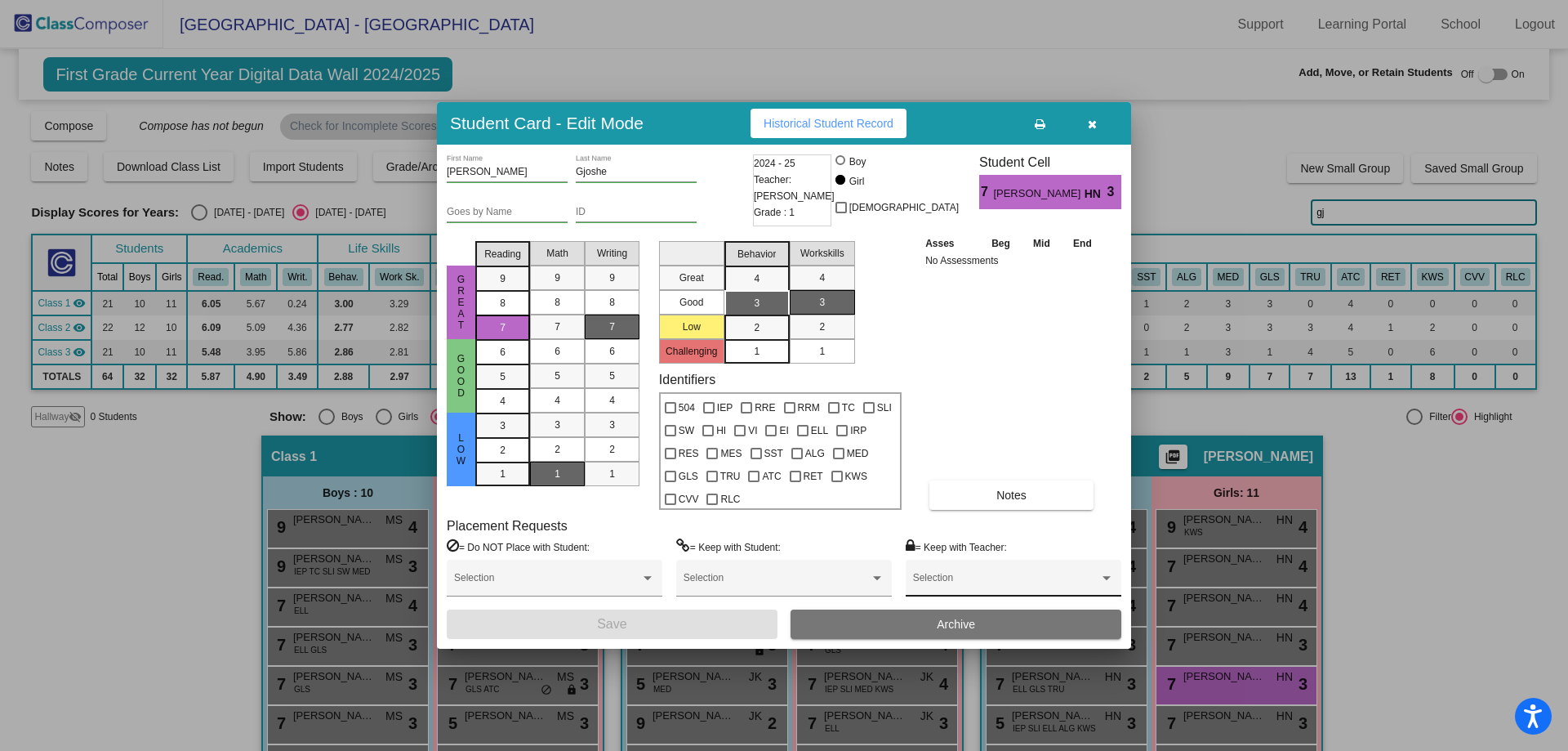
click at [1013, 578] on span at bounding box center [1006, 584] width 186 height 12
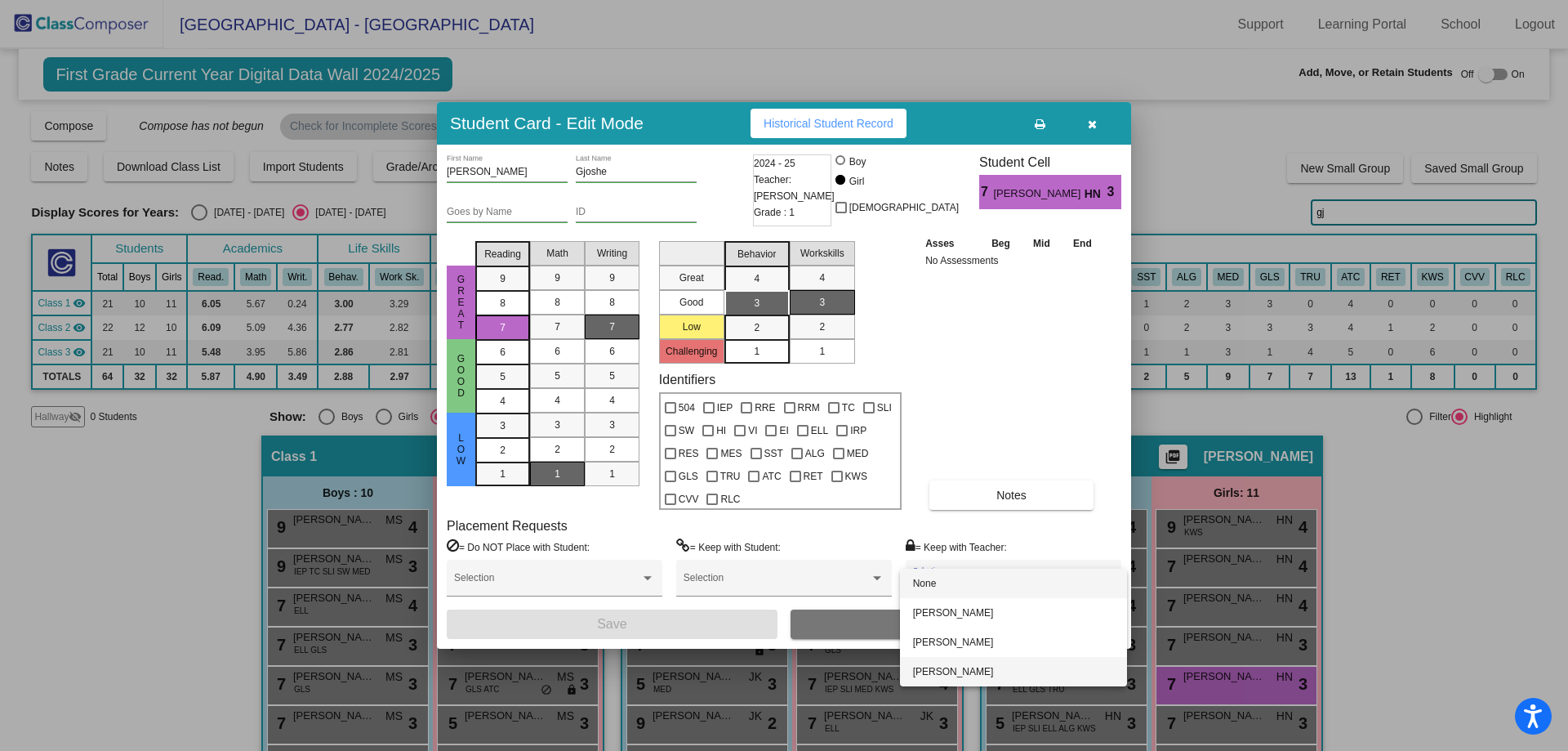
click at [978, 667] on span "[PERSON_NAME]" at bounding box center [1013, 671] width 201 height 29
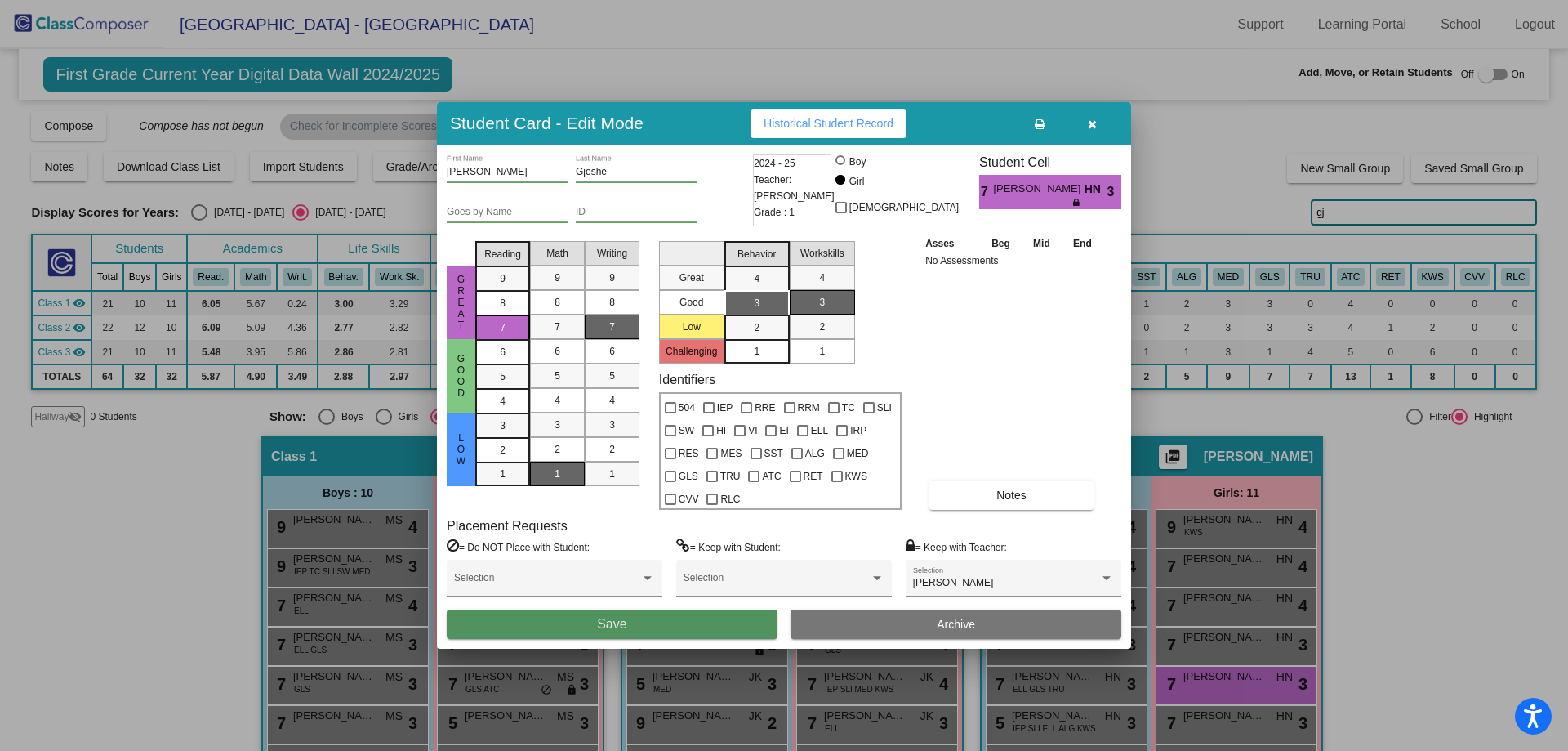
click at [680, 629] on button "Save" at bounding box center [612, 624] width 330 height 29
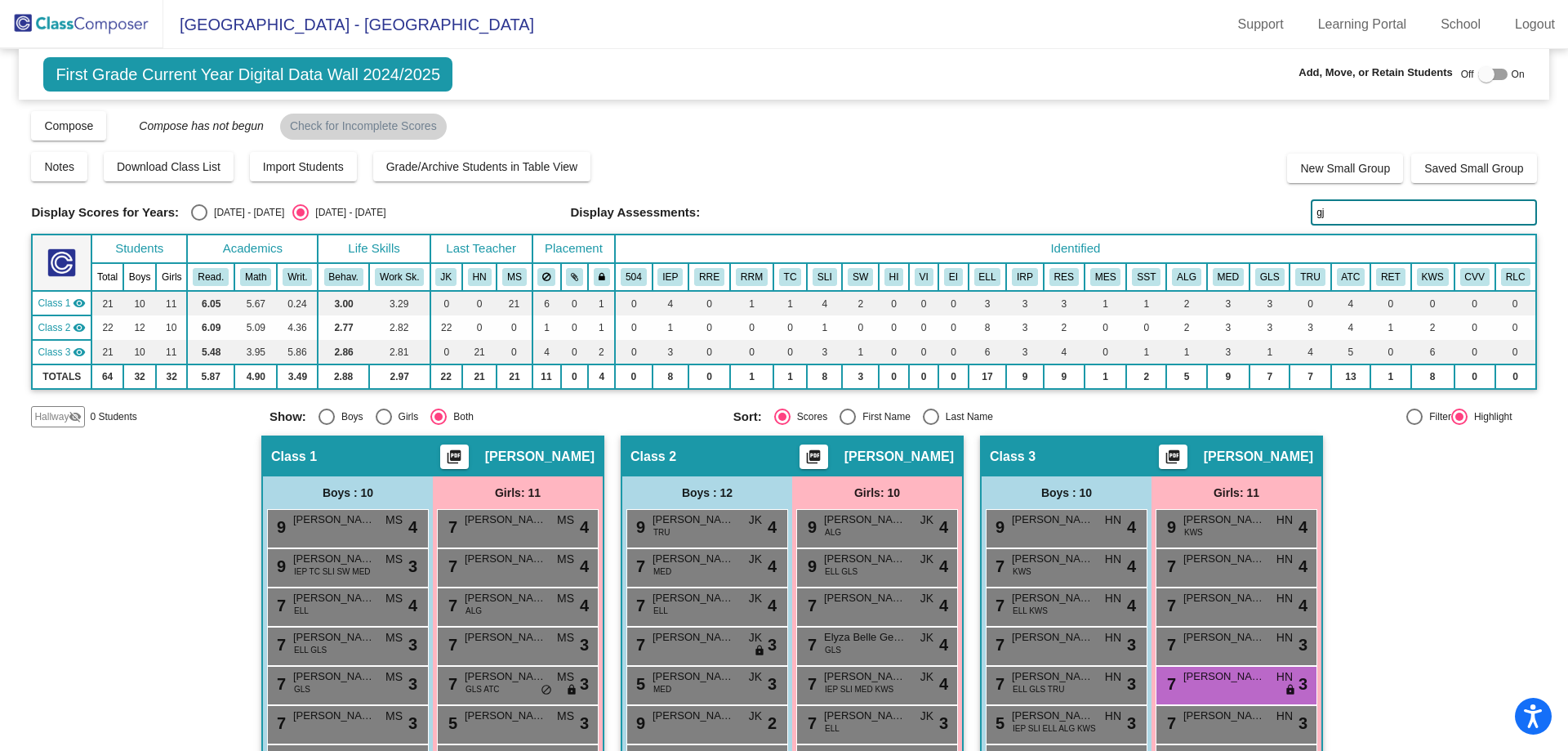
click at [1331, 209] on input "gj" at bounding box center [1423, 211] width 226 height 26
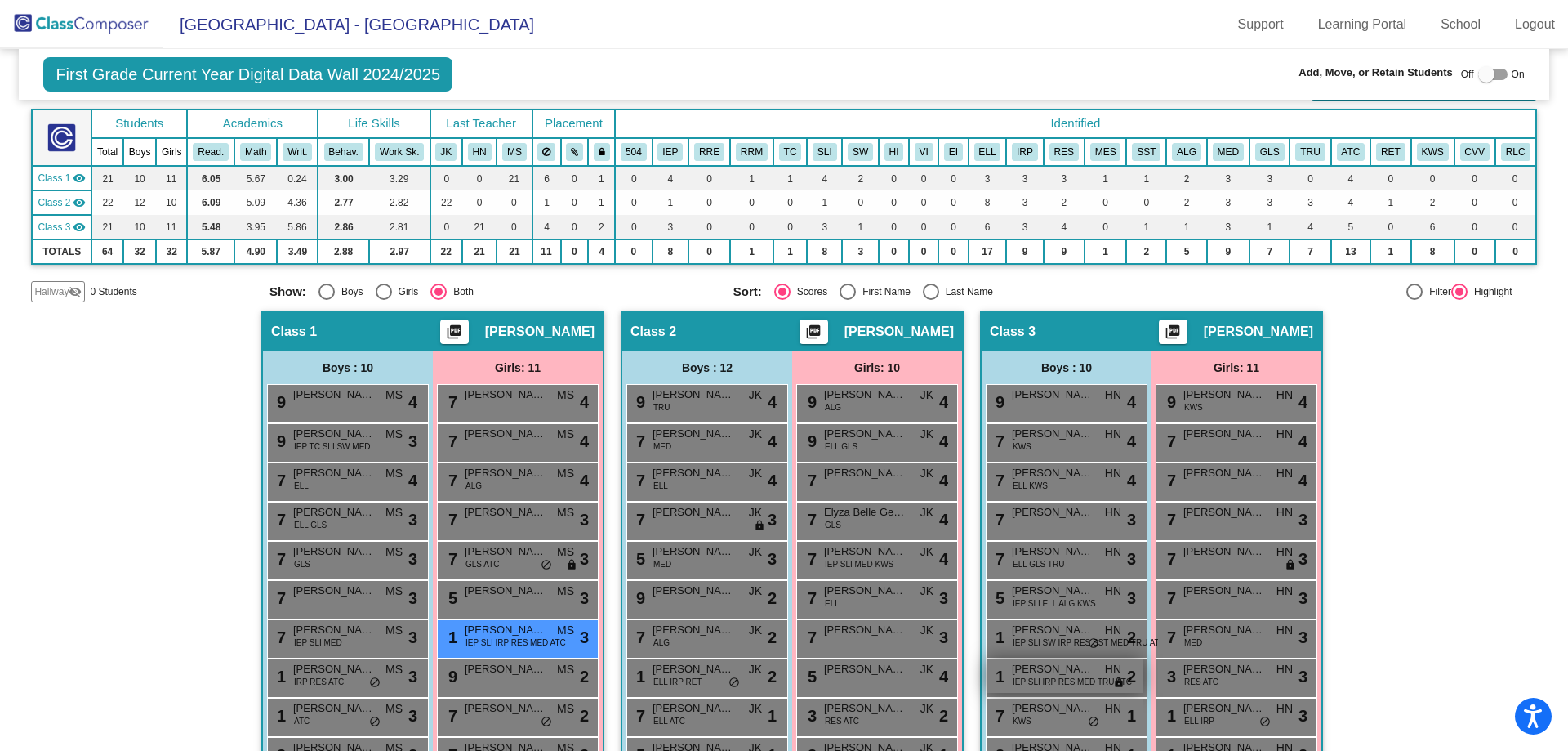
scroll to position [255, 0]
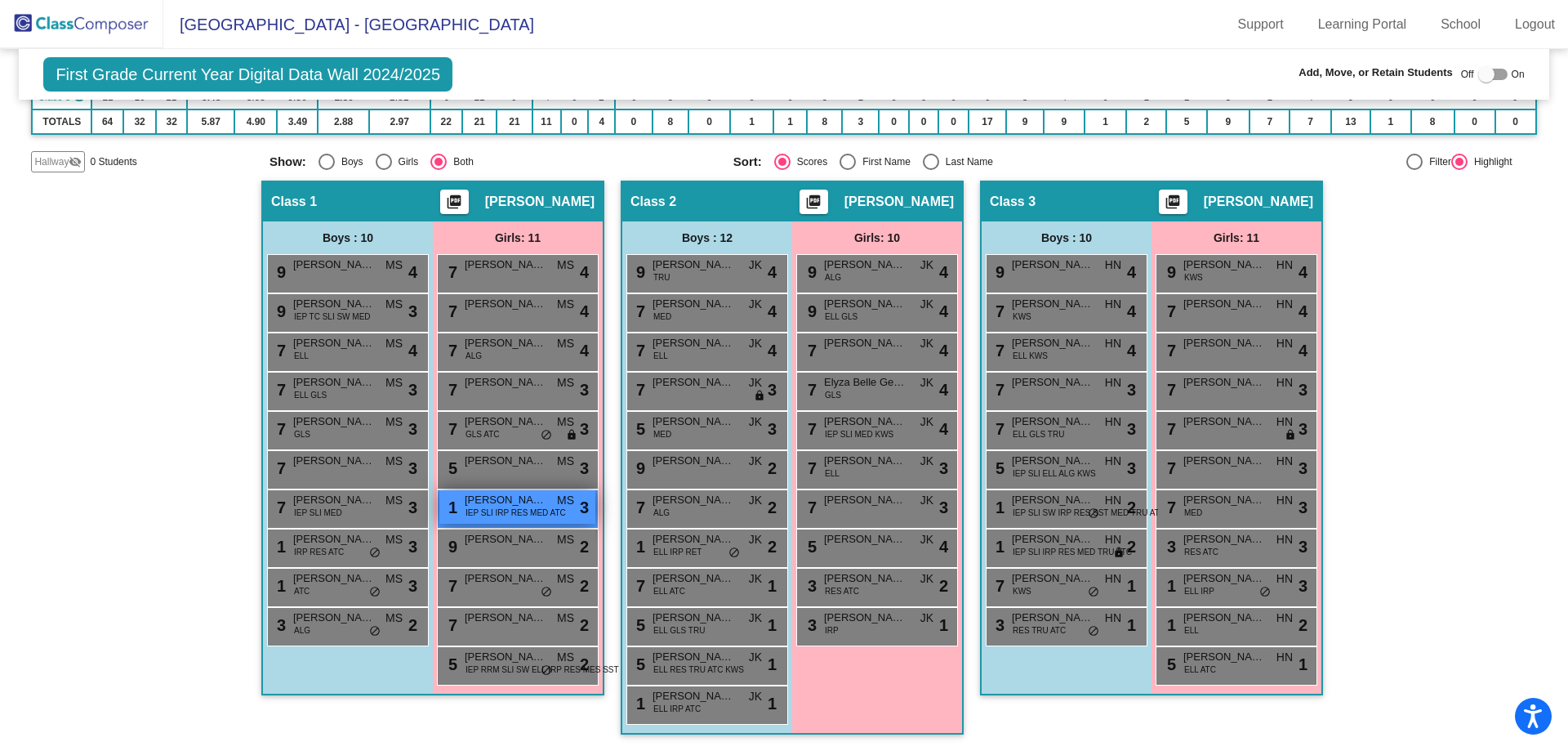
click at [499, 512] on span "IEP SLI IRP RES MED ATC" at bounding box center [515, 512] width 101 height 12
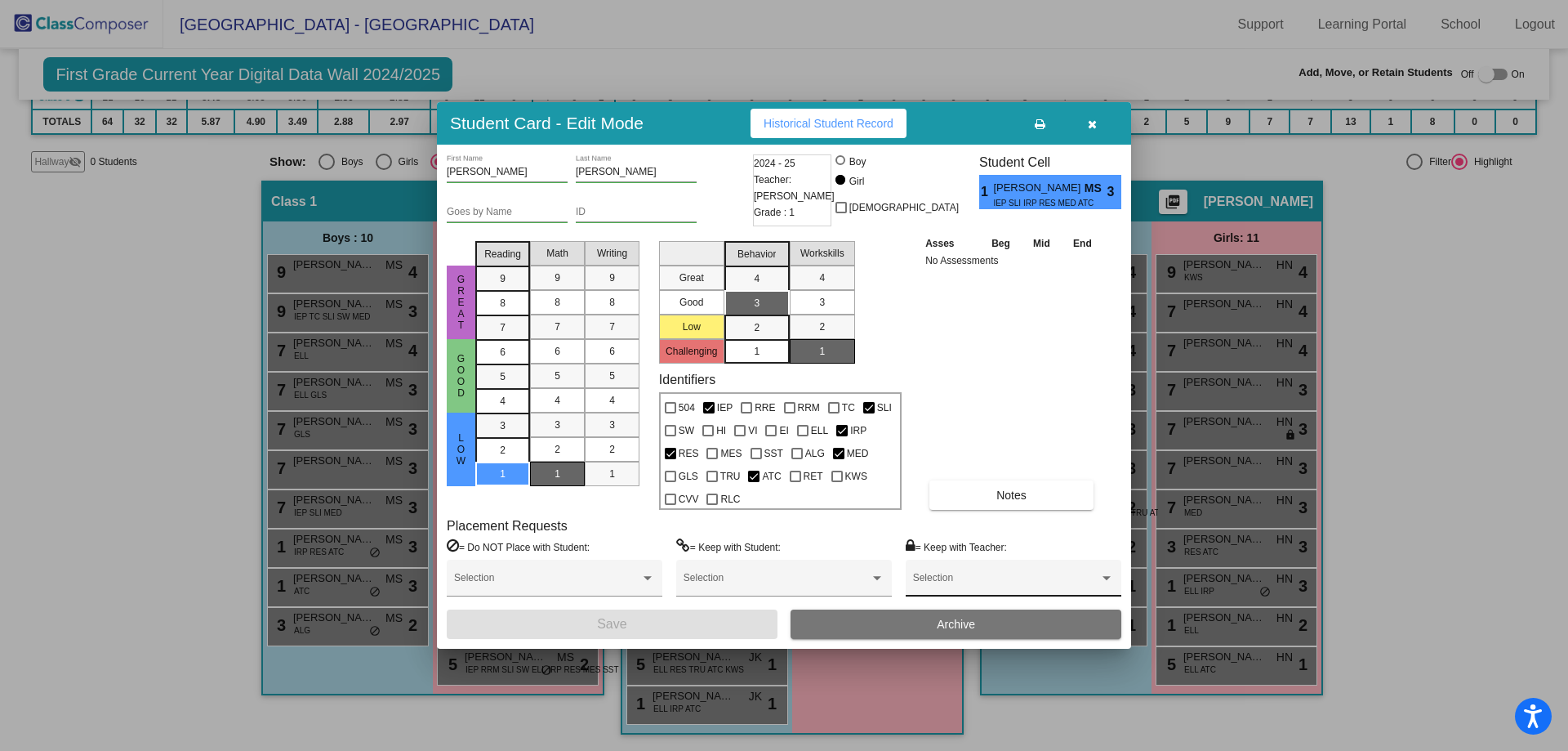
click at [922, 571] on div "Selection" at bounding box center [1013, 581] width 201 height 29
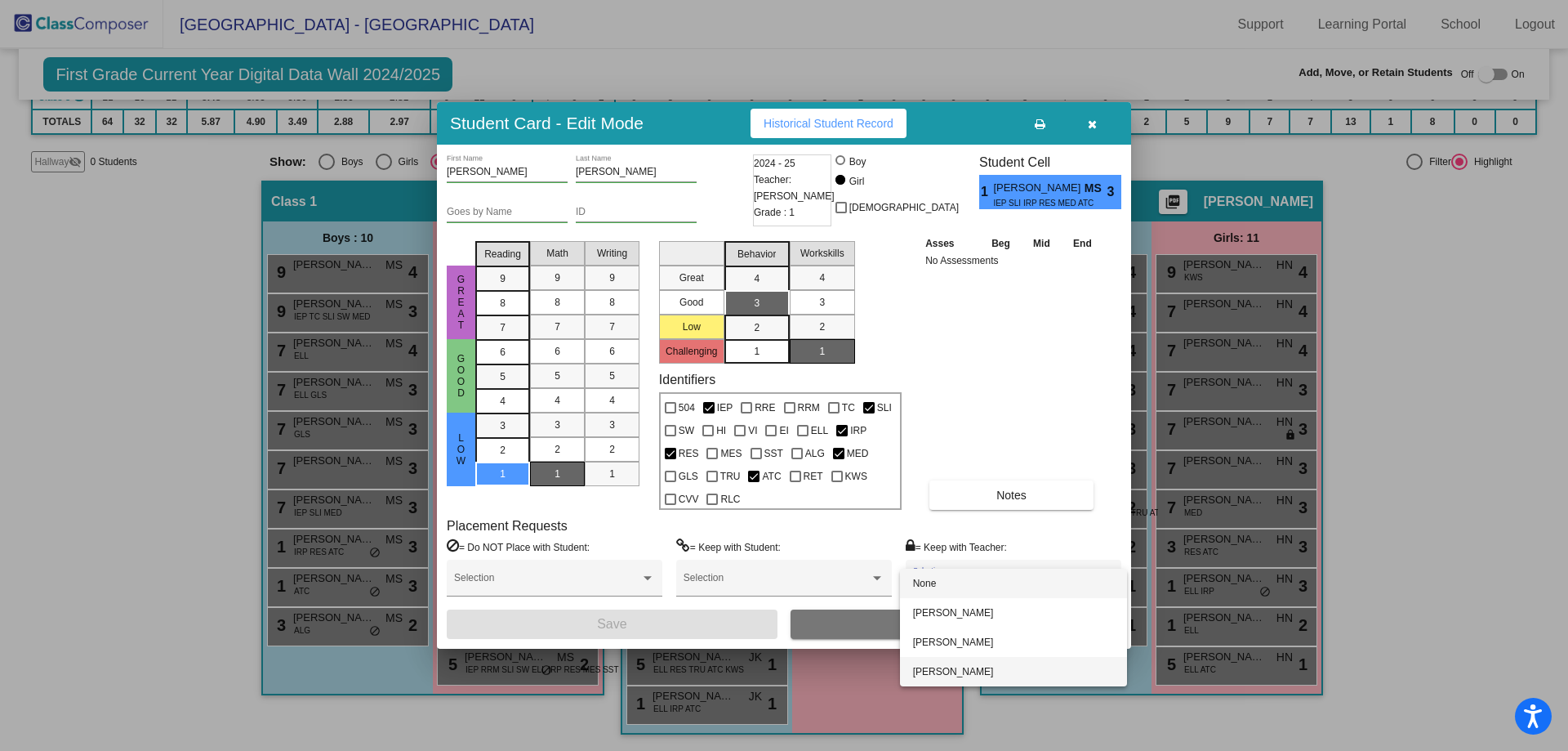
click at [940, 670] on span "[PERSON_NAME]" at bounding box center [1013, 671] width 201 height 29
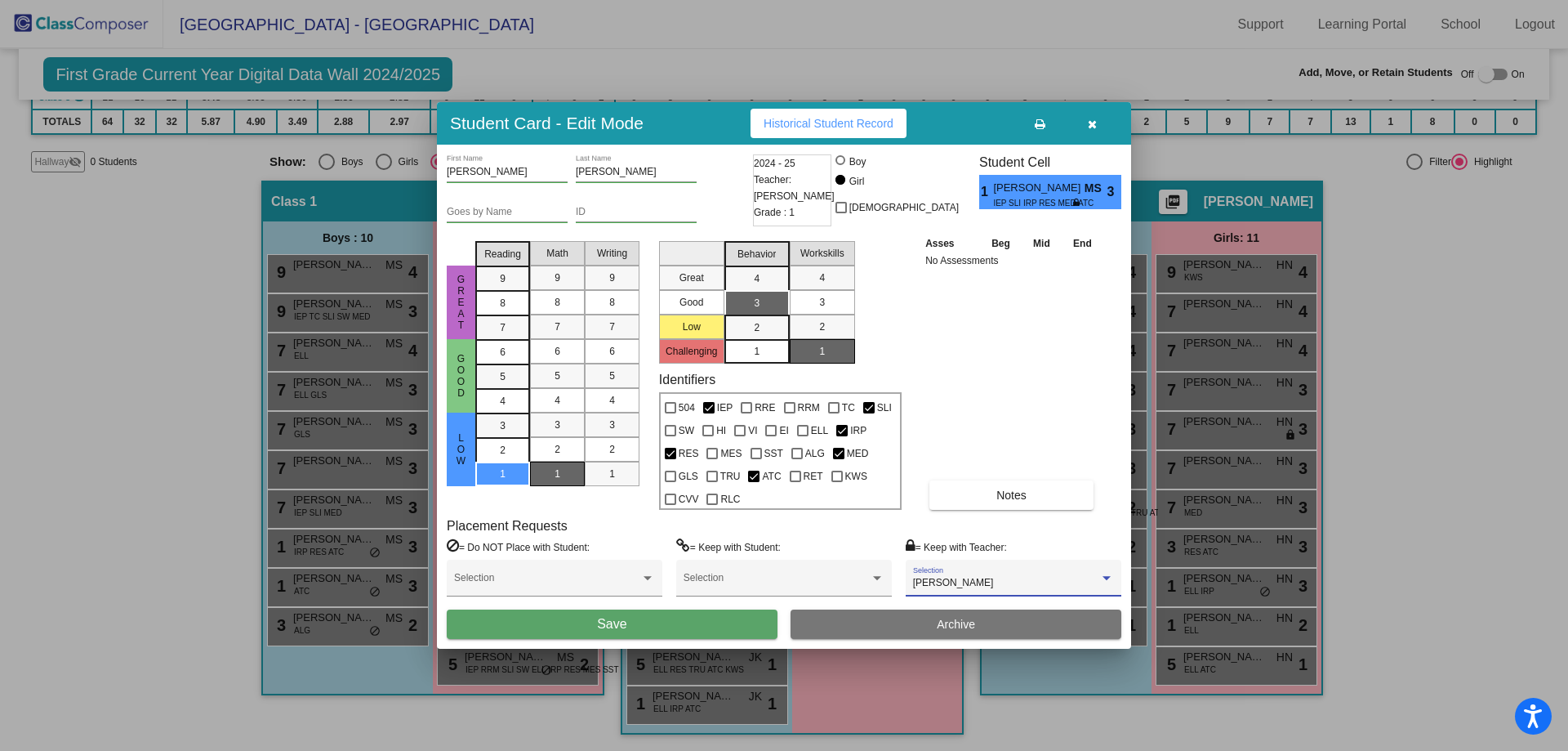
click at [627, 614] on button "Save" at bounding box center [612, 624] width 330 height 29
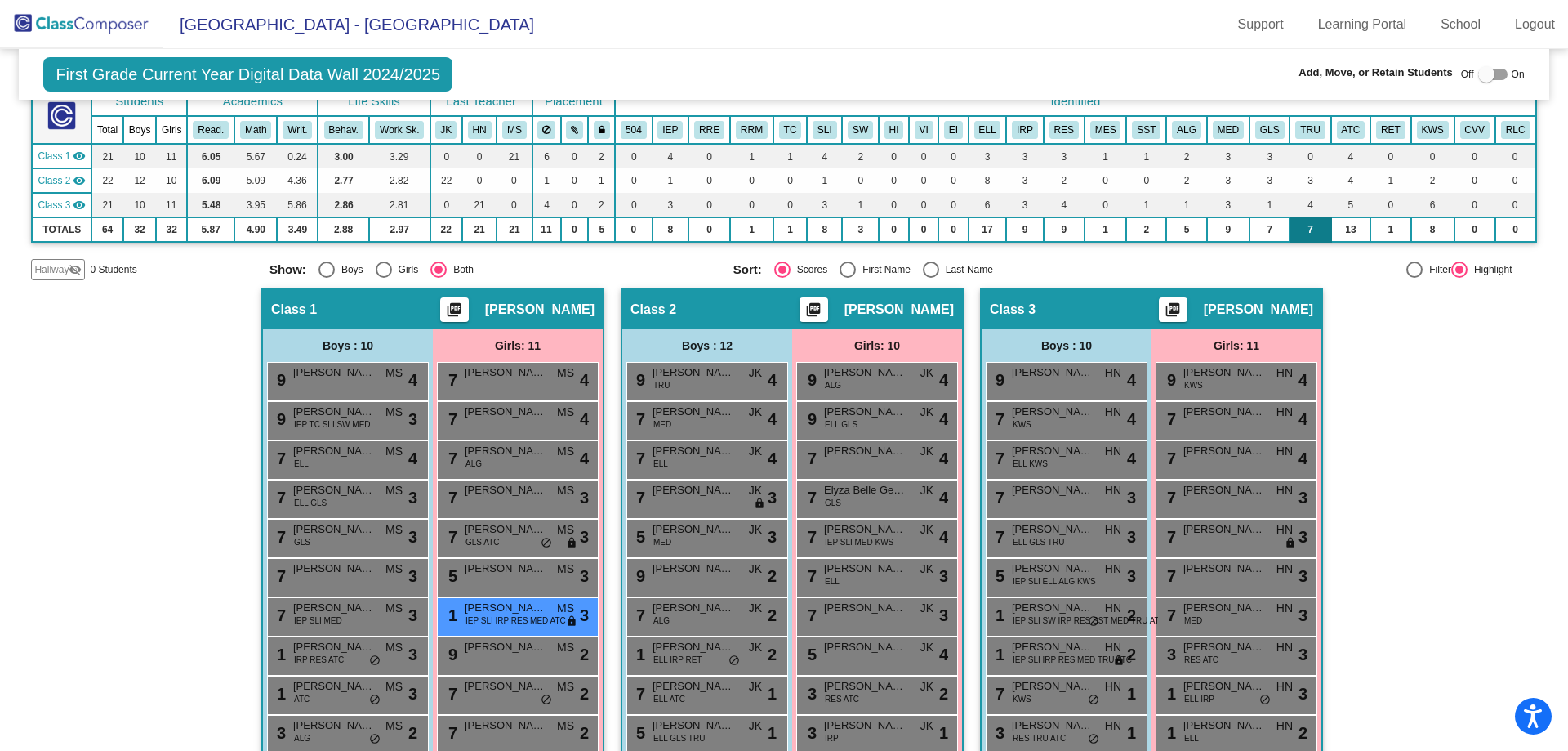
scroll to position [0, 0]
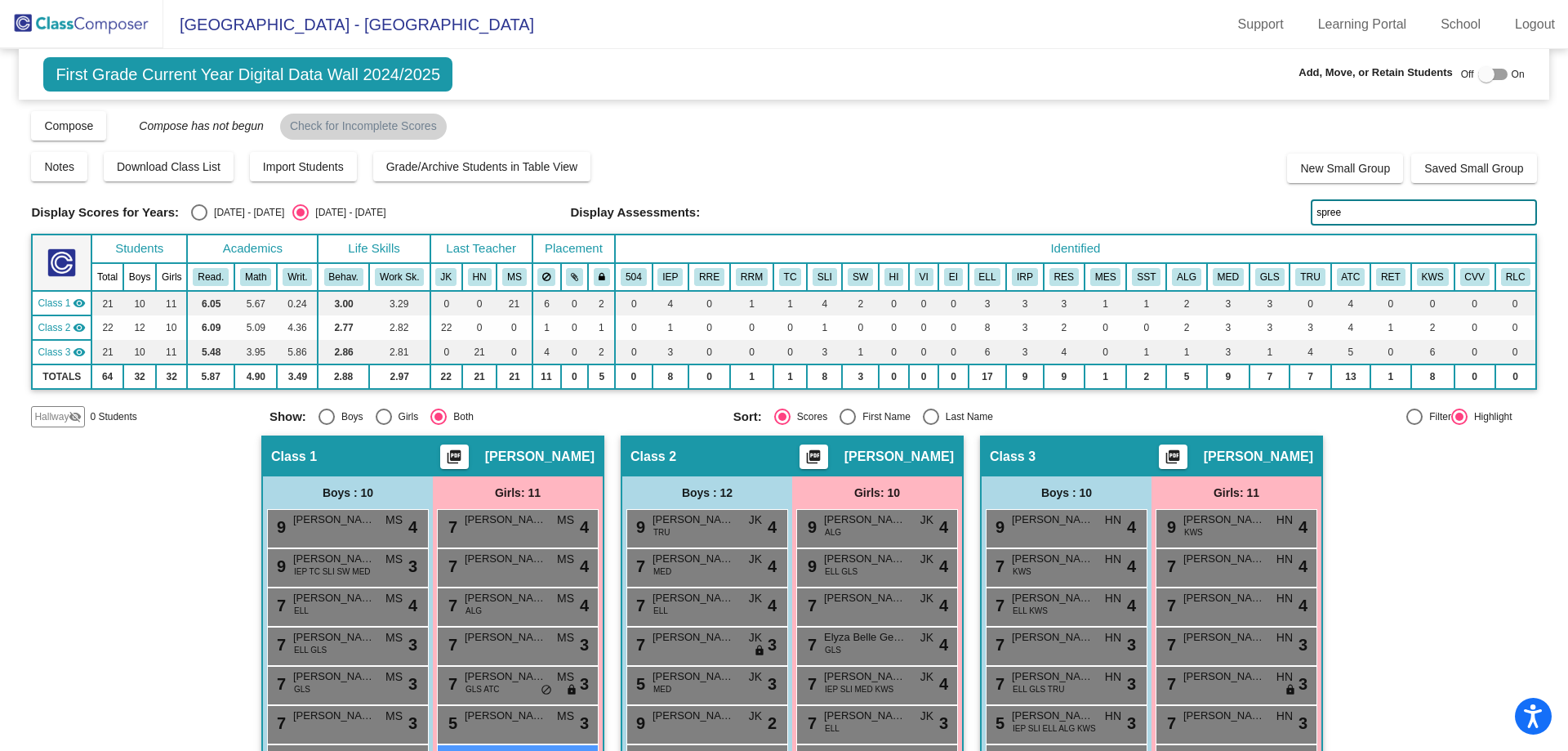
click at [1341, 216] on input "spree" at bounding box center [1423, 211] width 226 height 26
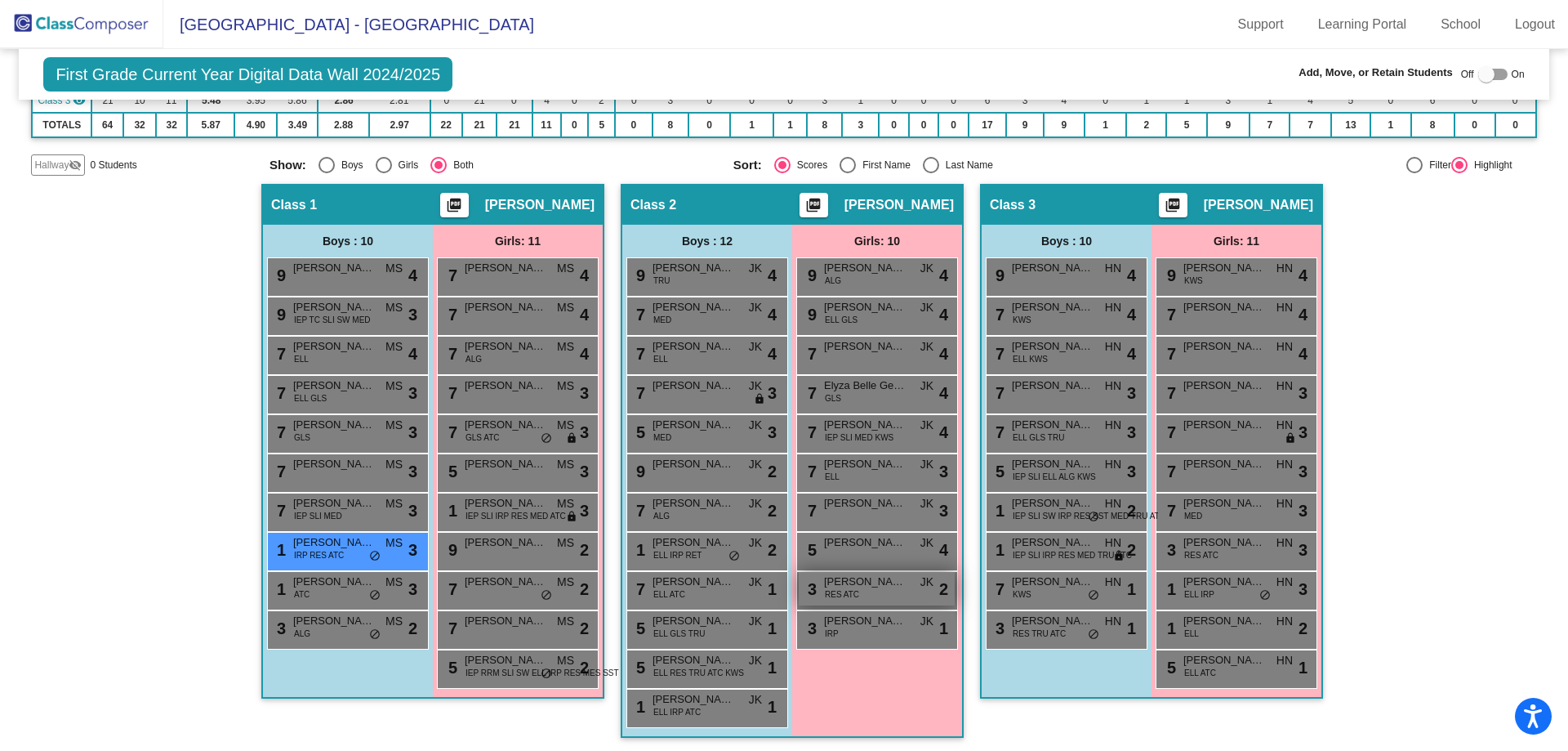
scroll to position [255, 0]
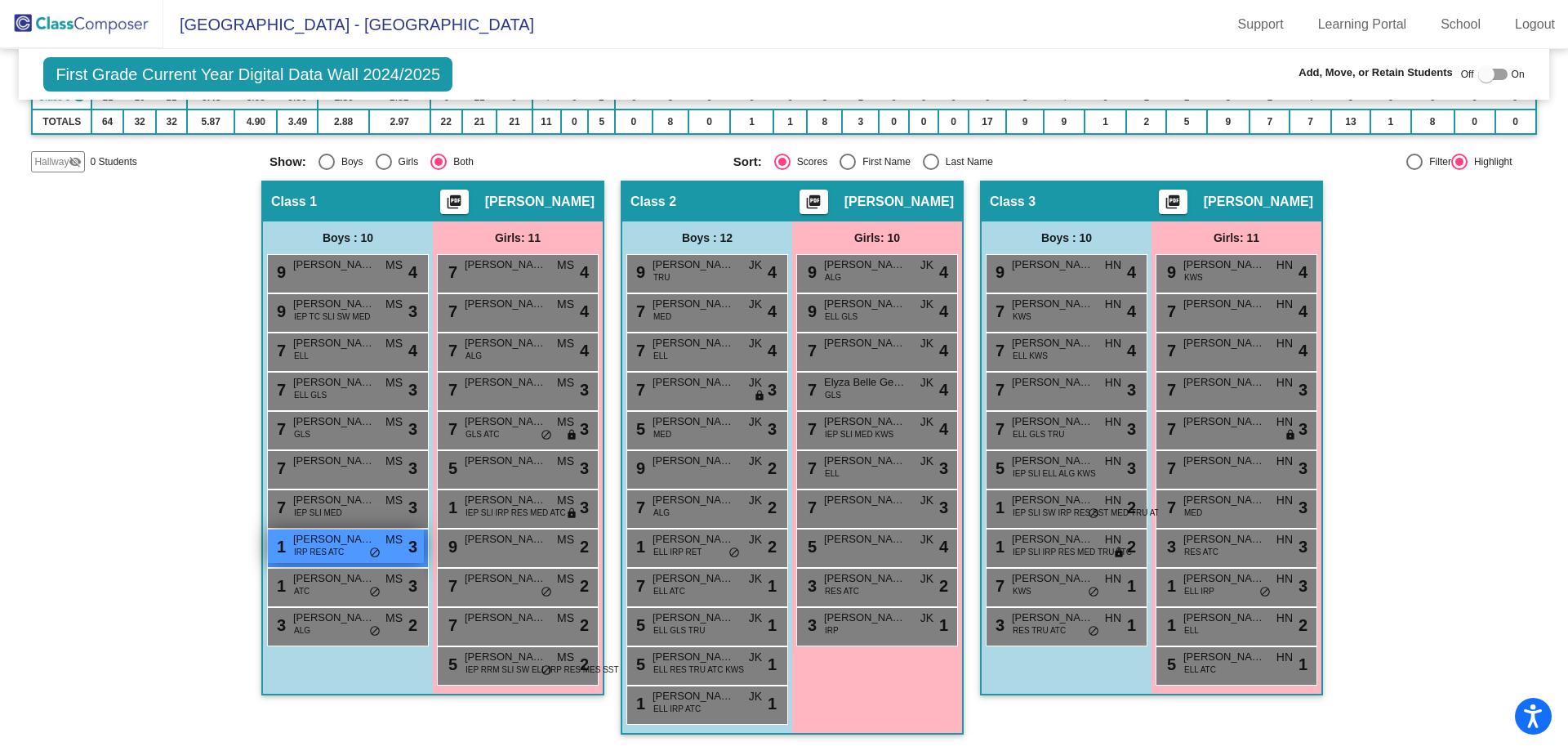
click at [334, 547] on span "IRP RES ATC" at bounding box center [319, 552] width 50 height 12
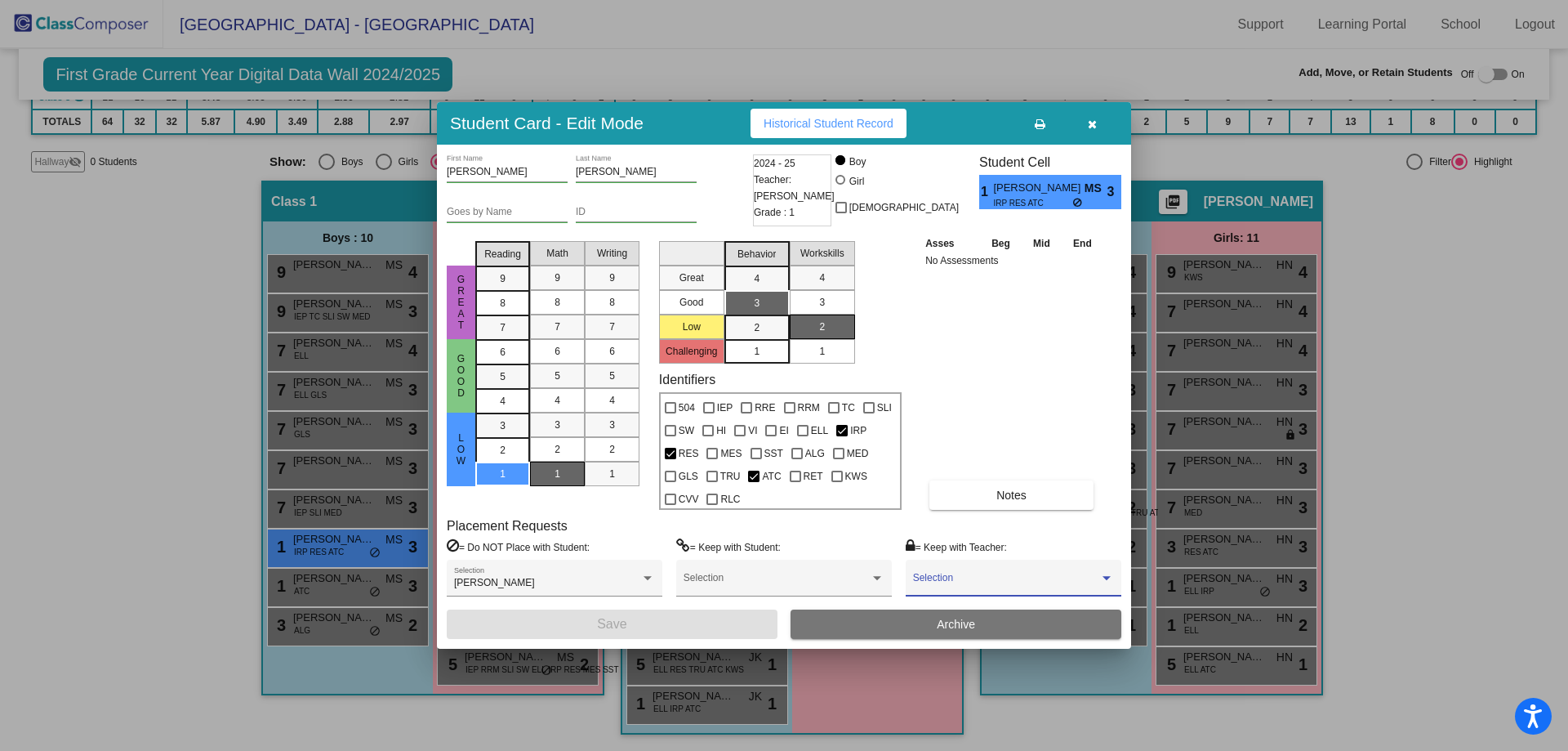
click at [981, 584] on span at bounding box center [1006, 584] width 186 height 12
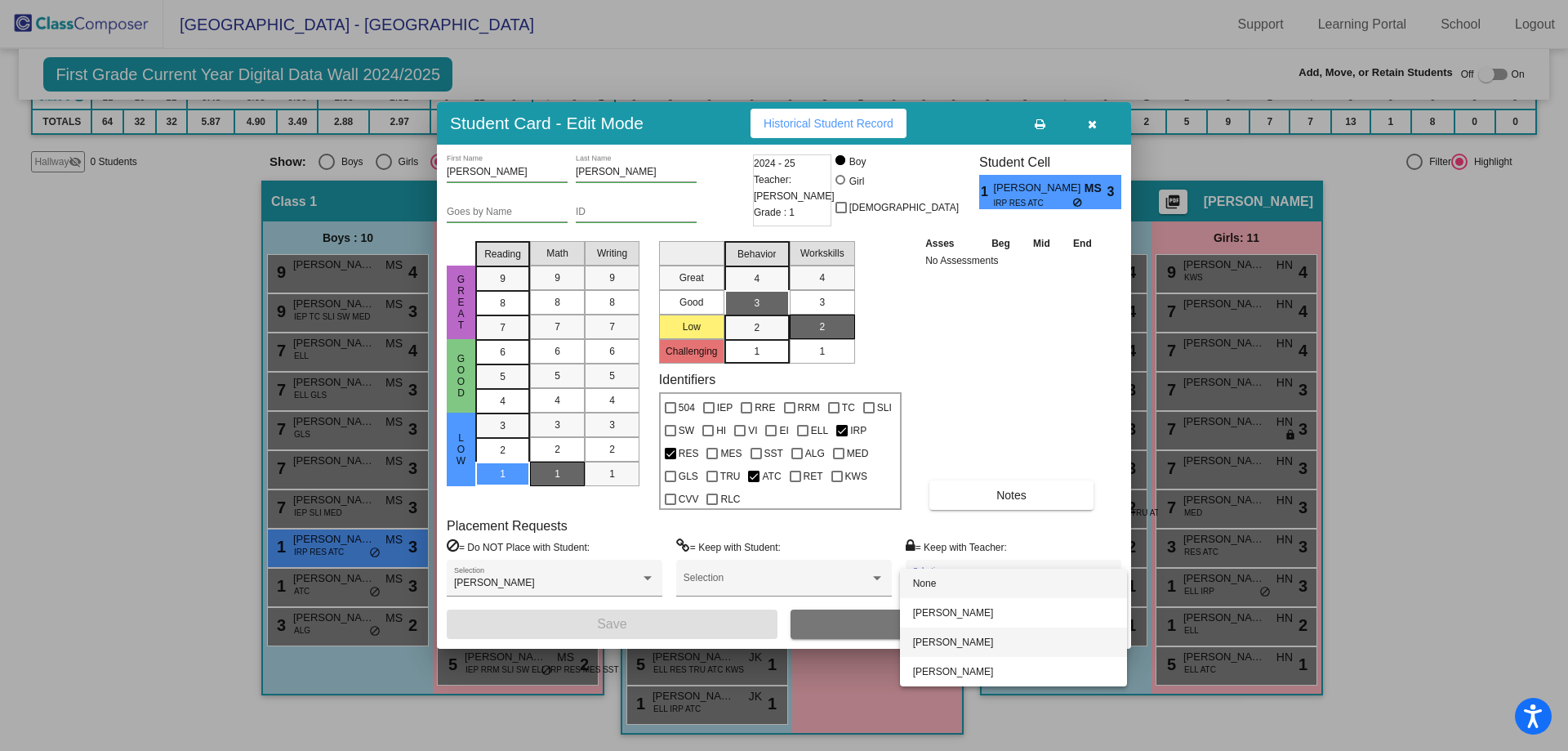
click at [955, 648] on span "[PERSON_NAME]" at bounding box center [1013, 642] width 201 height 29
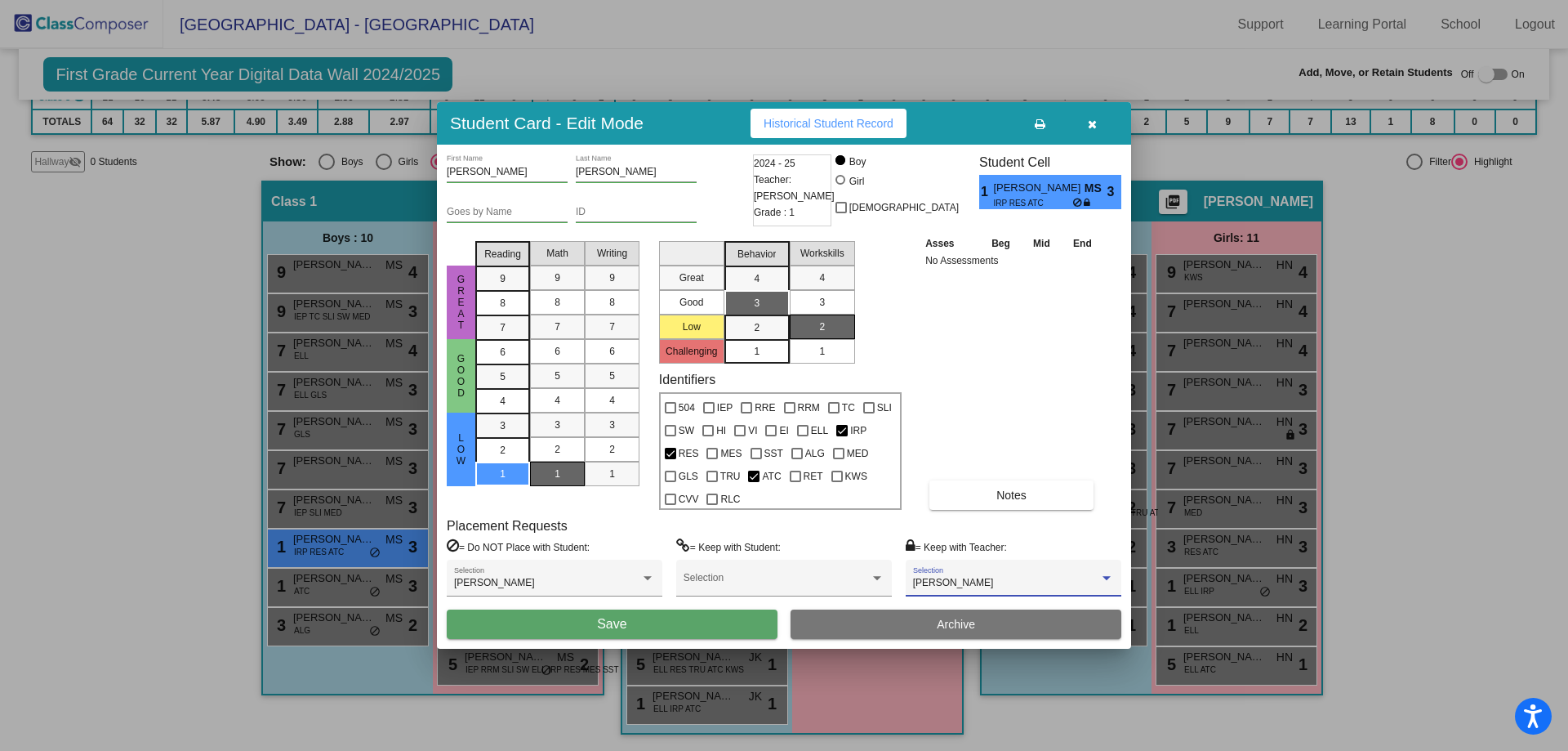
click at [643, 628] on button "Save" at bounding box center [612, 624] width 330 height 29
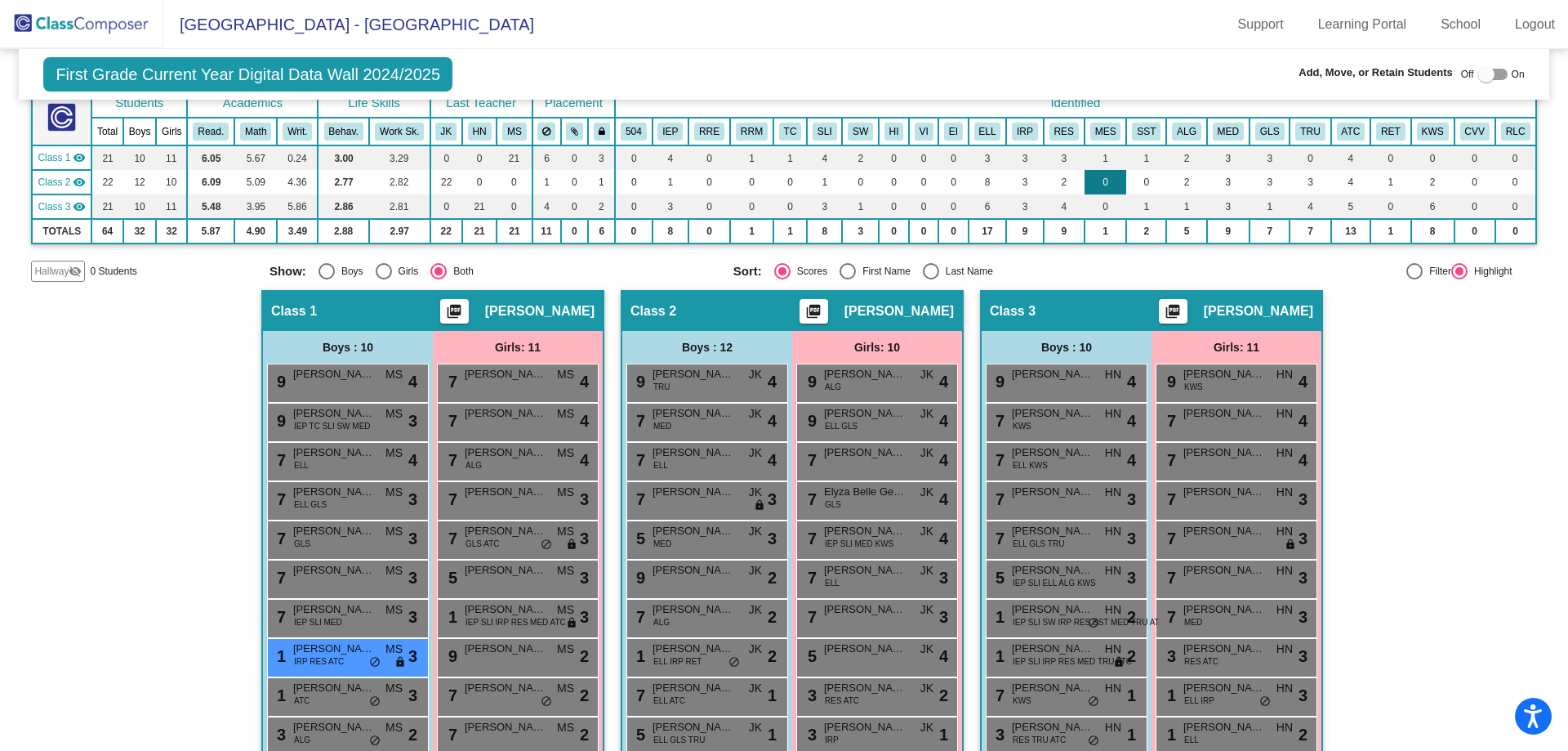
scroll to position [0, 0]
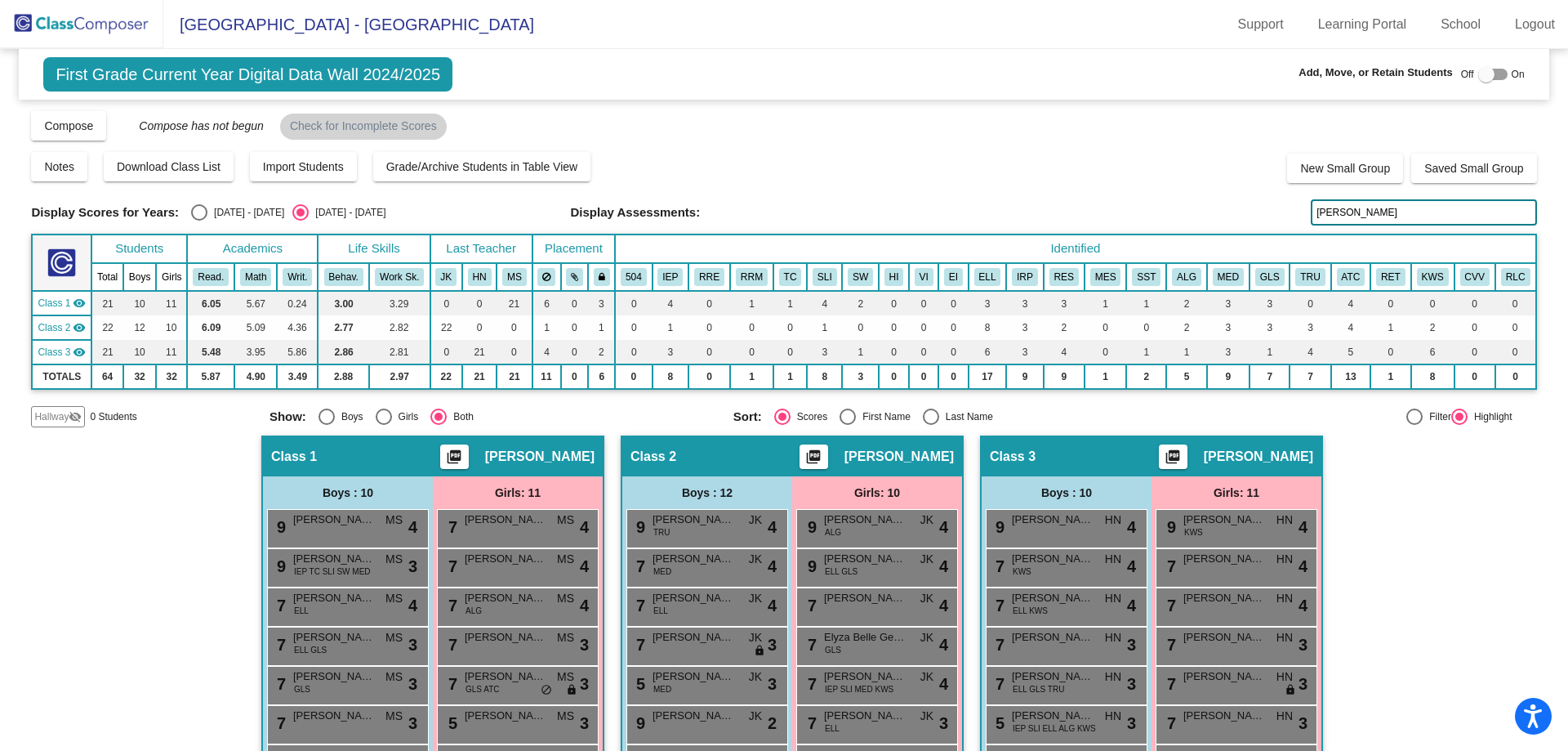
click at [1334, 210] on input "[PERSON_NAME]" at bounding box center [1423, 211] width 226 height 26
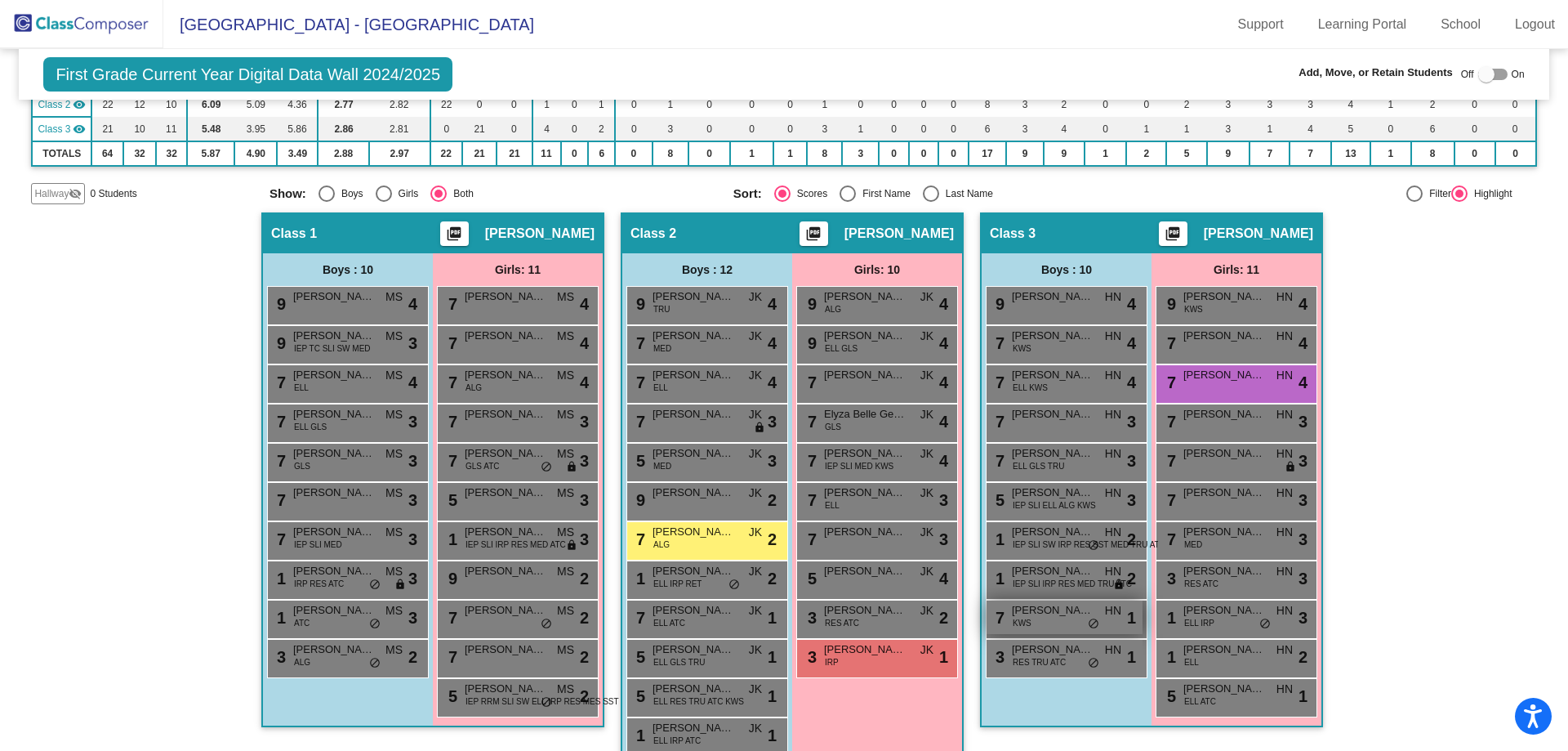
scroll to position [255, 0]
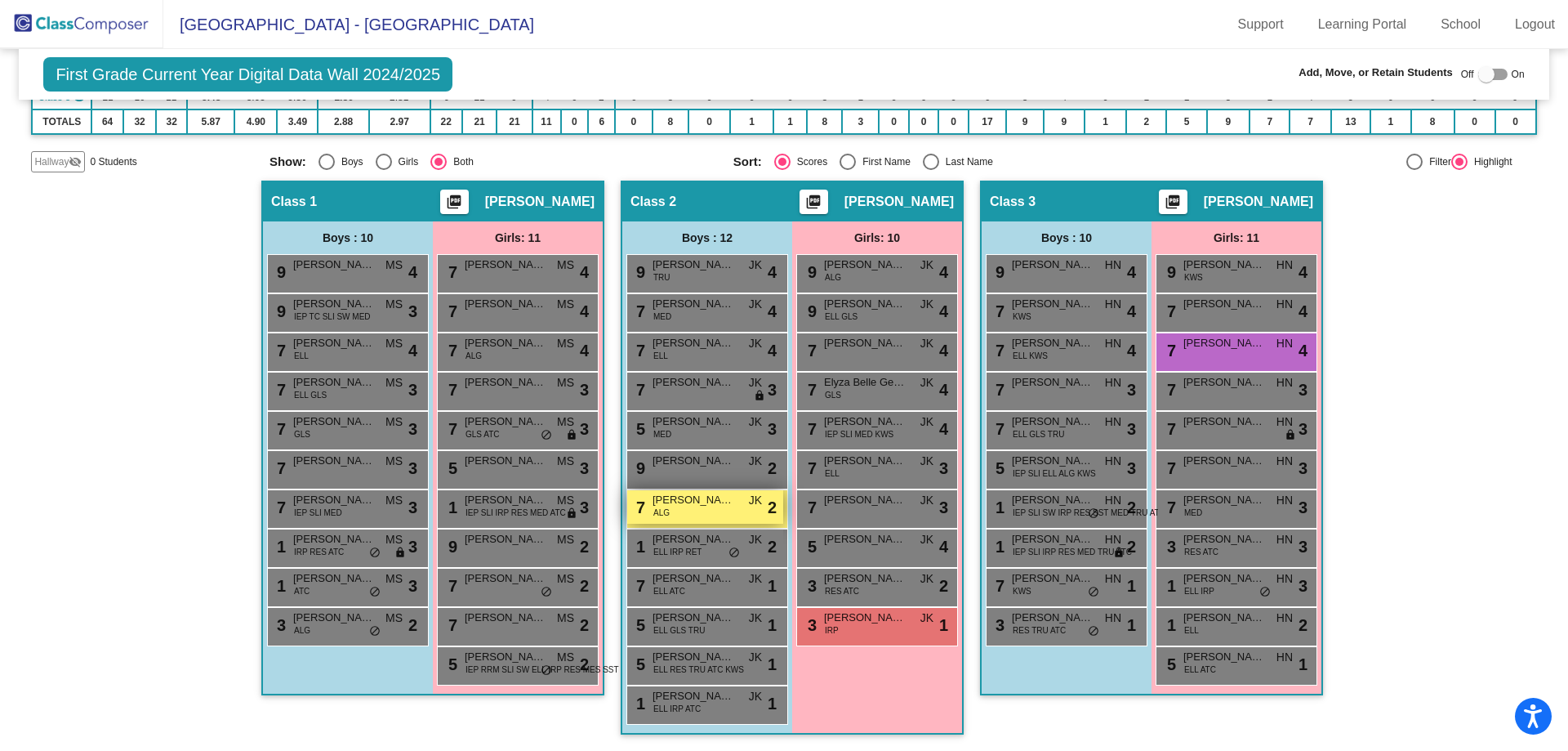
click at [677, 504] on span "[PERSON_NAME]" at bounding box center [693, 500] width 82 height 17
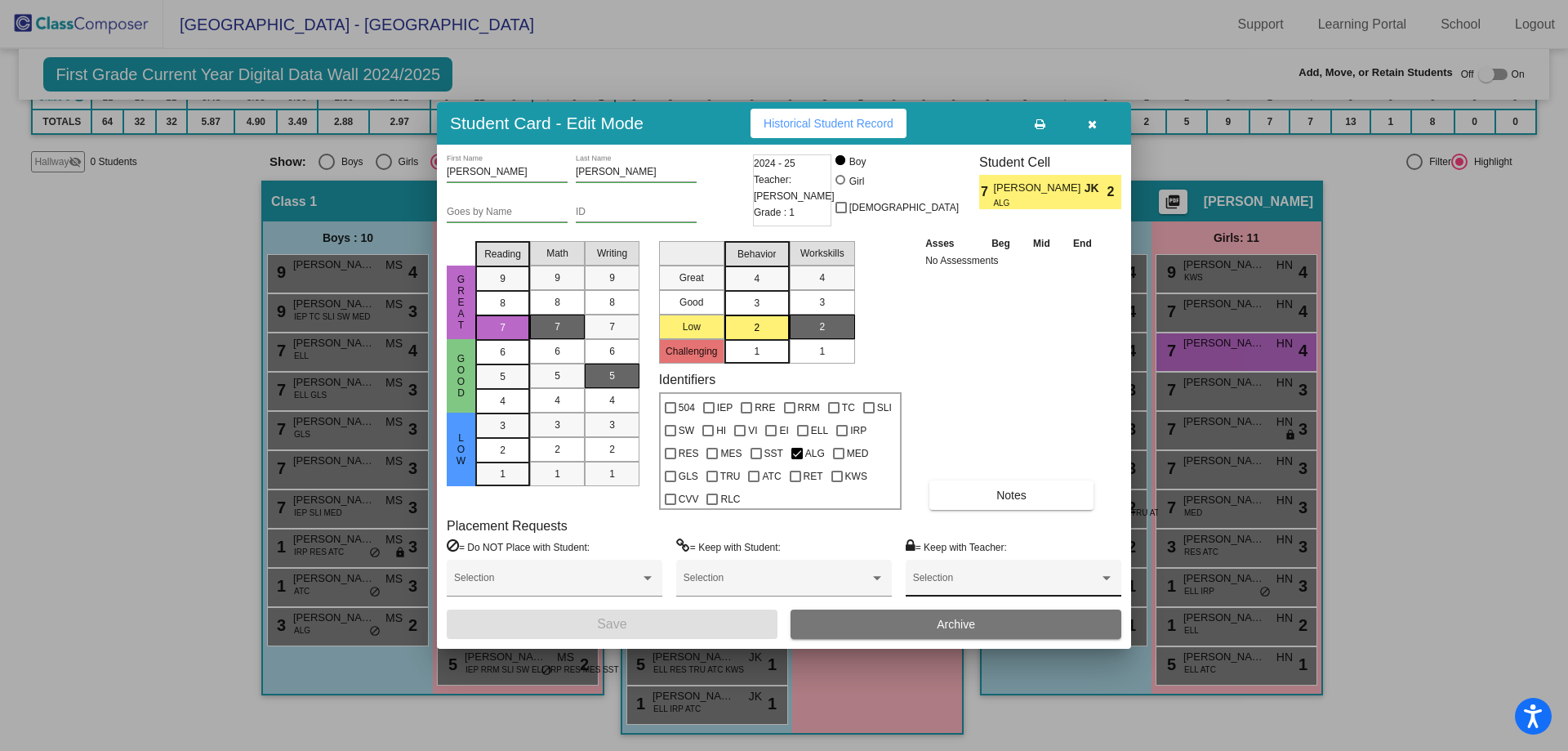
click at [948, 592] on div "Selection" at bounding box center [1013, 581] width 201 height 29
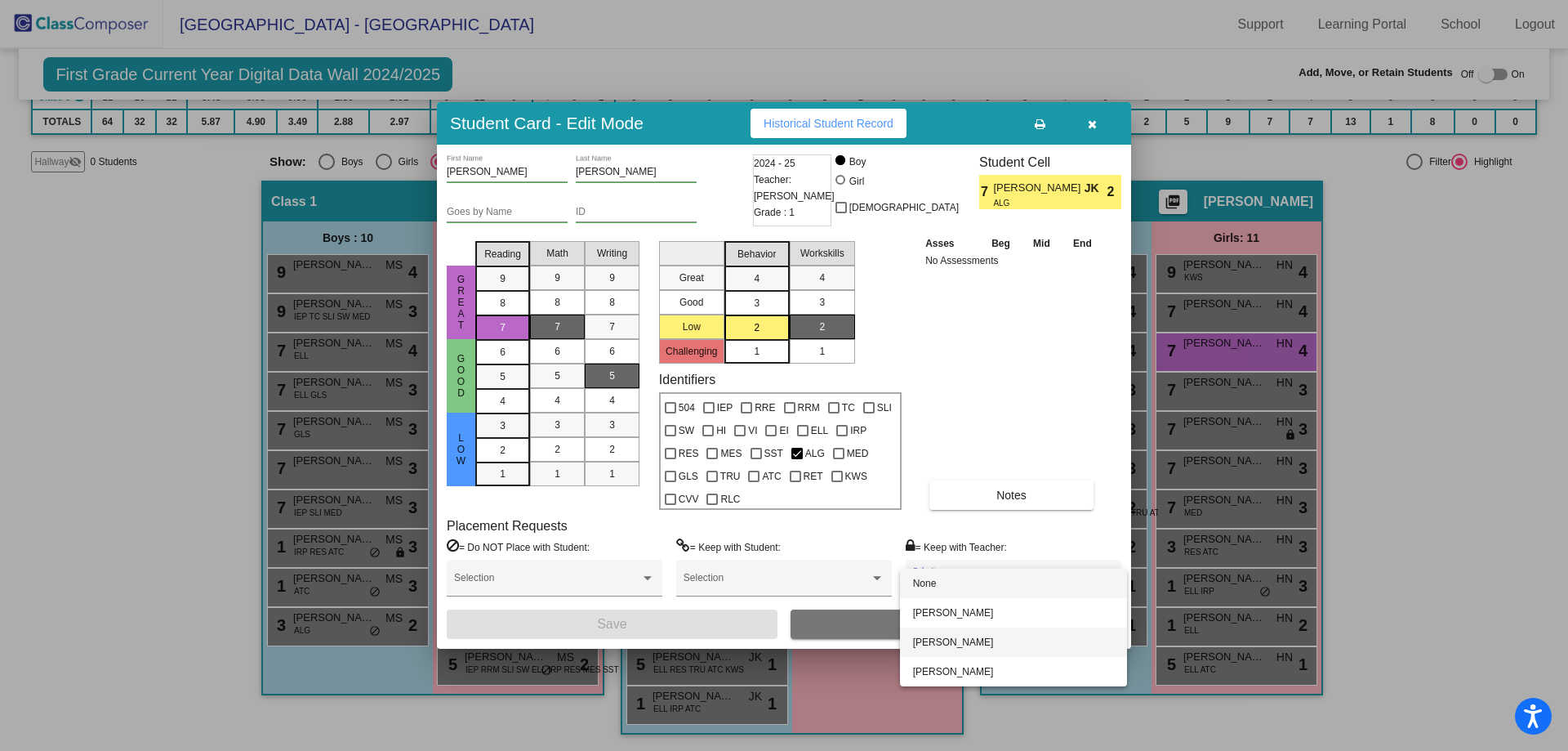
click at [944, 635] on span "[PERSON_NAME]" at bounding box center [1013, 642] width 201 height 29
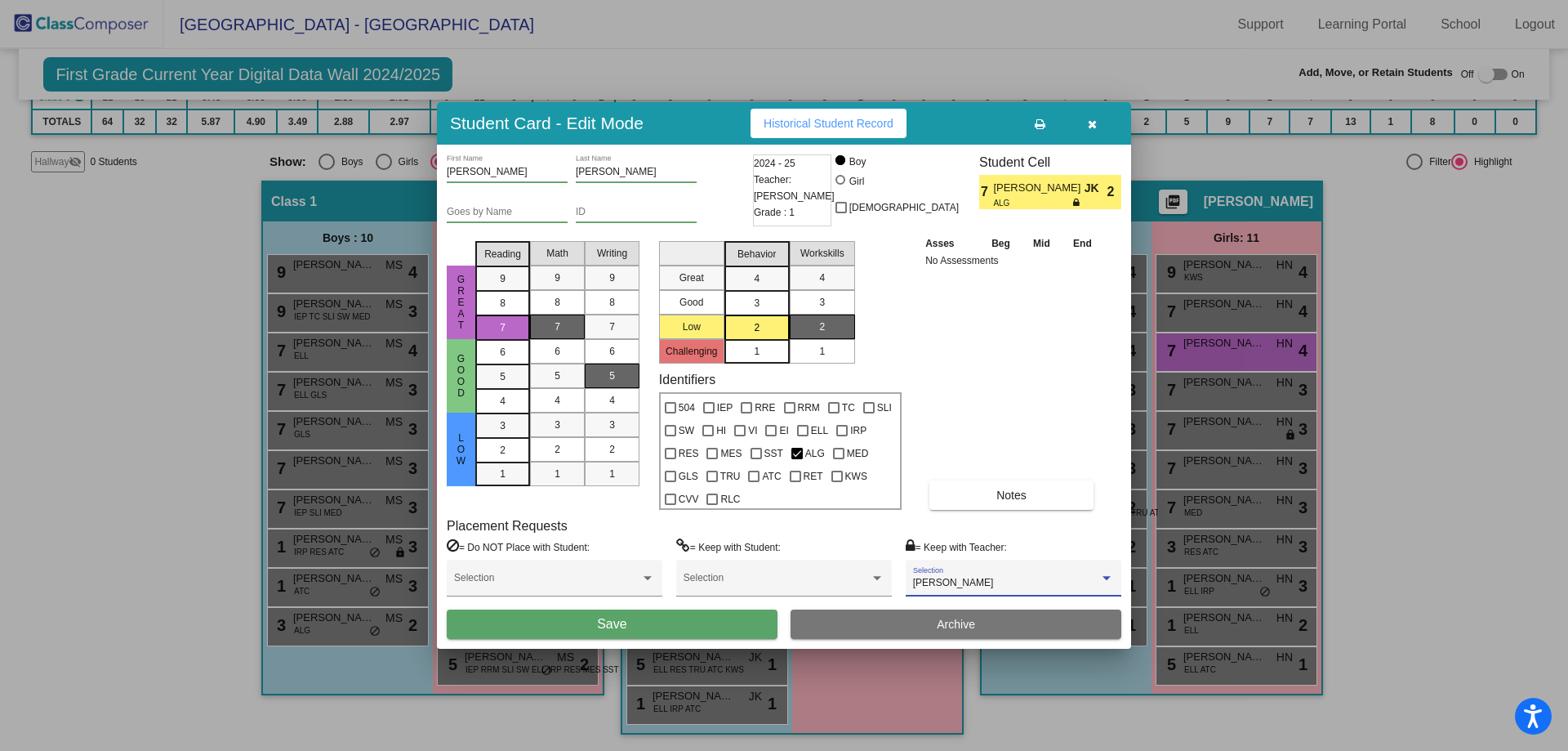
click at [717, 619] on button "Save" at bounding box center [612, 624] width 330 height 29
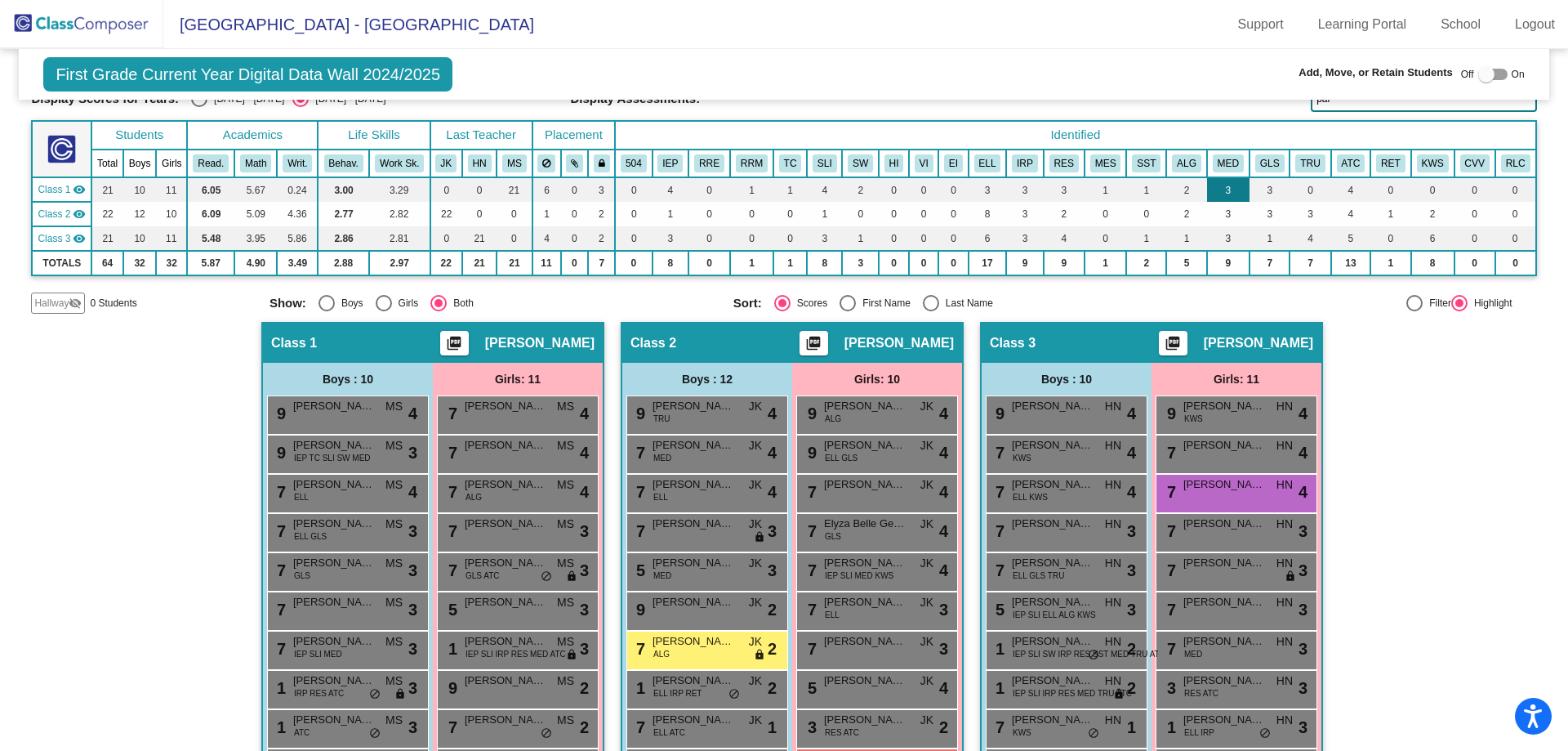
scroll to position [0, 0]
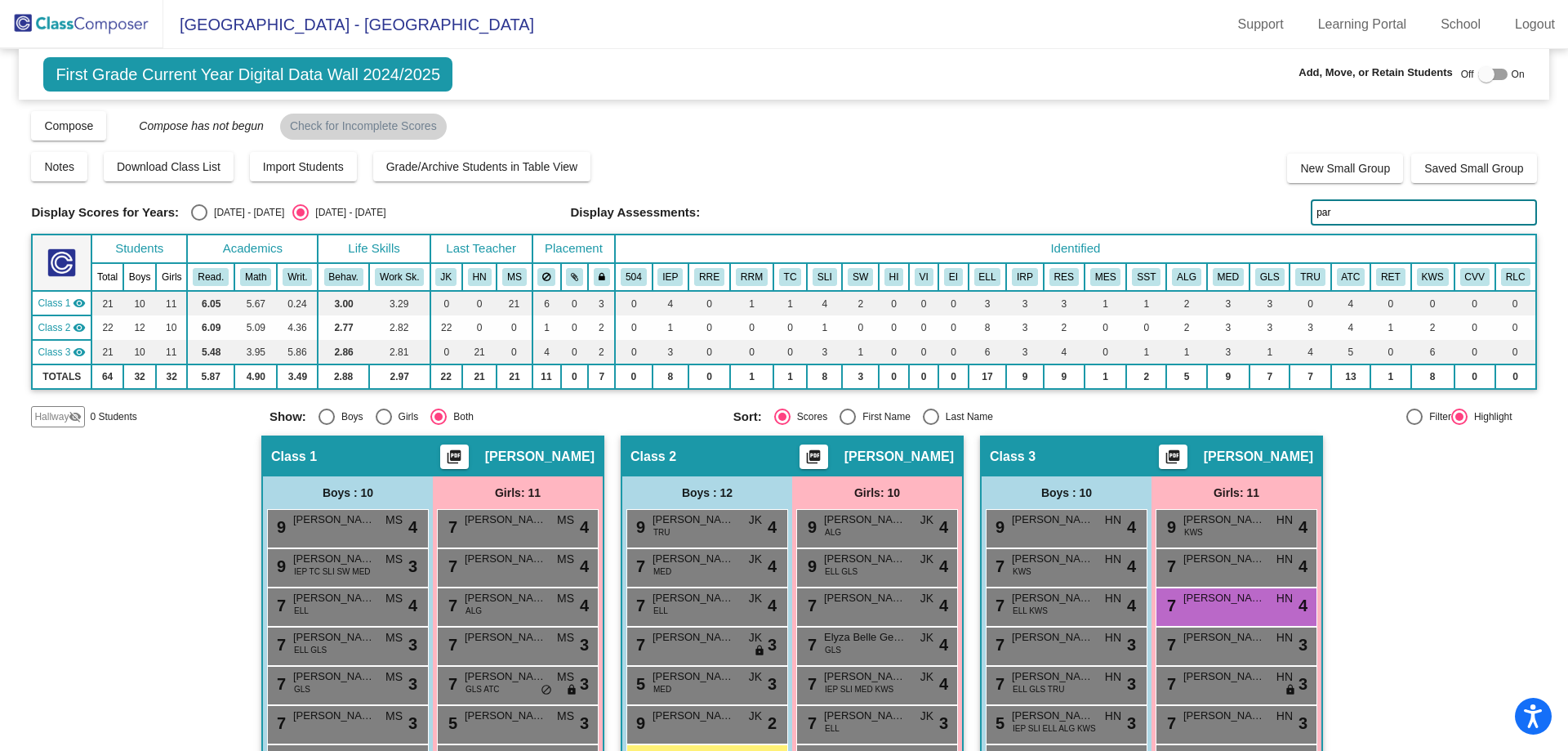
click at [1350, 206] on input "par" at bounding box center [1423, 211] width 226 height 26
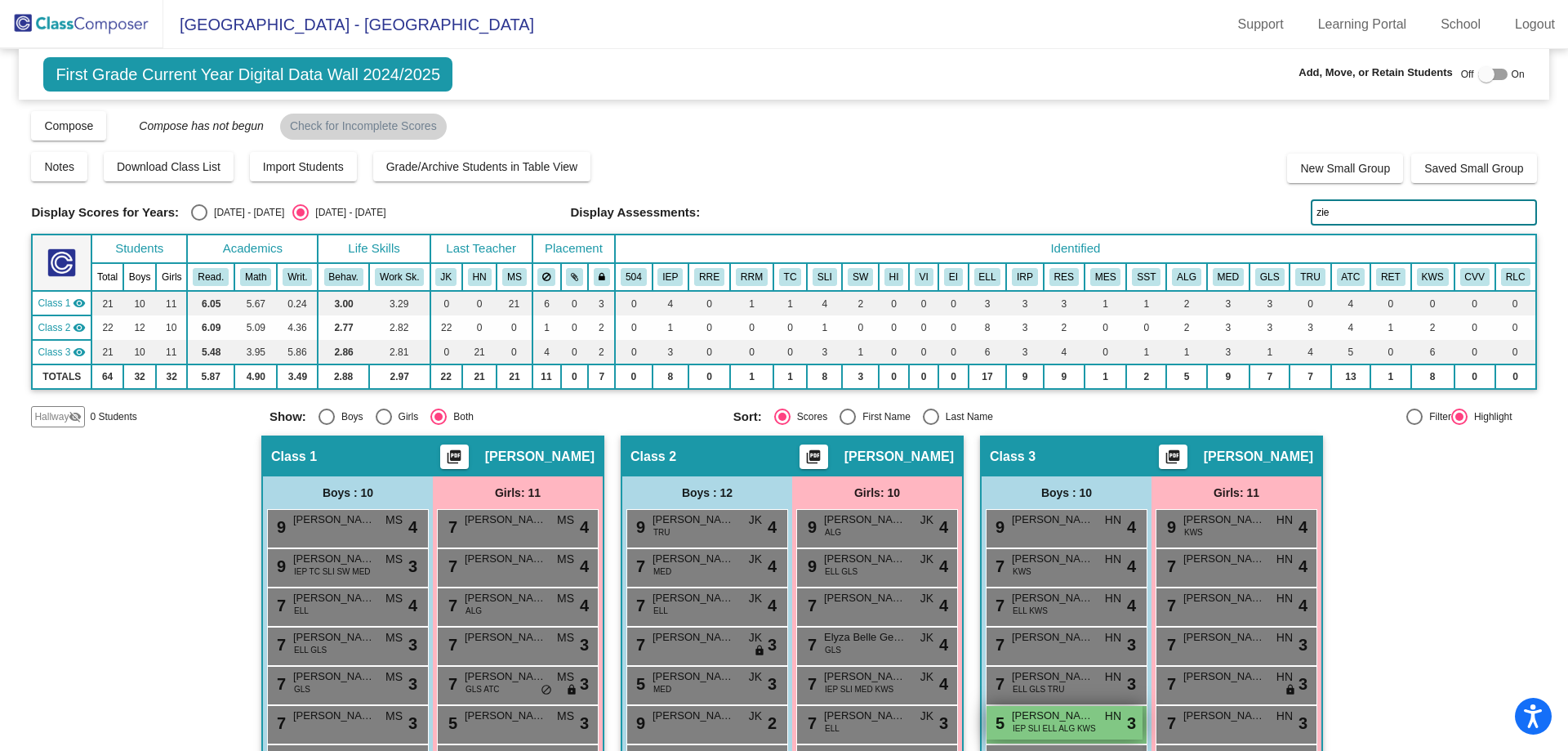
type input "zie"
click at [1033, 725] on span "IEP SLI ELL ALG KWS" at bounding box center [1054, 729] width 83 height 12
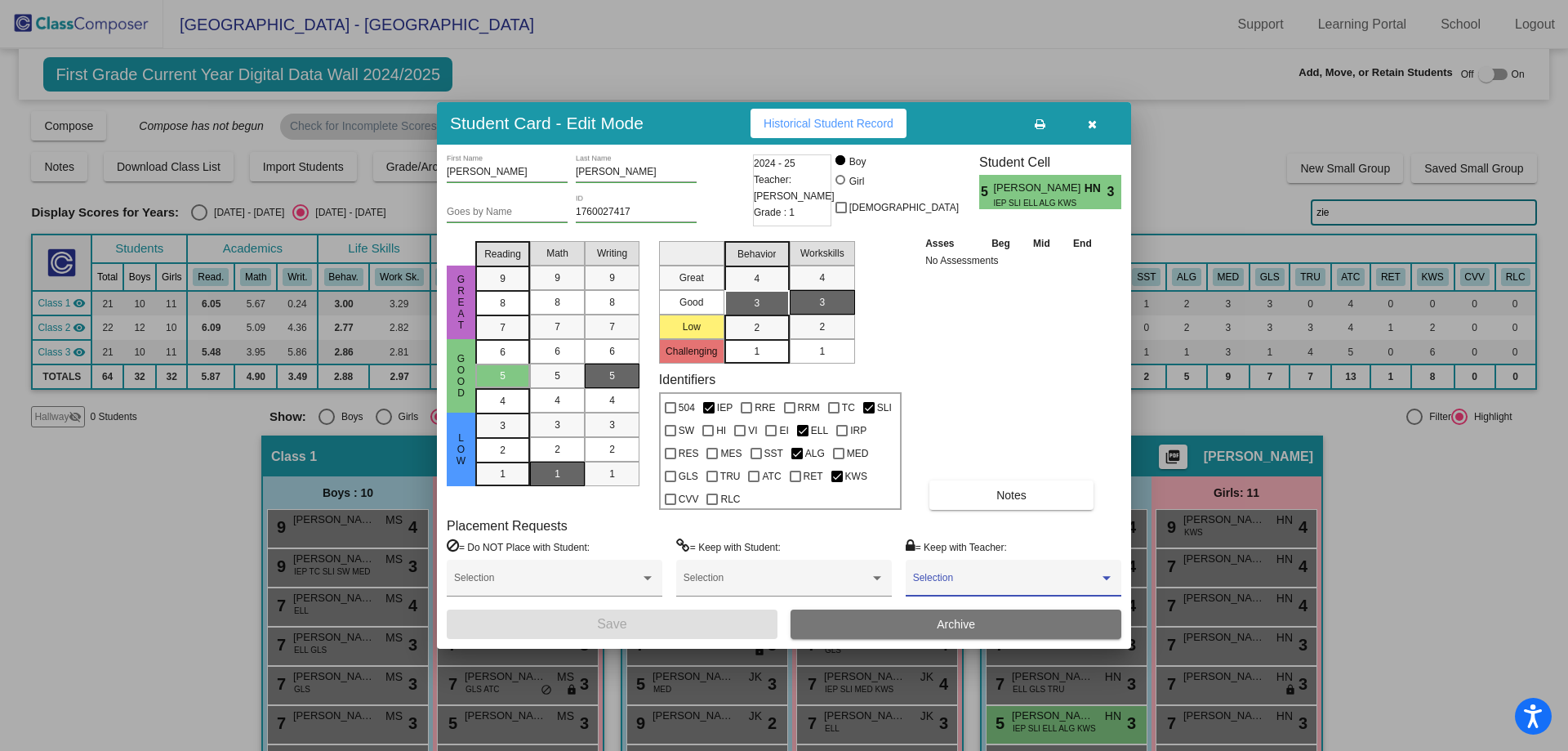
click at [1051, 583] on span at bounding box center [1006, 584] width 186 height 12
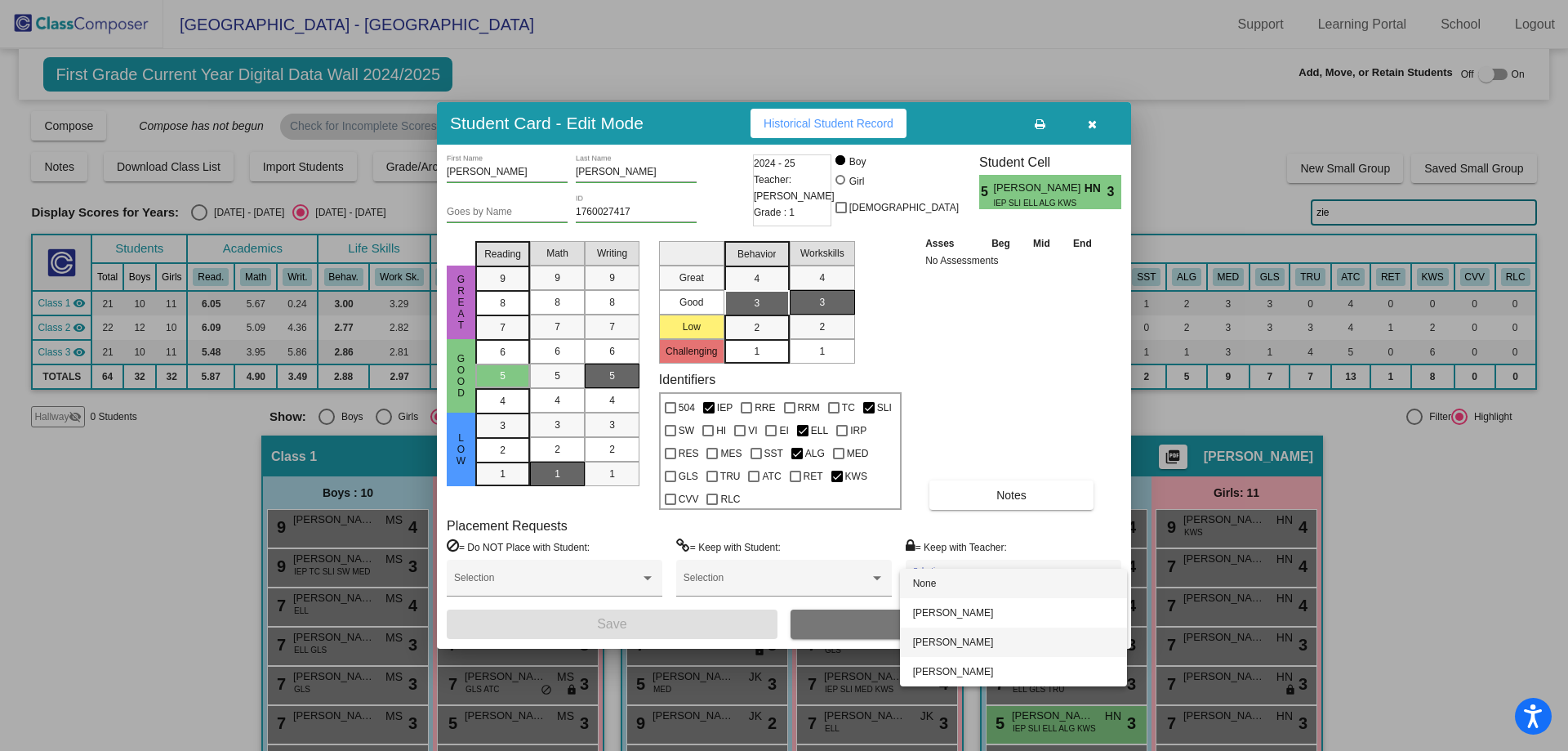
click at [930, 636] on span "[PERSON_NAME]" at bounding box center [1013, 642] width 201 height 29
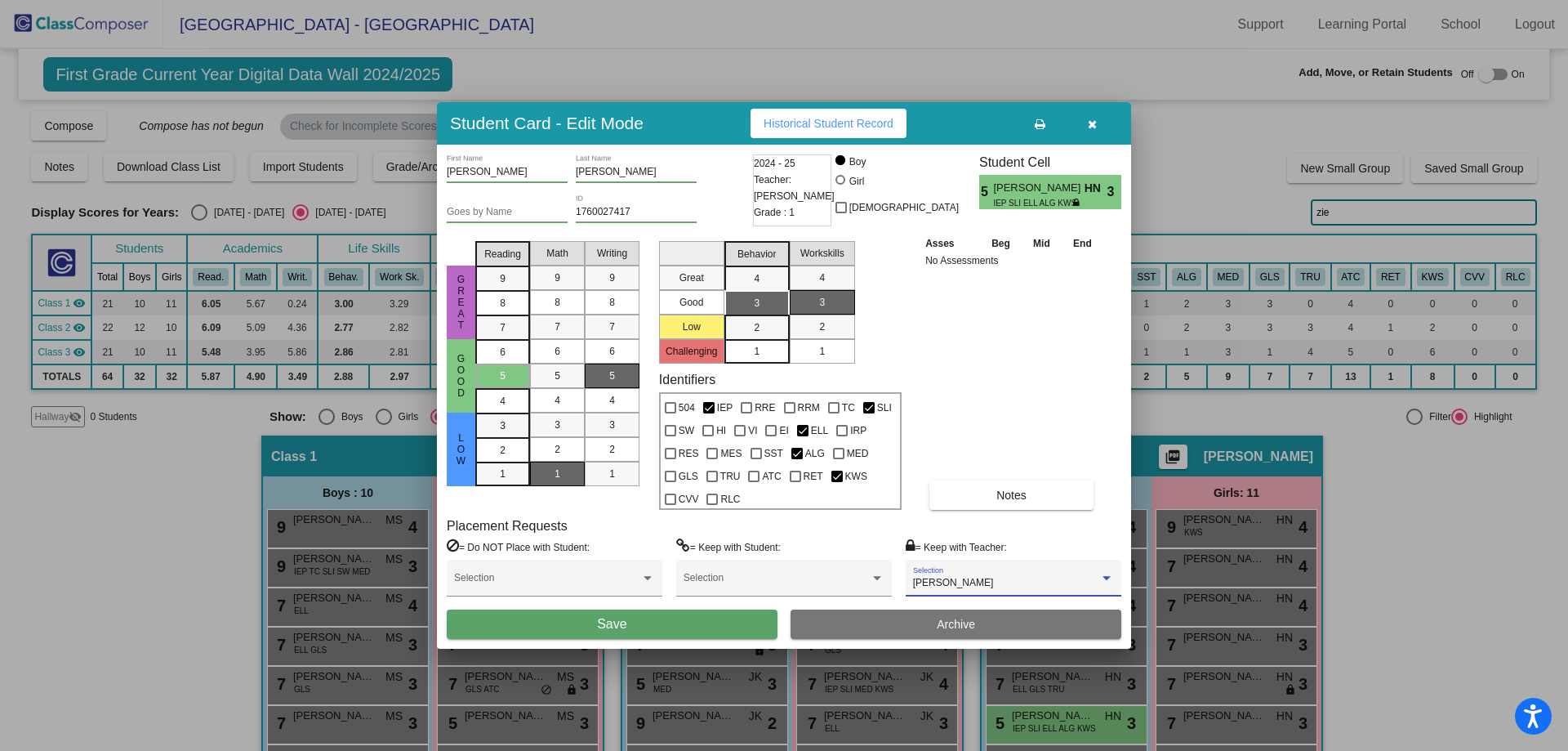
click at [677, 629] on button "Save" at bounding box center [612, 624] width 330 height 29
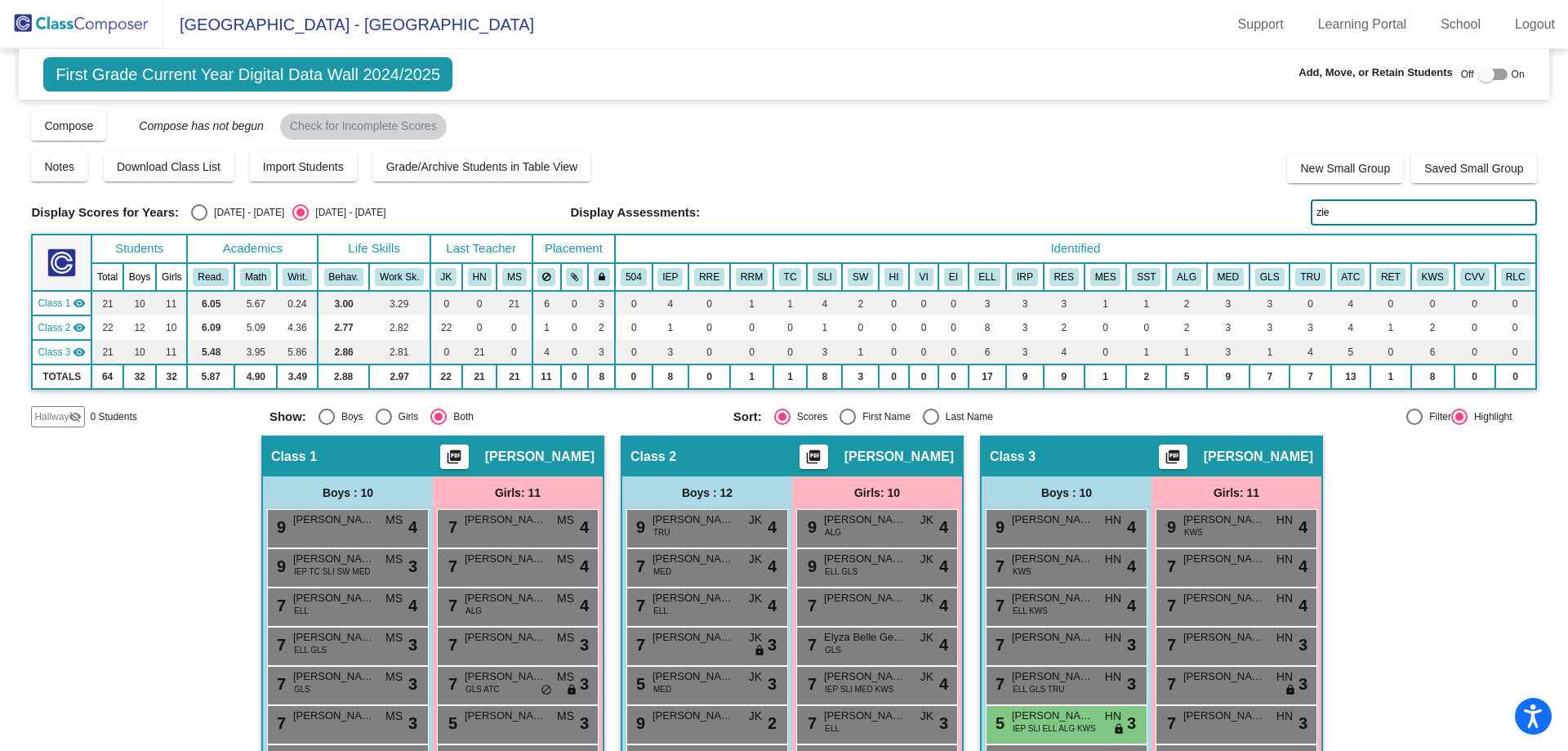
click at [174, 72] on span "First Grade Current Year Digital Data Wall 2024/2025" at bounding box center [248, 74] width 409 height 34
click at [67, 17] on img at bounding box center [82, 24] width 163 height 48
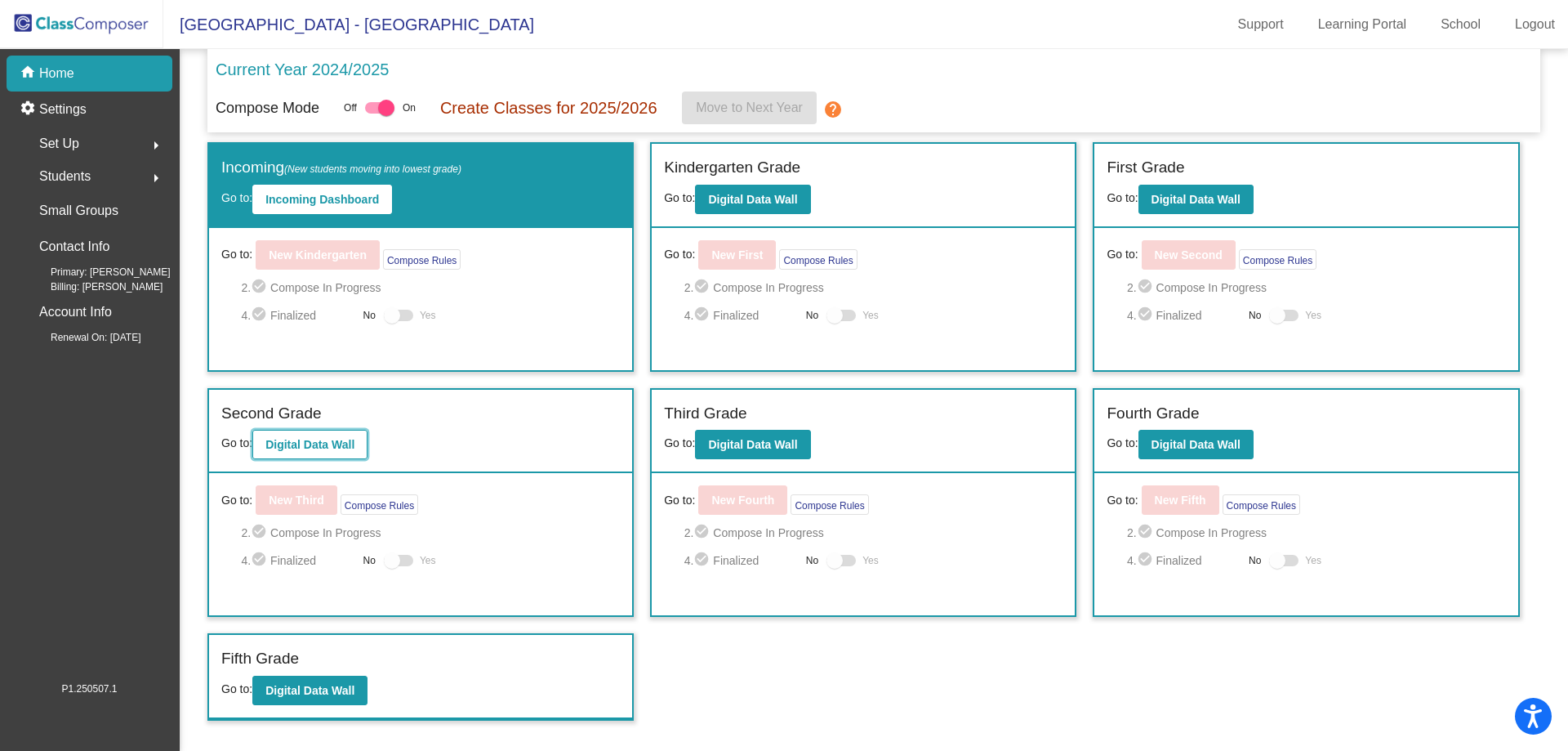
click at [325, 449] on b "Digital Data Wall" at bounding box center [310, 445] width 89 height 13
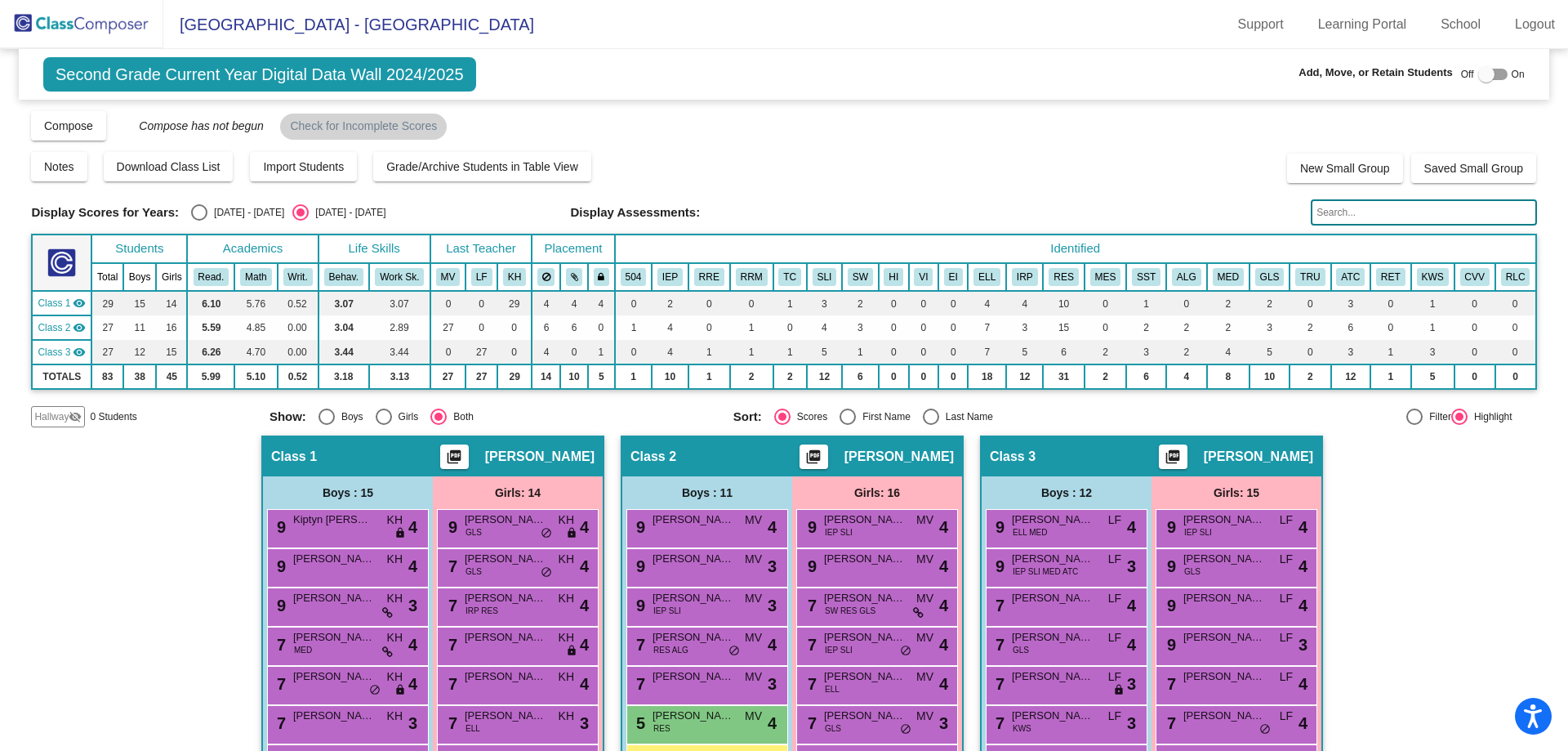
click at [1399, 231] on div "Display Scores for Years: [DATE] - [DATE] [DATE] - [DATE] Grade/Archive Student…" at bounding box center [783, 269] width 1506 height 318
click at [1393, 216] on input "text" at bounding box center [1423, 211] width 226 height 26
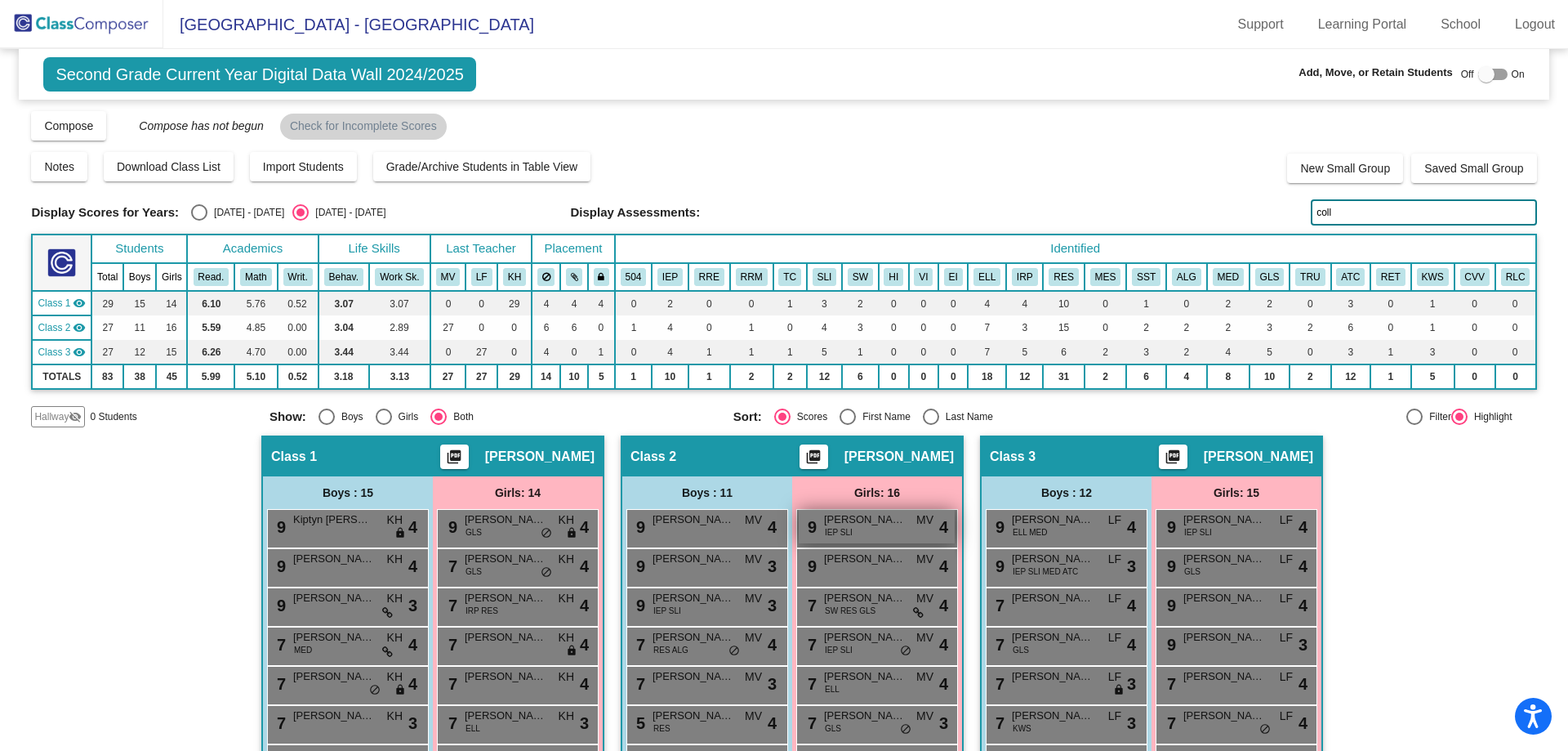
click at [871, 525] on span "[PERSON_NAME]" at bounding box center [865, 520] width 82 height 17
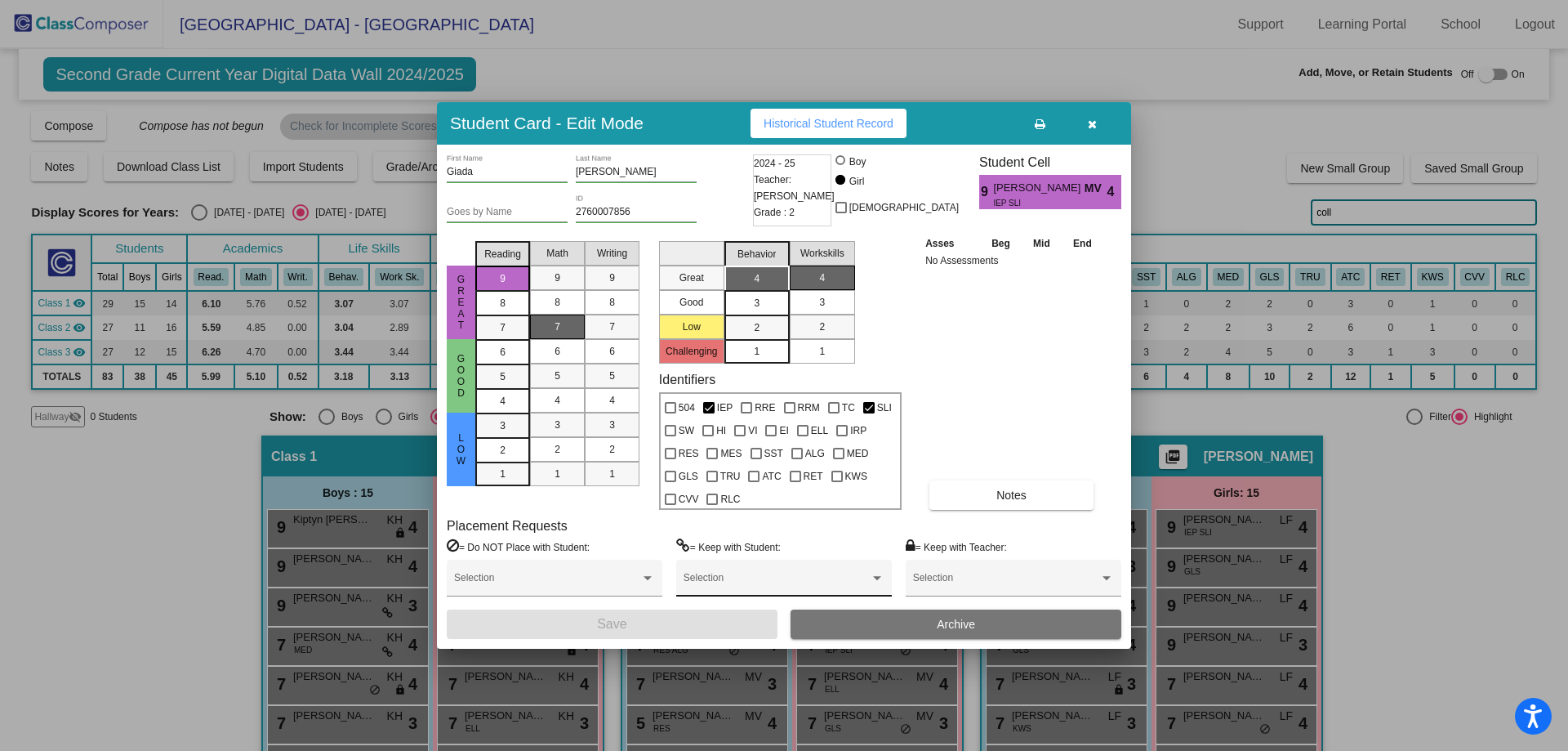
click at [719, 582] on span at bounding box center [777, 584] width 186 height 12
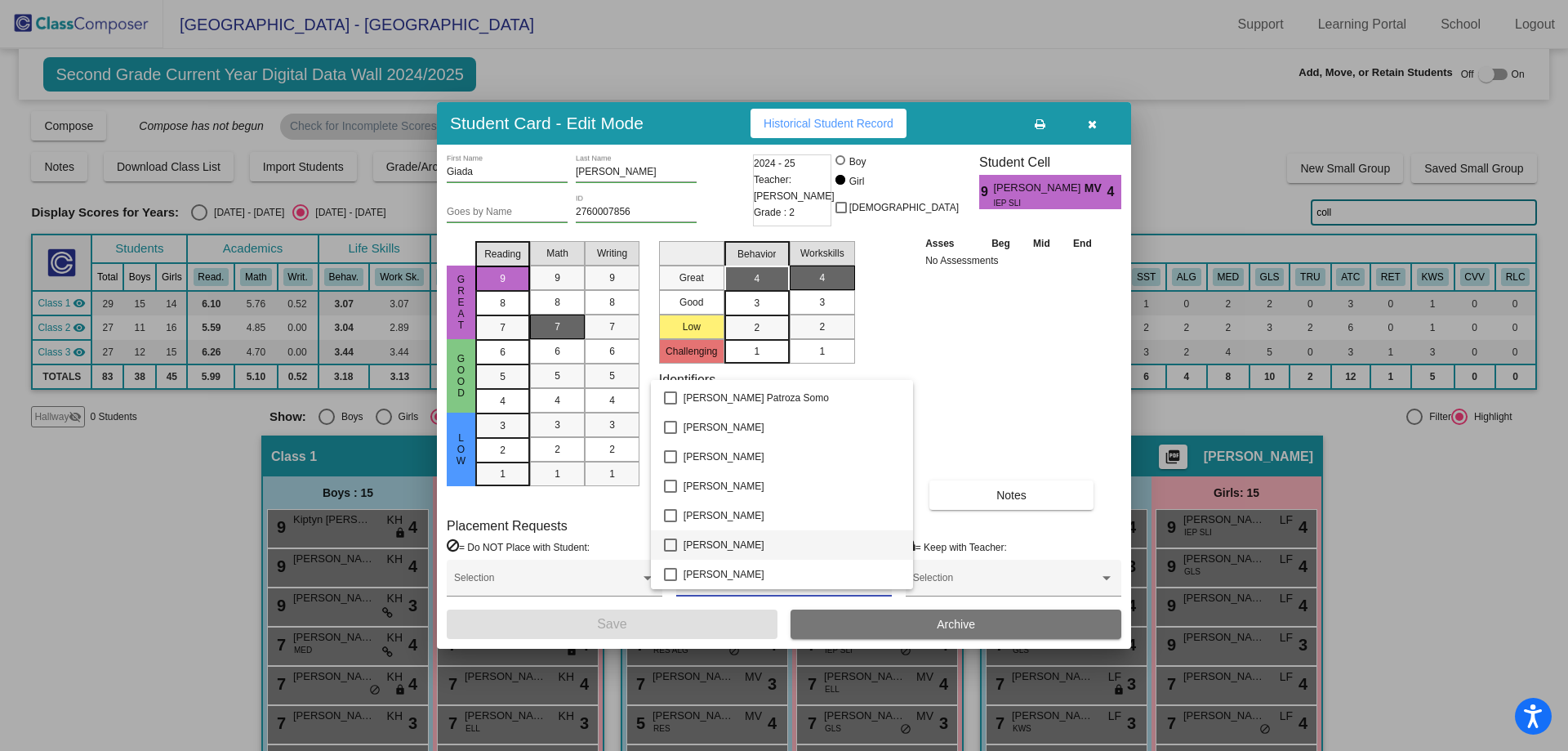
scroll to position [2121, 0]
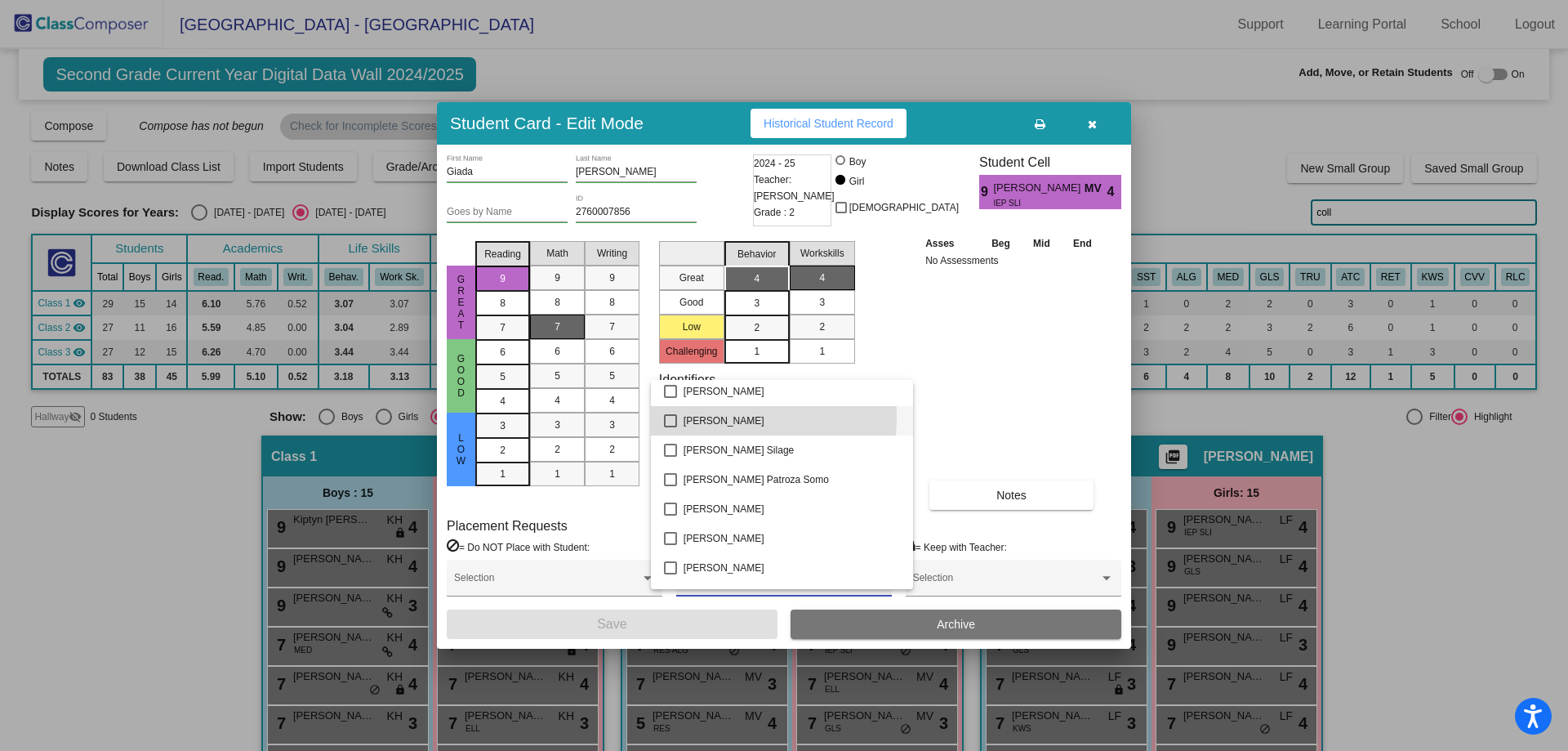
click at [666, 416] on mat-pseudo-checkbox at bounding box center [671, 421] width 13 height 13
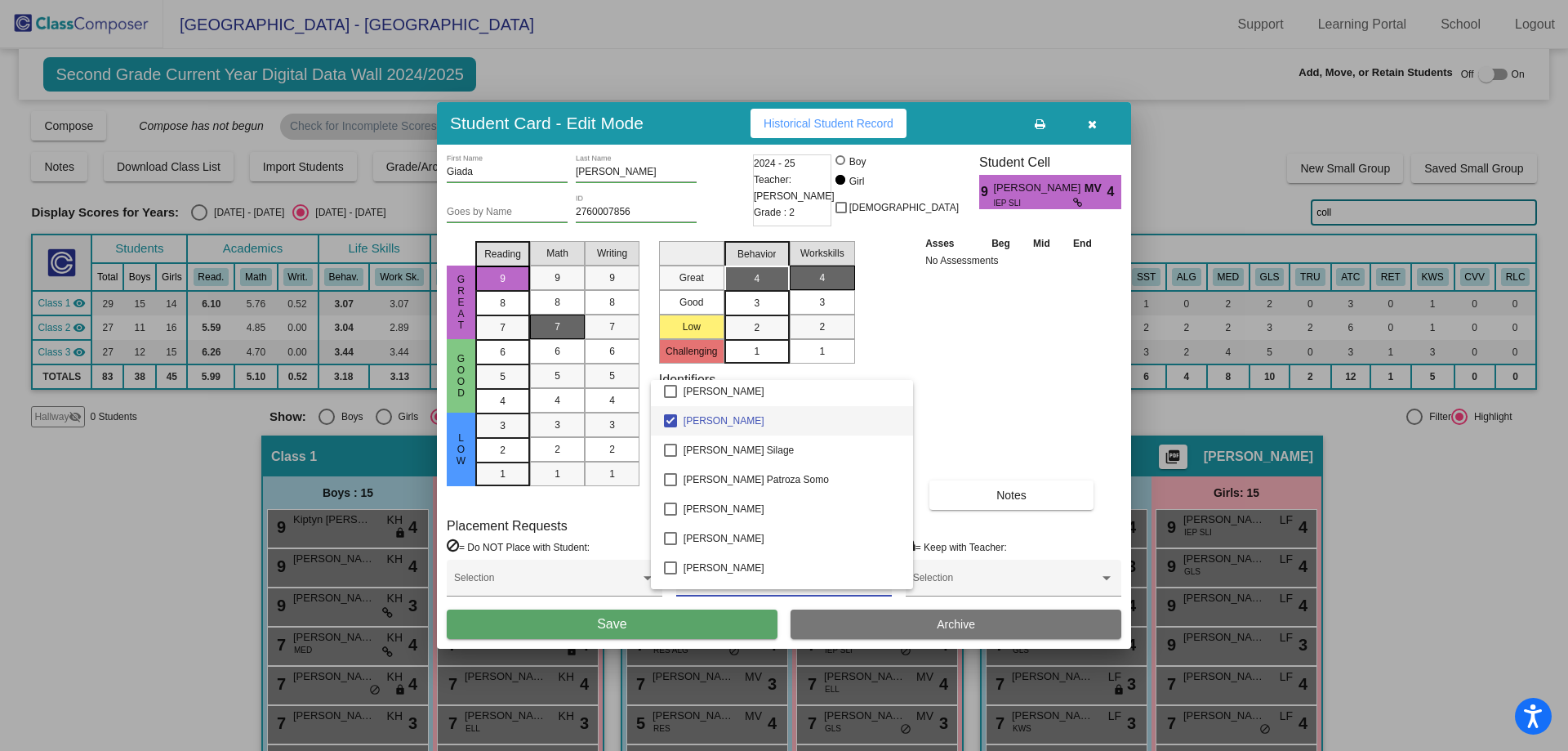
click at [156, 537] on div at bounding box center [784, 376] width 1568 height 751
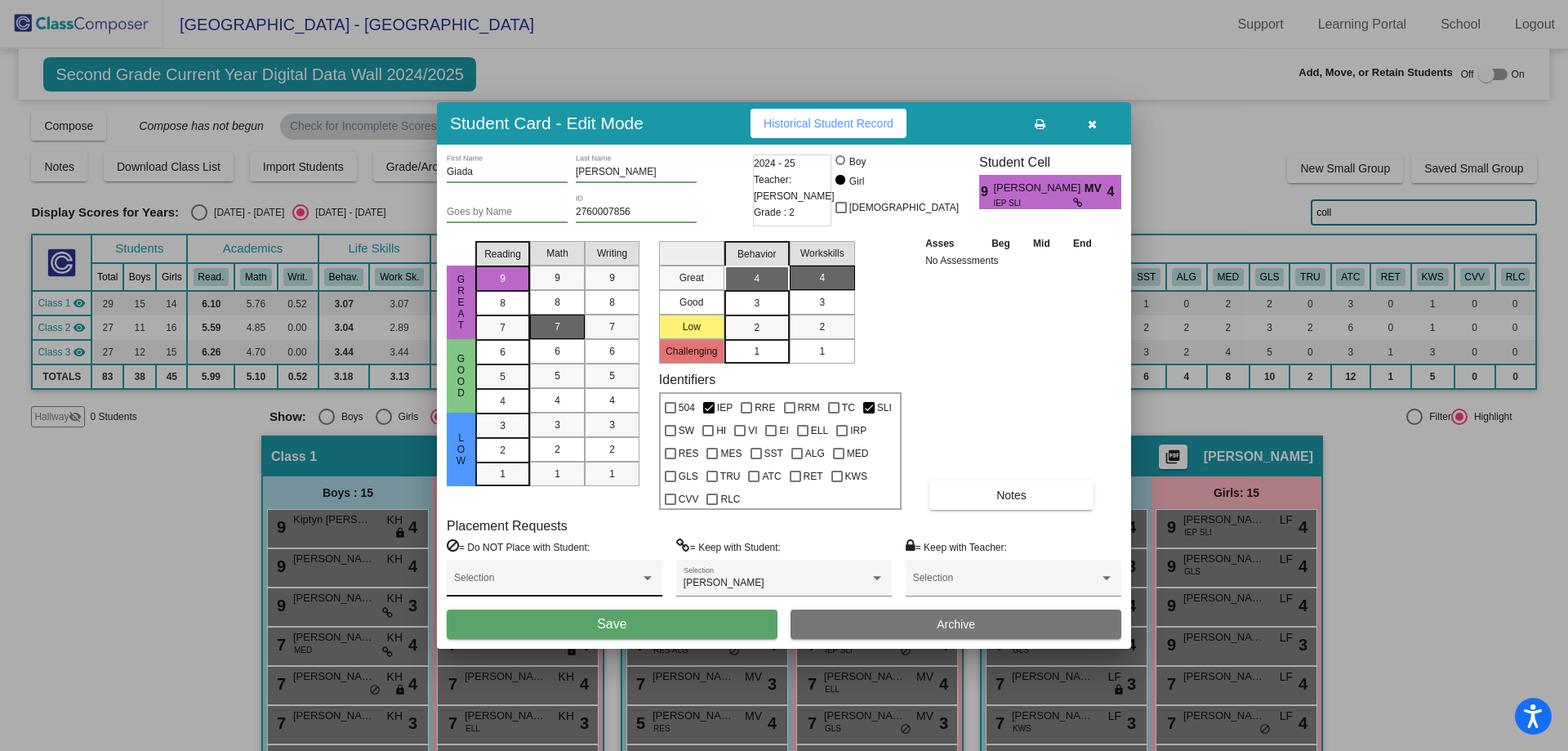
click at [521, 574] on div "Selection" at bounding box center [554, 581] width 201 height 29
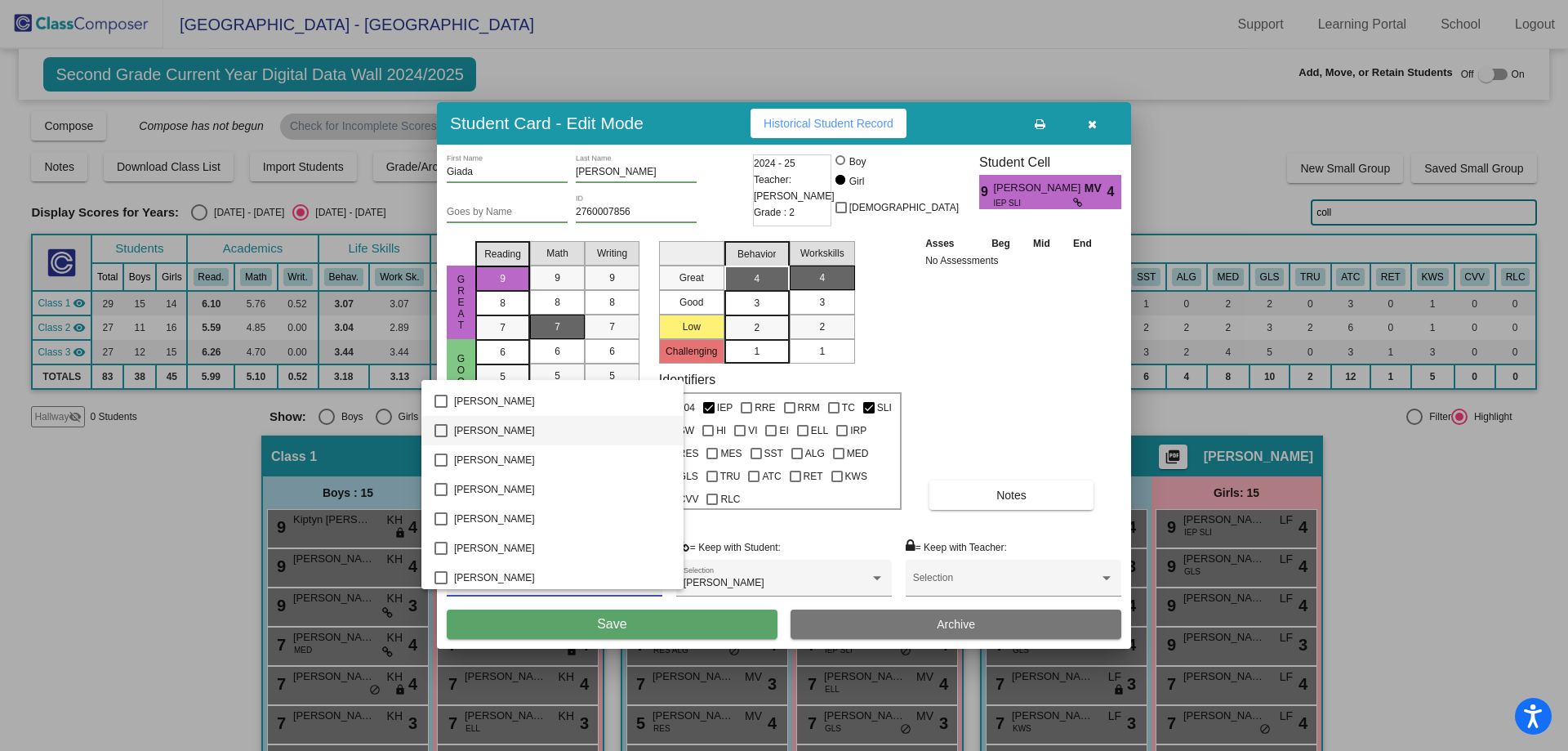
scroll to position [163, 0]
click at [508, 522] on span "[PERSON_NAME]" at bounding box center [563, 525] width 216 height 29
click at [516, 625] on div at bounding box center [784, 376] width 1568 height 751
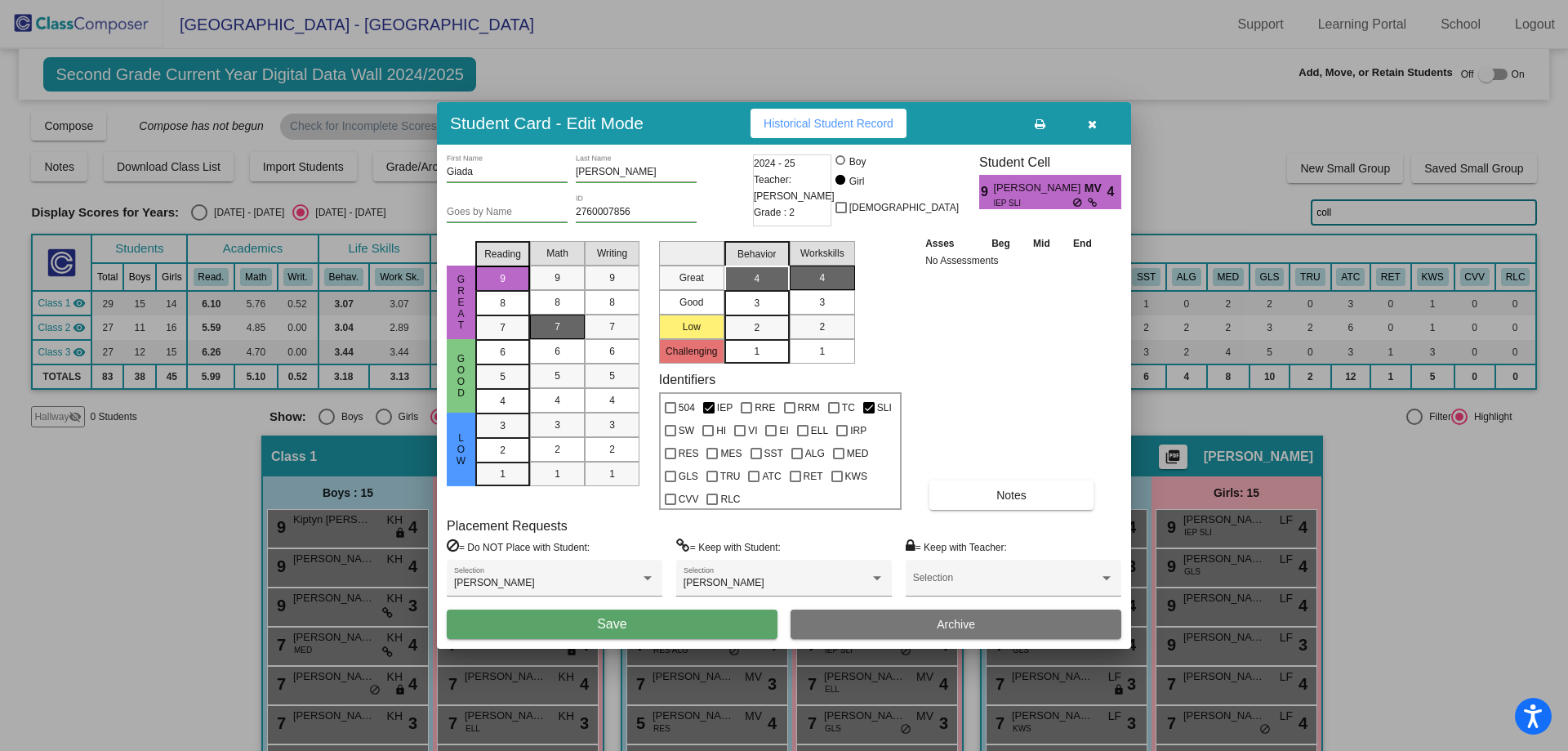
click at [516, 625] on button "Save" at bounding box center [612, 624] width 330 height 29
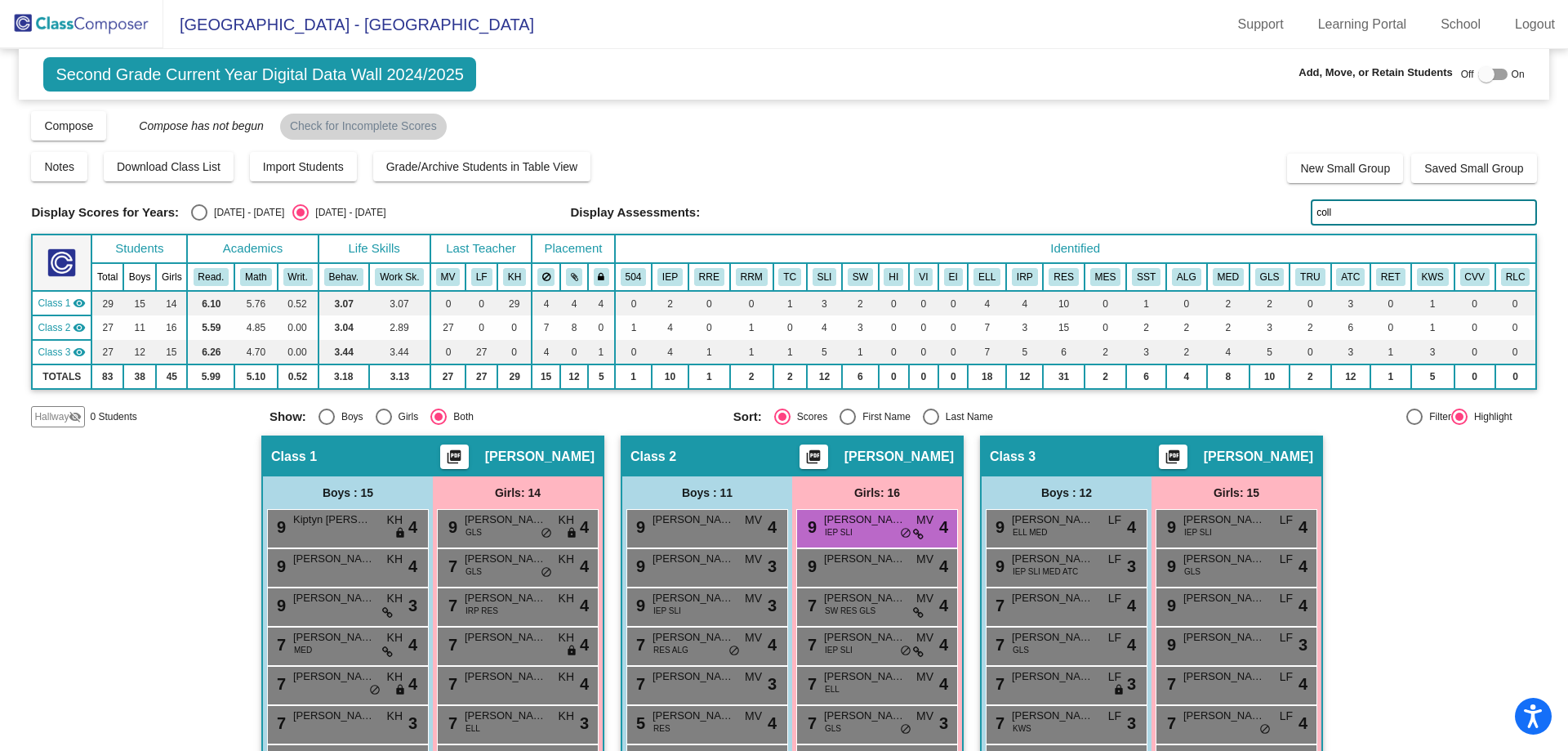
click at [1376, 219] on input "coll" at bounding box center [1423, 211] width 226 height 26
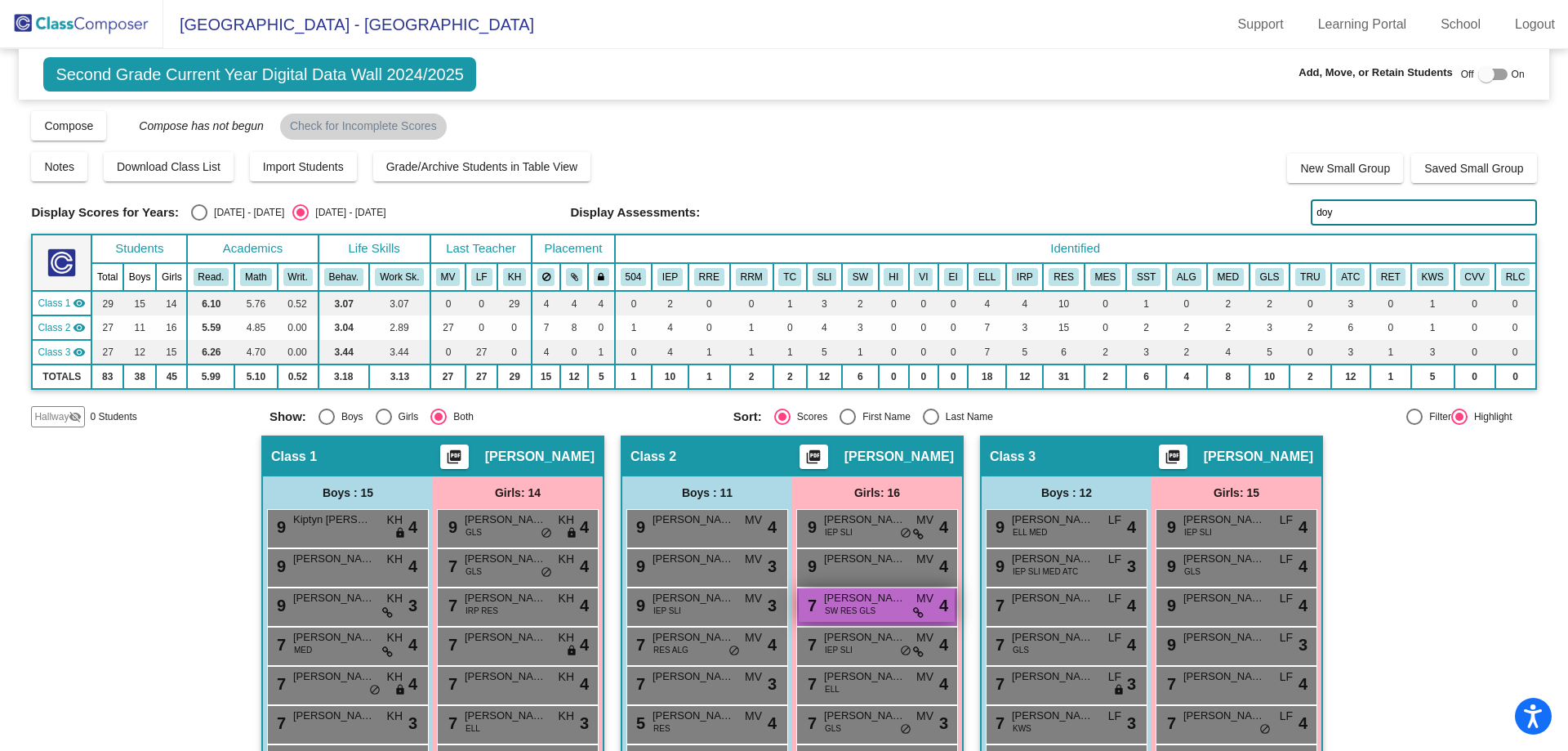
click at [836, 601] on span "[PERSON_NAME]" at bounding box center [865, 599] width 82 height 17
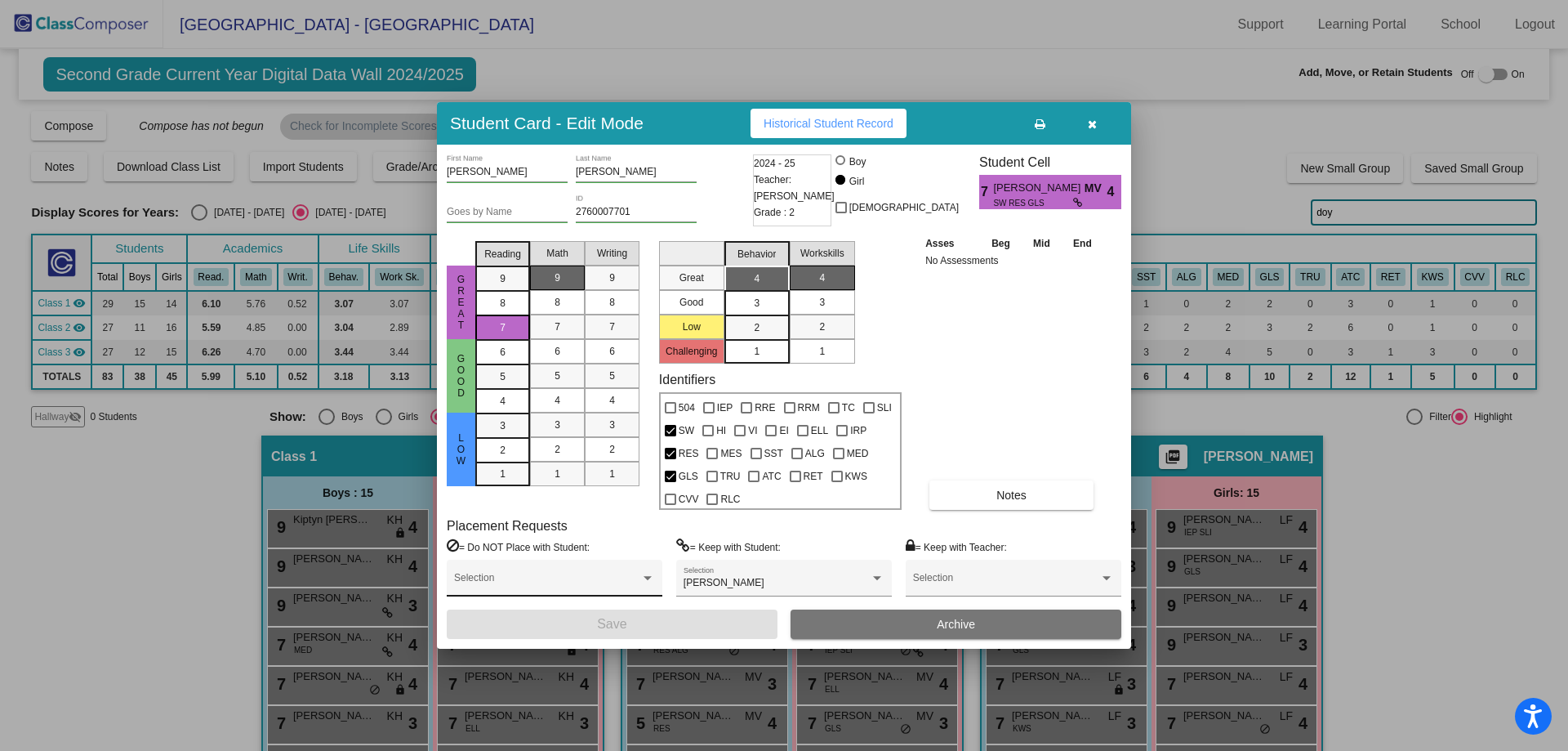
click at [541, 574] on div "Selection" at bounding box center [554, 581] width 201 height 29
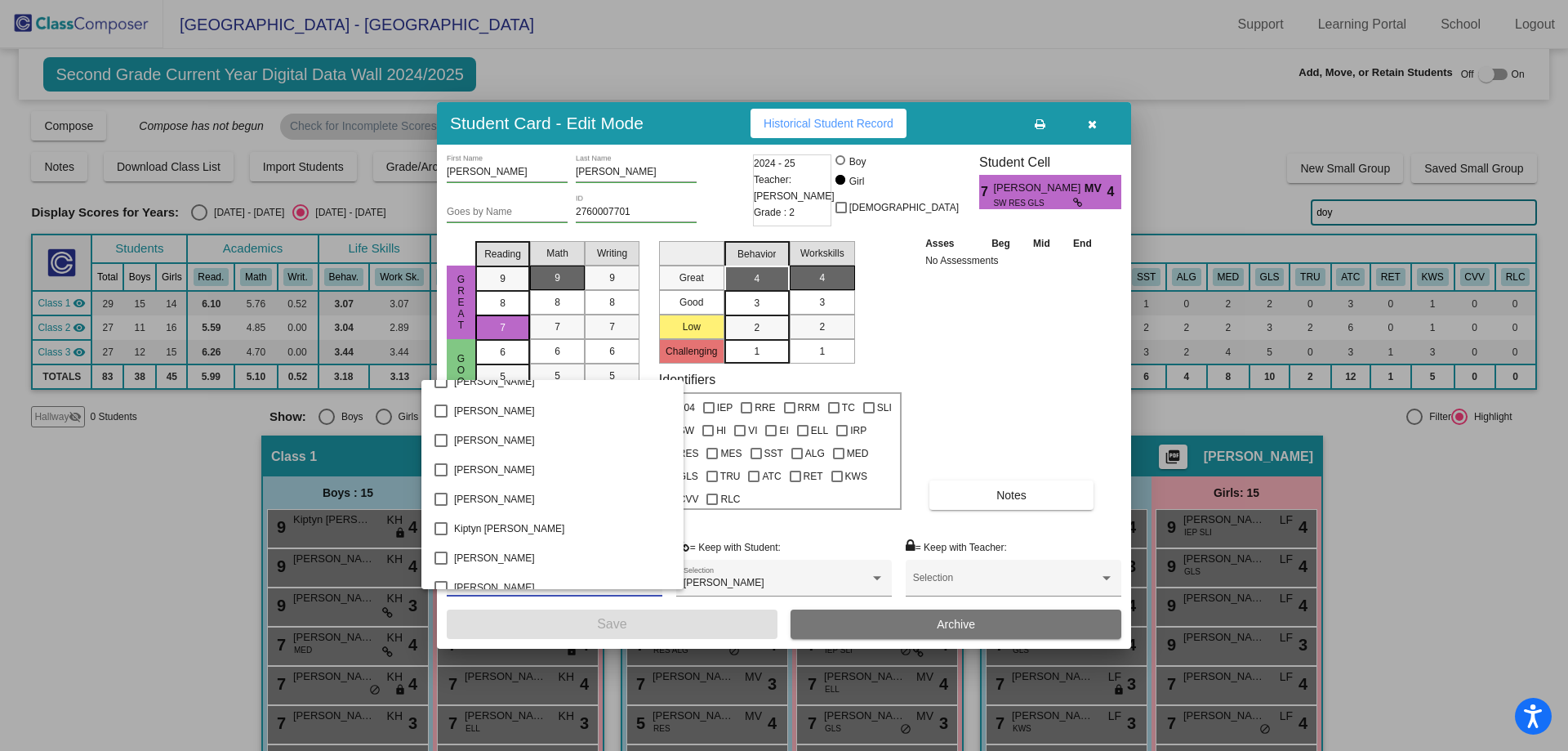
scroll to position [1389, 0]
click at [466, 480] on span "[PERSON_NAME]" at bounding box center [563, 475] width 216 height 29
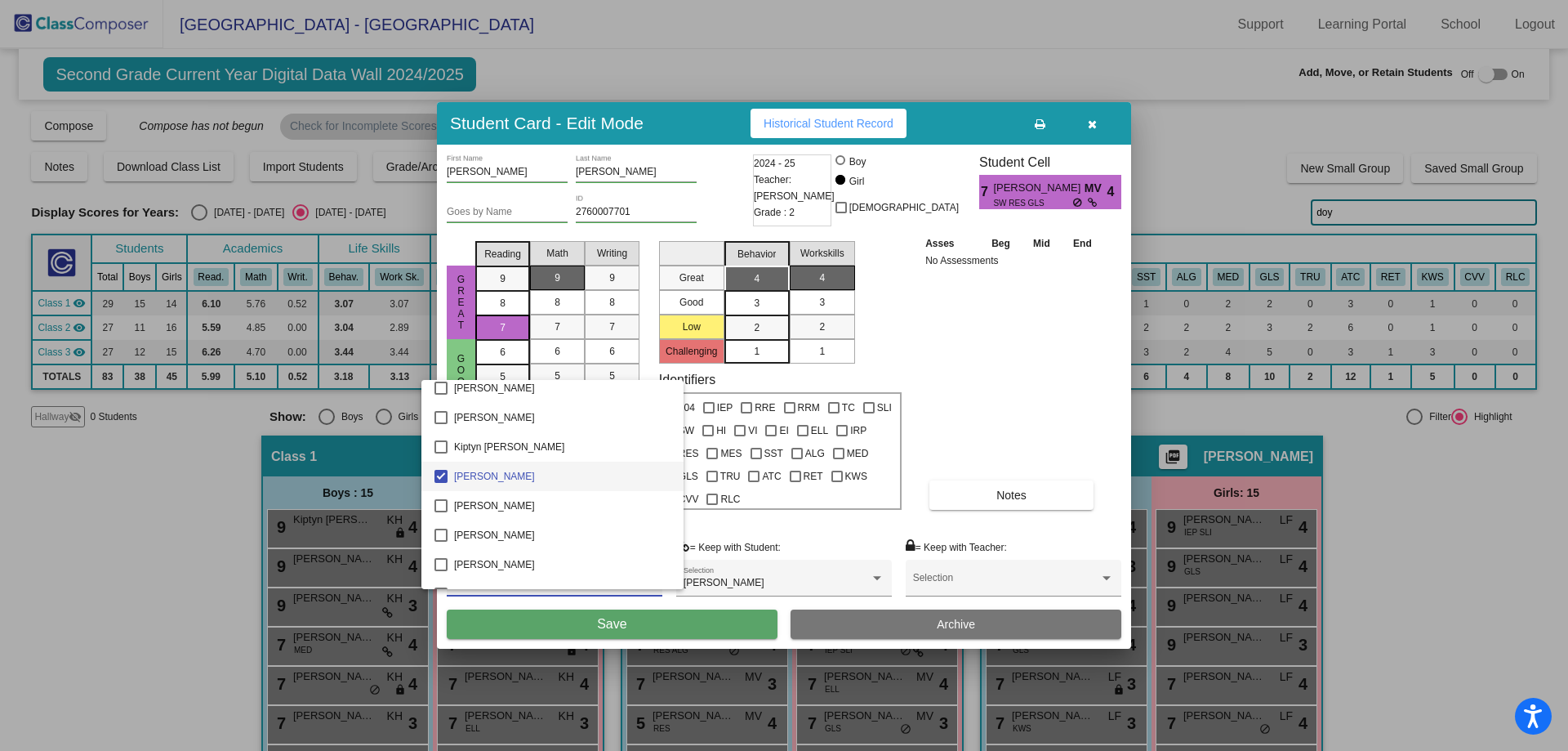
click at [584, 614] on div at bounding box center [784, 376] width 1568 height 751
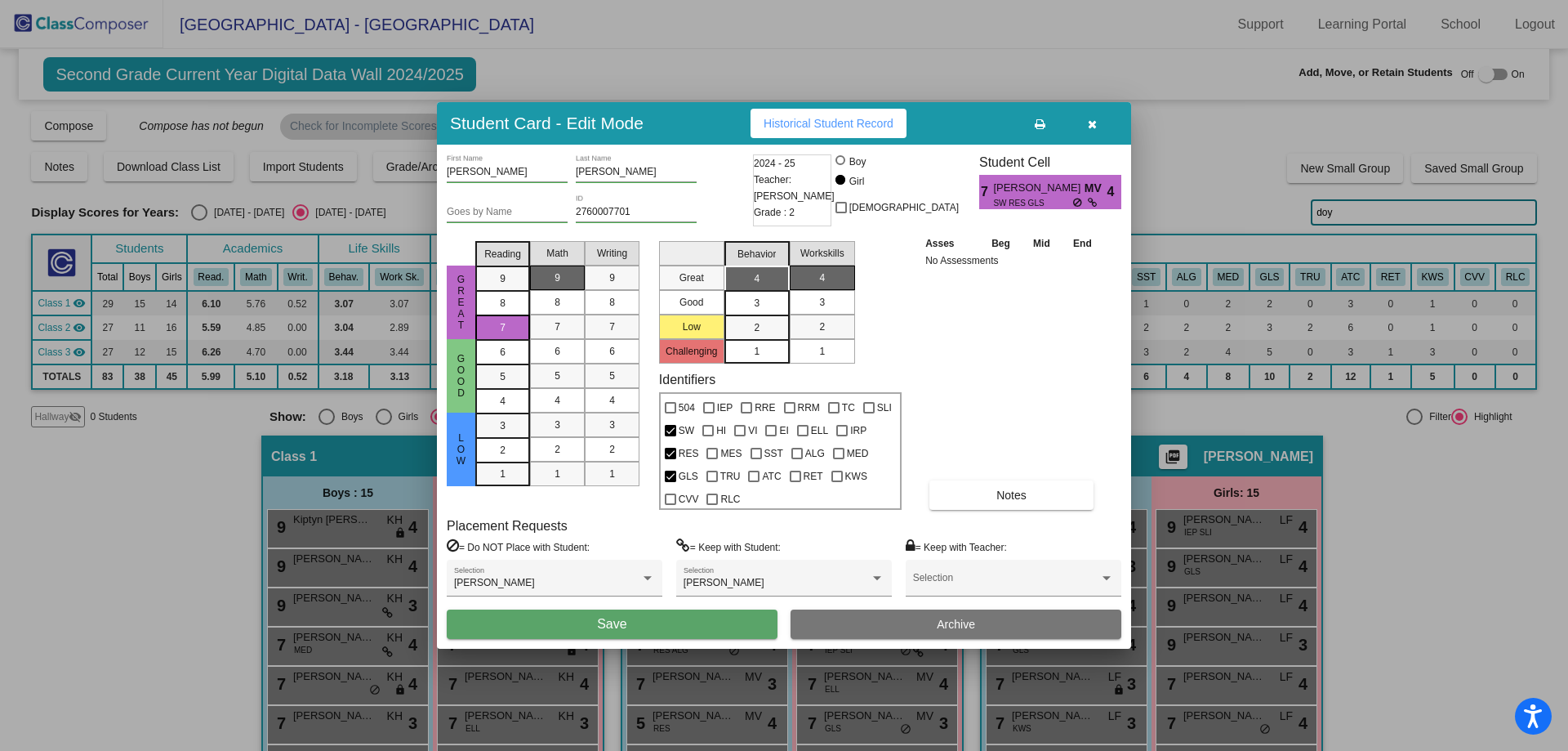
click at [583, 621] on button "Save" at bounding box center [612, 624] width 330 height 29
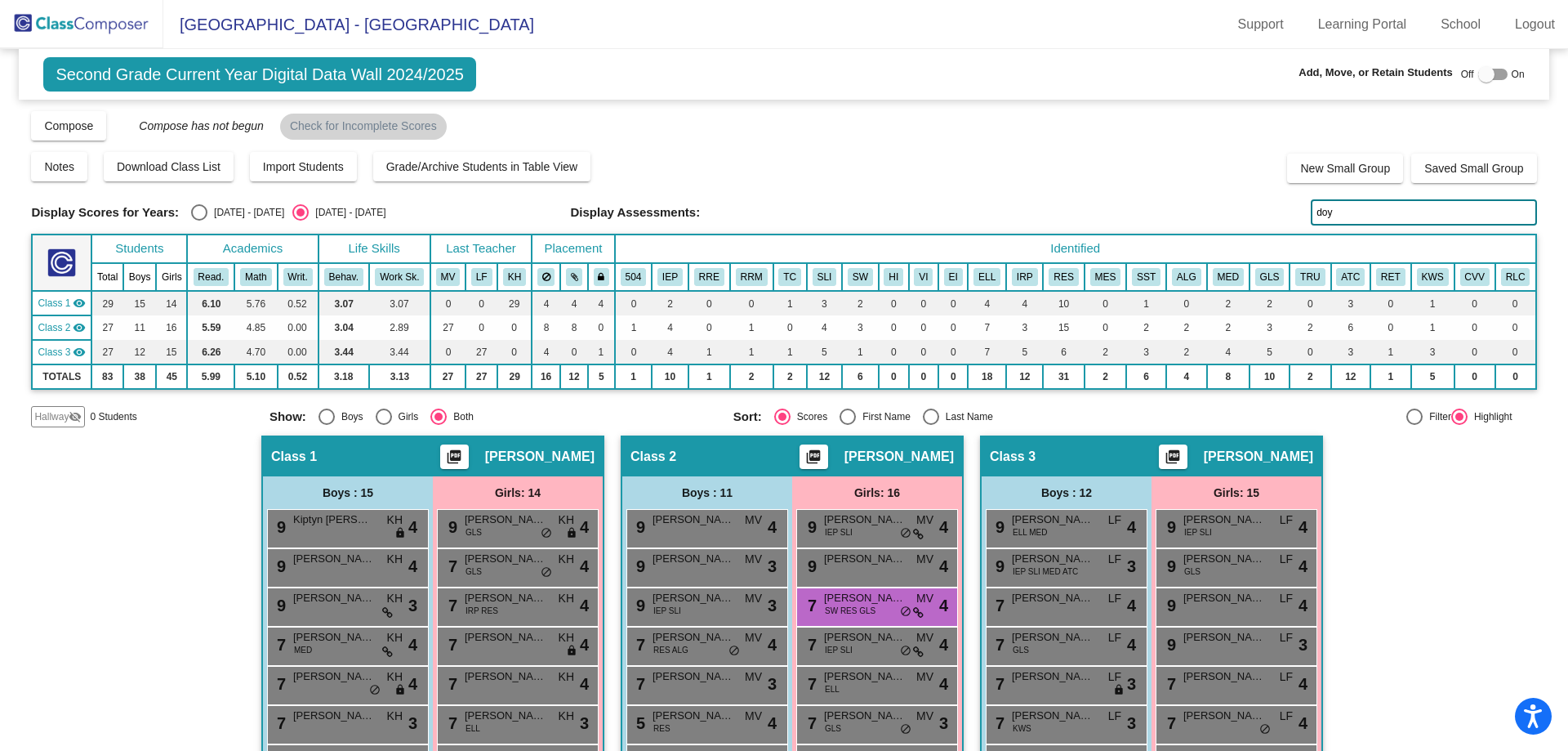
click at [1333, 211] on input "doy" at bounding box center [1423, 211] width 226 height 26
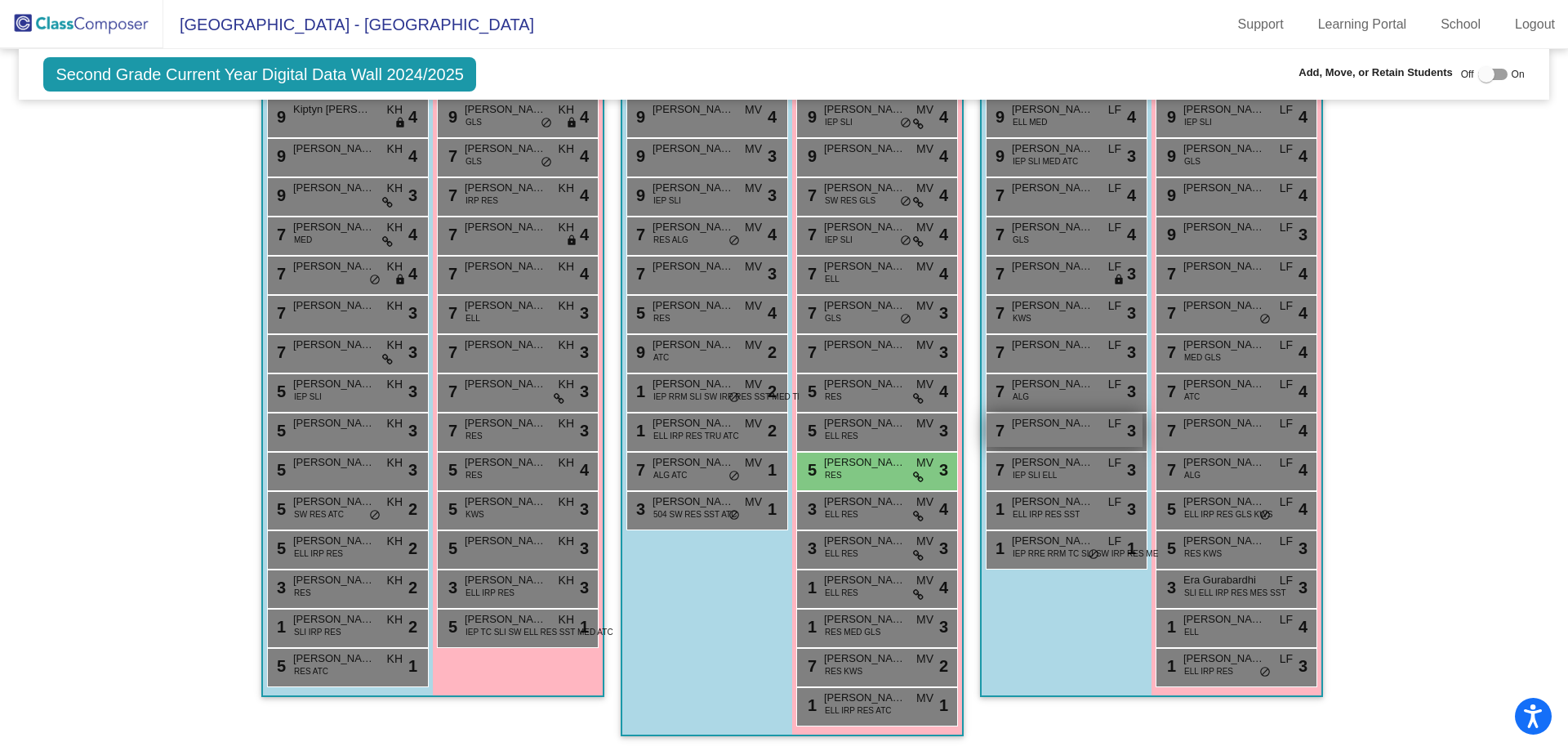
scroll to position [412, 0]
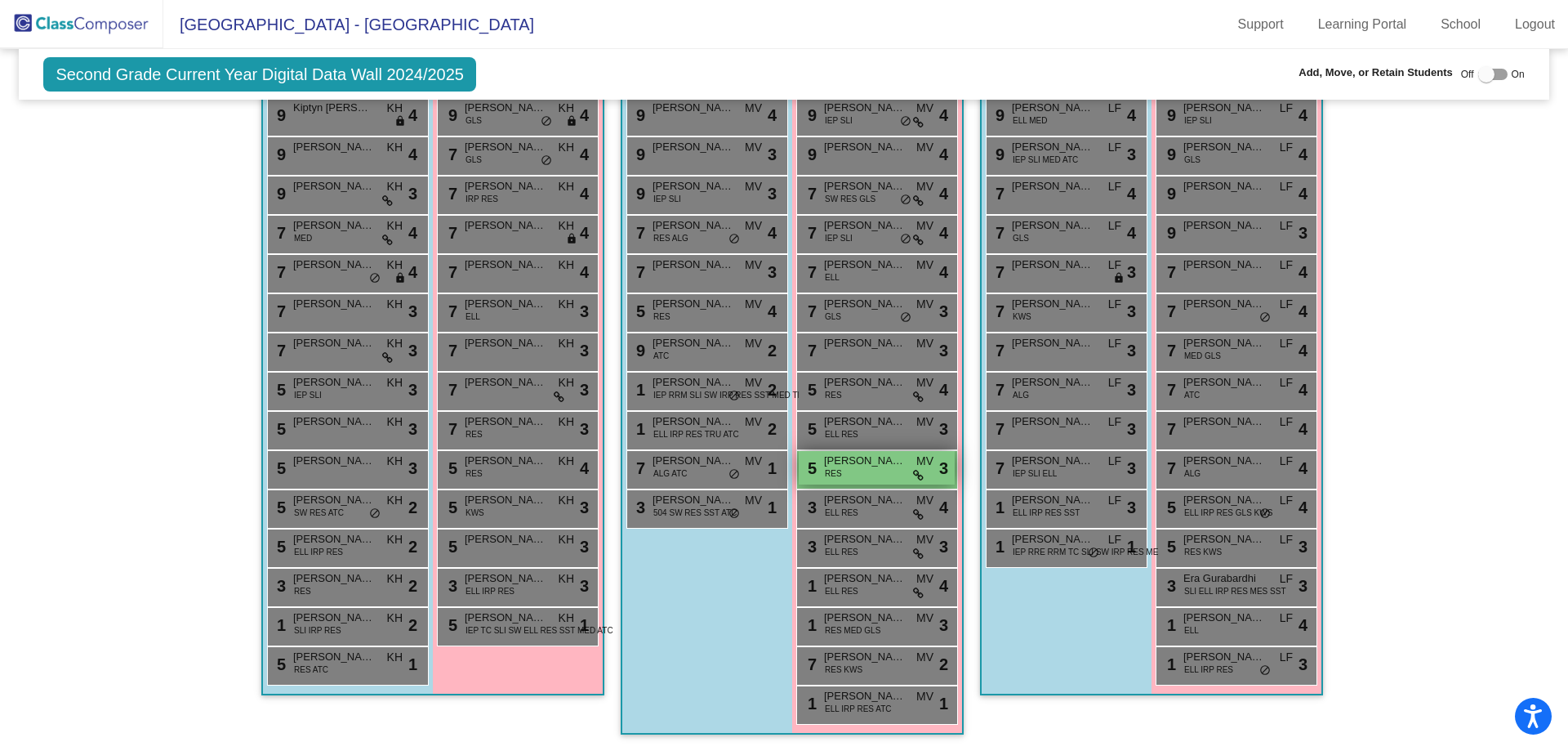
click at [848, 469] on div "5 [PERSON_NAME] RES MV lock do_not_disturb_alt 3" at bounding box center [876, 468] width 156 height 33
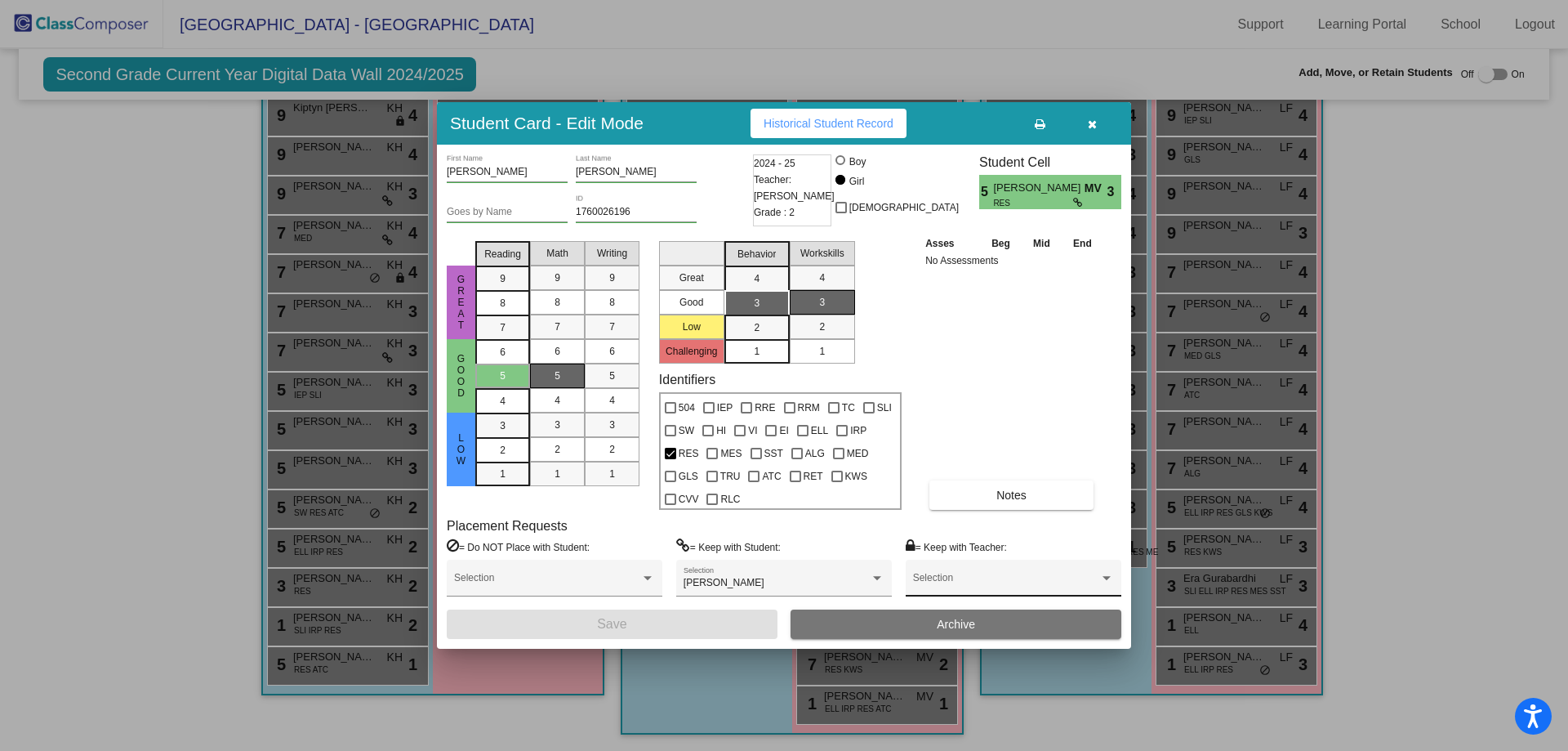
click at [927, 577] on div "Selection" at bounding box center [1013, 581] width 201 height 29
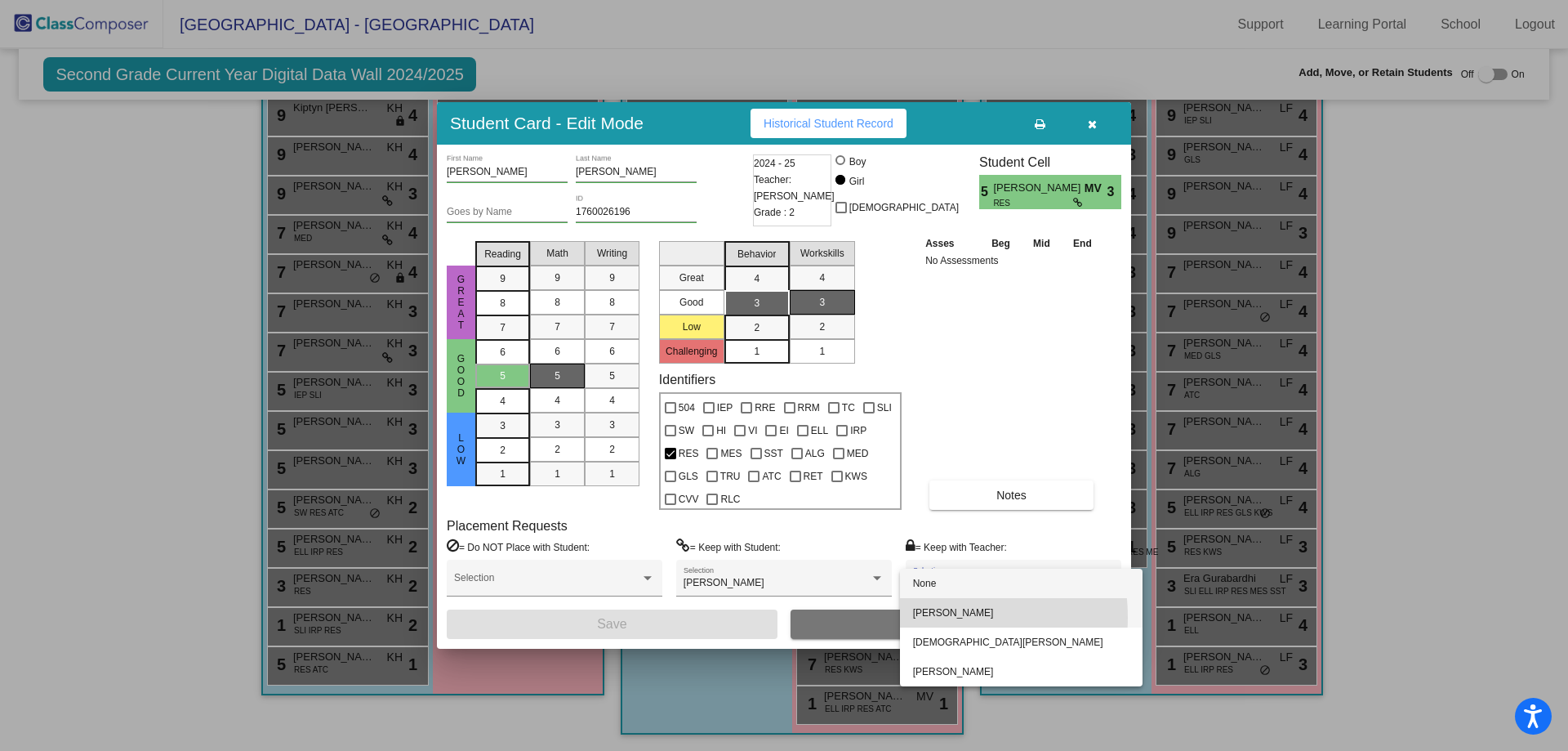
click at [933, 617] on span "[PERSON_NAME]" at bounding box center [1021, 612] width 216 height 29
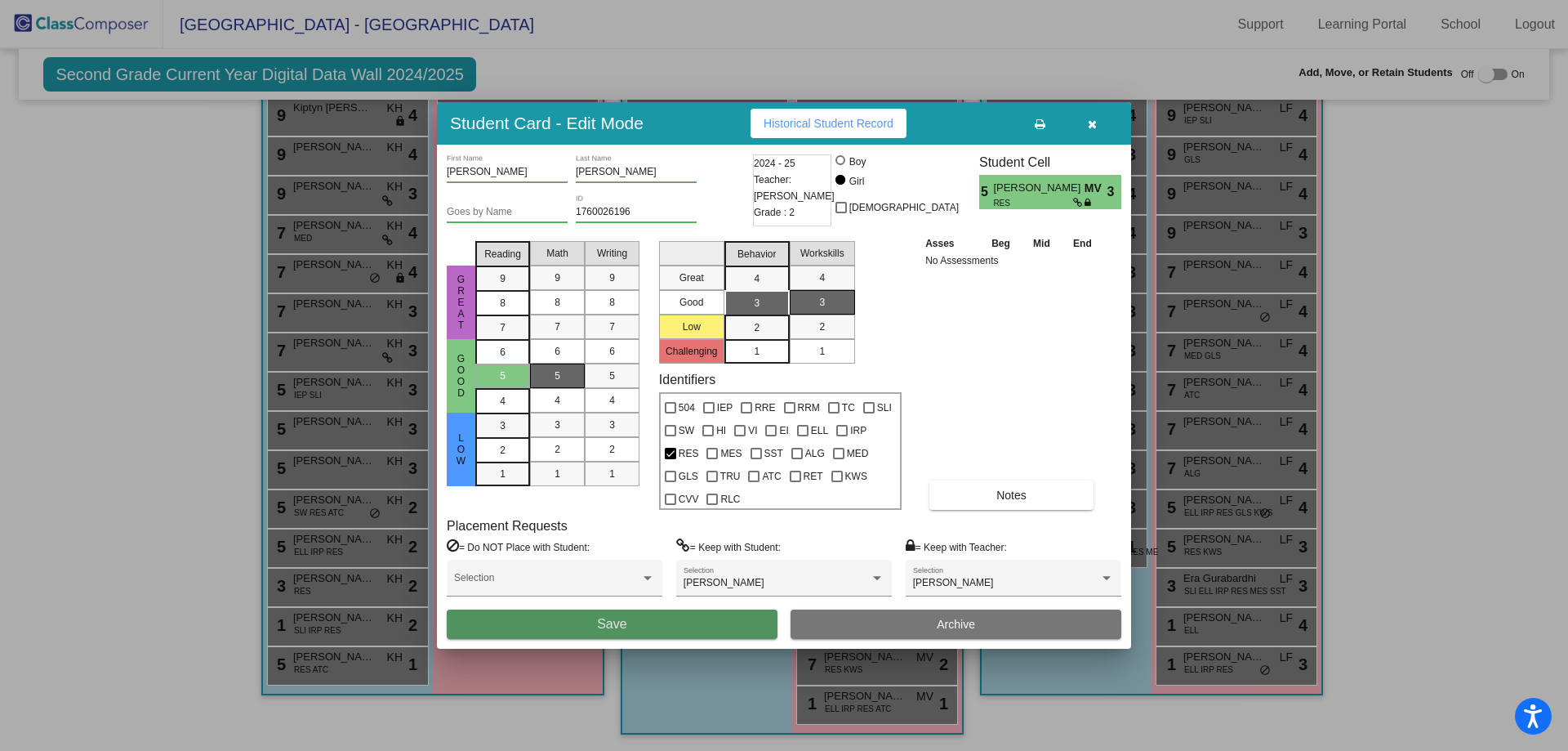
click at [693, 624] on button "Save" at bounding box center [612, 624] width 330 height 29
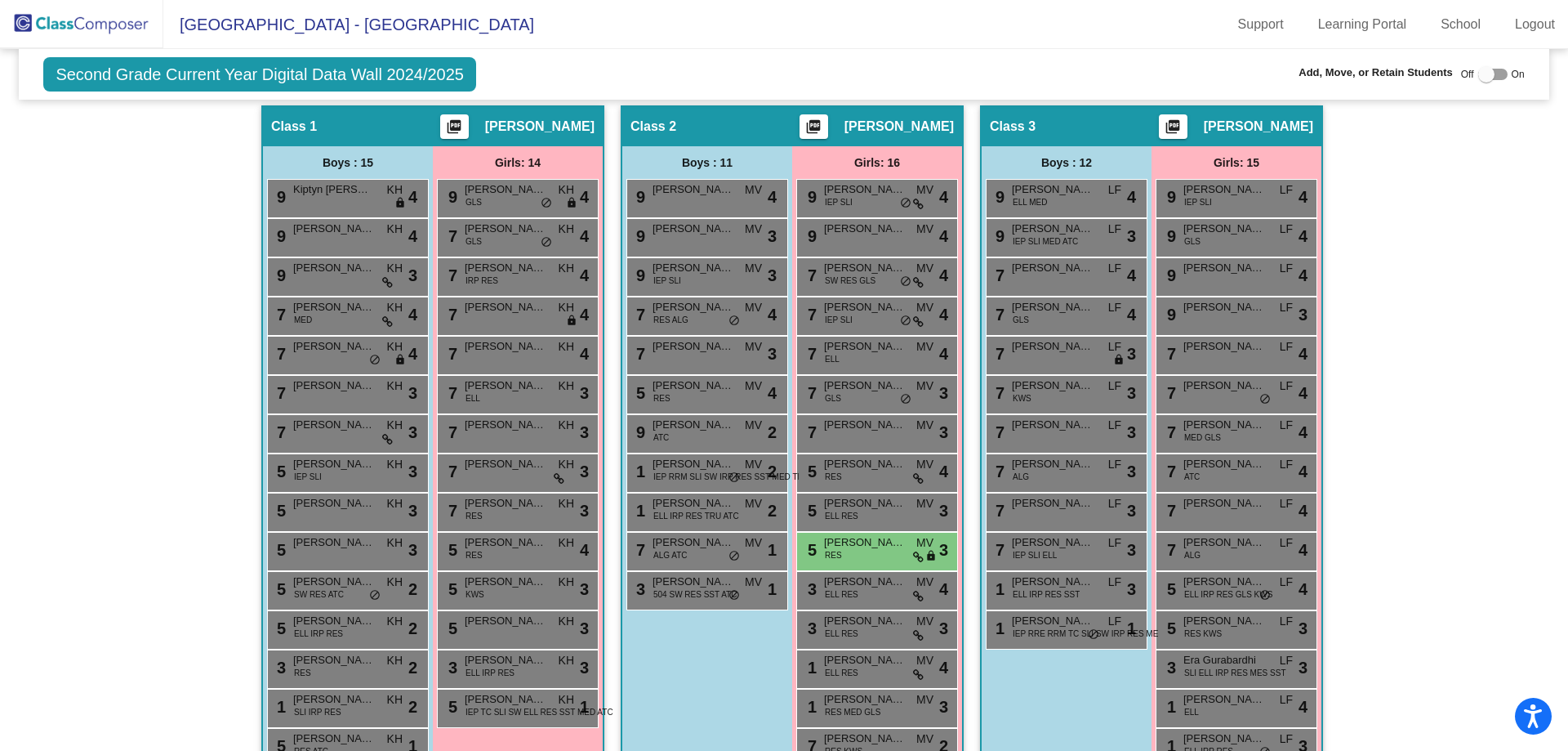
scroll to position [0, 0]
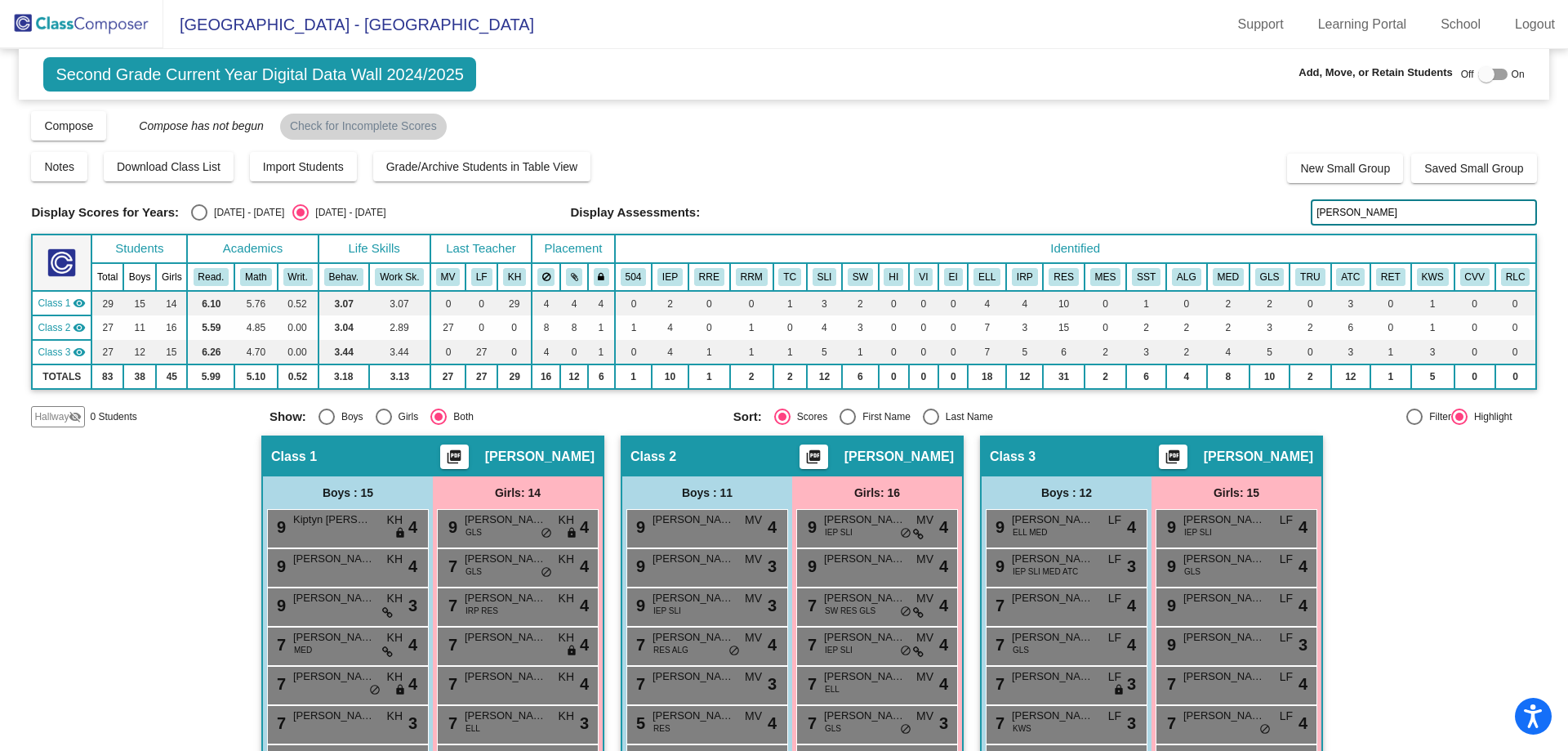
click at [1379, 214] on input "[PERSON_NAME]" at bounding box center [1423, 211] width 226 height 26
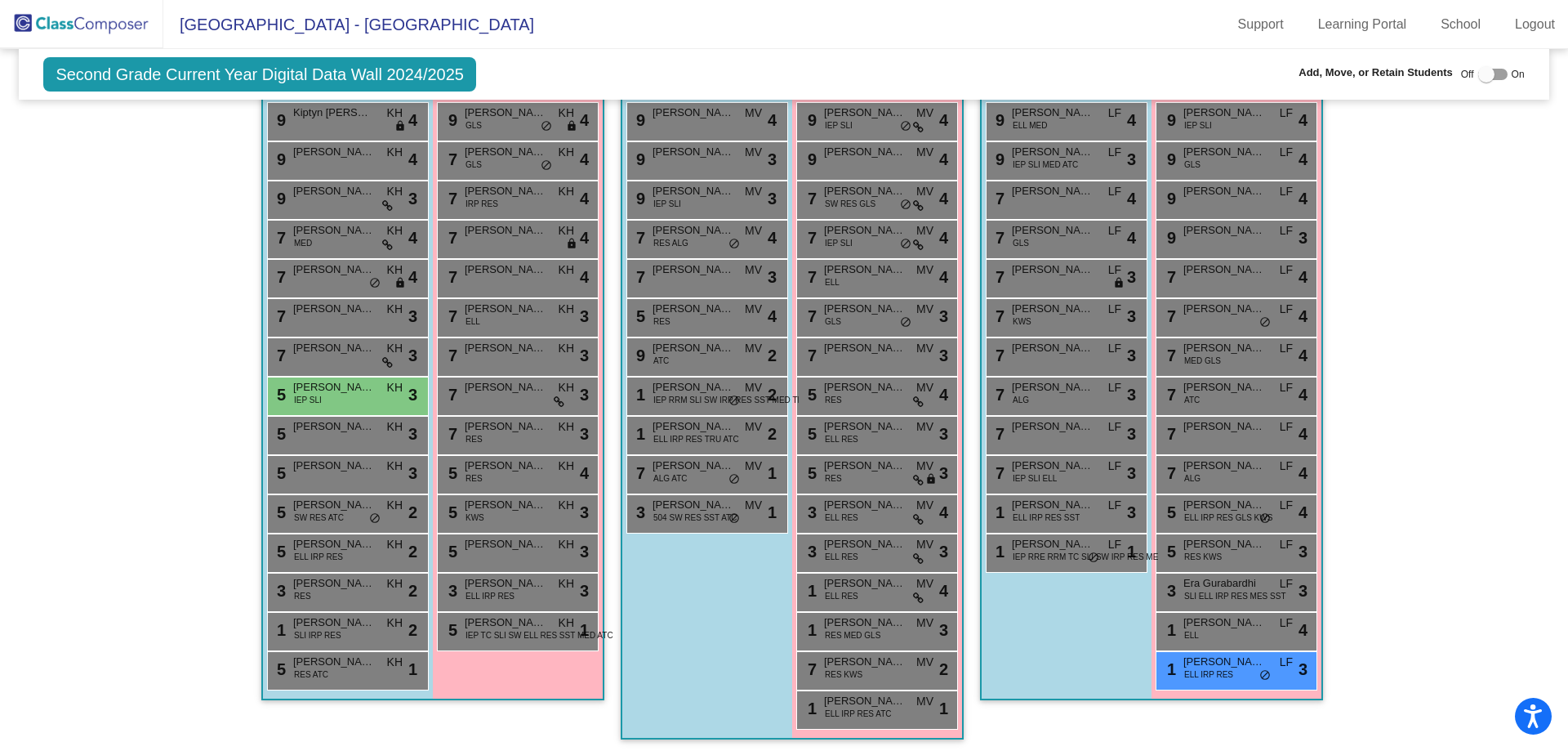
scroll to position [412, 0]
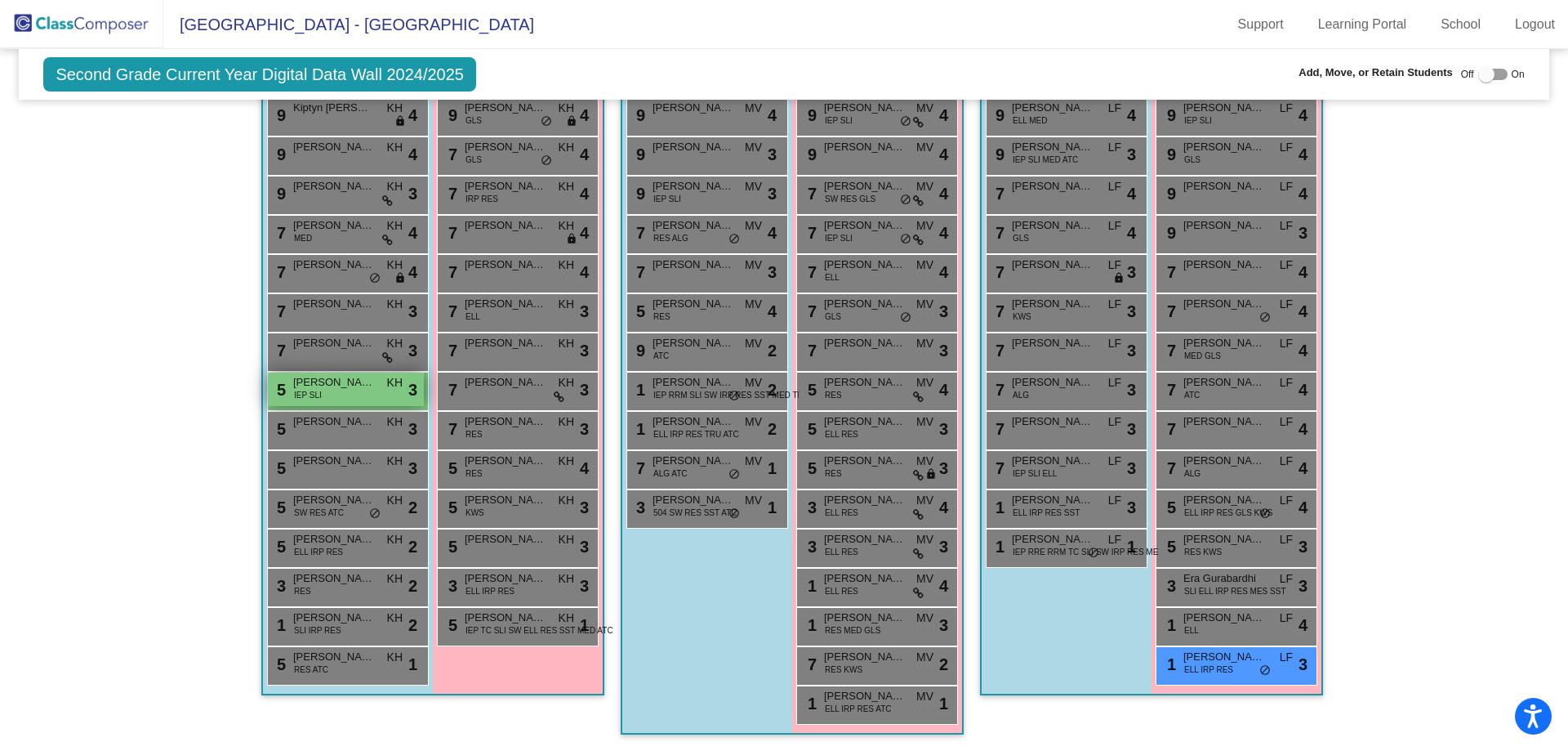
click at [340, 392] on div "5 [PERSON_NAME] IEP SLI KH lock do_not_disturb_alt 3" at bounding box center [345, 390] width 156 height 33
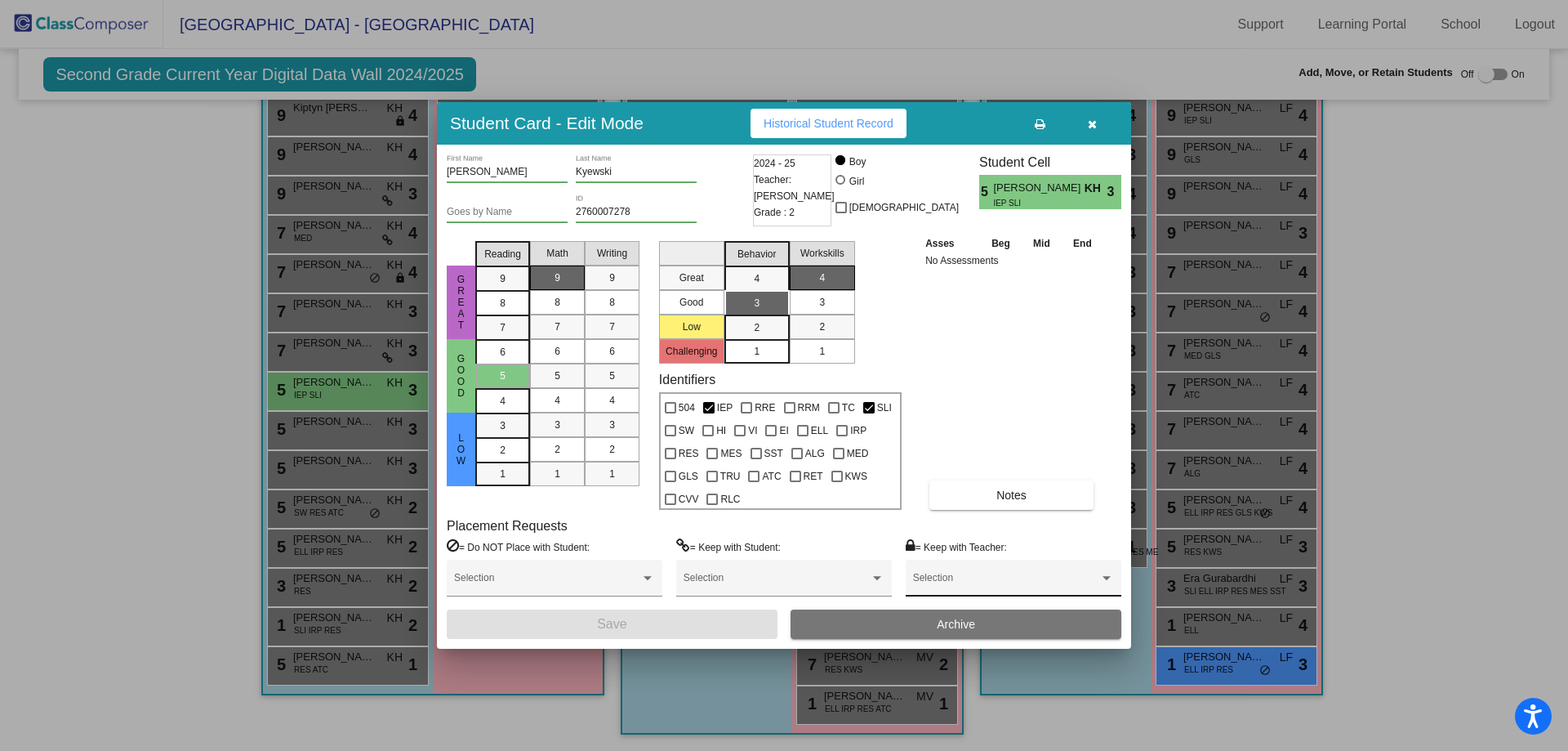
click at [987, 579] on span at bounding box center [1006, 584] width 186 height 12
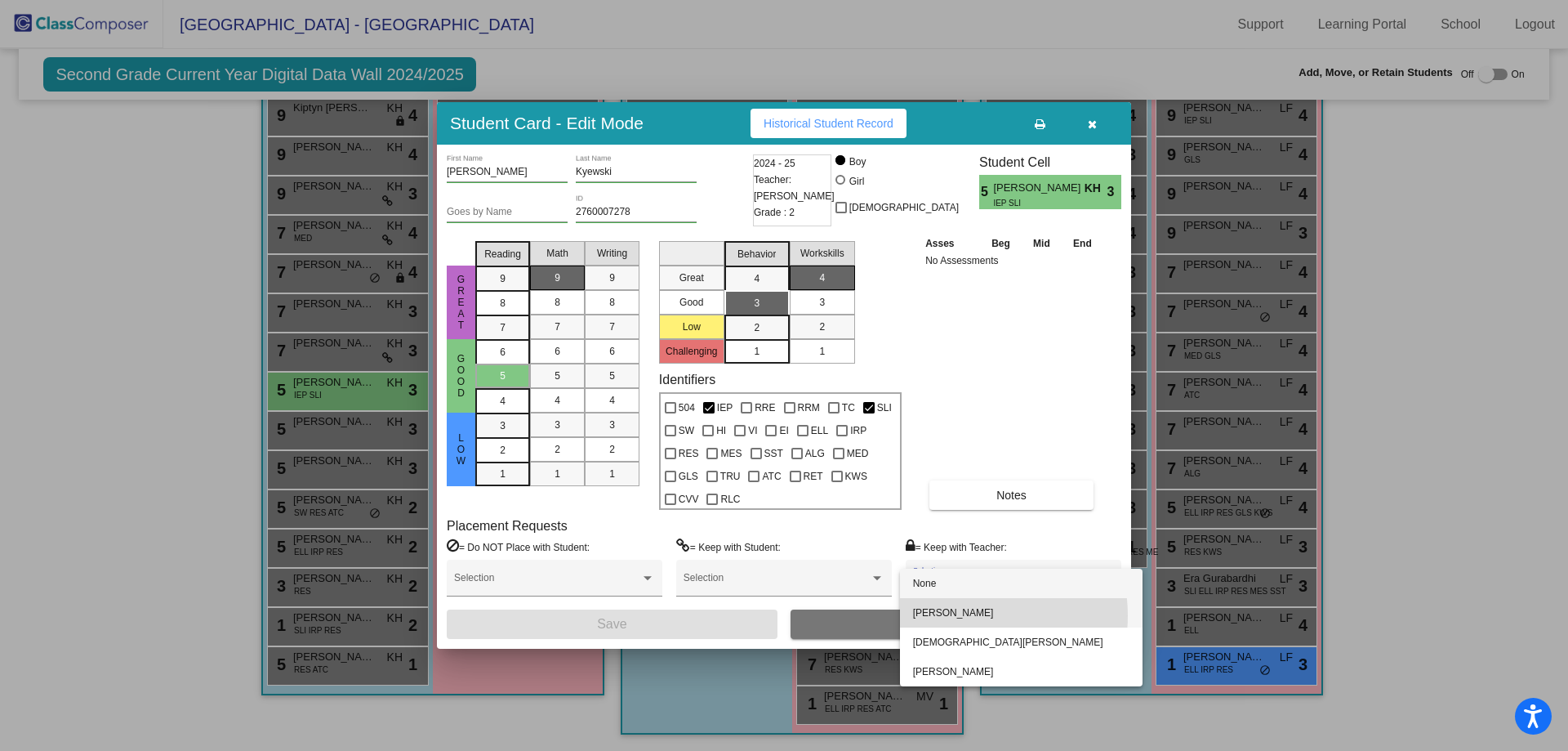
drag, startPoint x: 966, startPoint y: 615, endPoint x: 894, endPoint y: 614, distance: 72.0
click at [965, 615] on span "[PERSON_NAME]" at bounding box center [1021, 612] width 216 height 29
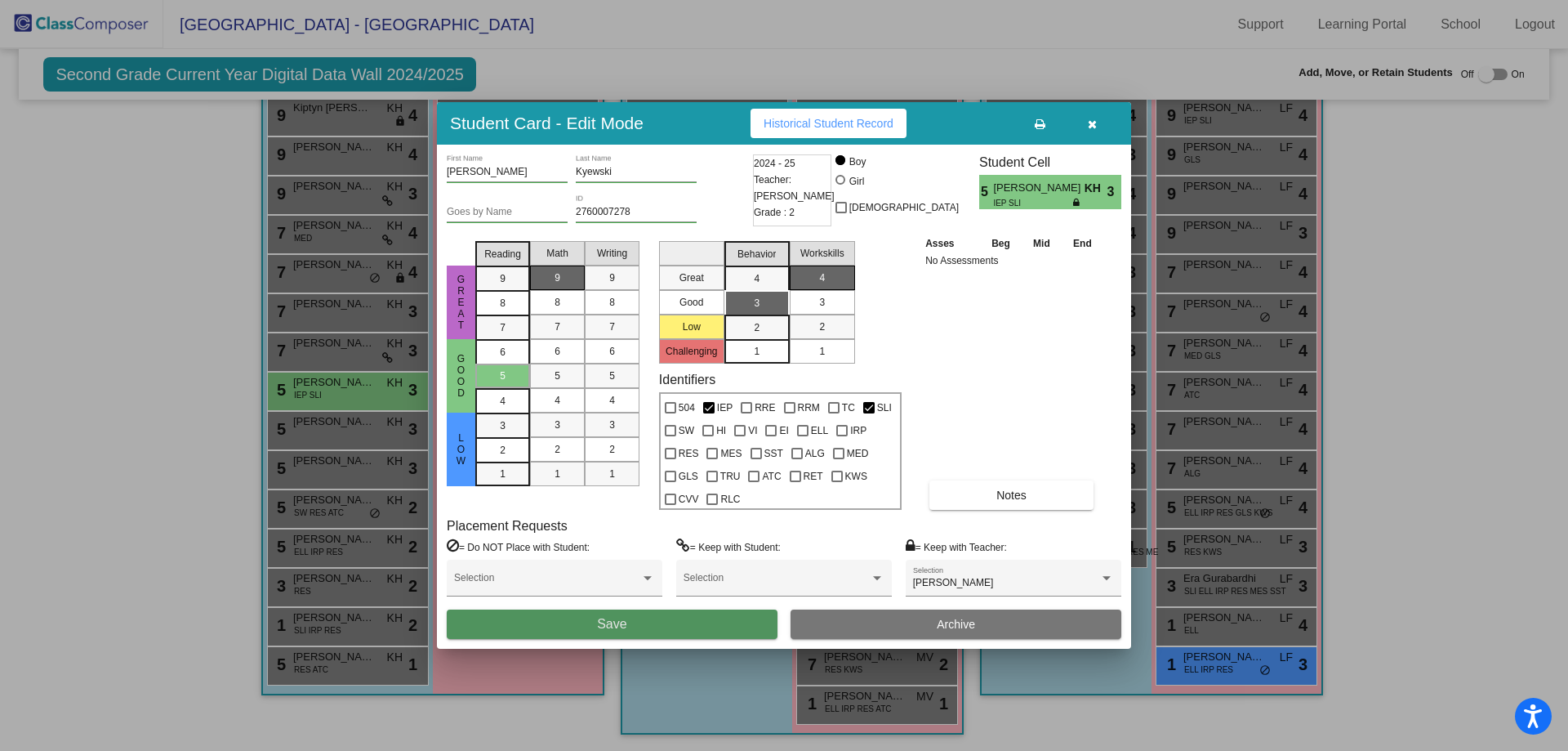
click at [715, 621] on button "Save" at bounding box center [612, 624] width 330 height 29
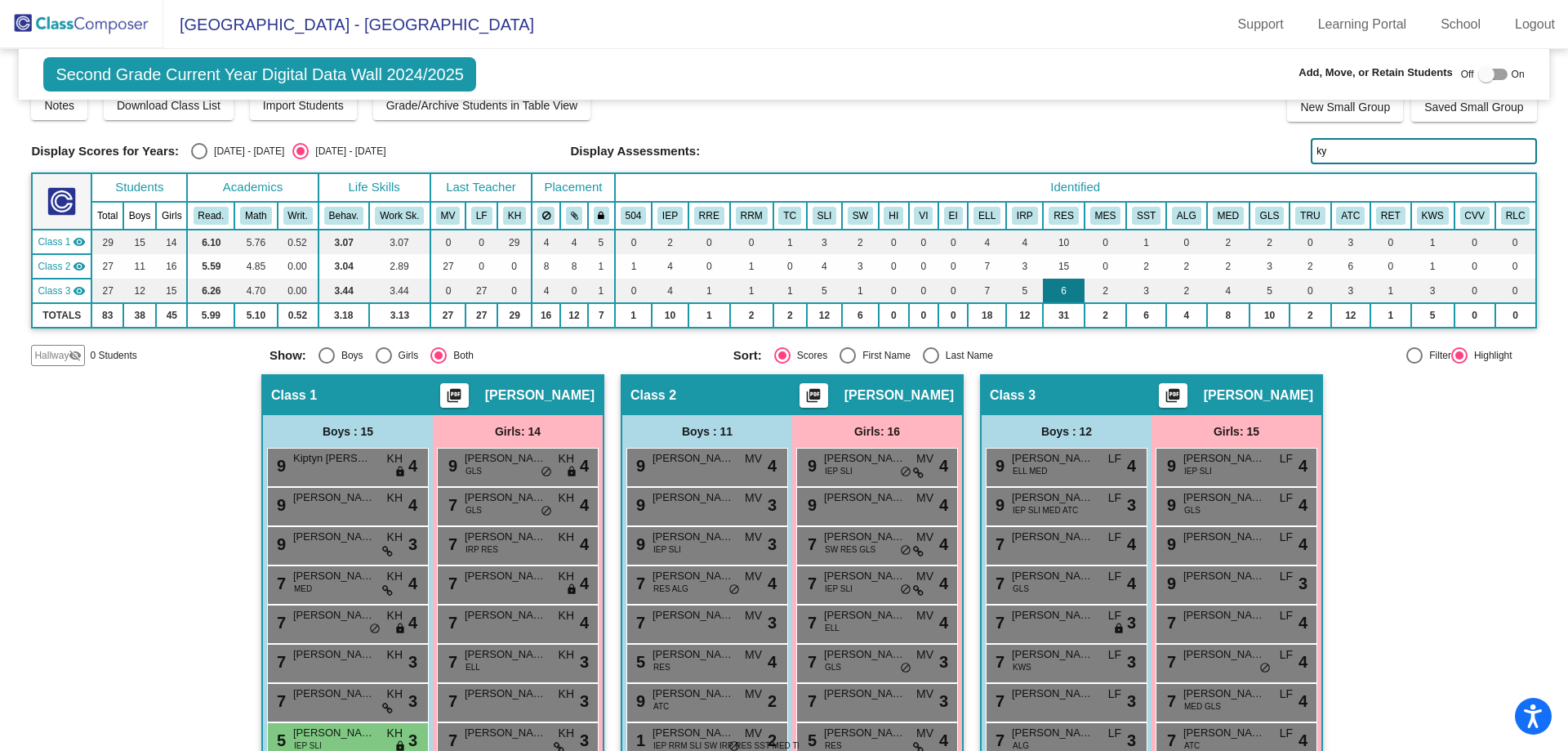
scroll to position [3, 0]
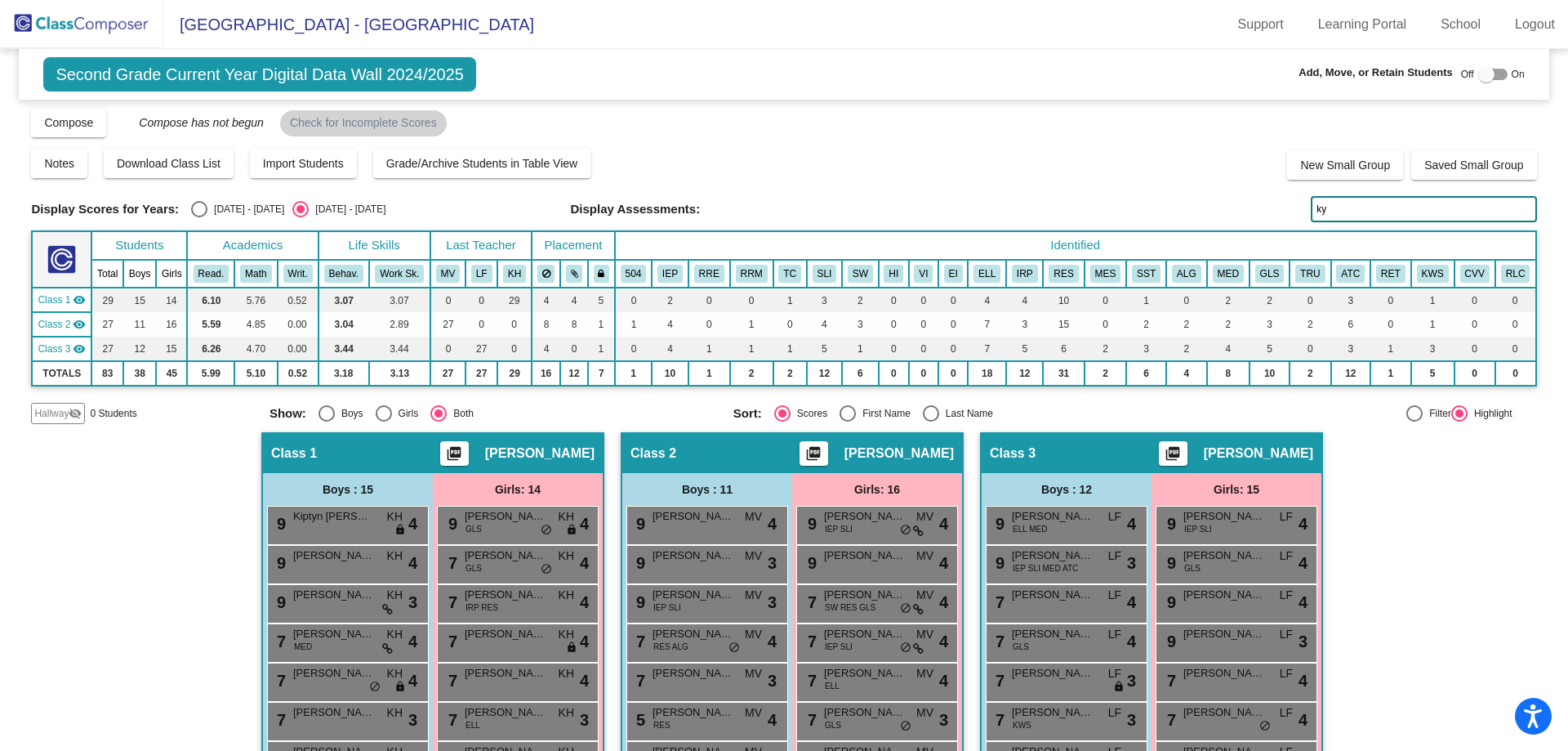
click at [1337, 211] on input "ky" at bounding box center [1423, 209] width 226 height 26
click at [665, 645] on span "RES ALG" at bounding box center [671, 646] width 35 height 12
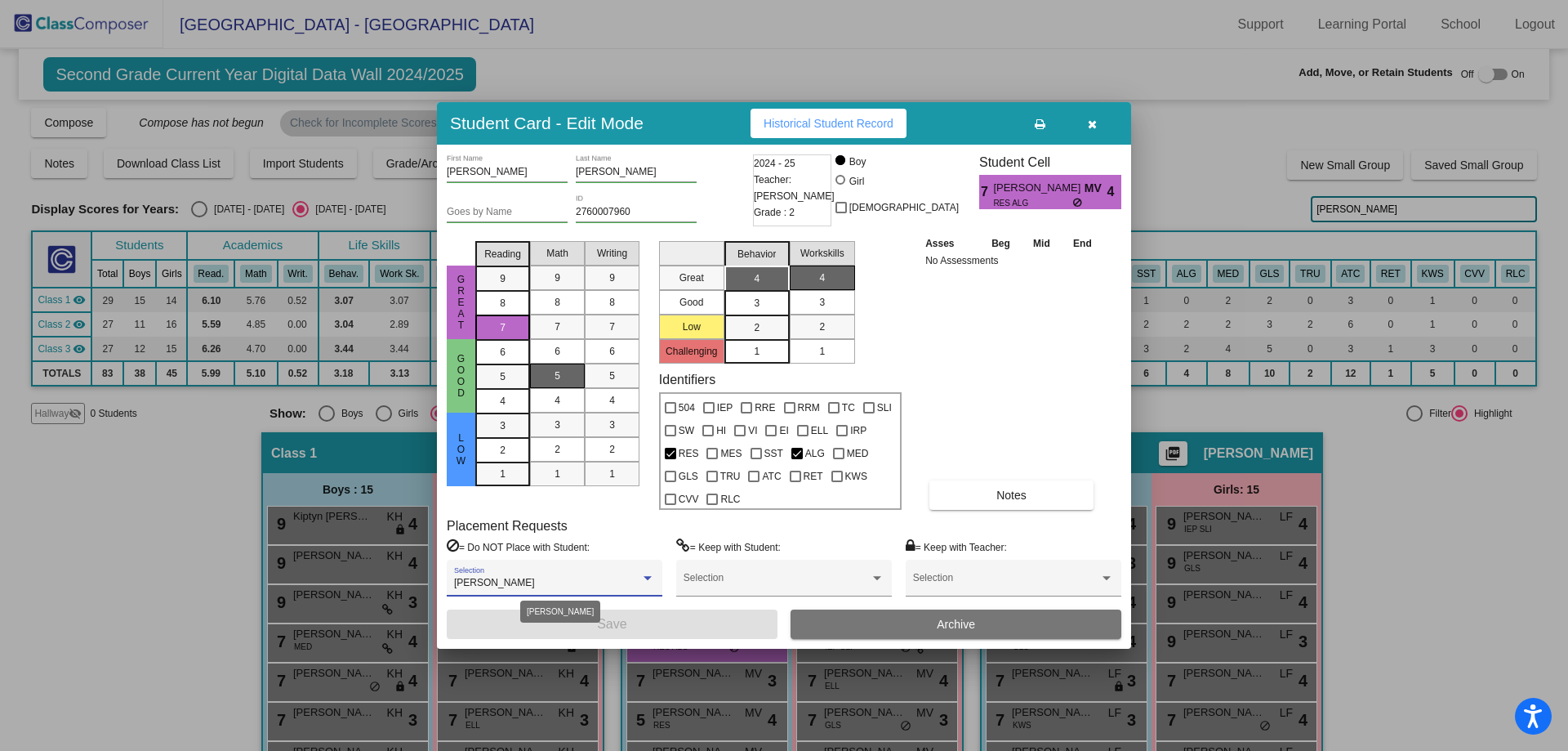
click at [618, 582] on div "[PERSON_NAME]" at bounding box center [548, 584] width 186 height 12
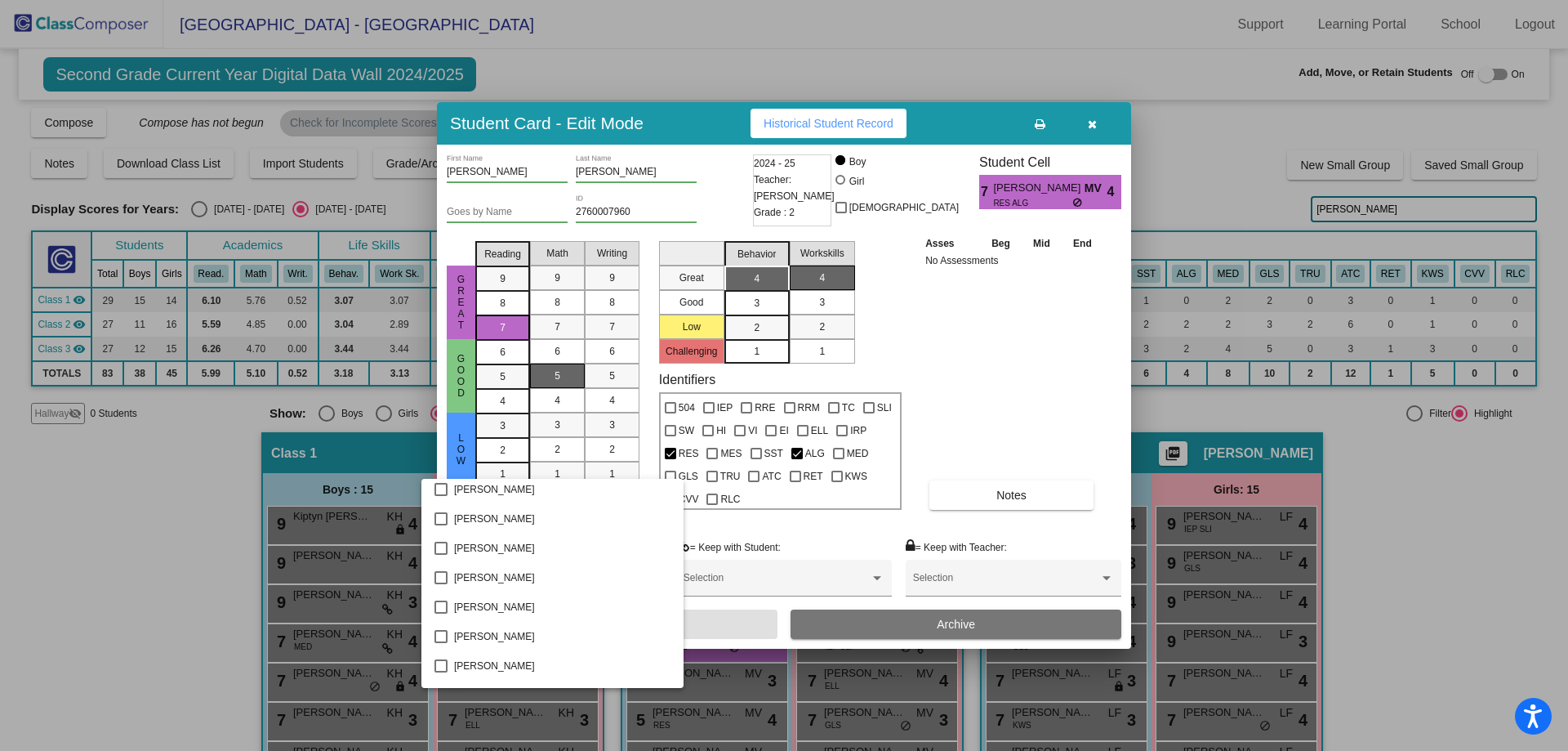
scroll to position [1631, 0]
click at [473, 543] on span "[PERSON_NAME]" at bounding box center [563, 539] width 216 height 29
click at [999, 410] on div at bounding box center [784, 376] width 1568 height 751
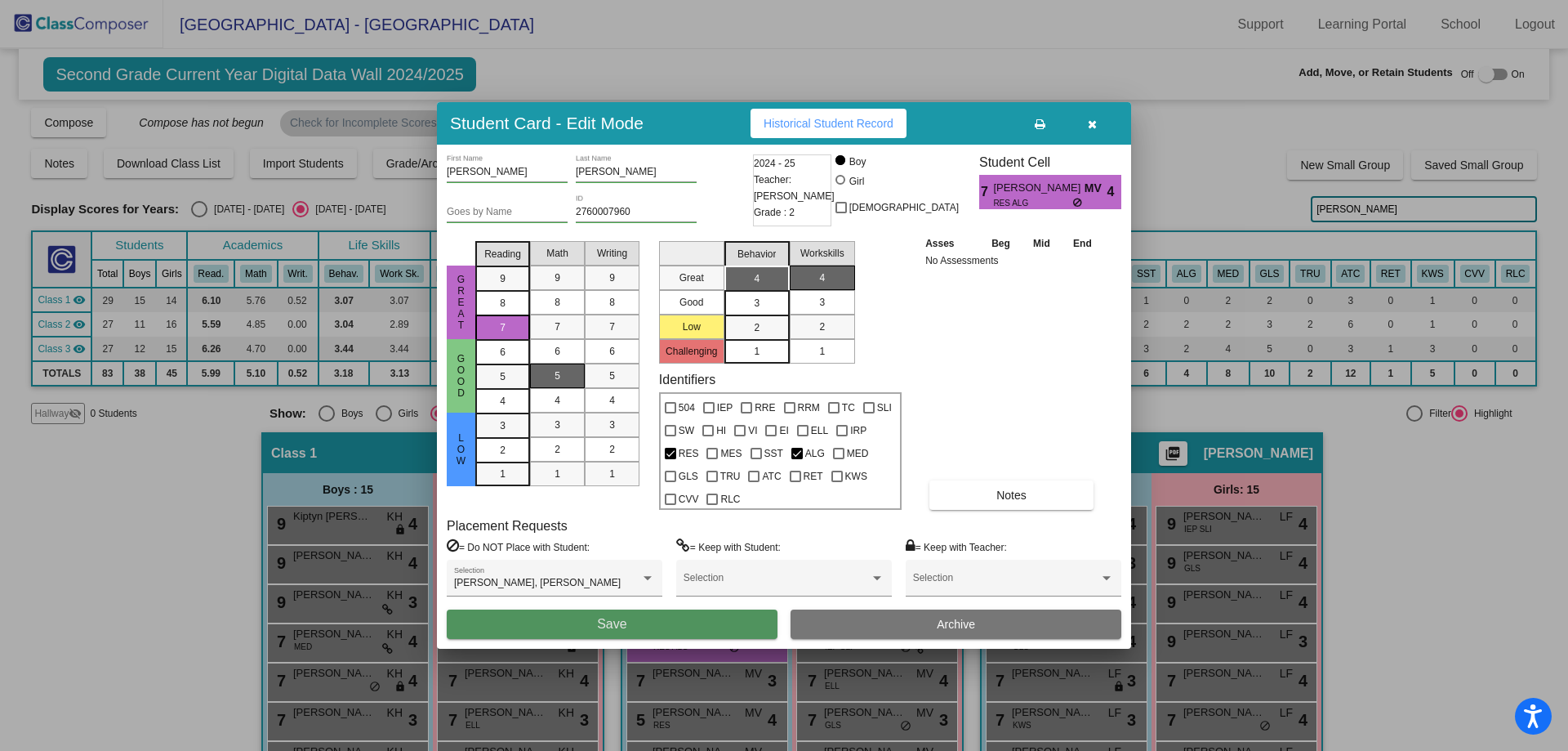
click at [687, 624] on button "Save" at bounding box center [612, 624] width 330 height 29
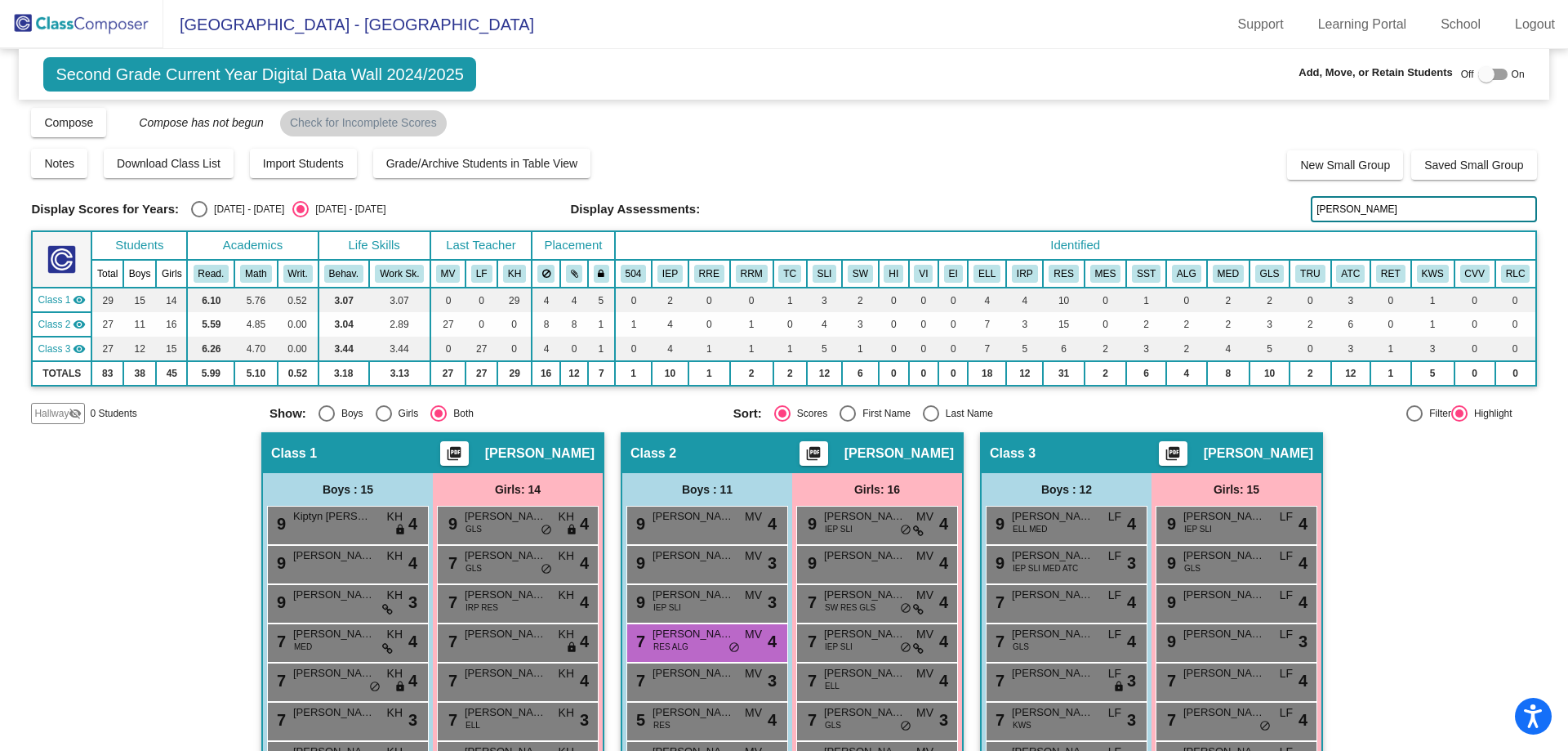
click at [1346, 214] on input "[PERSON_NAME]" at bounding box center [1423, 209] width 226 height 26
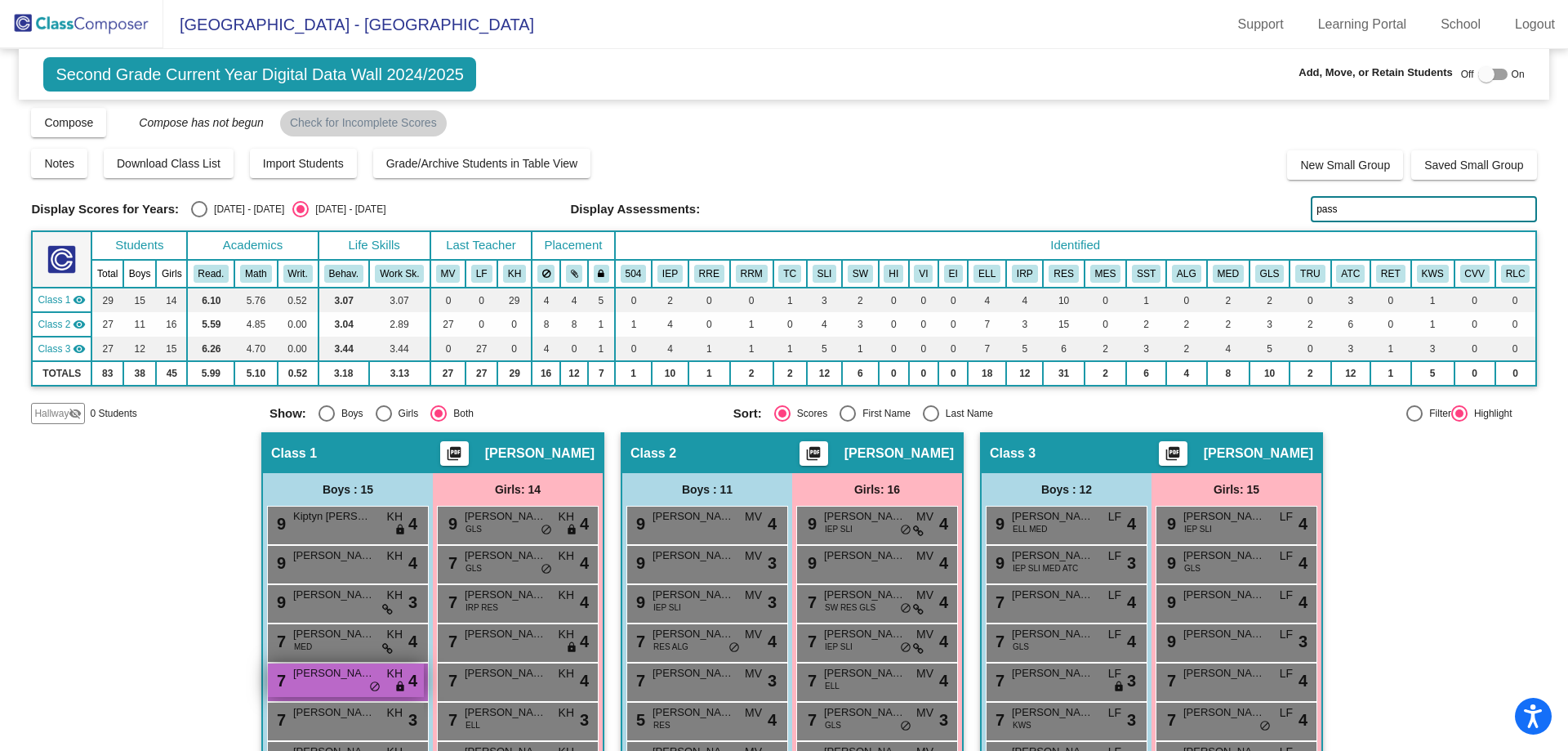
click at [291, 682] on div "7 [PERSON_NAME] KH lock do_not_disturb_alt 4" at bounding box center [345, 680] width 156 height 33
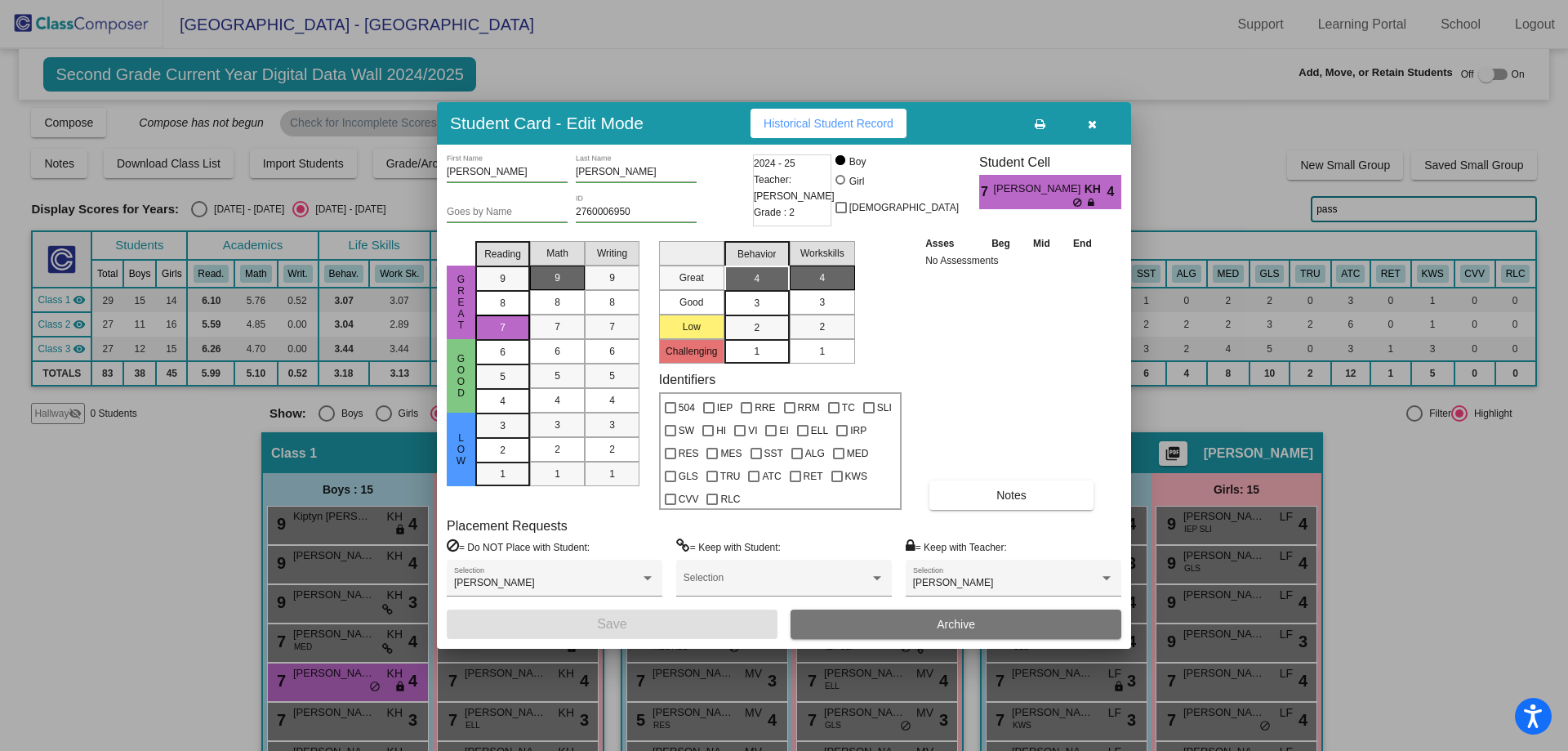
click at [1093, 120] on icon "button" at bounding box center [1092, 124] width 9 height 12
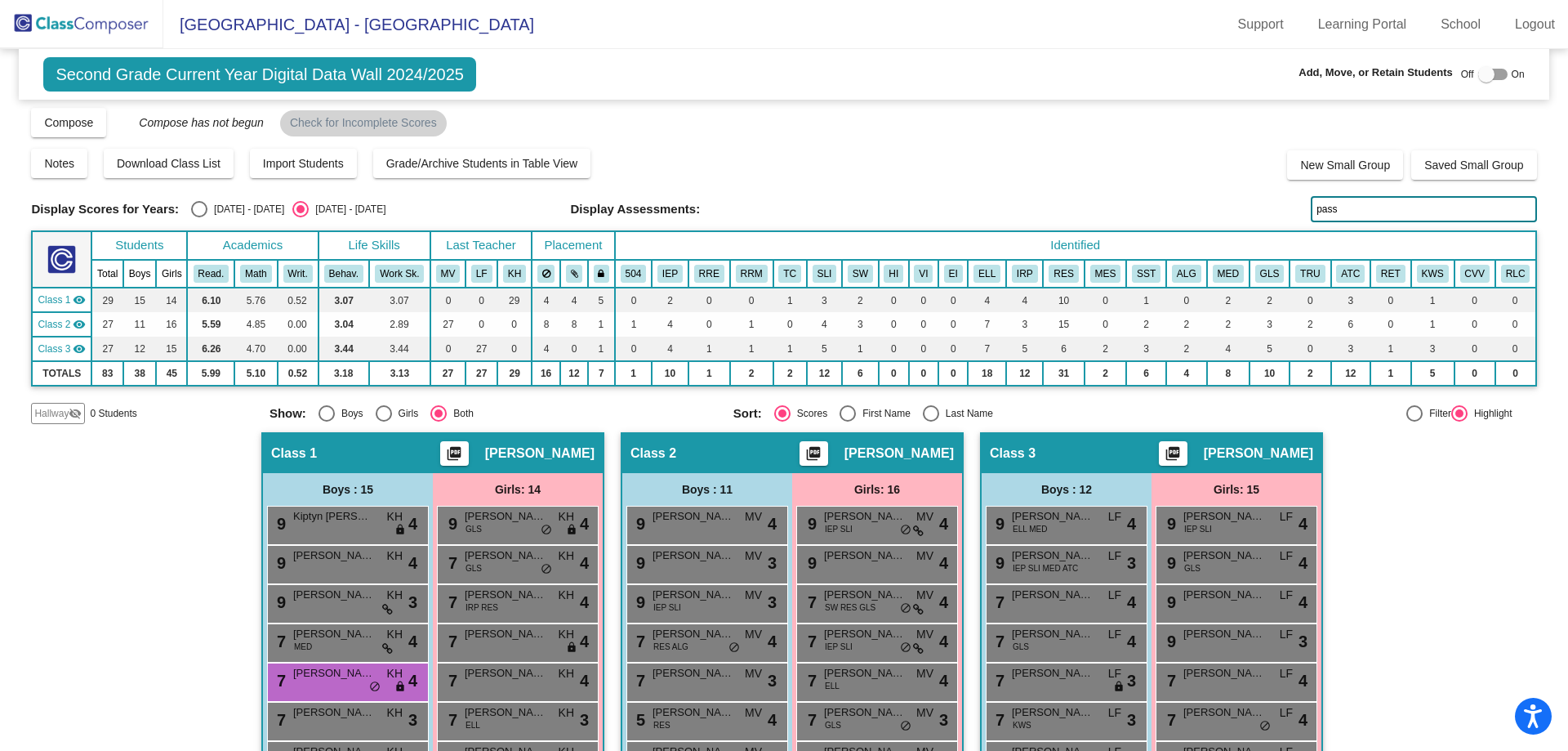
click at [1342, 205] on input "pass" at bounding box center [1423, 209] width 226 height 26
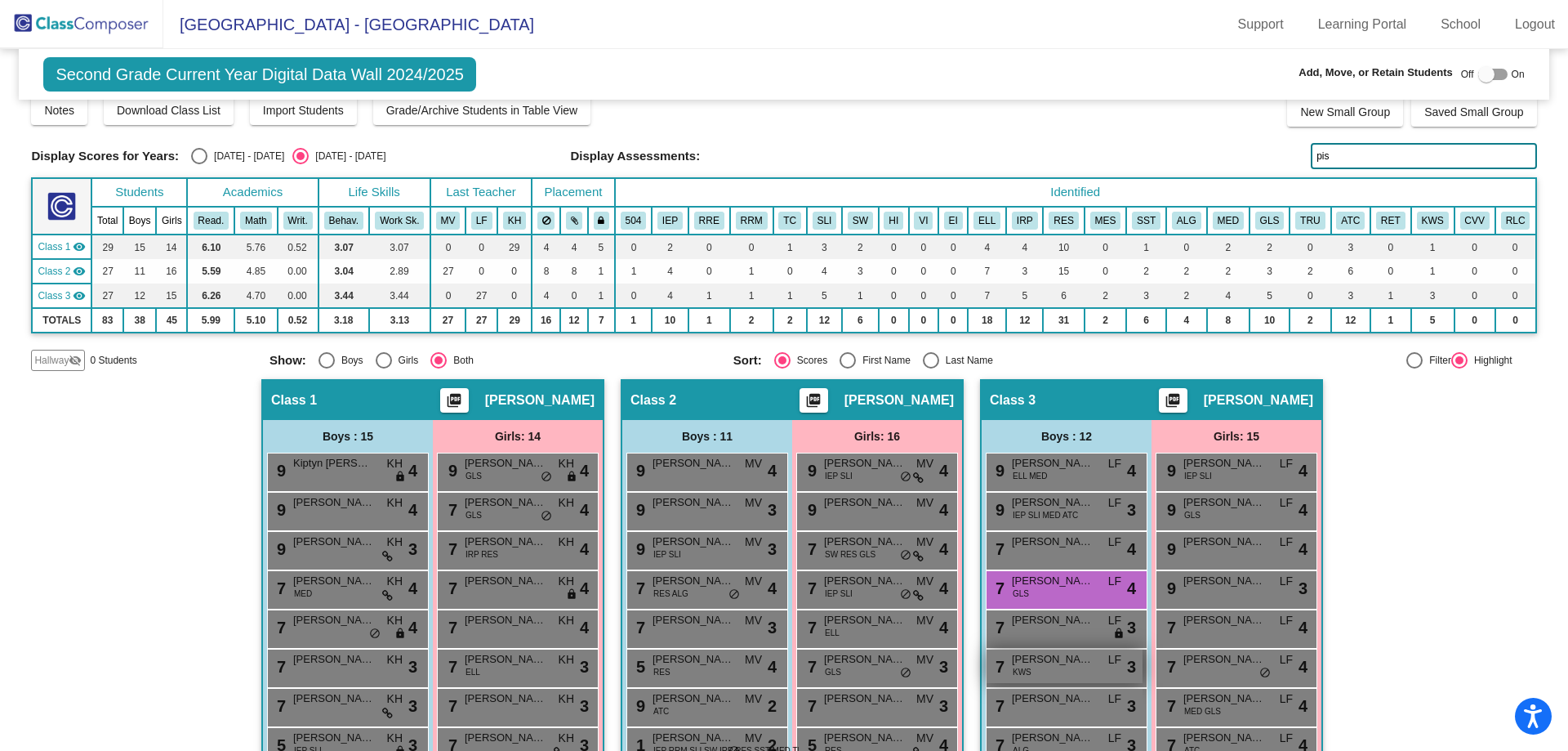
scroll to position [85, 0]
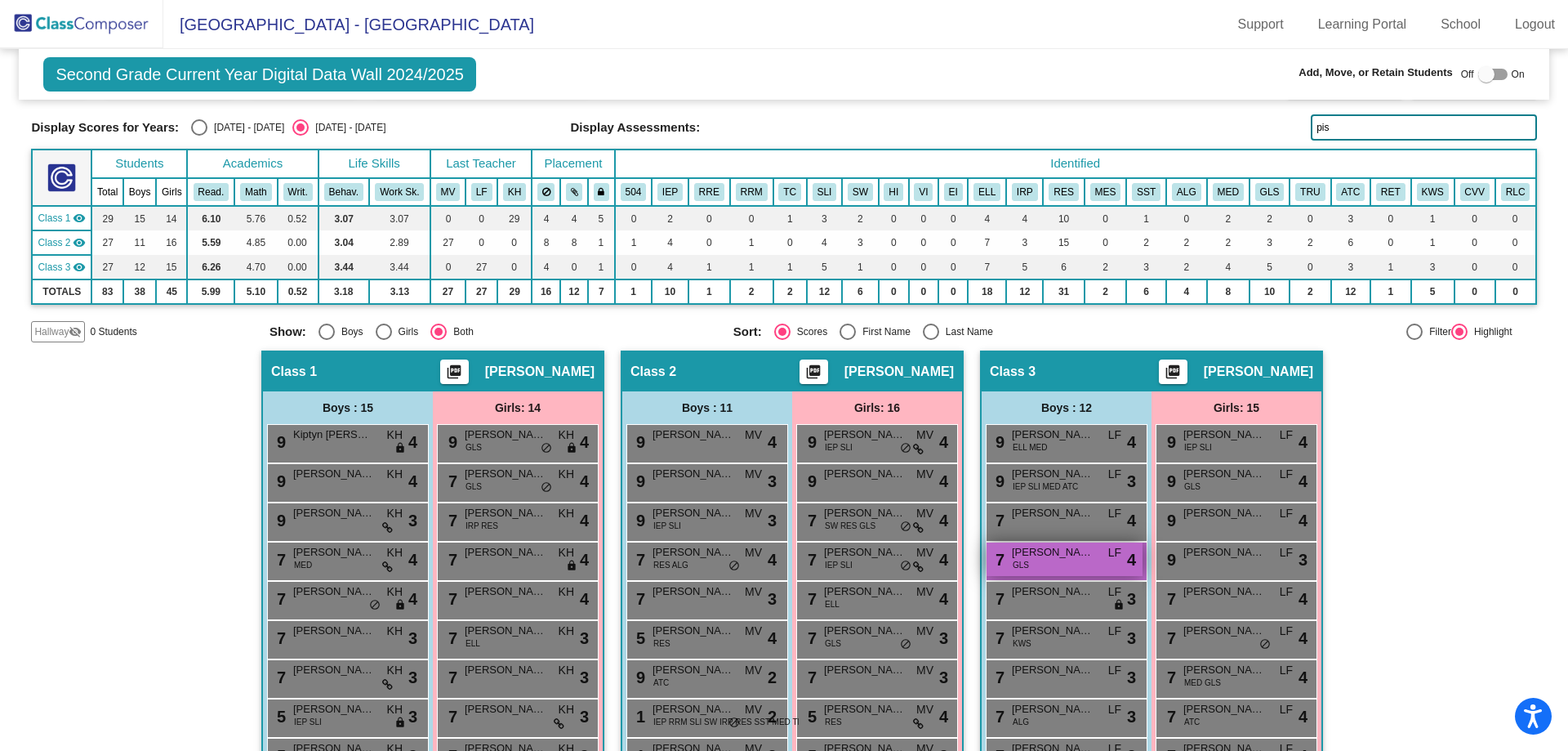
click at [1045, 562] on div "7 [PERSON_NAME] GLS LF lock do_not_disturb_alt 4" at bounding box center [1064, 560] width 156 height 33
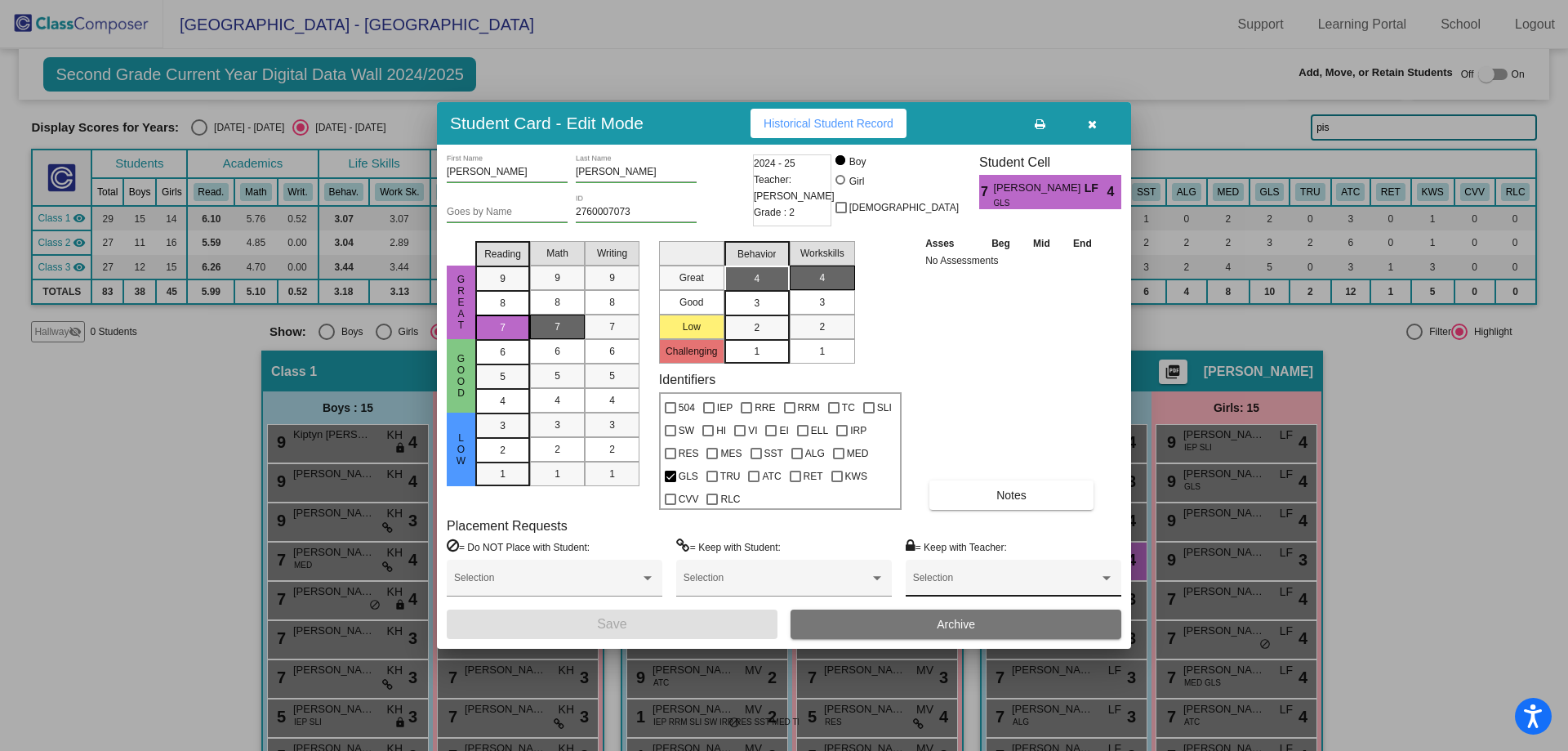
click at [937, 586] on span at bounding box center [1006, 584] width 186 height 12
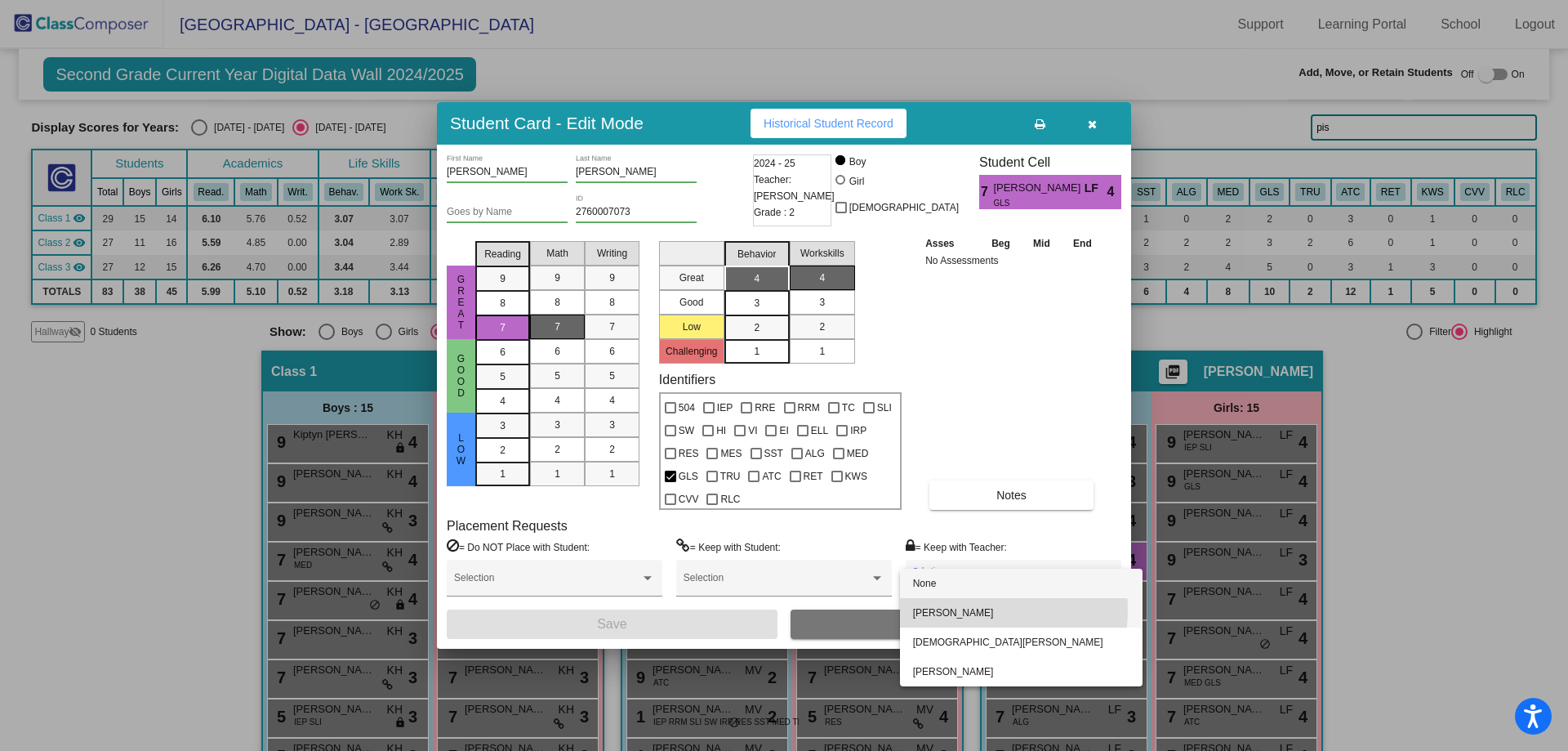
click at [937, 609] on span "[PERSON_NAME]" at bounding box center [1021, 612] width 216 height 29
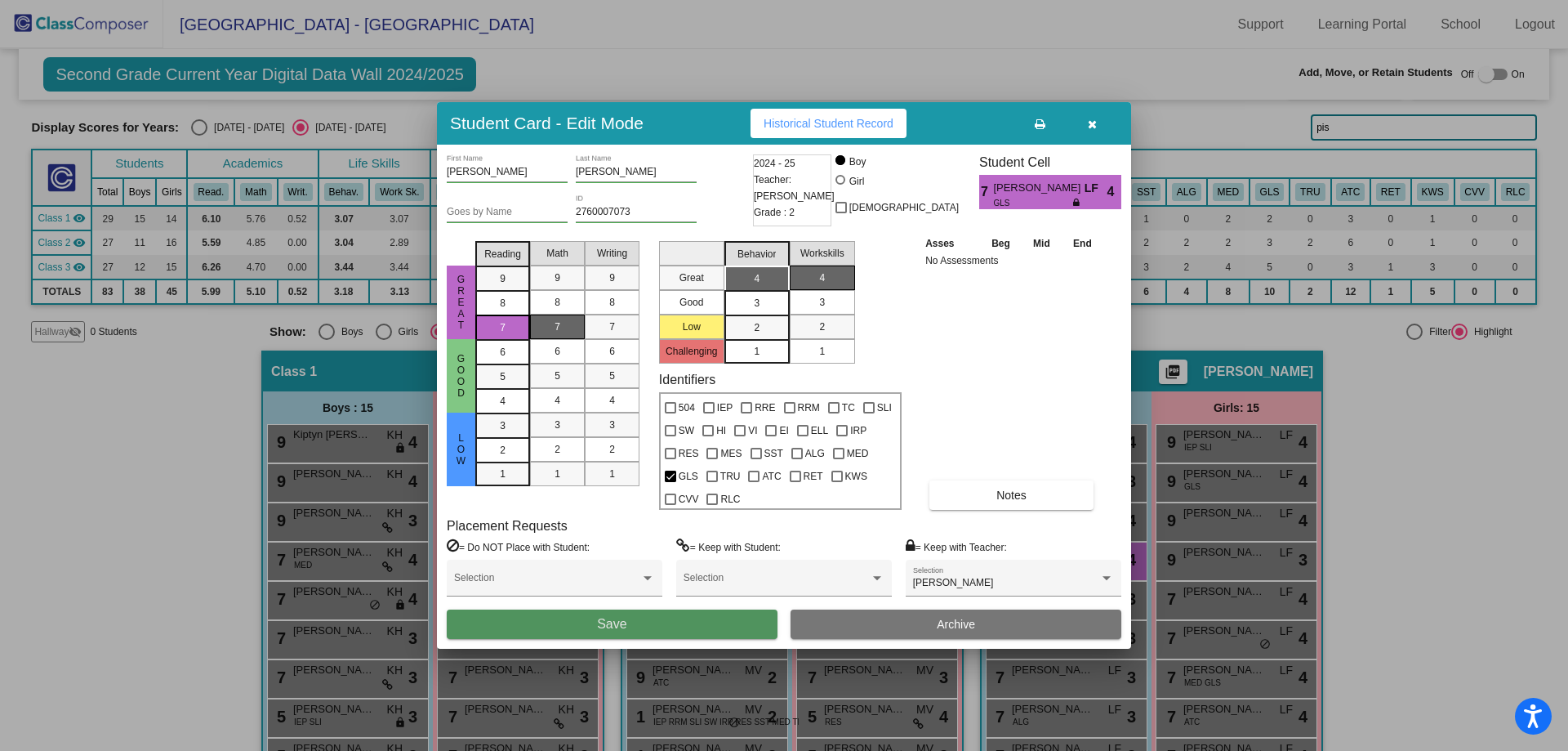
click at [643, 621] on button "Save" at bounding box center [612, 624] width 330 height 29
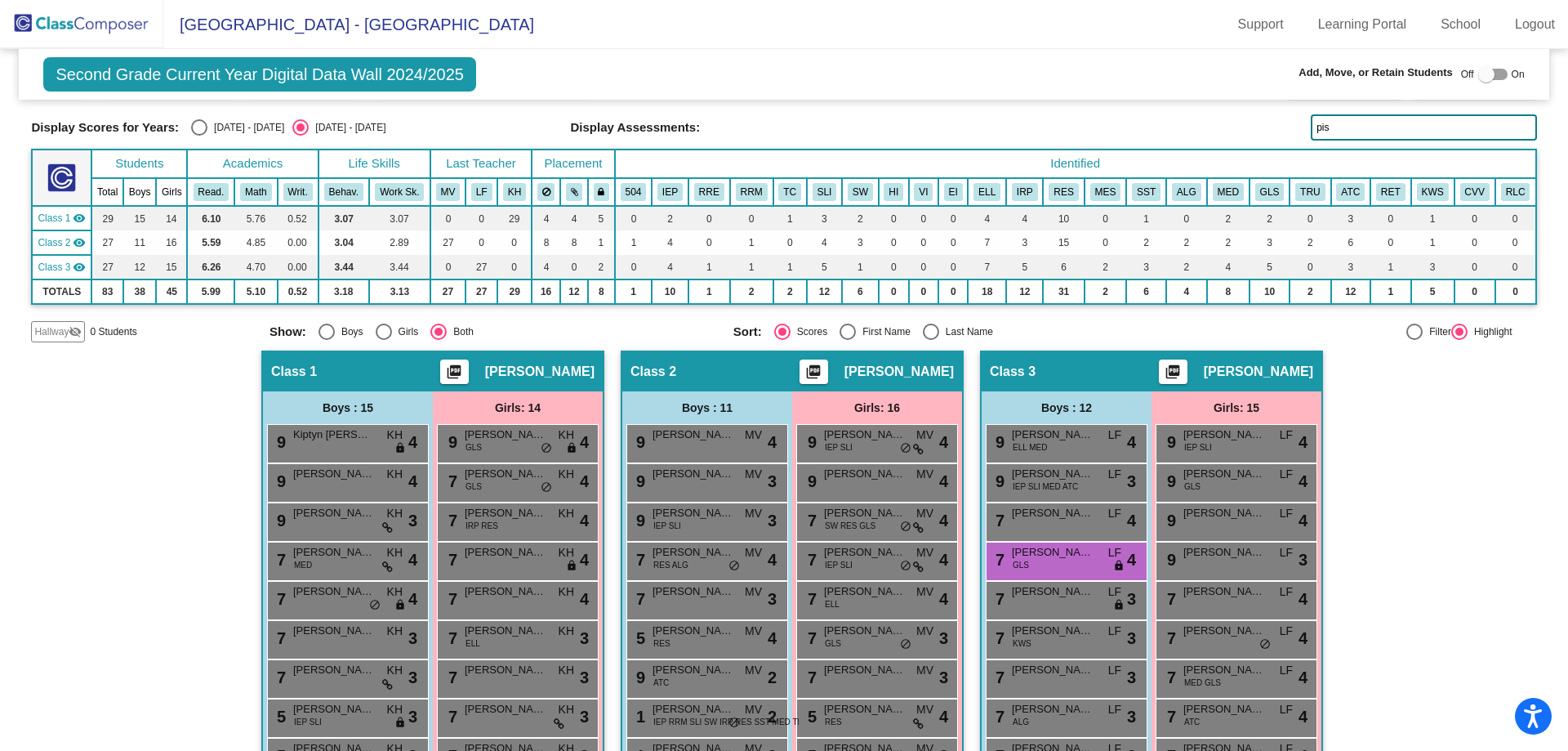
click at [1341, 125] on input "pis" at bounding box center [1423, 127] width 226 height 26
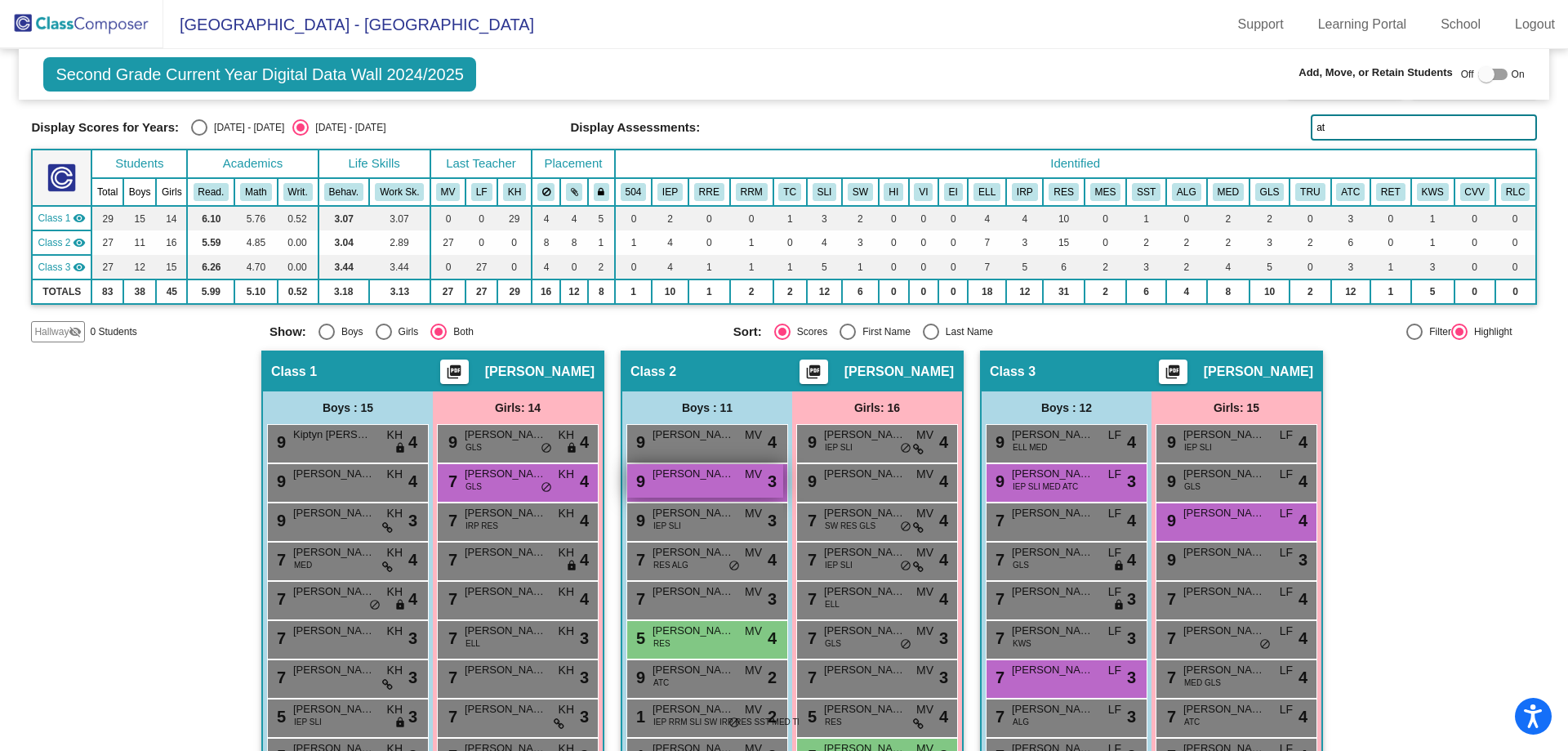
click at [668, 483] on div "9 [PERSON_NAME] MV lock do_not_disturb_alt 3" at bounding box center [705, 480] width 156 height 33
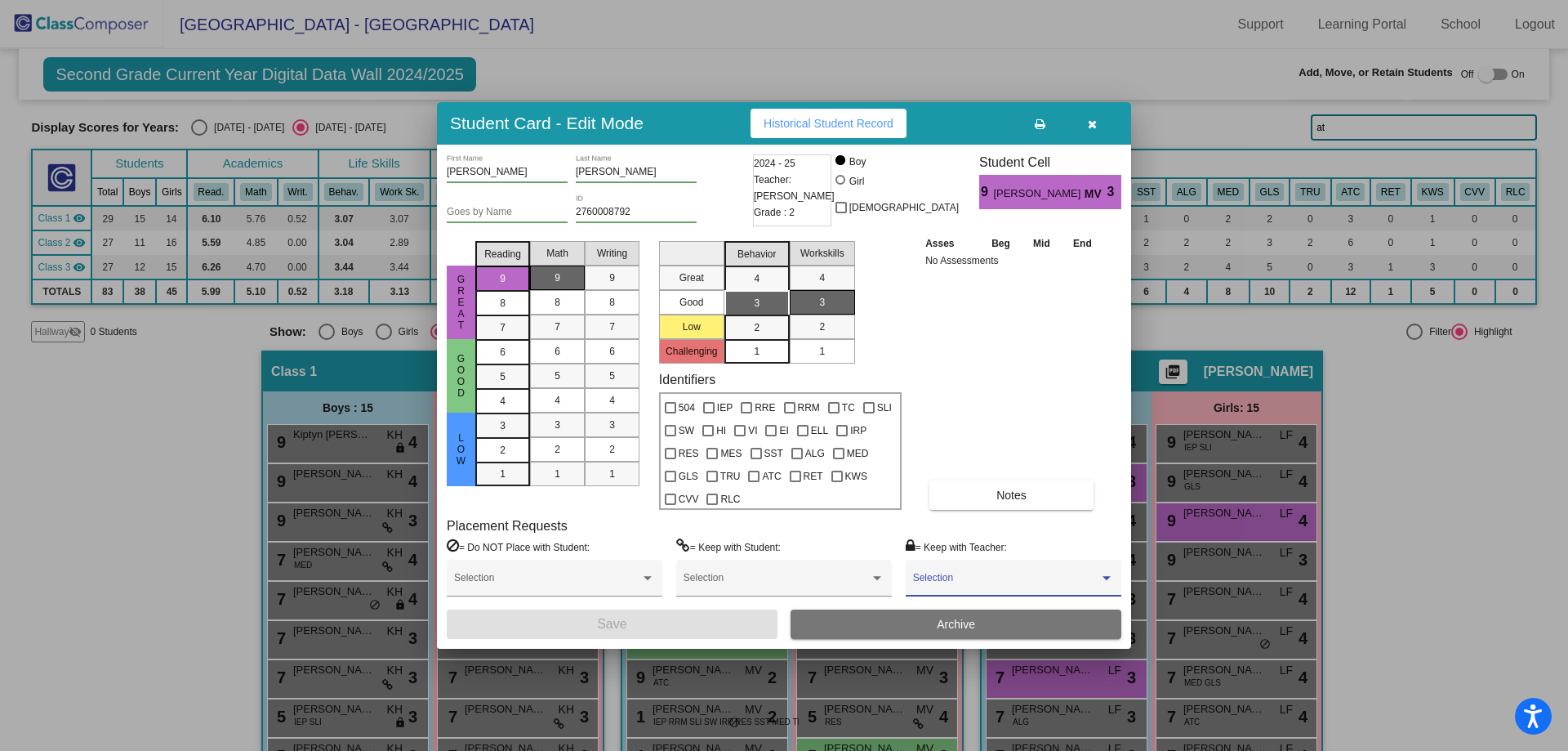
click at [969, 586] on span at bounding box center [1006, 584] width 186 height 12
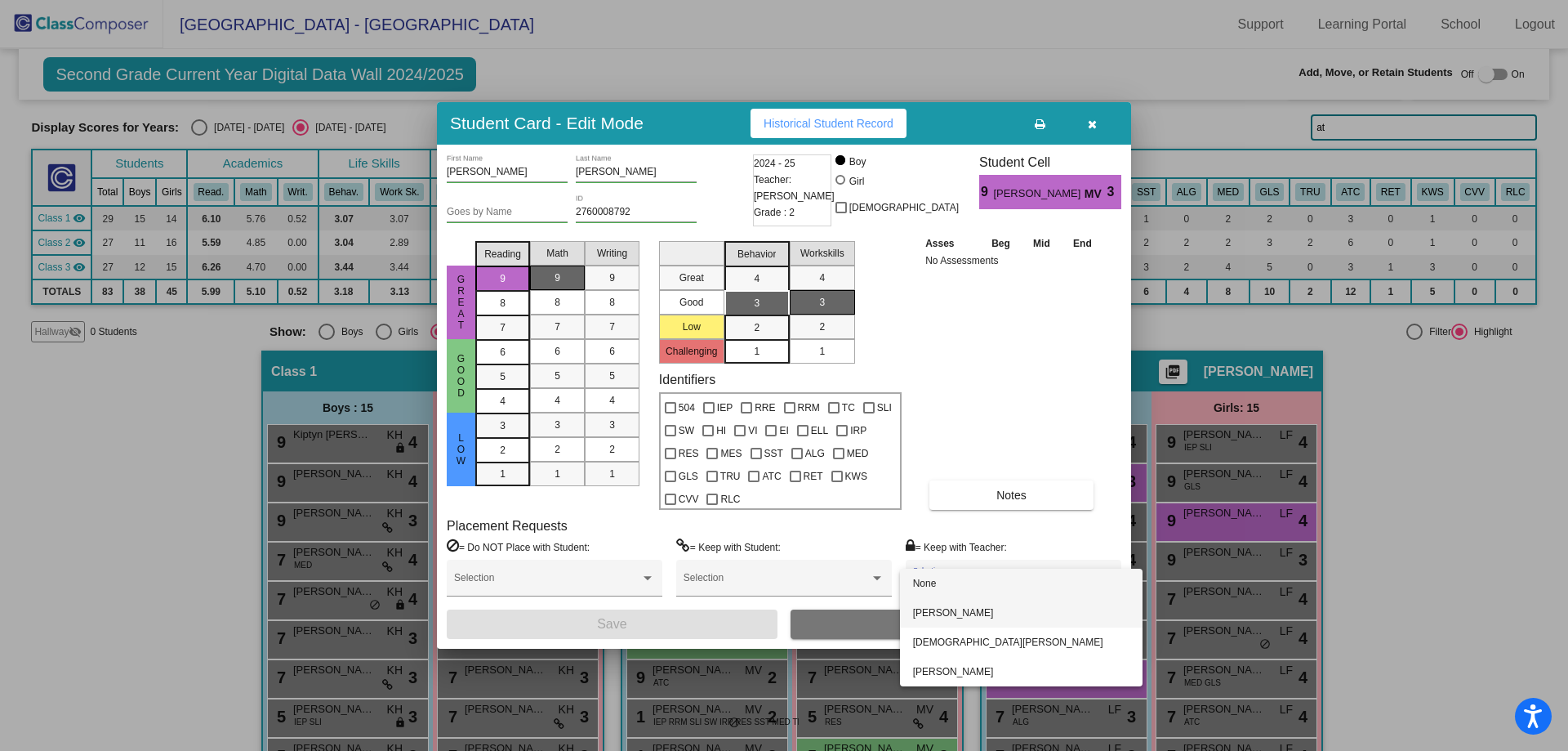
click at [961, 612] on span "[PERSON_NAME]" at bounding box center [1021, 612] width 216 height 29
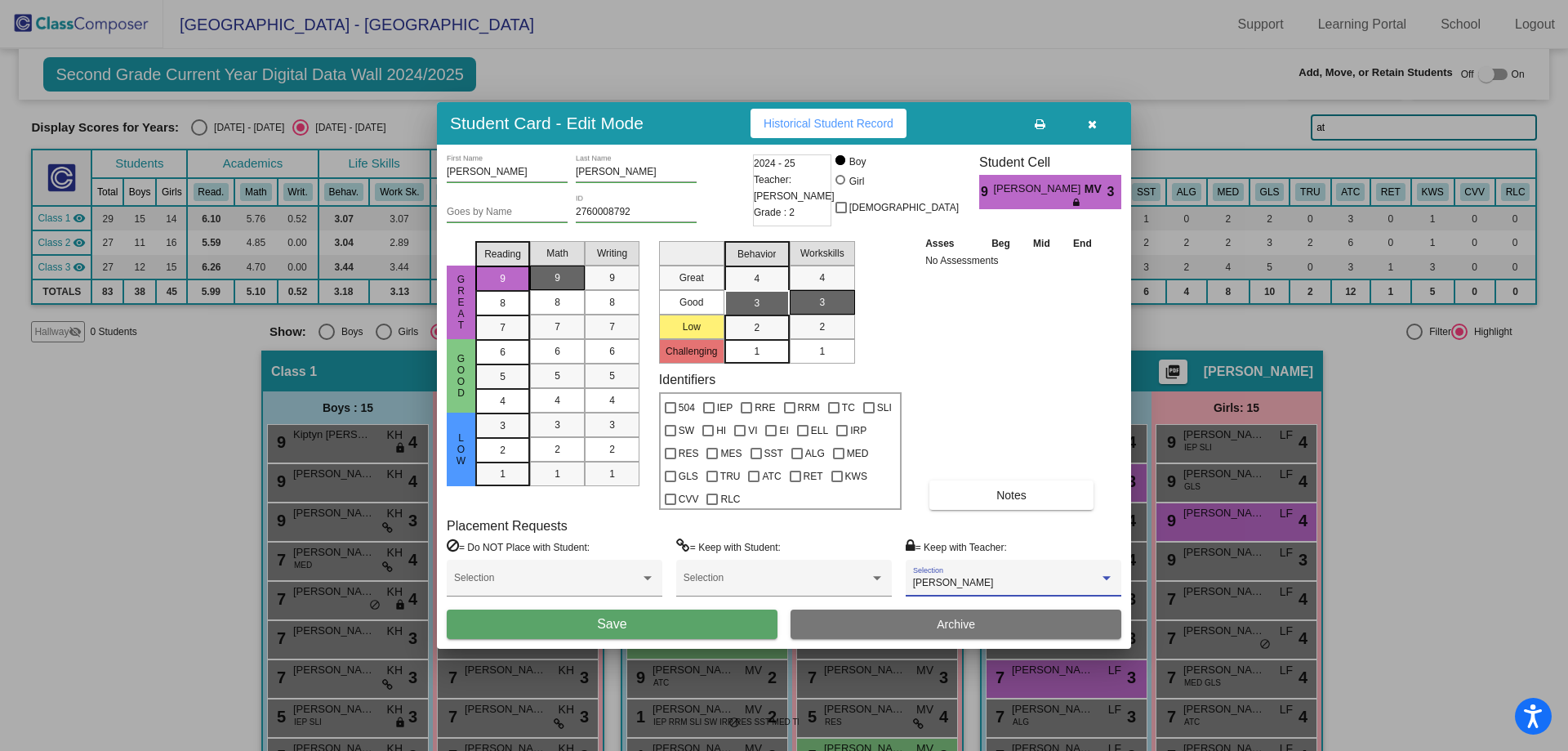
click at [1095, 127] on icon "button" at bounding box center [1092, 124] width 9 height 12
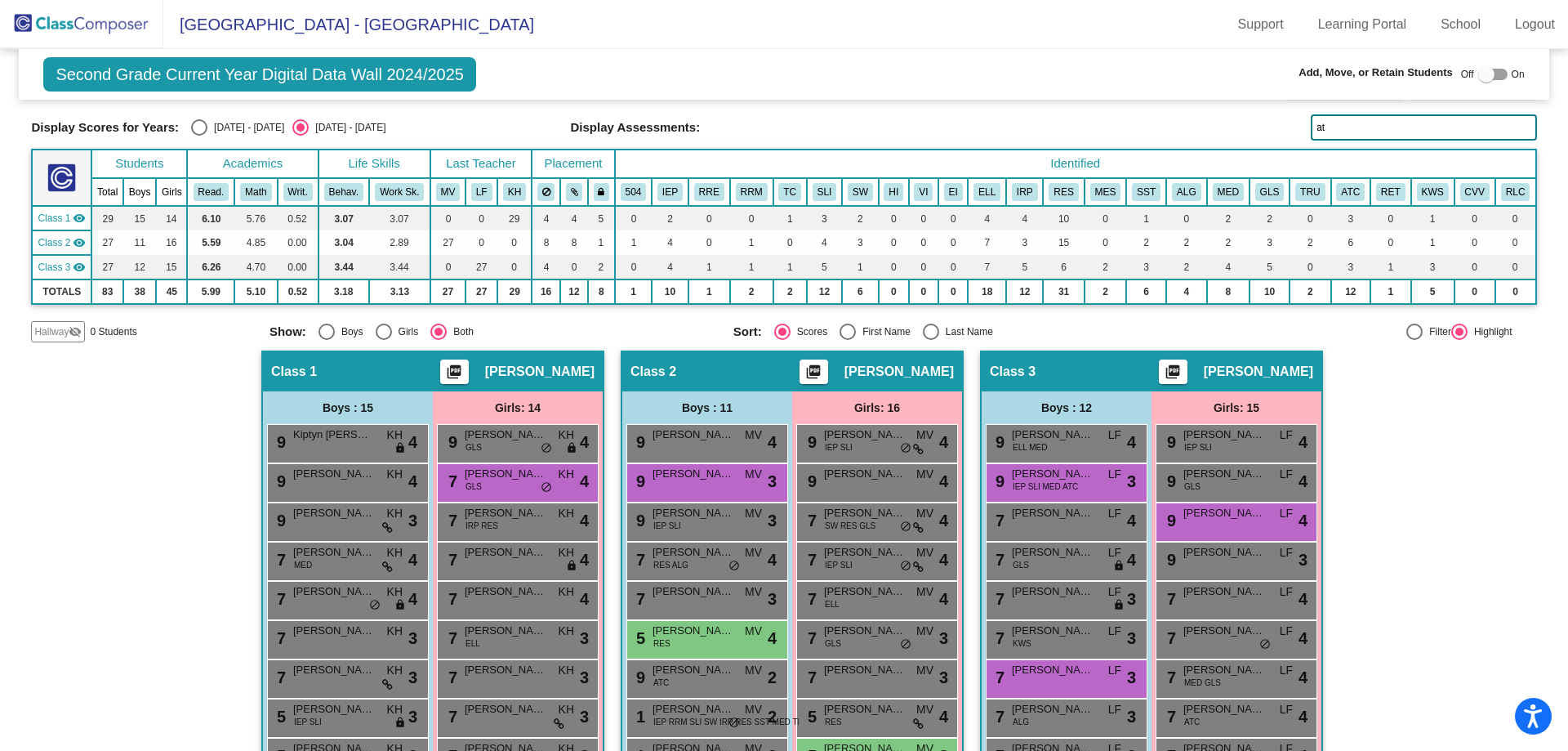
click at [1367, 119] on input "at" at bounding box center [1423, 127] width 226 height 26
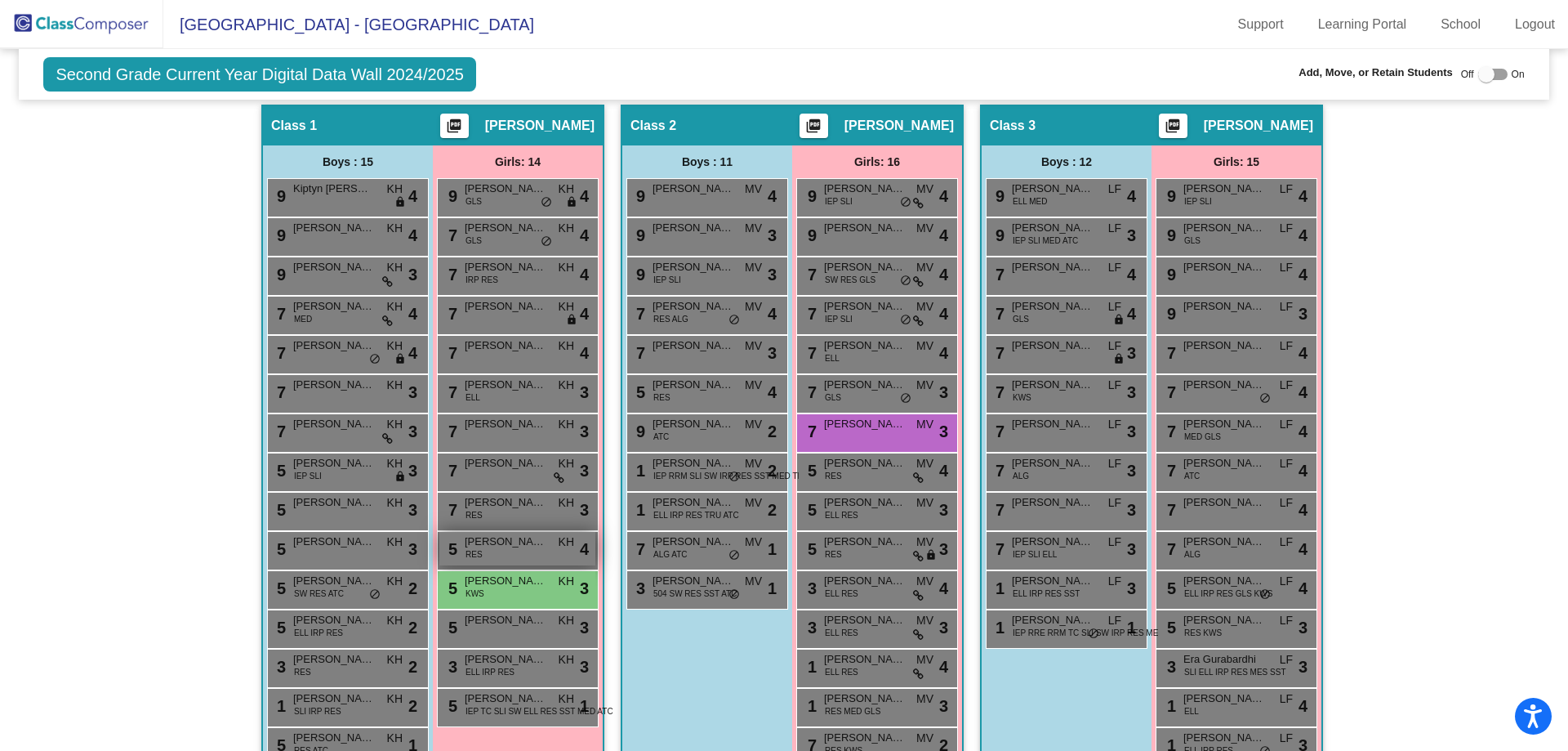
scroll to position [330, 0]
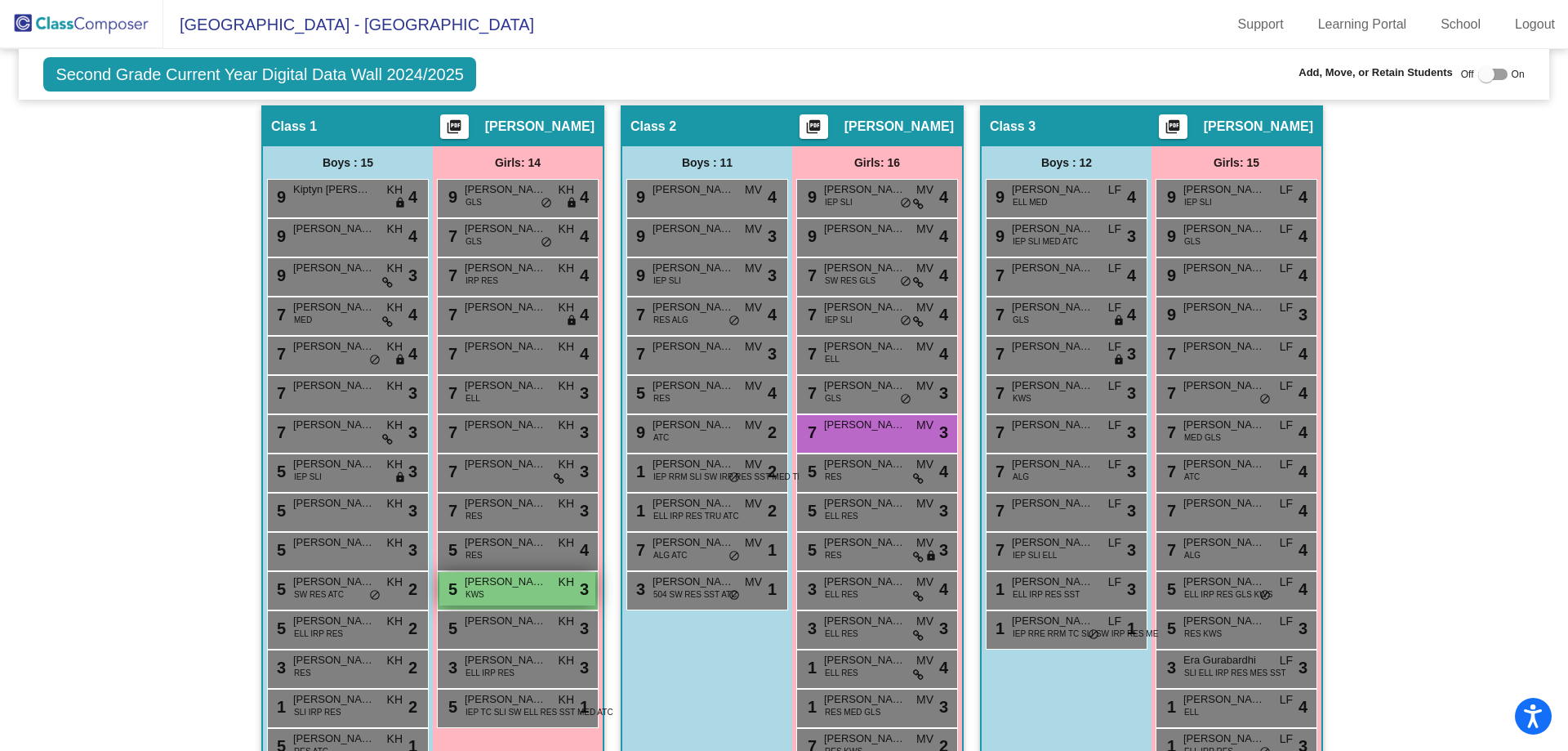
click at [512, 578] on span "[PERSON_NAME]" at bounding box center [505, 582] width 82 height 17
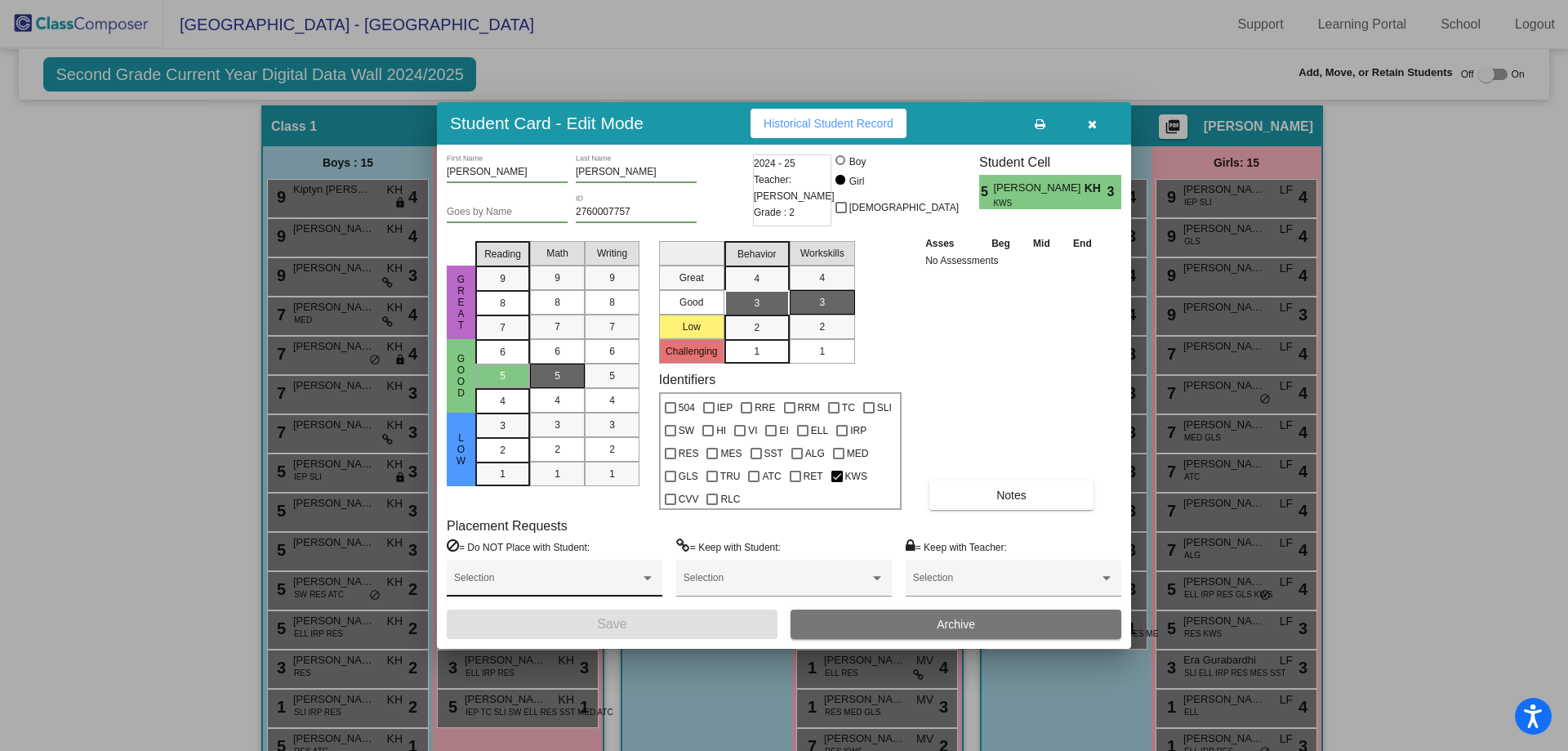
click at [508, 579] on span at bounding box center [548, 584] width 186 height 12
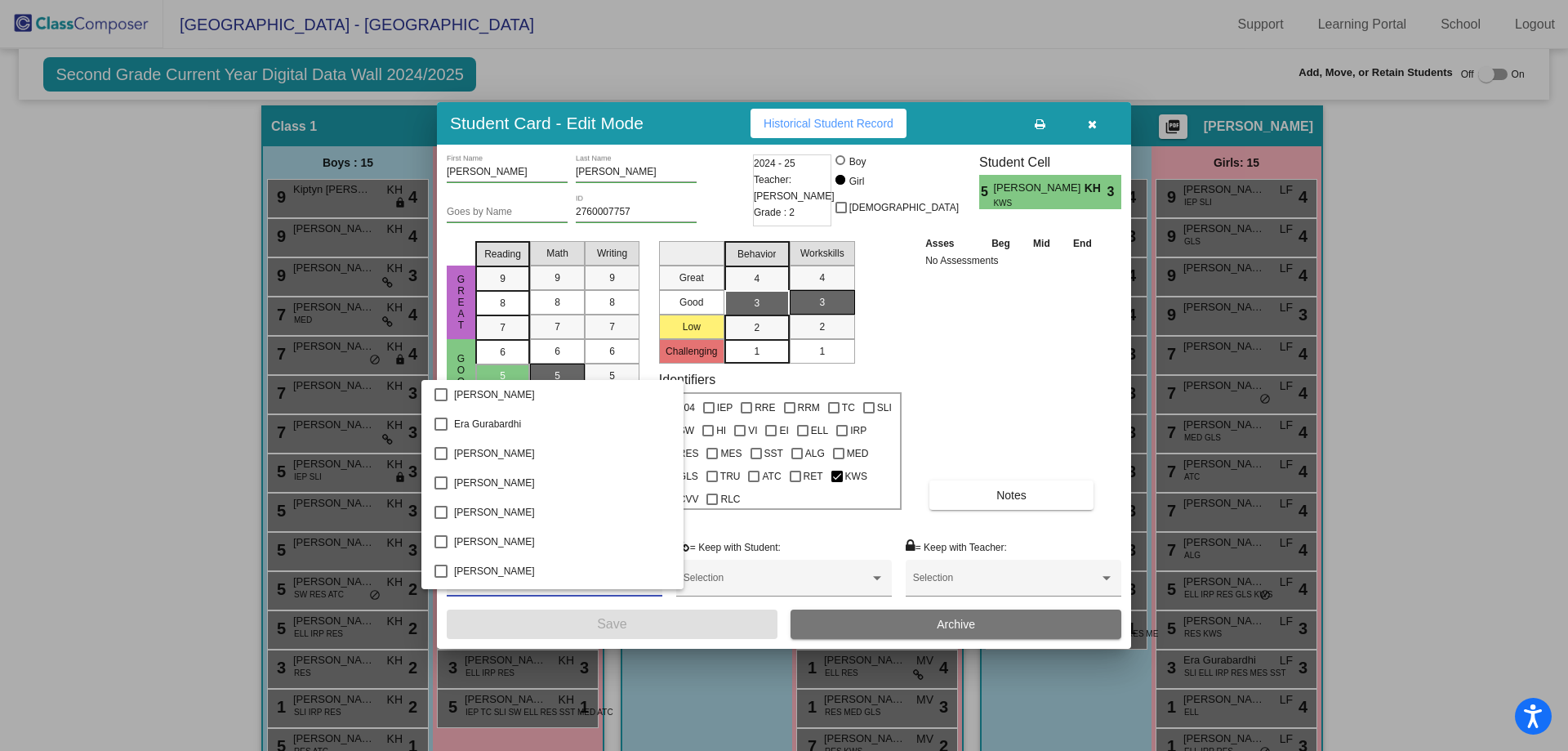
scroll to position [817, 0]
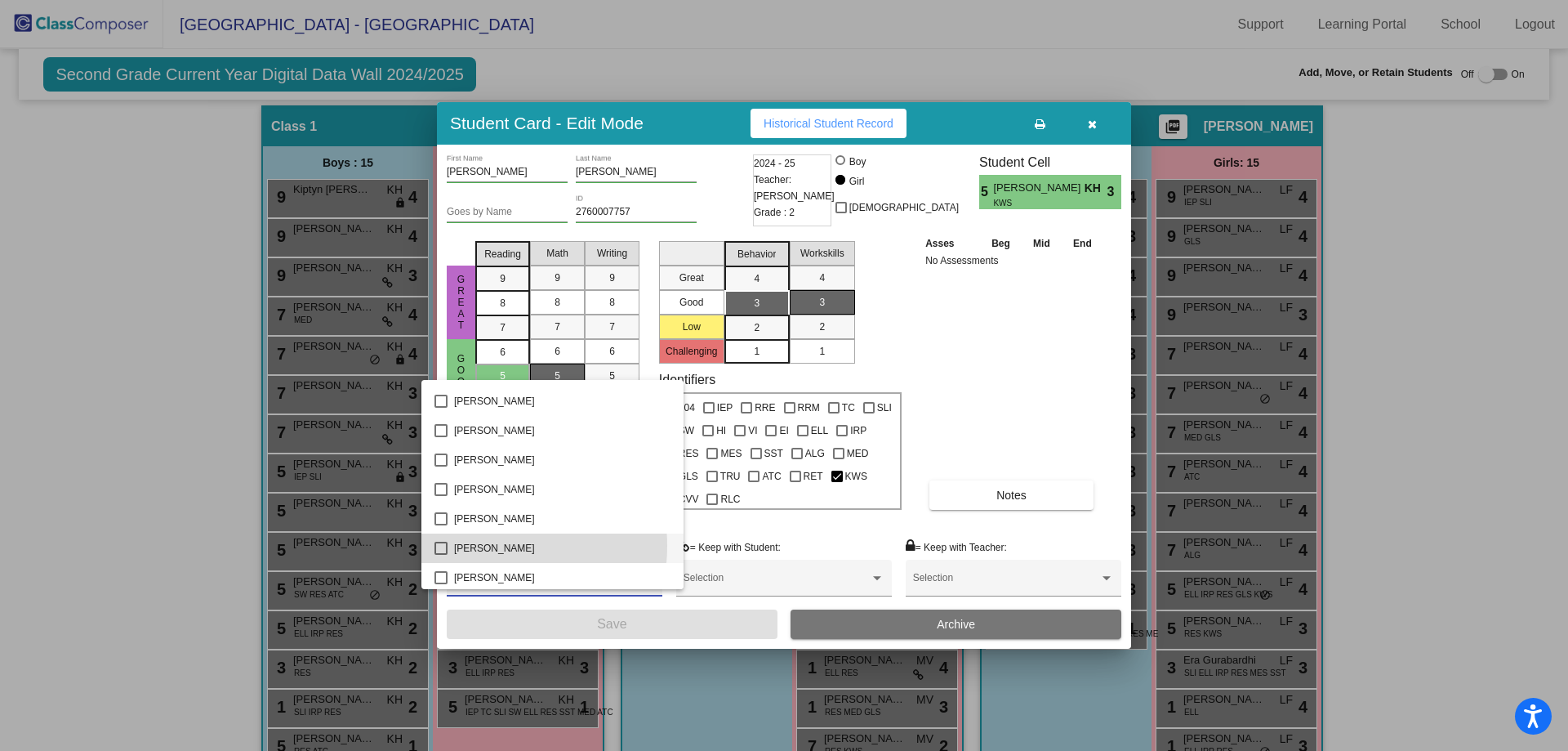
click at [483, 546] on span "[PERSON_NAME]" at bounding box center [563, 548] width 216 height 29
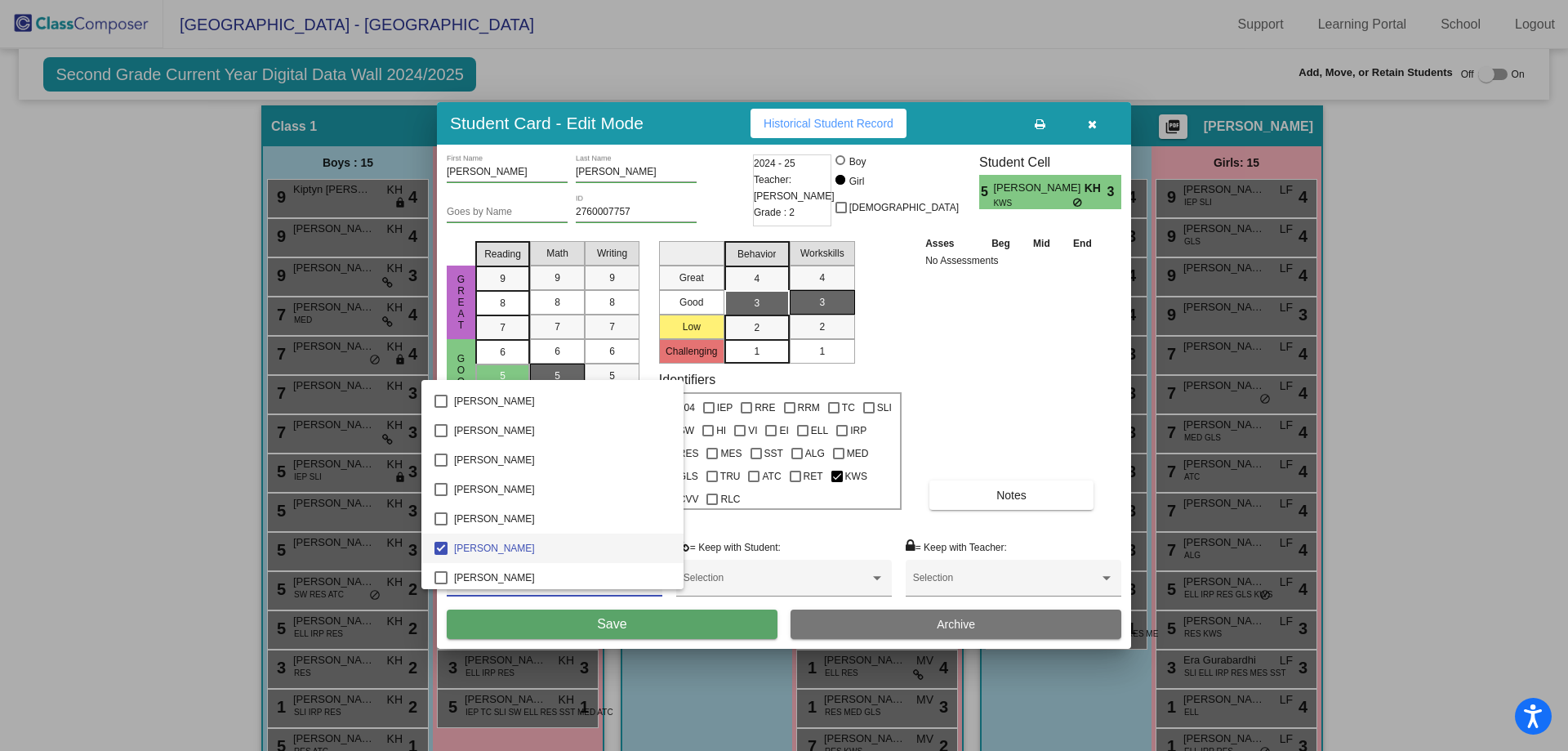
click at [707, 625] on div at bounding box center [784, 376] width 1568 height 751
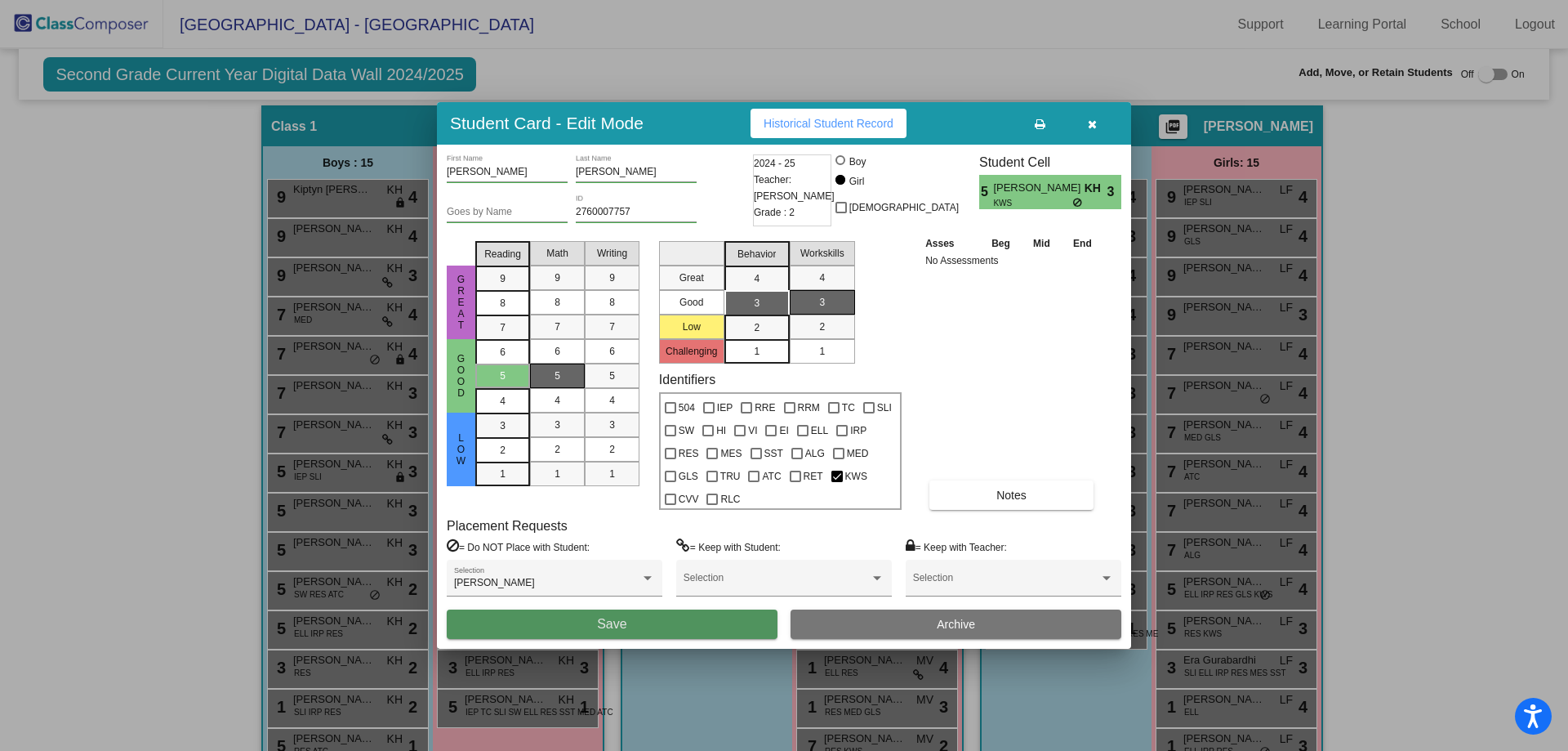
click at [707, 626] on button "Save" at bounding box center [612, 624] width 330 height 29
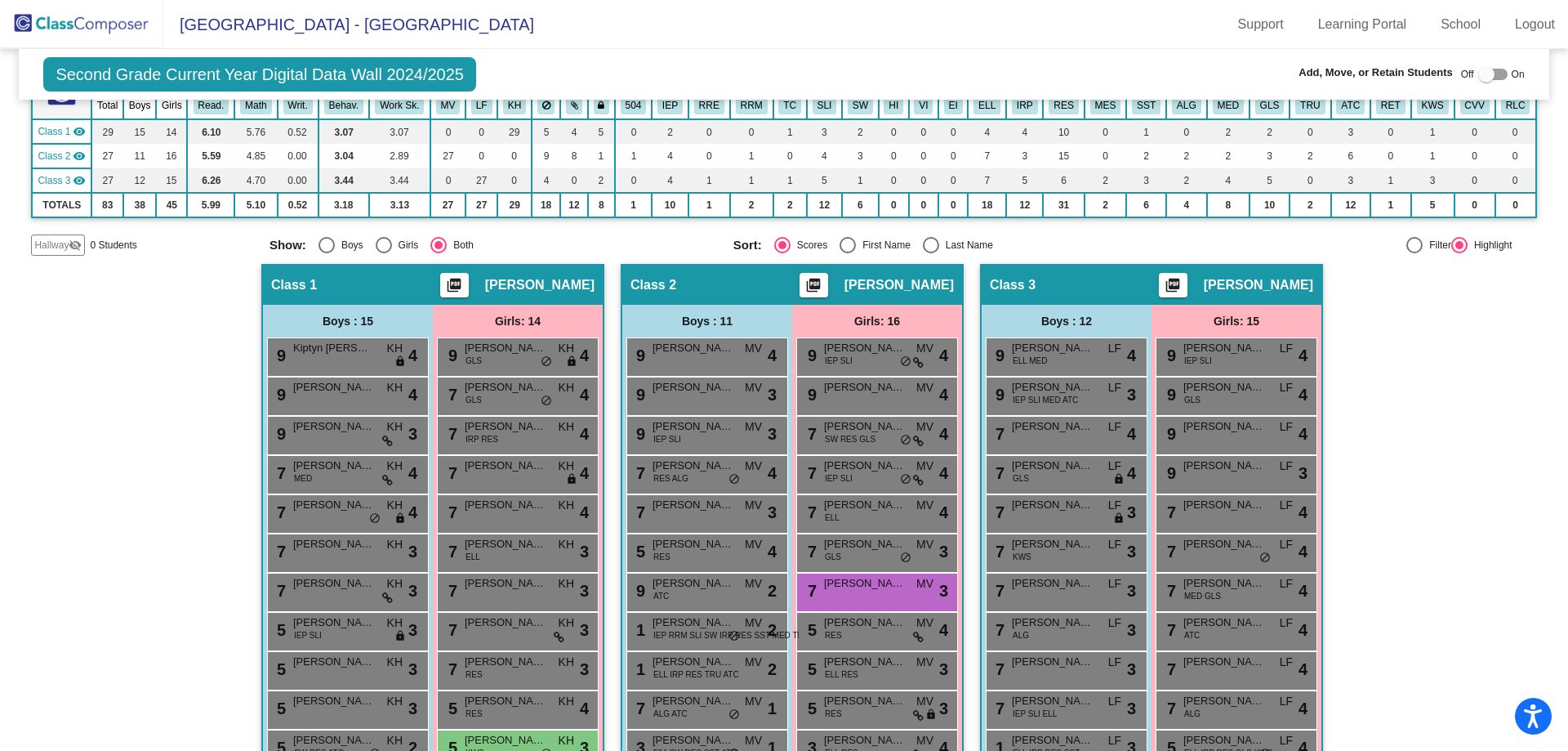
scroll to position [0, 0]
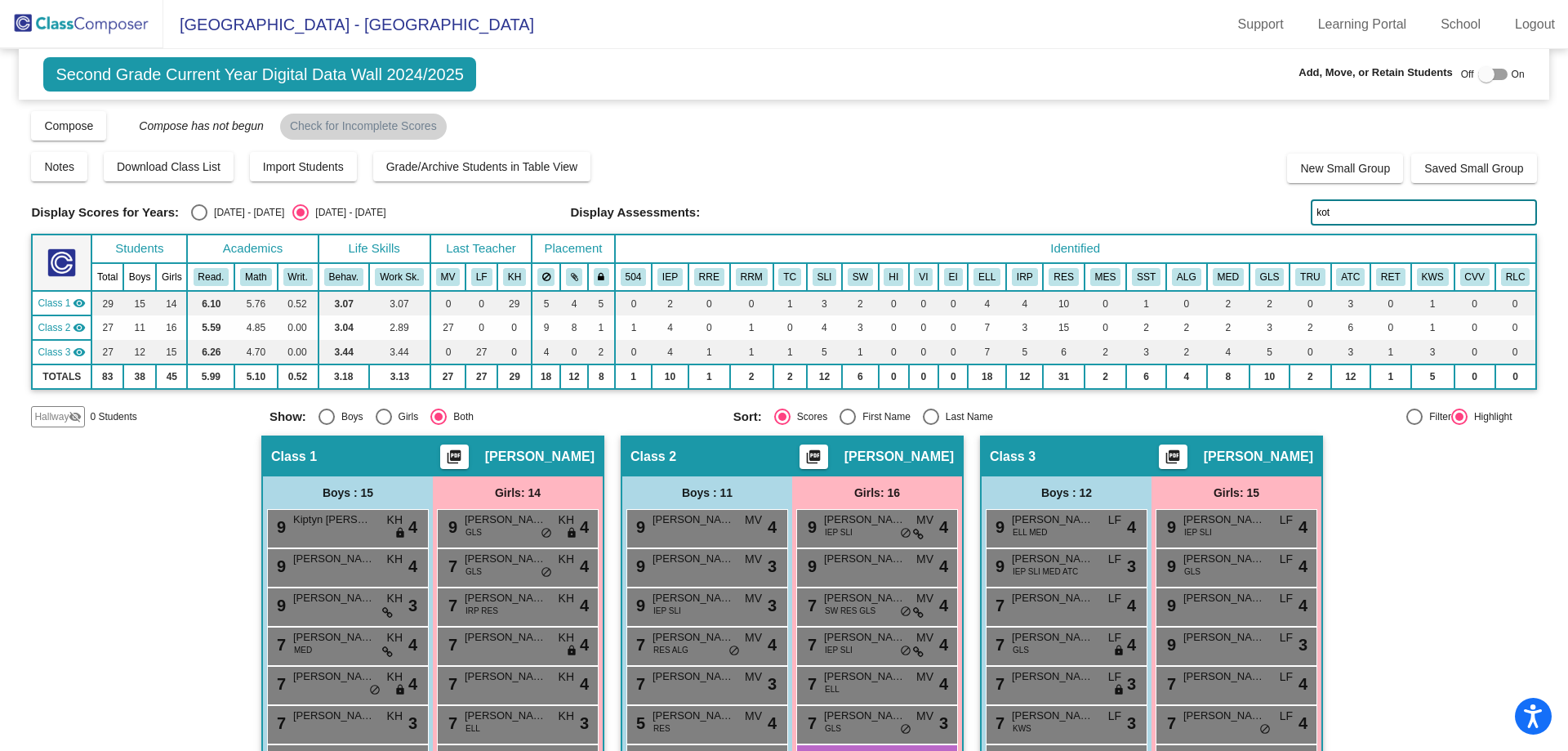
click at [1376, 210] on input "kot" at bounding box center [1423, 211] width 226 height 26
type input "alt"
click at [854, 729] on div "7 [PERSON_NAME] GLS MV lock do_not_disturb_alt 3" at bounding box center [876, 723] width 156 height 33
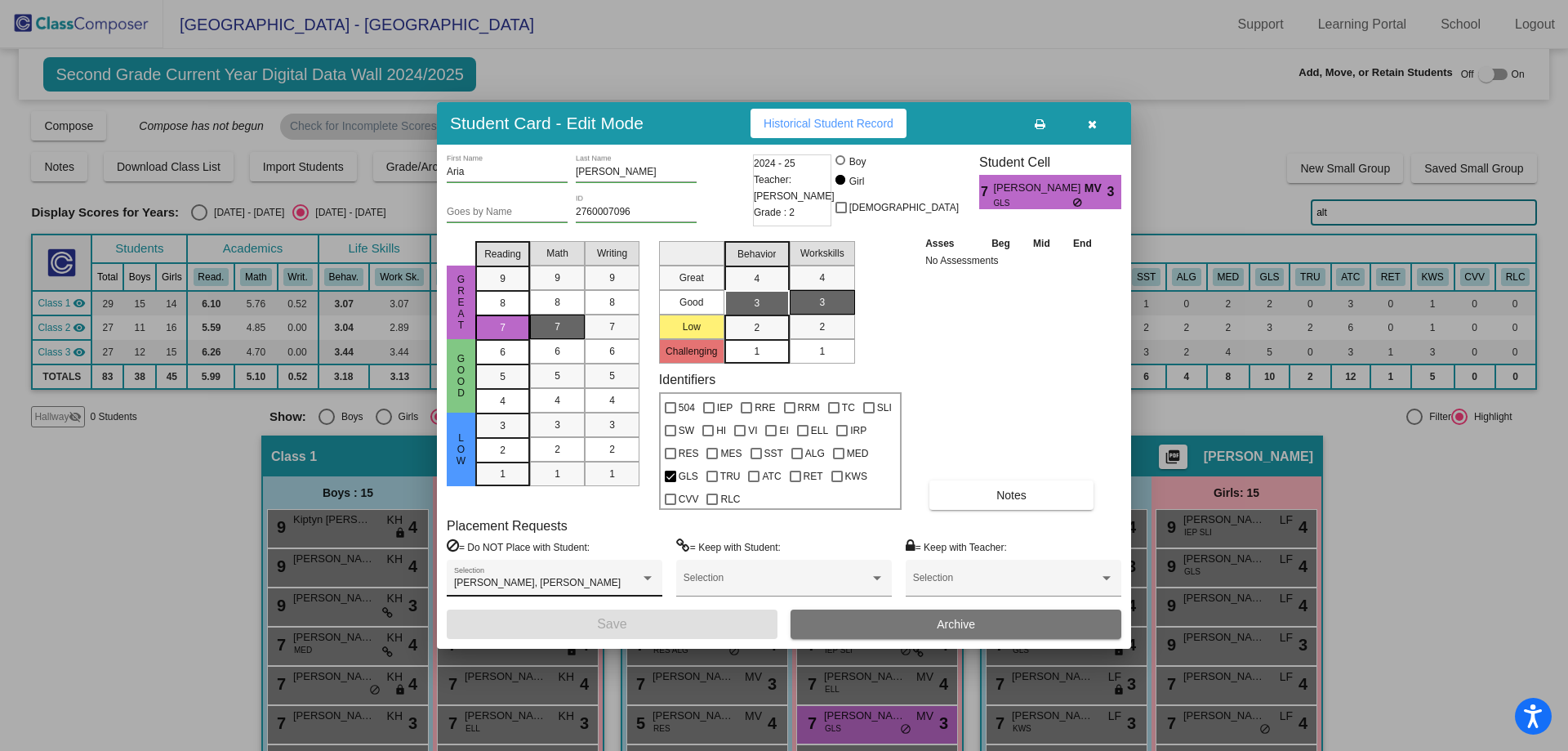
click at [538, 576] on div "[PERSON_NAME], [PERSON_NAME] Selection" at bounding box center [554, 581] width 201 height 29
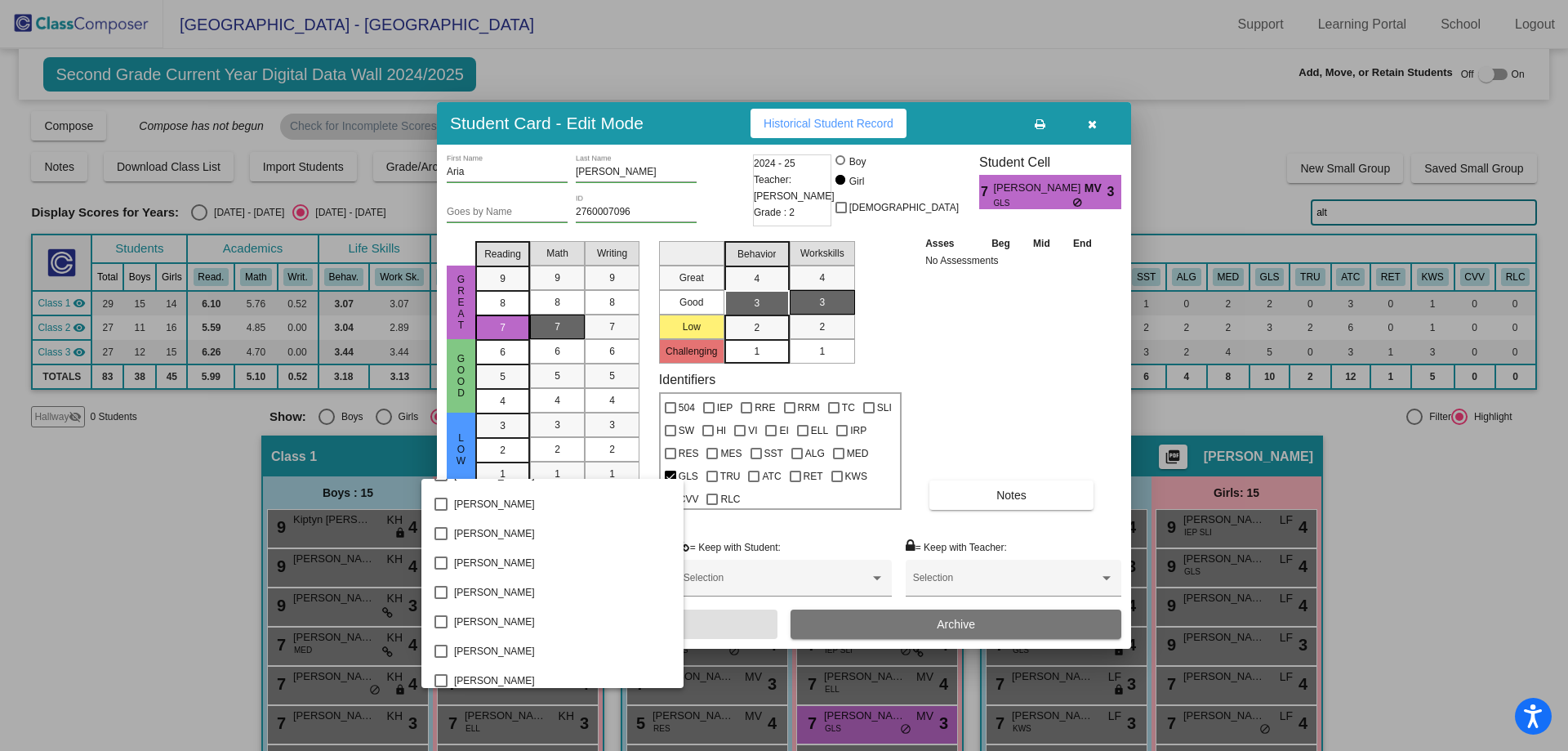
scroll to position [1587, 0]
click at [481, 580] on span "[PERSON_NAME]" at bounding box center [563, 583] width 216 height 29
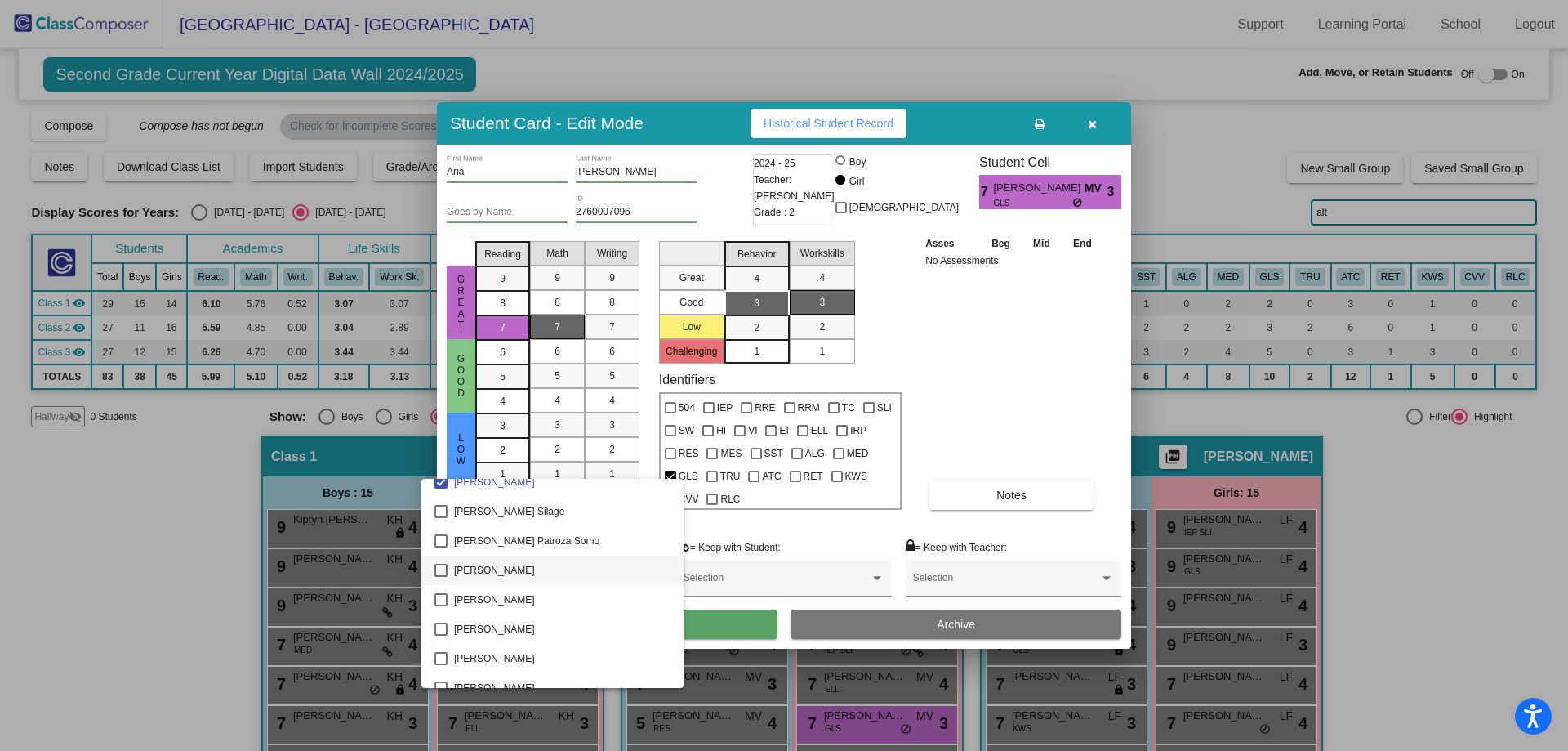
click at [475, 576] on span "[PERSON_NAME]" at bounding box center [563, 569] width 216 height 29
click at [1458, 462] on div at bounding box center [784, 376] width 1568 height 751
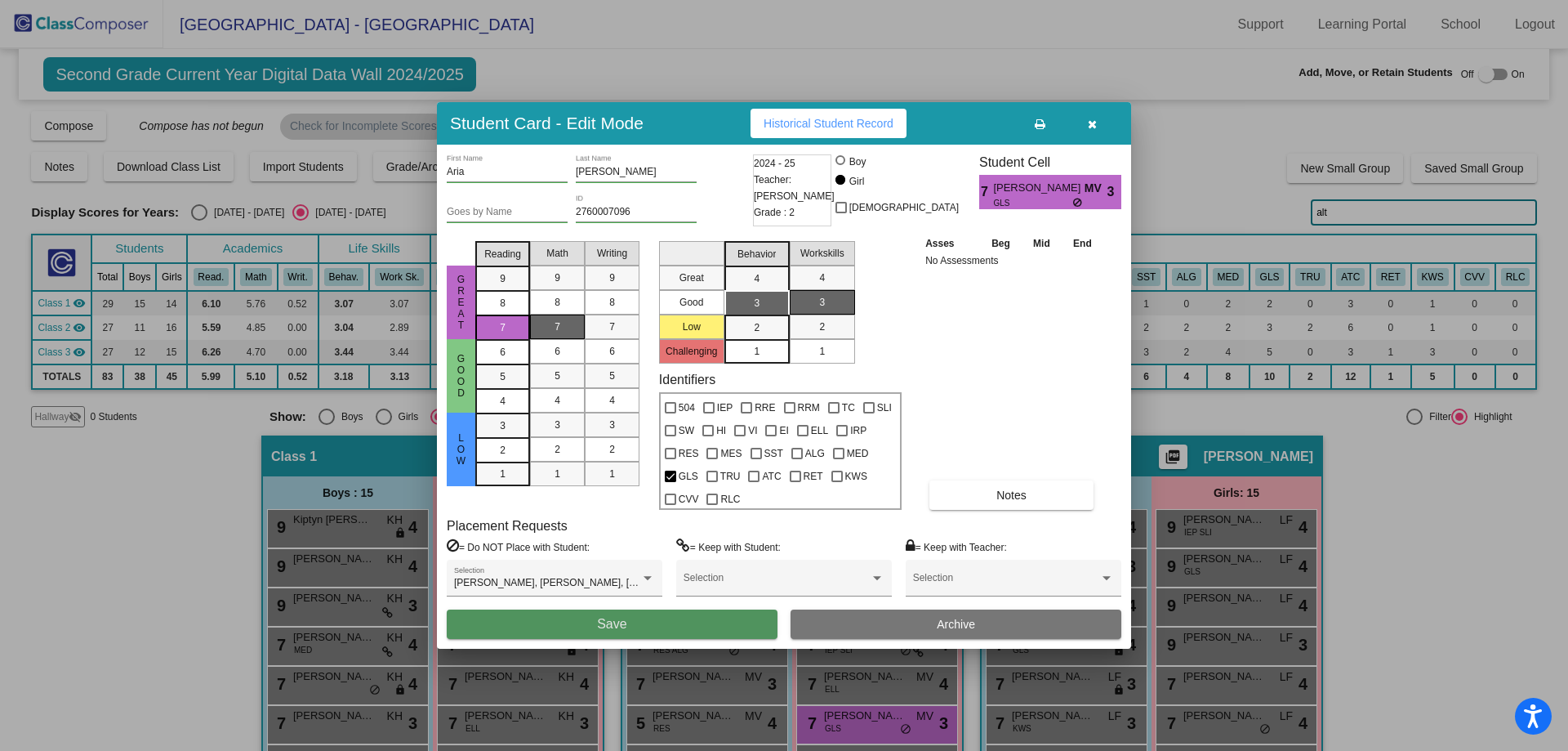
click at [677, 623] on button "Save" at bounding box center [612, 624] width 330 height 29
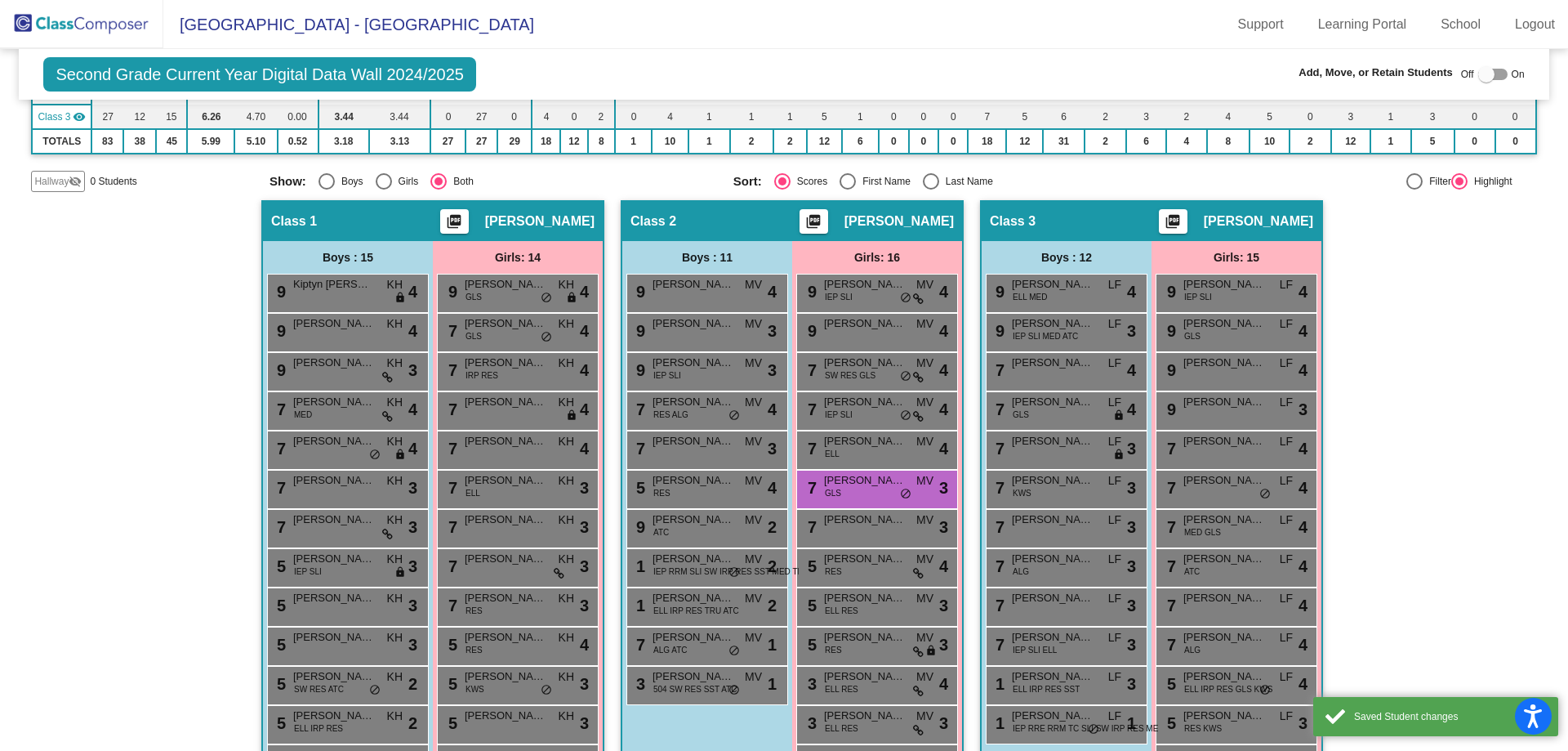
scroll to position [245, 0]
